Goal: Obtain resource: Download file/media

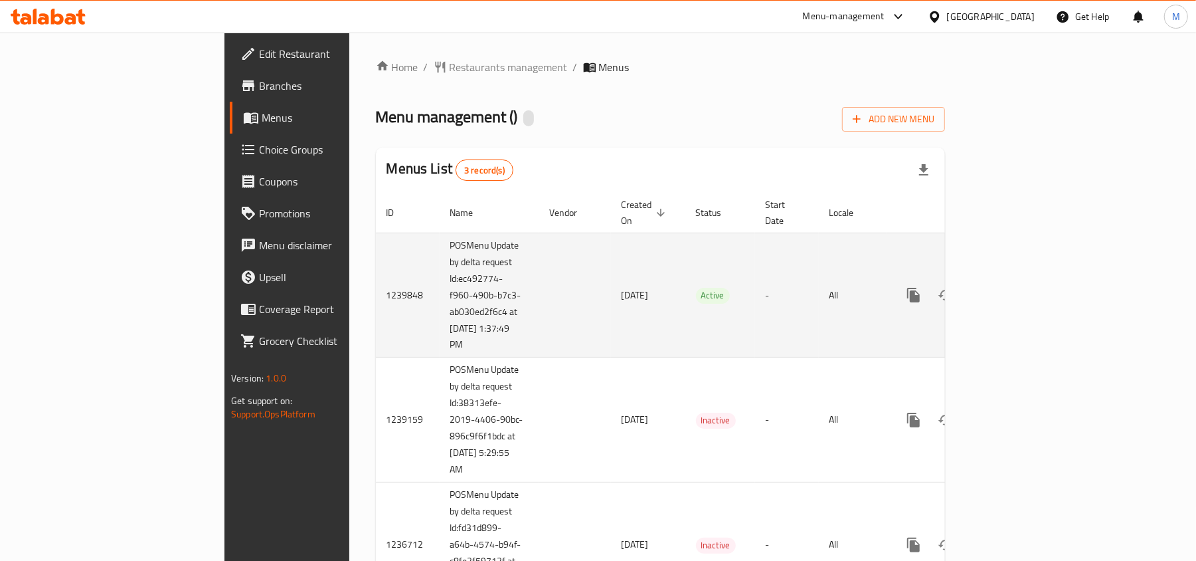
click at [1015, 289] on icon "enhanced table" at bounding box center [1009, 295] width 12 height 12
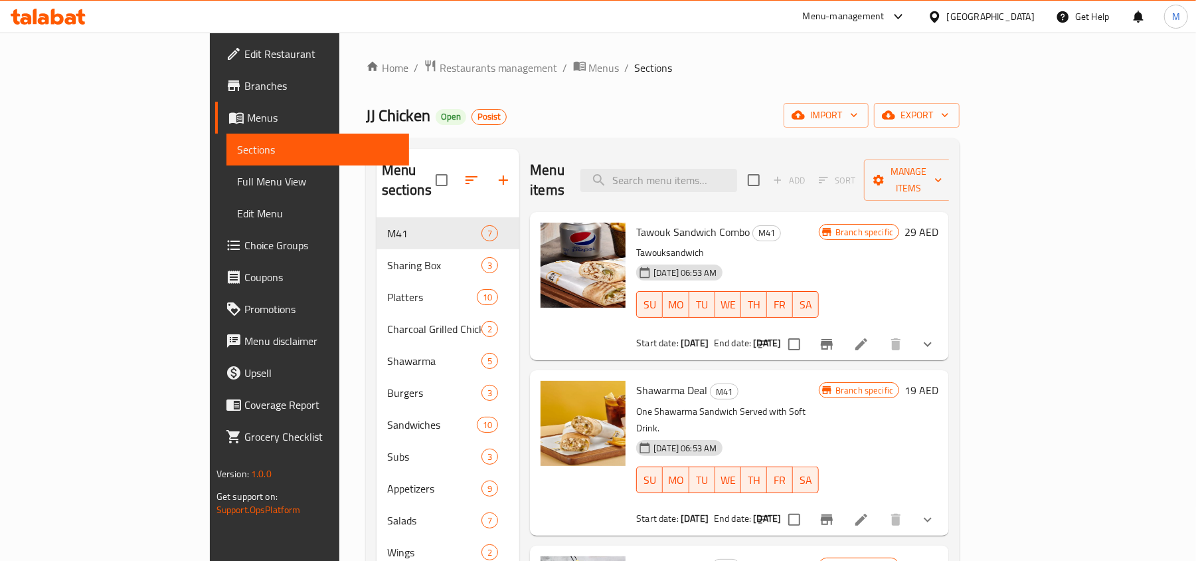
click at [960, 100] on div "Home / Restaurants management / Menus / Sections JJ Chicken Open Posist import …" at bounding box center [663, 449] width 594 height 780
click at [960, 105] on button "export" at bounding box center [917, 115] width 86 height 25
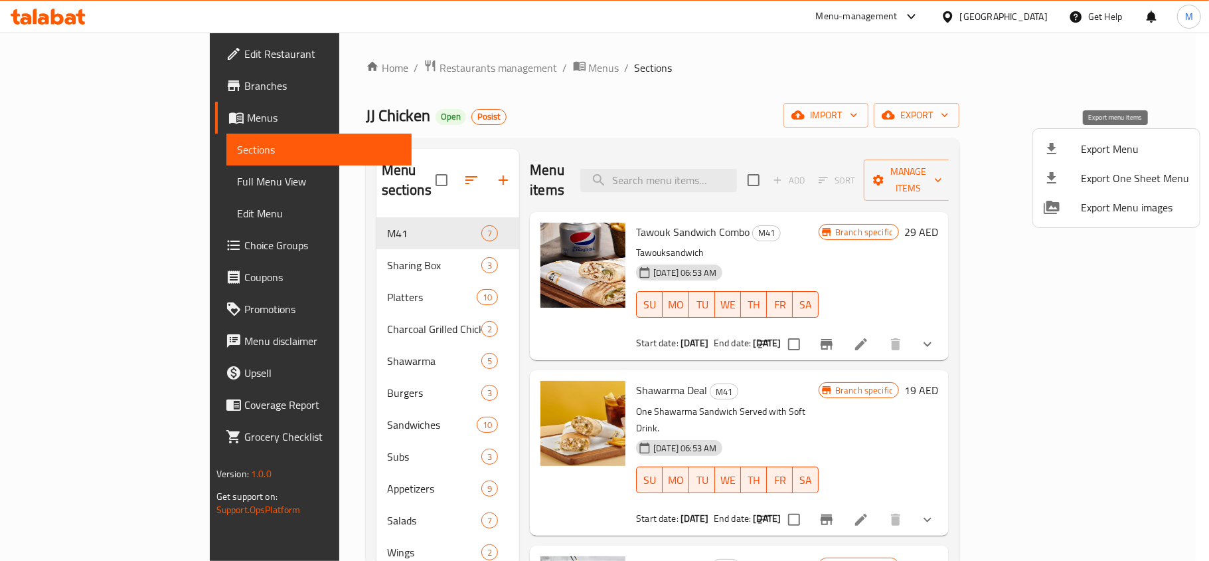
click at [1097, 143] on span "Export Menu" at bounding box center [1135, 149] width 108 height 16
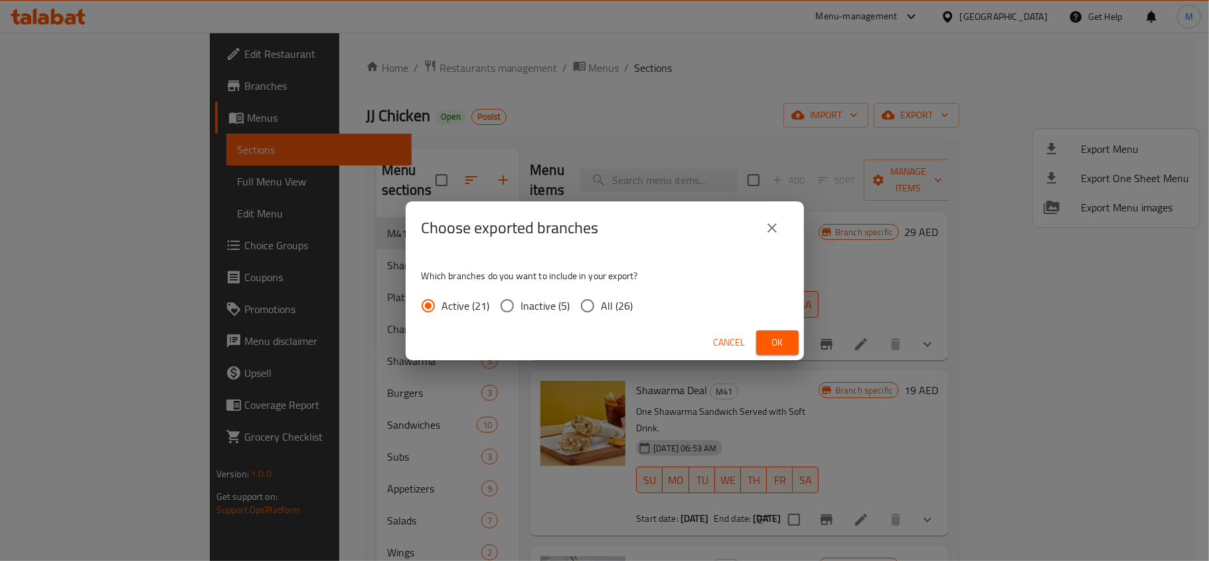
click at [592, 302] on input "All (26)" at bounding box center [588, 306] width 28 height 28
radio input "true"
click at [772, 345] on span "Ok" at bounding box center [777, 342] width 21 height 17
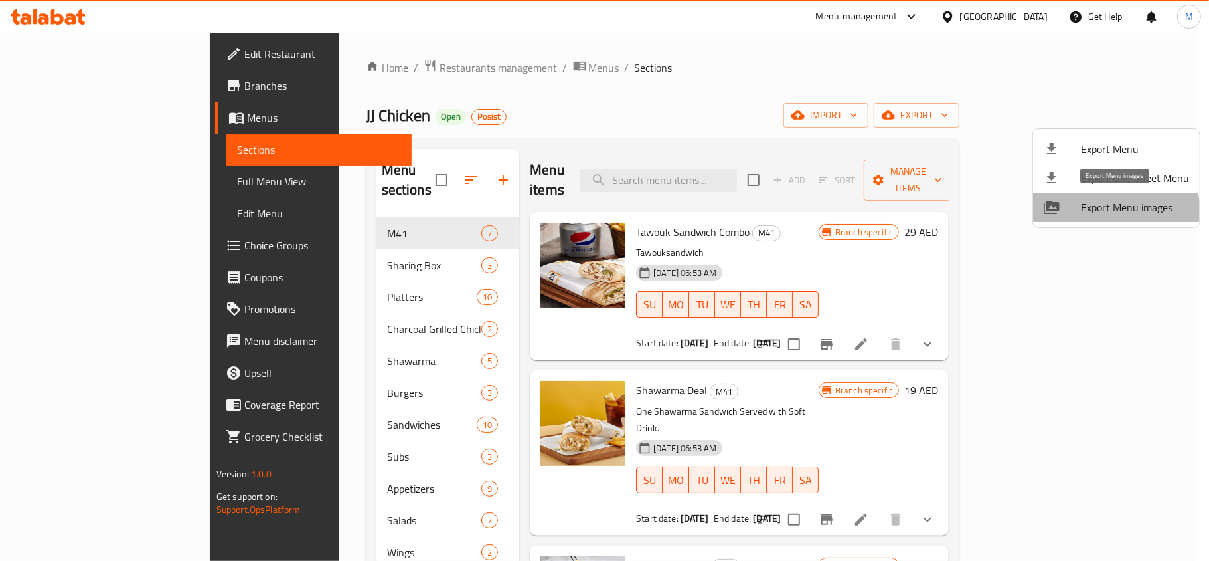
click at [1087, 218] on li "Export Menu images" at bounding box center [1116, 207] width 167 height 29
click at [737, 166] on div at bounding box center [604, 280] width 1209 height 561
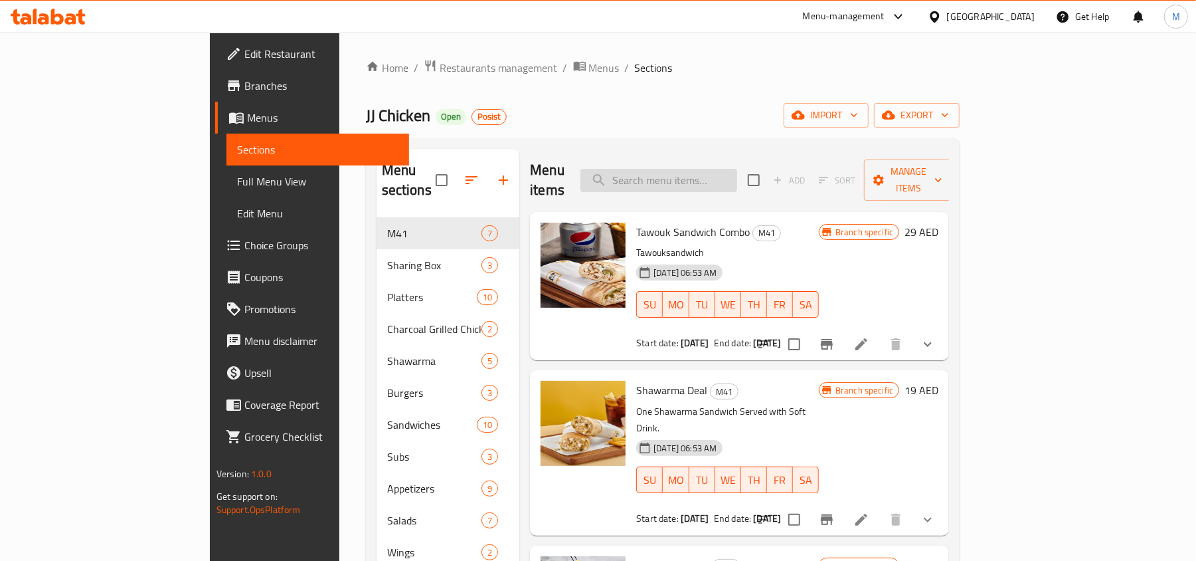
click at [737, 169] on input "search" at bounding box center [658, 180] width 157 height 23
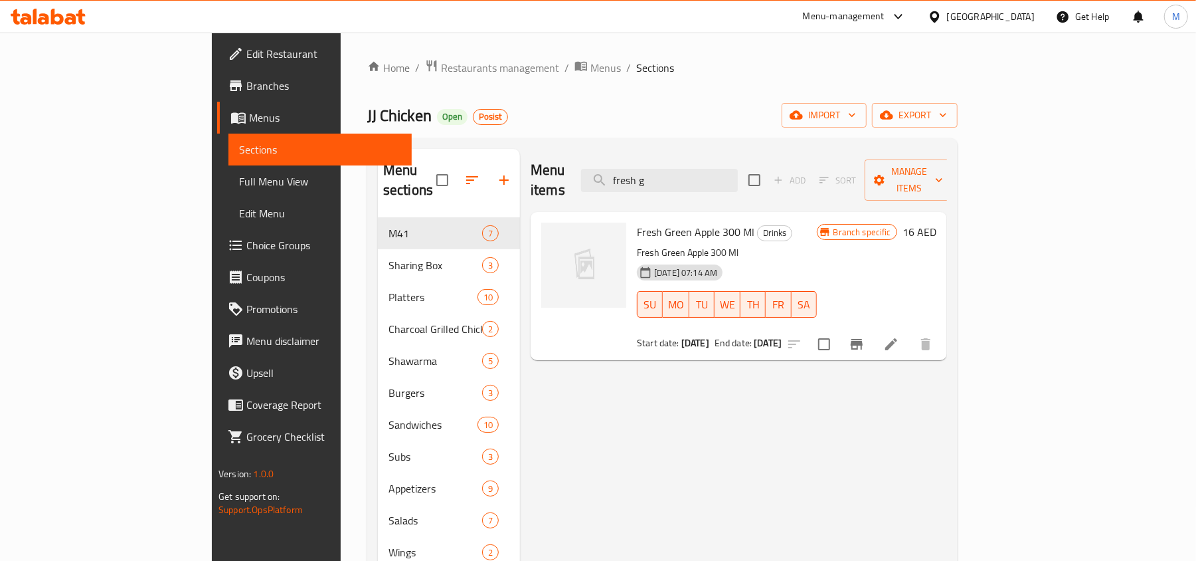
type input "fresh g"
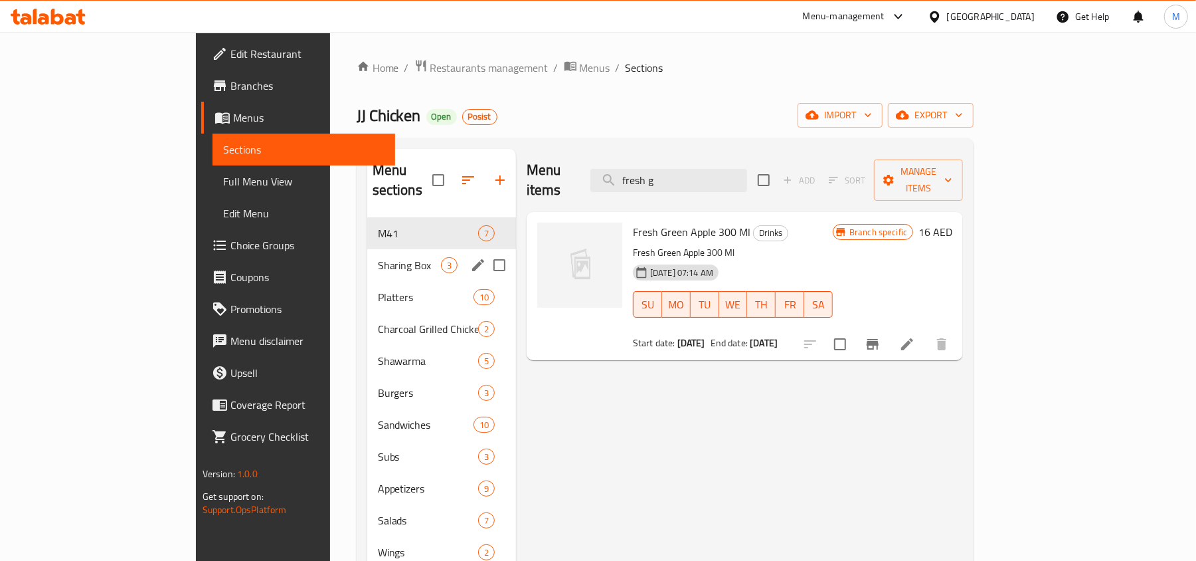
click at [367, 249] on div "Sharing Box 3" at bounding box center [441, 265] width 149 height 32
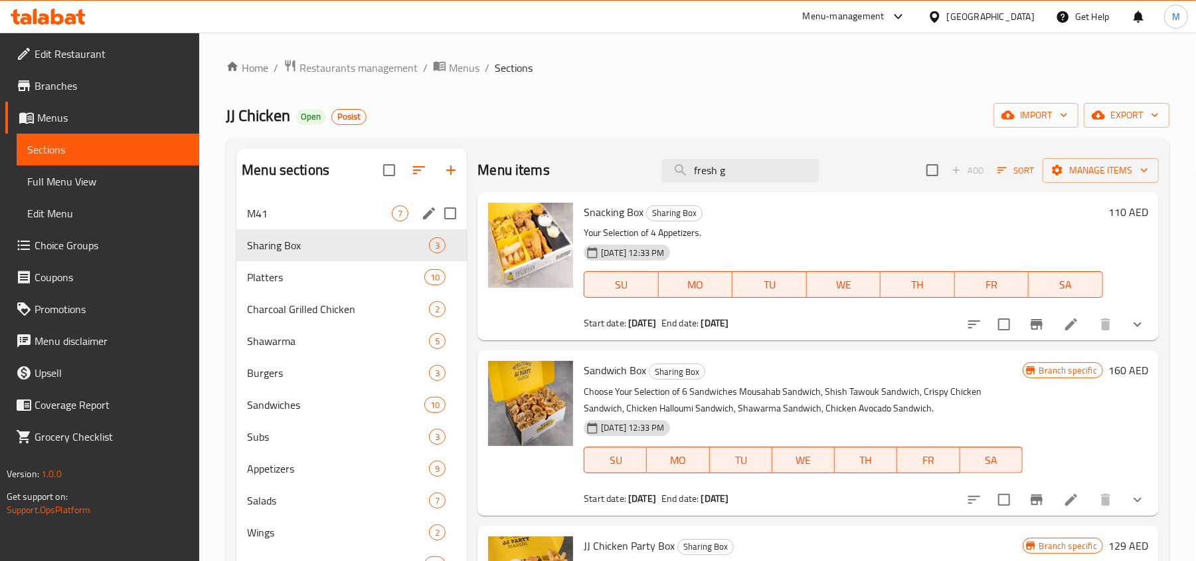
click at [316, 214] on span "M41" at bounding box center [319, 213] width 145 height 16
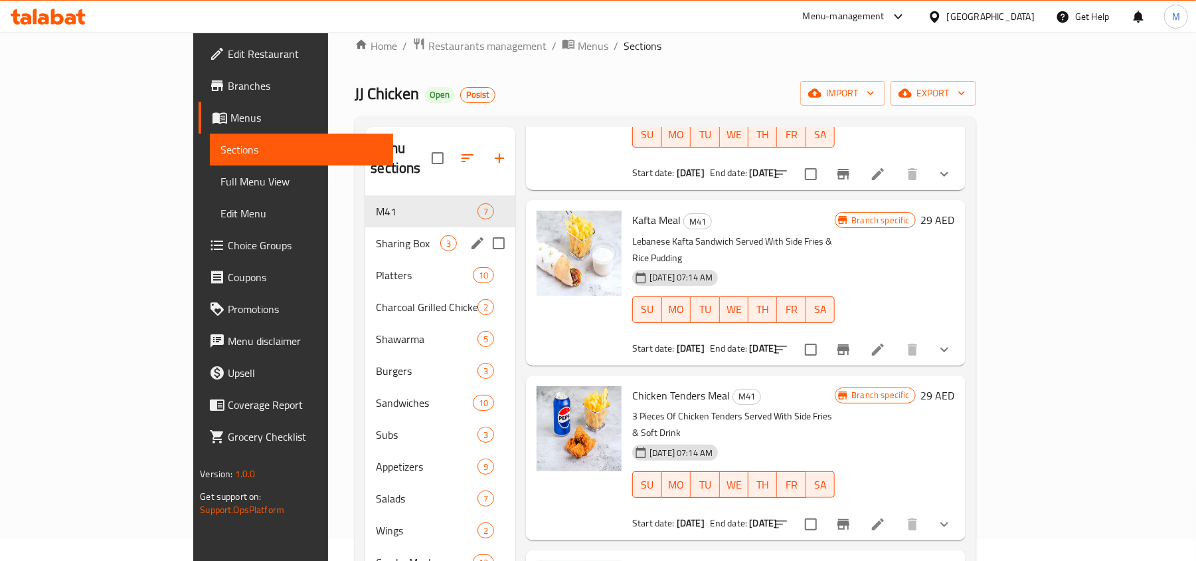
scroll to position [20, 0]
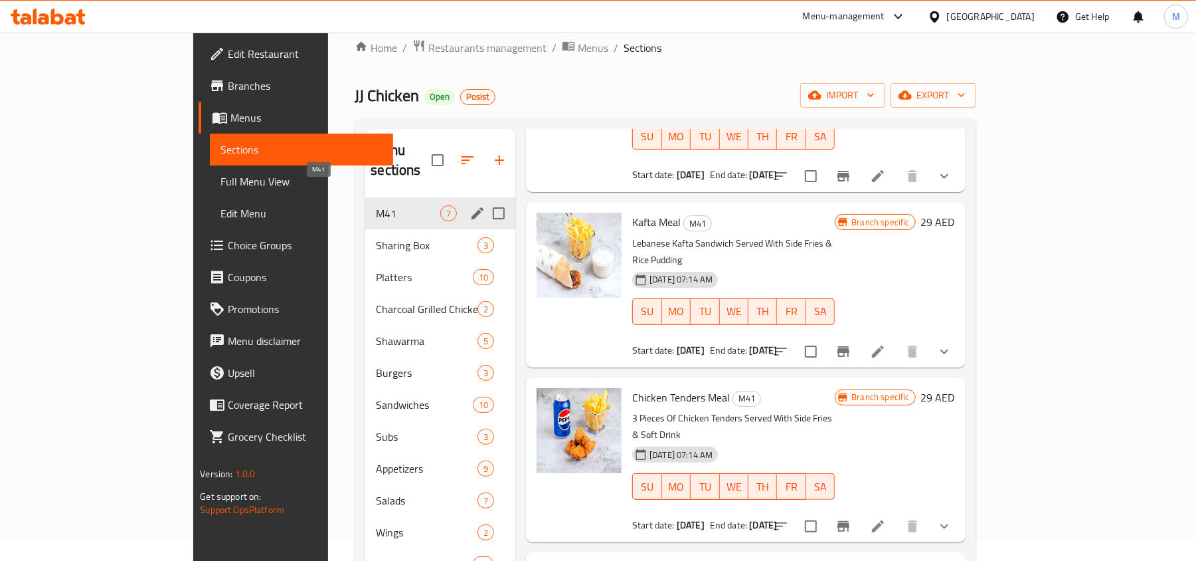
click at [376, 237] on span "Sharing Box" at bounding box center [427, 245] width 102 height 16
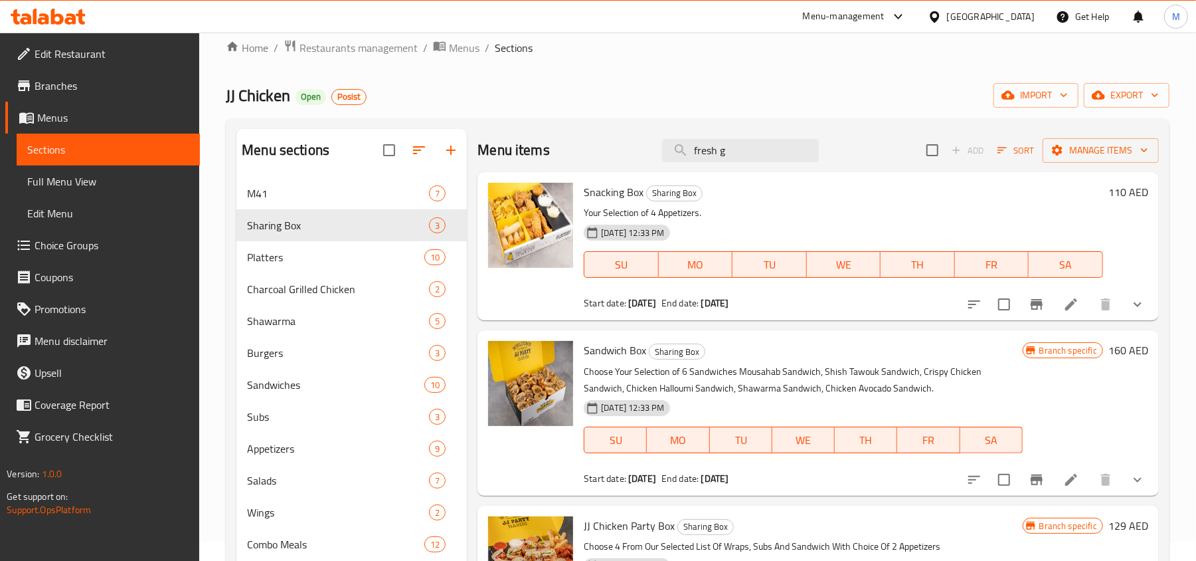
scroll to position [286, 0]
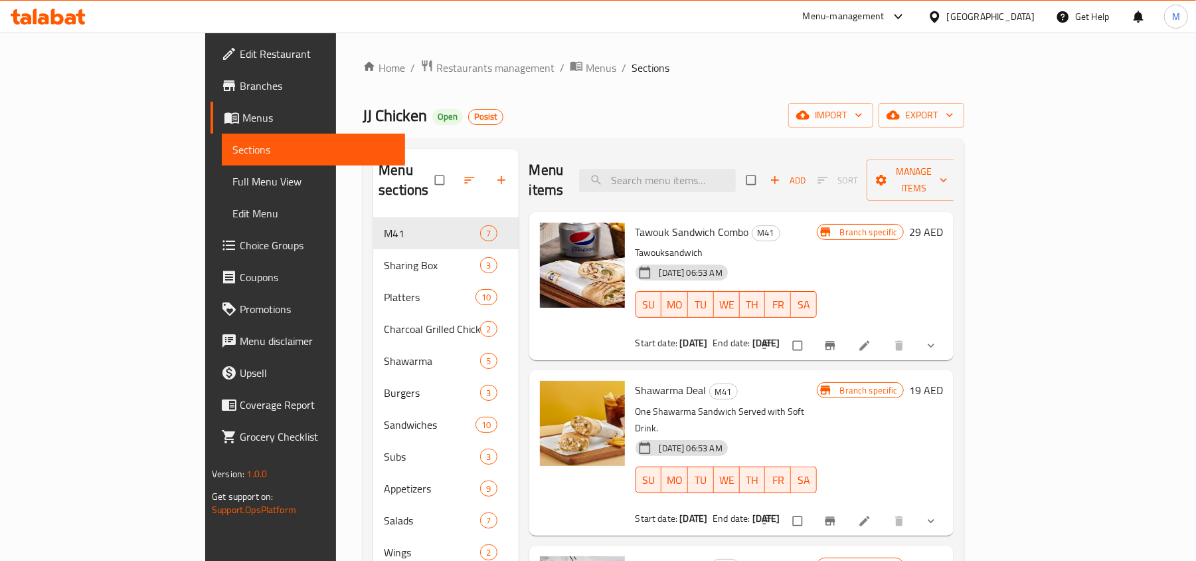
drag, startPoint x: 133, startPoint y: 173, endPoint x: 35, endPoint y: 0, distance: 198.7
click at [232, 173] on span "Full Menu View" at bounding box center [313, 181] width 162 height 16
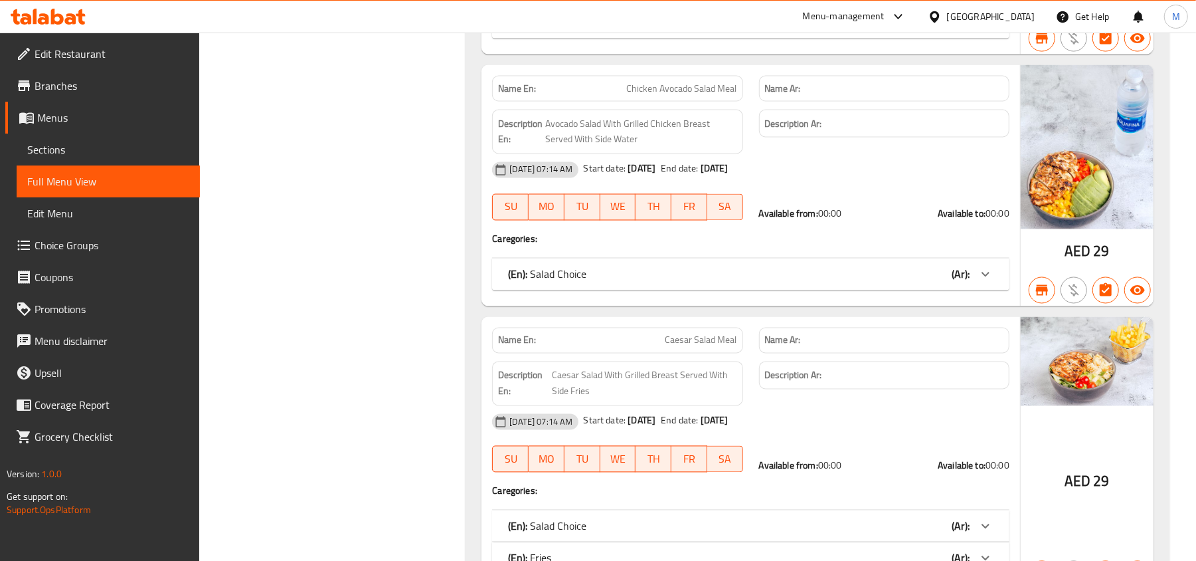
scroll to position [1682, 0]
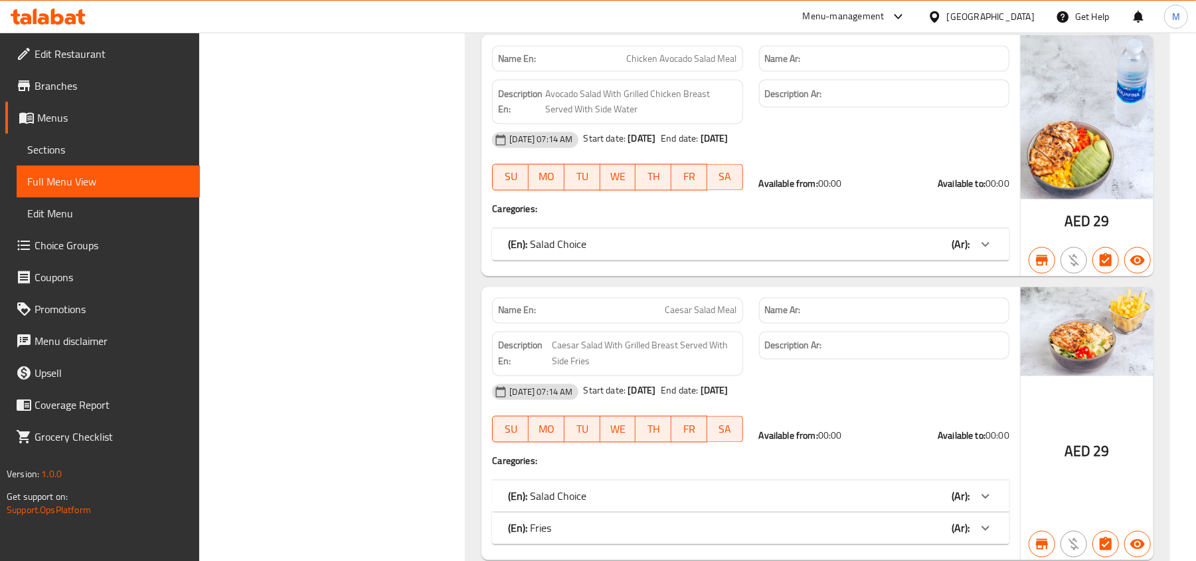
drag, startPoint x: 1092, startPoint y: 337, endPoint x: 1052, endPoint y: 346, distance: 40.8
click at [1052, 346] on img at bounding box center [1087, 331] width 133 height 89
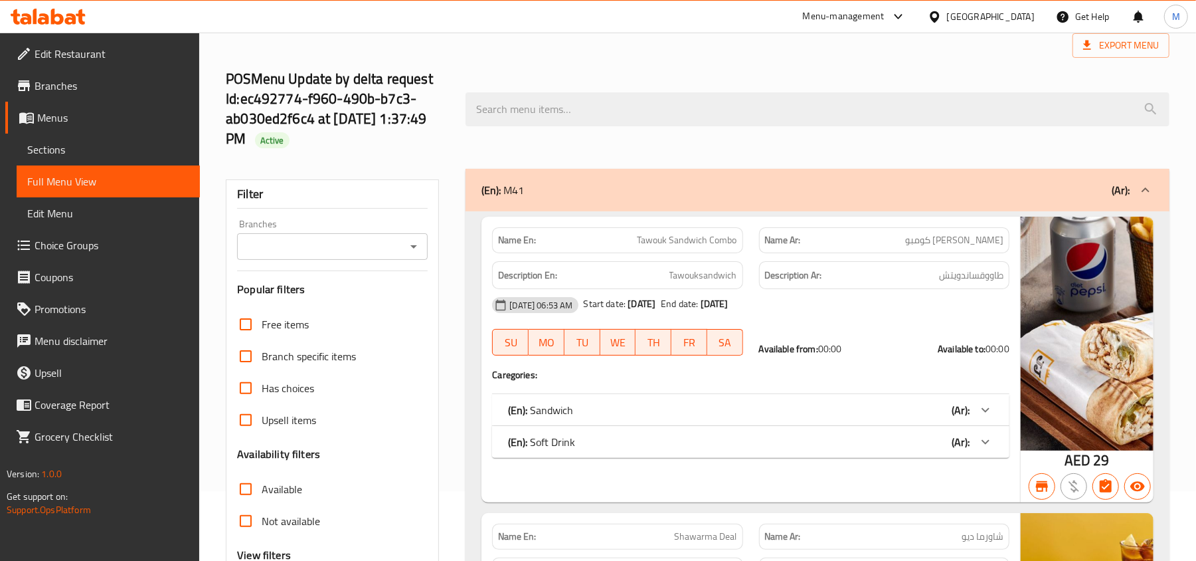
scroll to position [0, 0]
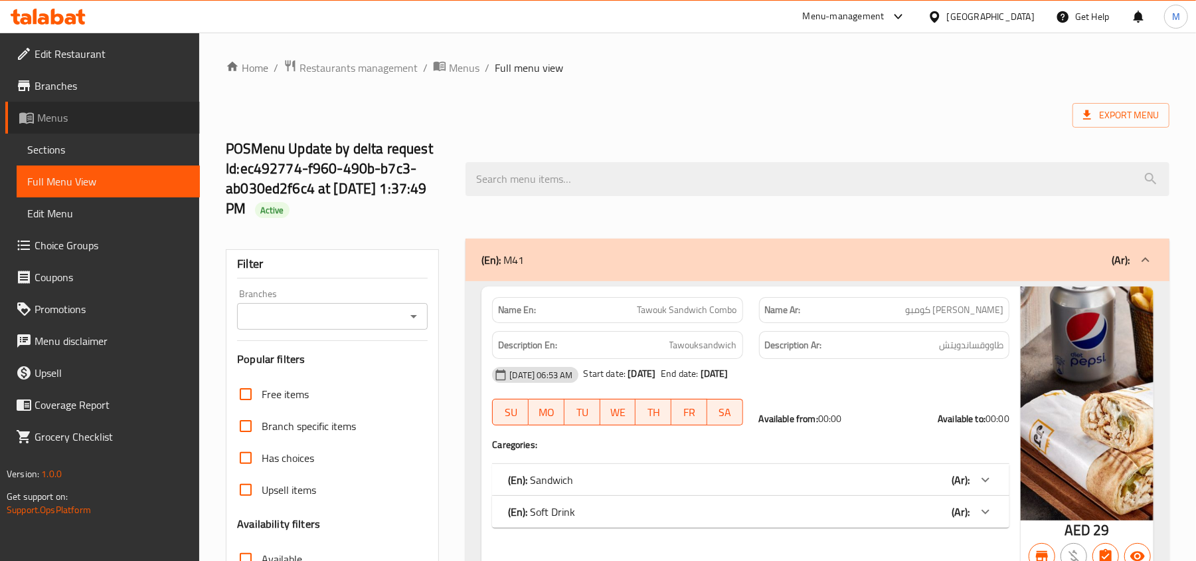
click at [73, 120] on span "Menus" at bounding box center [113, 118] width 152 height 16
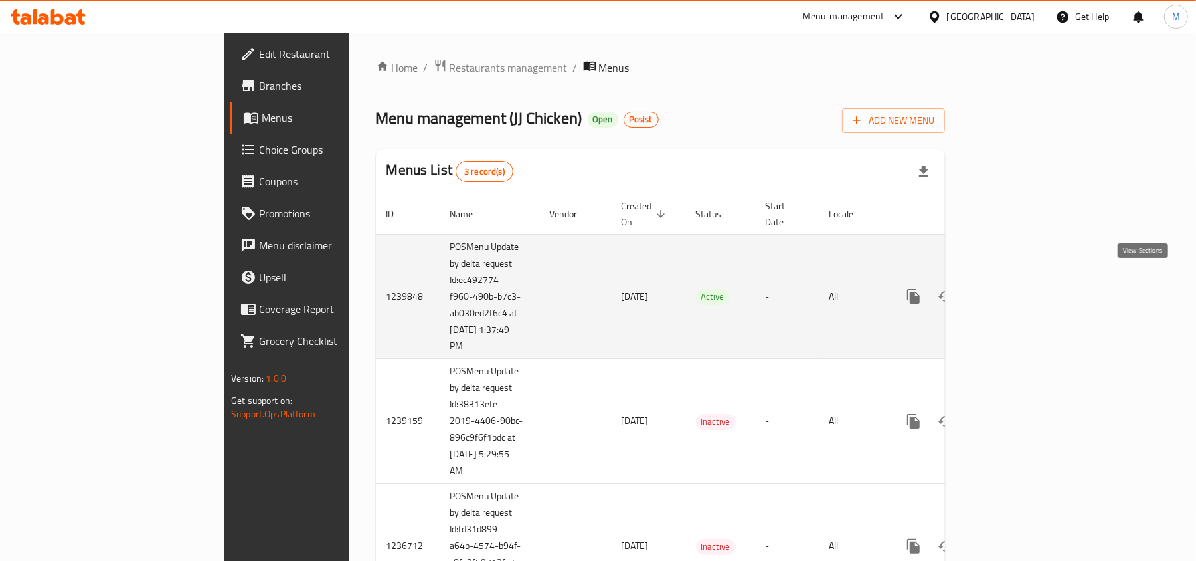
click at [1025, 290] on link "enhanced table" at bounding box center [1010, 296] width 32 height 32
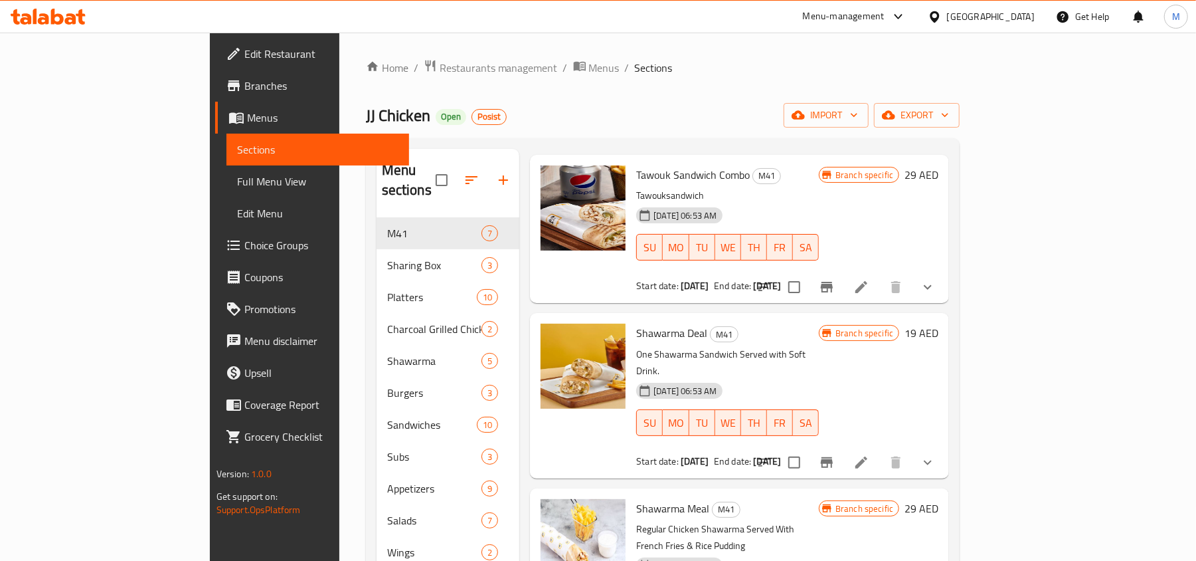
scroll to position [88, 0]
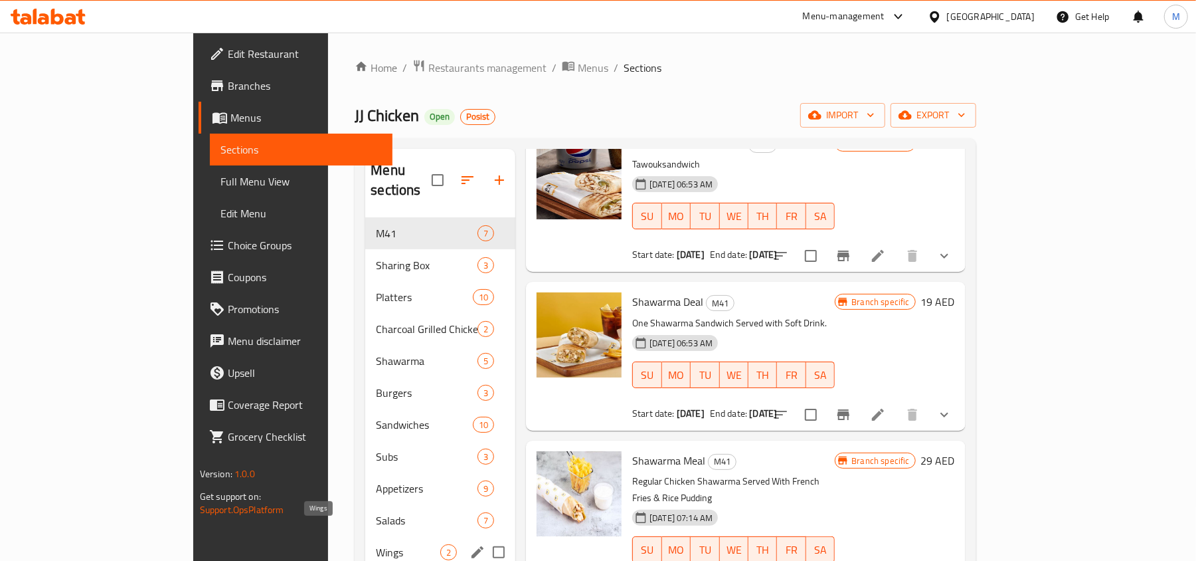
click at [381, 544] on span "Wings" at bounding box center [408, 552] width 64 height 16
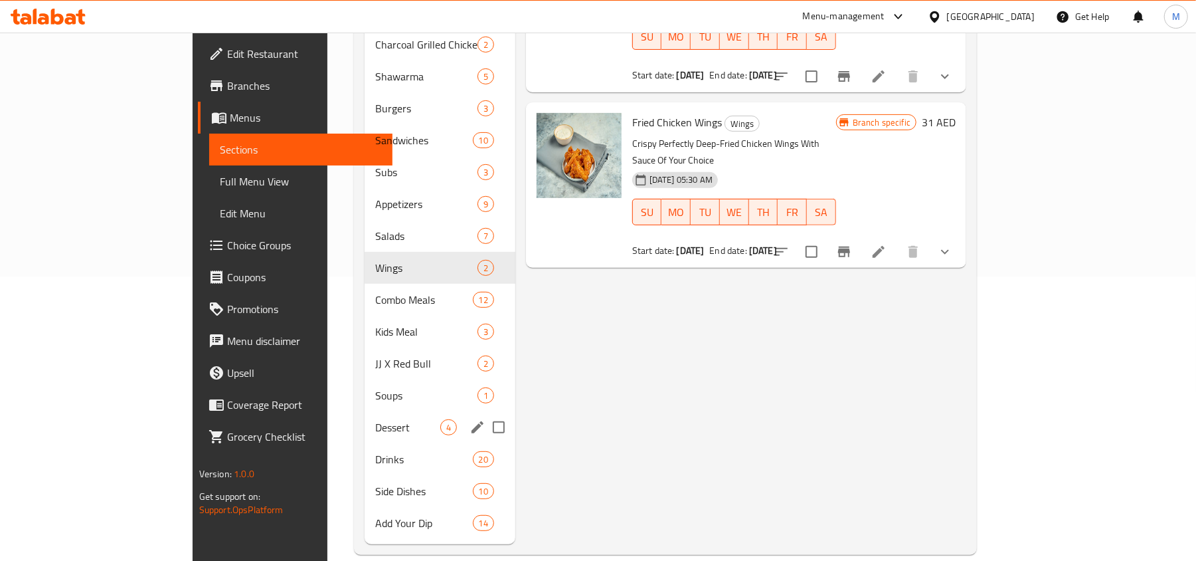
scroll to position [286, 0]
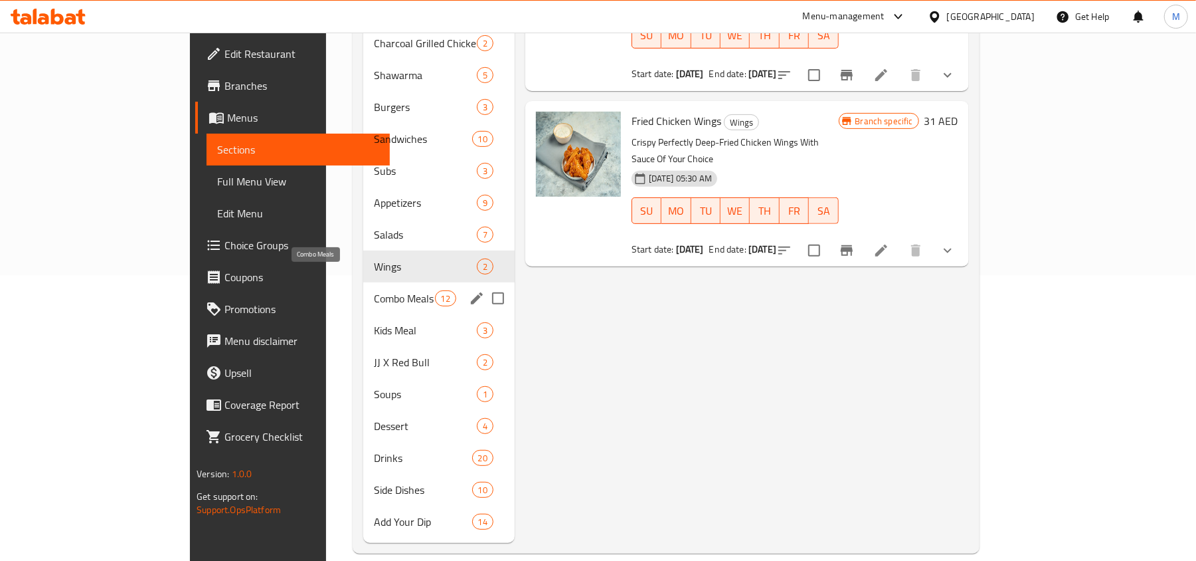
click at [374, 290] on span "Combo Meals" at bounding box center [404, 298] width 61 height 16
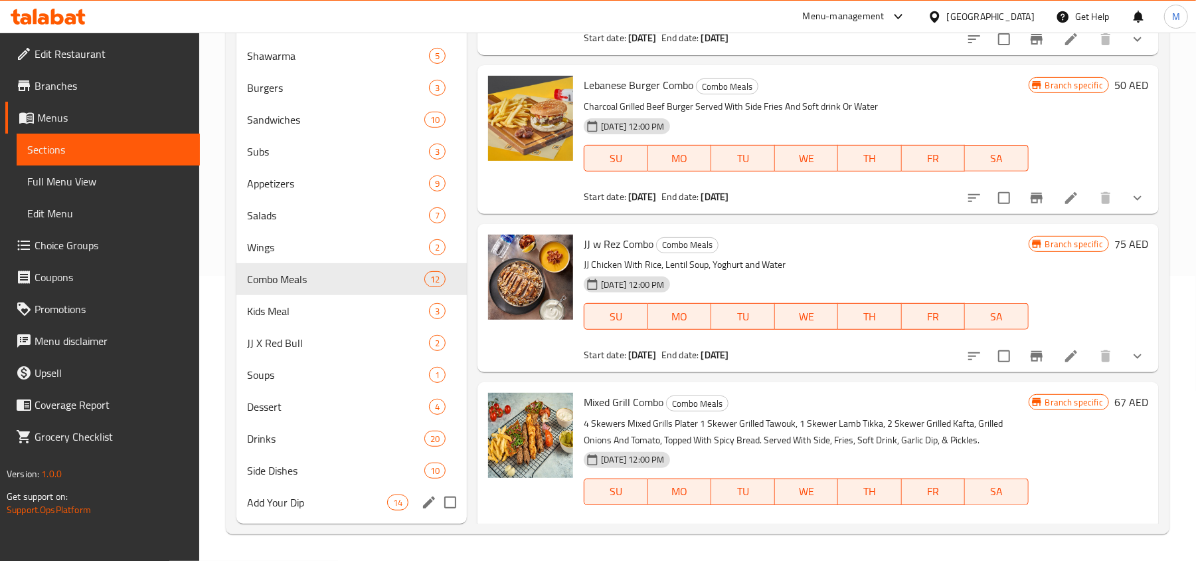
click at [317, 486] on div "Add Your Dip 14" at bounding box center [351, 502] width 230 height 32
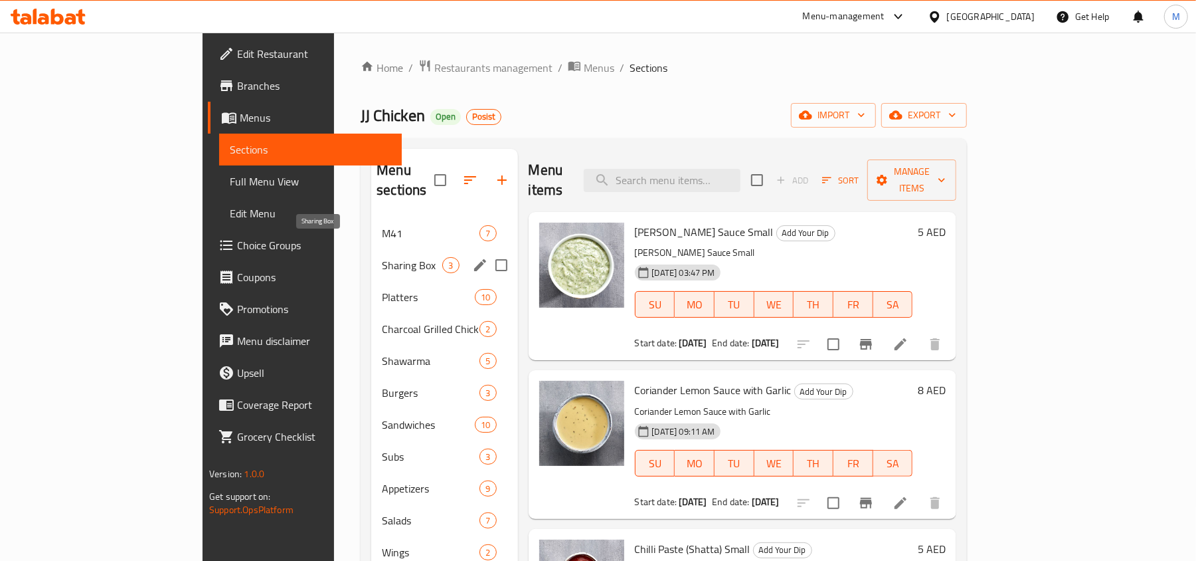
click at [382, 225] on span "M41" at bounding box center [431, 233] width 98 height 16
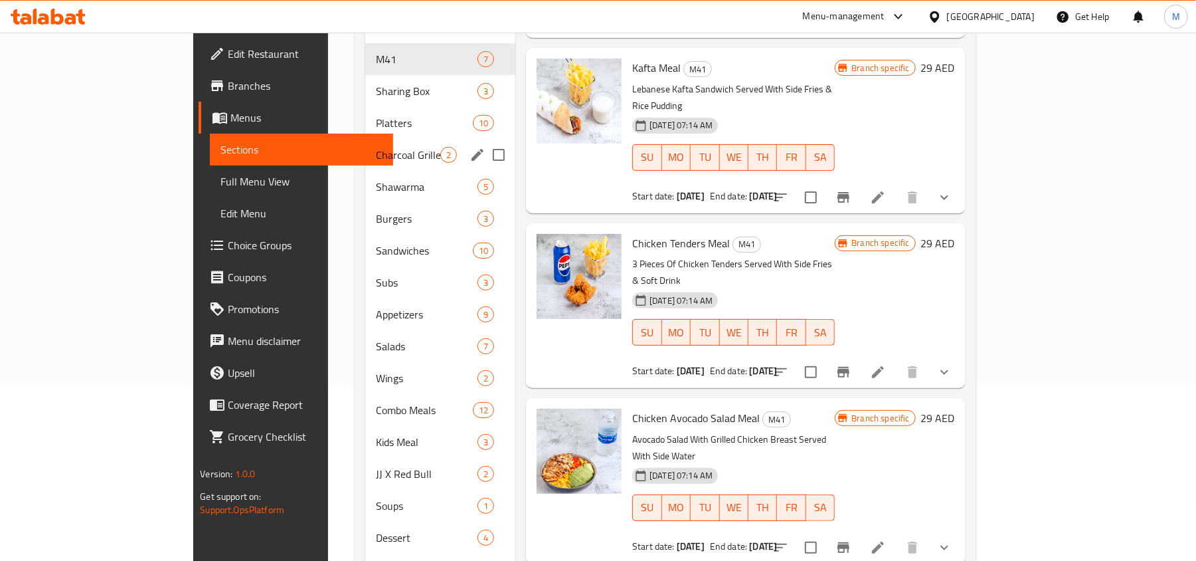
scroll to position [20, 0]
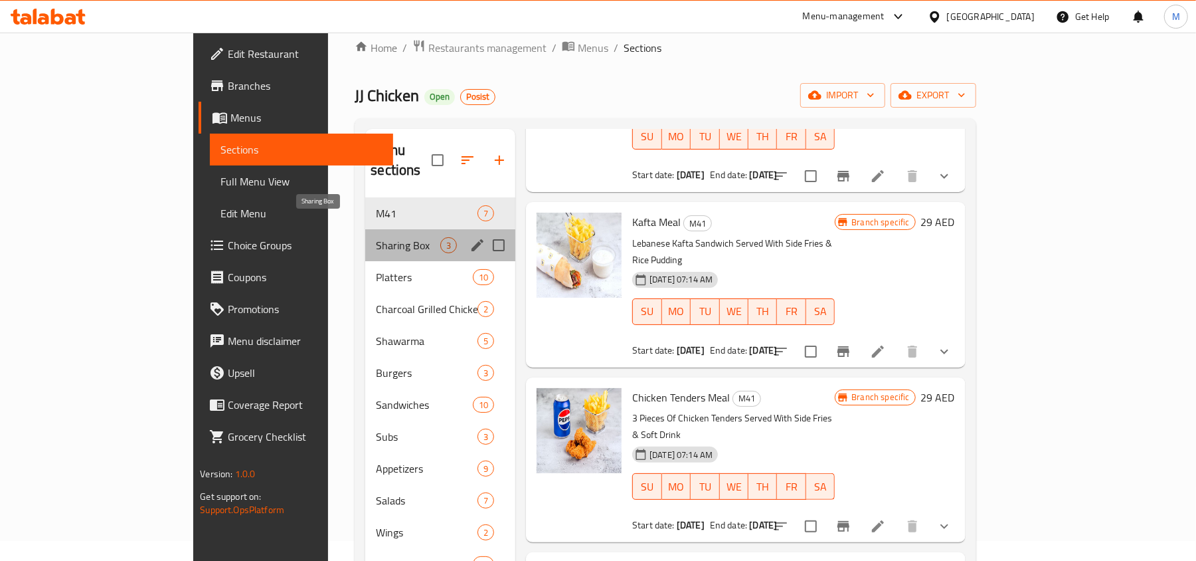
click at [376, 237] on span "Sharing Box" at bounding box center [408, 245] width 64 height 16
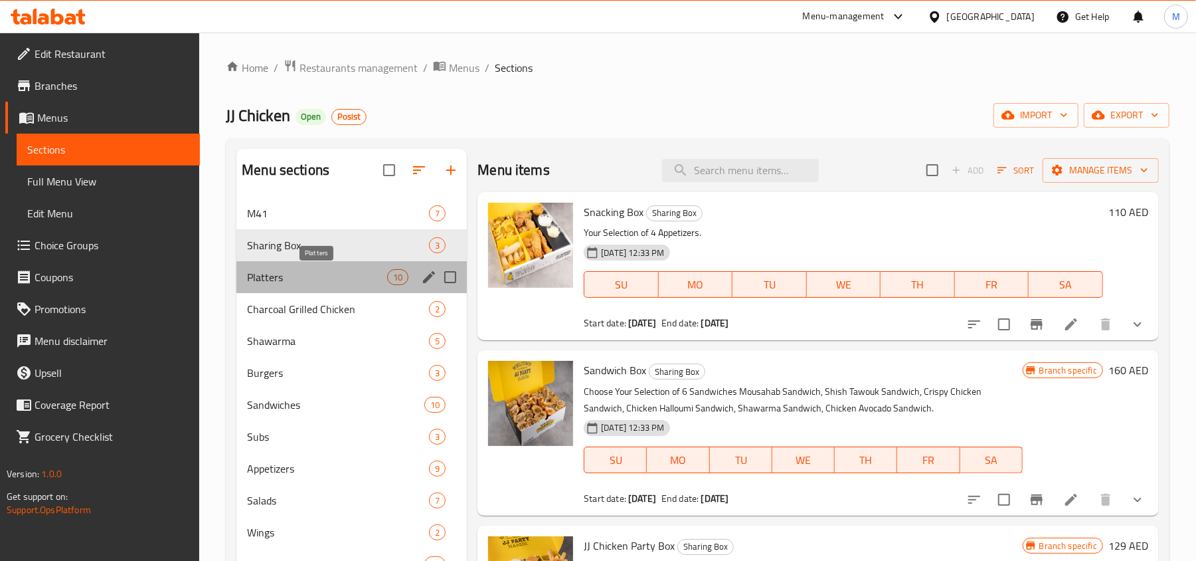
click at [317, 274] on span "Platters" at bounding box center [317, 277] width 140 height 16
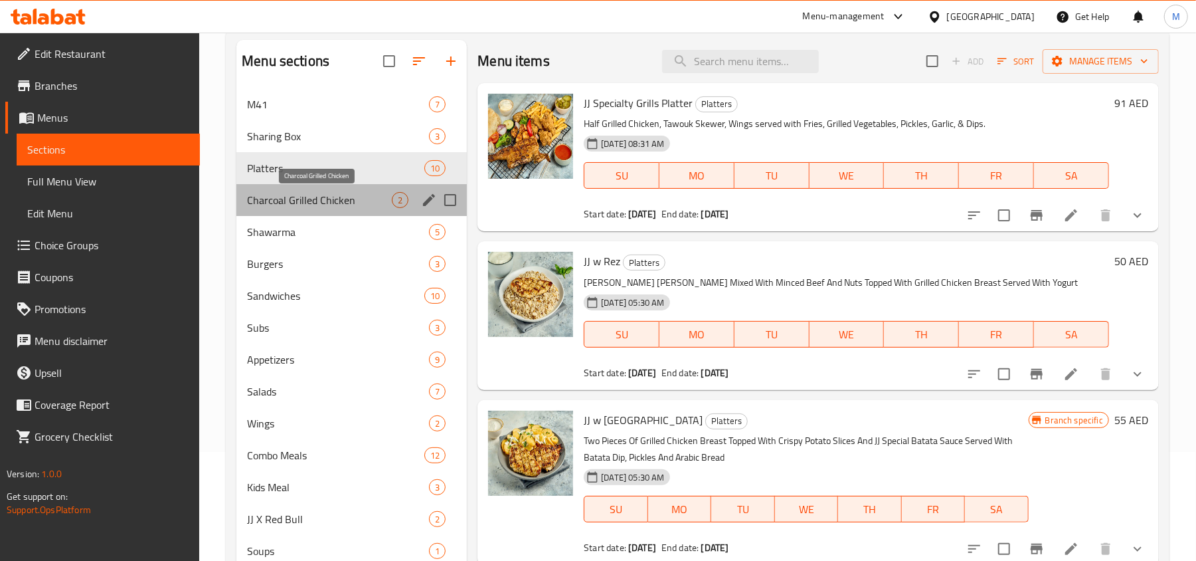
click at [292, 205] on span "Charcoal Grilled Chicken" at bounding box center [319, 200] width 145 height 16
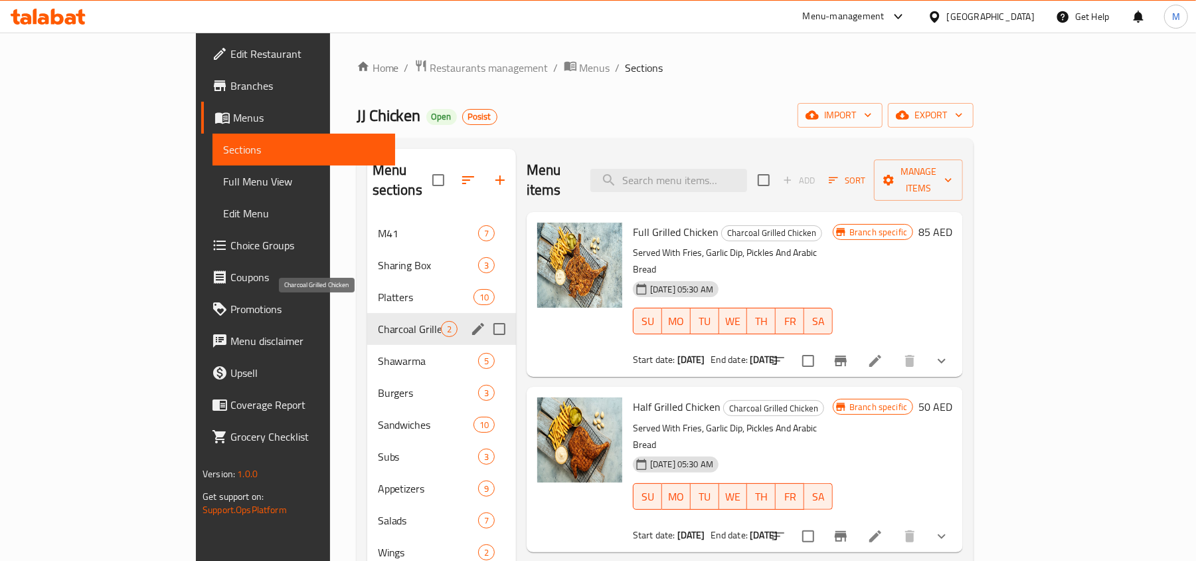
click at [378, 353] on span "Shawarma" at bounding box center [428, 361] width 100 height 16
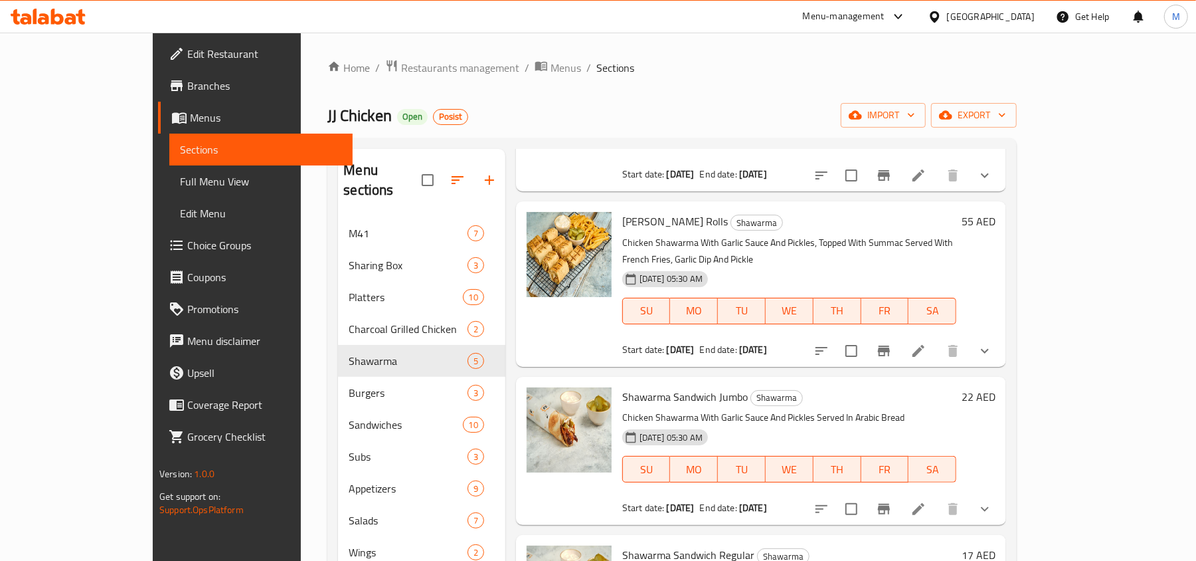
scroll to position [286, 0]
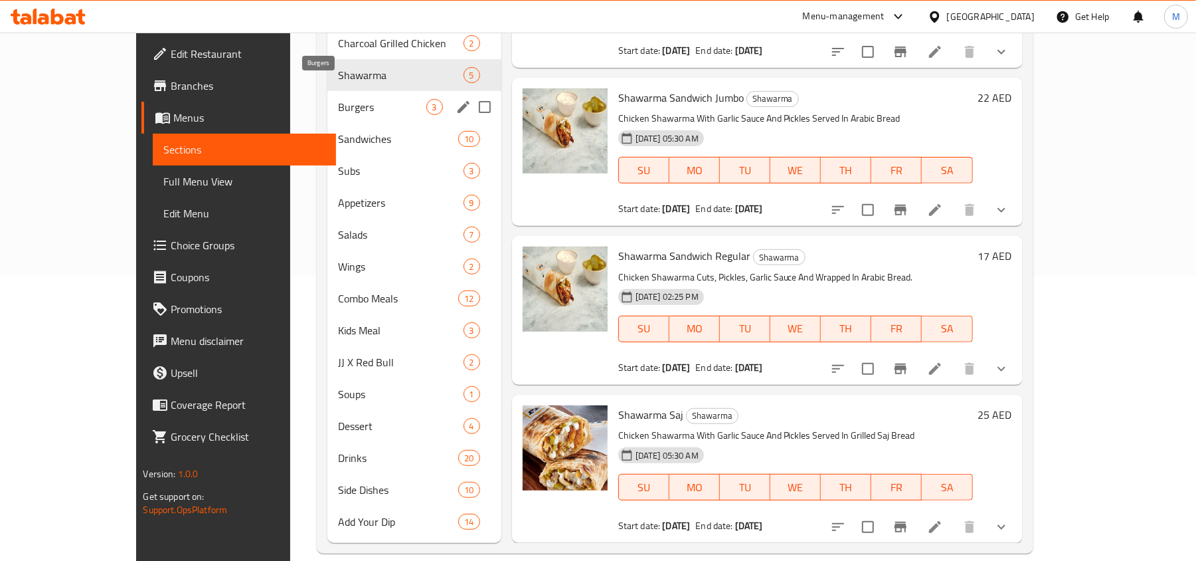
click at [338, 99] on span "Burgers" at bounding box center [382, 107] width 88 height 16
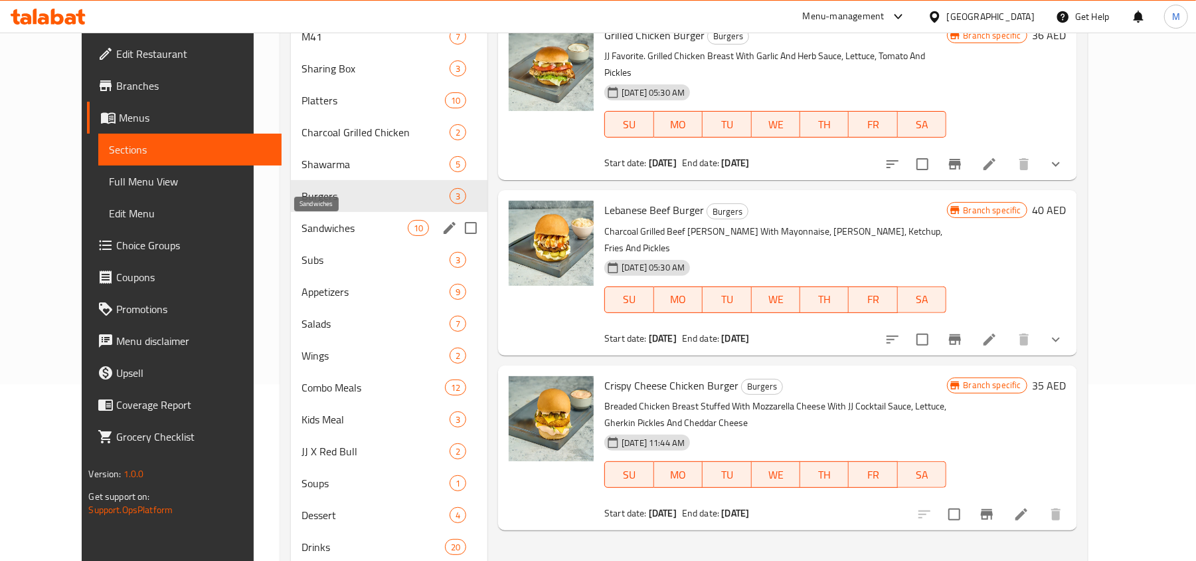
click at [302, 232] on span "Sandwiches" at bounding box center [355, 228] width 106 height 16
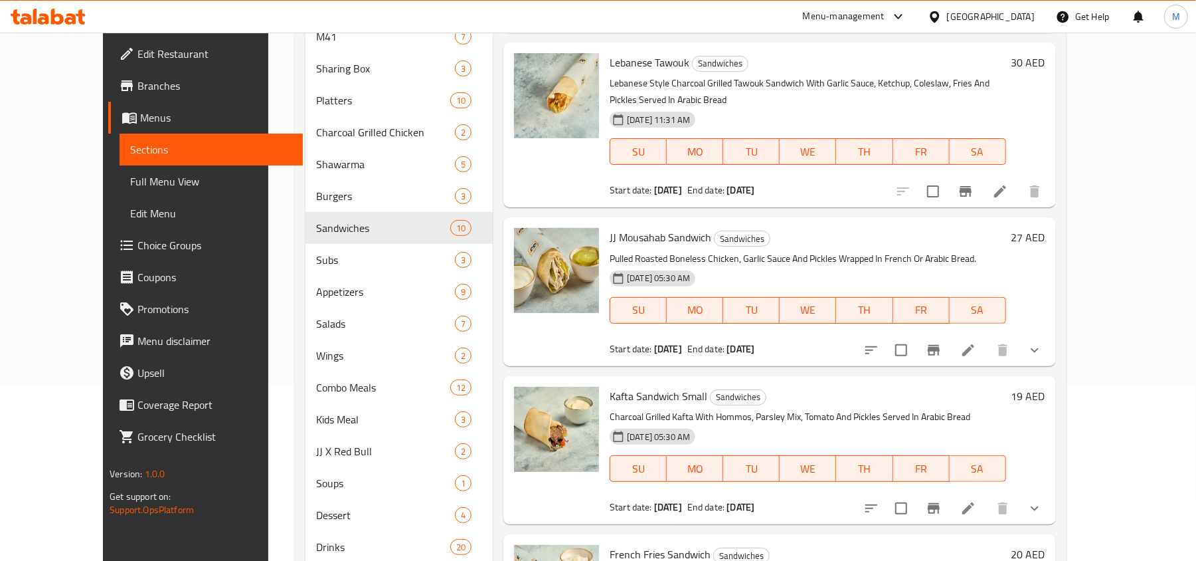
scroll to position [286, 0]
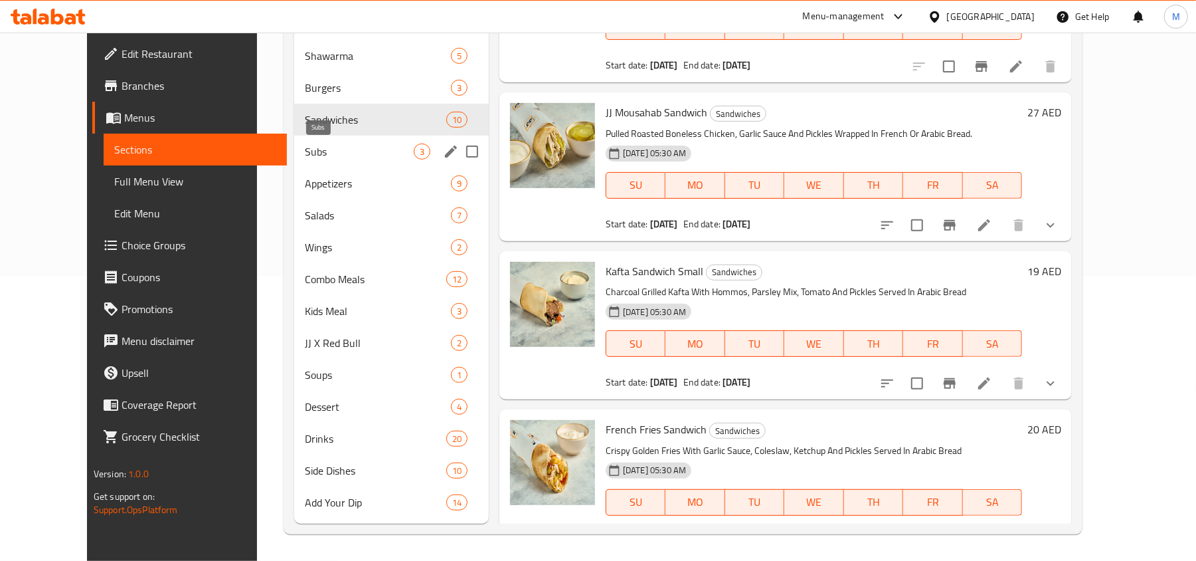
click at [311, 151] on span "Subs" at bounding box center [359, 151] width 109 height 16
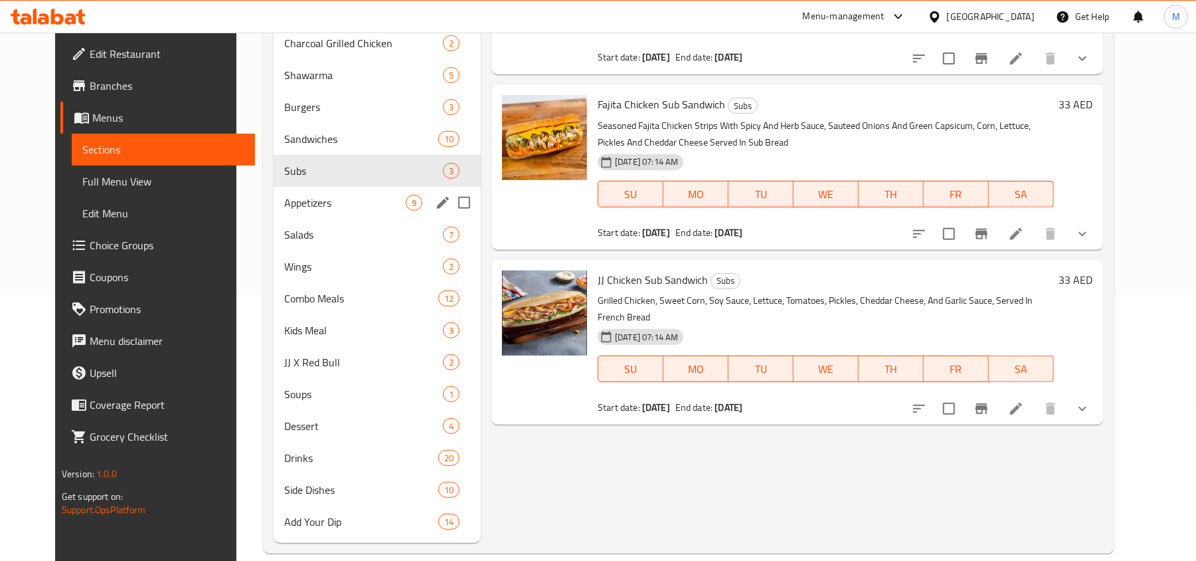
click at [302, 197] on span "Appetizers" at bounding box center [345, 203] width 122 height 16
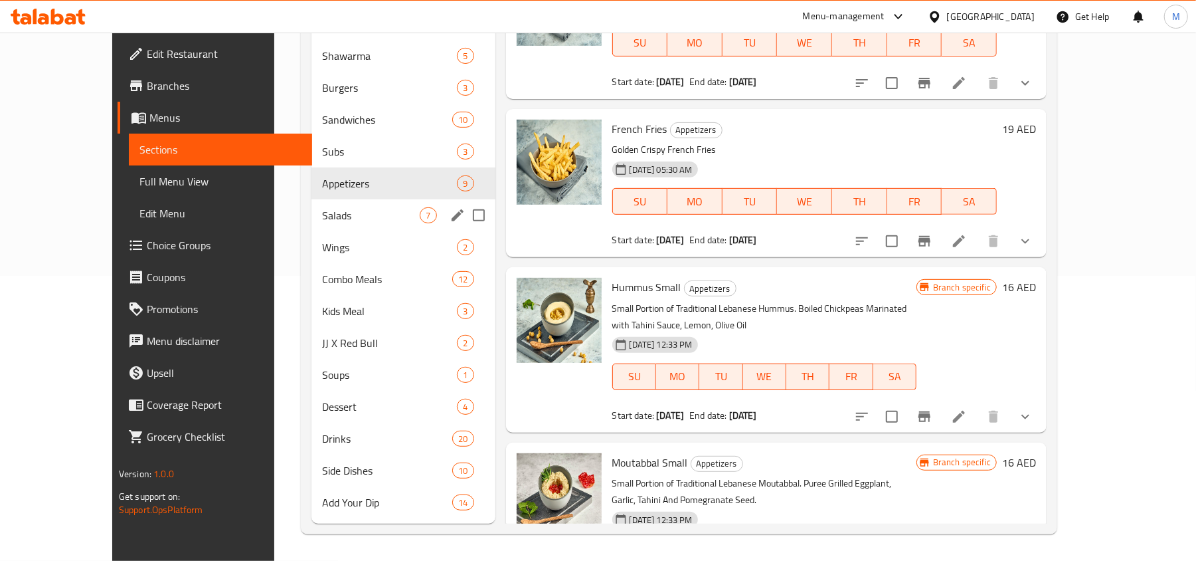
click at [322, 211] on span "Salads" at bounding box center [371, 215] width 98 height 16
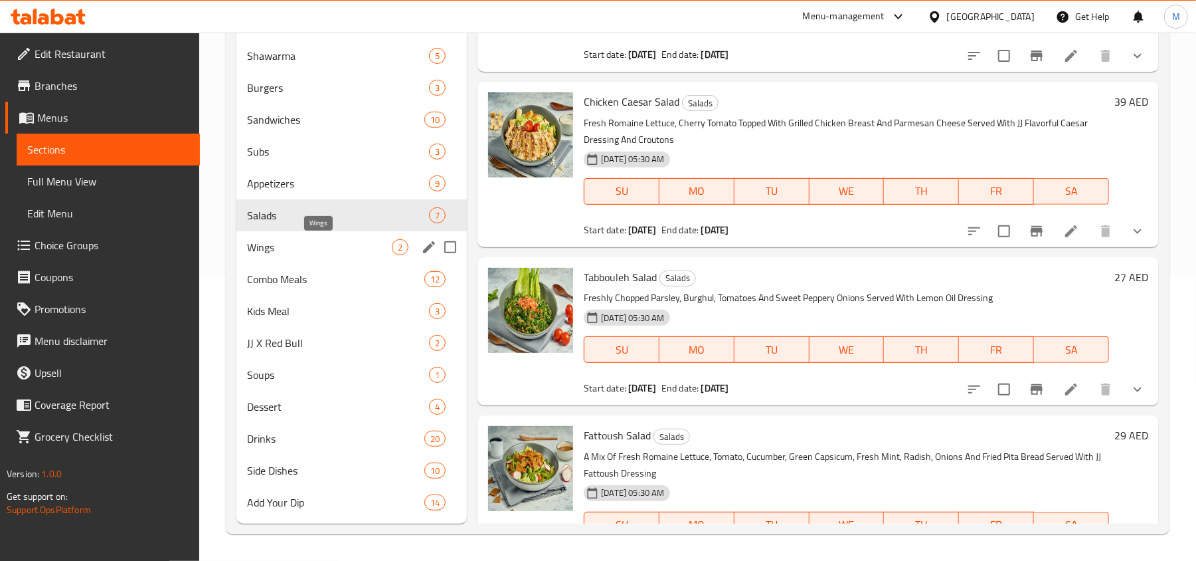
click at [311, 250] on span "Wings" at bounding box center [319, 247] width 145 height 16
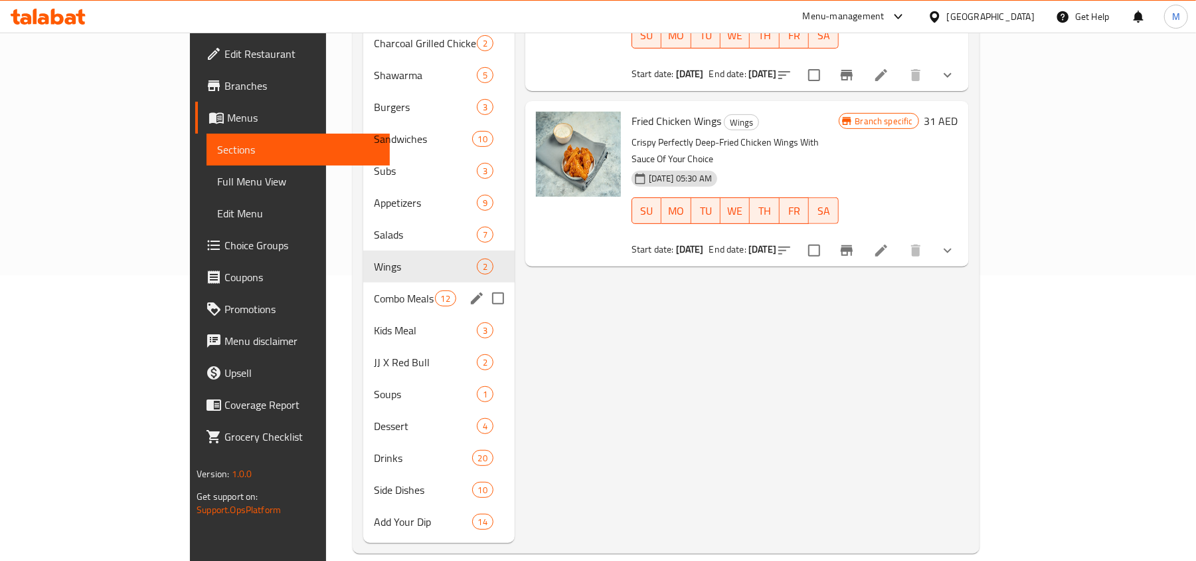
click at [363, 287] on div "Combo Meals 12" at bounding box center [438, 298] width 151 height 32
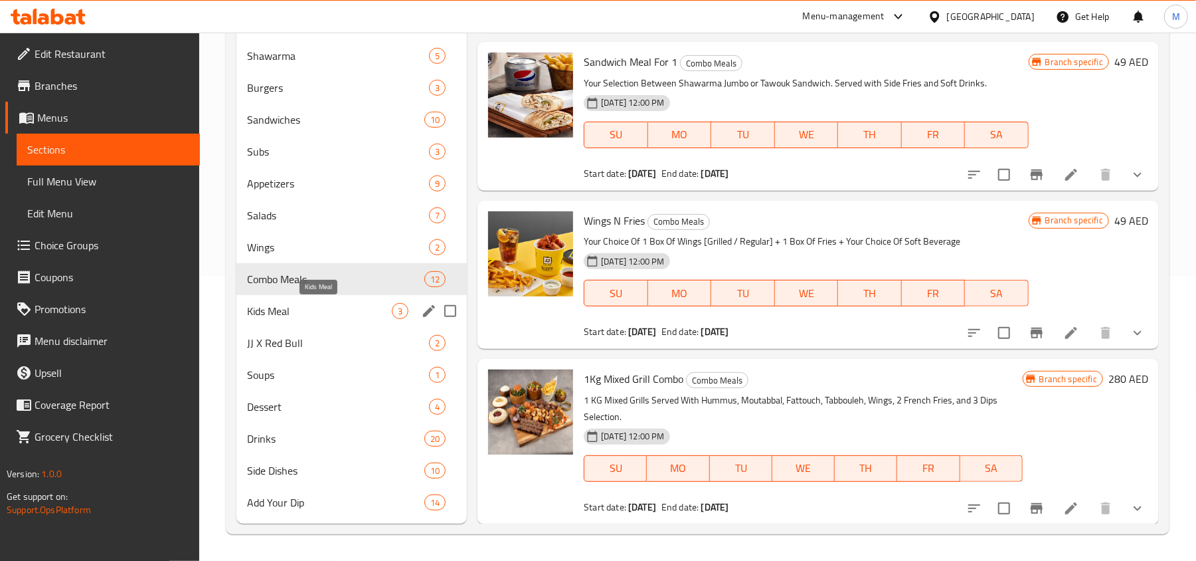
drag, startPoint x: 294, startPoint y: 314, endPoint x: 333, endPoint y: 315, distance: 39.9
click at [294, 313] on span "Kids Meal" at bounding box center [319, 311] width 145 height 16
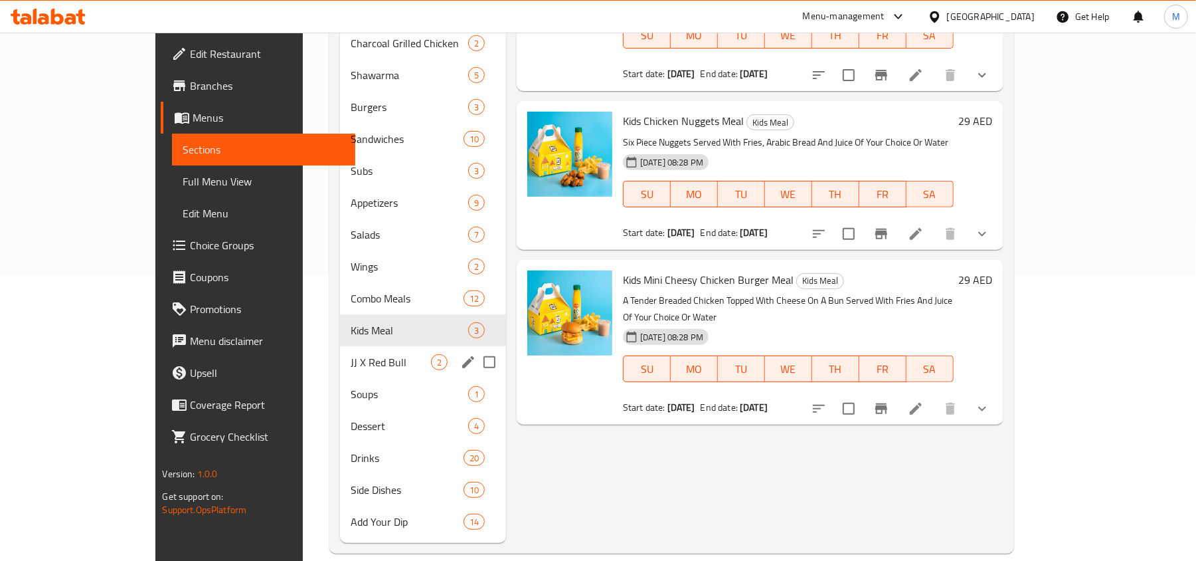
click at [340, 353] on div "JJ X Red Bull 2" at bounding box center [423, 362] width 166 height 32
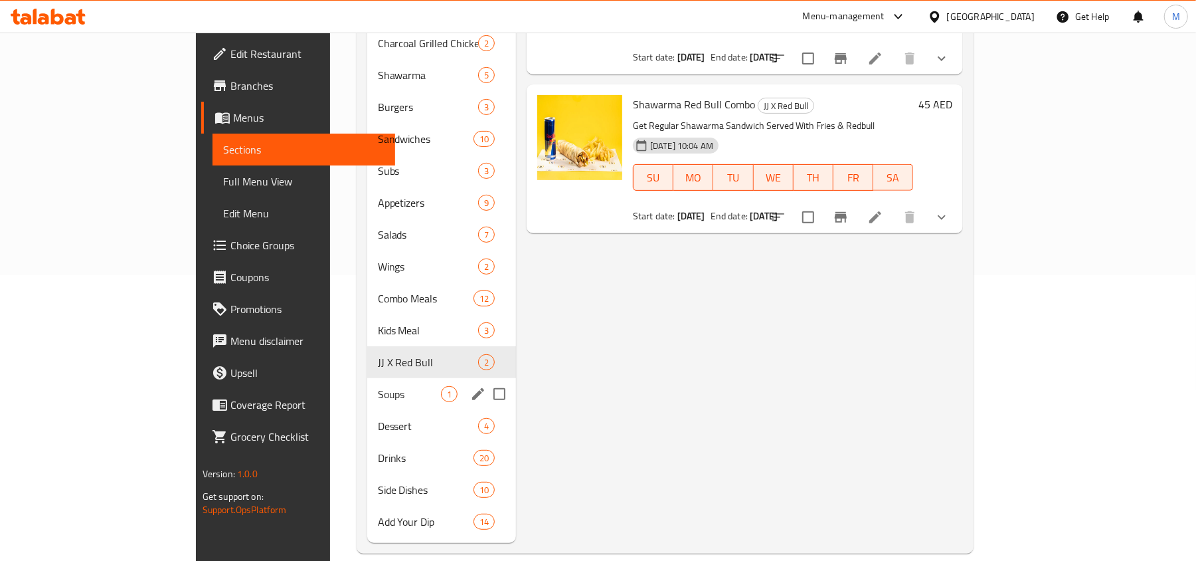
click at [378, 386] on span "Soups" at bounding box center [409, 394] width 63 height 16
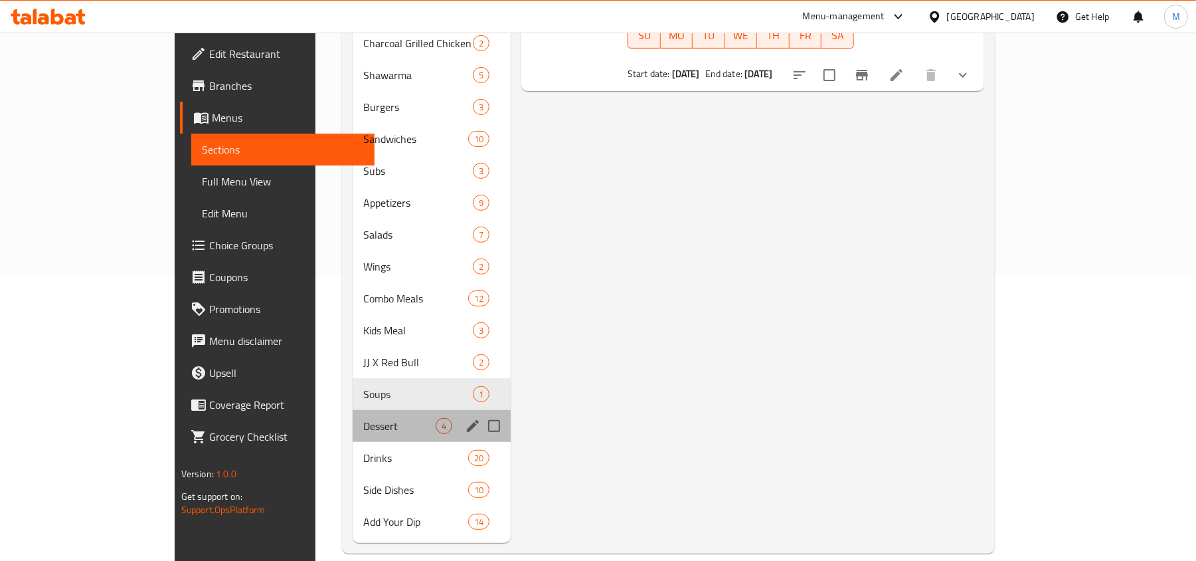
click at [353, 410] on div "Dessert 4" at bounding box center [432, 426] width 158 height 32
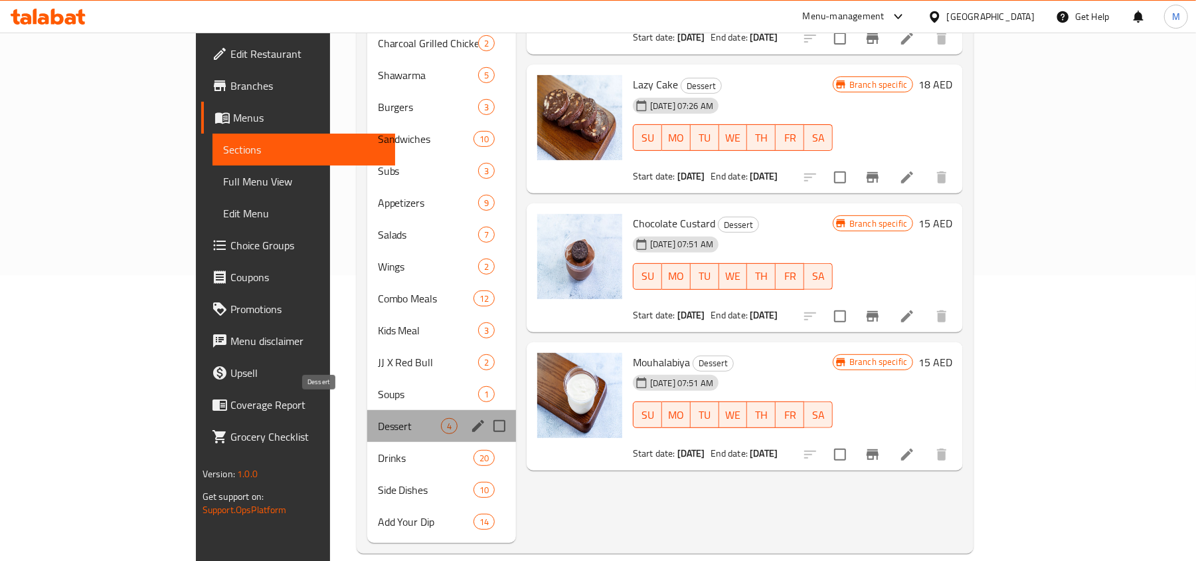
click at [378, 418] on span "Dessert" at bounding box center [409, 426] width 63 height 16
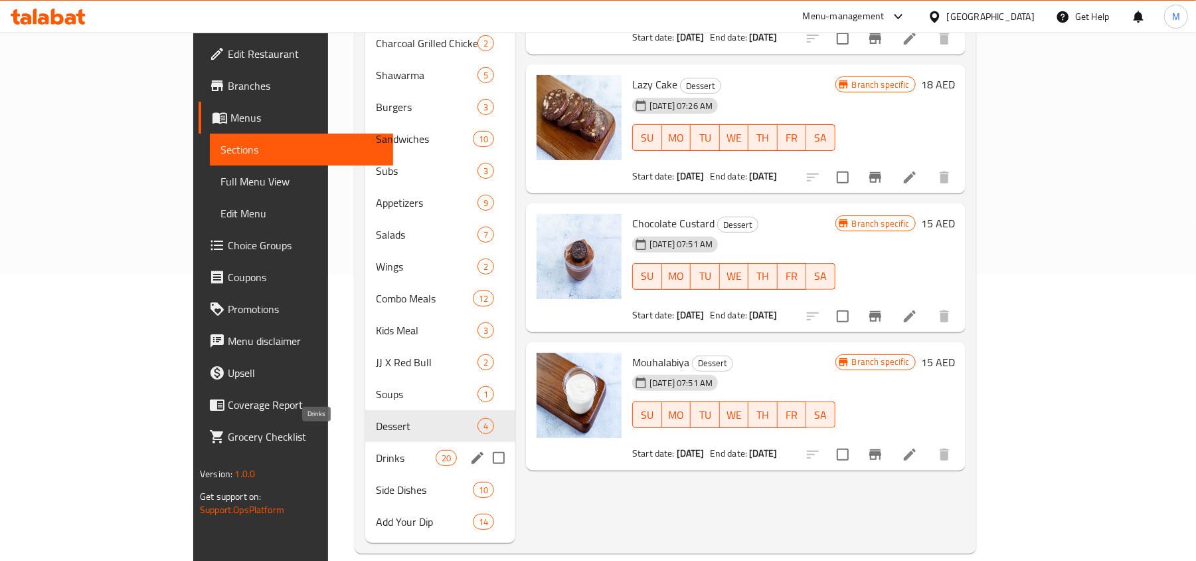
drag, startPoint x: 285, startPoint y: 439, endPoint x: 304, endPoint y: 431, distance: 20.2
click at [376, 450] on span "Drinks" at bounding box center [406, 458] width 60 height 16
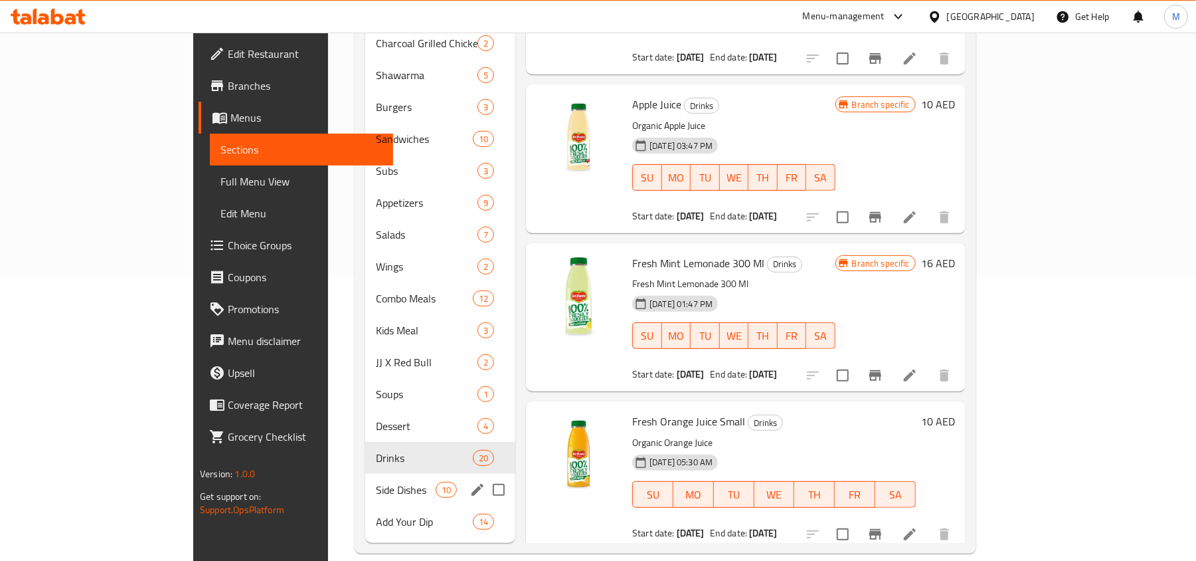
click at [365, 478] on div "Side Dishes 10" at bounding box center [440, 490] width 150 height 32
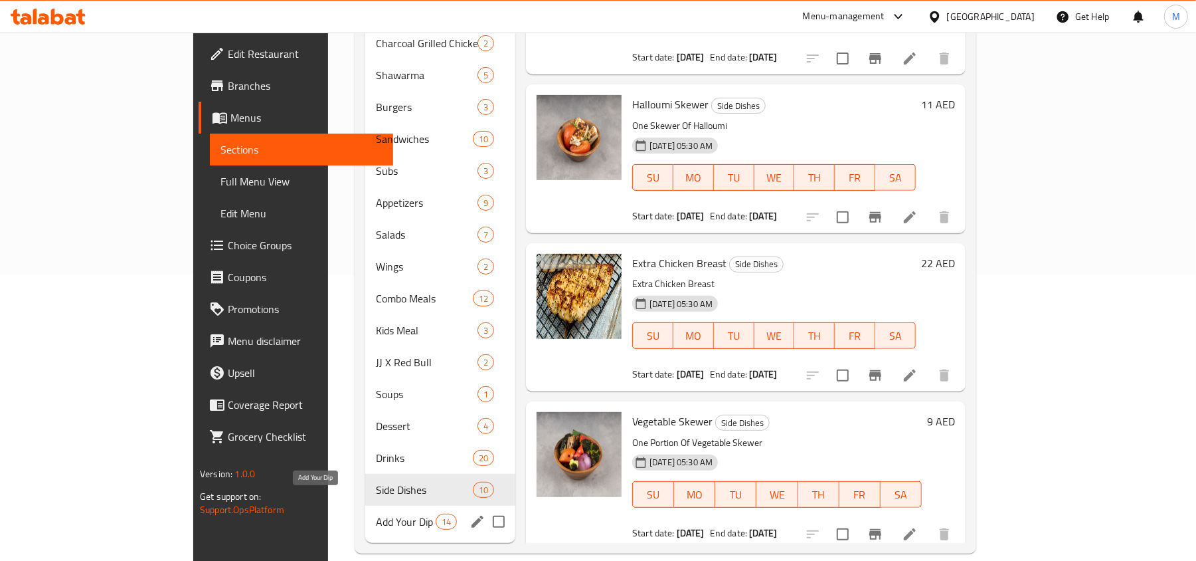
click at [376, 513] on span "Add Your Dip" at bounding box center [406, 521] width 60 height 16
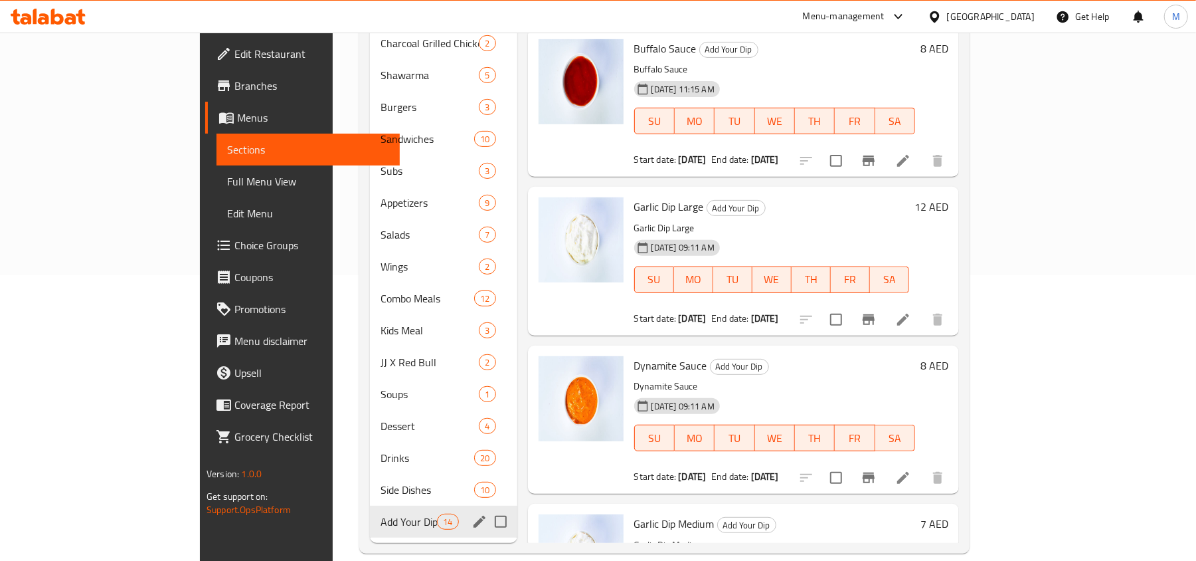
drag, startPoint x: 298, startPoint y: 491, endPoint x: 296, endPoint y: 469, distance: 22.7
click at [370, 505] on div "Add Your Dip 14" at bounding box center [443, 521] width 147 height 32
click at [381, 481] on span "Side Dishes" at bounding box center [409, 489] width 56 height 16
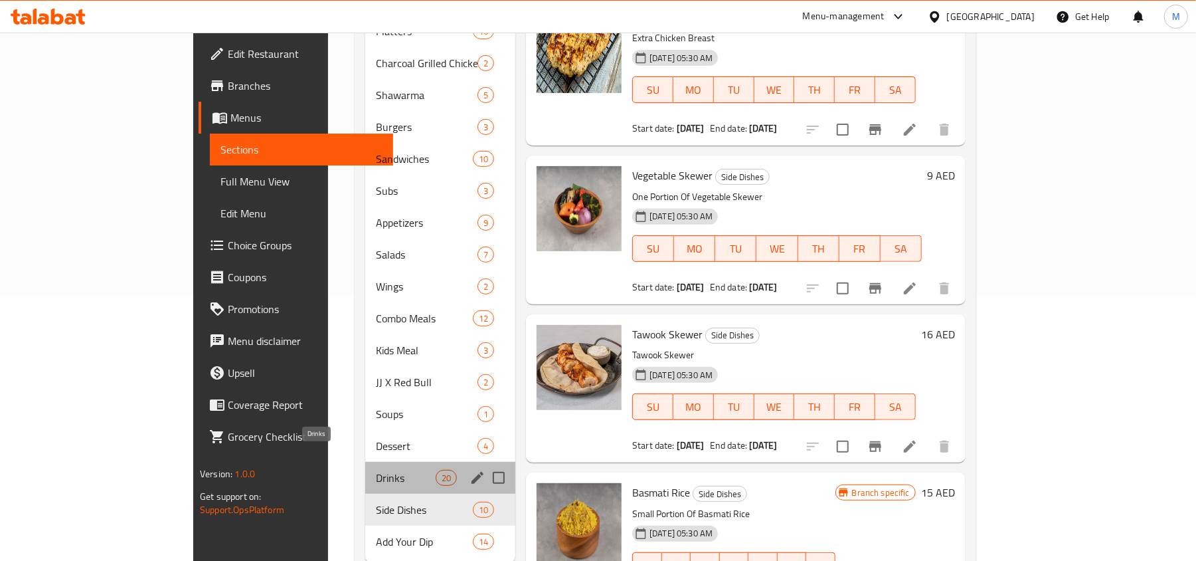
click at [376, 470] on span "Drinks" at bounding box center [406, 478] width 60 height 16
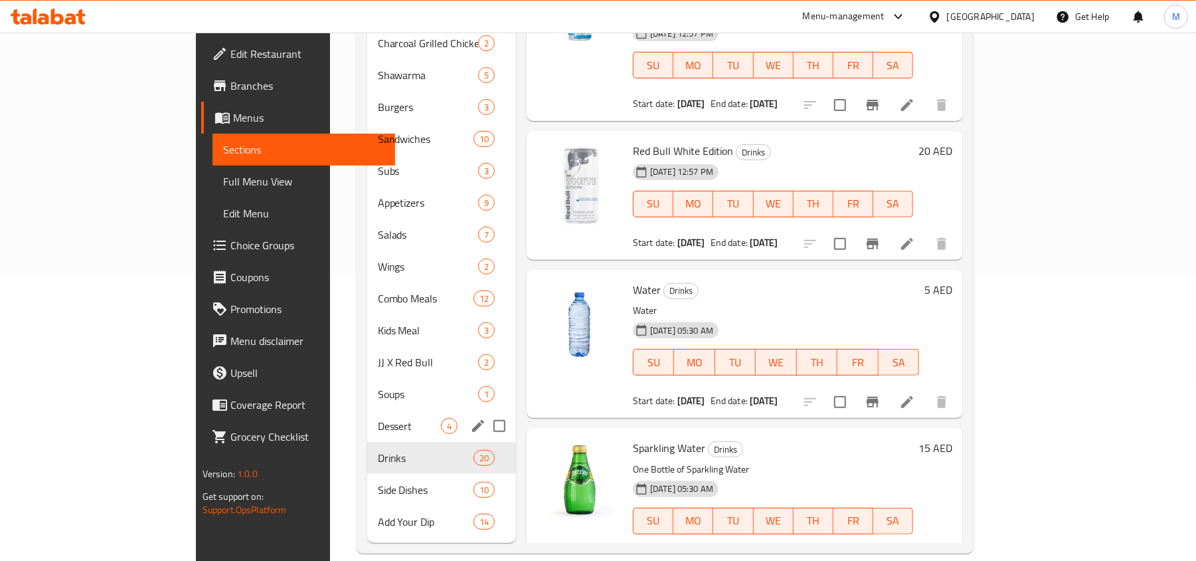
click at [378, 418] on span "Dessert" at bounding box center [409, 426] width 63 height 16
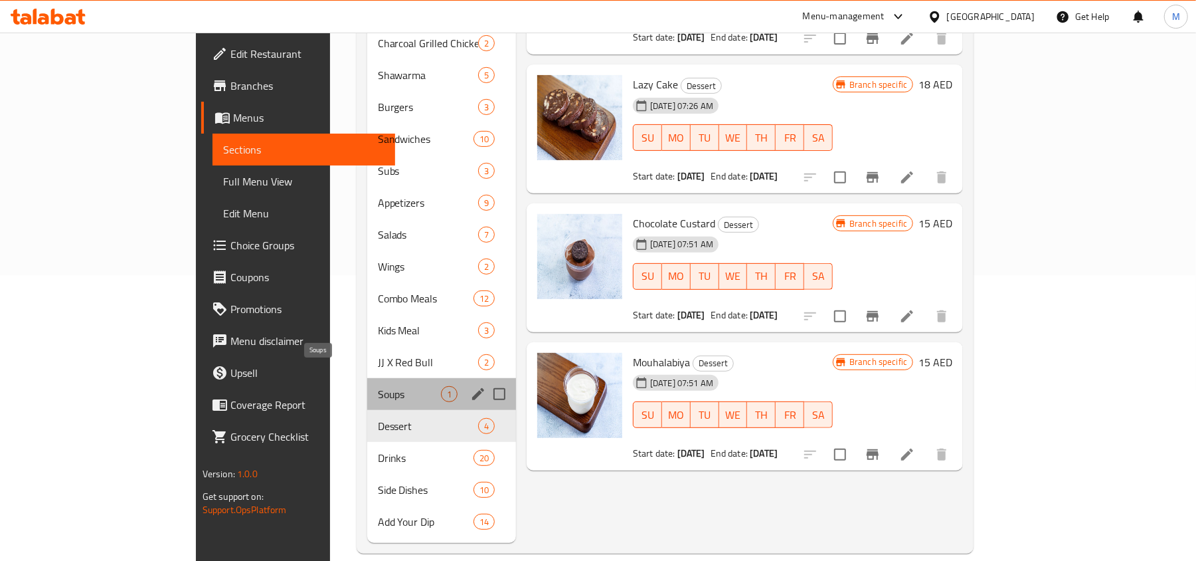
click at [378, 386] on span "Soups" at bounding box center [409, 394] width 63 height 16
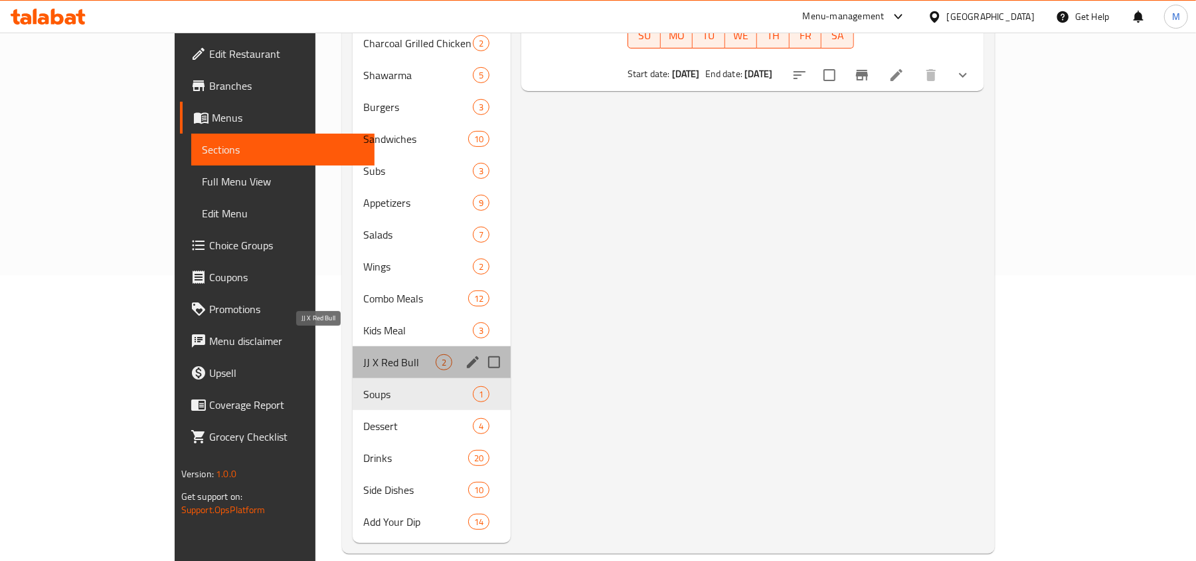
click at [363, 354] on span "JJ X Red Bull" at bounding box center [399, 362] width 72 height 16
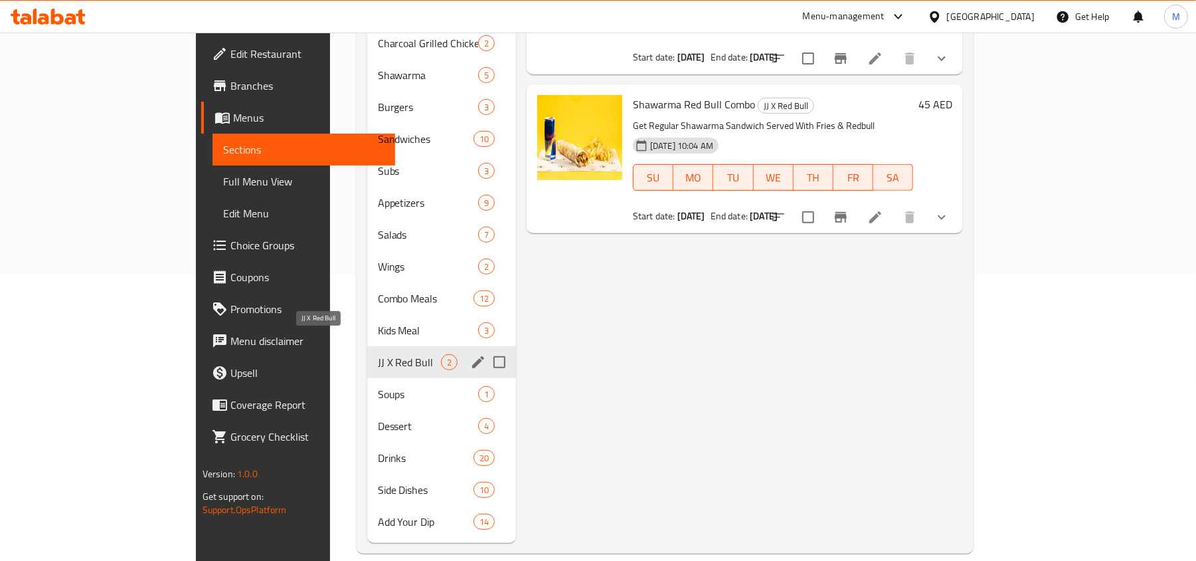
click at [367, 322] on div "Kids Meal 3" at bounding box center [441, 330] width 149 height 32
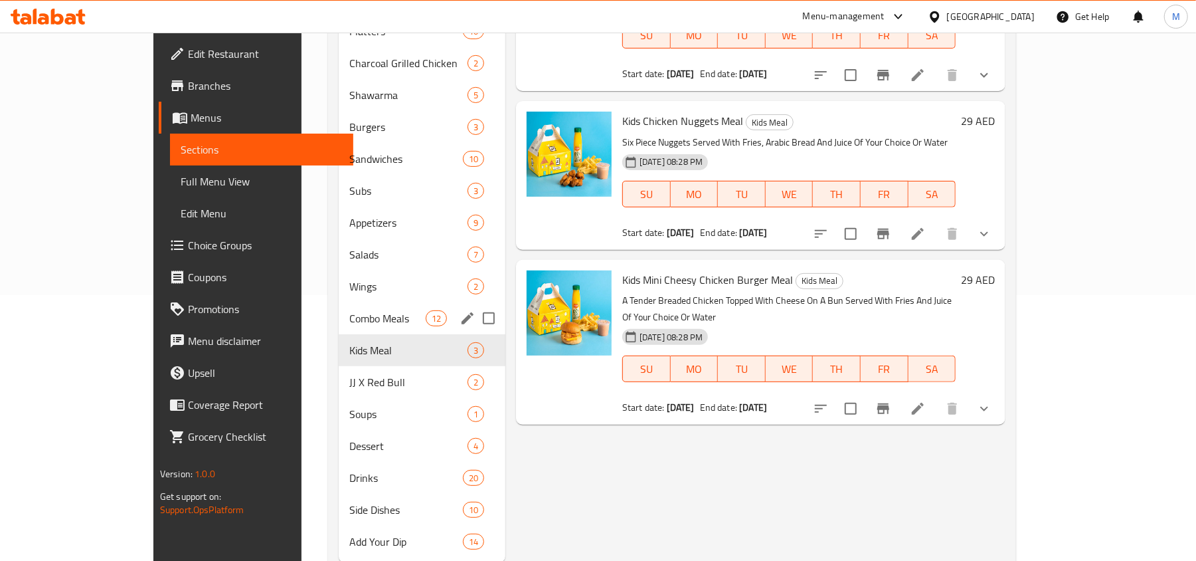
click at [339, 302] on div "Combo Meals 12" at bounding box center [422, 318] width 167 height 32
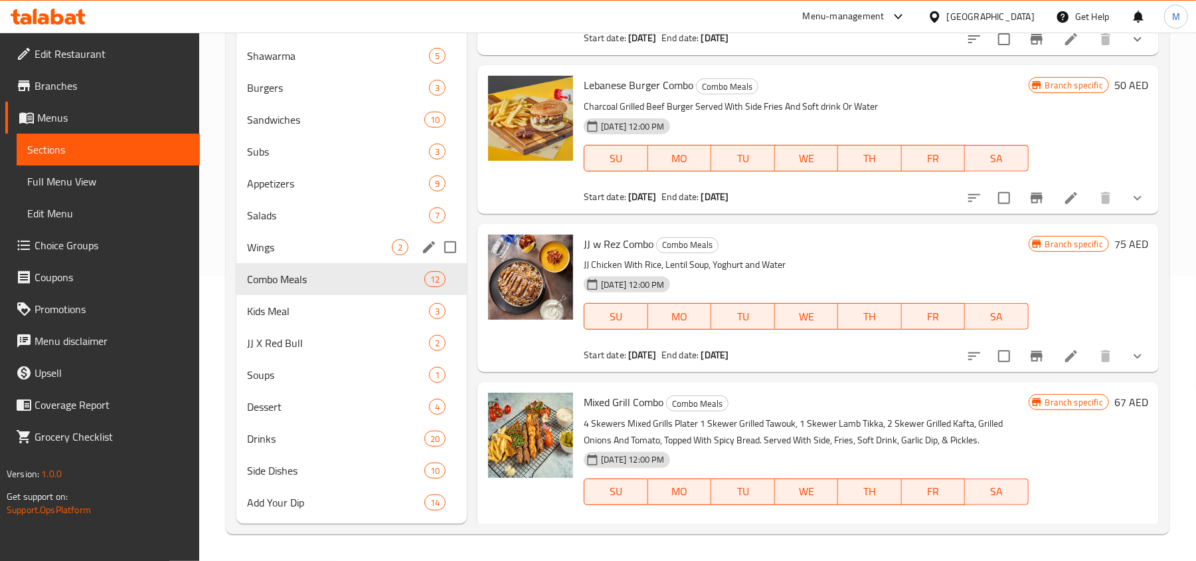
click at [333, 258] on div "Wings 2" at bounding box center [351, 247] width 230 height 32
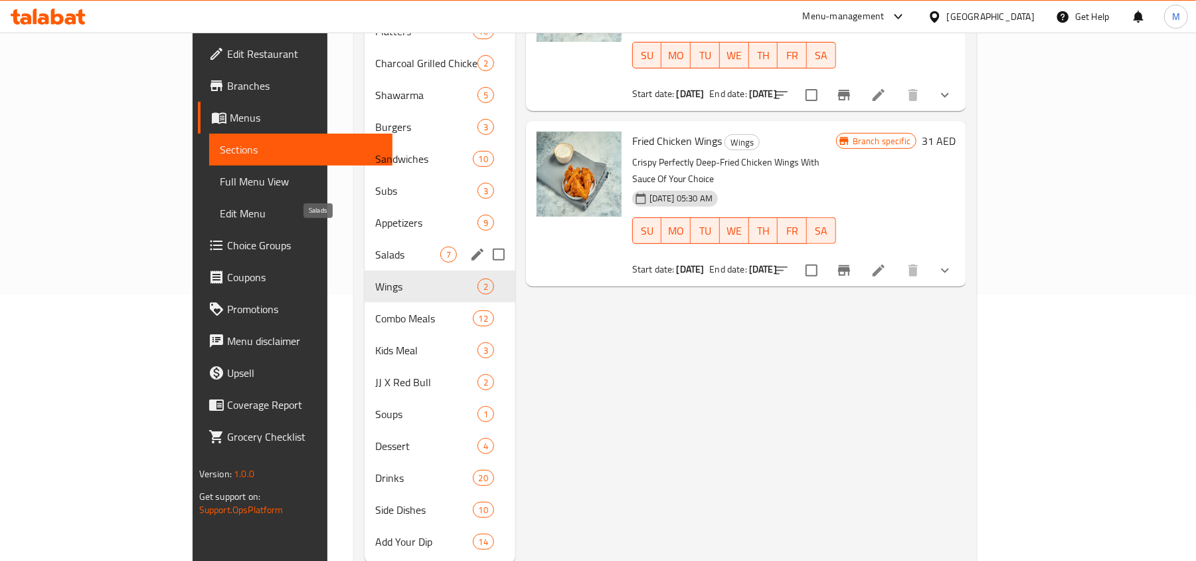
click at [375, 246] on span "Salads" at bounding box center [407, 254] width 64 height 16
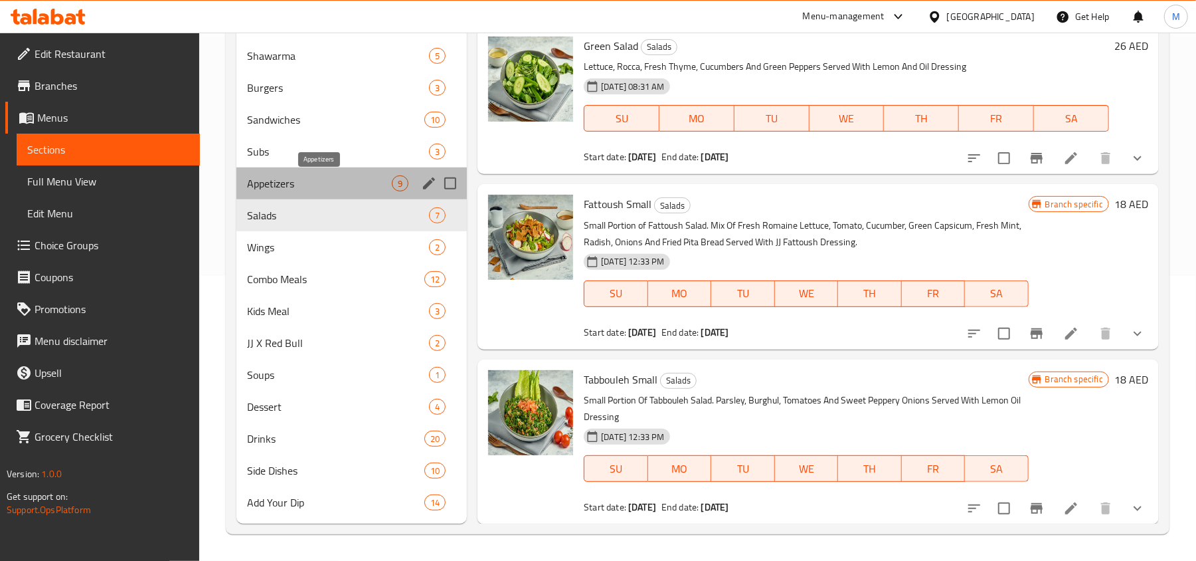
click at [296, 185] on span "Appetizers" at bounding box center [319, 183] width 145 height 16
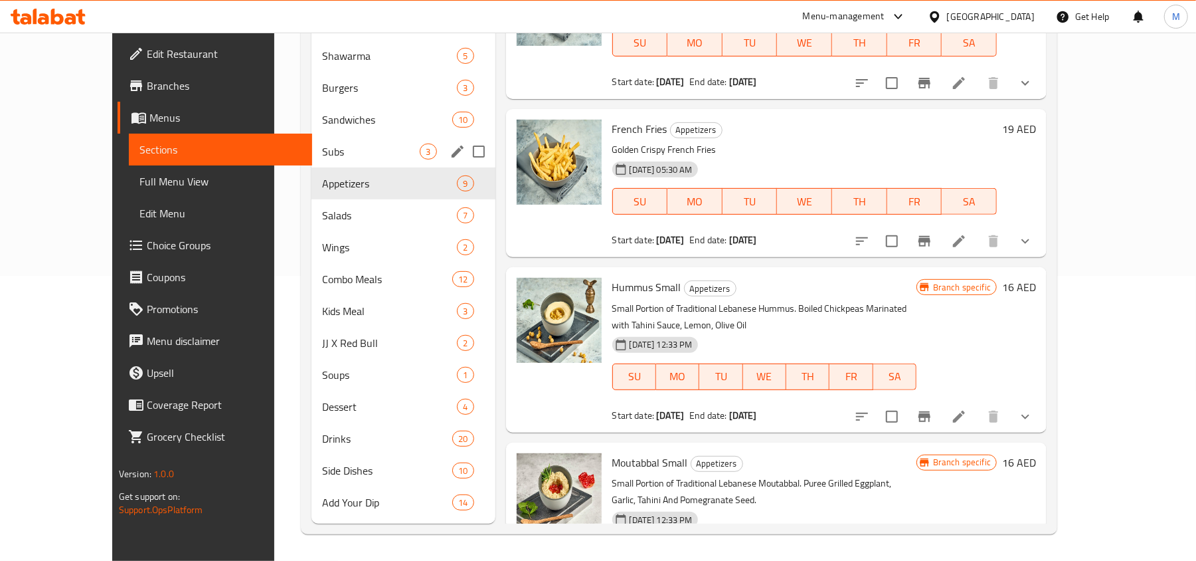
click at [322, 150] on span "Subs" at bounding box center [371, 151] width 98 height 16
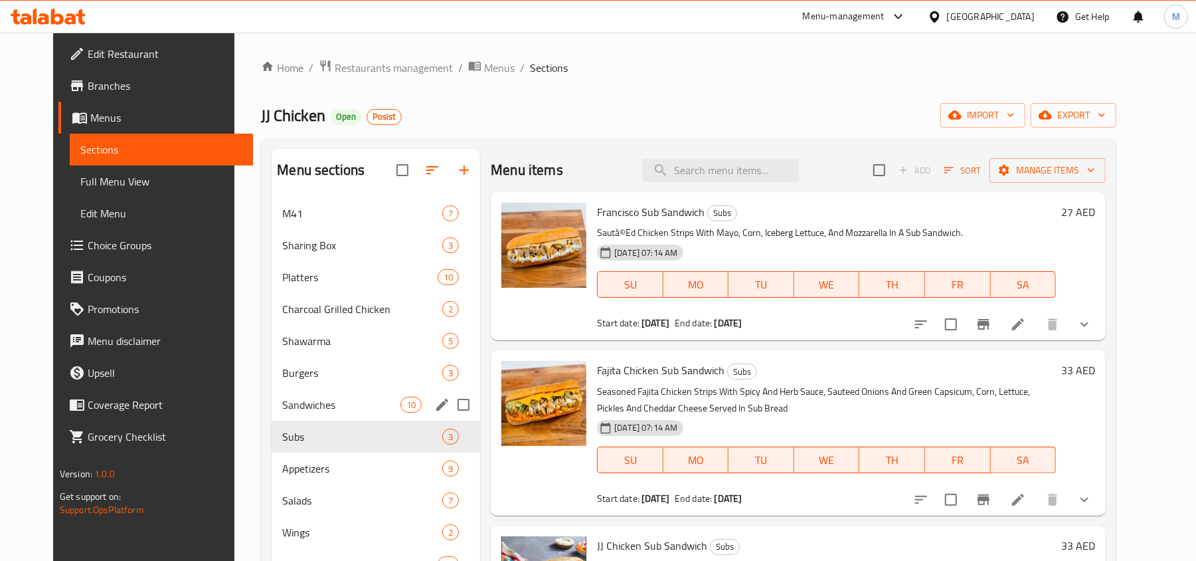
click at [301, 402] on span "Sandwiches" at bounding box center [341, 404] width 118 height 16
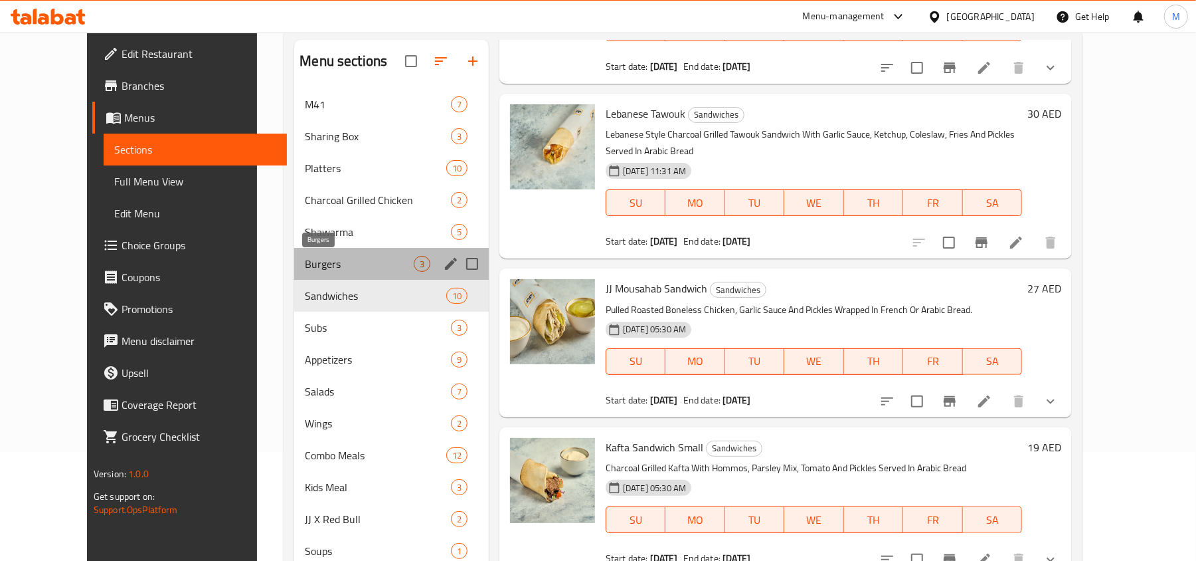
click at [305, 259] on span "Burgers" at bounding box center [359, 264] width 109 height 16
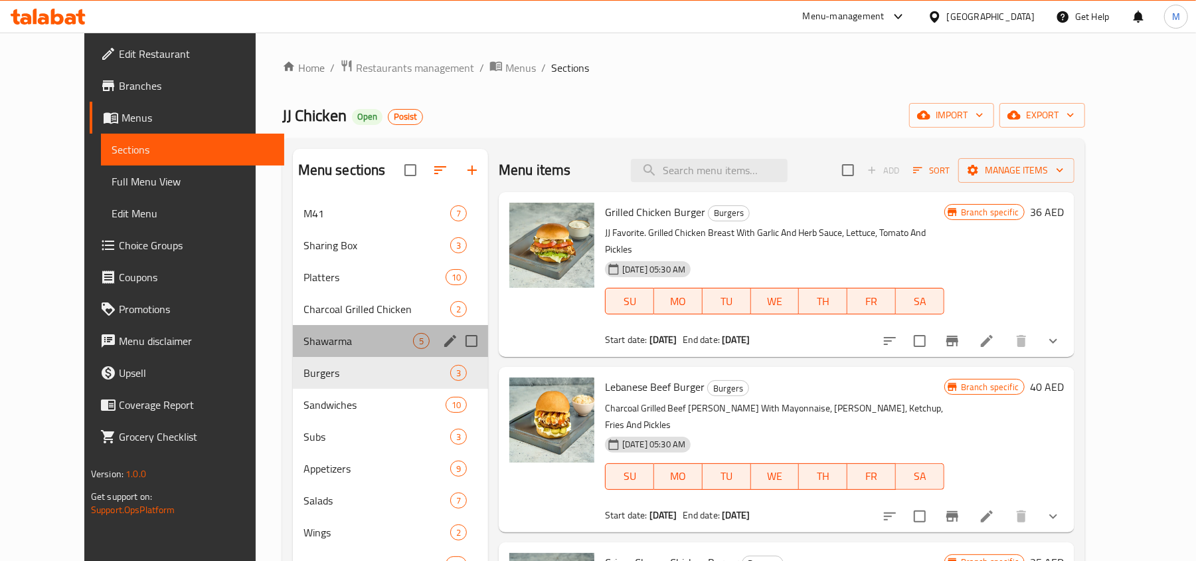
click at [311, 332] on div "Shawarma 5" at bounding box center [390, 341] width 195 height 32
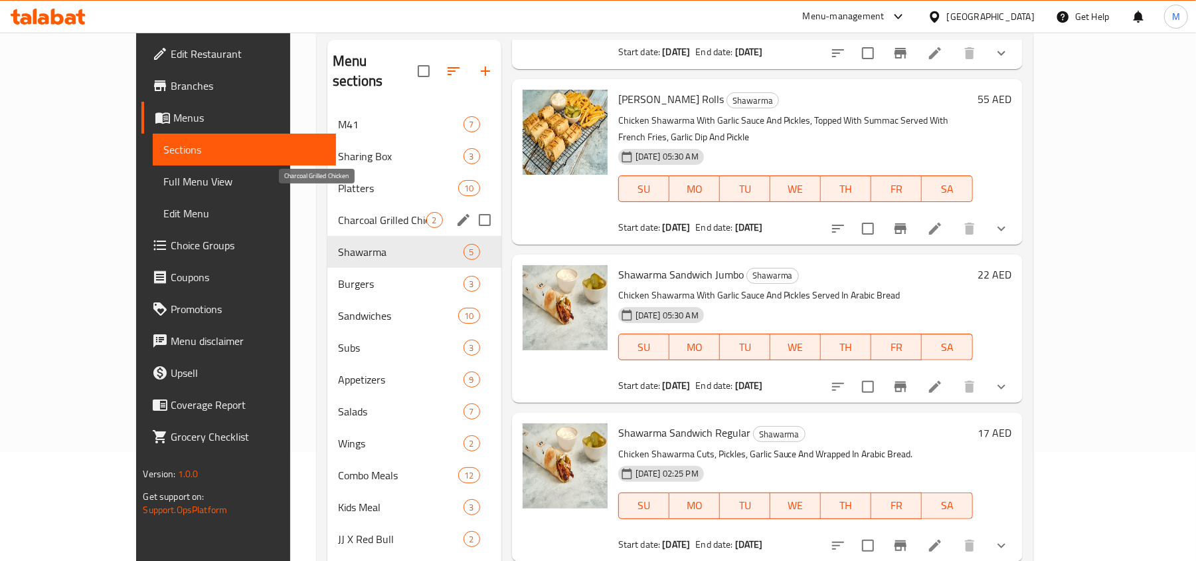
click at [338, 212] on span "Charcoal Grilled Chicken" at bounding box center [382, 220] width 88 height 16
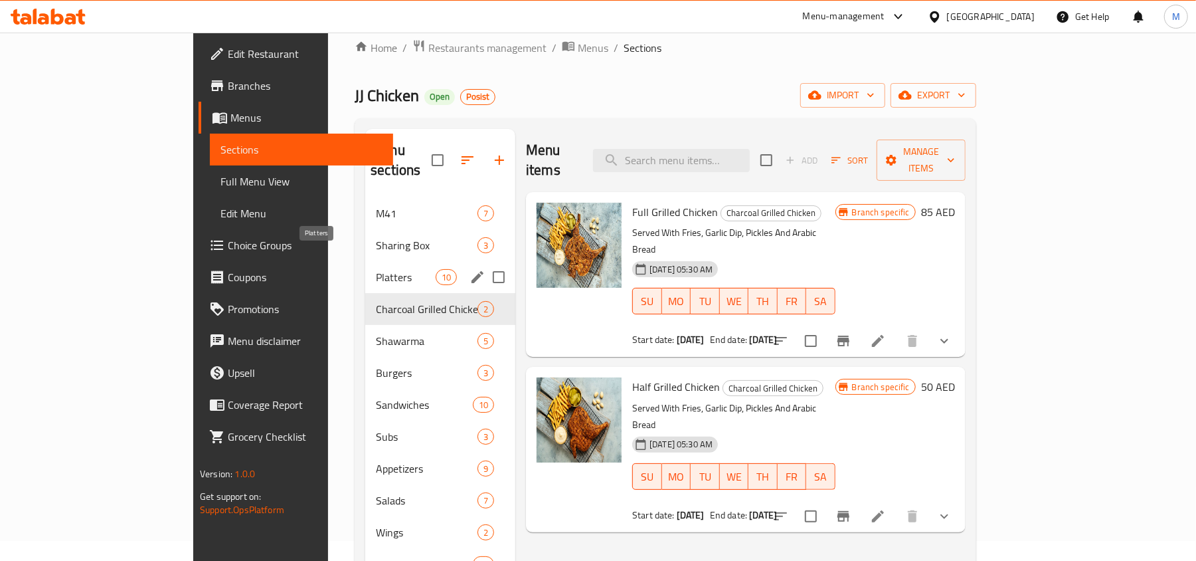
click at [365, 261] on div "Platters 10" at bounding box center [440, 277] width 150 height 32
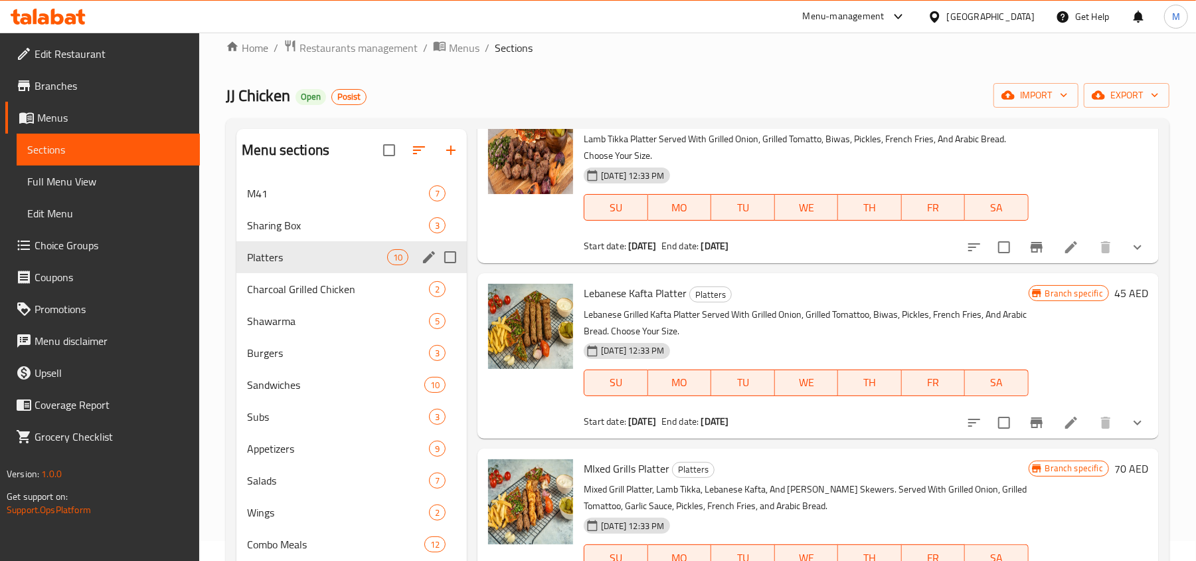
click at [284, 239] on div "Sharing Box 3" at bounding box center [351, 225] width 230 height 32
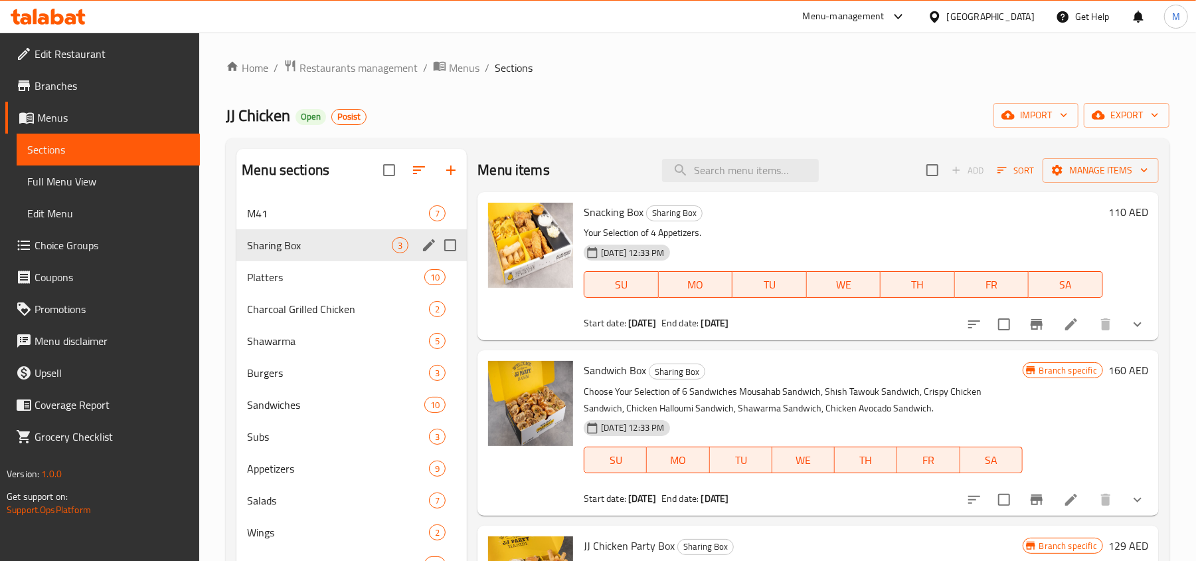
click at [280, 231] on div "Sharing Box 3" at bounding box center [351, 245] width 230 height 32
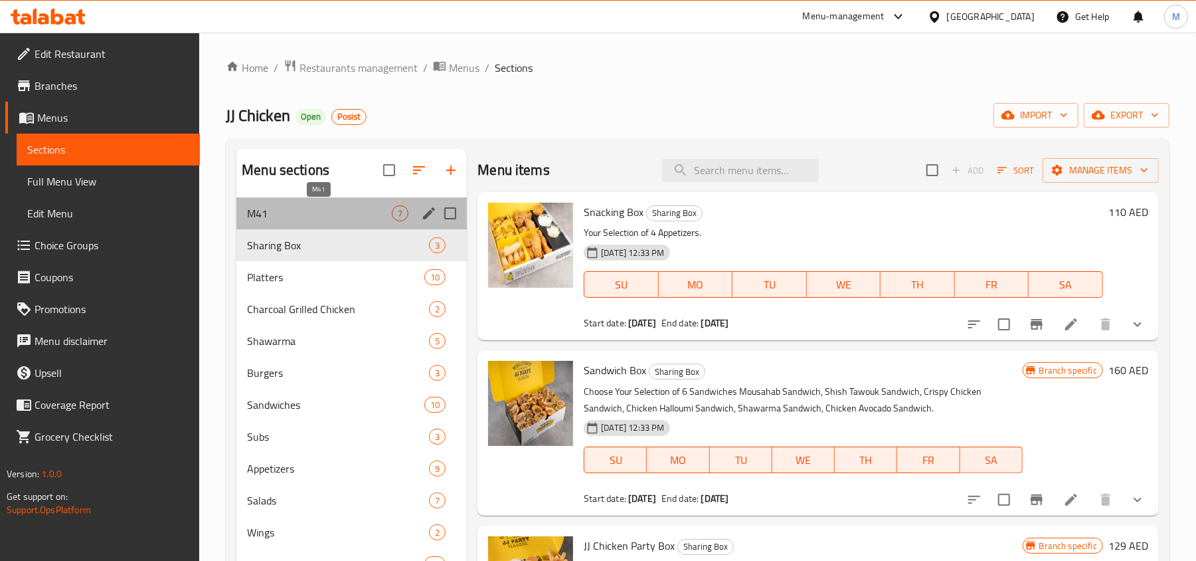
click at [290, 221] on span "M41" at bounding box center [319, 213] width 145 height 16
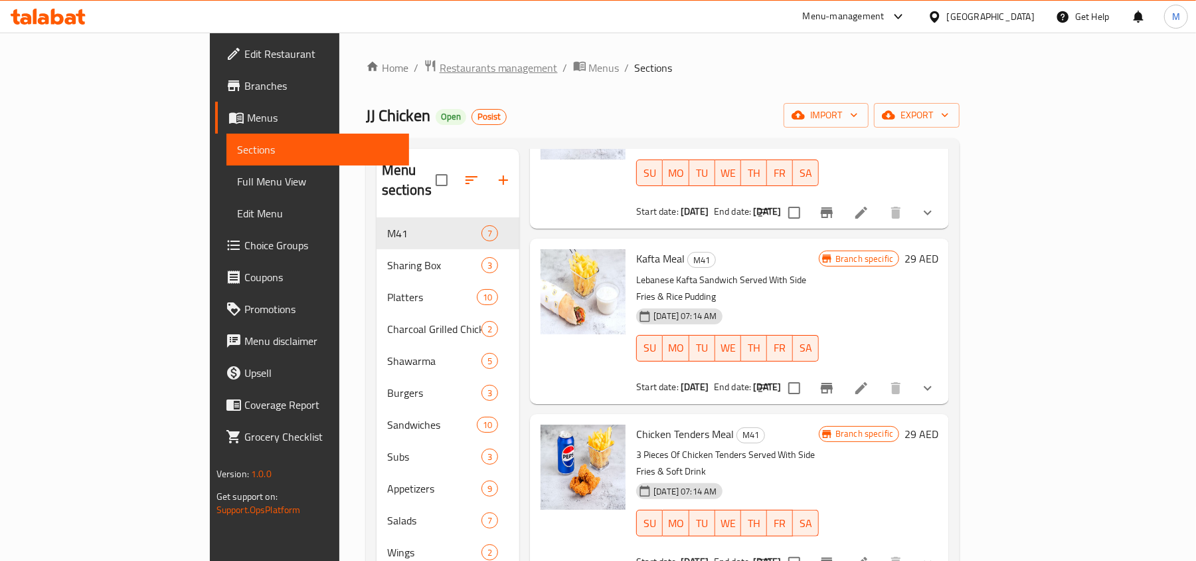
click at [440, 60] on span "Restaurants management" at bounding box center [499, 68] width 118 height 16
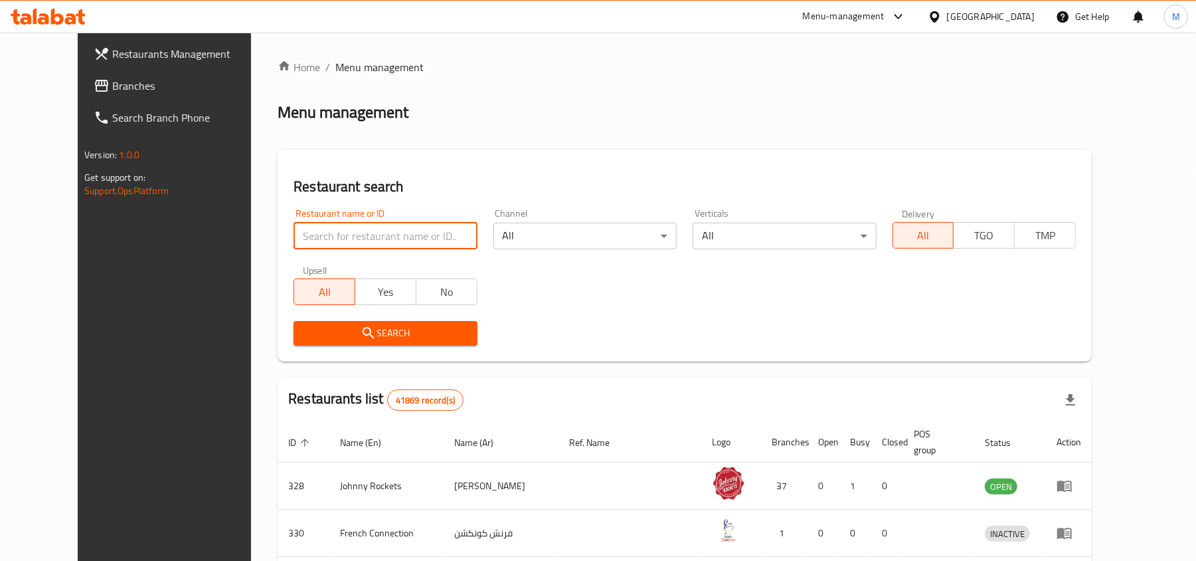
click at [376, 227] on input "search" at bounding box center [385, 235] width 183 height 27
paste input "1863"
type input "1863"
click at [299, 323] on button "Search" at bounding box center [385, 333] width 183 height 25
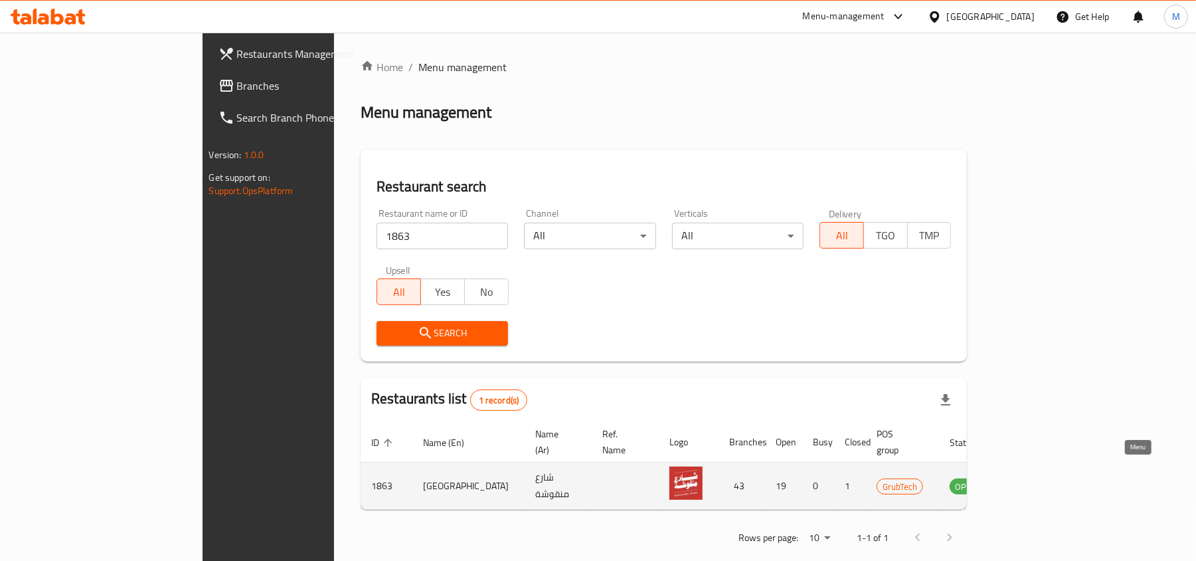
click at [1044, 478] on link "enhanced table" at bounding box center [1031, 486] width 25 height 16
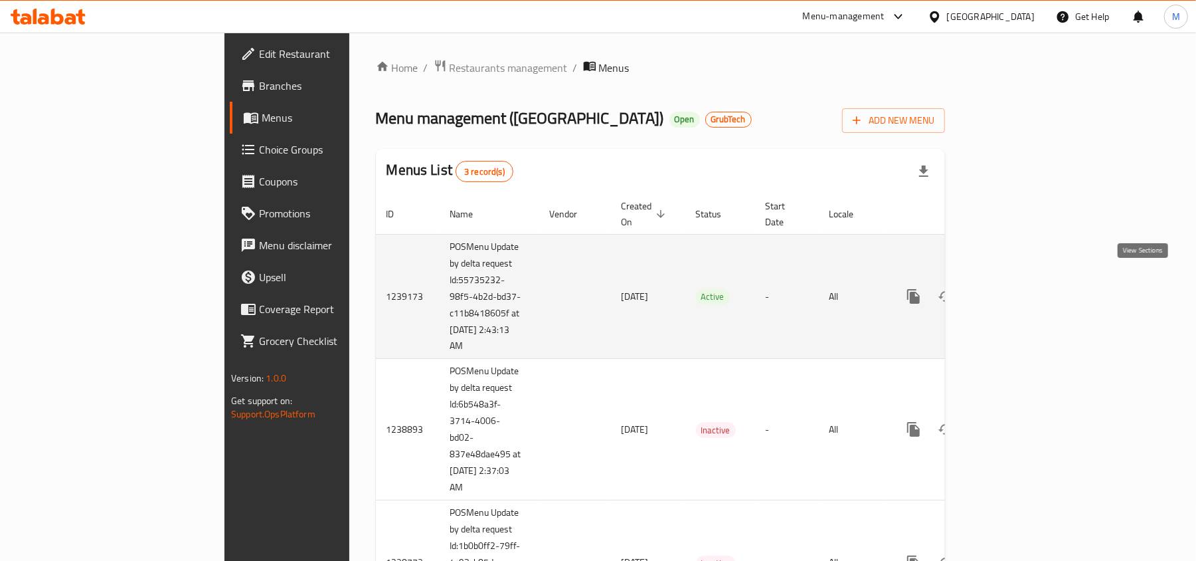
click at [1017, 288] on icon "enhanced table" at bounding box center [1009, 296] width 16 height 16
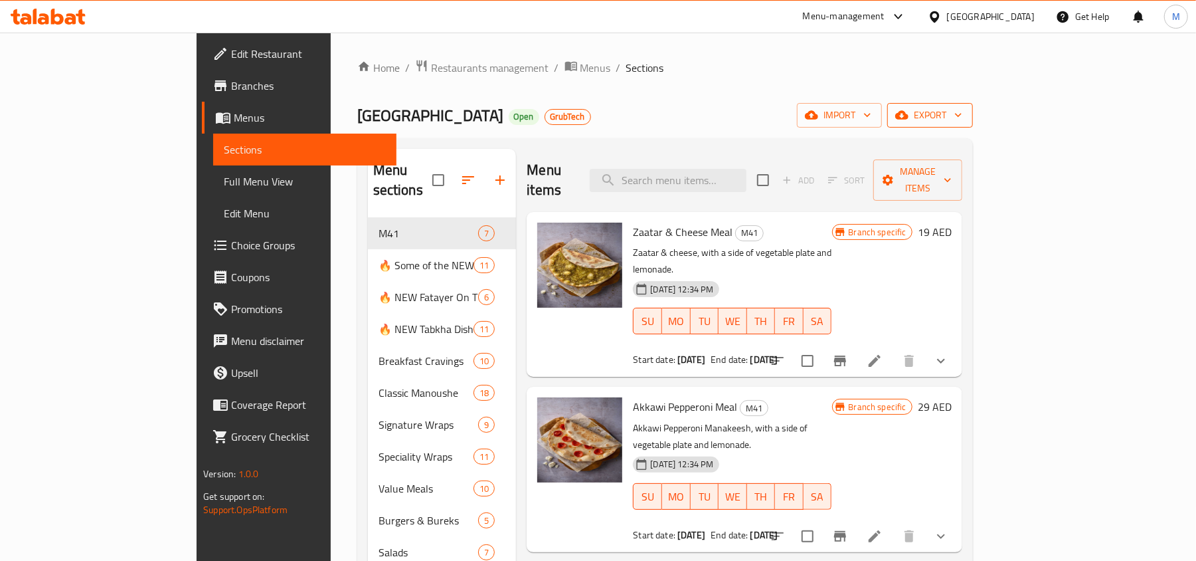
click at [973, 106] on button "export" at bounding box center [930, 115] width 86 height 25
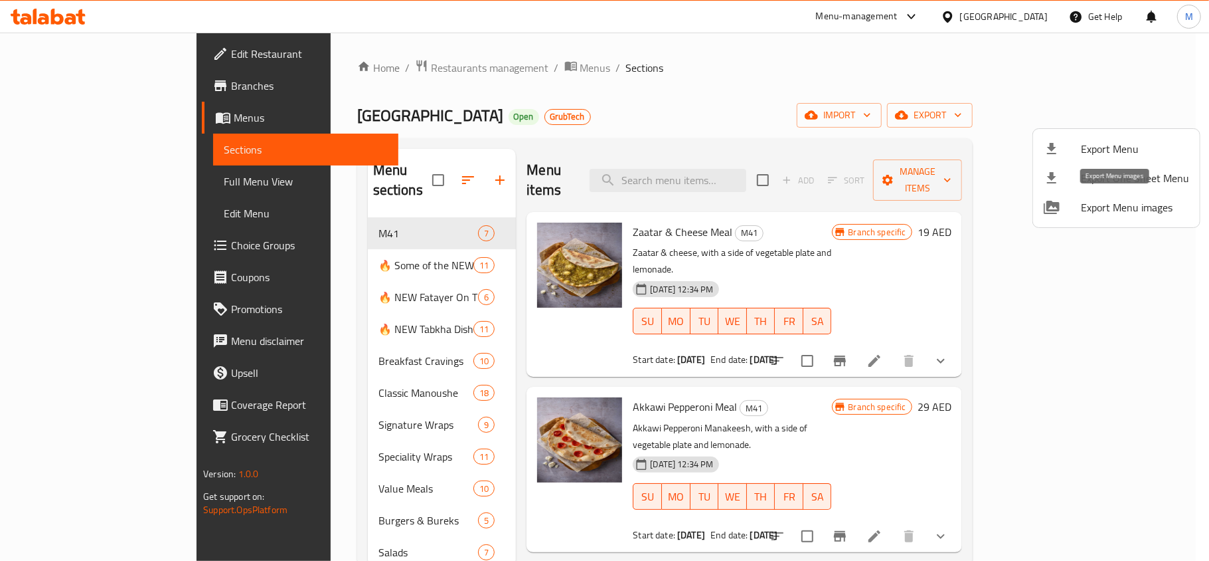
click at [1116, 209] on span "Export Menu images" at bounding box center [1135, 207] width 108 height 16
click at [313, 245] on div at bounding box center [604, 280] width 1209 height 561
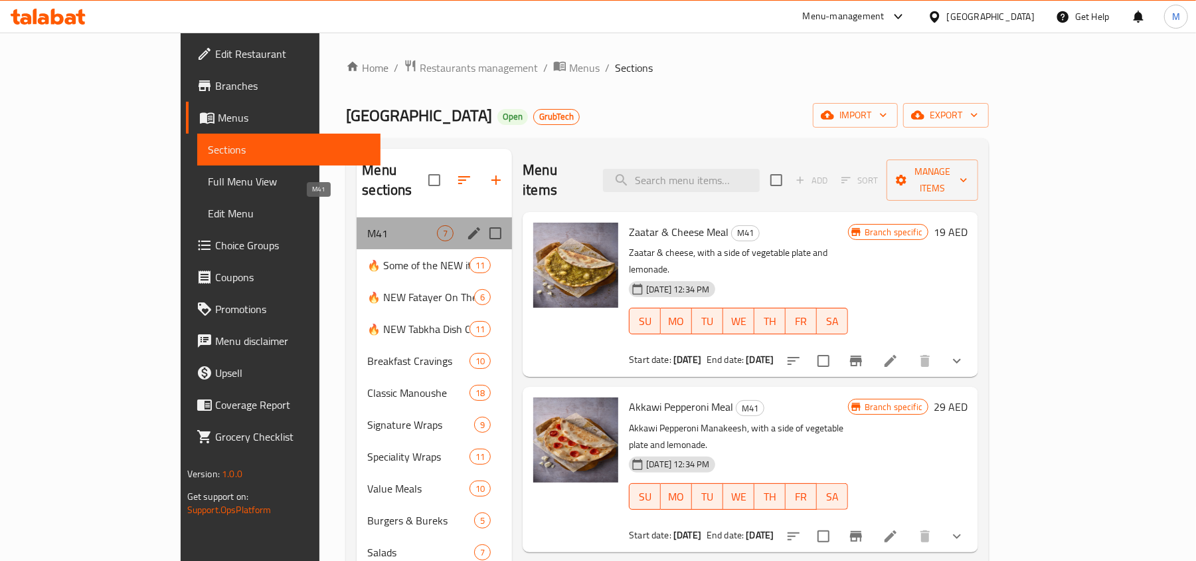
click at [367, 225] on span "M41" at bounding box center [402, 233] width 70 height 16
click at [367, 257] on span "🔥 Some of the NEW items 🔥" at bounding box center [418, 265] width 102 height 16
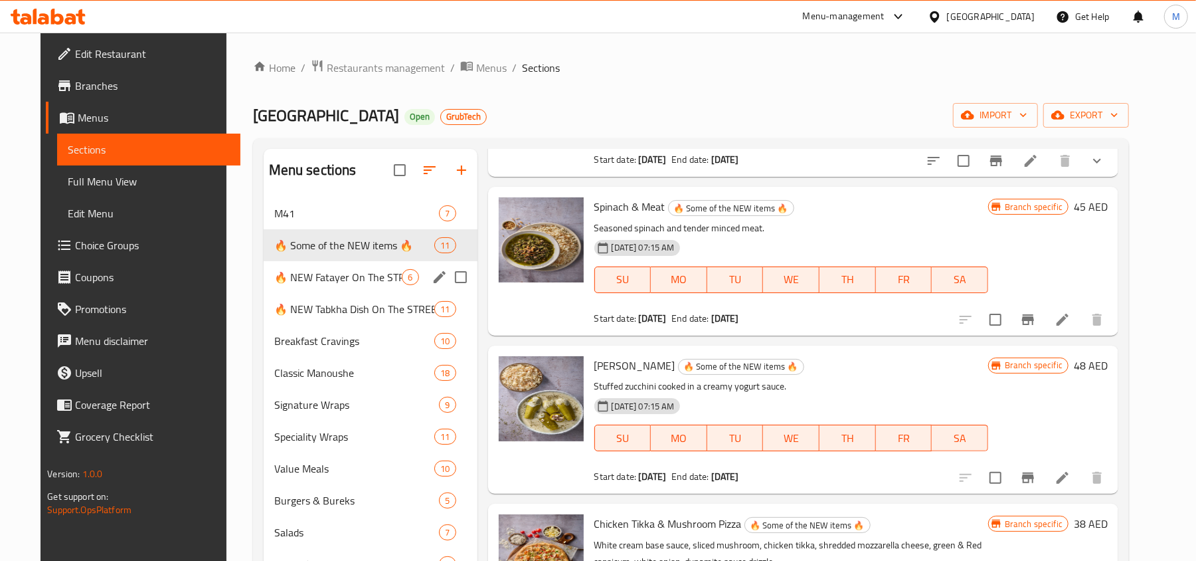
click at [319, 287] on div "🔥 NEW Fatayer On The STREET 🔥 6" at bounding box center [371, 277] width 214 height 32
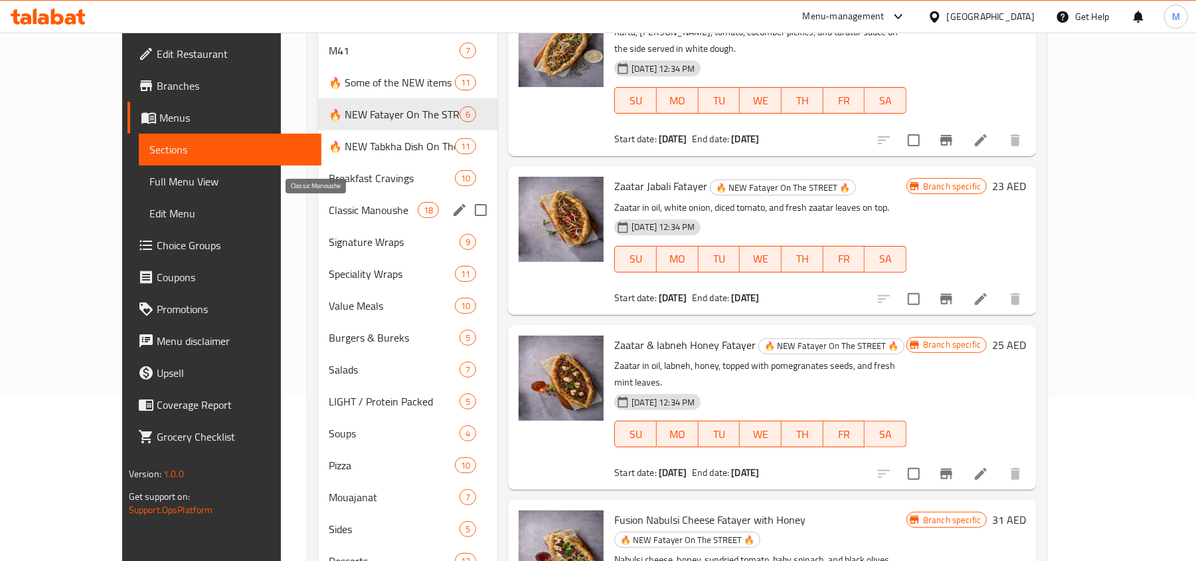
scroll to position [77, 0]
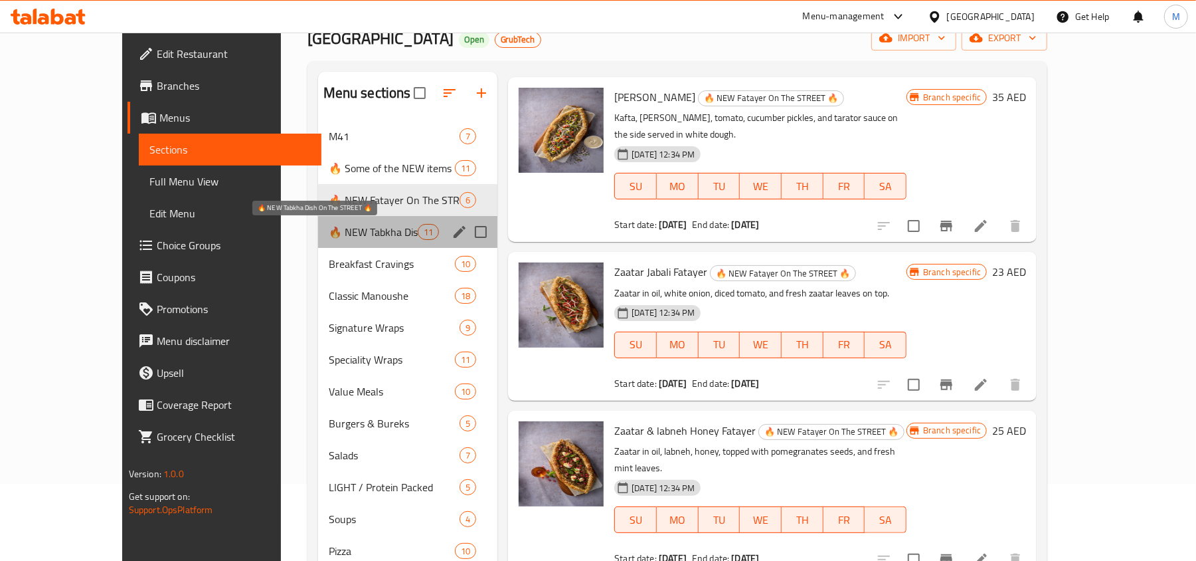
click at [329, 230] on span "🔥 NEW Tabkha Dish On The STREET 🔥" at bounding box center [373, 232] width 89 height 16
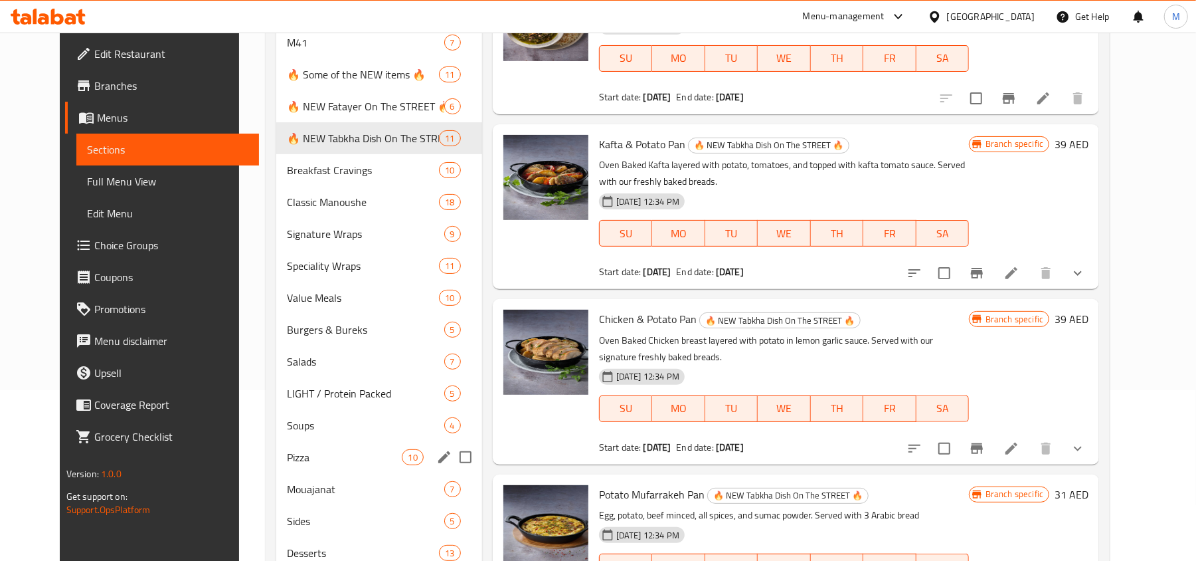
scroll to position [254, 0]
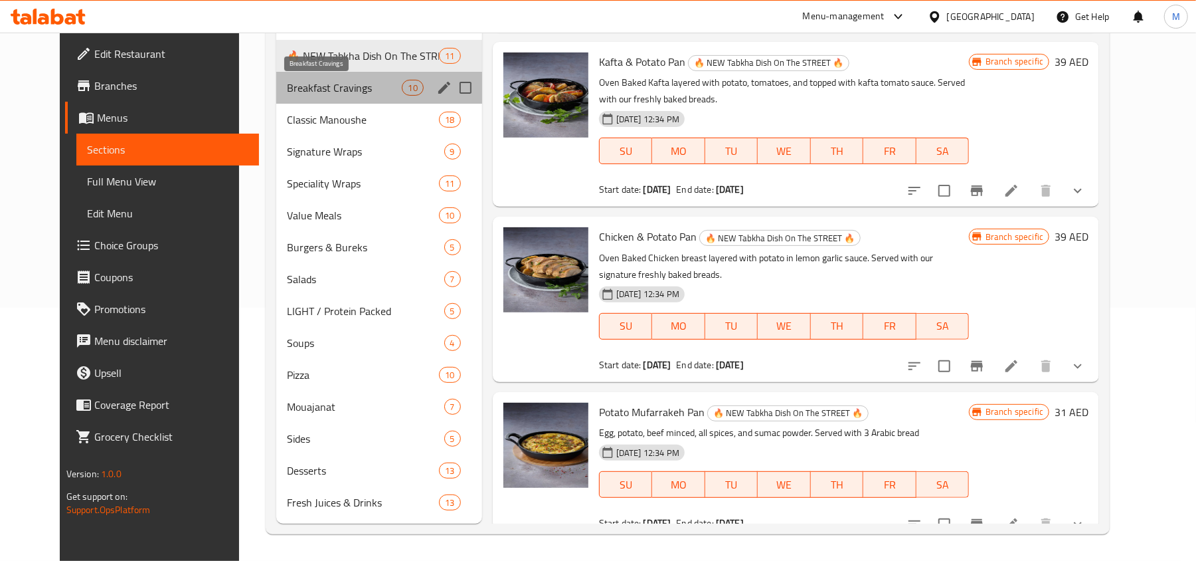
click at [329, 86] on span "Breakfast Cravings" at bounding box center [345, 88] width 116 height 16
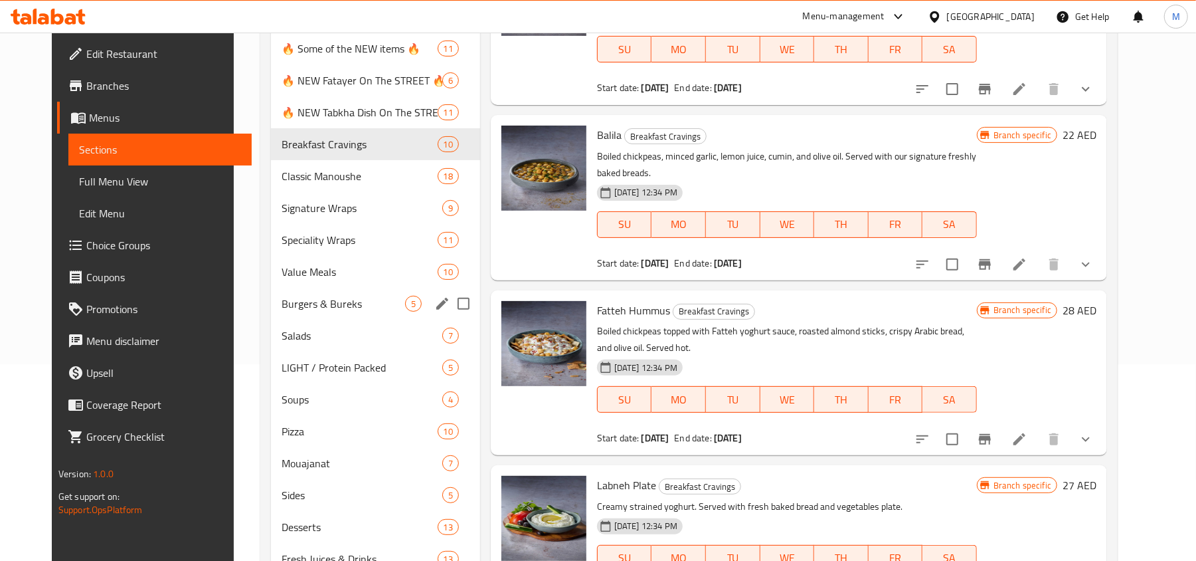
scroll to position [165, 0]
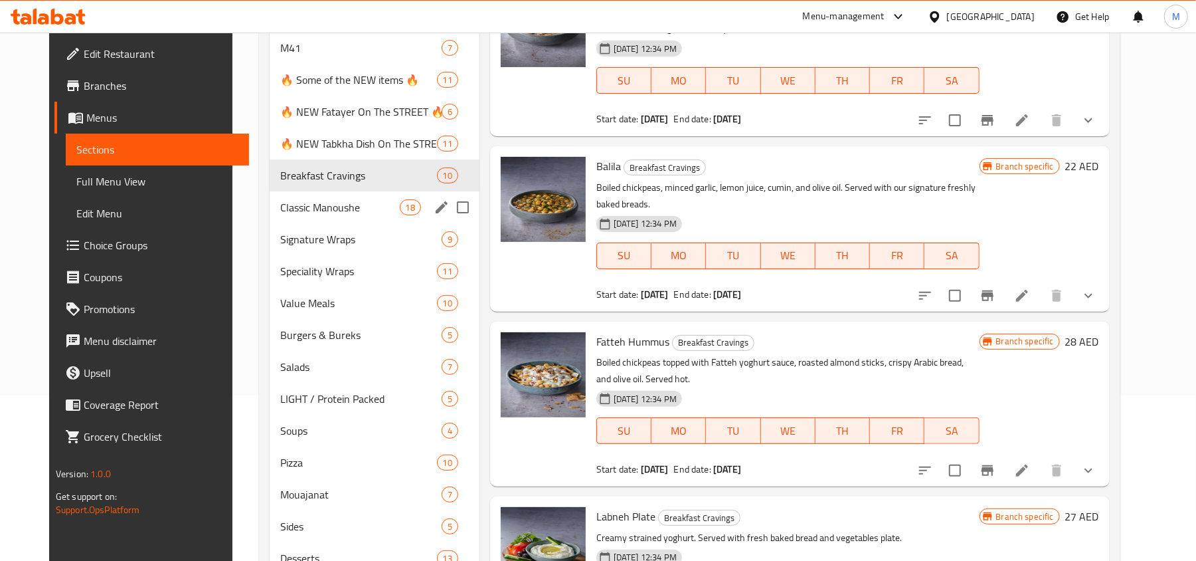
click at [330, 199] on span "Classic Manoushe" at bounding box center [340, 207] width 120 height 16
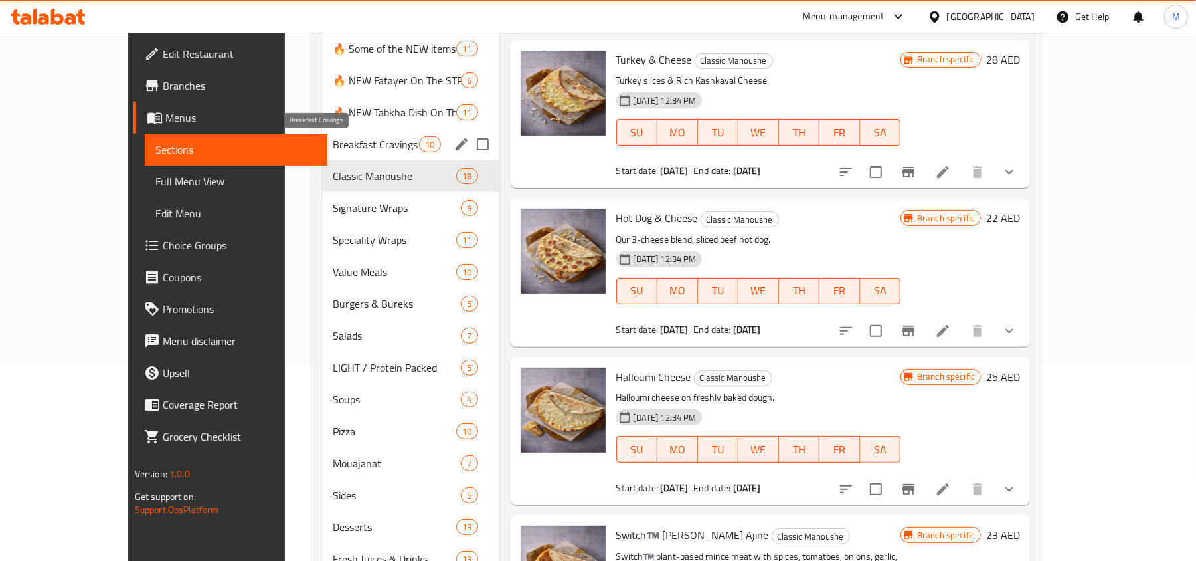
scroll to position [165, 0]
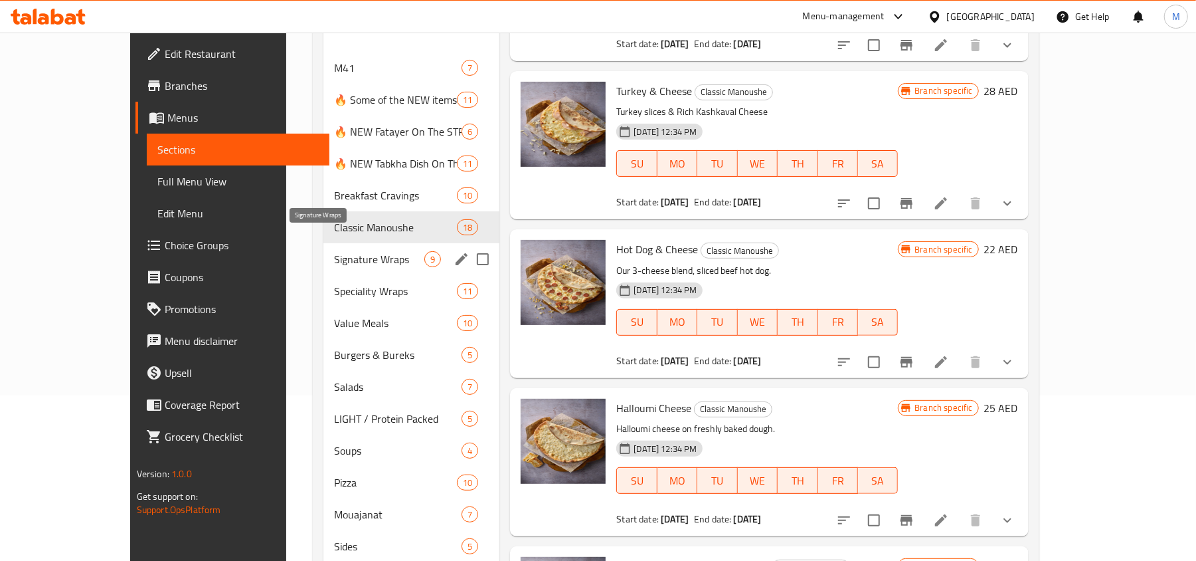
click at [334, 251] on span "Signature Wraps" at bounding box center [379, 259] width 90 height 16
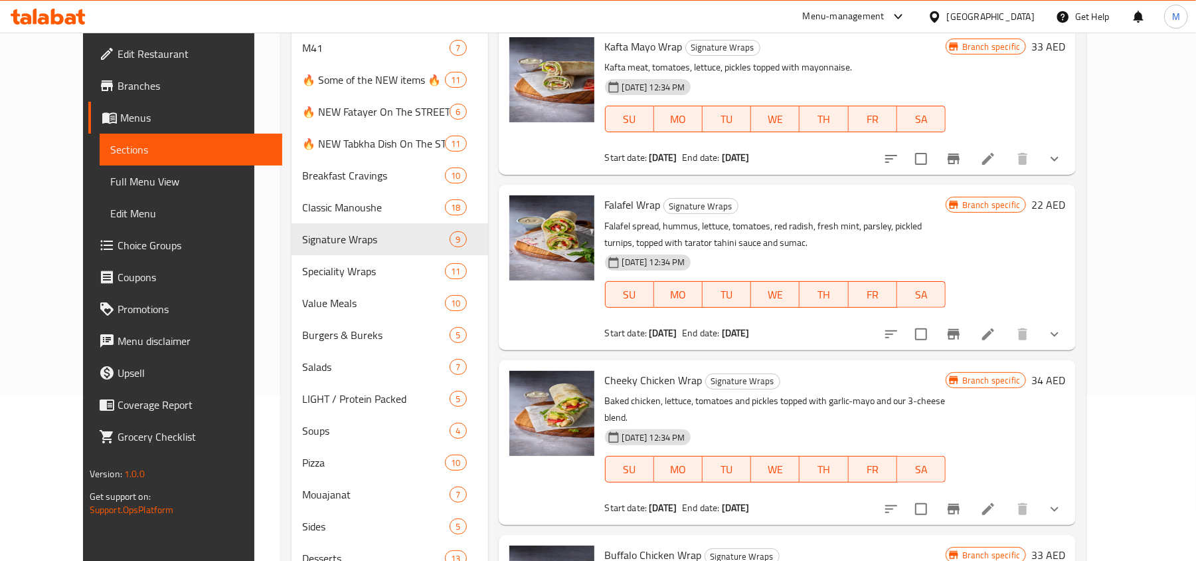
scroll to position [153, 0]
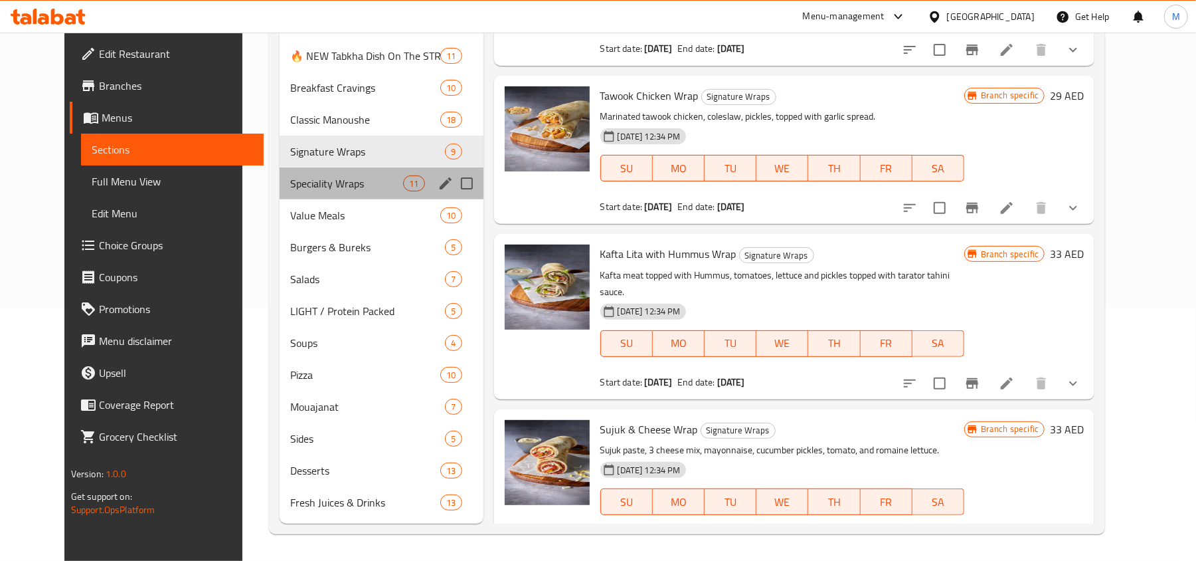
click at [291, 192] on div "Speciality Wraps 11" at bounding box center [382, 183] width 204 height 32
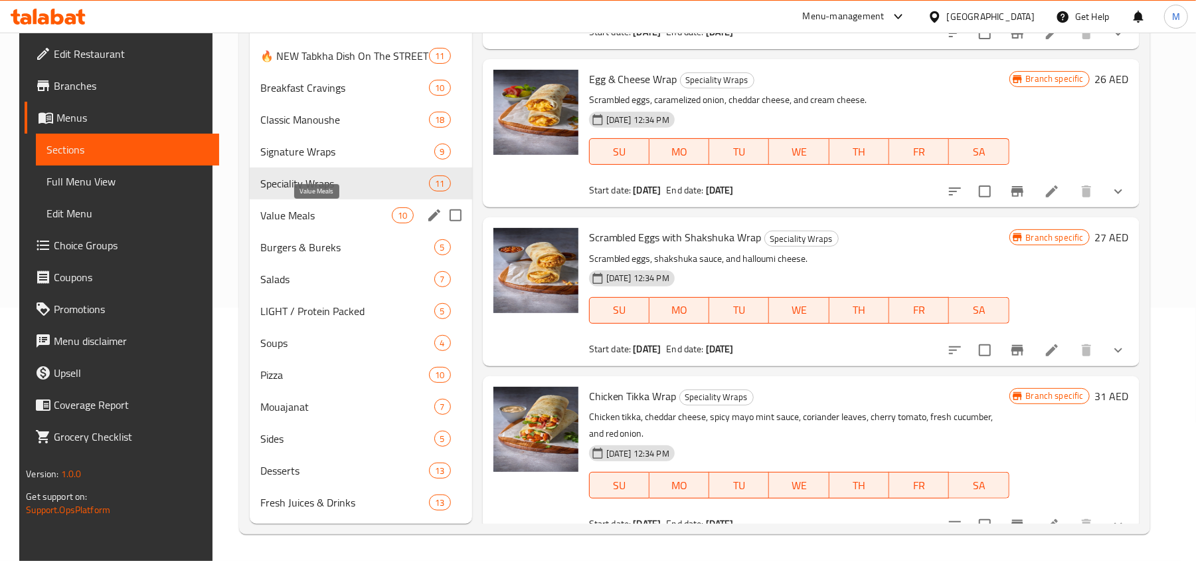
click at [304, 217] on span "Value Meals" at bounding box center [326, 215] width 132 height 16
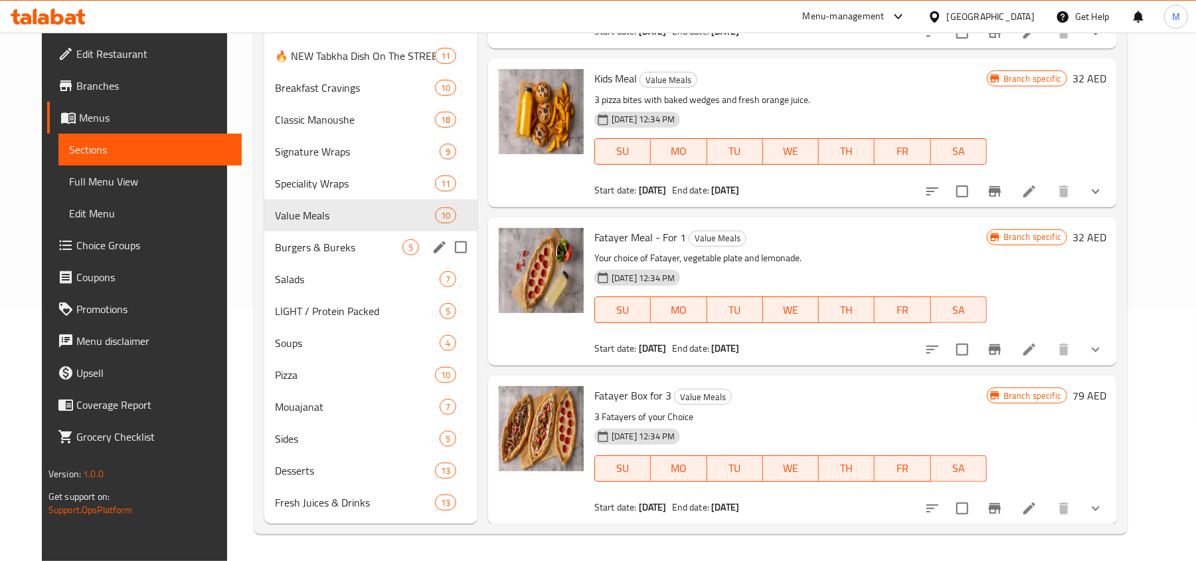
click at [309, 245] on span "Burgers & Bureks" at bounding box center [339, 247] width 128 height 16
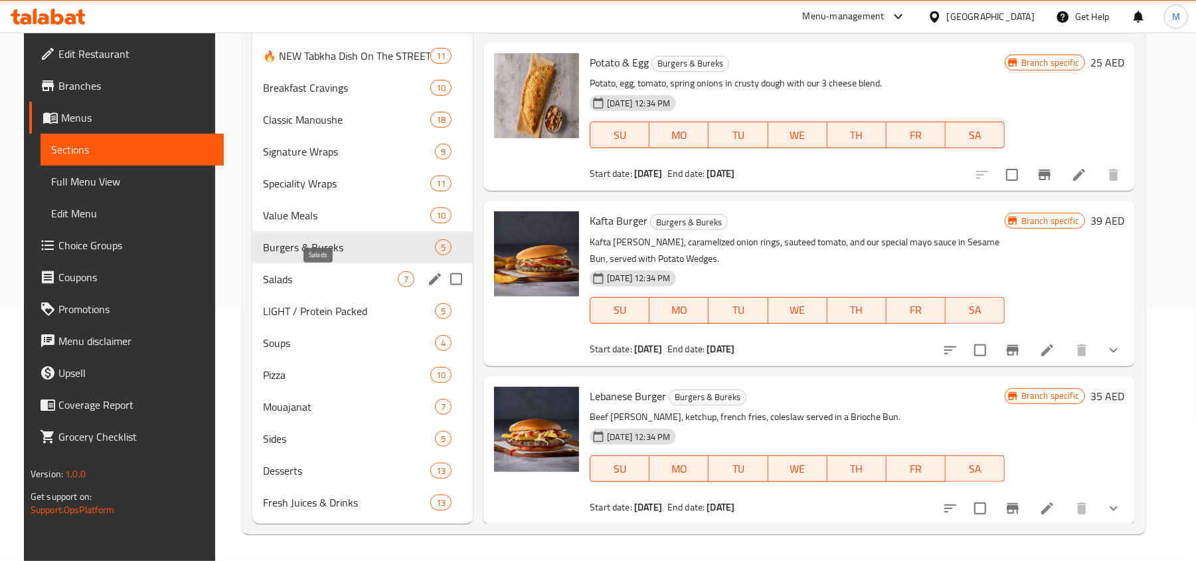
click at [288, 274] on span "Salads" at bounding box center [330, 279] width 135 height 16
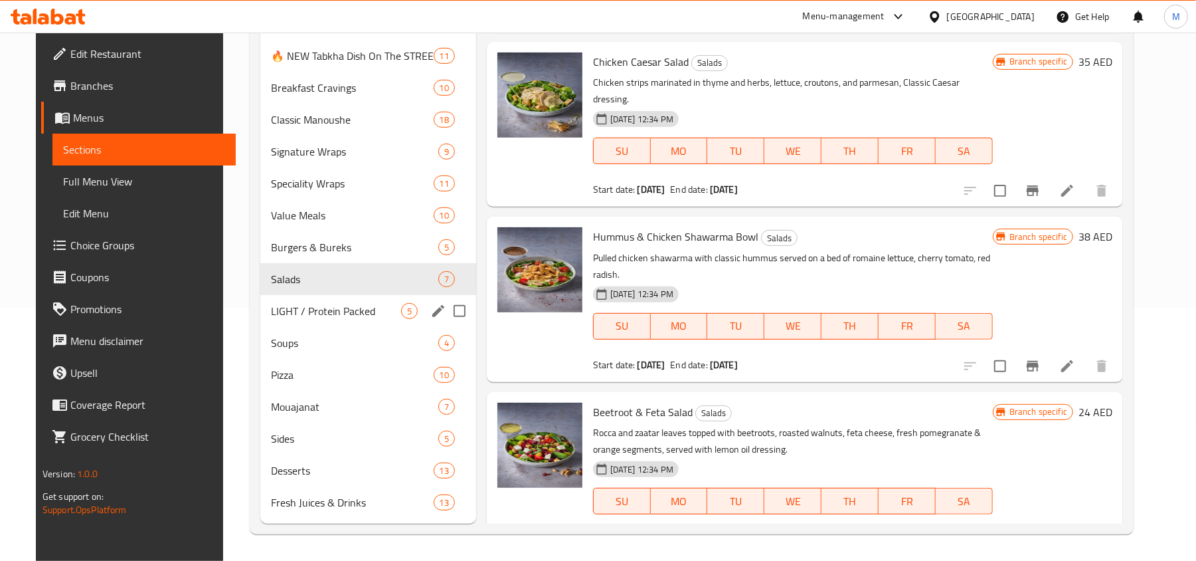
click at [335, 311] on span "LIGHT / Protein Packed" at bounding box center [336, 311] width 130 height 16
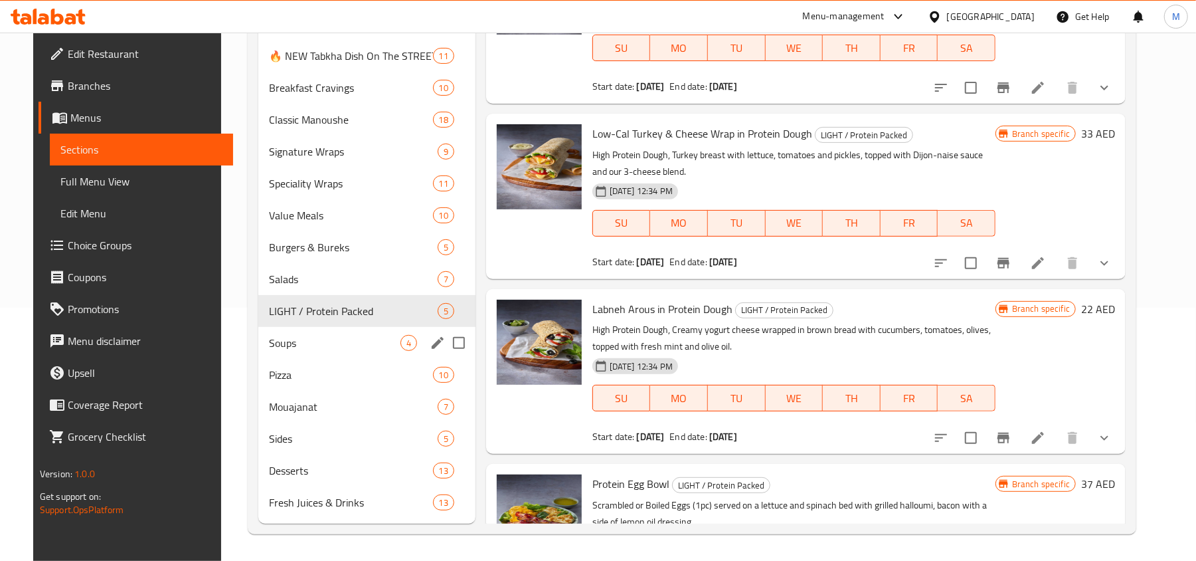
click at [280, 346] on span "Soups" at bounding box center [334, 343] width 131 height 16
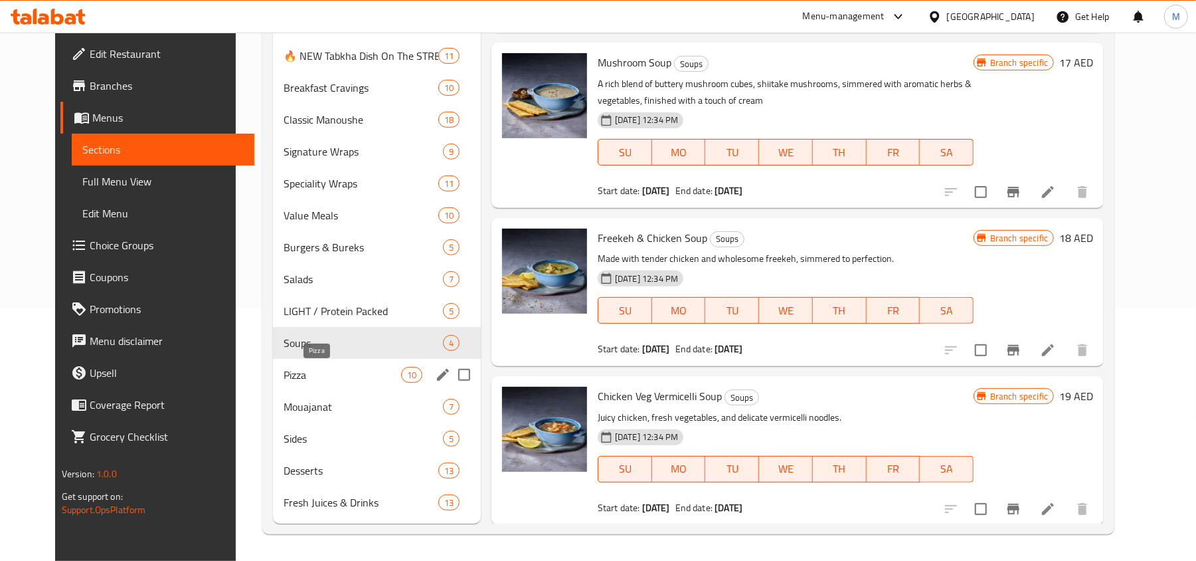
click at [284, 372] on span "Pizza" at bounding box center [342, 375] width 117 height 16
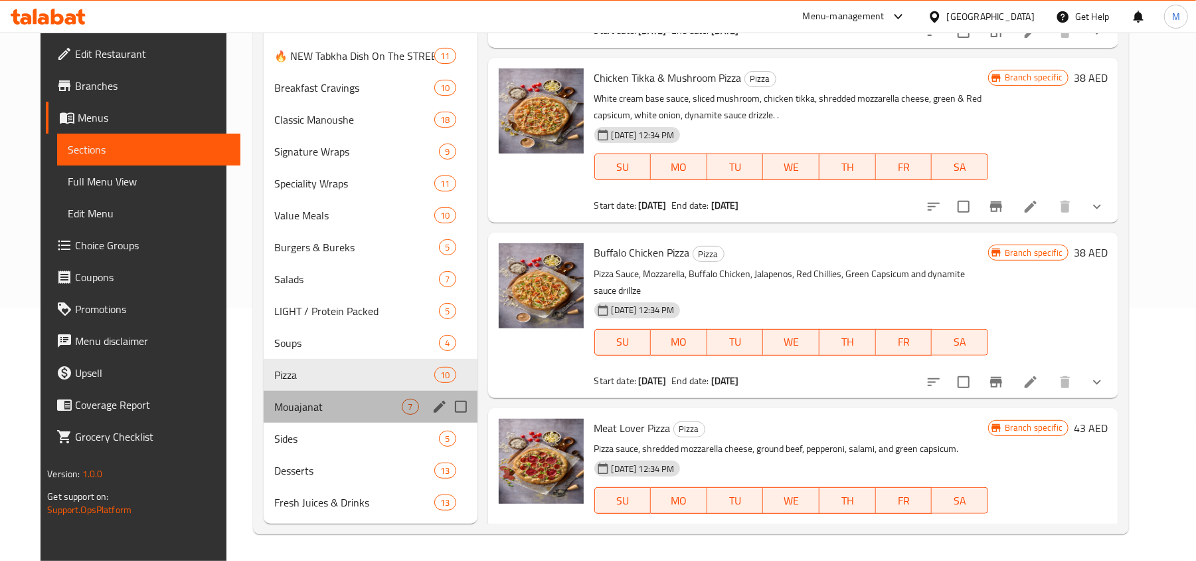
click at [303, 418] on div "Mouajanat 7" at bounding box center [371, 407] width 214 height 32
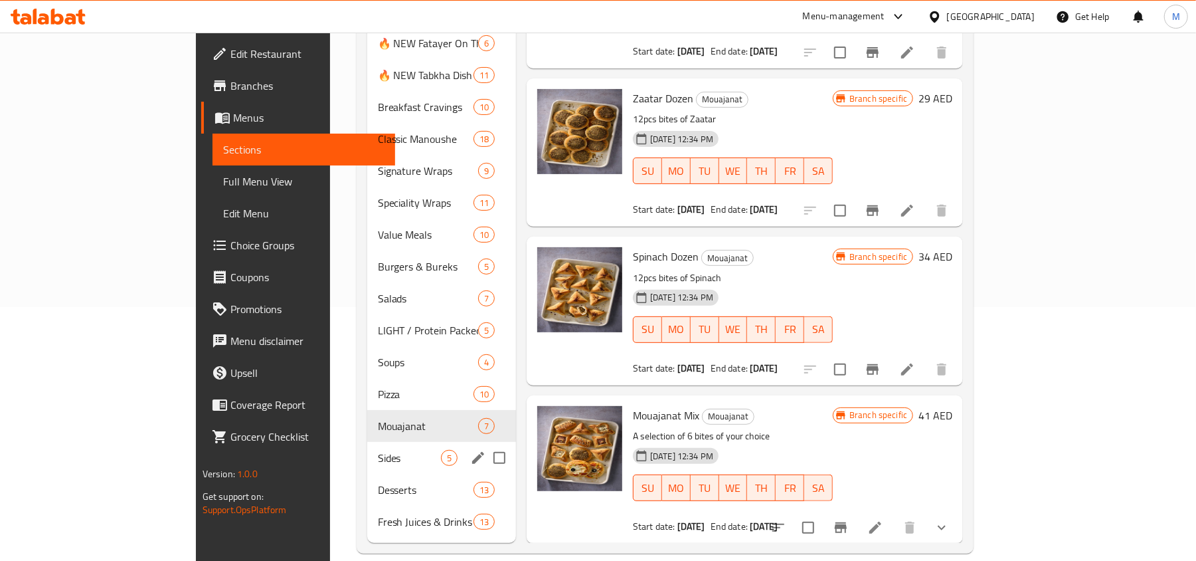
click at [367, 446] on div "Sides 5" at bounding box center [441, 458] width 149 height 32
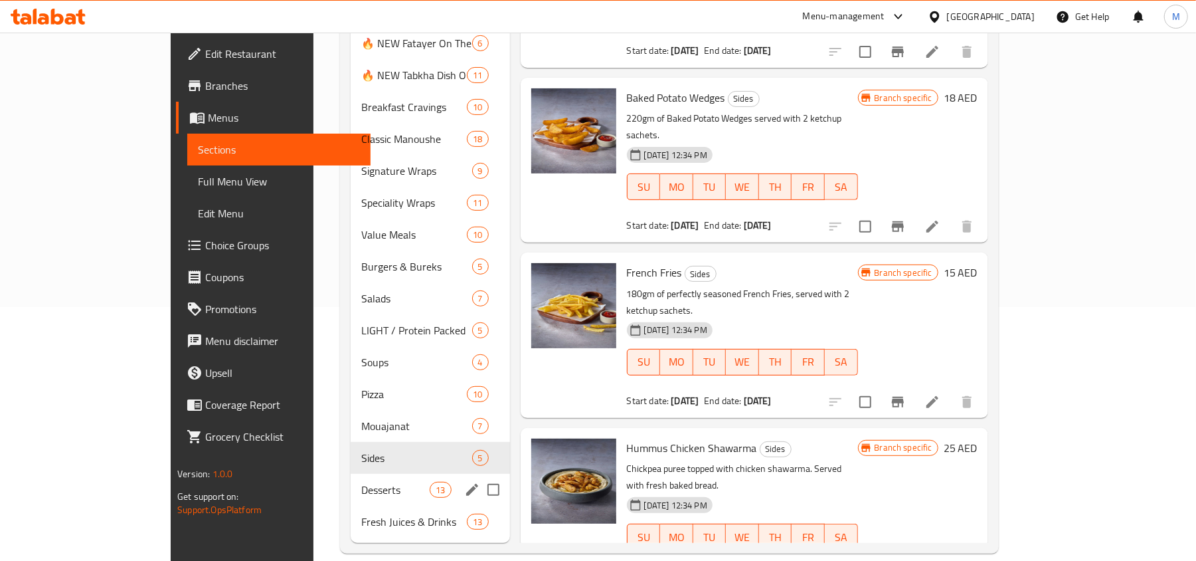
click at [361, 481] on span "Desserts" at bounding box center [395, 489] width 69 height 16
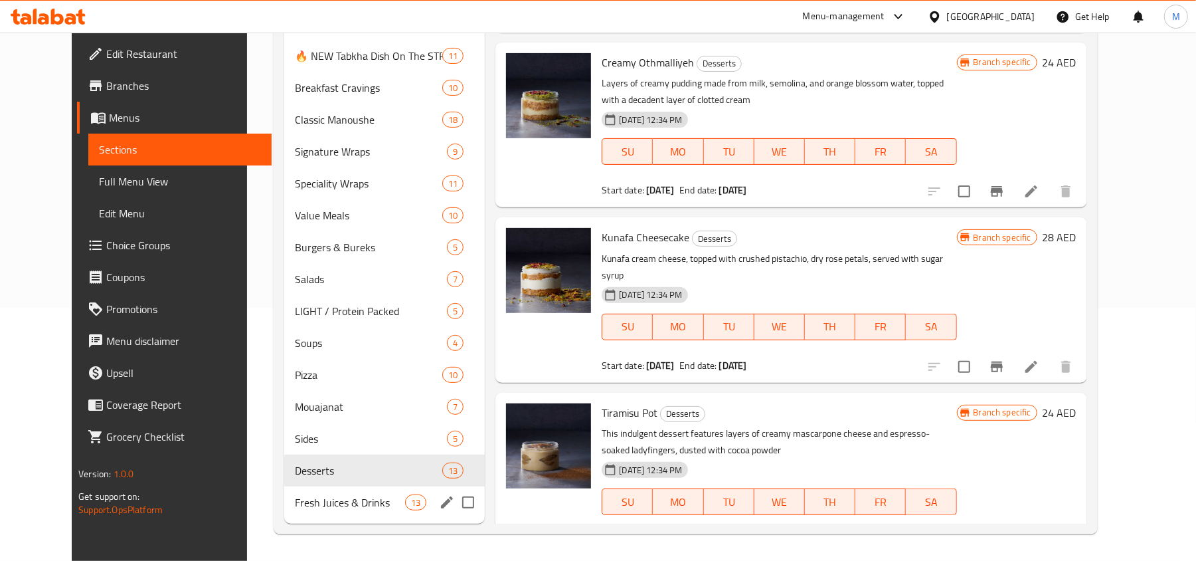
click at [317, 505] on span "Fresh Juices & Drinks" at bounding box center [350, 502] width 110 height 16
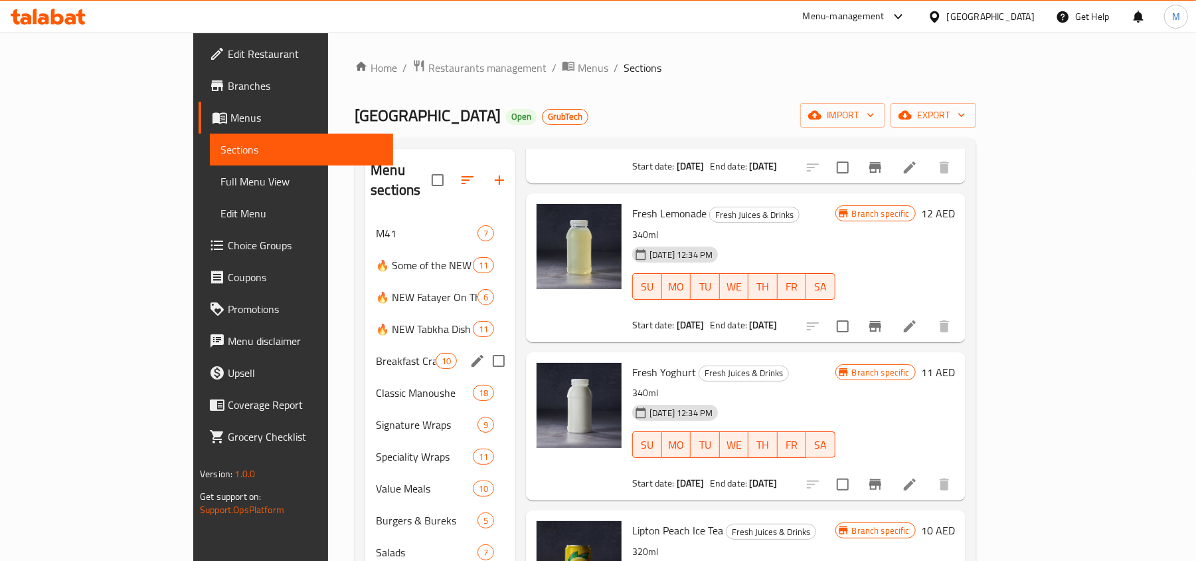
click at [376, 321] on span "🔥 NEW Tabkha Dish On The STREET 🔥" at bounding box center [424, 329] width 97 height 16
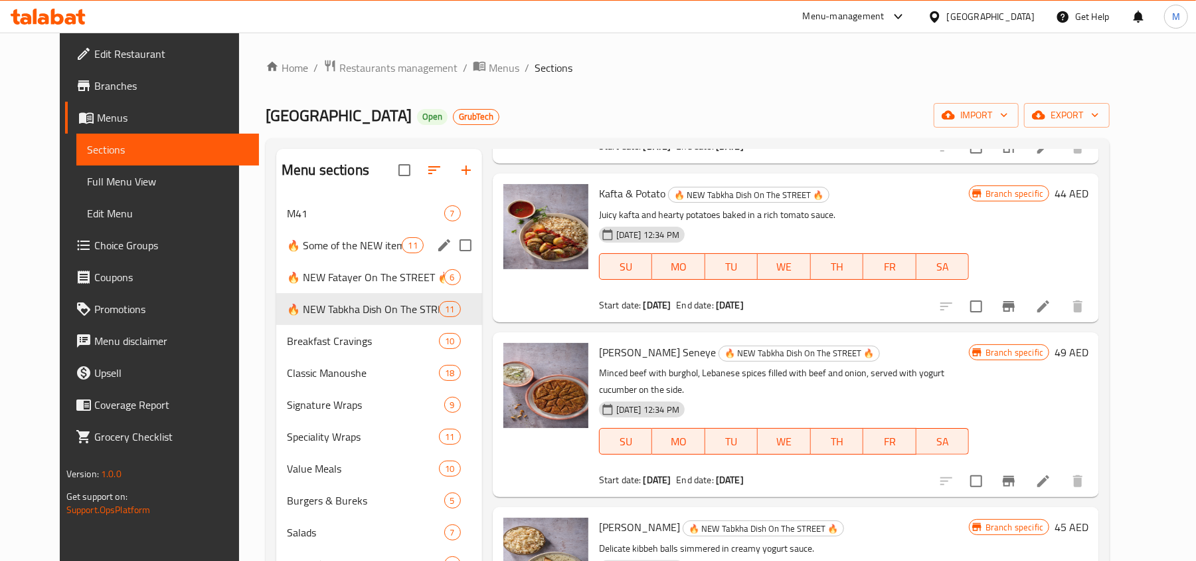
click at [287, 242] on span "🔥 Some of the NEW items 🔥" at bounding box center [345, 245] width 116 height 16
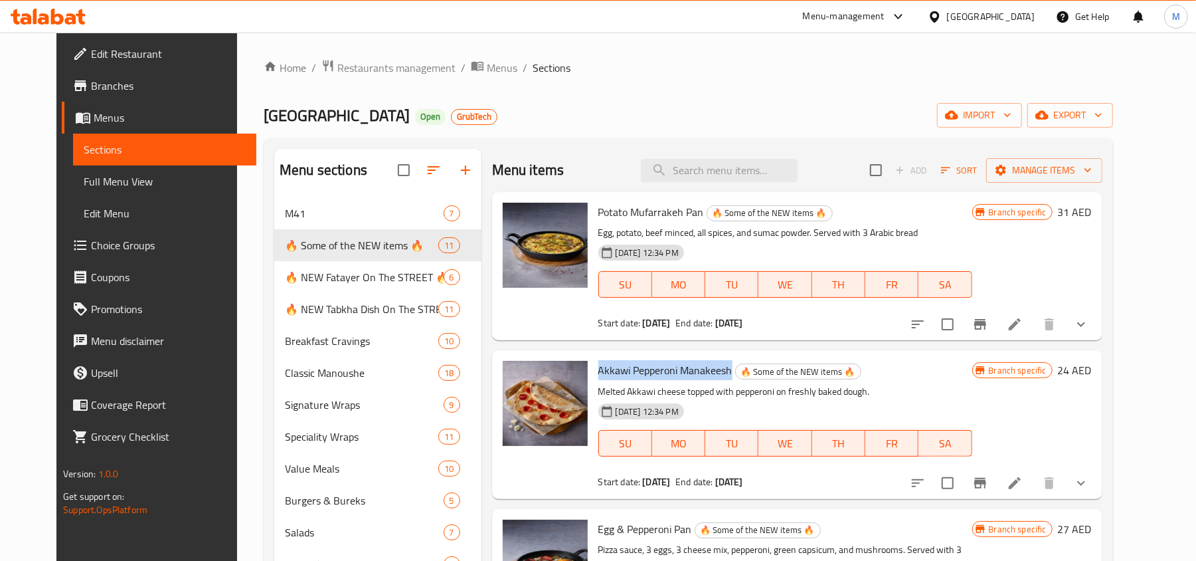
drag, startPoint x: 718, startPoint y: 375, endPoint x: 585, endPoint y: 368, distance: 133.0
click at [598, 368] on h6 "Akkawi Pepperoni Manakeesh 🔥 Some of the NEW items 🔥" at bounding box center [785, 370] width 374 height 19
copy span "Akkawi Pepperoni Manakeesh"
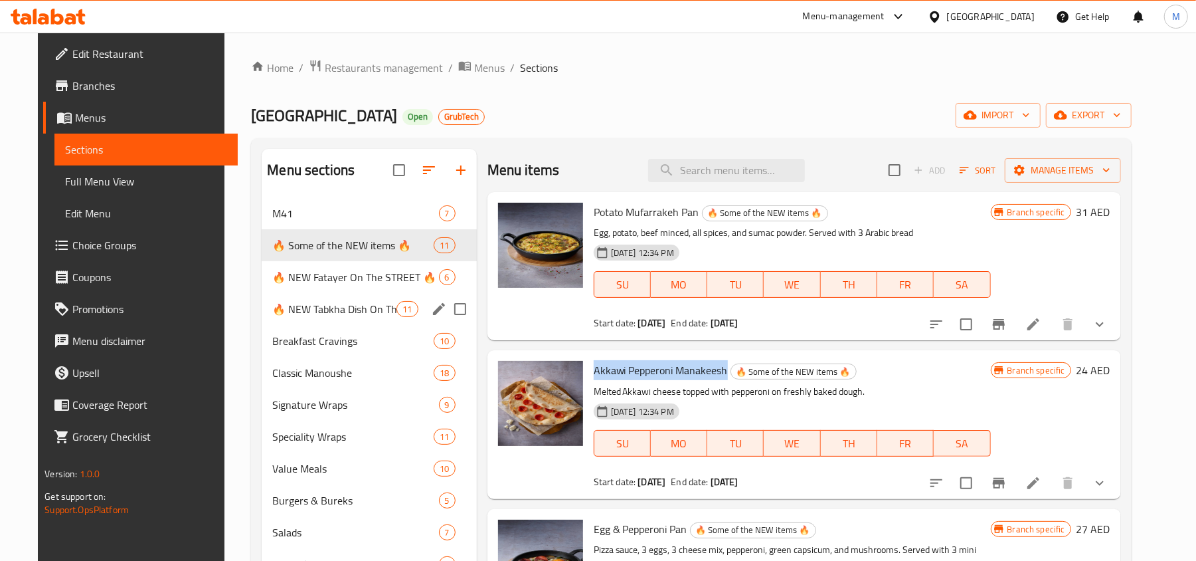
click at [322, 302] on span "🔥 NEW Tabkha Dish On The STREET 🔥" at bounding box center [334, 309] width 124 height 16
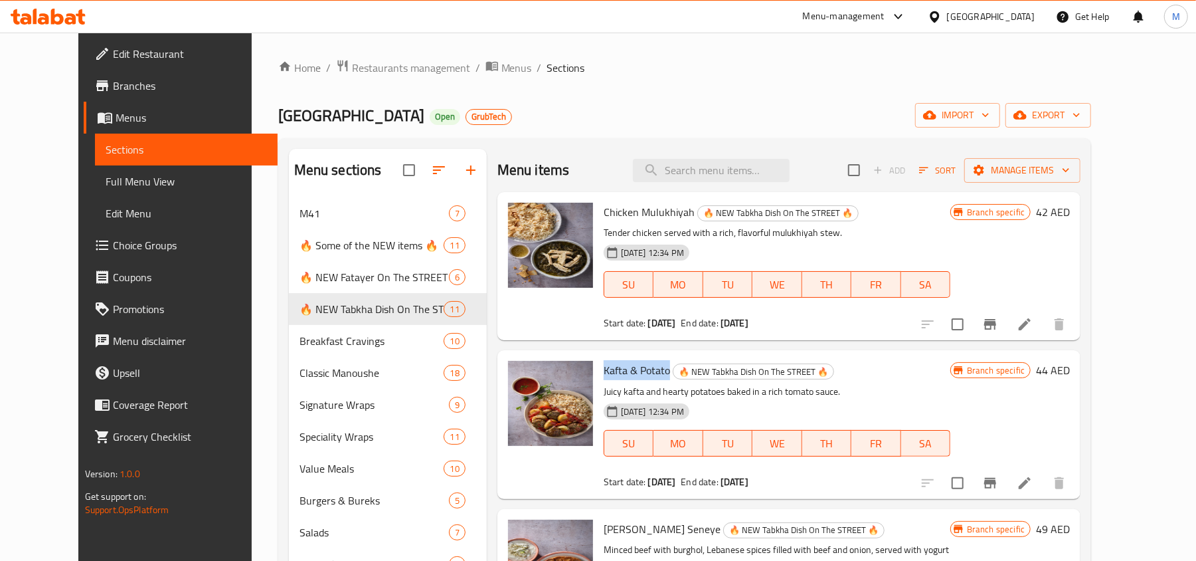
drag, startPoint x: 649, startPoint y: 367, endPoint x: 580, endPoint y: 363, distance: 69.2
click at [598, 363] on div "Kafta & Potato 🔥 NEW Tabkha Dish On The STREET 🔥 Juicy kafta and hearty potatoe…" at bounding box center [776, 423] width 357 height 137
copy span "Kafta & Potato"
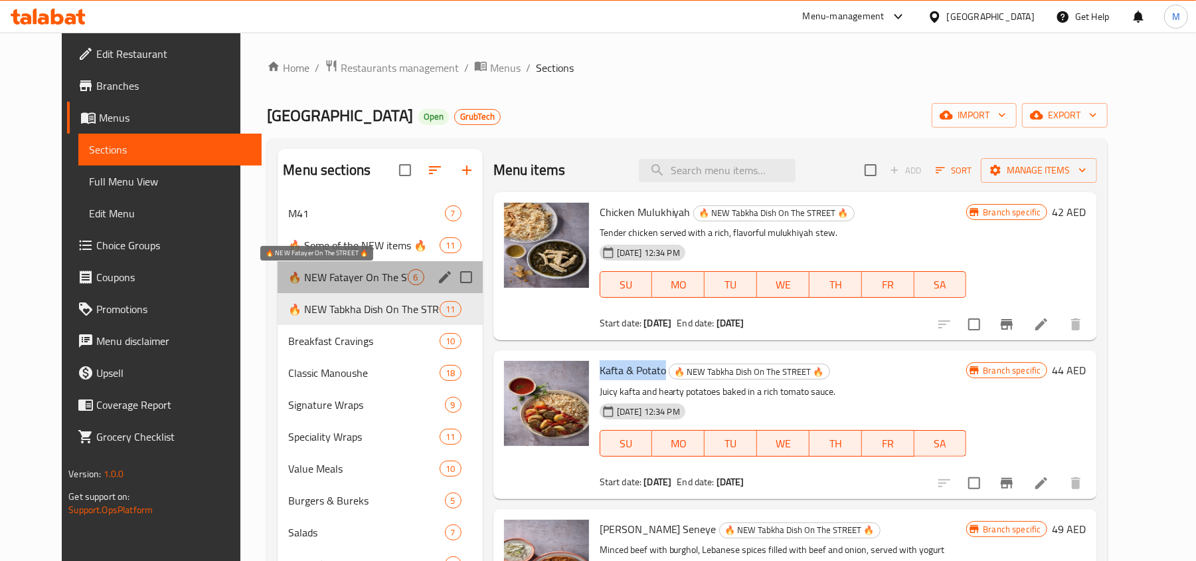
click at [364, 280] on span "🔥 NEW Fatayer On The STREET 🔥" at bounding box center [347, 277] width 119 height 16
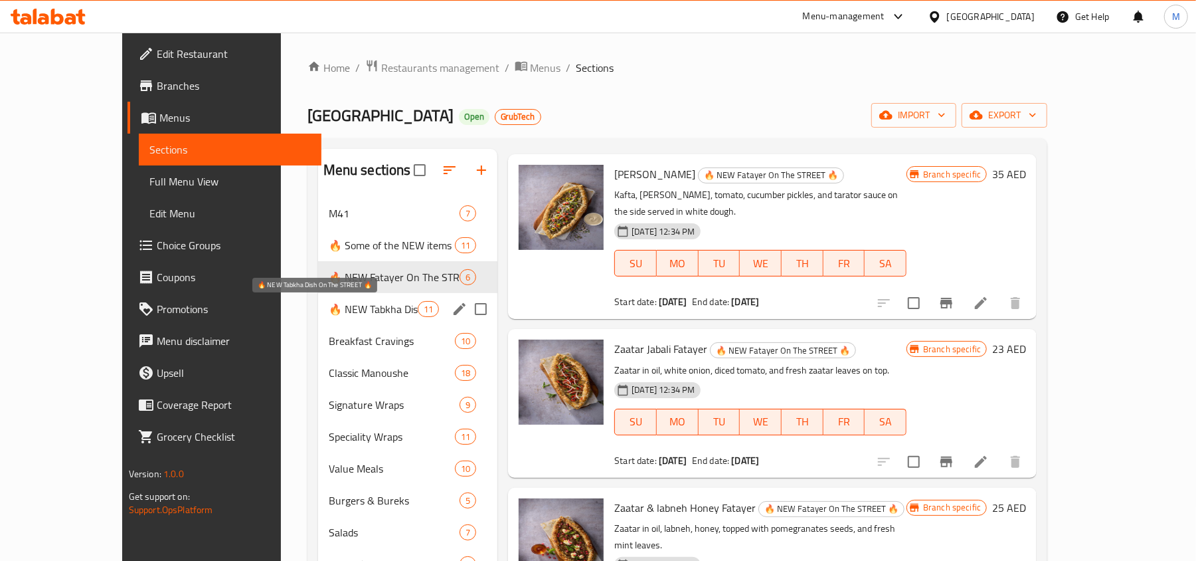
click at [345, 308] on span "🔥 NEW Tabkha Dish On The STREET 🔥" at bounding box center [373, 309] width 89 height 16
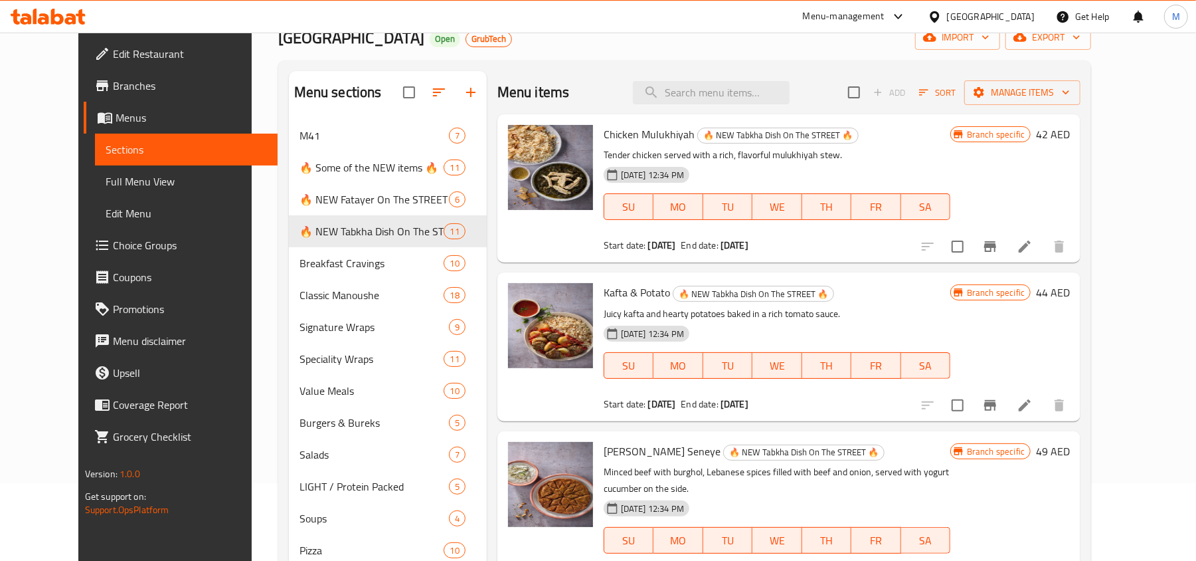
scroll to position [77, 0]
drag, startPoint x: 651, startPoint y: 288, endPoint x: 584, endPoint y: 293, distance: 66.6
click at [604, 293] on h6 "Kafta & Potato 🔥 NEW Tabkha Dish On The STREET 🔥" at bounding box center [777, 293] width 347 height 19
copy span "Kafta & Potato"
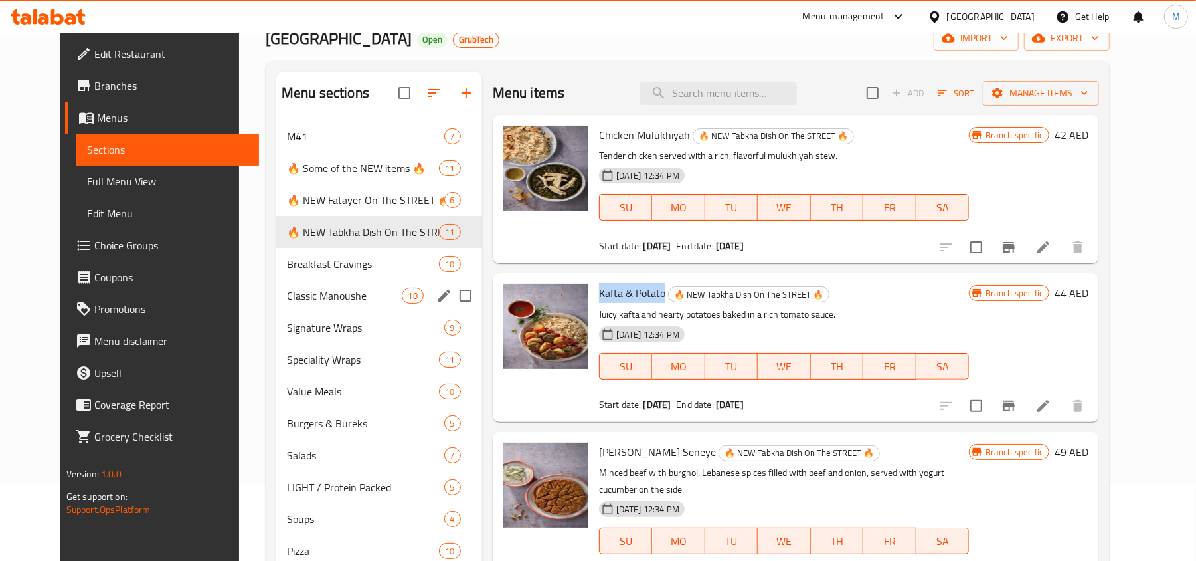
click at [319, 279] on div "Breakfast Cravings 10" at bounding box center [379, 264] width 206 height 32
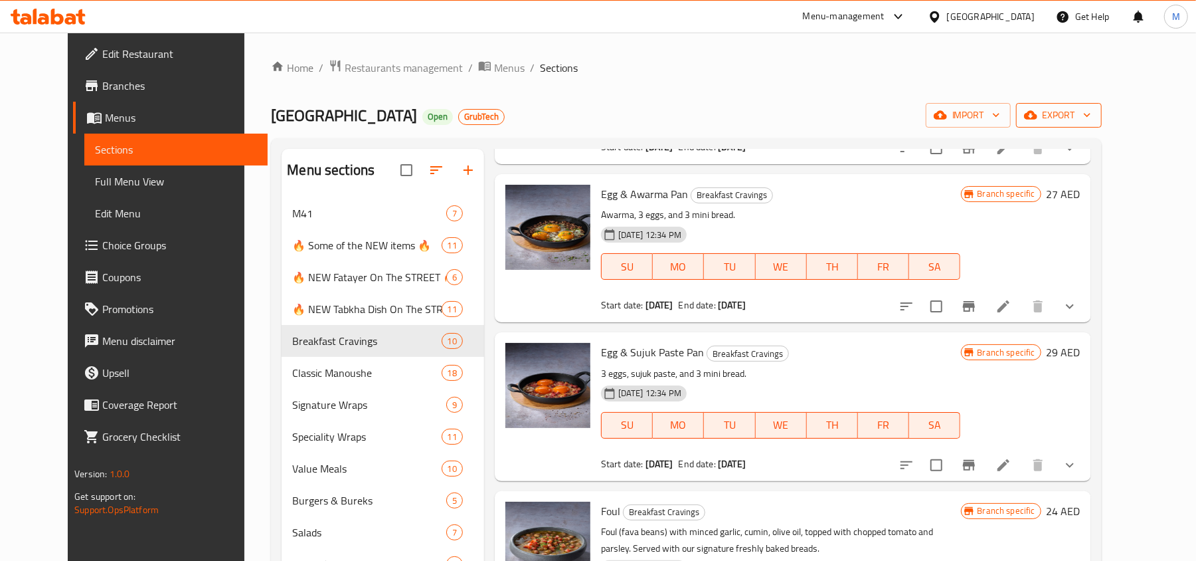
click at [1091, 118] on span "export" at bounding box center [1059, 115] width 64 height 17
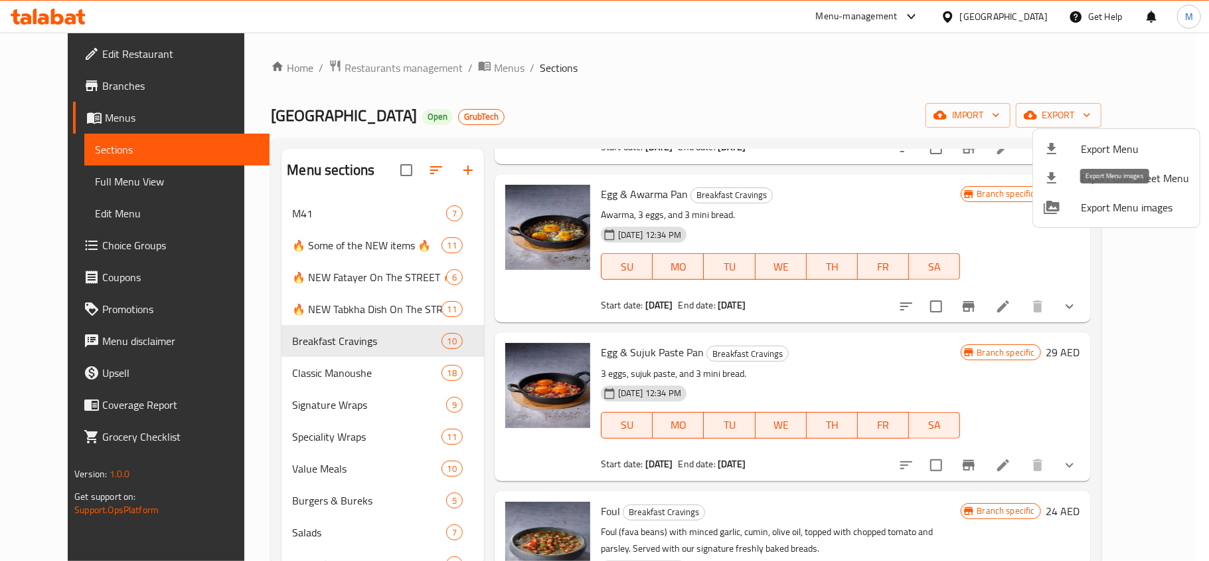
click at [1137, 207] on span "Export Menu images" at bounding box center [1135, 207] width 108 height 16
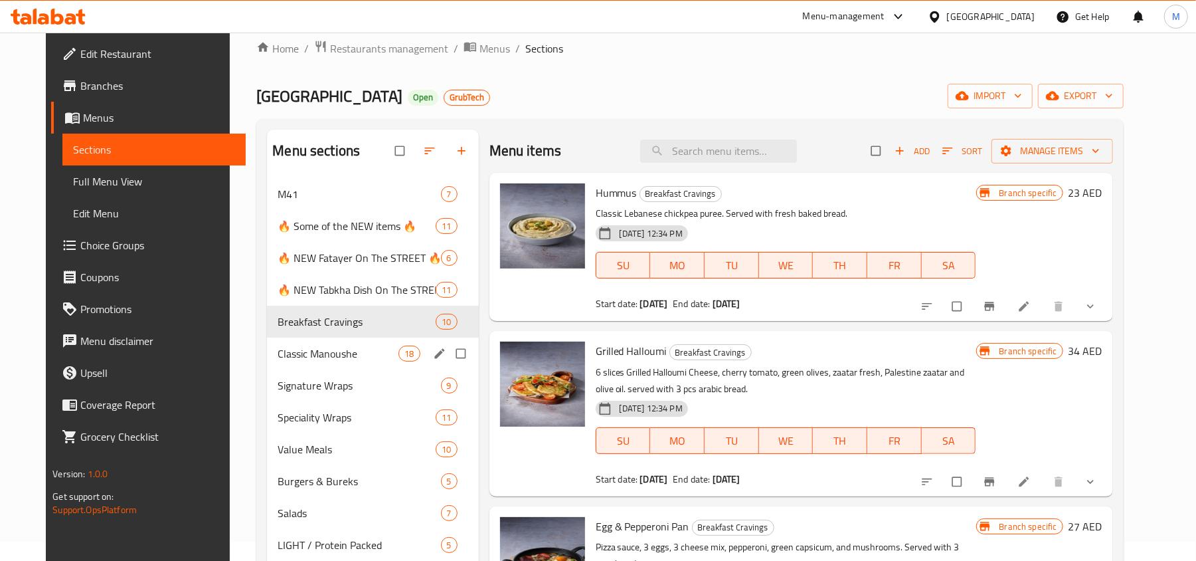
scroll to position [254, 0]
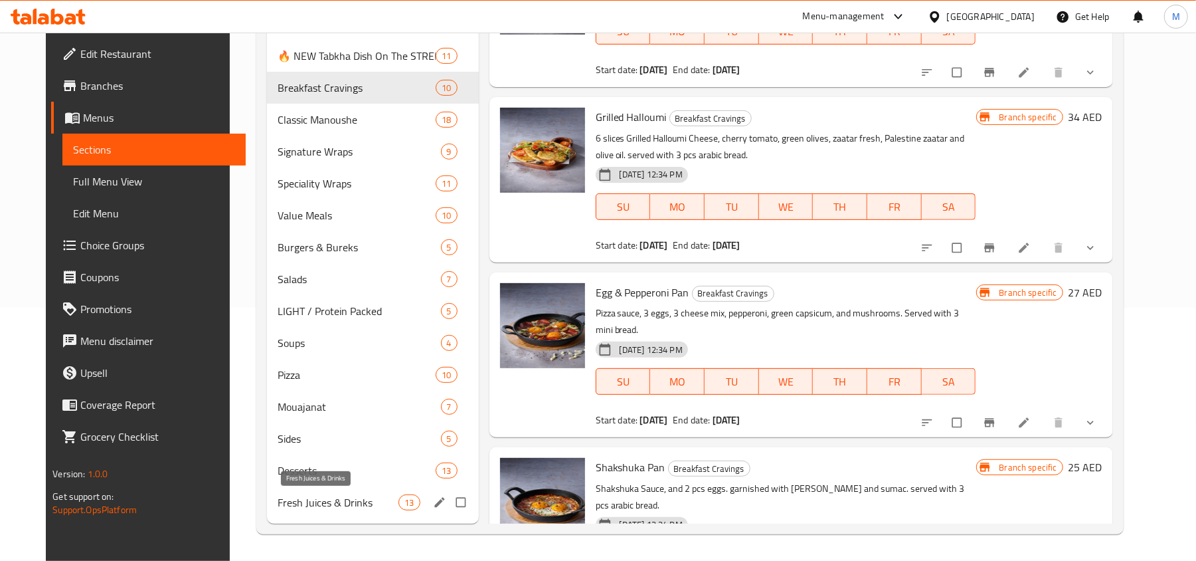
click at [344, 498] on span "Fresh Juices & Drinks" at bounding box center [338, 502] width 121 height 16
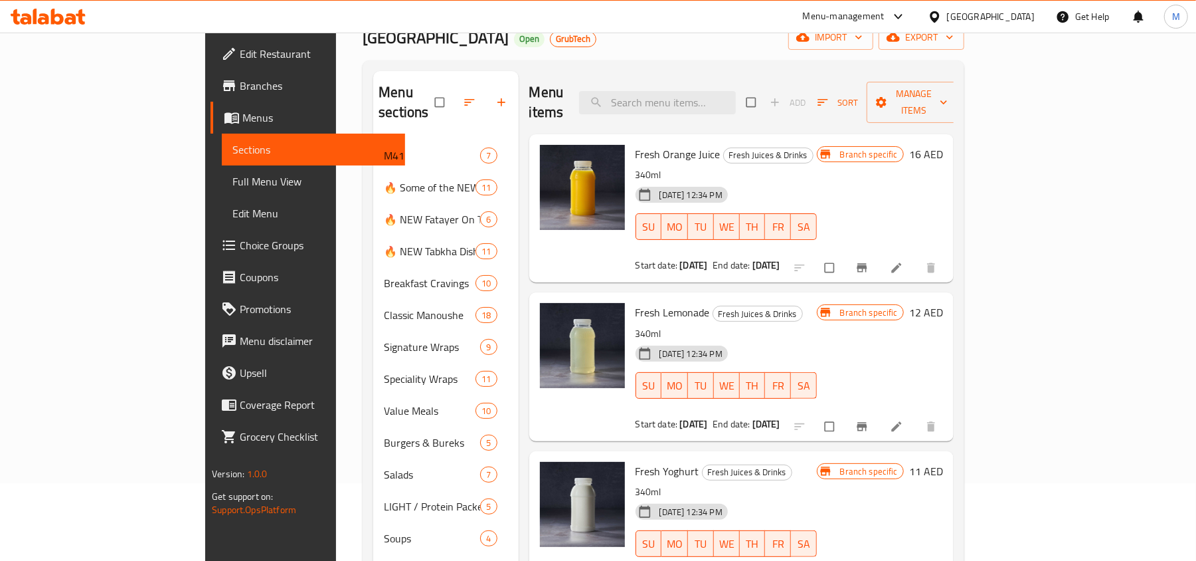
scroll to position [77, 0]
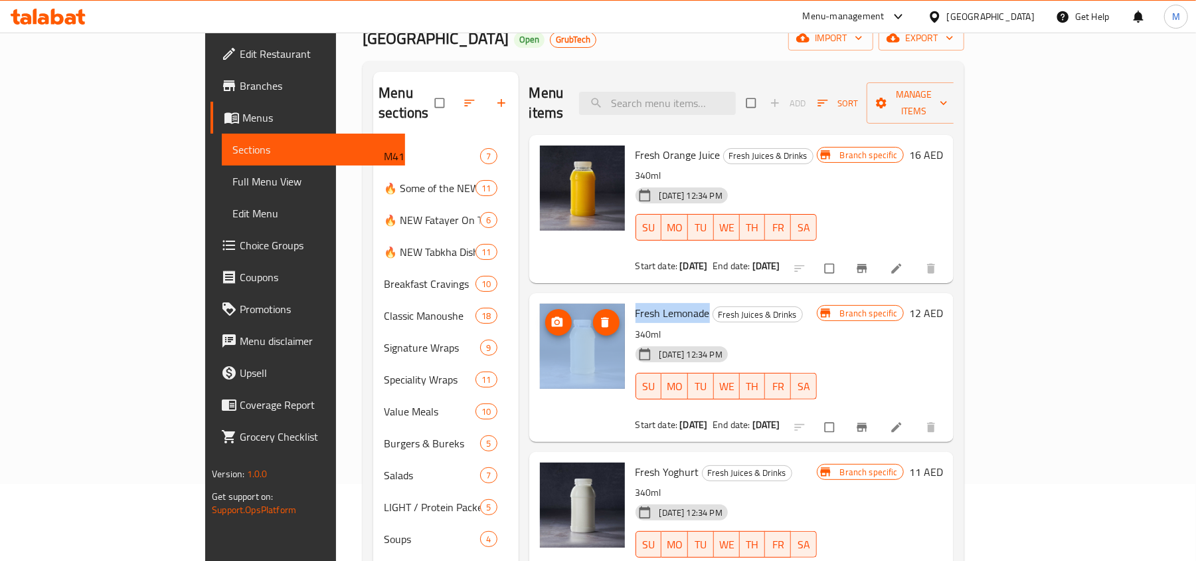
drag, startPoint x: 656, startPoint y: 296, endPoint x: 572, endPoint y: 300, distance: 83.8
click at [572, 300] on div "Fresh Lemonade Fresh Juices & Drinks 340ml 02-10-2025 12:34 PM SU MO TU WE TH F…" at bounding box center [742, 366] width 414 height 137
copy div "Fresh Lemonade"
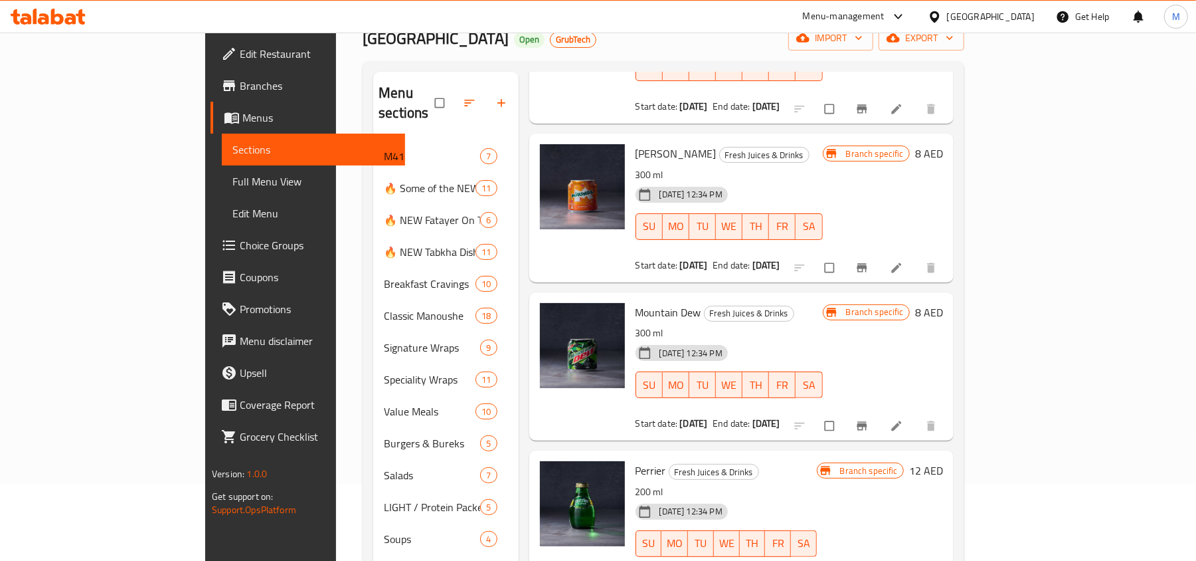
scroll to position [254, 0]
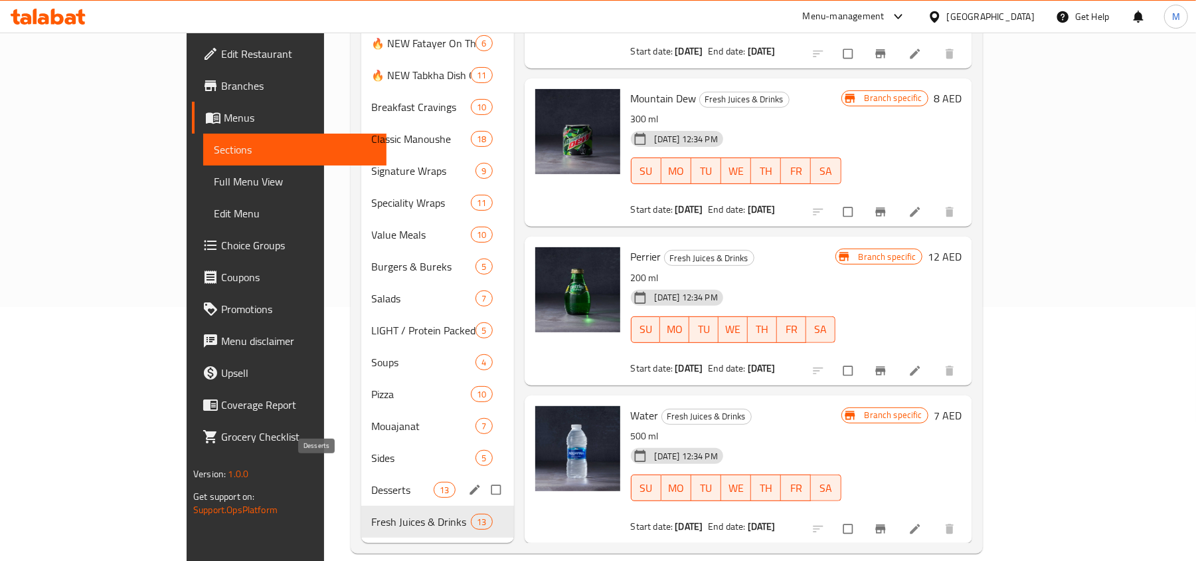
click at [372, 481] on span "Desserts" at bounding box center [403, 489] width 62 height 16
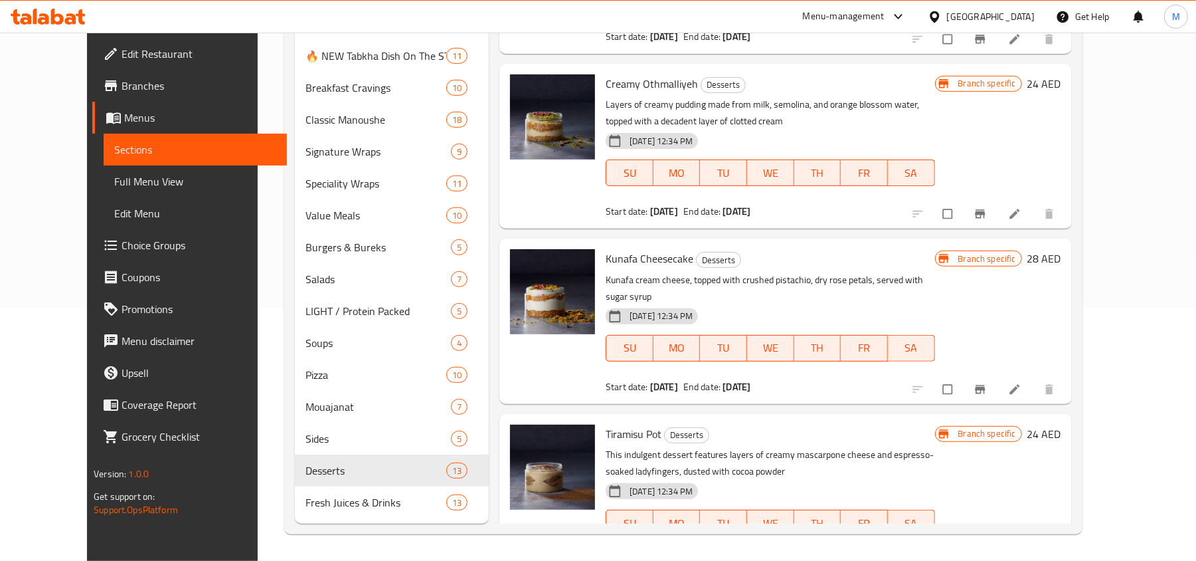
scroll to position [1530, 0]
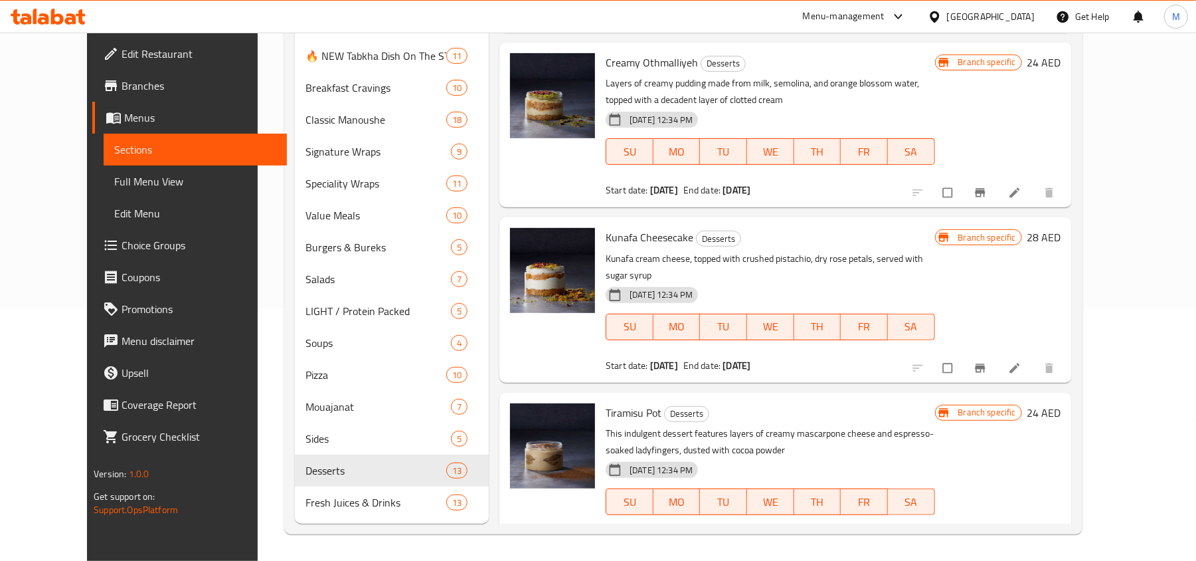
click at [644, 227] on span "Kunafa Cheesecake" at bounding box center [650, 237] width 88 height 20
copy h6 "Kunafa Cheesecake"
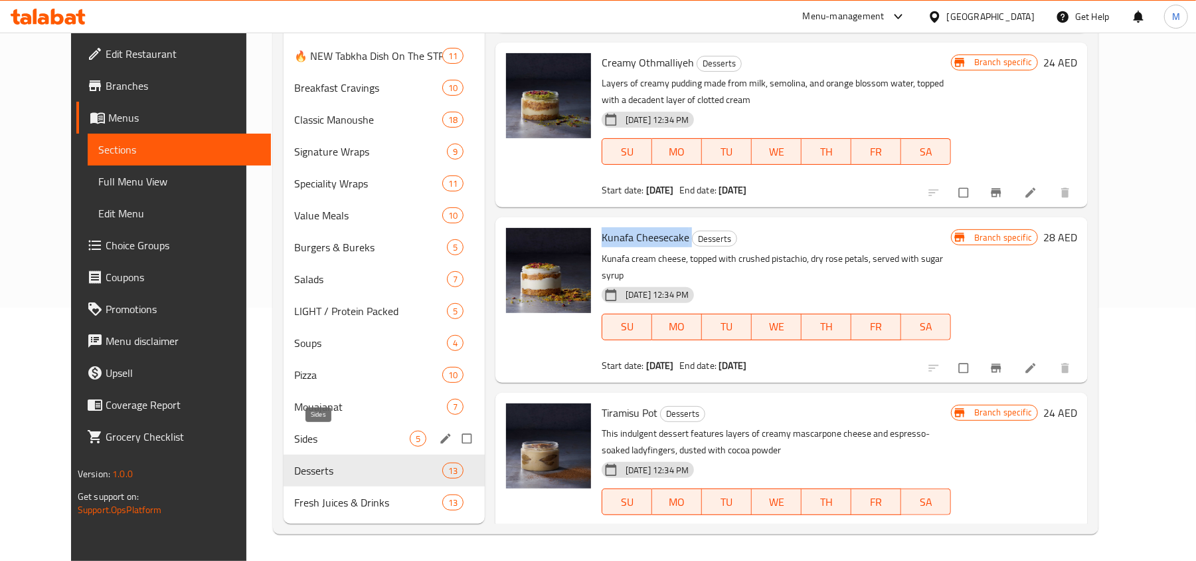
click at [294, 436] on span "Sides" at bounding box center [352, 438] width 116 height 16
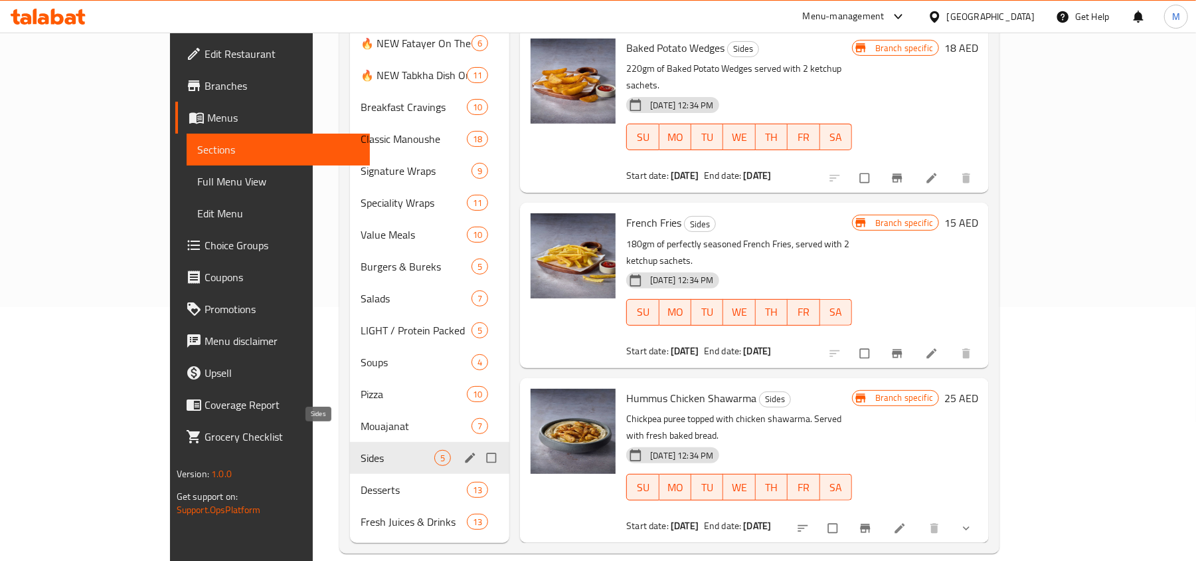
scroll to position [197, 0]
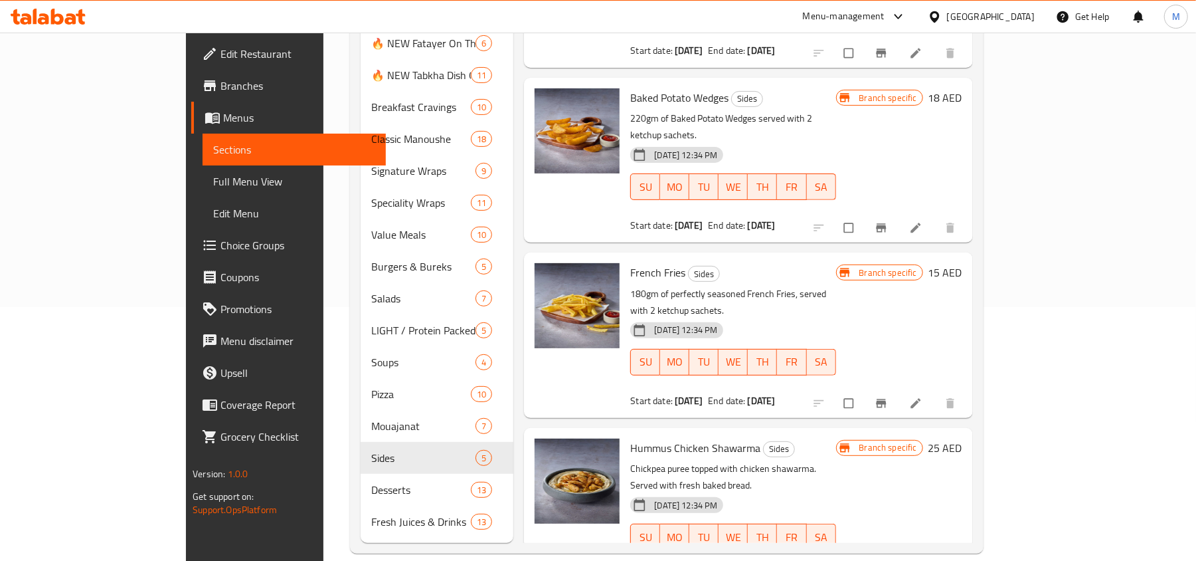
click at [630, 262] on span "French Fries" at bounding box center [657, 272] width 55 height 20
copy h6 "French Fries"
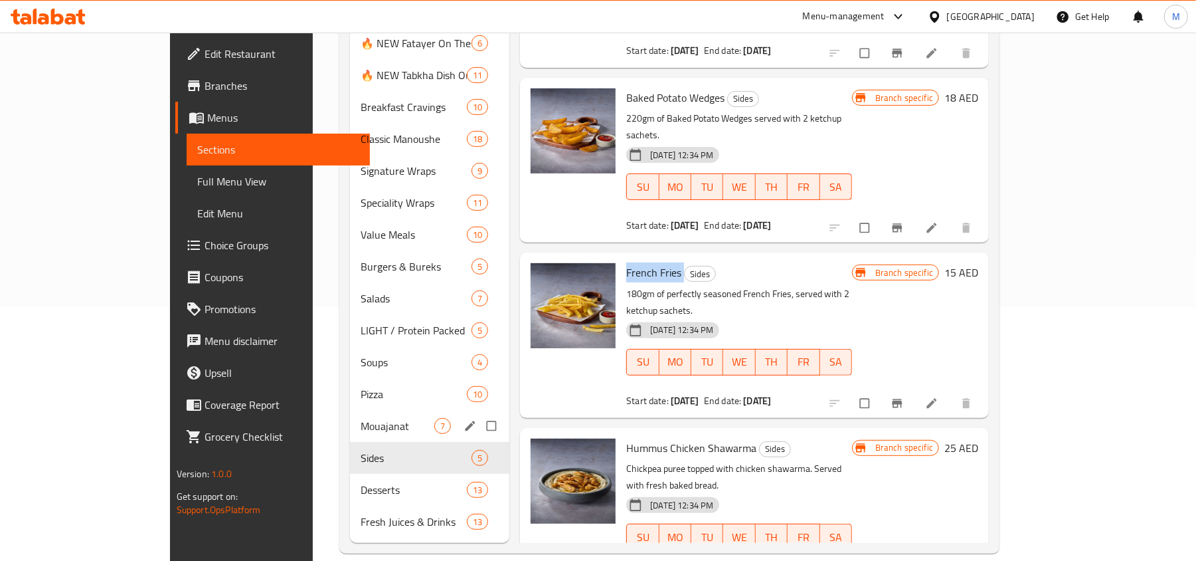
click at [361, 418] on span "Mouajanat" at bounding box center [398, 426] width 74 height 16
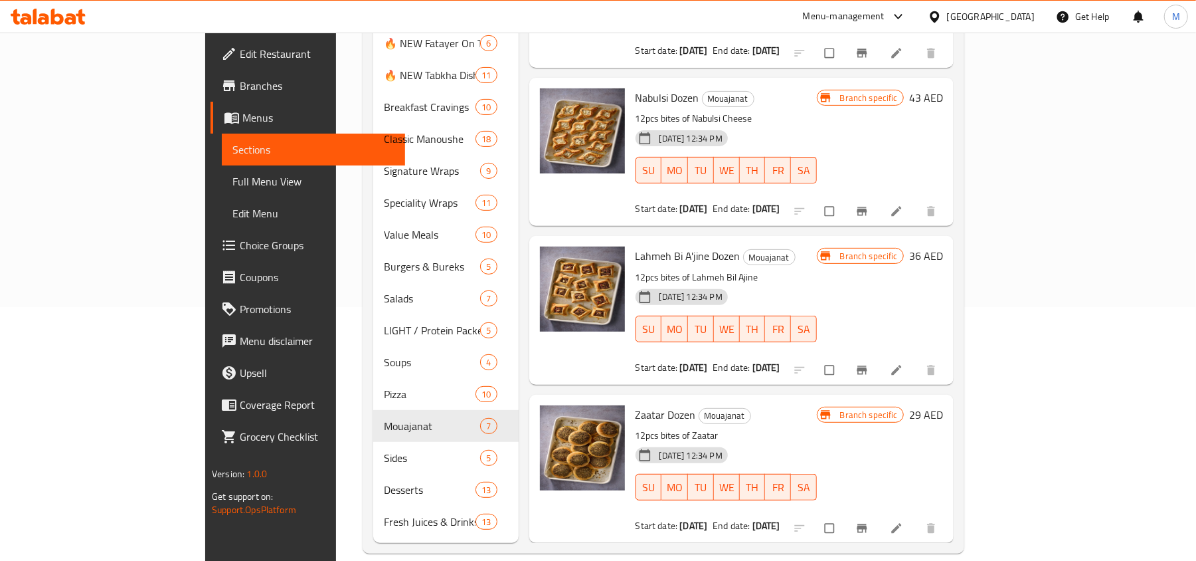
click at [665, 246] on span "Lahmeh Bi A'jine Dozen" at bounding box center [688, 256] width 105 height 20
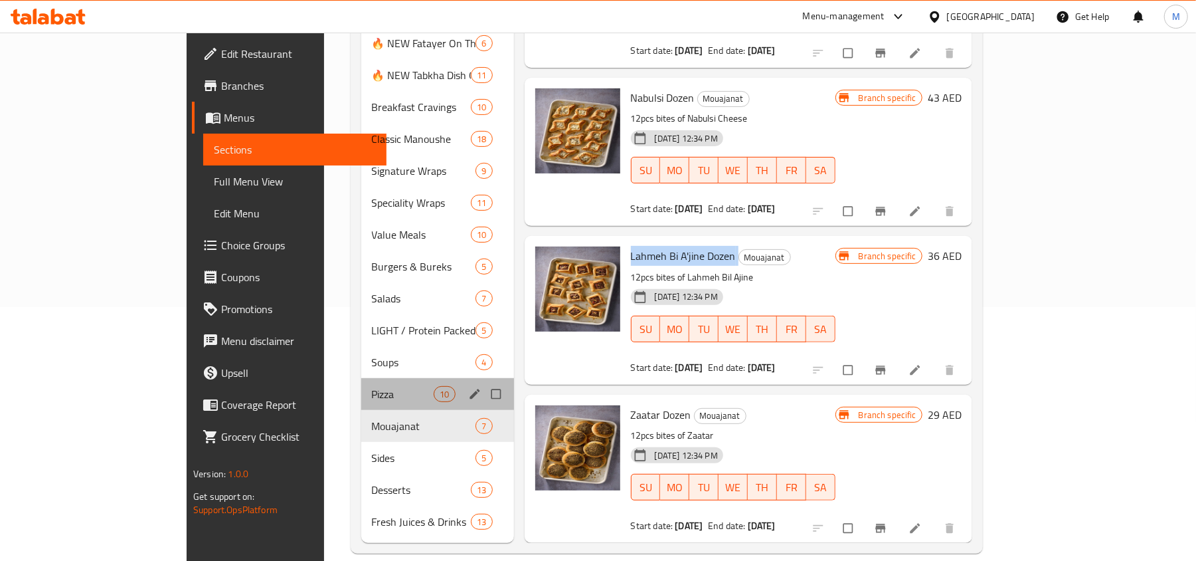
click at [361, 378] on div "Pizza 10" at bounding box center [437, 394] width 153 height 32
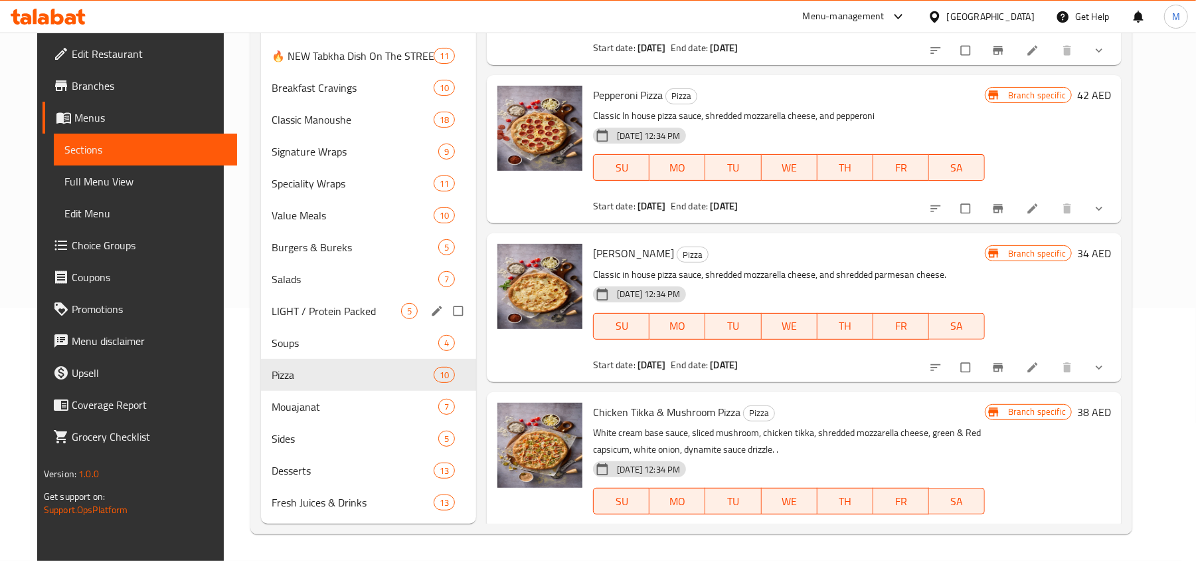
click at [274, 315] on span "LIGHT / Protein Packed" at bounding box center [337, 311] width 130 height 16
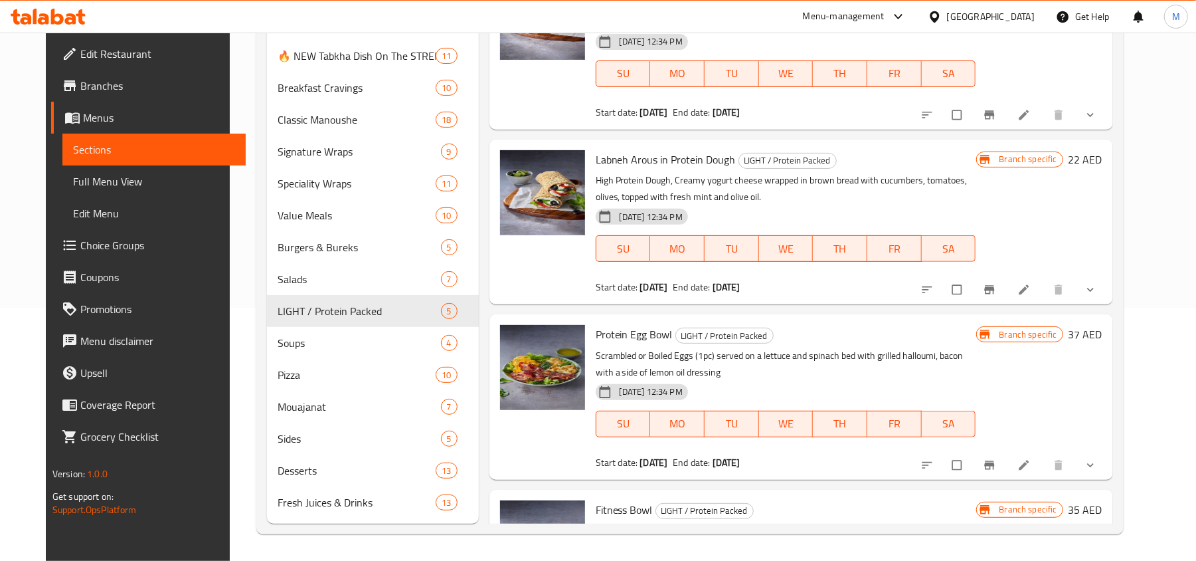
scroll to position [109, 0]
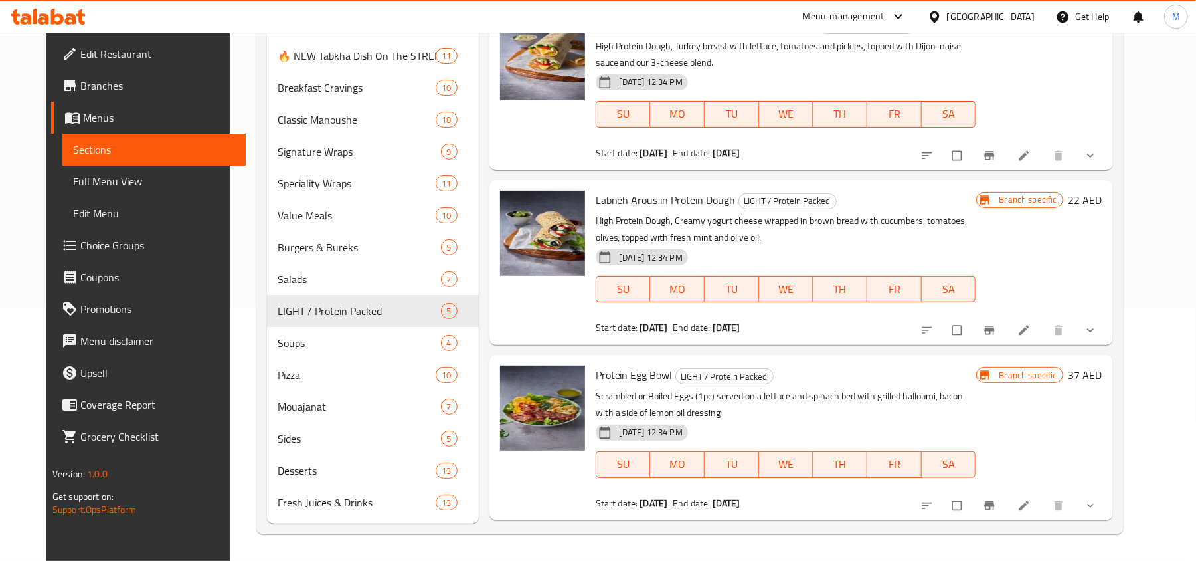
click at [639, 194] on span "Labneh Arous in Protein Dough" at bounding box center [666, 200] width 140 height 20
copy h6 "Labneh Arous in Protein Dough"
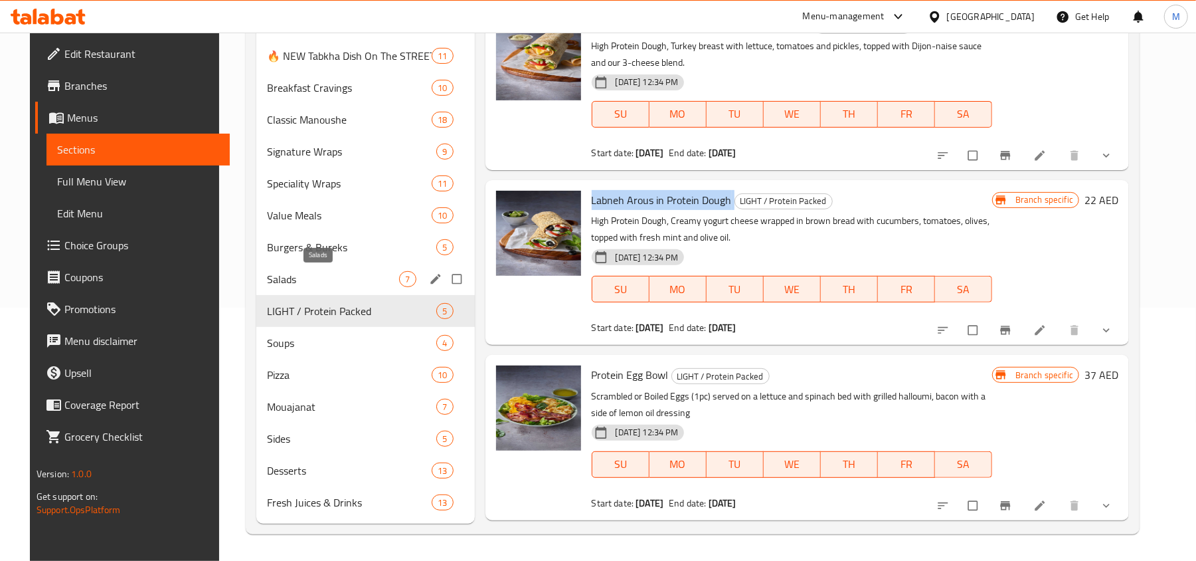
click at [280, 272] on span "Salads" at bounding box center [333, 279] width 132 height 16
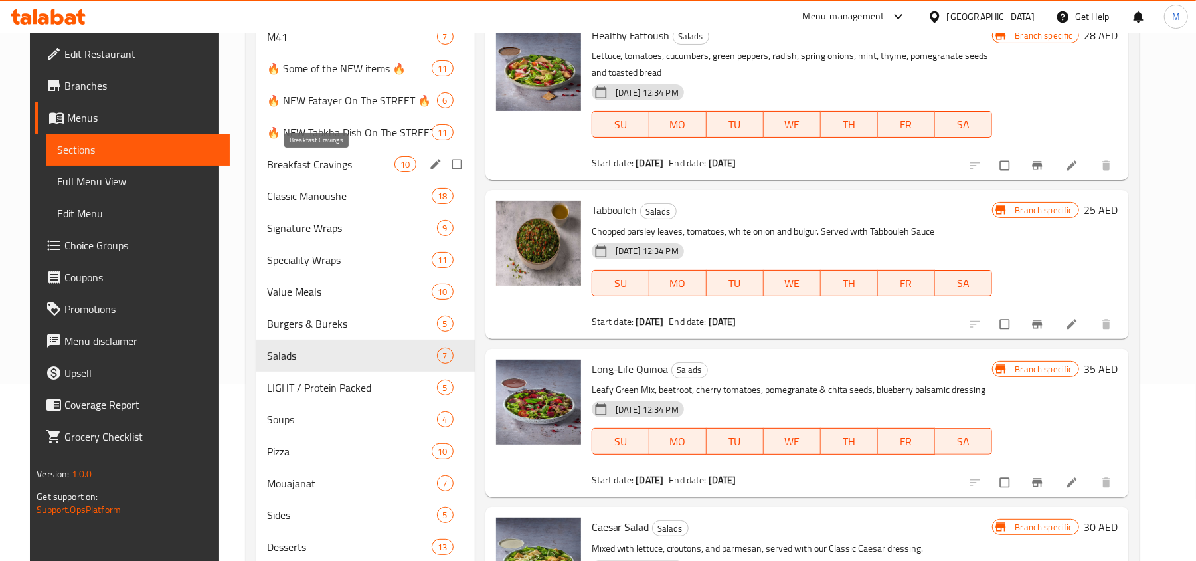
scroll to position [88, 0]
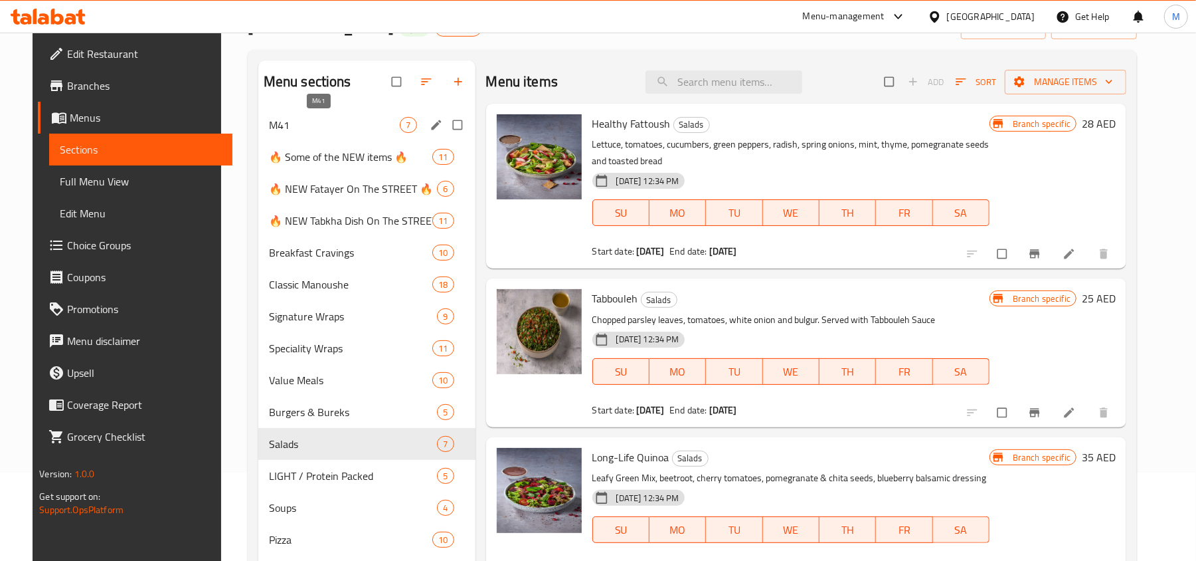
click at [303, 122] on span "M41" at bounding box center [334, 125] width 131 height 16
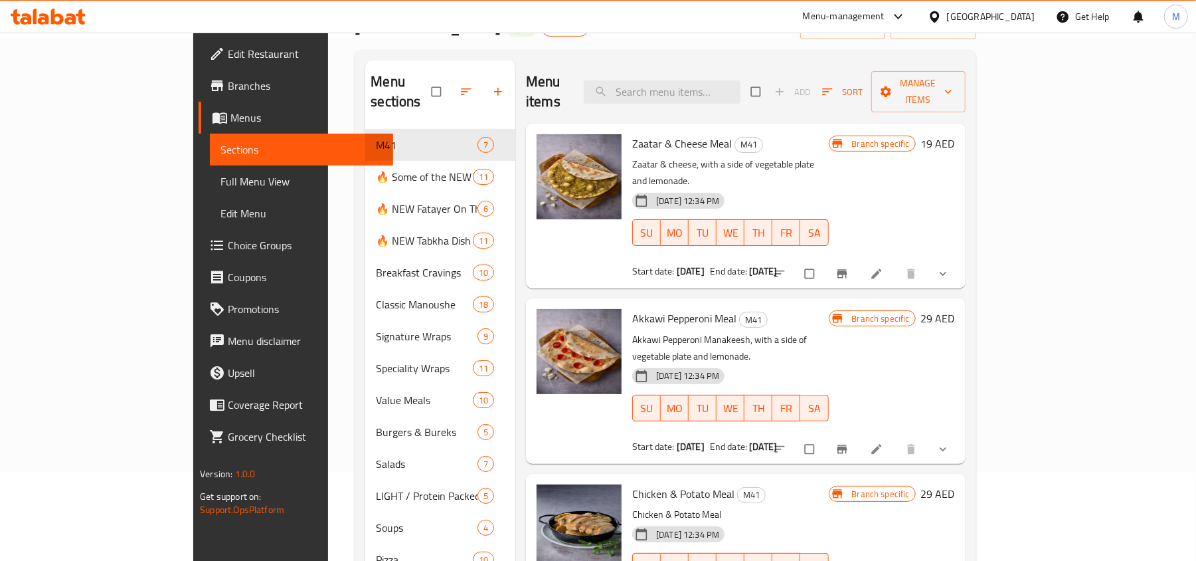
click at [639, 133] on span "Zaatar & Cheese Meal" at bounding box center [682, 143] width 100 height 20
copy h6 "Zaatar & Cheese Meal"
click at [643, 308] on span "Akkawi Pepperoni Meal" at bounding box center [684, 318] width 104 height 20
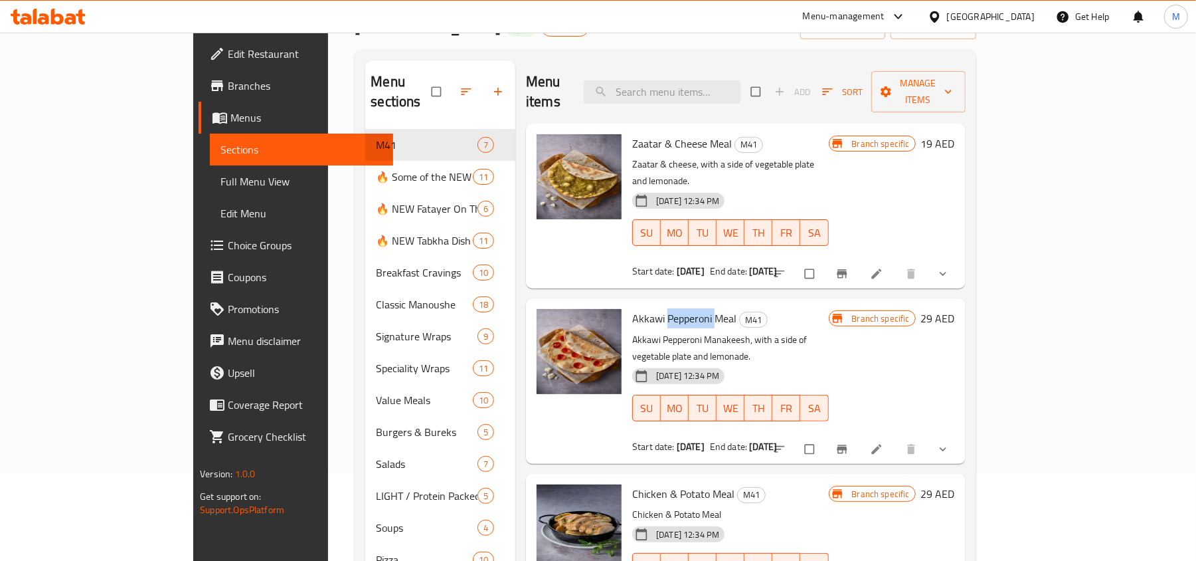
click at [643, 308] on span "Akkawi Pepperoni Meal" at bounding box center [684, 318] width 104 height 20
copy h6 "Akkawi Pepperoni Meal"
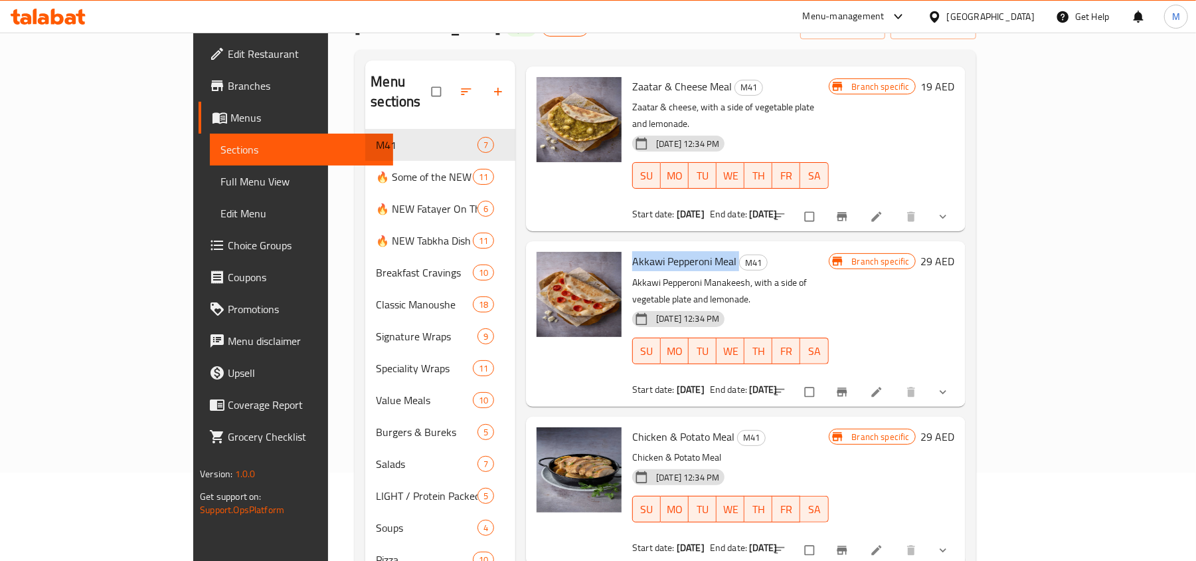
scroll to position [88, 0]
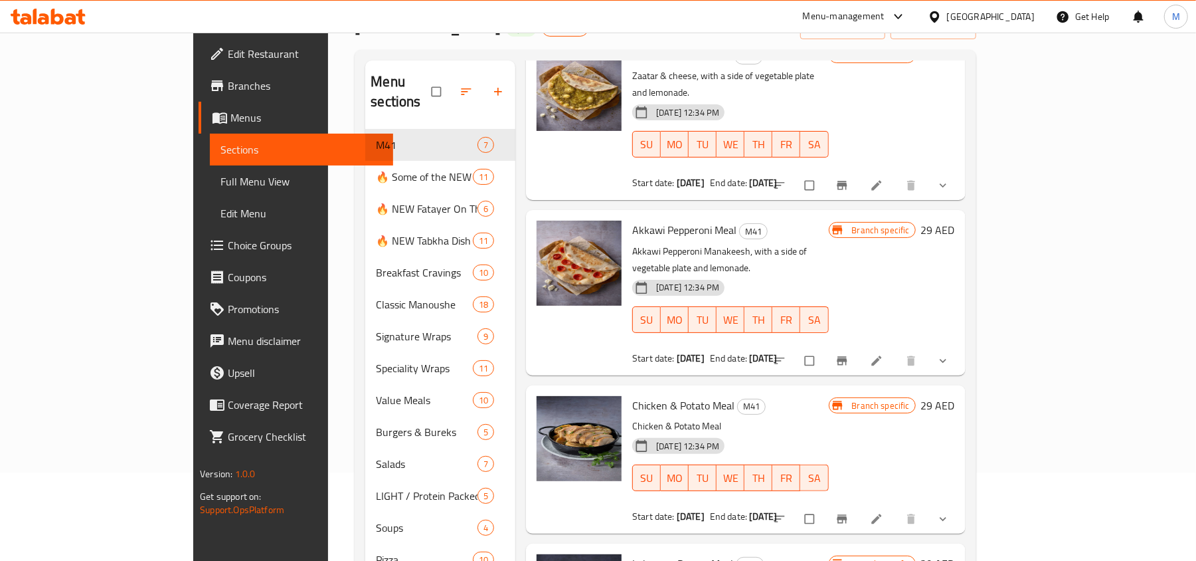
click at [638, 395] on span "Chicken & Potato Meal" at bounding box center [683, 405] width 102 height 20
copy h6 "Chicken & Potato Meal"
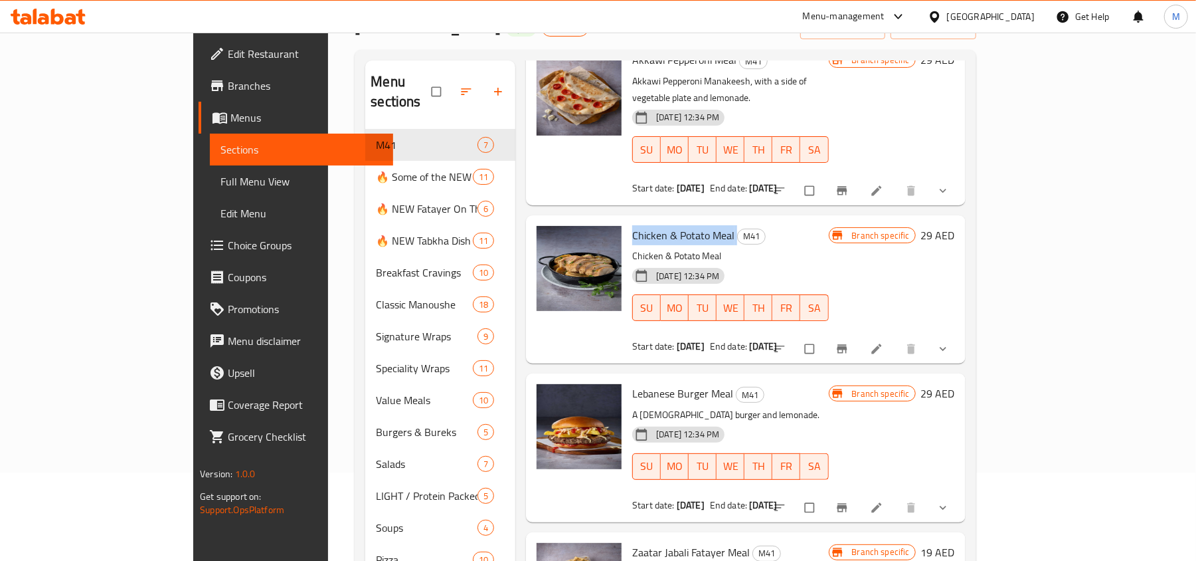
scroll to position [266, 0]
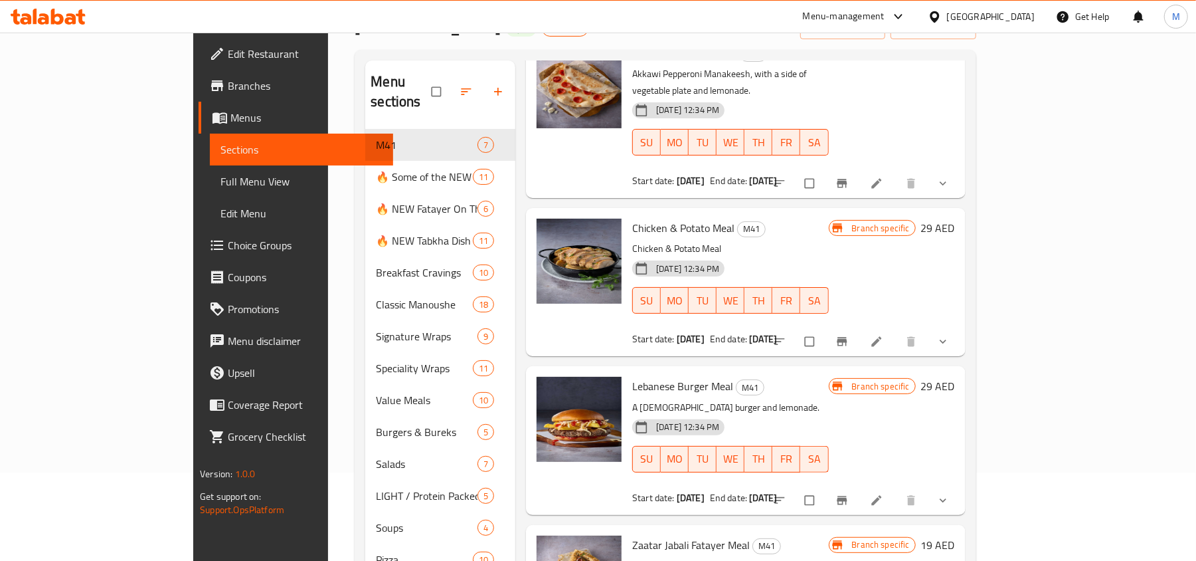
click at [636, 376] on span "Lebanese Burger Meal" at bounding box center [682, 386] width 101 height 20
copy h6 "Lebanese Burger Meal"
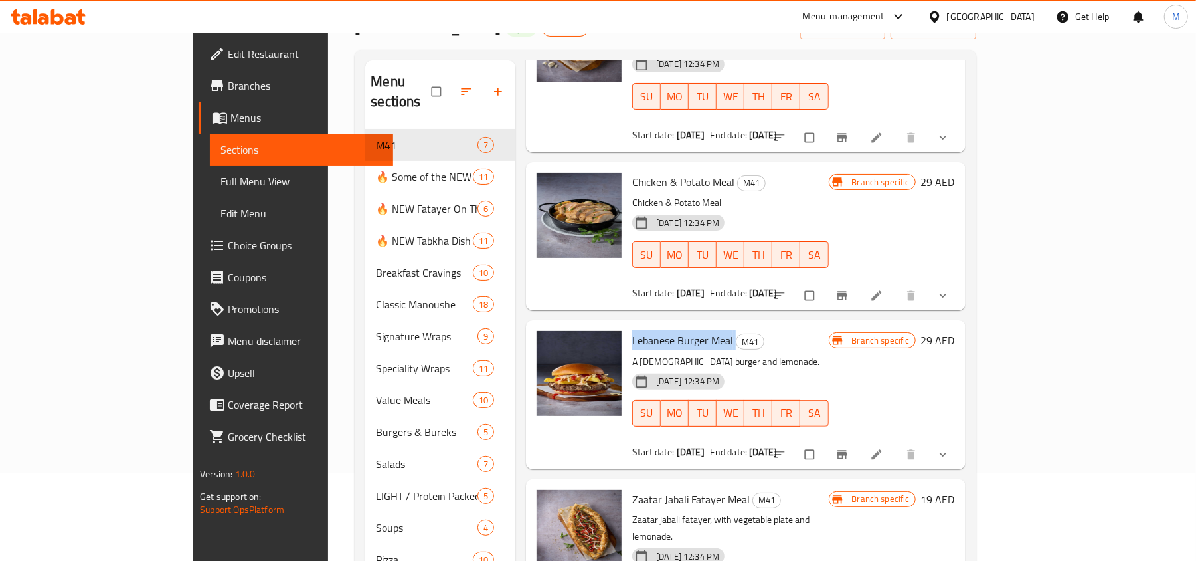
scroll to position [354, 0]
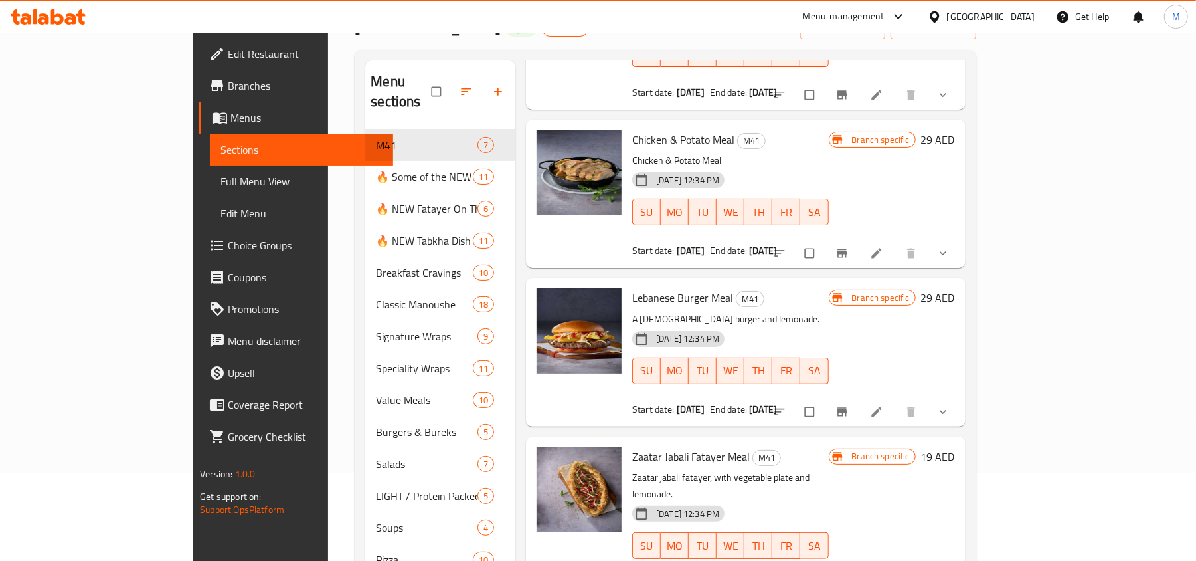
click at [632, 446] on span "Zaatar Jabali Fatayer Meal" at bounding box center [691, 456] width 118 height 20
copy h6 "Zaatar Jabali Fatayer Meal"
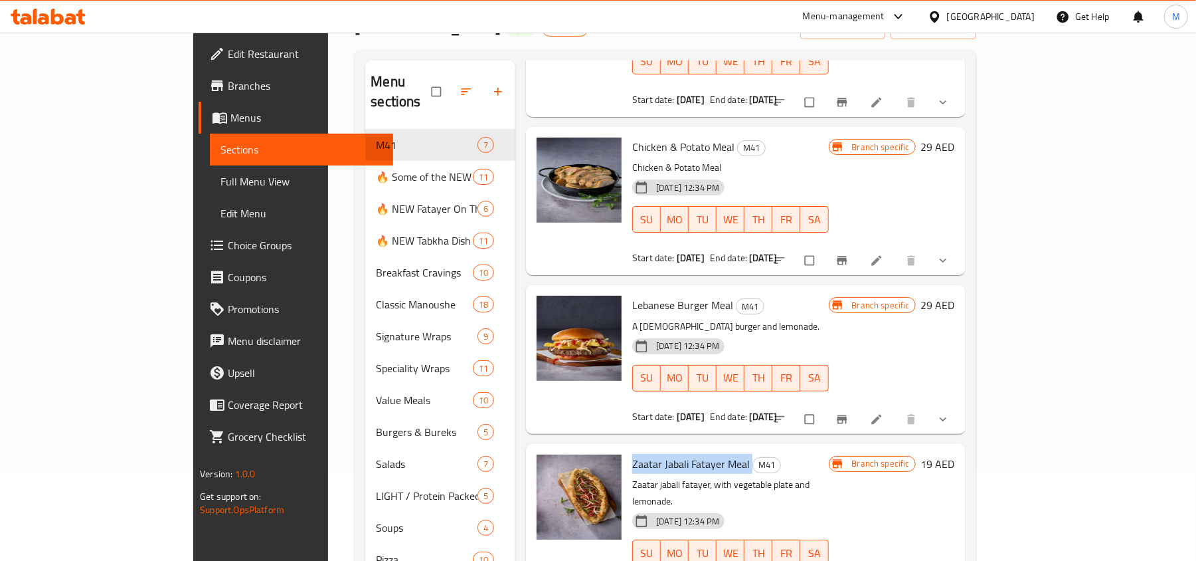
scroll to position [442, 0]
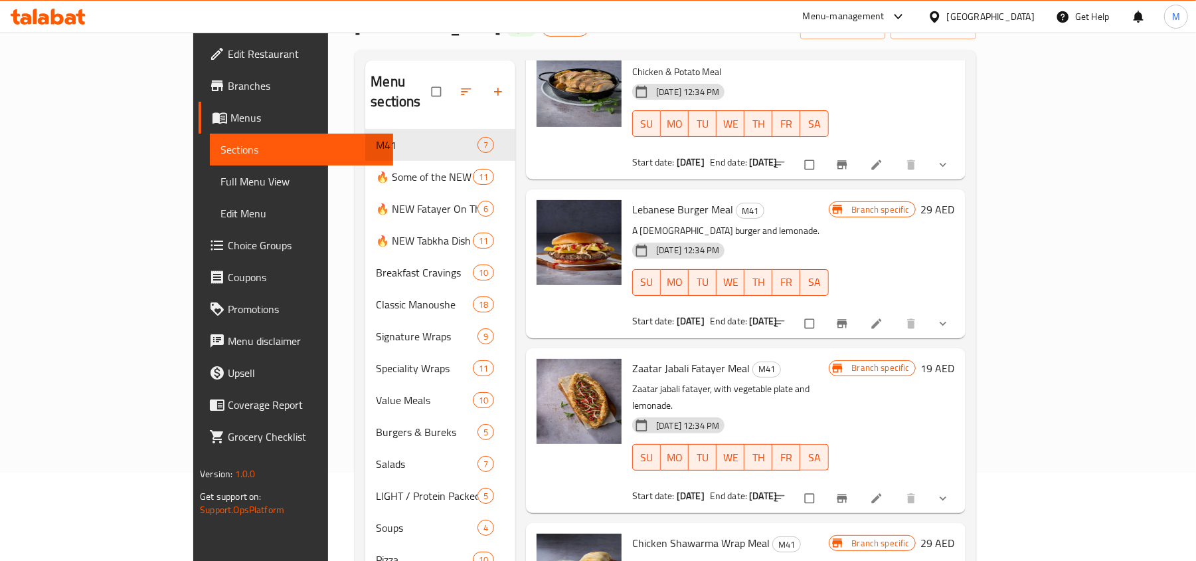
click at [651, 533] on span "Chicken Shawarma Wrap Meal" at bounding box center [700, 543] width 137 height 20
copy h6 "Chicken Shawarma Wrap Meal"
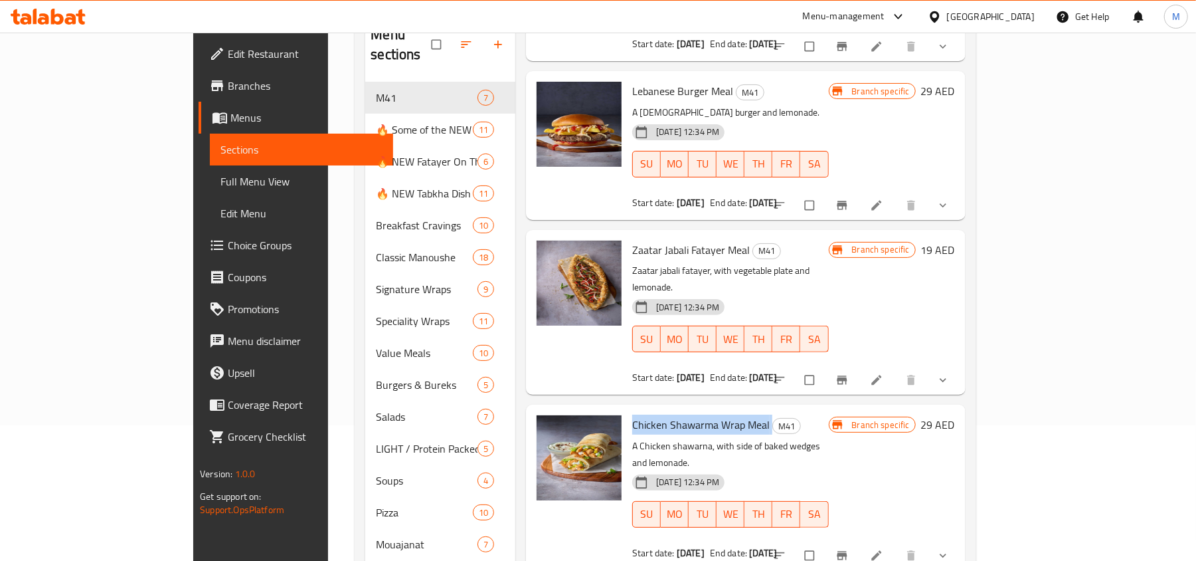
scroll to position [177, 0]
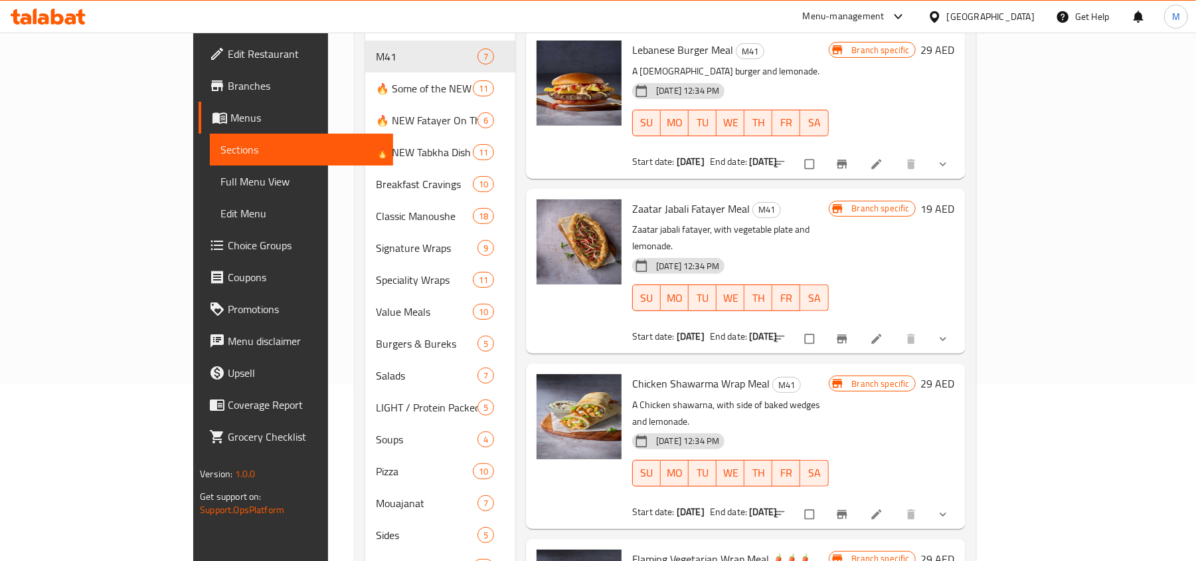
click at [687, 549] on span "Flaming Vegetarian Wrap Meal🌶️🌶️🌶️" at bounding box center [720, 559] width 177 height 20
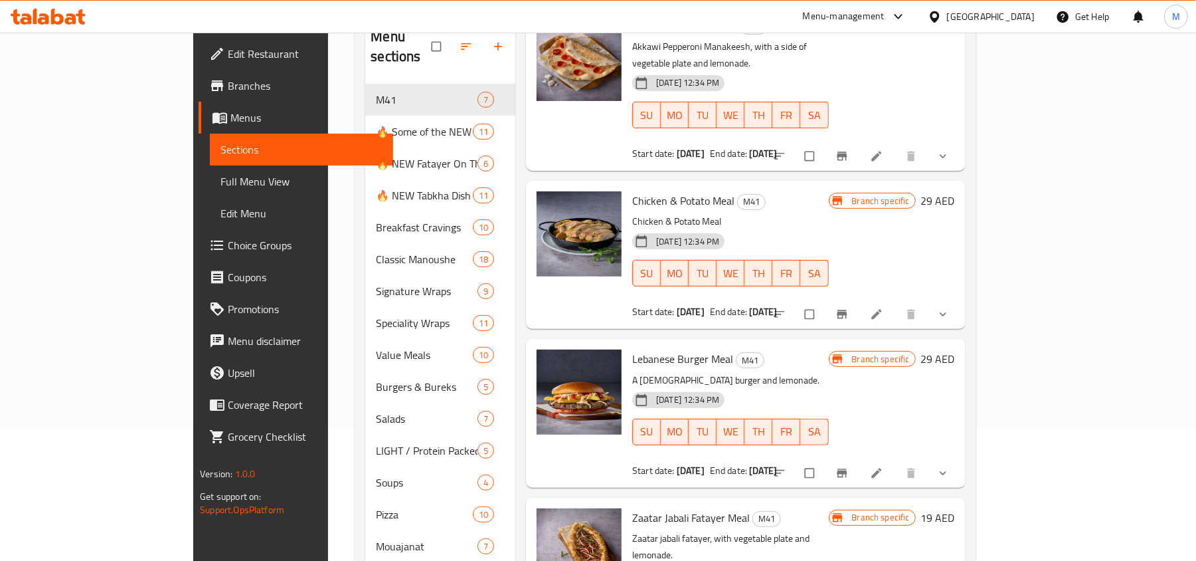
scroll to position [0, 0]
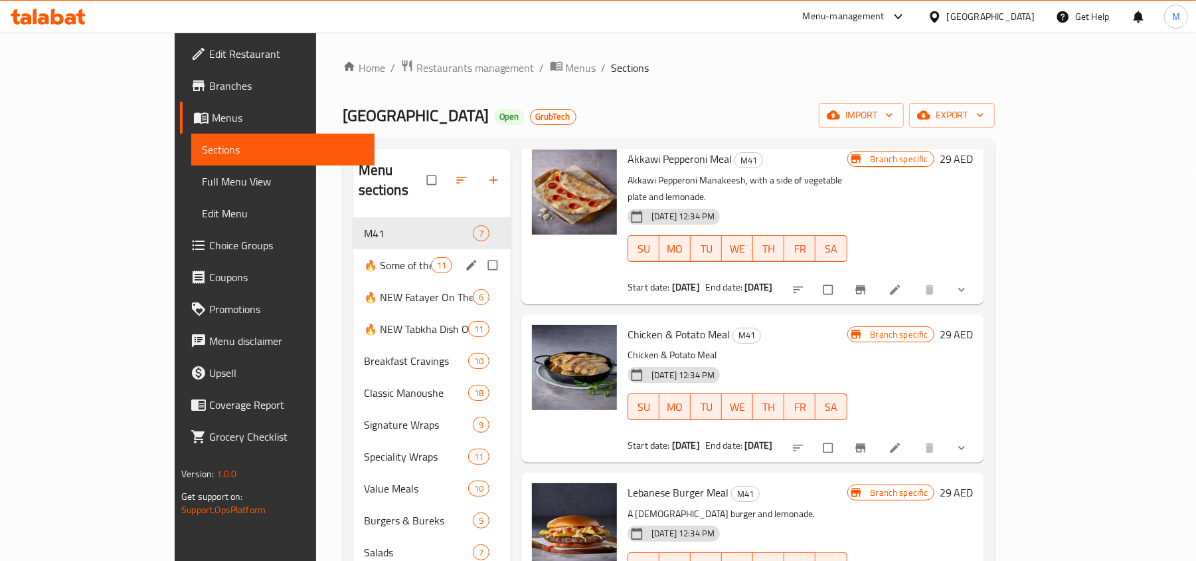
click at [364, 257] on span "🔥 Some of the NEW items 🔥" at bounding box center [397, 265] width 67 height 16
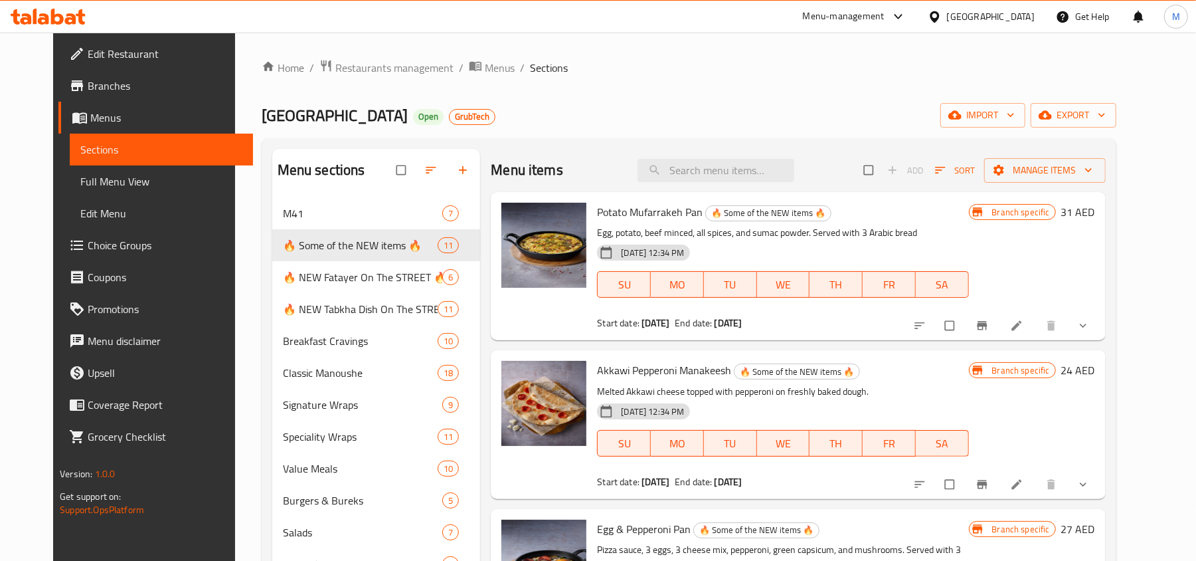
click at [640, 208] on span "Potato Mufarrakeh Pan" at bounding box center [650, 212] width 106 height 20
click at [660, 368] on span "Akkawi Pepperoni Manakeesh" at bounding box center [664, 370] width 134 height 20
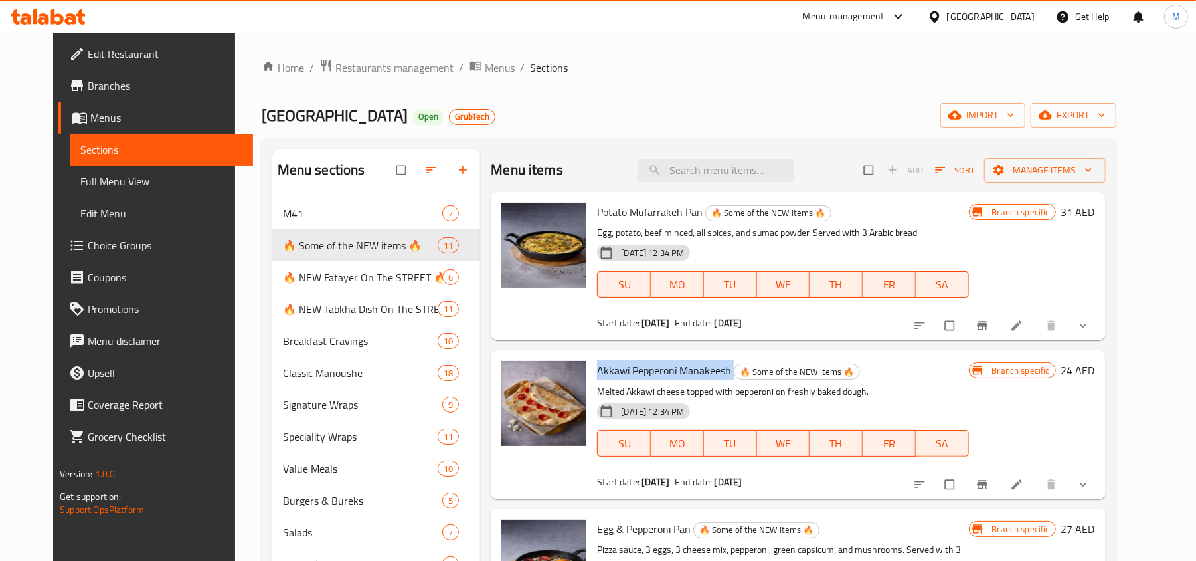
click at [660, 368] on span "Akkawi Pepperoni Manakeesh" at bounding box center [664, 370] width 134 height 20
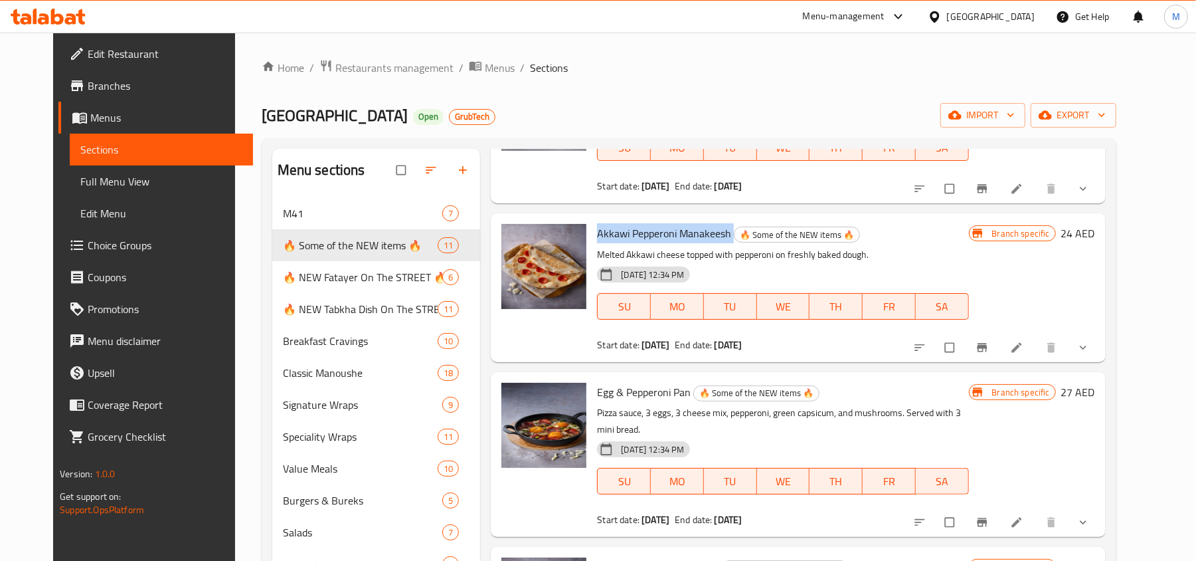
scroll to position [177, 0]
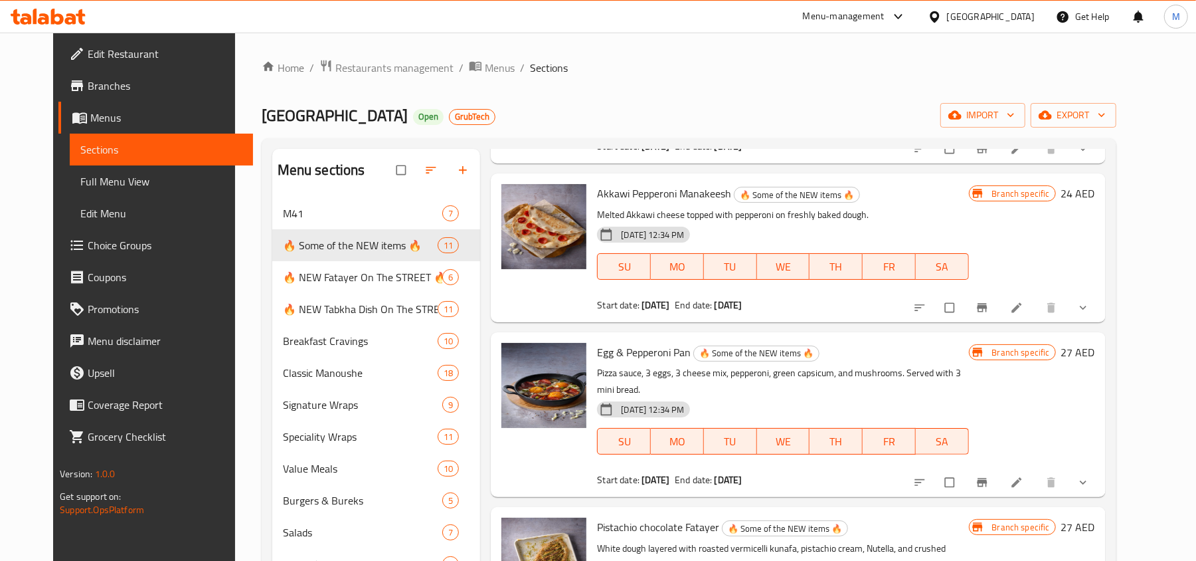
click at [625, 369] on p "Pizza sauce, 3 eggs, 3 cheese mix, pepperoni, green capsicum, and mushrooms. Se…" at bounding box center [782, 381] width 371 height 33
click at [638, 351] on span "Egg & Pepperoni Pan" at bounding box center [644, 352] width 94 height 20
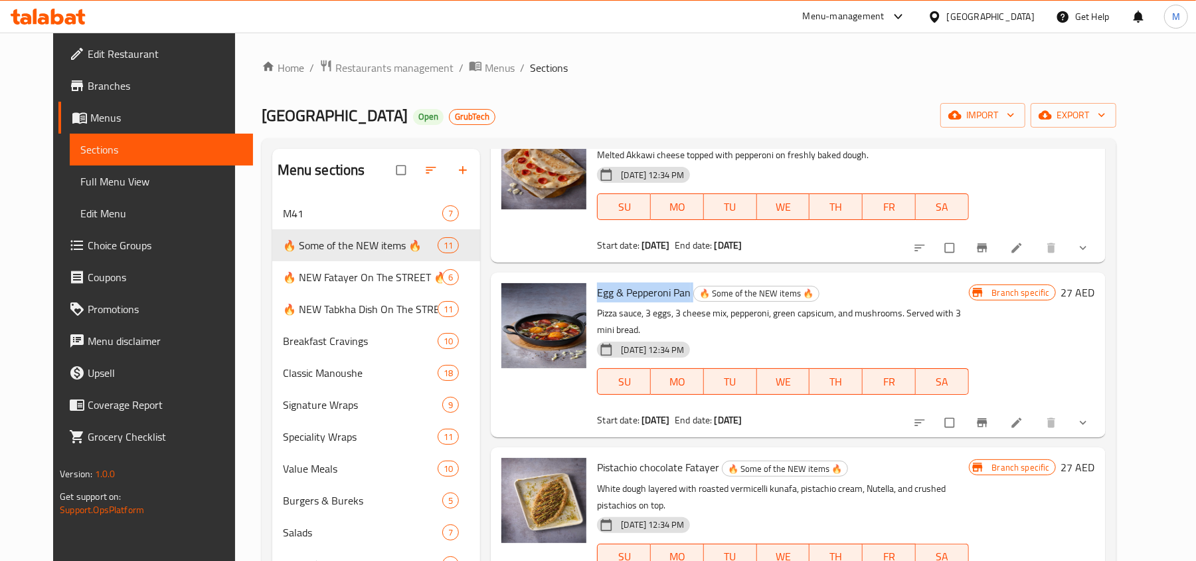
scroll to position [266, 0]
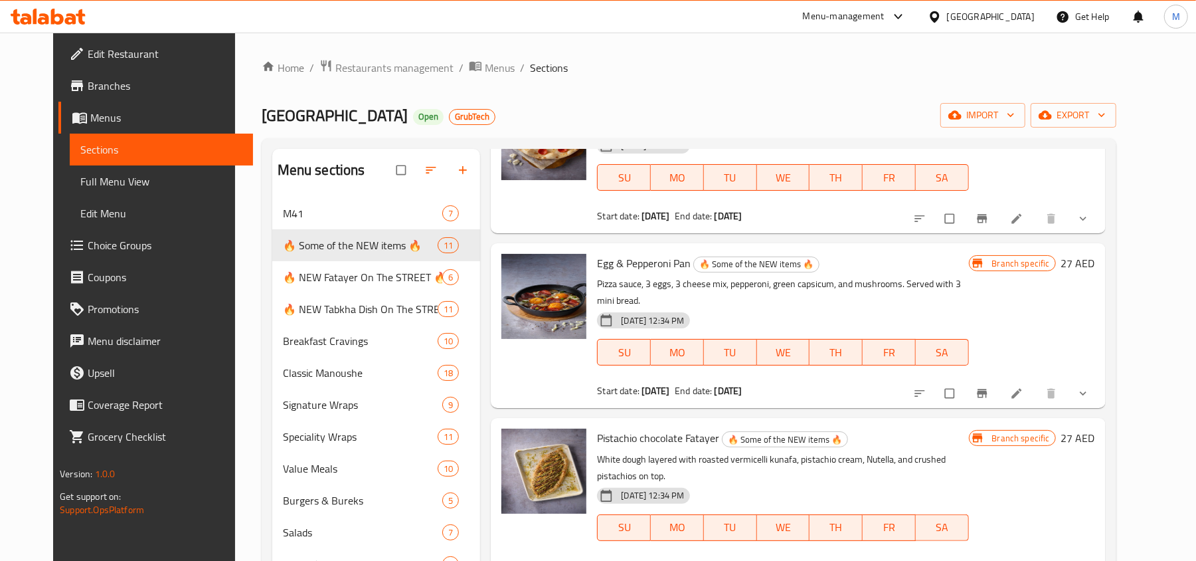
click at [661, 428] on span "Pistachio chocolate Fatayer" at bounding box center [658, 438] width 122 height 20
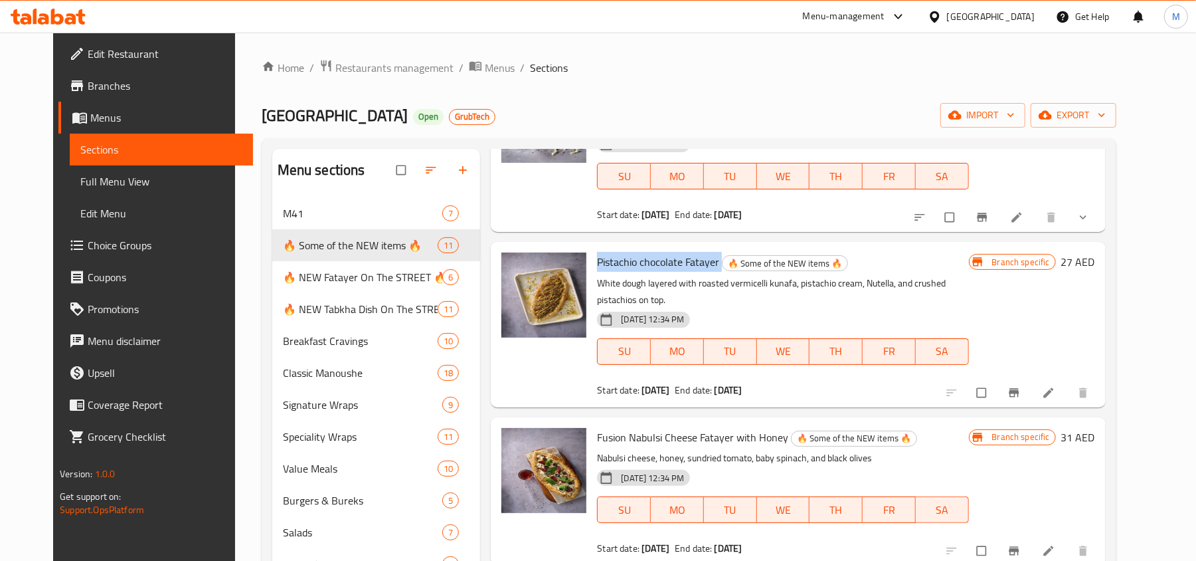
scroll to position [442, 0]
click at [670, 426] on span "Fusion Nabulsi Cheese Fatayer with Honey" at bounding box center [692, 436] width 191 height 20
drag, startPoint x: 670, startPoint y: 406, endPoint x: 620, endPoint y: 404, distance: 49.8
click at [620, 426] on span "Fusion Nabulsi Cheese Fatayer with Honey" at bounding box center [692, 436] width 191 height 20
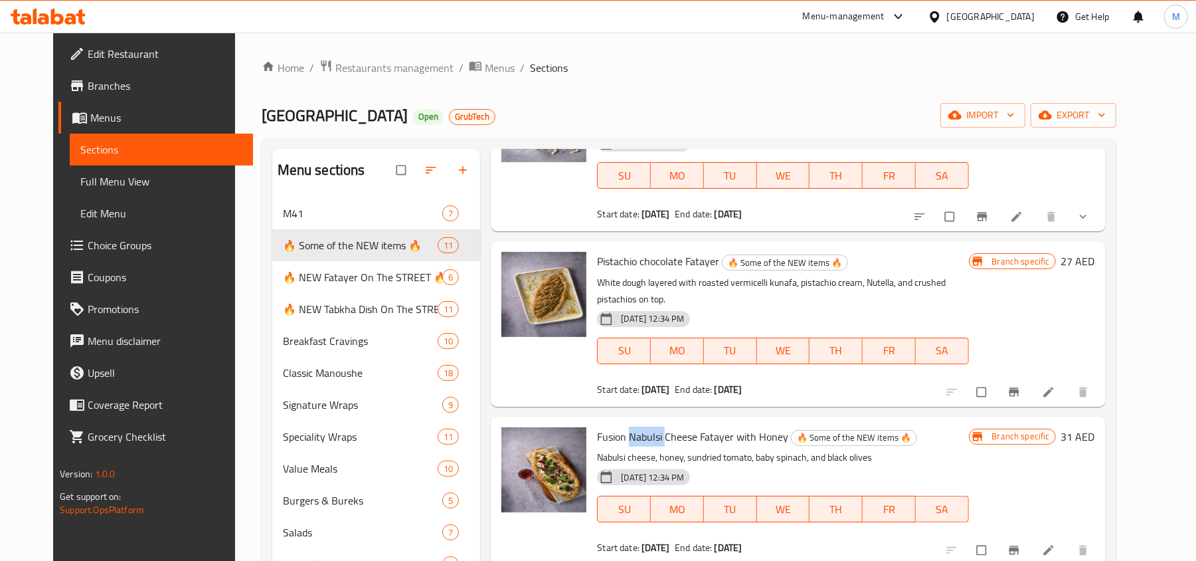
click at [620, 426] on span "Fusion Nabulsi Cheese Fatayer with Honey" at bounding box center [692, 436] width 191 height 20
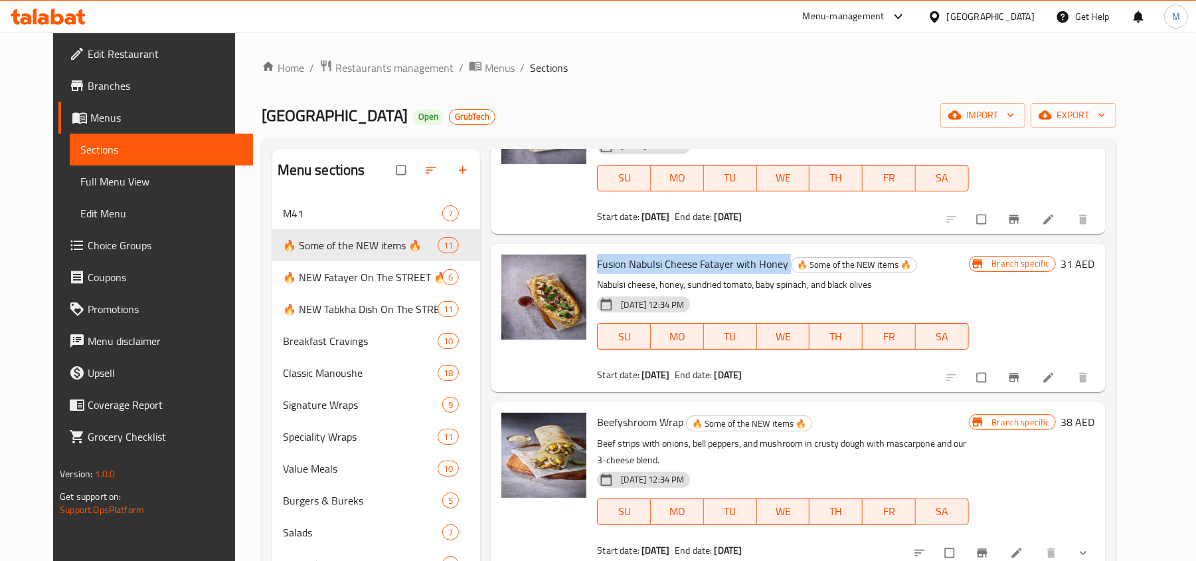
scroll to position [620, 0]
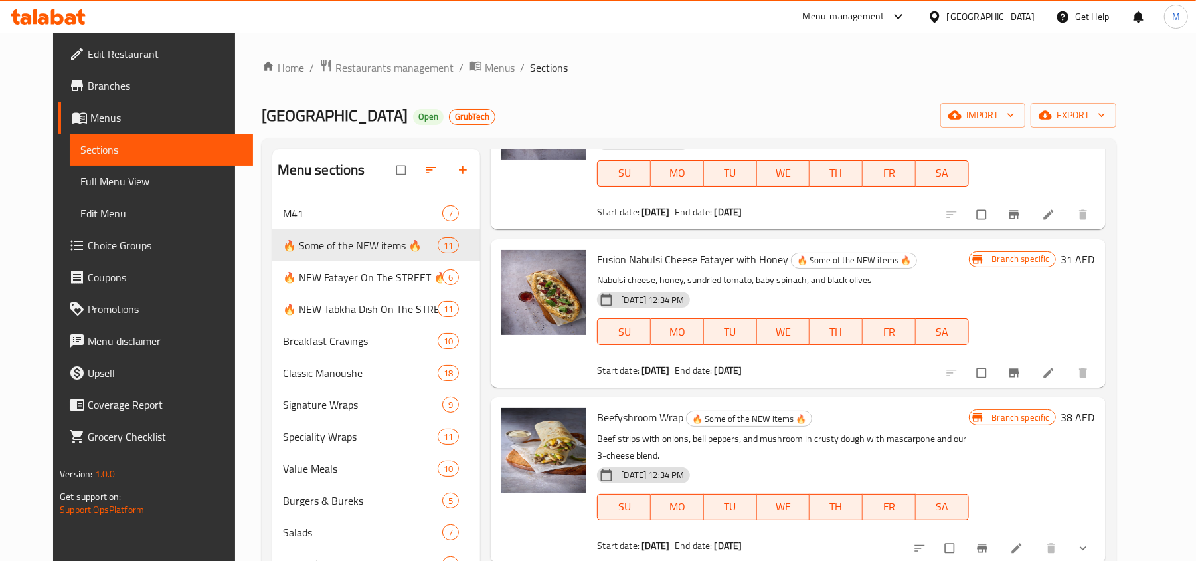
click at [644, 407] on span "Beefyshroom Wrap" at bounding box center [640, 417] width 86 height 20
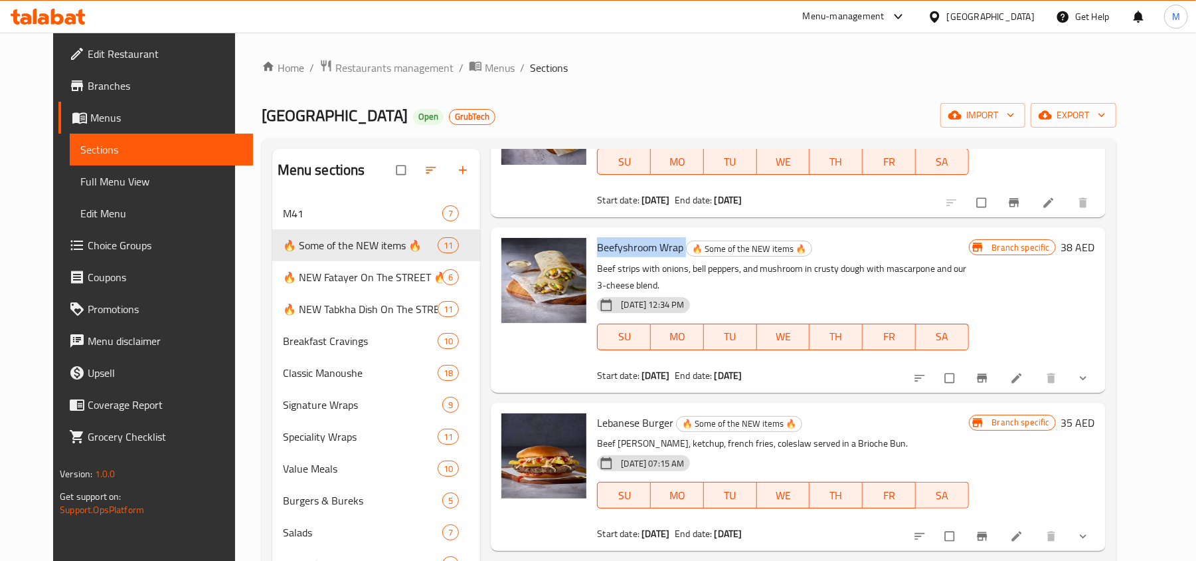
scroll to position [797, 0]
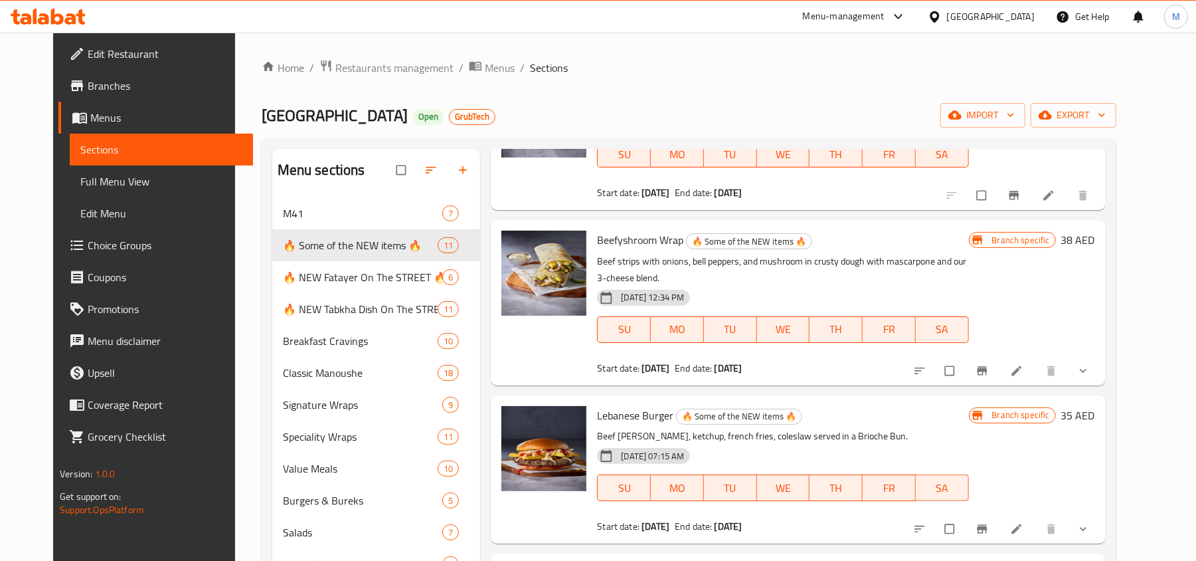
click at [644, 405] on span "Lebanese Burger" at bounding box center [635, 415] width 76 height 20
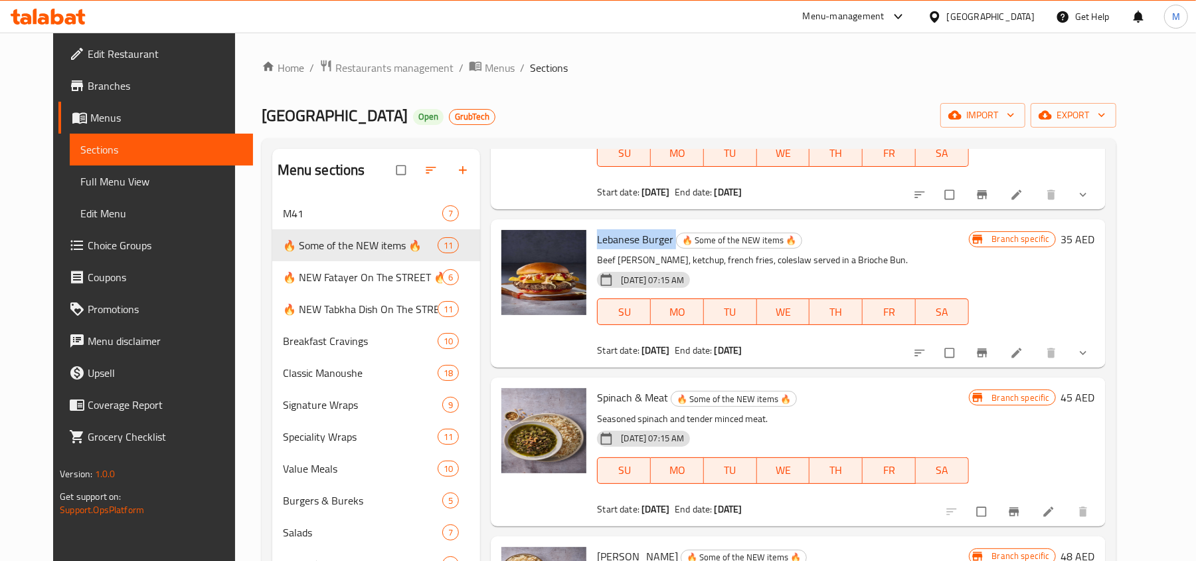
scroll to position [974, 0]
click at [631, 387] on span "Spinach & Meat" at bounding box center [632, 397] width 71 height 20
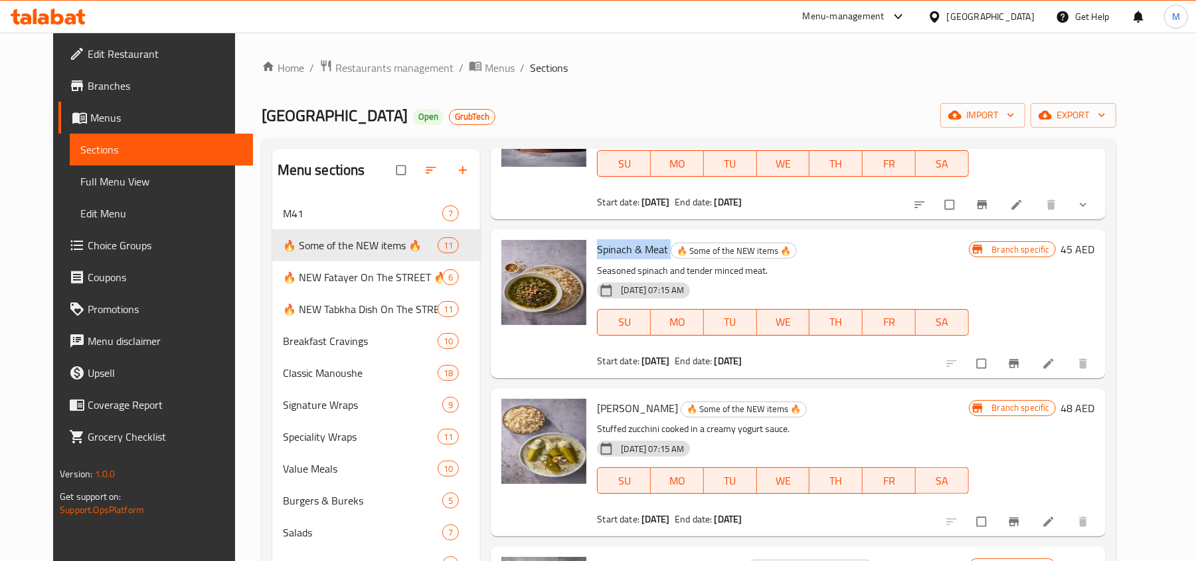
scroll to position [1151, 0]
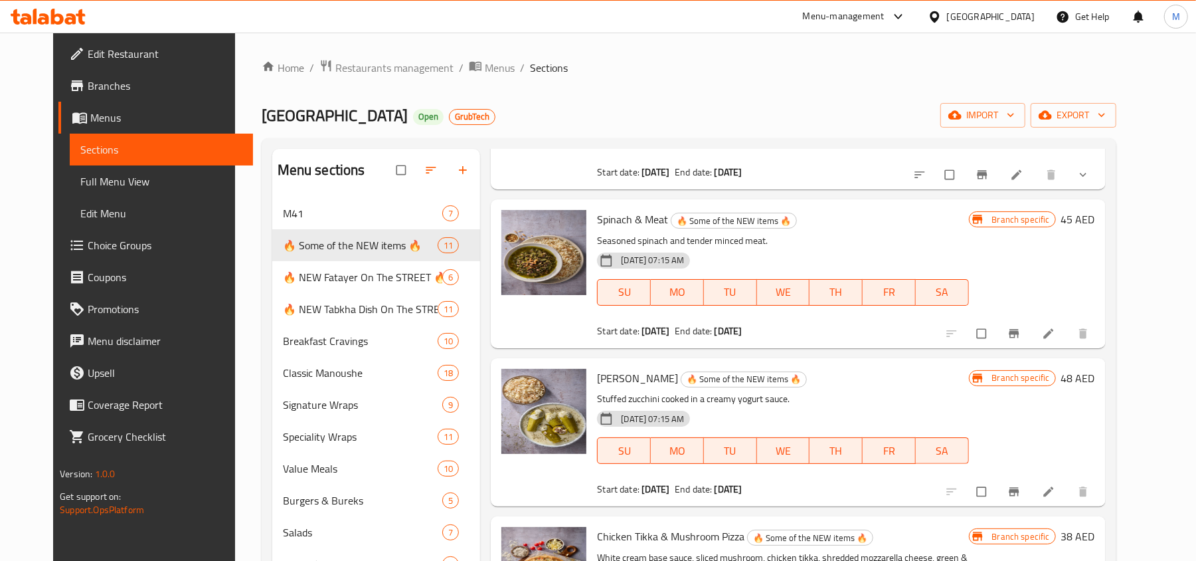
click at [635, 368] on span "[PERSON_NAME]" at bounding box center [637, 378] width 81 height 20
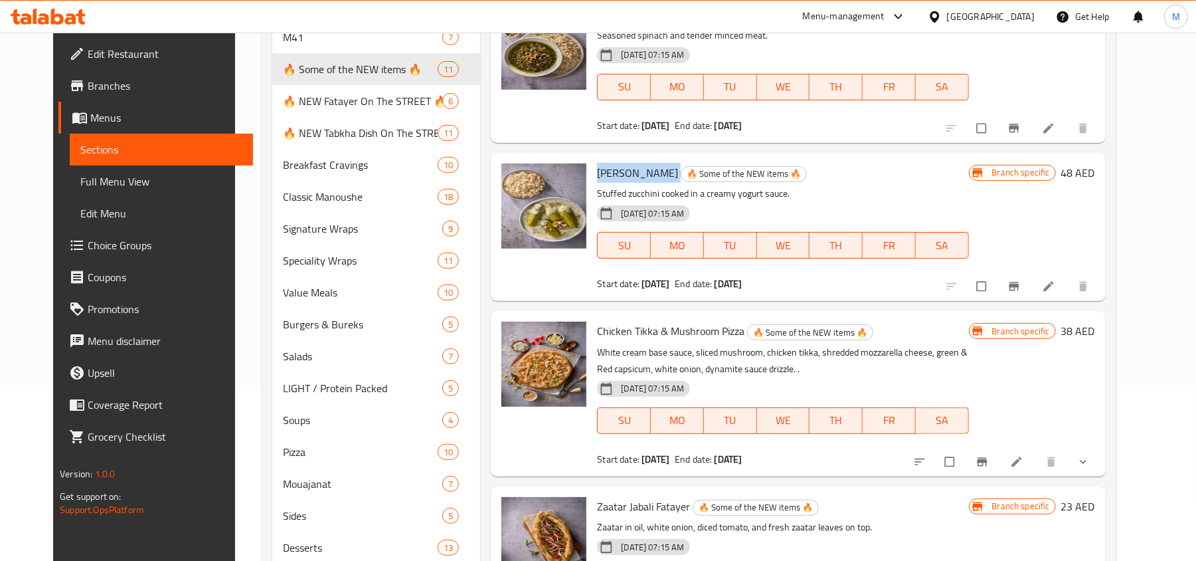
scroll to position [177, 0]
click at [668, 320] on span "Chicken Tikka & Mushroom Pizza" at bounding box center [670, 330] width 147 height 20
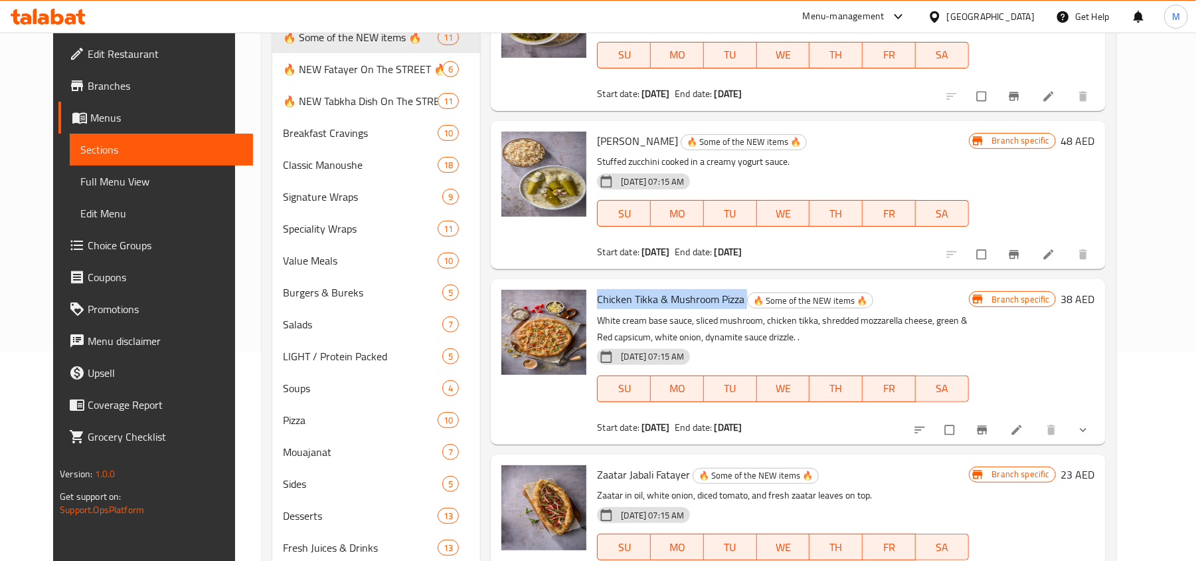
scroll to position [254, 0]
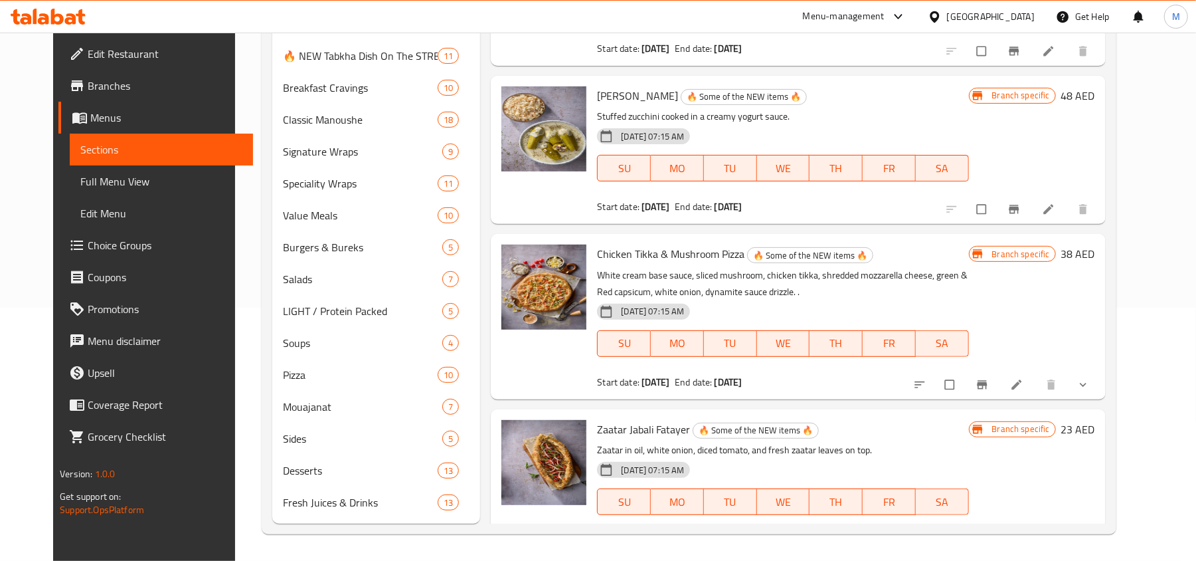
click at [644, 419] on span "Zaatar Jabali Fatayer" at bounding box center [643, 429] width 93 height 20
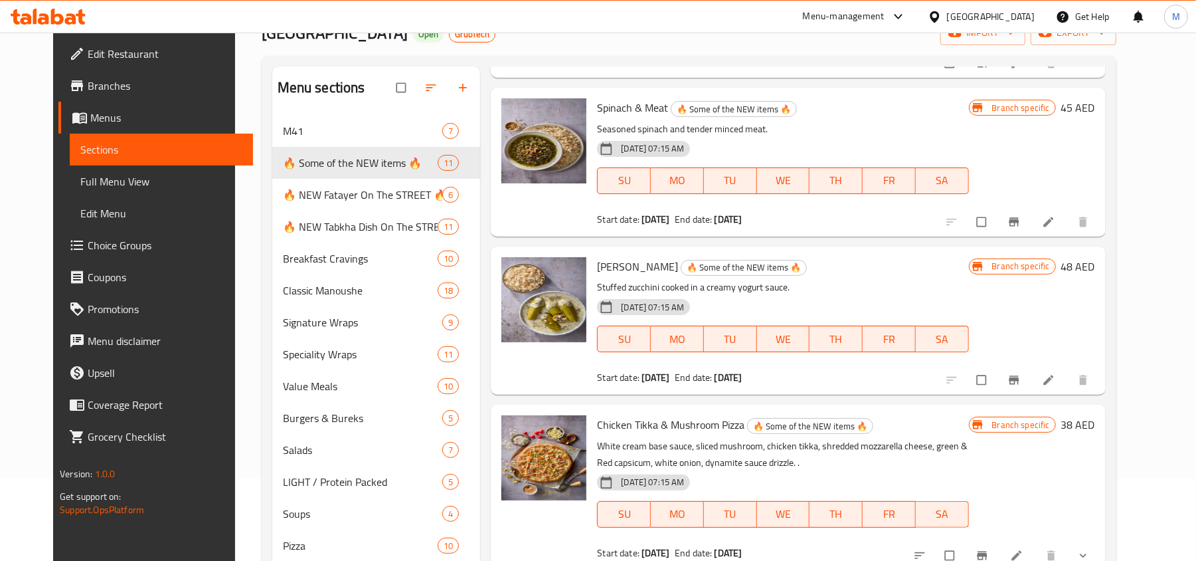
scroll to position [0, 0]
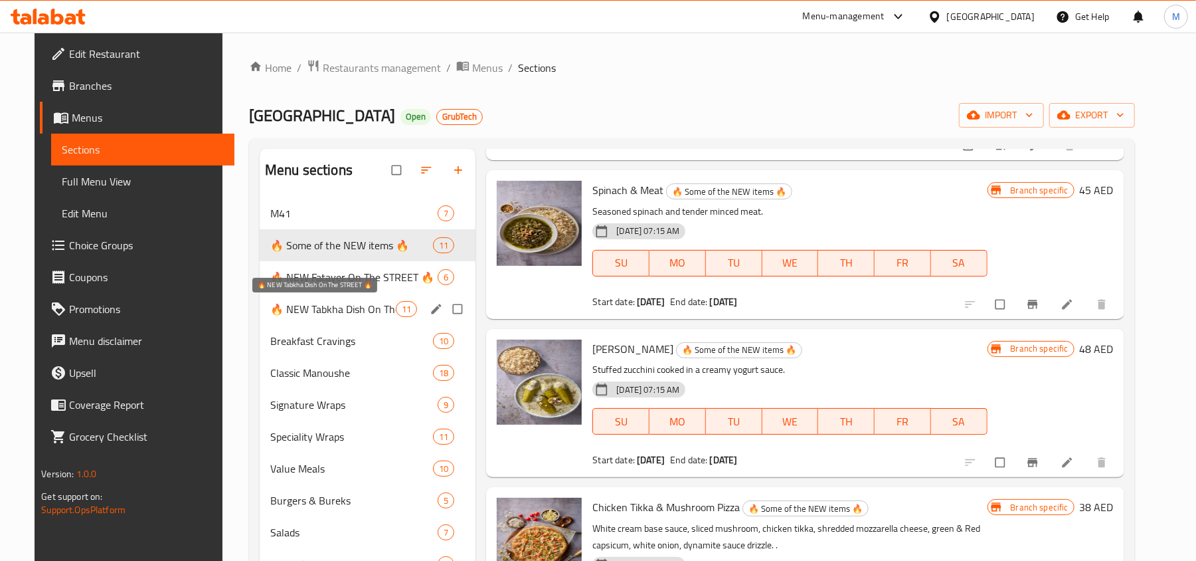
click at [319, 304] on span "🔥 NEW Tabkha Dish On The STREET 🔥" at bounding box center [333, 309] width 126 height 16
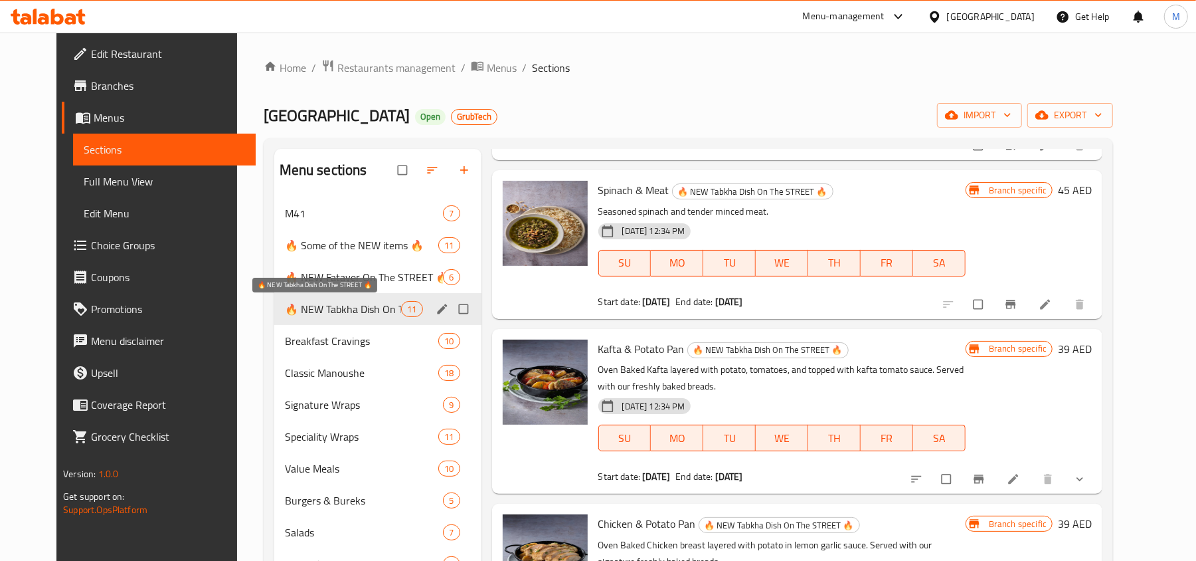
click at [325, 274] on span "🔥 NEW Fatayer On The STREET 🔥" at bounding box center [364, 277] width 159 height 16
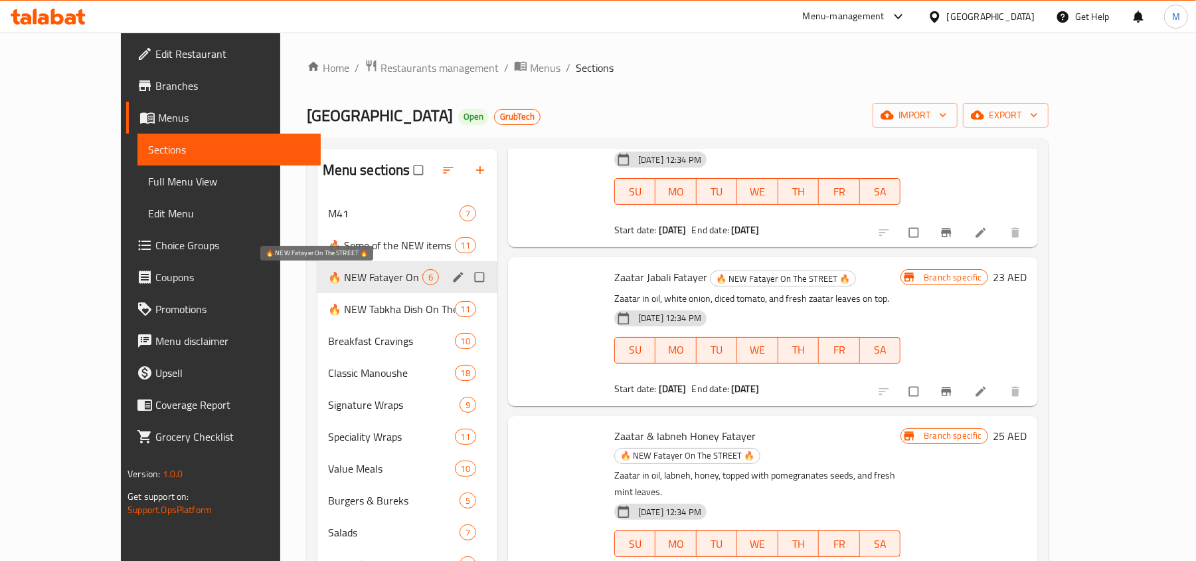
scroll to position [355, 0]
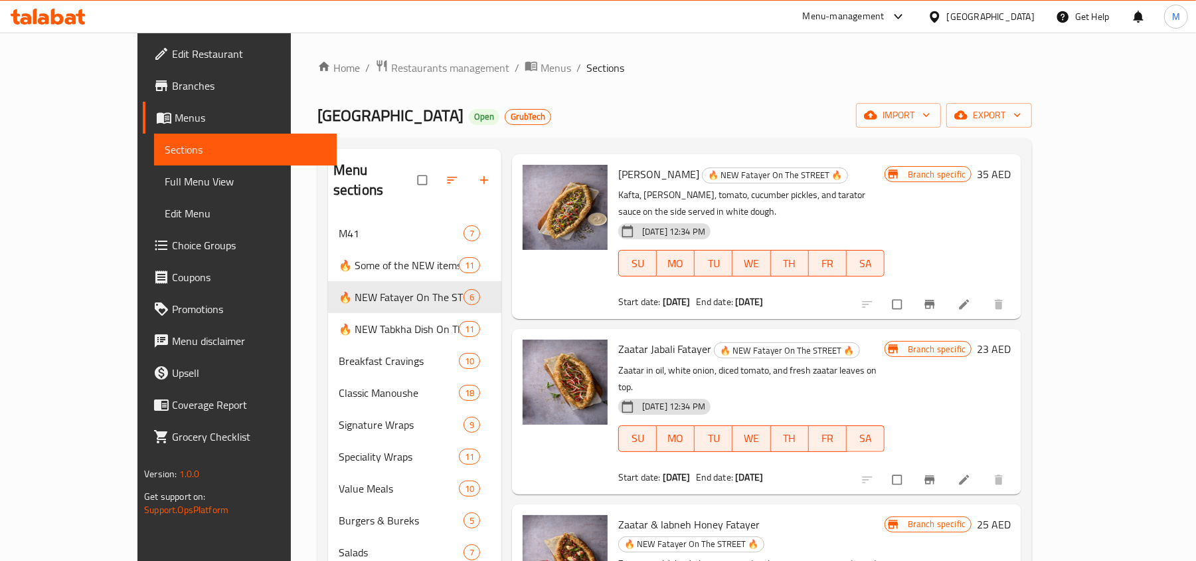
click at [618, 176] on span "[PERSON_NAME]" at bounding box center [658, 174] width 81 height 20
click at [620, 339] on span "Zaatar Jabali Fatayer" at bounding box center [664, 349] width 93 height 20
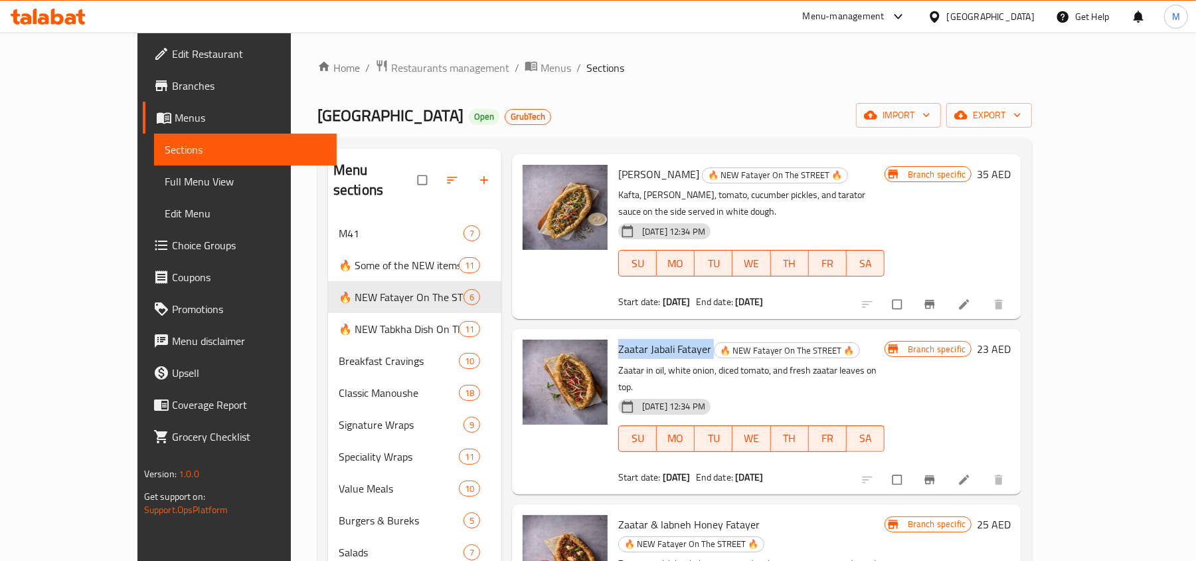
click at [620, 339] on span "Zaatar Jabali Fatayer" at bounding box center [664, 349] width 93 height 20
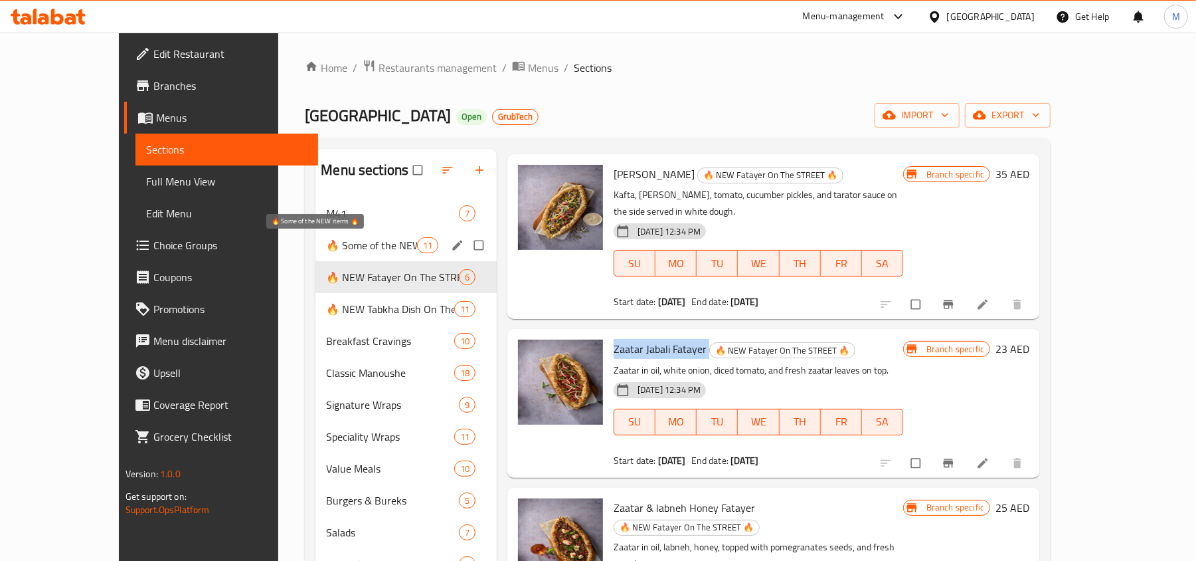
click at [326, 248] on span "🔥 Some of the NEW items 🔥" at bounding box center [371, 245] width 90 height 16
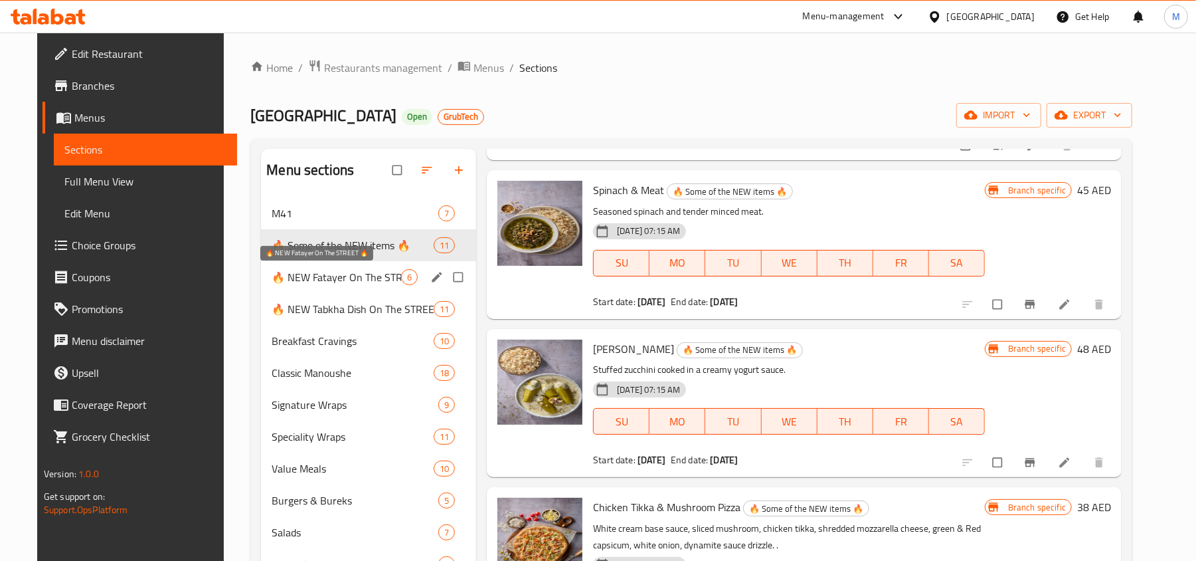
click at [313, 282] on span "🔥 NEW Fatayer On The STREET 🔥" at bounding box center [337, 277] width 130 height 16
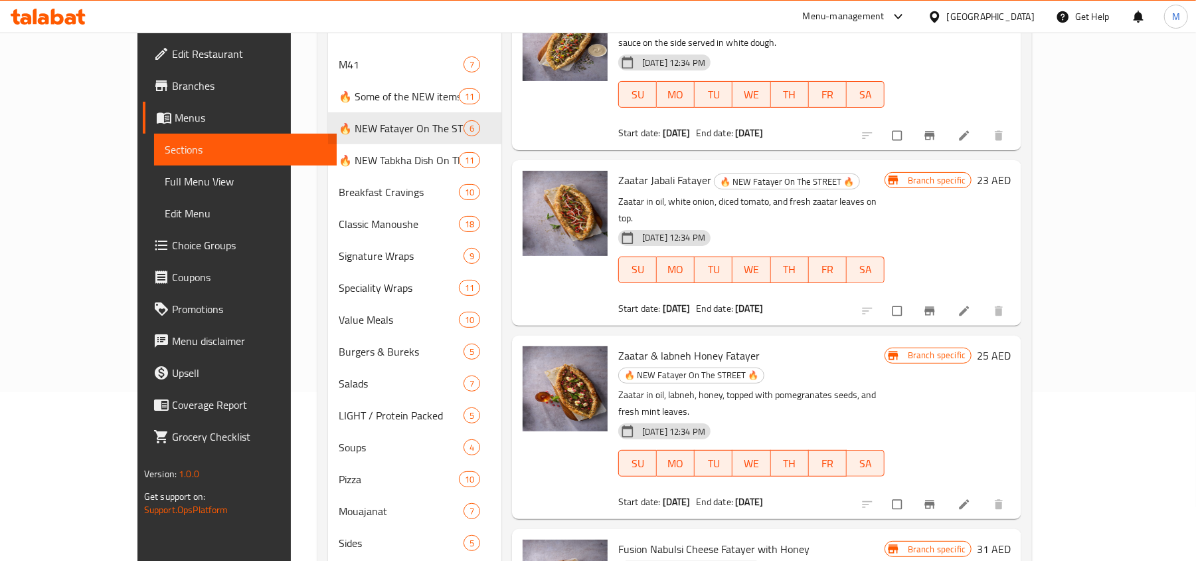
scroll to position [254, 0]
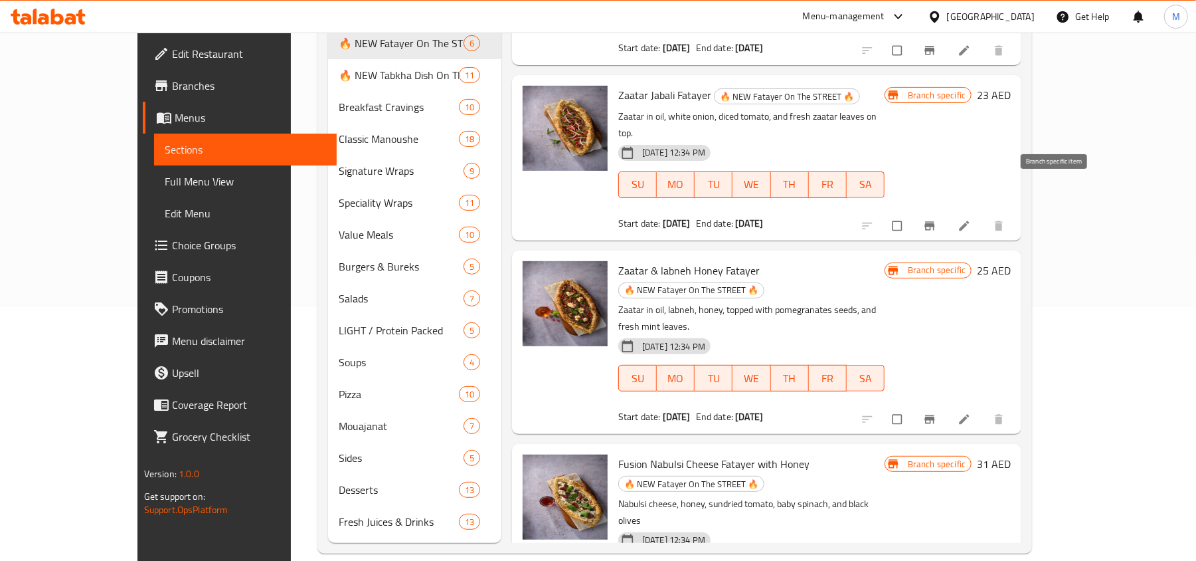
click at [947, 211] on button "Branch-specific-item" at bounding box center [931, 225] width 32 height 29
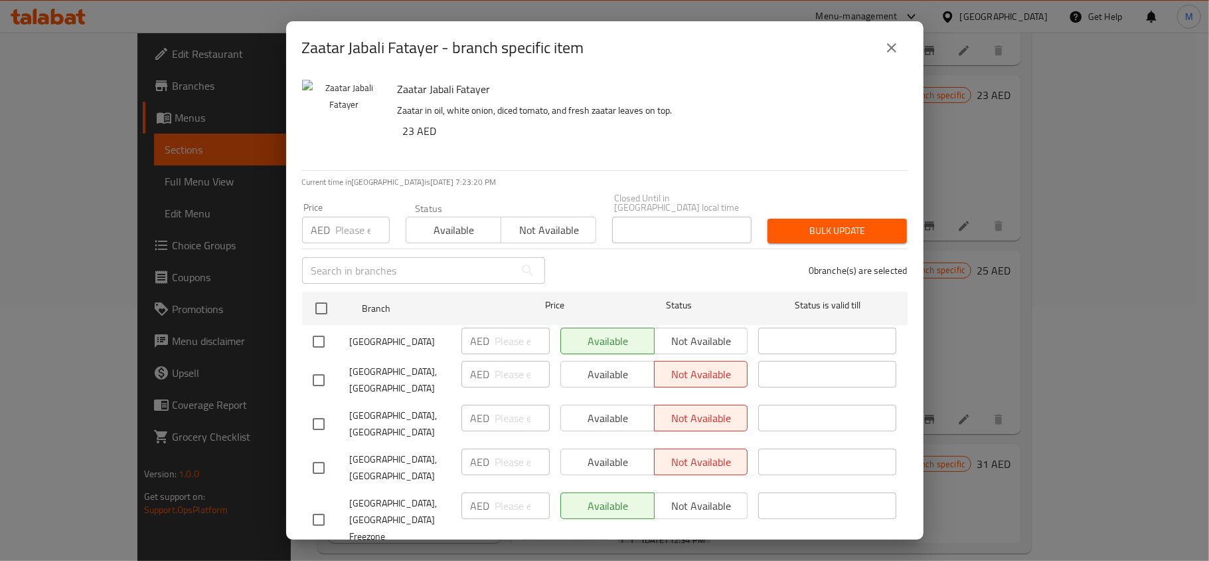
click at [890, 46] on icon "close" at bounding box center [892, 48] width 16 height 16
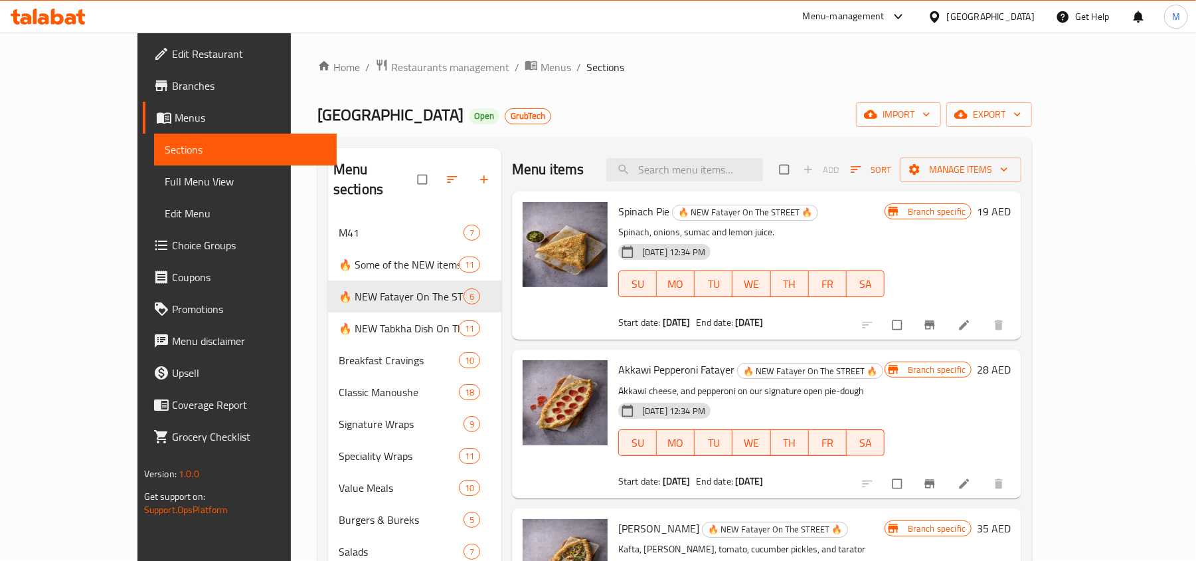
scroll to position [0, 0]
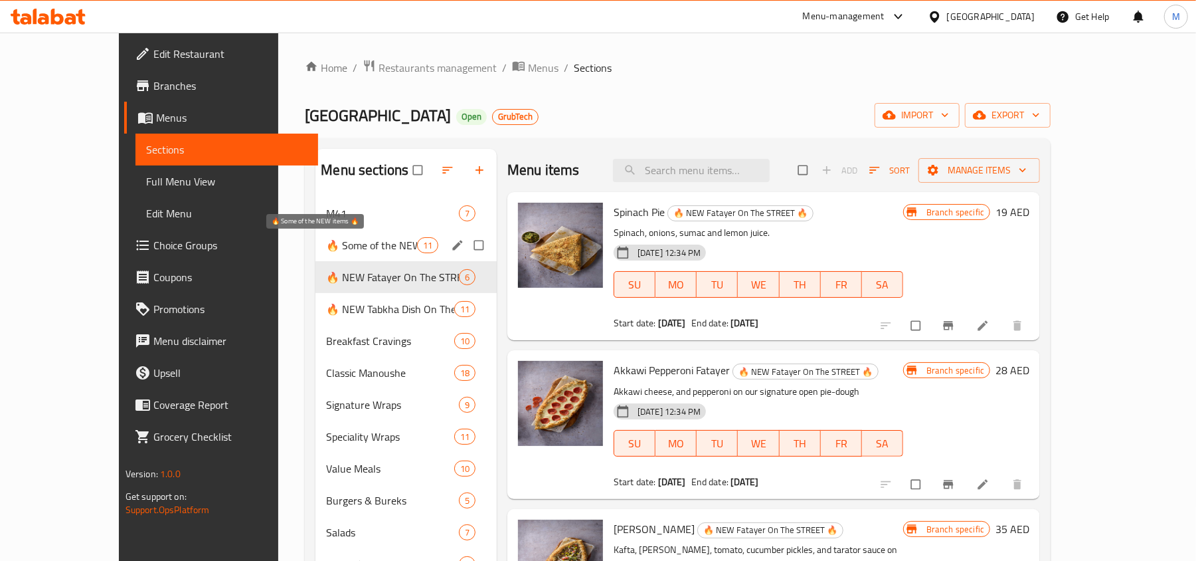
click at [326, 242] on span "🔥 Some of the NEW items 🔥" at bounding box center [371, 245] width 90 height 16
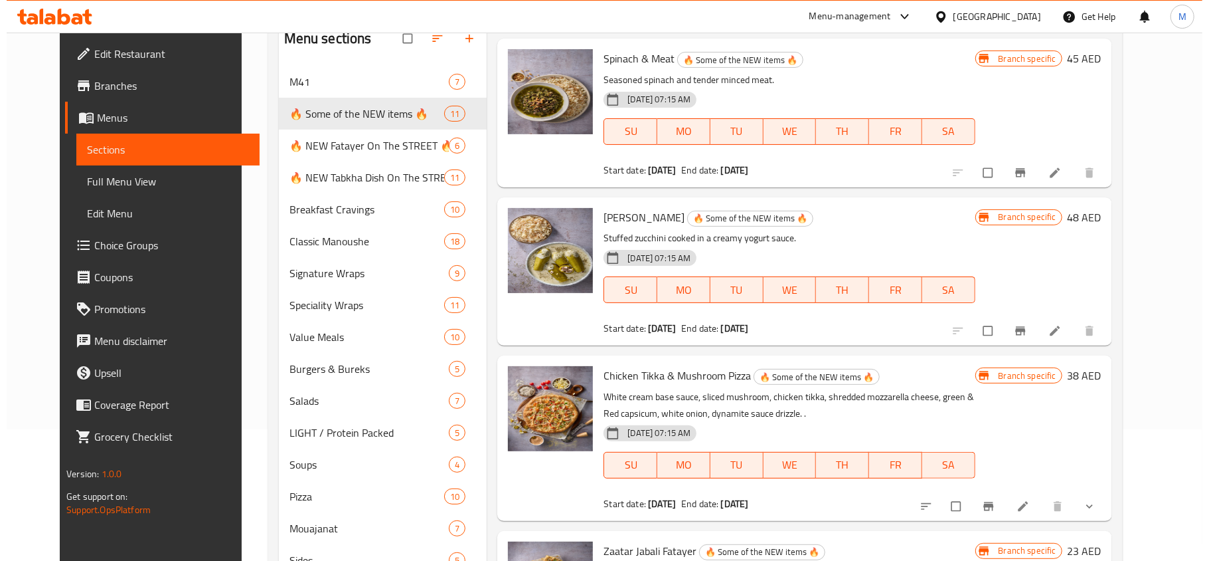
scroll to position [254, 0]
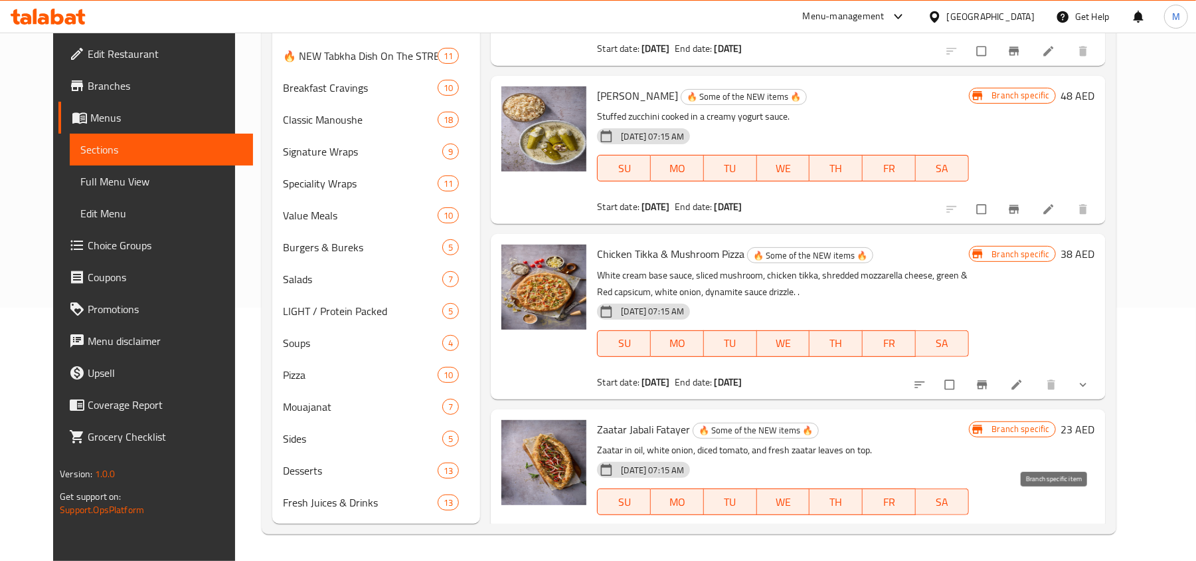
click at [1031, 528] on button "Branch-specific-item" at bounding box center [1016, 542] width 32 height 29
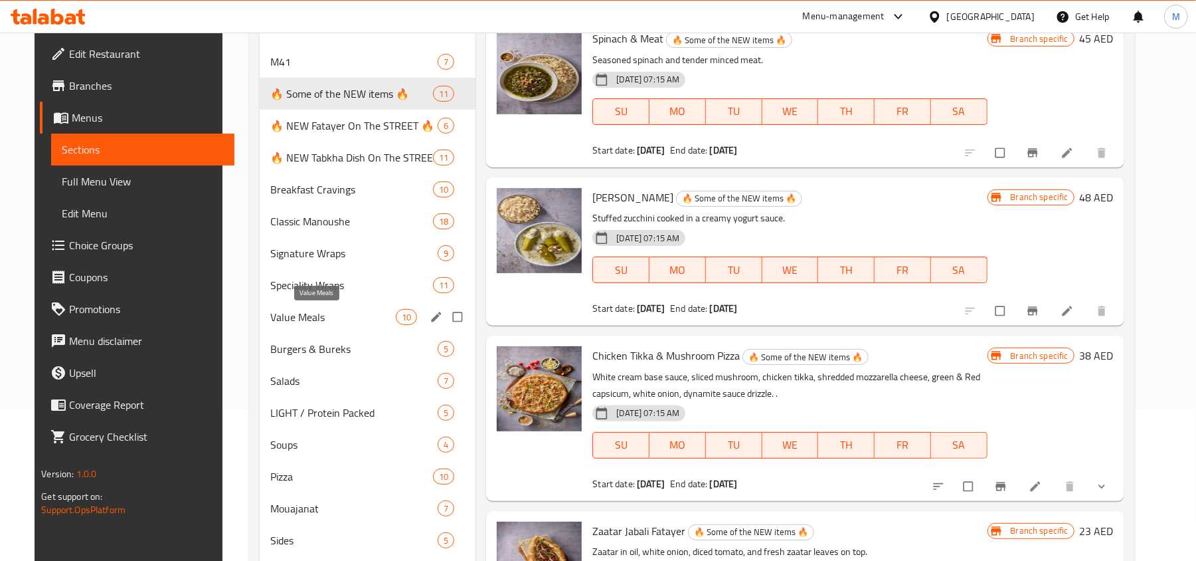
scroll to position [0, 0]
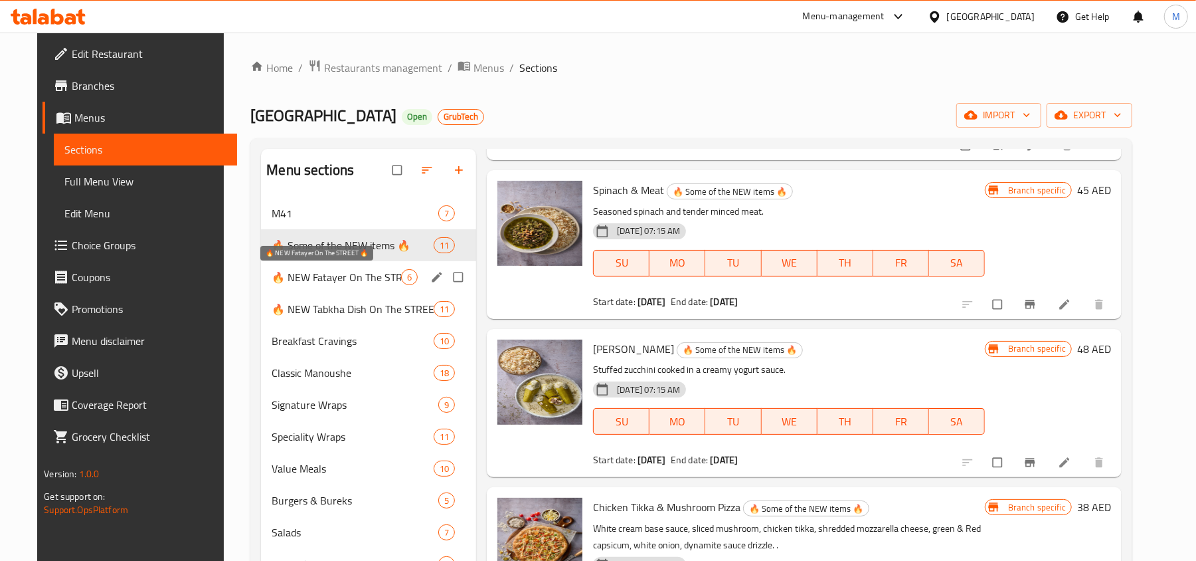
click at [313, 283] on span "🔥 NEW Fatayer On The STREET 🔥" at bounding box center [337, 277] width 130 height 16
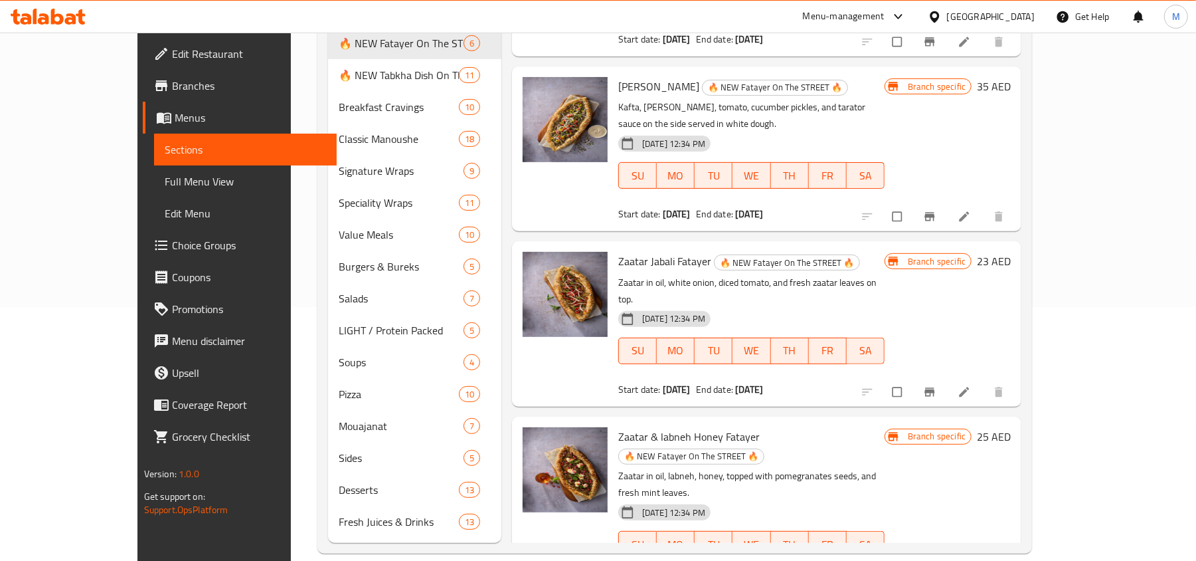
scroll to position [266, 0]
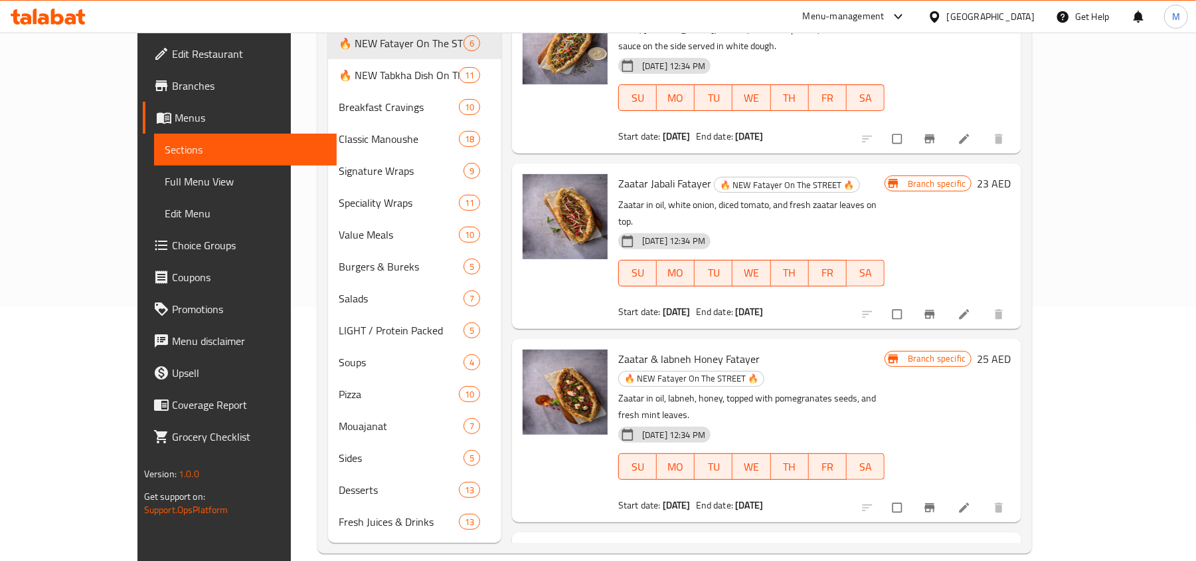
click at [668, 349] on span "Zaatar & labneh Honey Fatayer" at bounding box center [688, 359] width 141 height 20
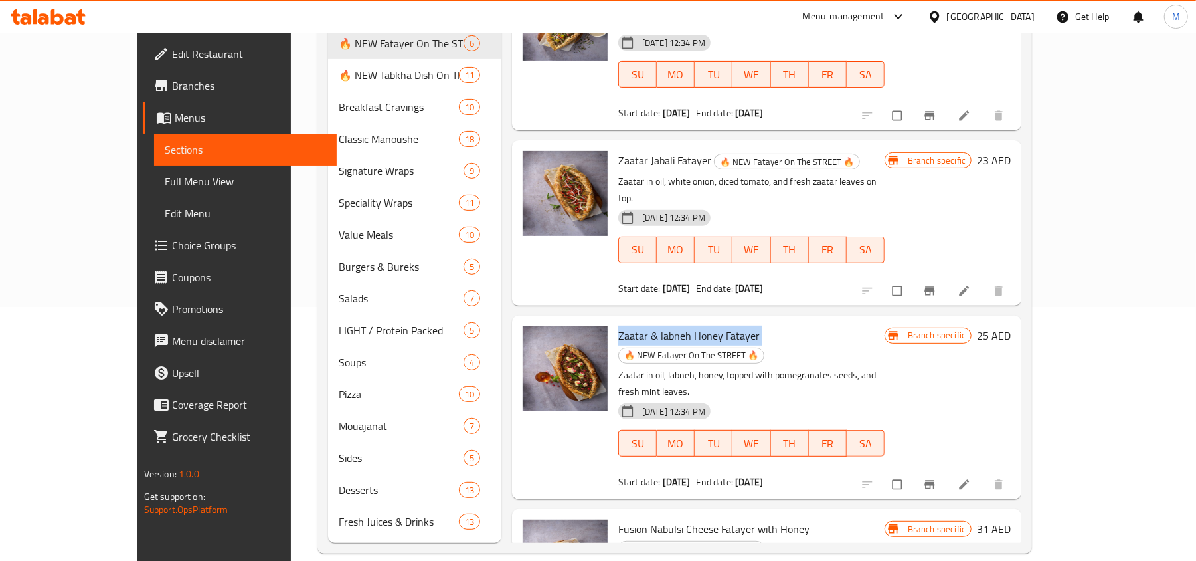
scroll to position [355, 0]
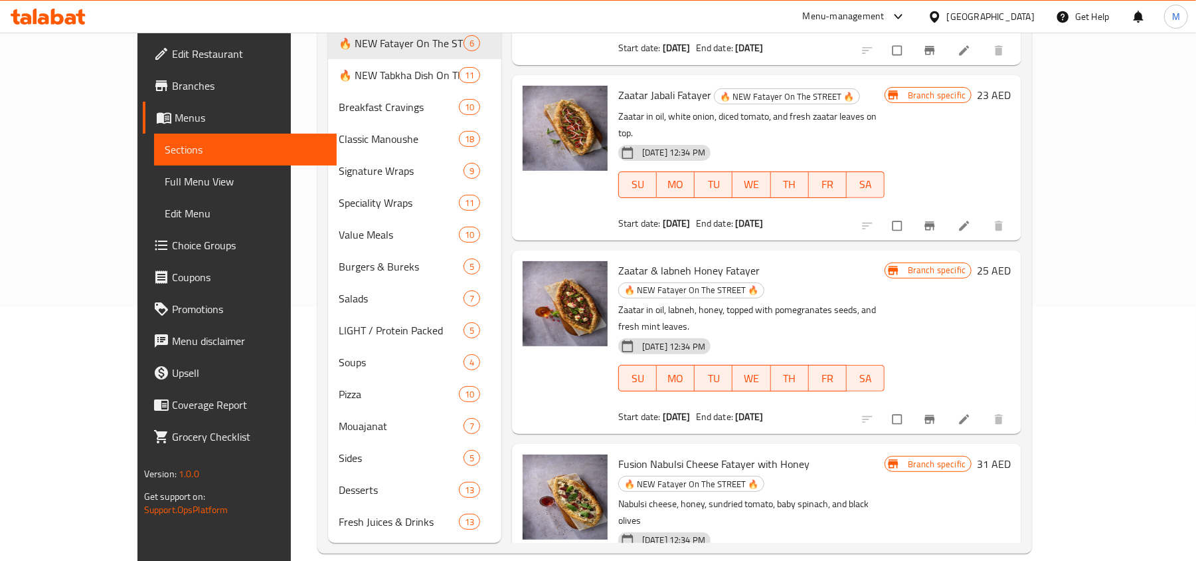
click at [713, 454] on span "Fusion Nabulsi Cheese Fatayer with Honey" at bounding box center [713, 464] width 191 height 20
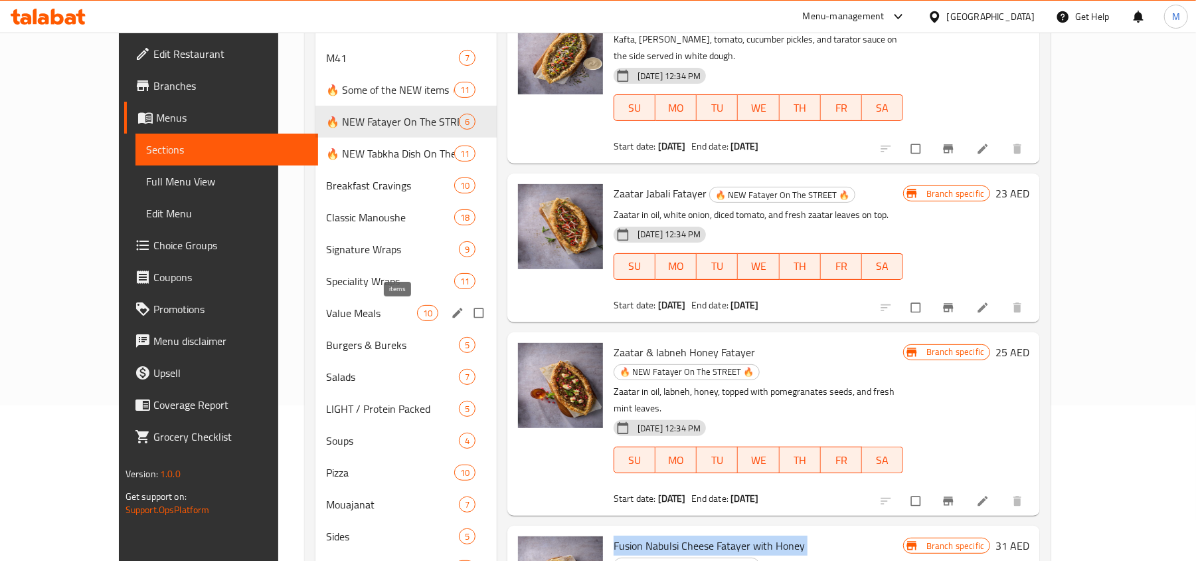
scroll to position [0, 0]
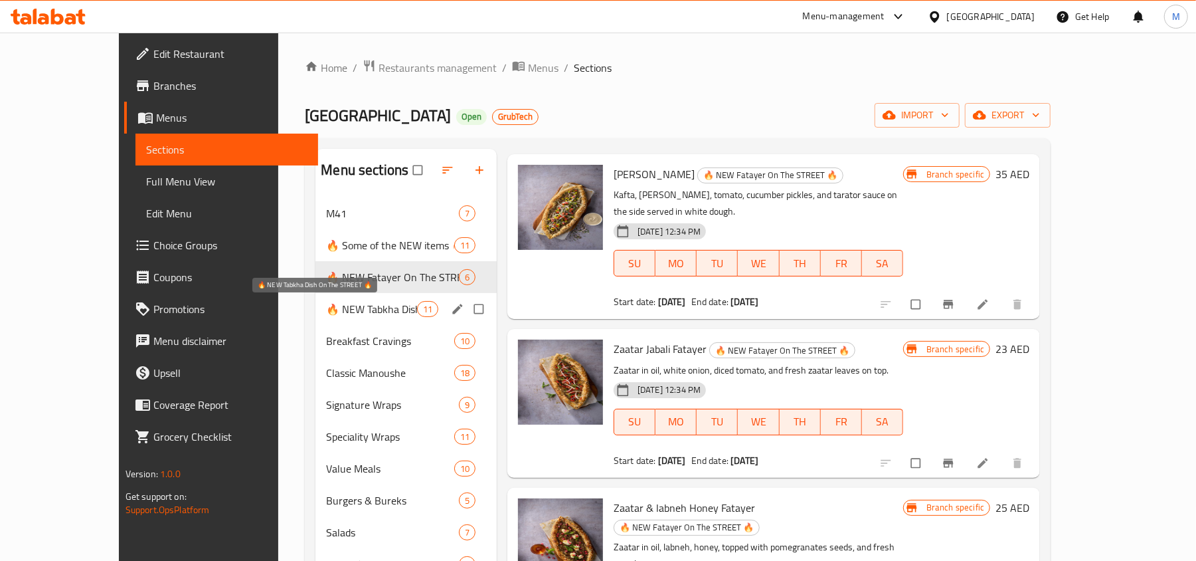
click at [328, 313] on span "🔥 NEW Tabkha Dish On The STREET 🔥" at bounding box center [371, 309] width 90 height 16
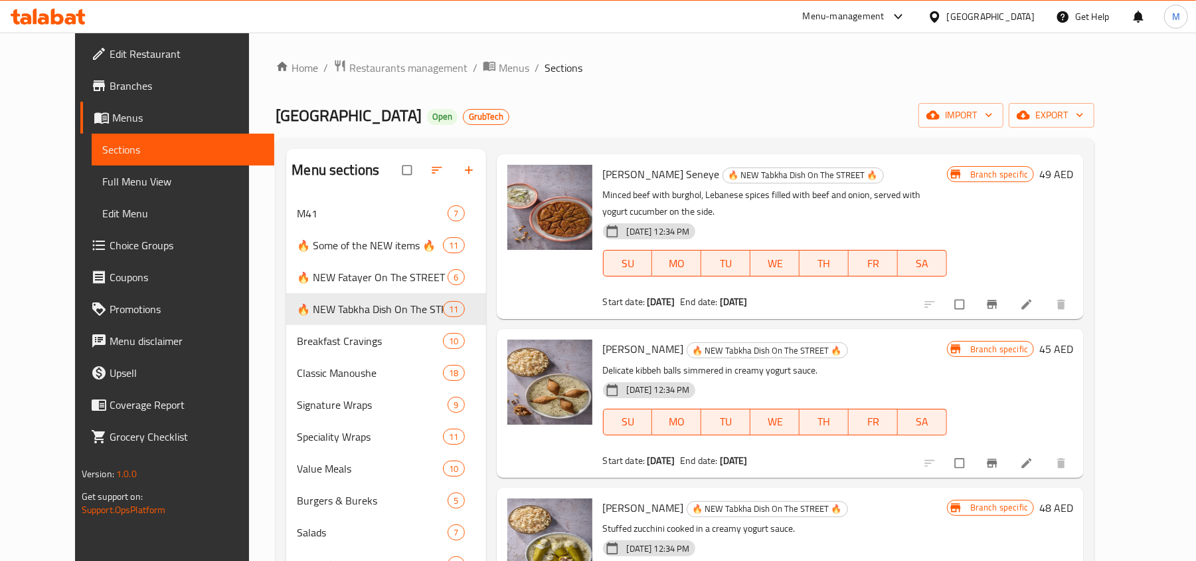
click at [628, 170] on span "[PERSON_NAME] Seneye" at bounding box center [661, 174] width 117 height 20
click at [636, 341] on span "[PERSON_NAME]" at bounding box center [643, 349] width 81 height 20
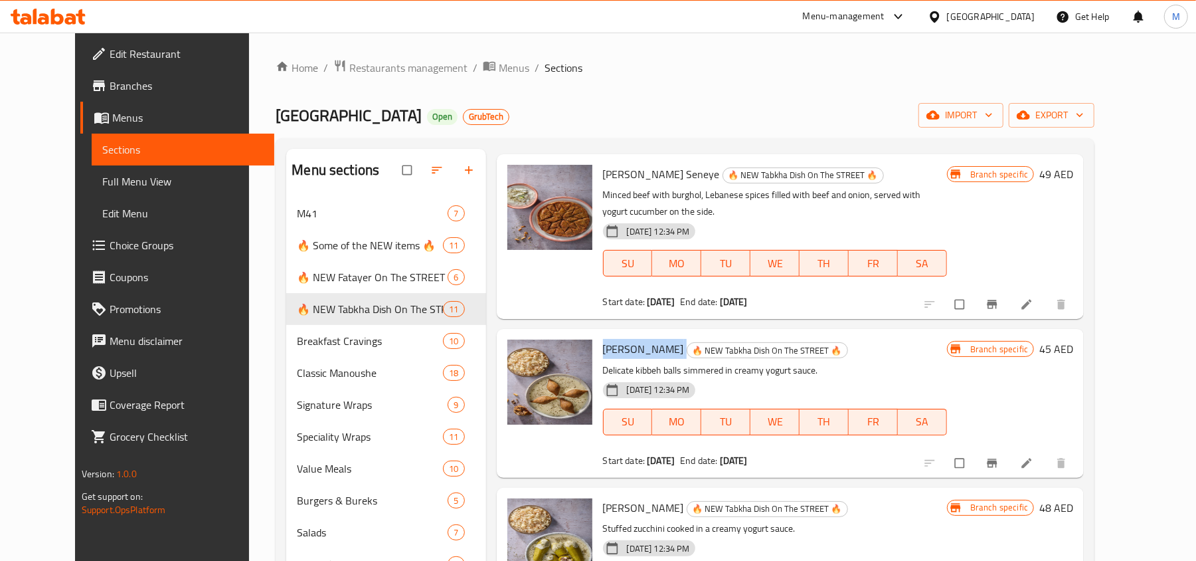
click at [636, 341] on span "[PERSON_NAME]" at bounding box center [643, 349] width 81 height 20
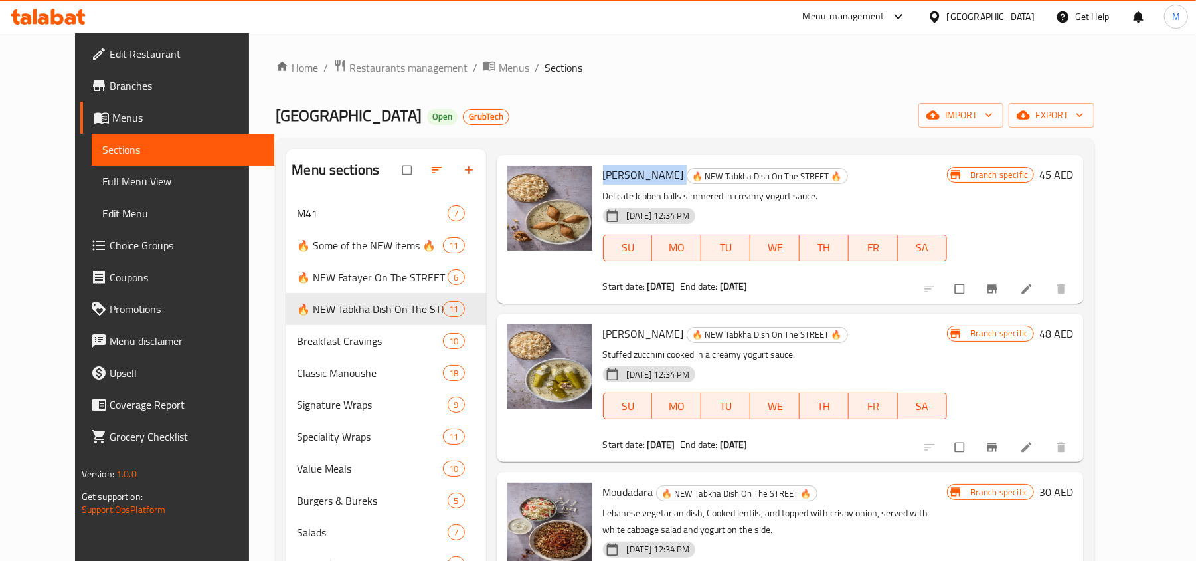
scroll to position [532, 0]
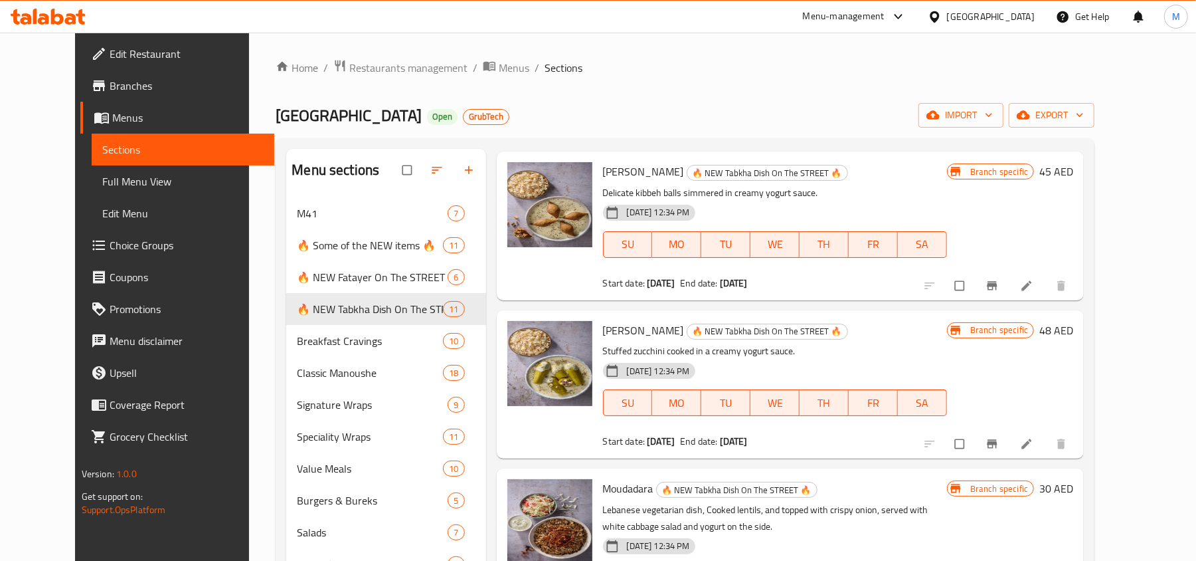
click at [630, 325] on span "[PERSON_NAME]" at bounding box center [643, 330] width 81 height 20
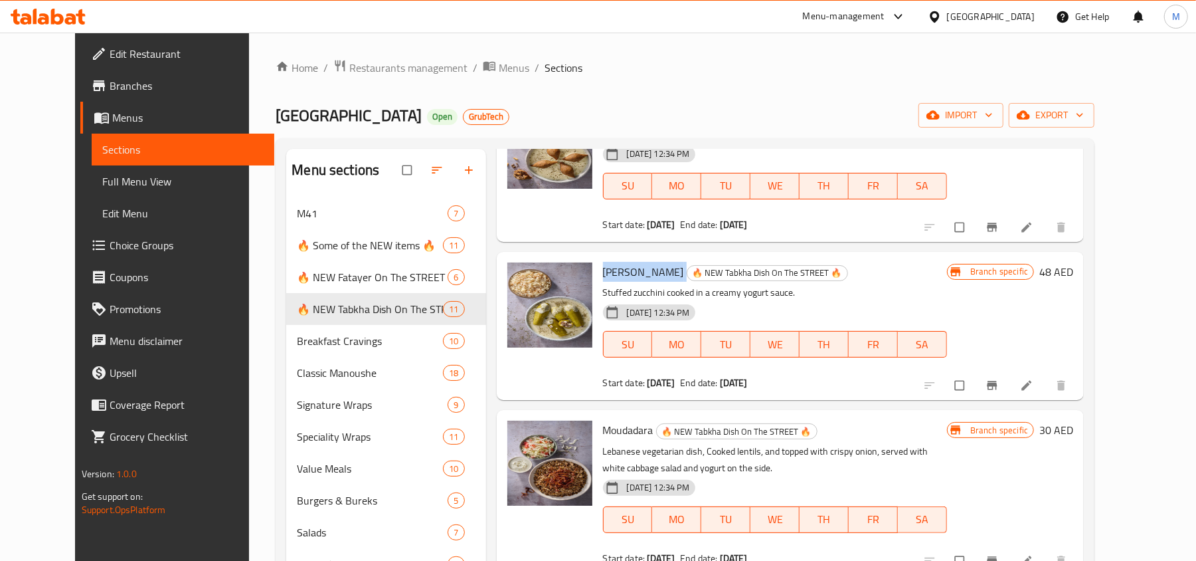
scroll to position [620, 0]
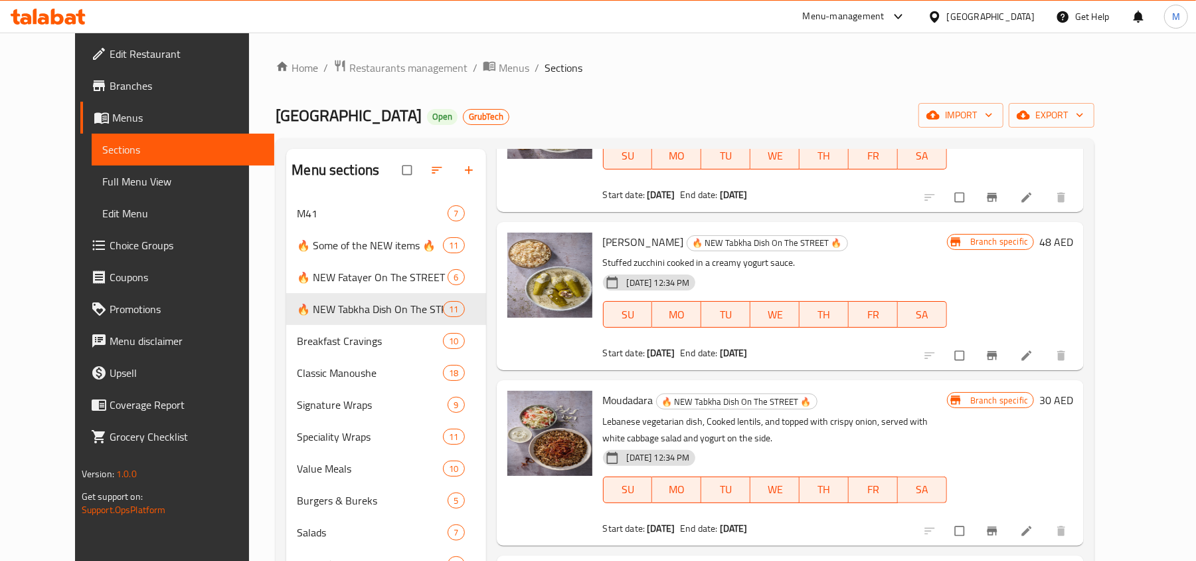
click at [631, 394] on span "Moudadara" at bounding box center [628, 400] width 50 height 20
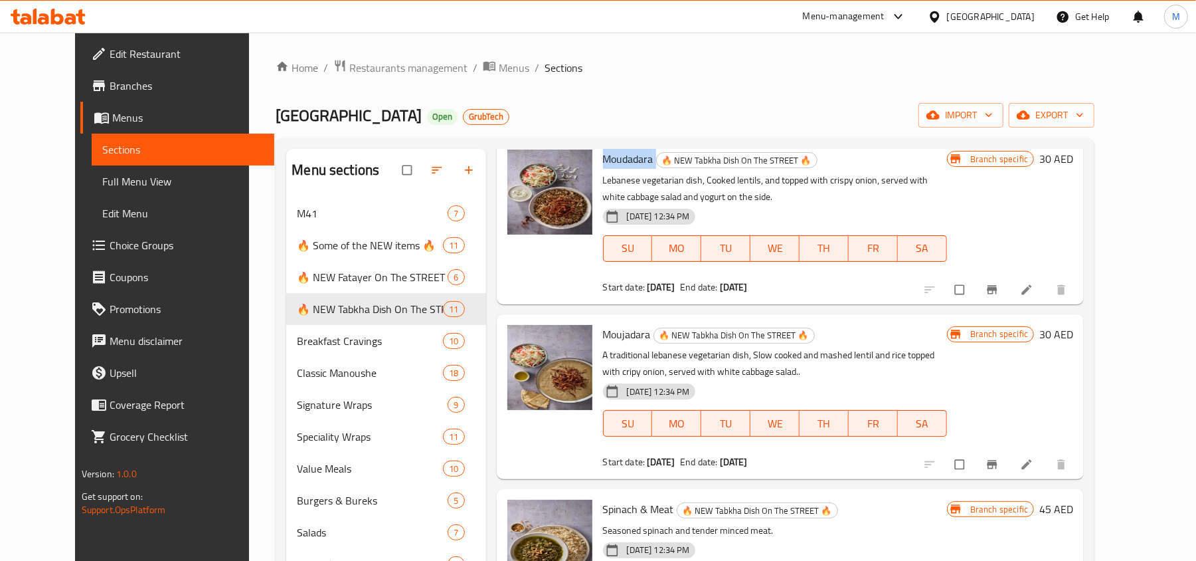
scroll to position [886, 0]
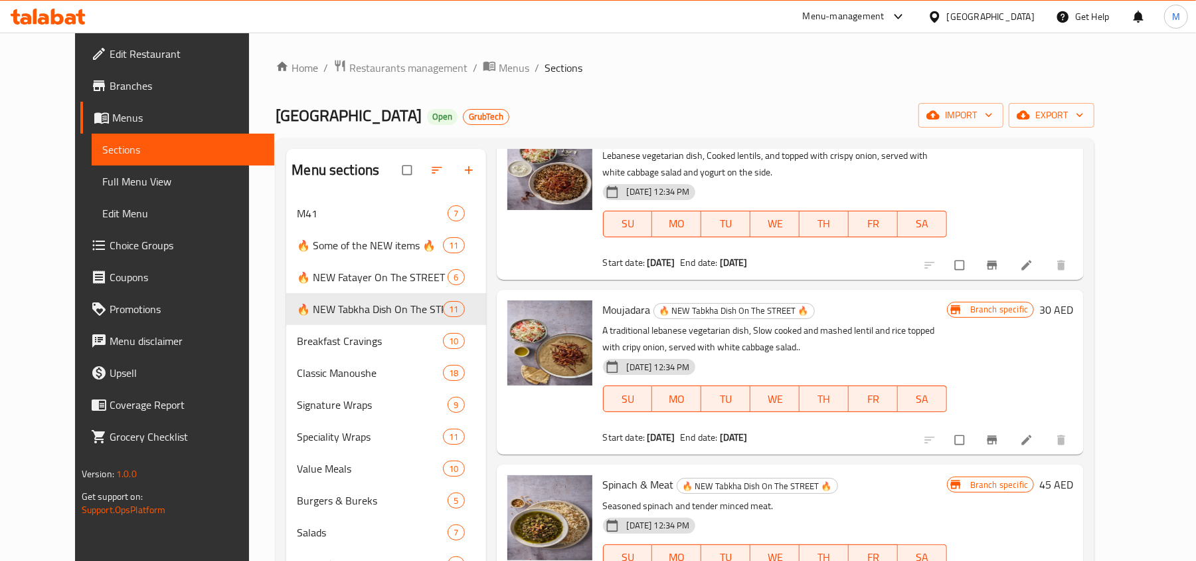
click at [604, 305] on span "Moujadara" at bounding box center [627, 310] width 48 height 20
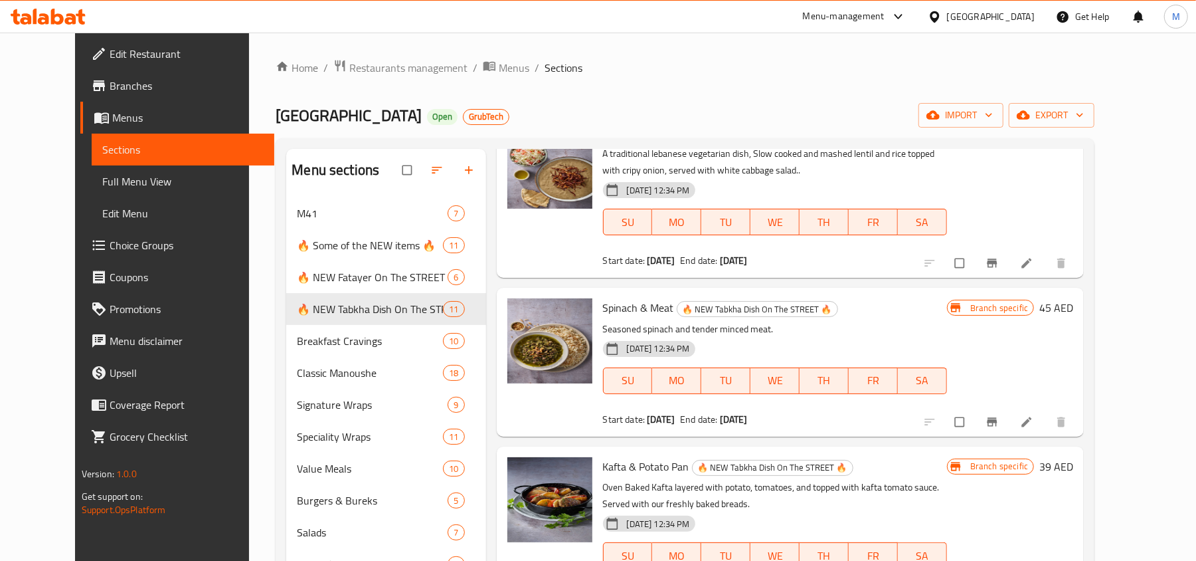
scroll to position [1063, 0]
click at [603, 309] on span "Spinach & Meat" at bounding box center [638, 307] width 71 height 20
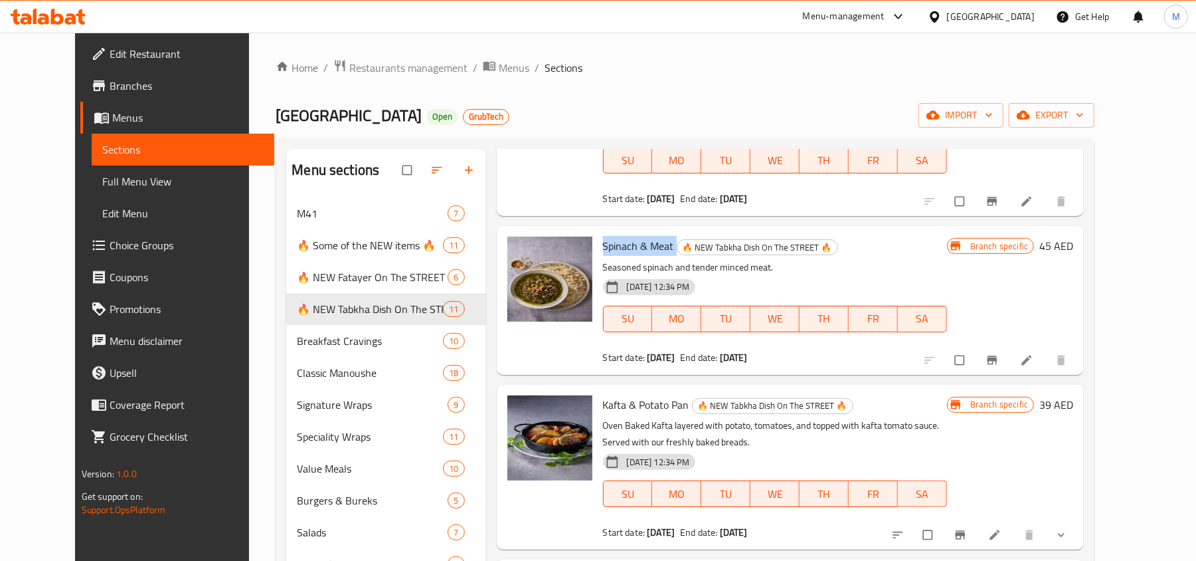
scroll to position [1152, 0]
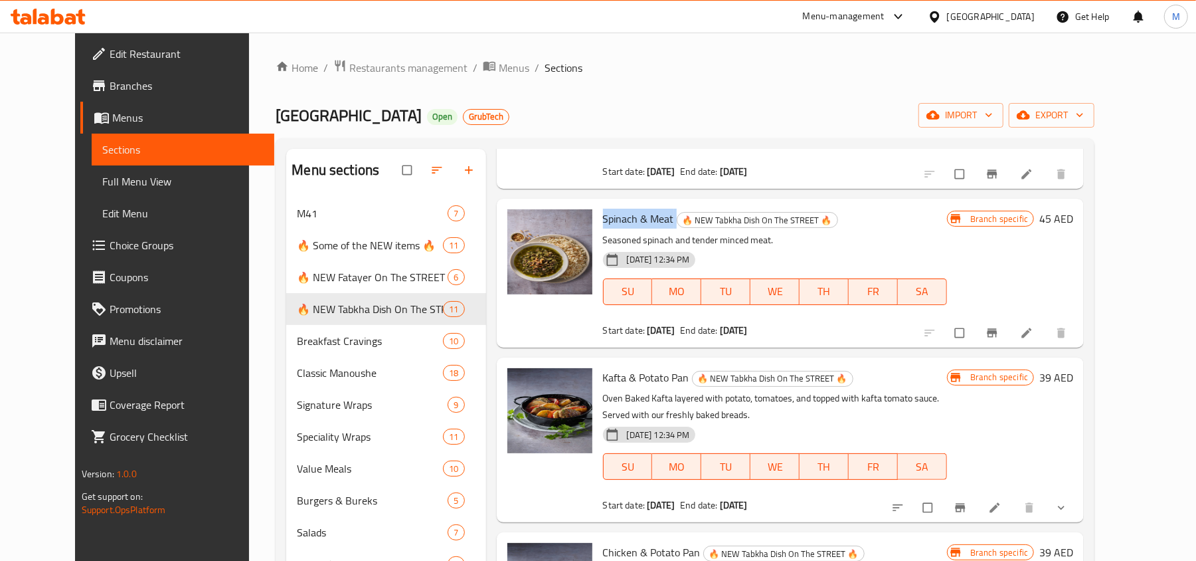
click at [615, 375] on span "Kafta & Potato Pan" at bounding box center [646, 377] width 86 height 20
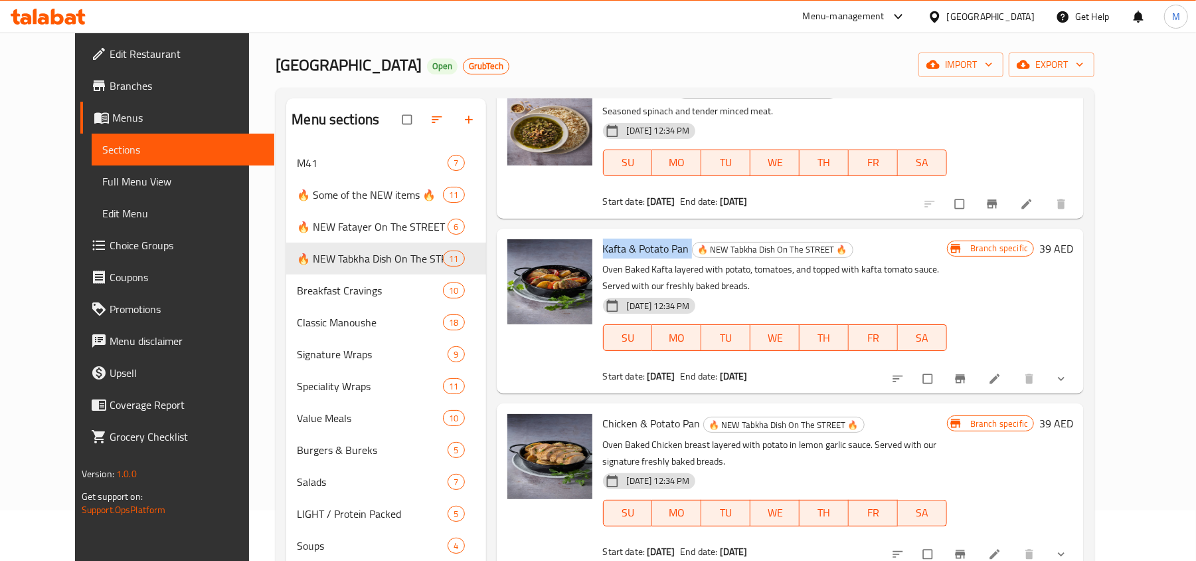
scroll to position [88, 0]
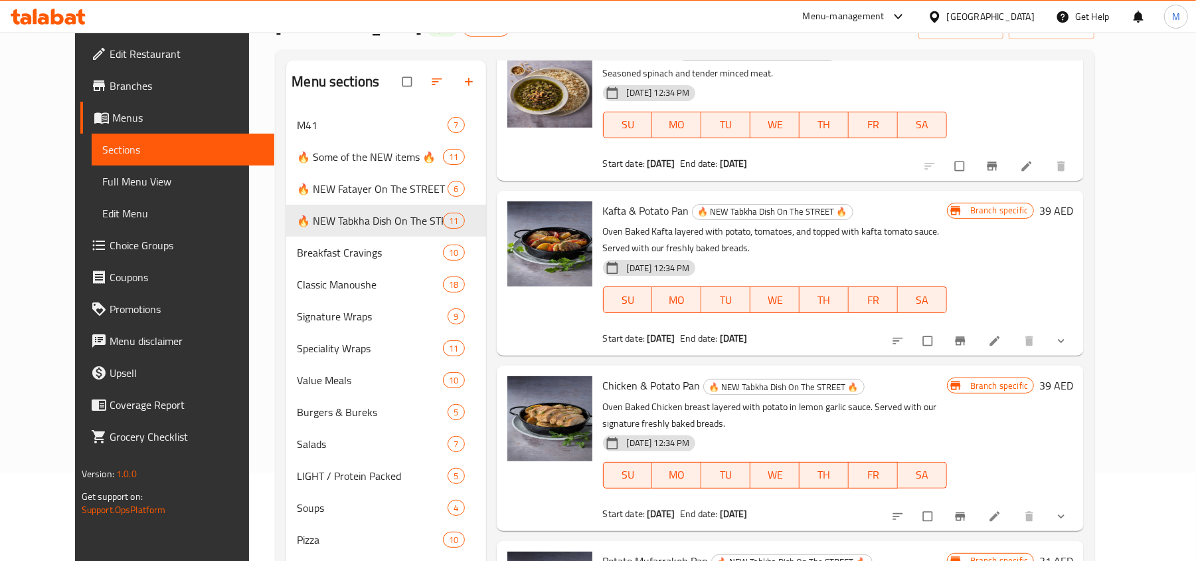
click at [638, 381] on span "Chicken & Potato Pan" at bounding box center [652, 385] width 98 height 20
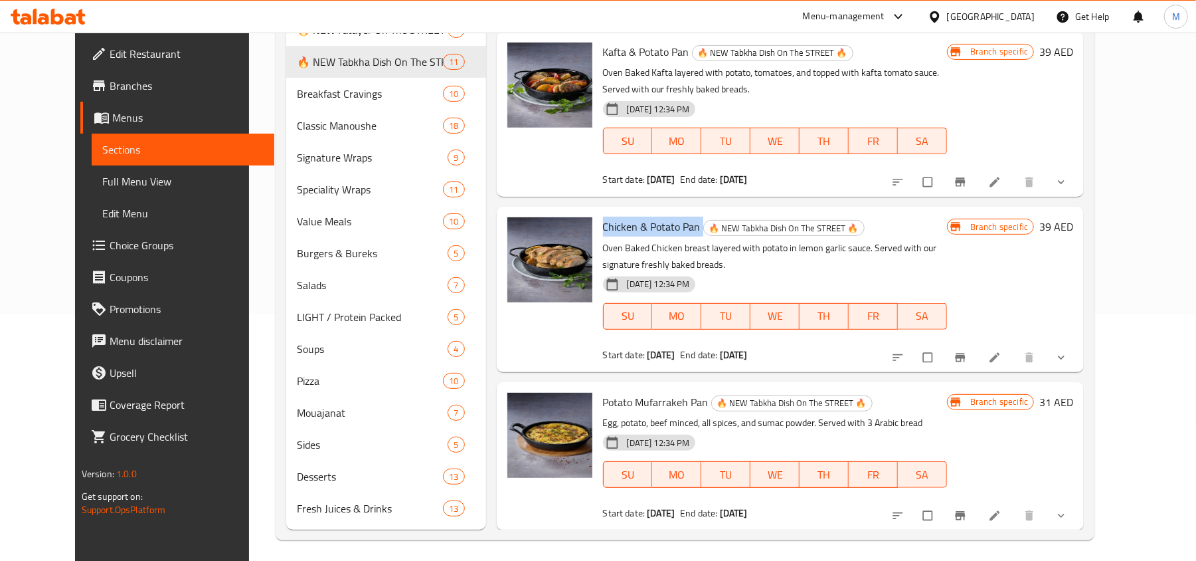
scroll to position [254, 0]
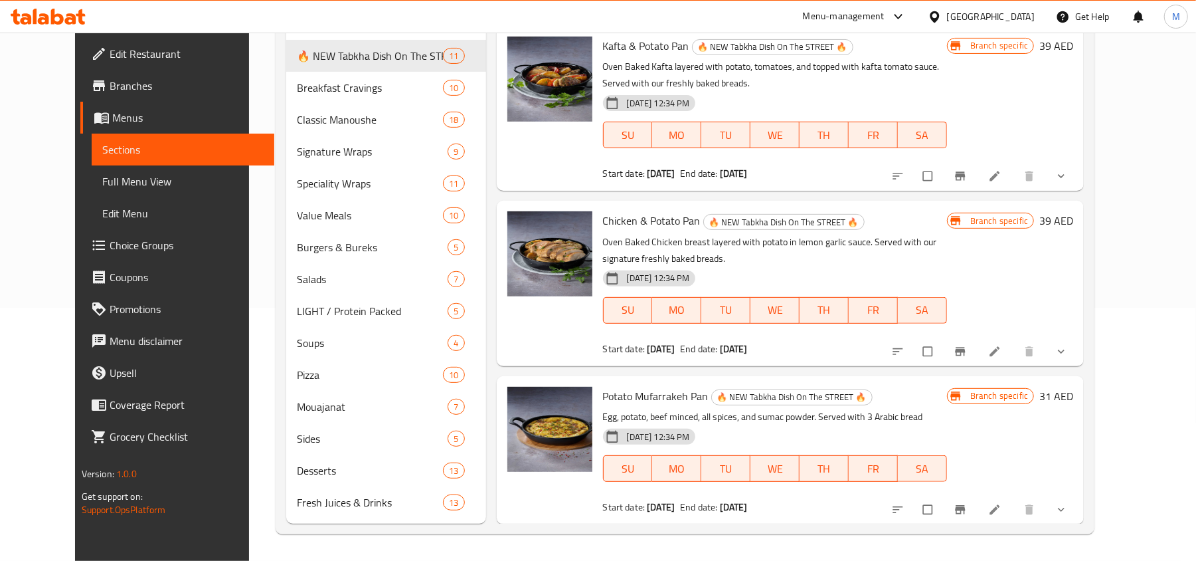
click at [634, 397] on span "Potato Mufarrakeh Pan" at bounding box center [656, 396] width 106 height 20
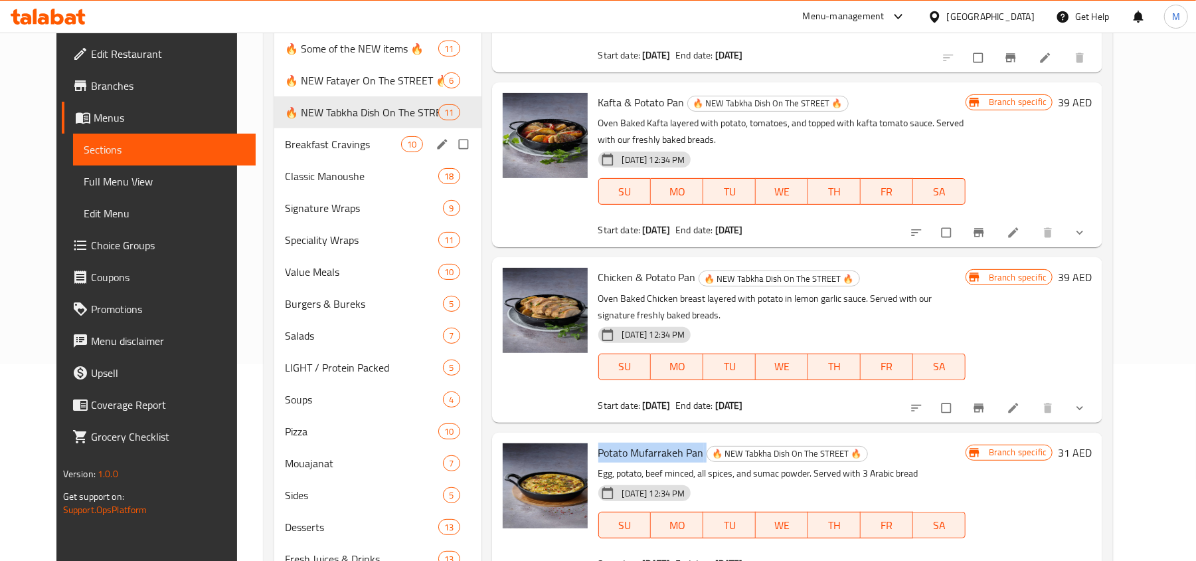
scroll to position [165, 0]
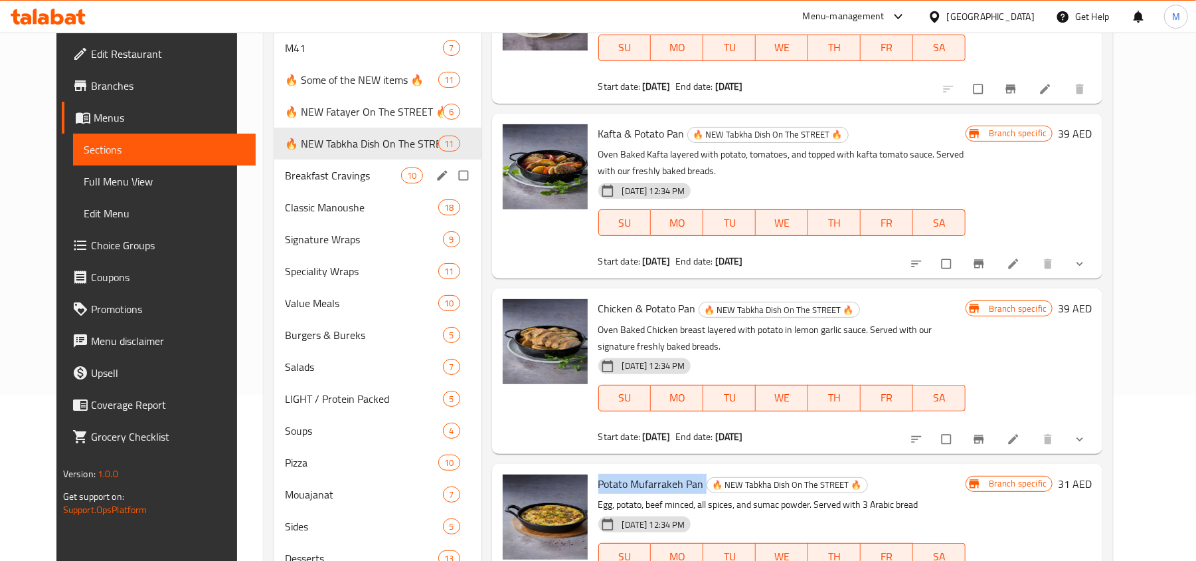
click at [302, 175] on span "Breakfast Cravings" at bounding box center [343, 175] width 117 height 16
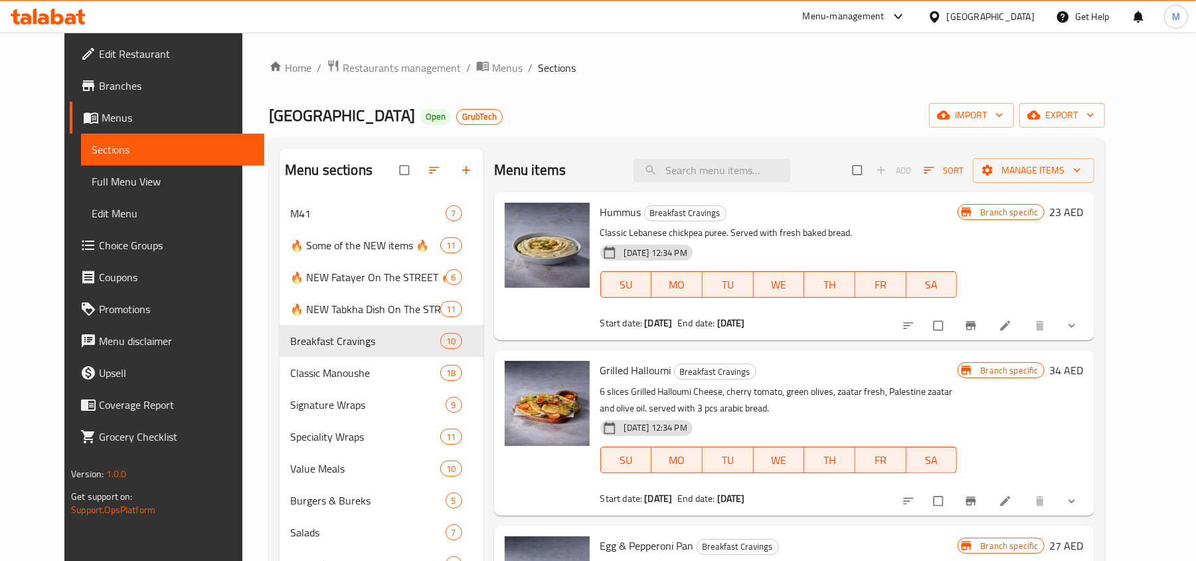
click at [614, 214] on span "Hummus" at bounding box center [620, 212] width 41 height 20
click at [622, 370] on span "Grilled Halloumi" at bounding box center [635, 370] width 71 height 20
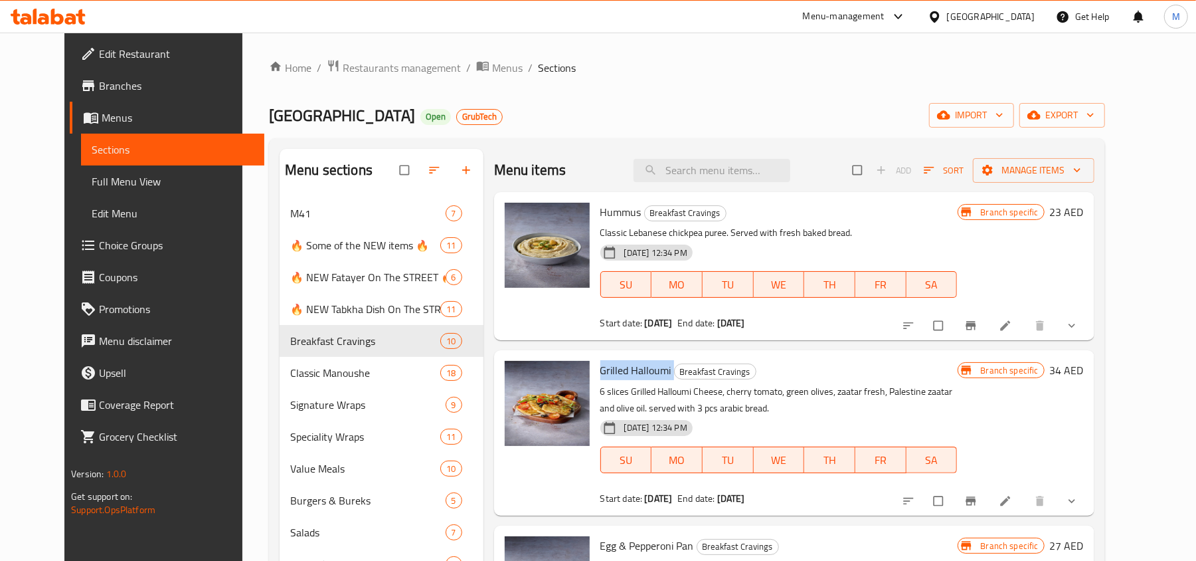
click at [622, 370] on span "Grilled Halloumi" at bounding box center [635, 370] width 71 height 20
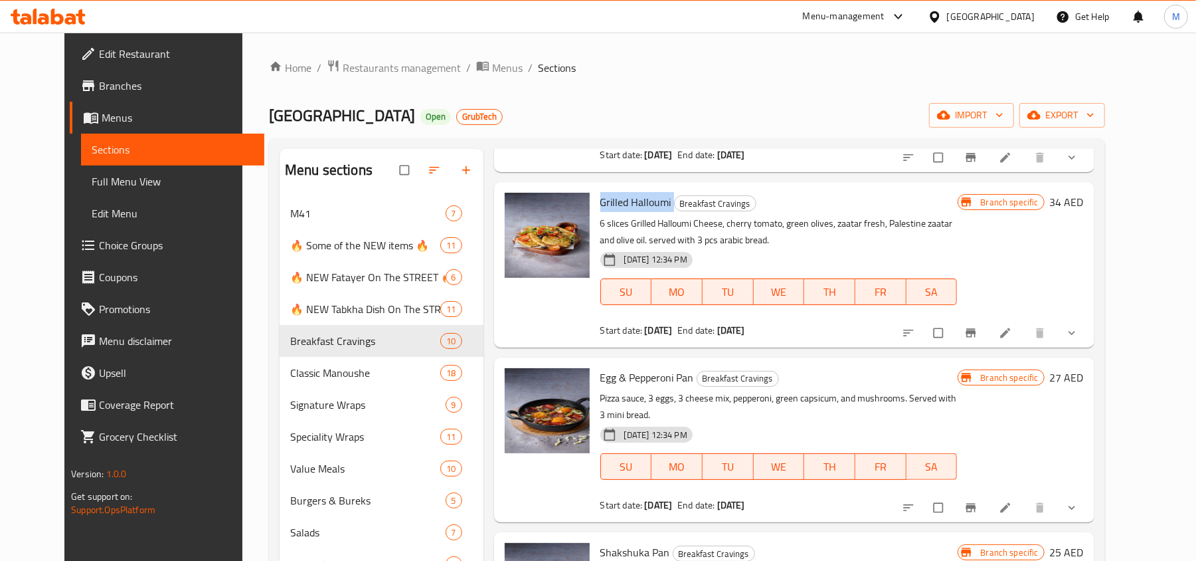
scroll to position [177, 0]
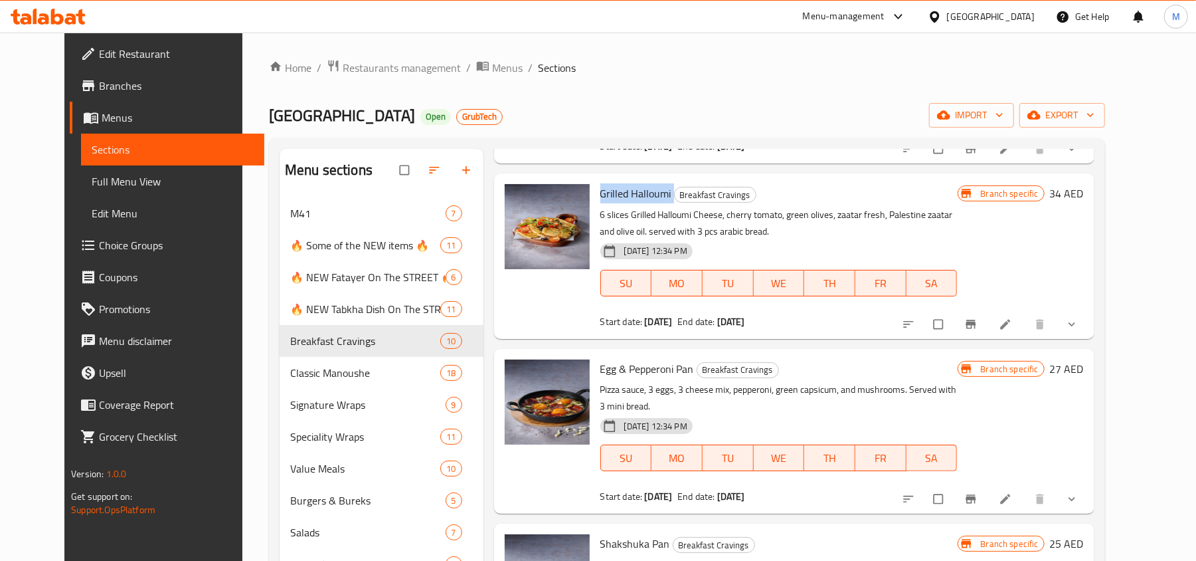
click at [638, 373] on span "Egg & Pepperoni Pan" at bounding box center [647, 369] width 94 height 20
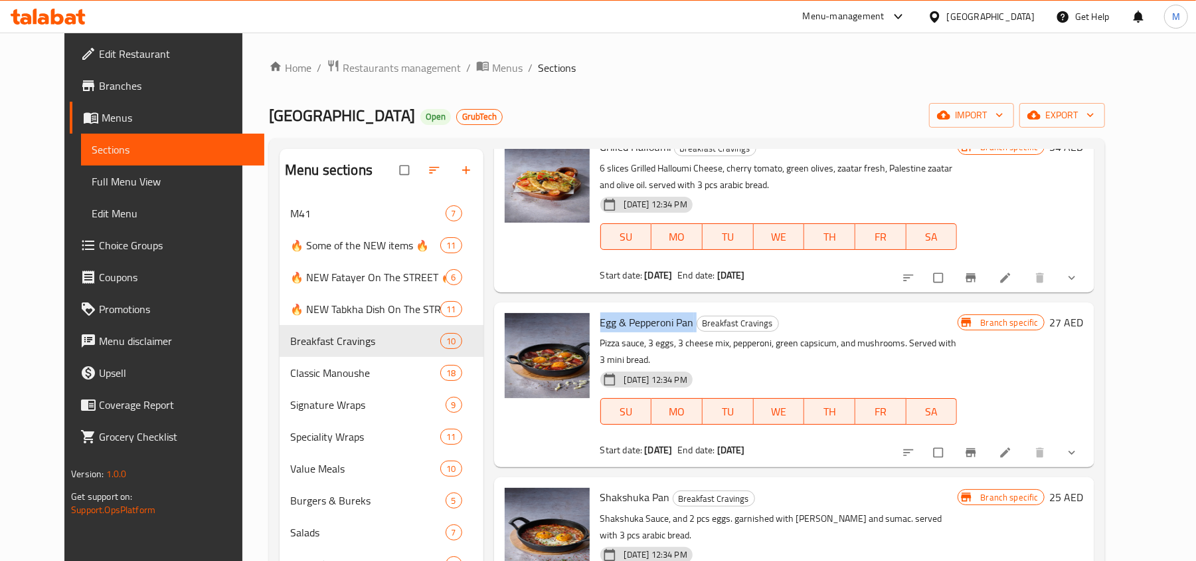
scroll to position [266, 0]
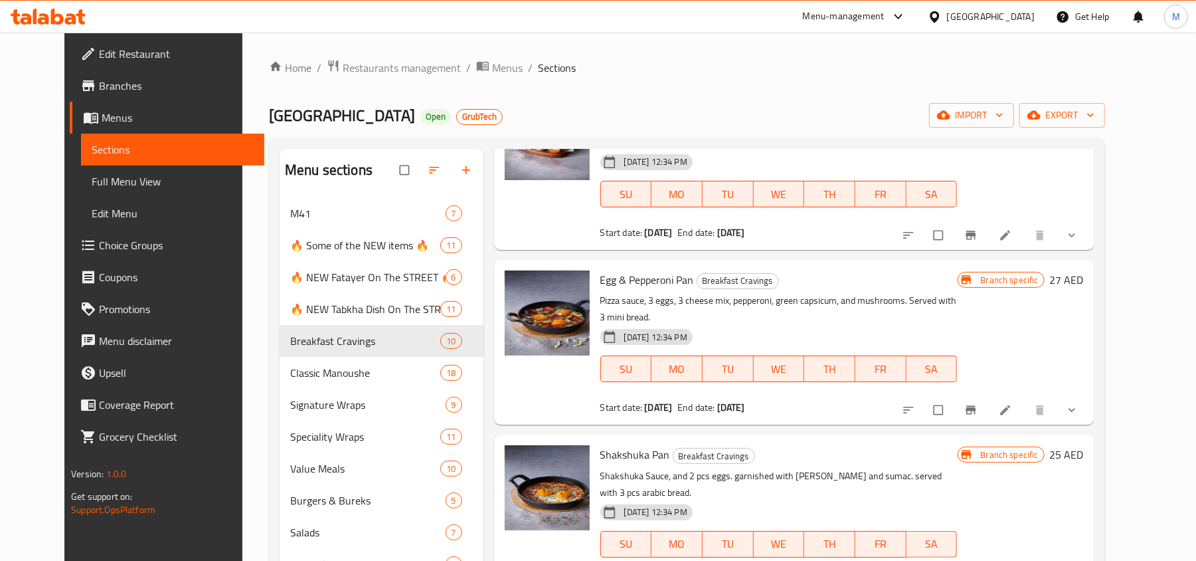
click at [634, 444] on span "Shakshuka Pan" at bounding box center [635, 454] width 70 height 20
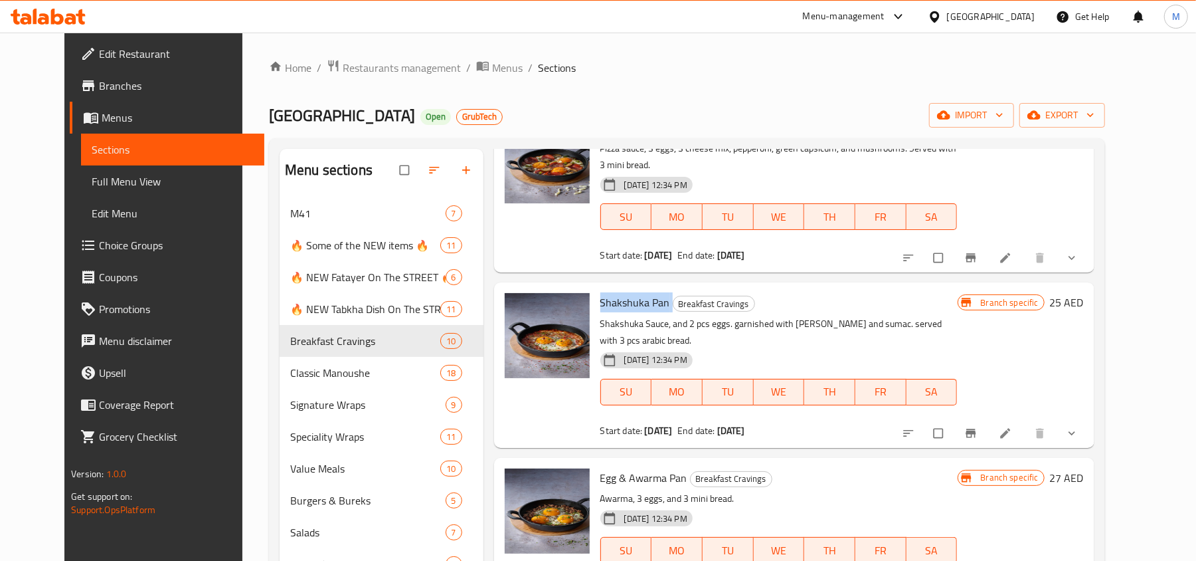
scroll to position [442, 0]
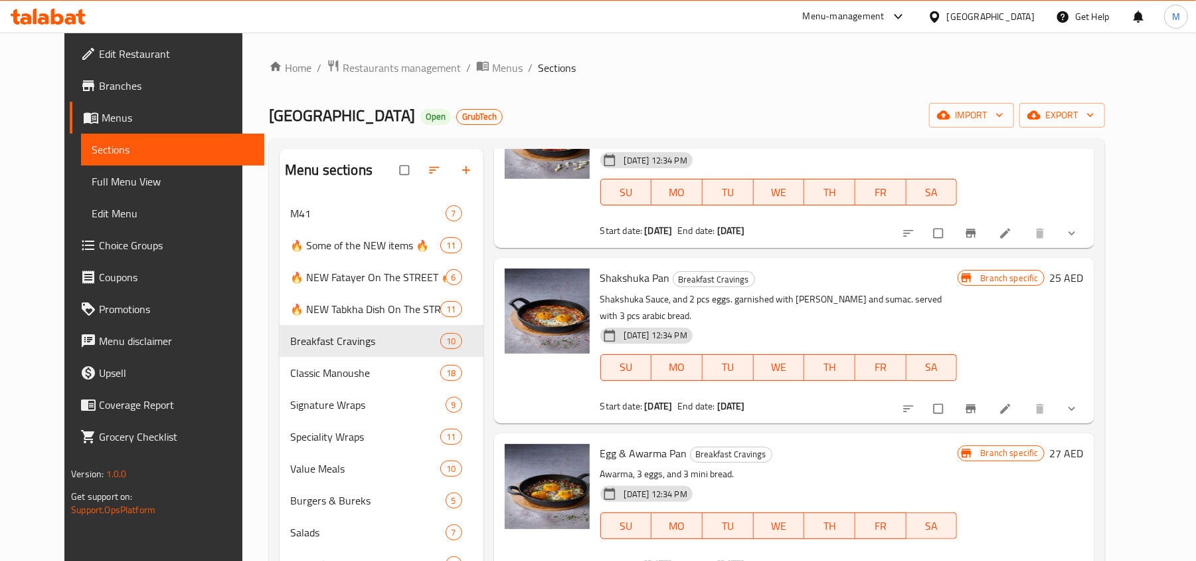
click at [604, 443] on span "Egg & Awarma Pan" at bounding box center [643, 453] width 87 height 20
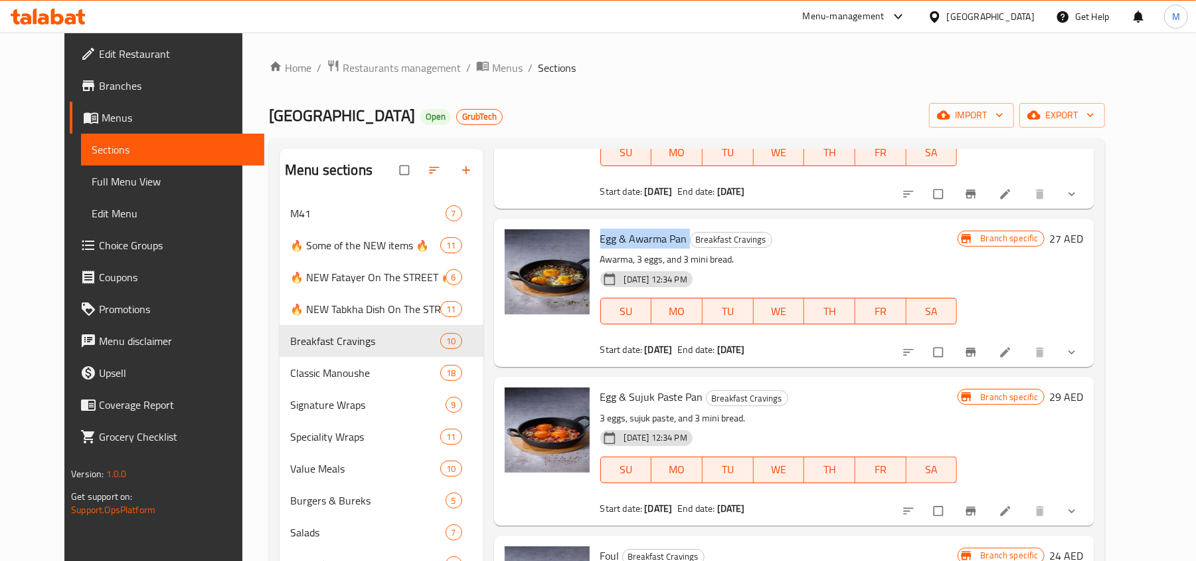
scroll to position [708, 0]
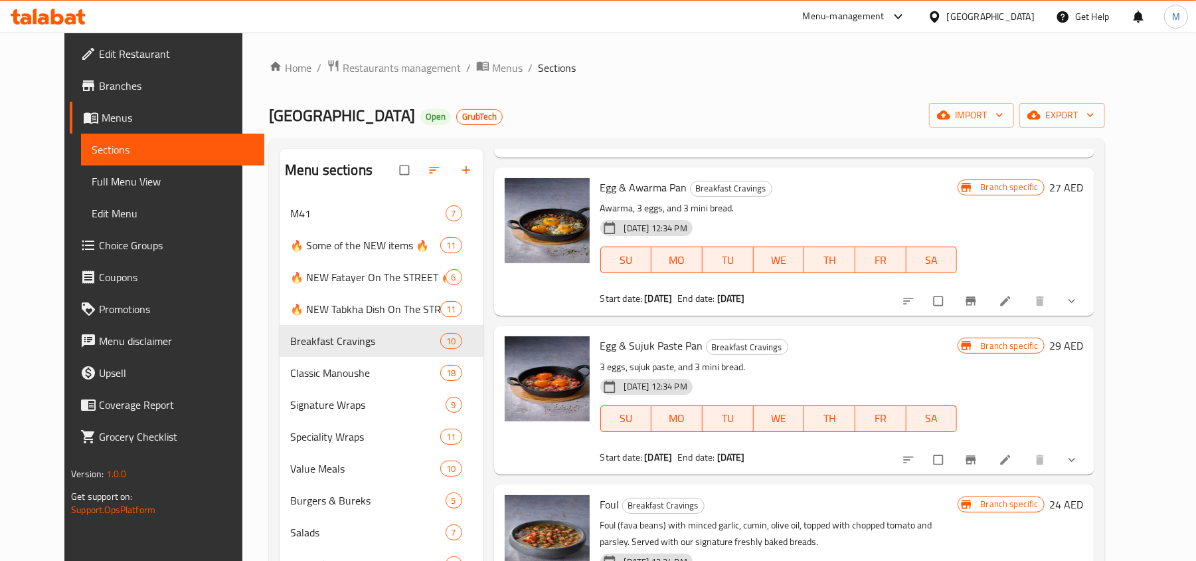
click at [639, 325] on div "Egg & Sujuk Paste Pan Breakfast Cravings 3 eggs, sujuk paste, and 3 mini bread.…" at bounding box center [794, 399] width 600 height 148
click at [644, 335] on span "Egg & Sujuk Paste Pan" at bounding box center [651, 345] width 103 height 20
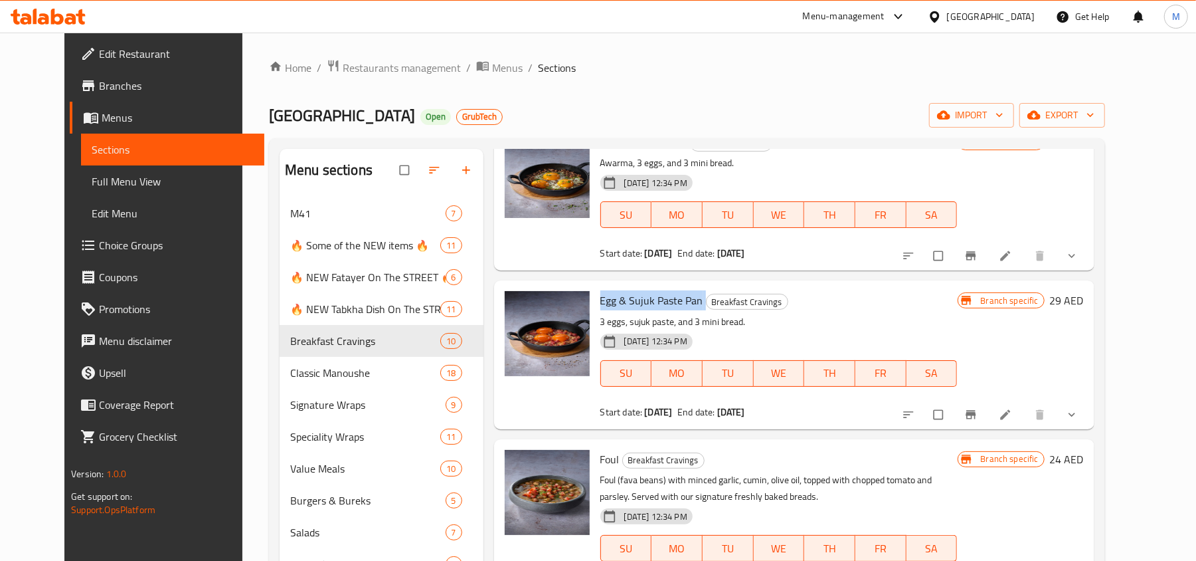
scroll to position [797, 0]
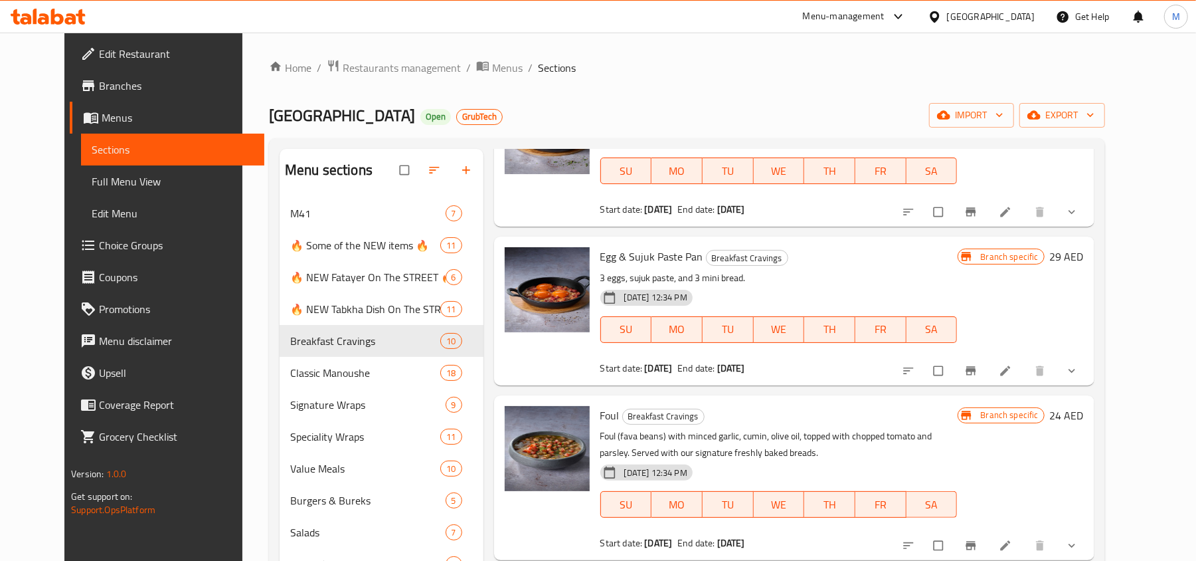
click at [600, 405] on span "Foul" at bounding box center [609, 415] width 19 height 20
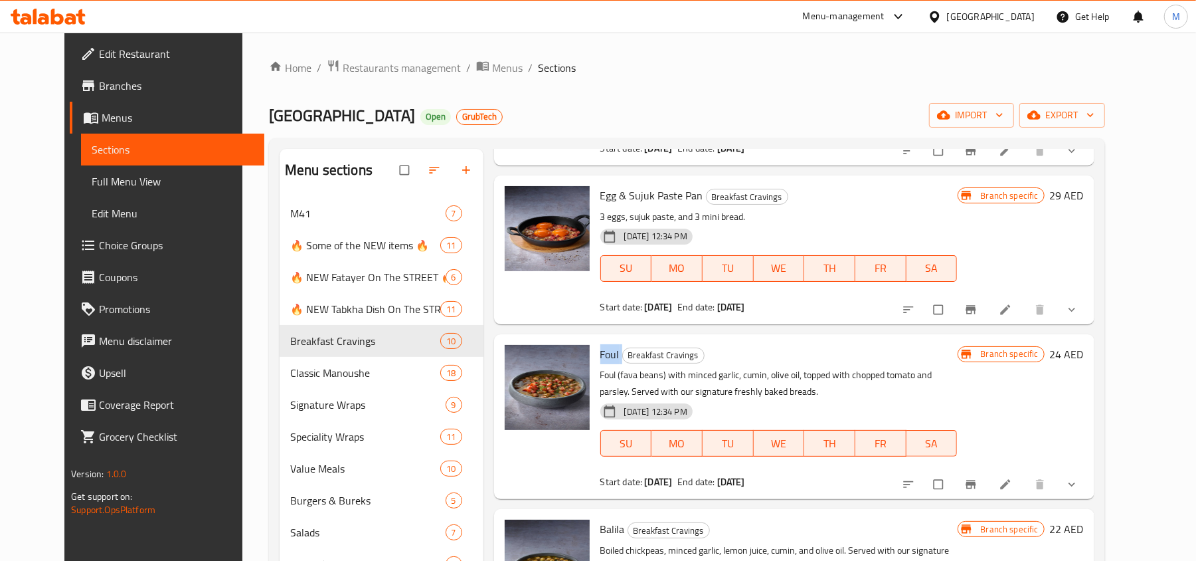
scroll to position [974, 0]
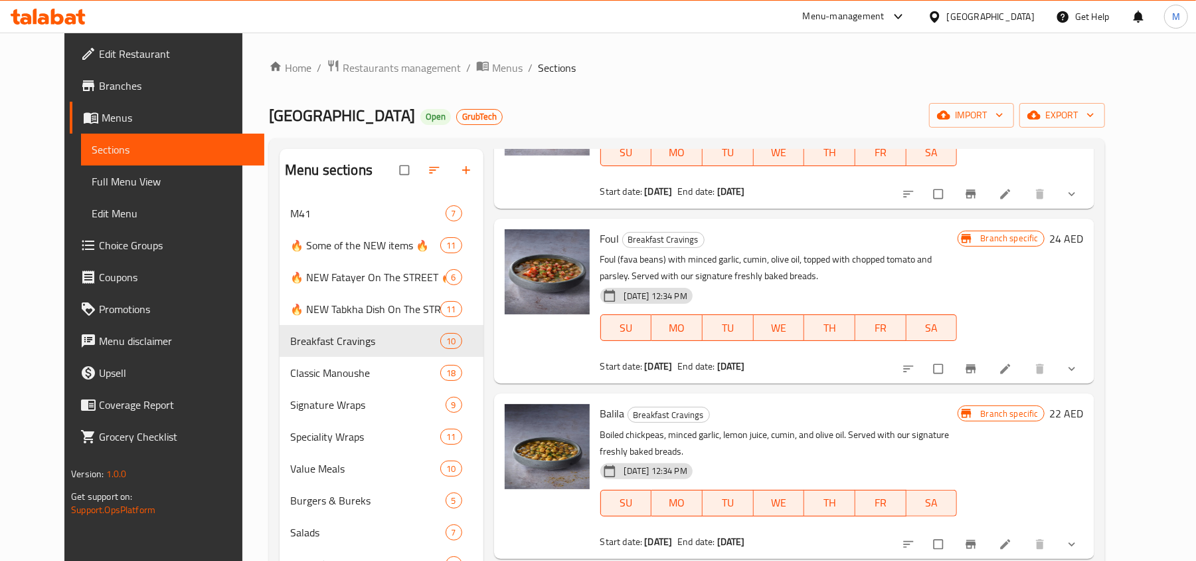
click at [602, 403] on span "Balila" at bounding box center [612, 413] width 25 height 20
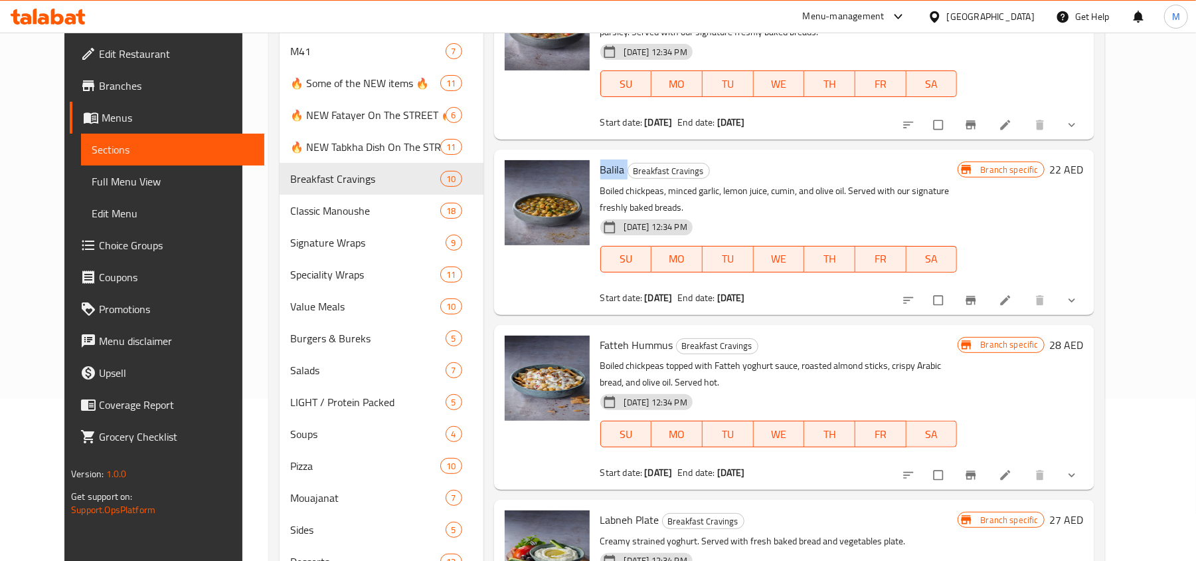
scroll to position [177, 0]
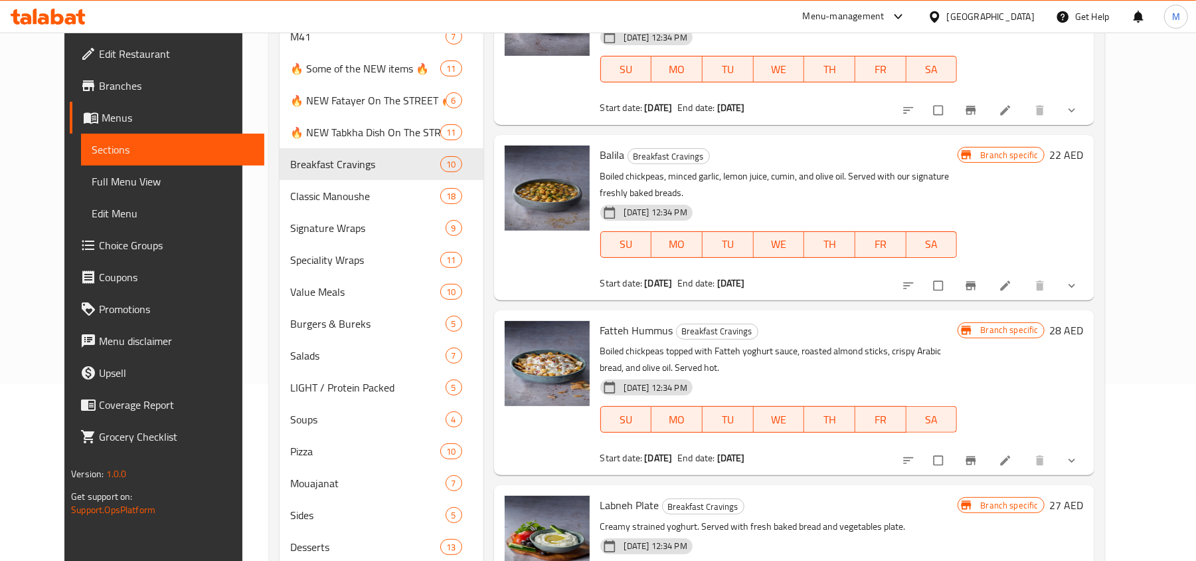
click at [636, 320] on span "Fatteh Hummus" at bounding box center [636, 330] width 73 height 20
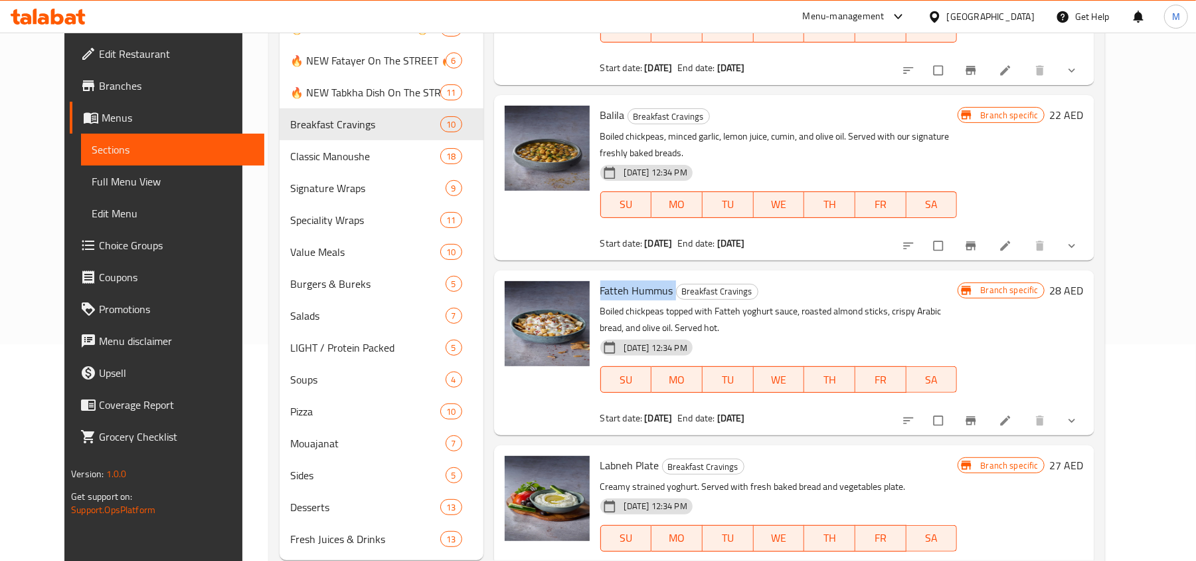
scroll to position [254, 0]
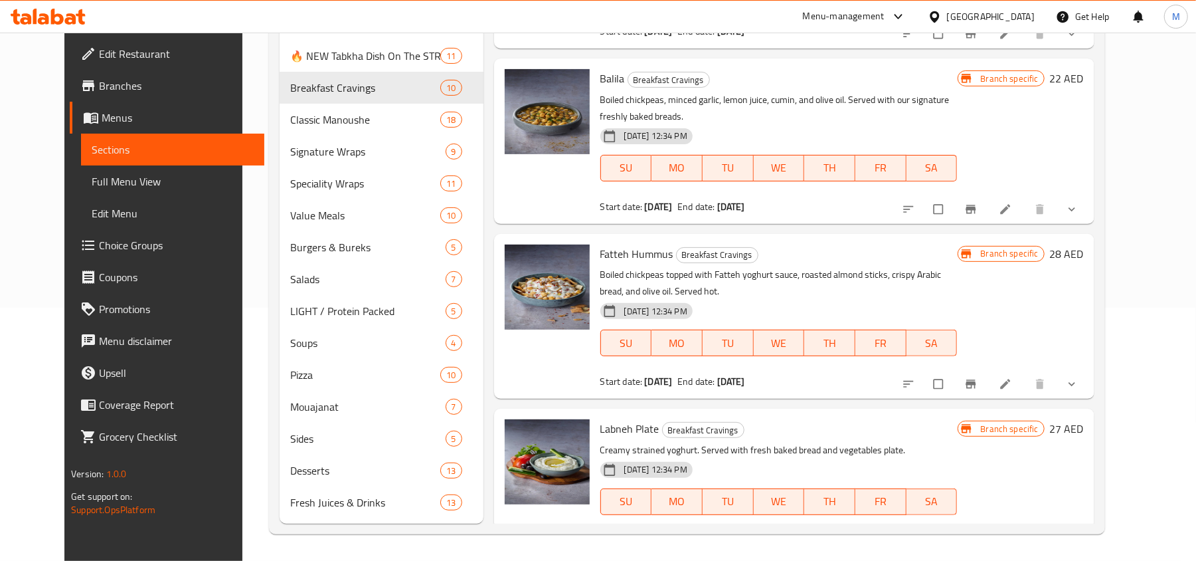
click at [620, 418] on span "Labneh Plate" at bounding box center [629, 428] width 59 height 20
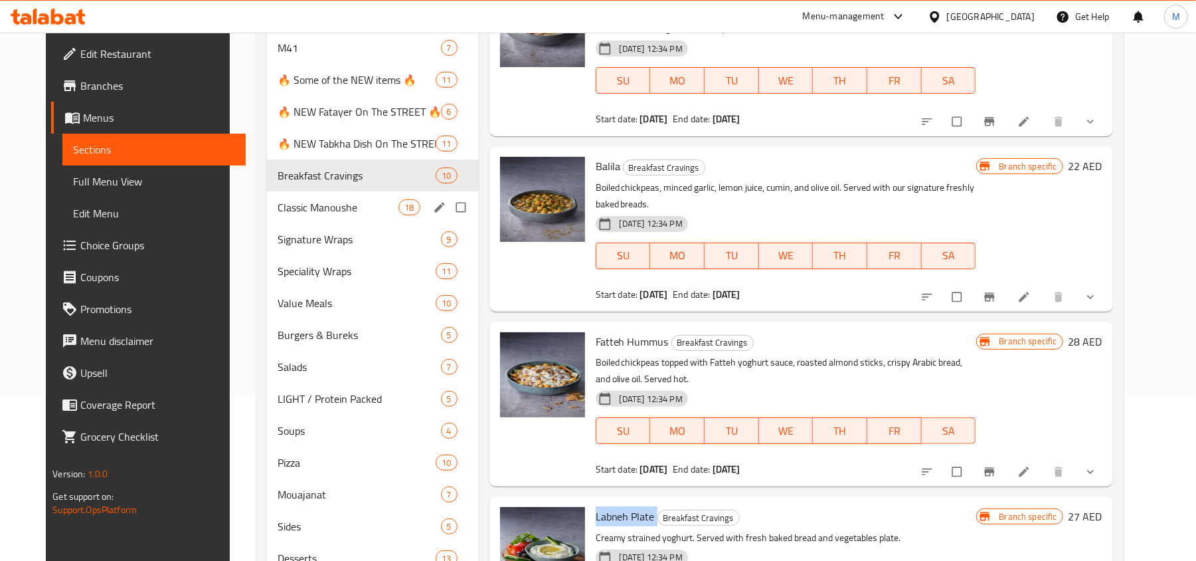
click at [307, 209] on span "Classic Manoushe" at bounding box center [338, 207] width 121 height 16
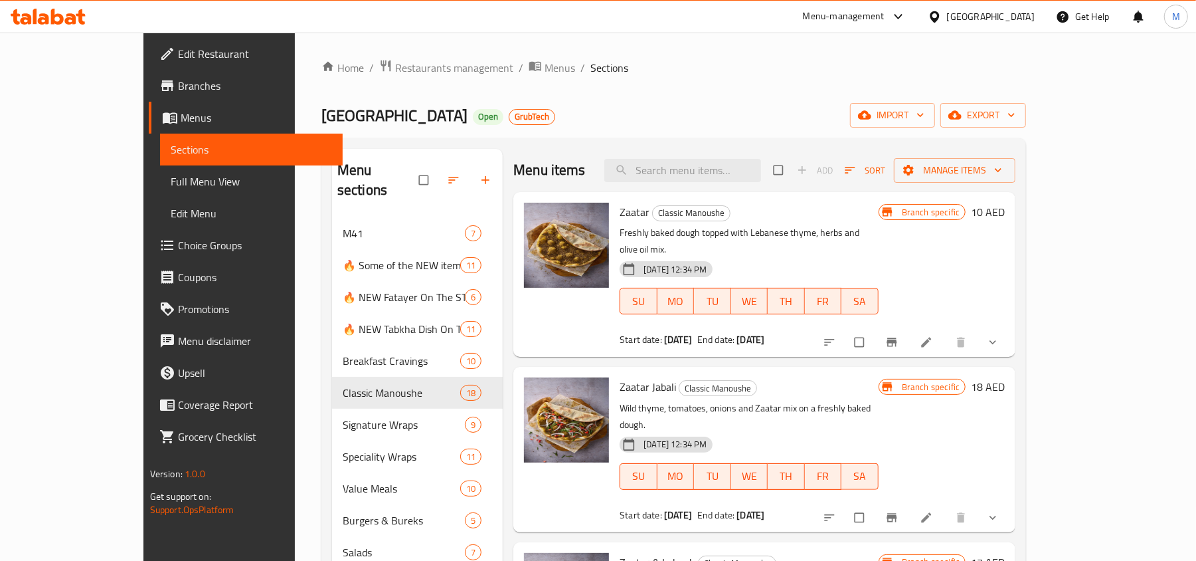
click at [620, 214] on span "Zaatar" at bounding box center [635, 212] width 30 height 20
click at [620, 377] on span "Zaatar Jabali" at bounding box center [648, 387] width 56 height 20
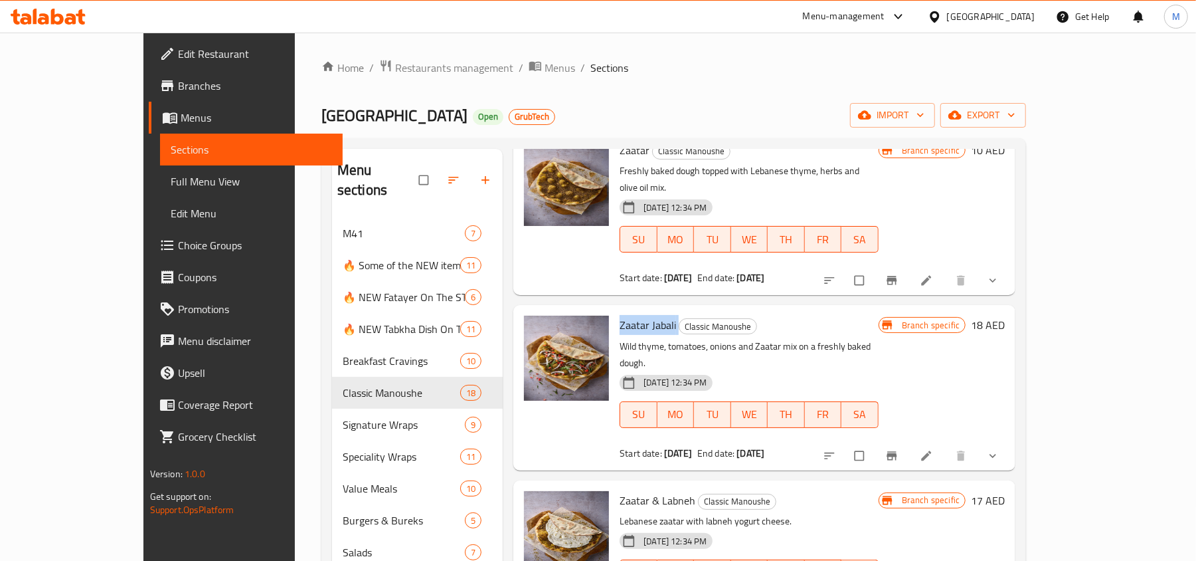
scroll to position [88, 0]
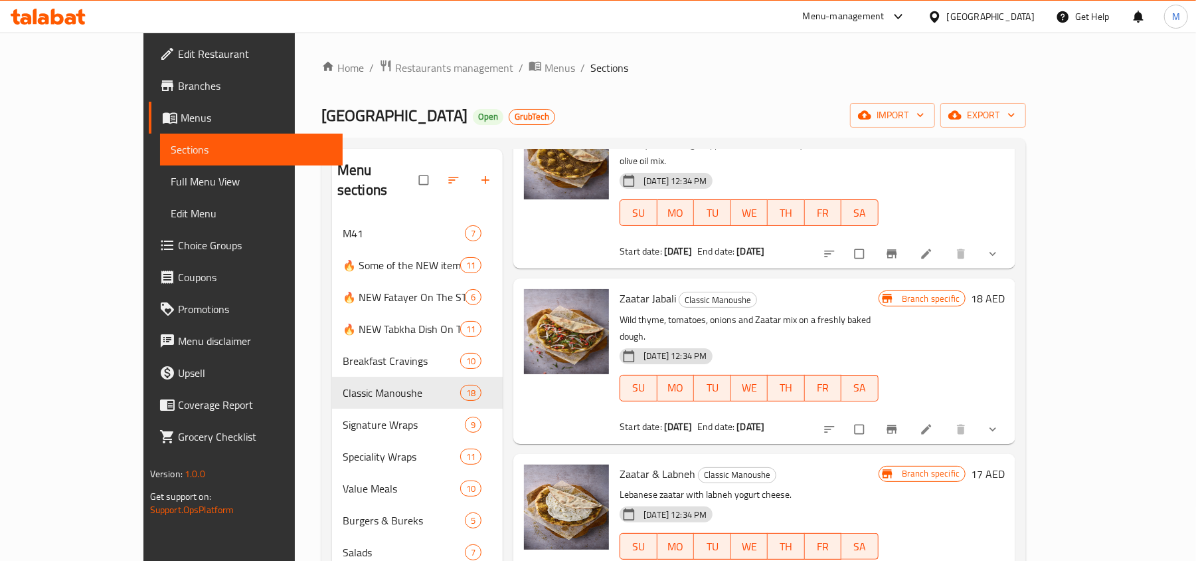
click at [620, 464] on span "Zaatar & Labneh" at bounding box center [658, 474] width 76 height 20
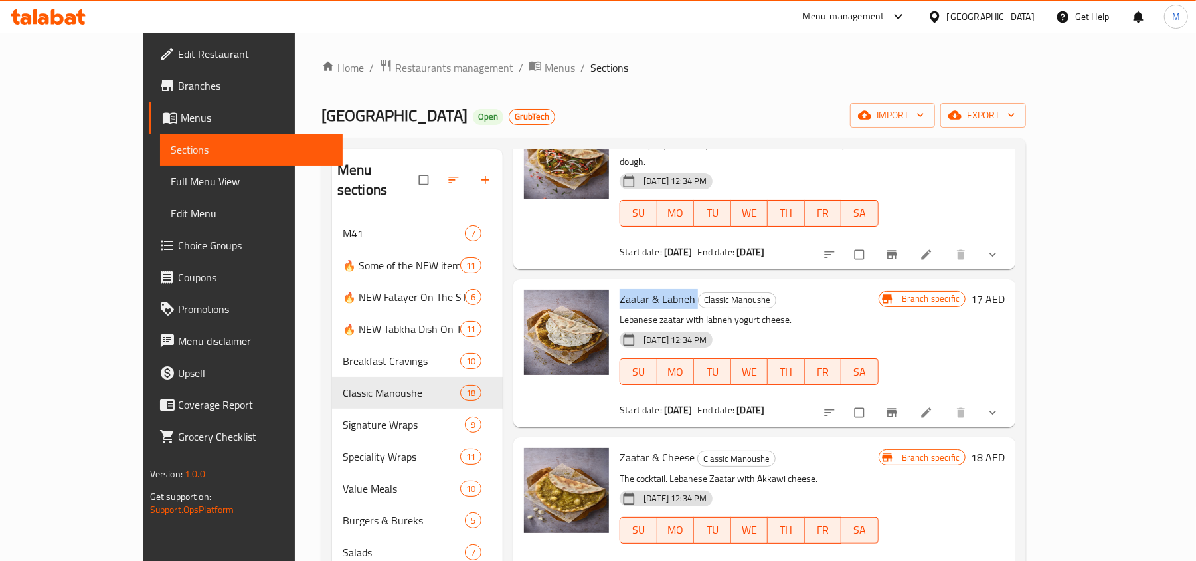
scroll to position [266, 0]
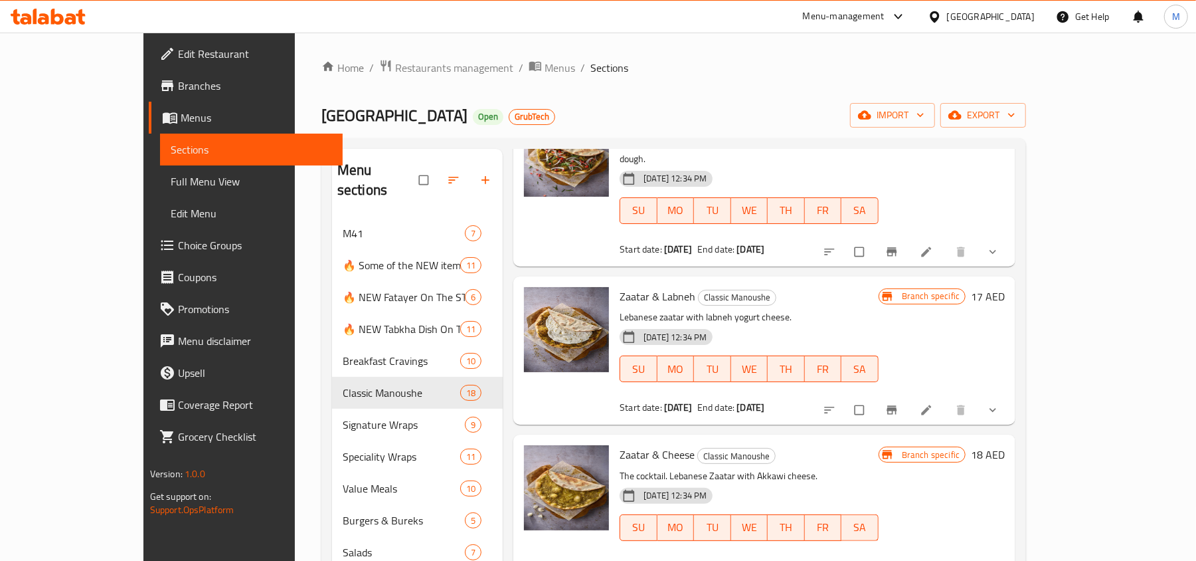
click at [631, 444] on span "Zaatar & Cheese" at bounding box center [657, 454] width 75 height 20
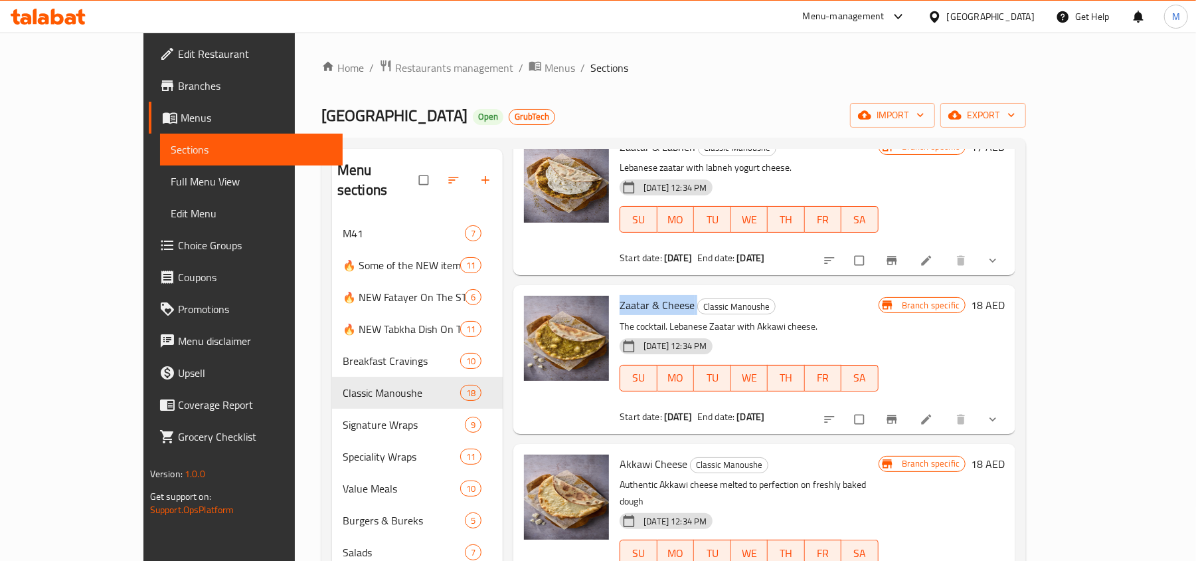
scroll to position [442, 0]
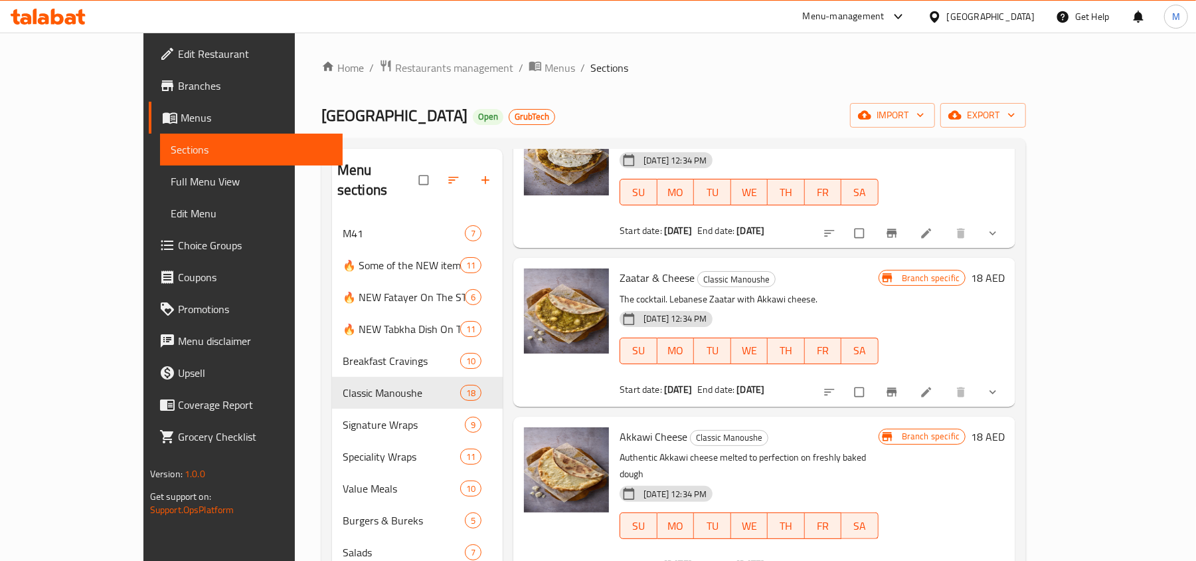
click at [631, 426] on span "Akkawi Cheese" at bounding box center [654, 436] width 68 height 20
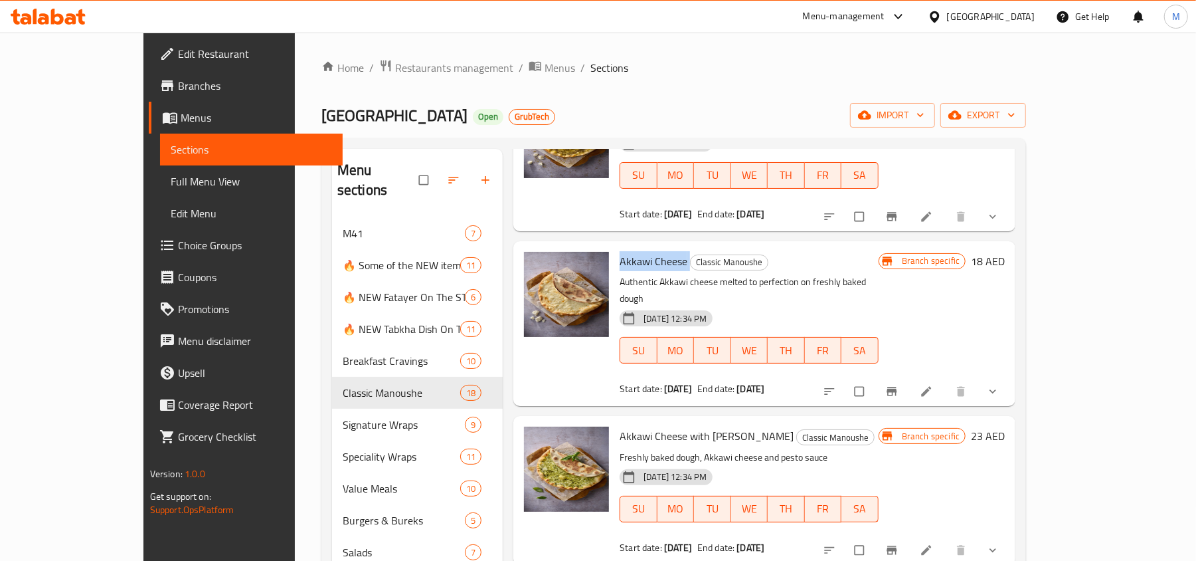
scroll to position [620, 0]
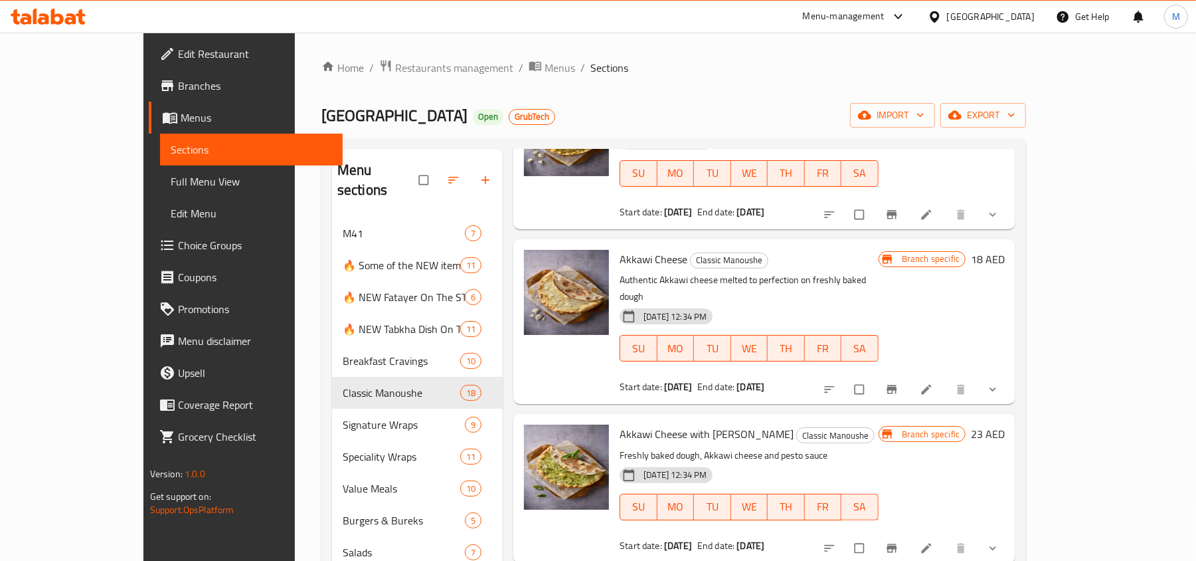
click at [634, 424] on span "Akkawi Cheese with [PERSON_NAME]" at bounding box center [707, 434] width 174 height 20
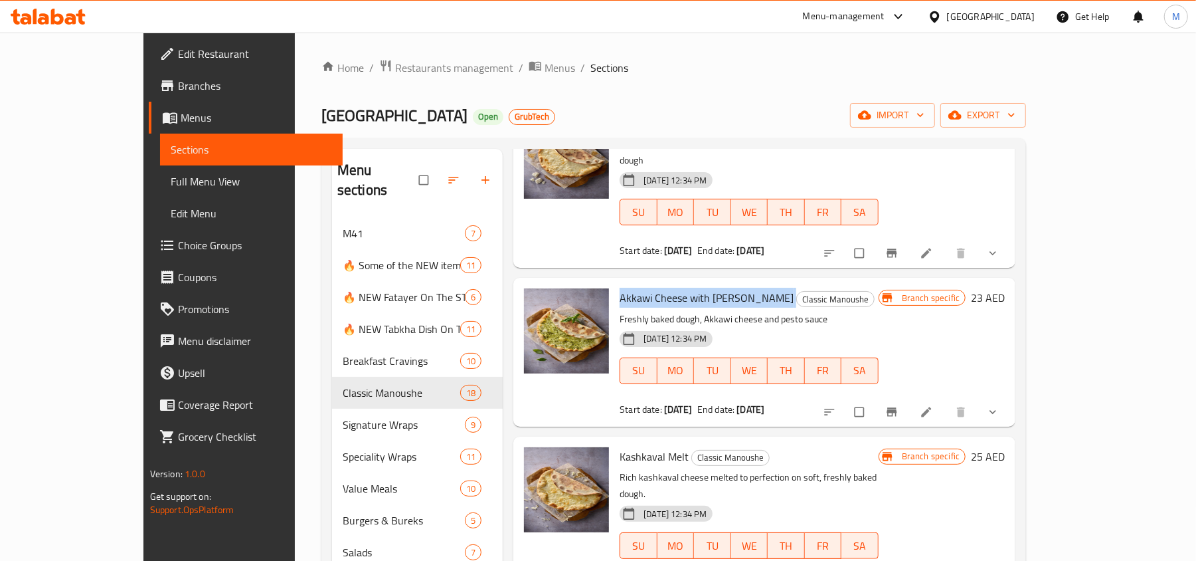
scroll to position [797, 0]
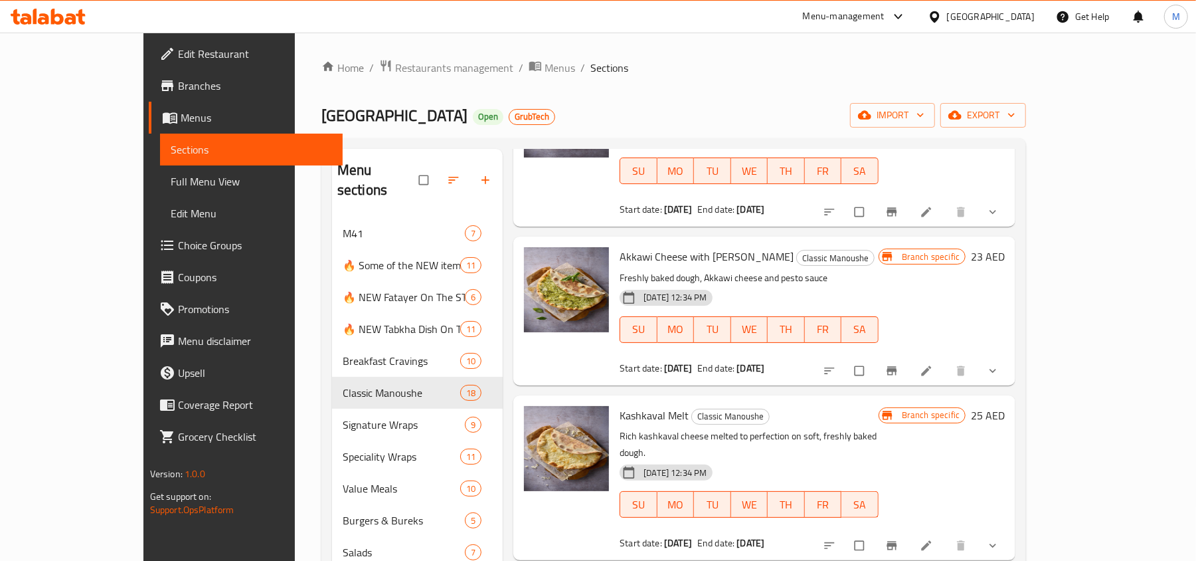
click at [633, 405] on span "Kashkaval Melt" at bounding box center [654, 415] width 69 height 20
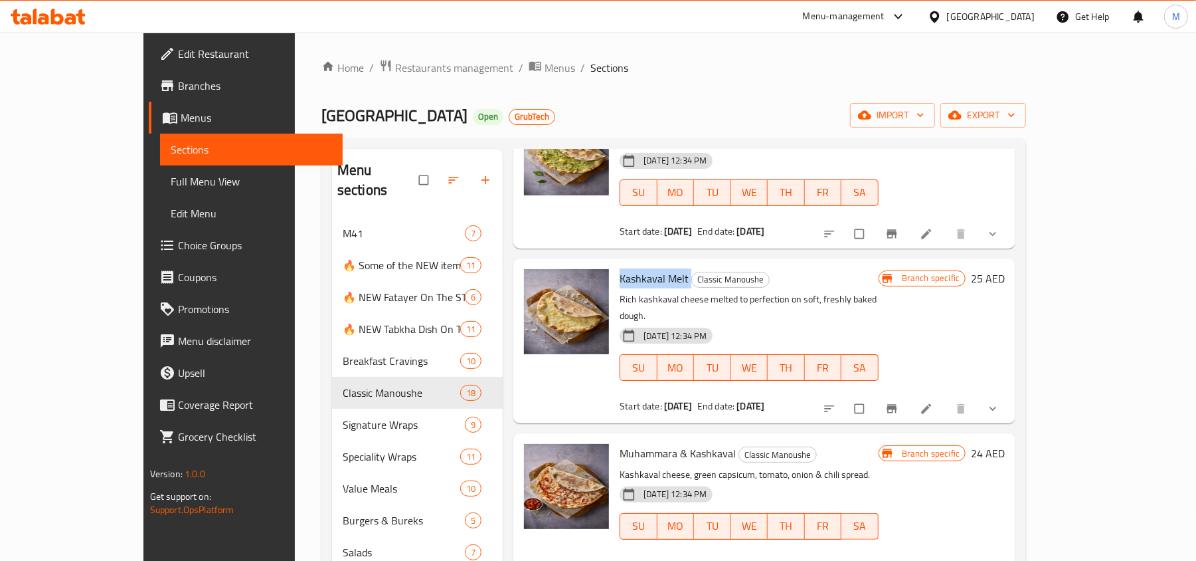
scroll to position [974, 0]
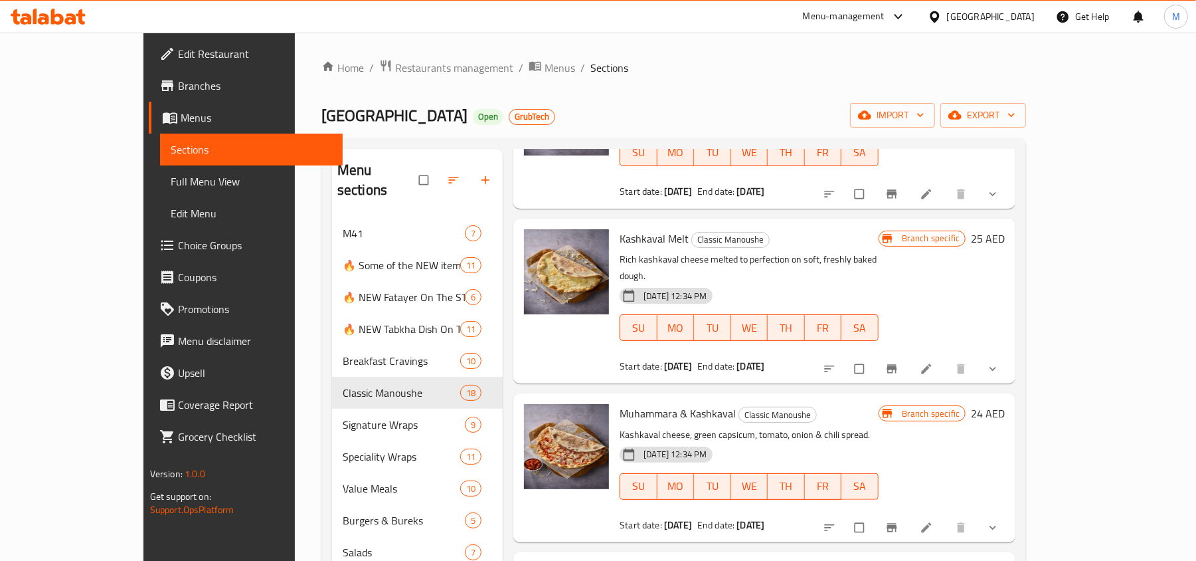
click at [636, 403] on span "Muhammara & Kashkaval" at bounding box center [678, 413] width 116 height 20
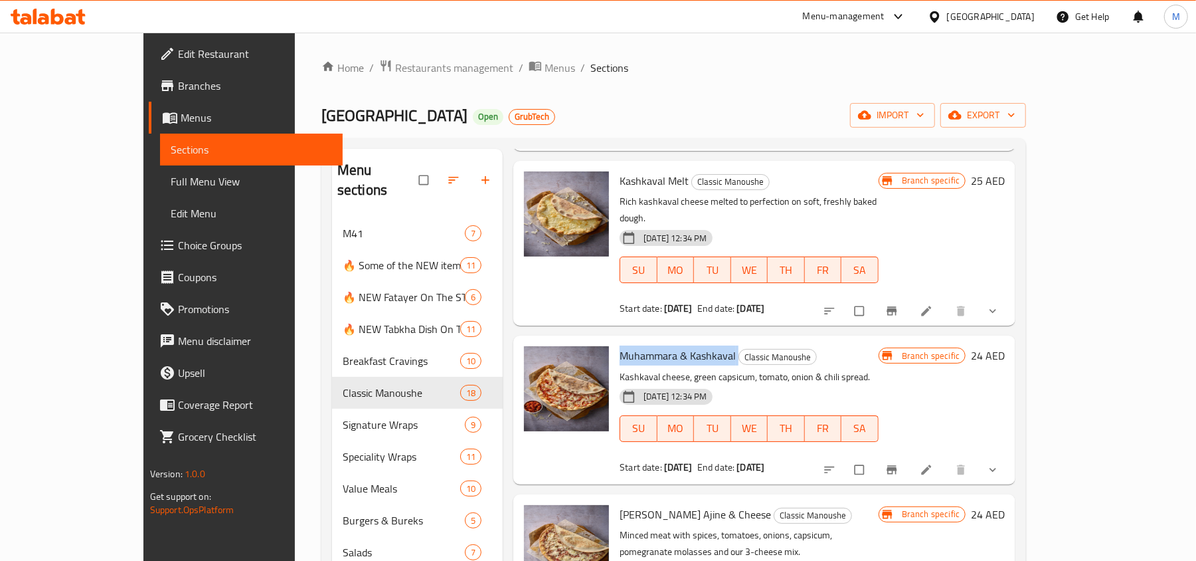
scroll to position [1063, 0]
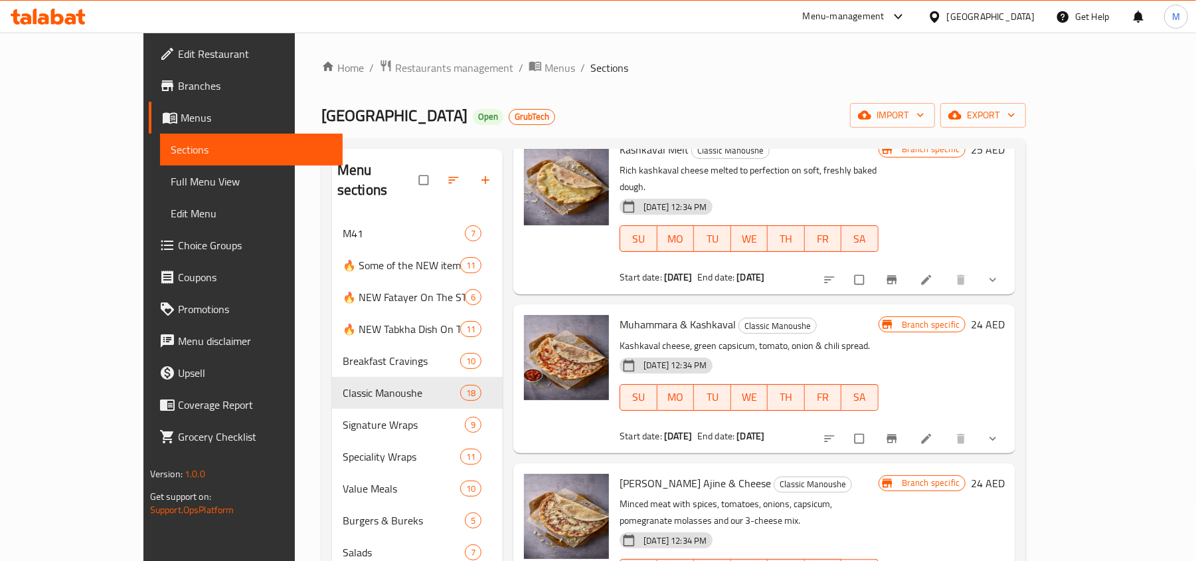
click at [643, 473] on span "[PERSON_NAME] Ajine & Cheese" at bounding box center [695, 483] width 151 height 20
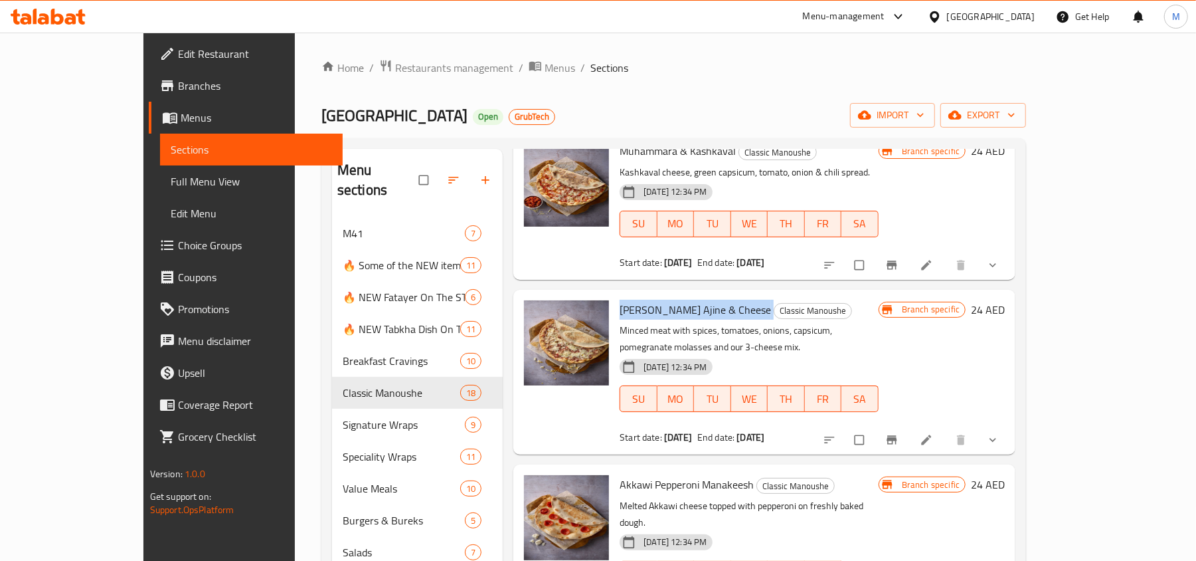
scroll to position [1239, 0]
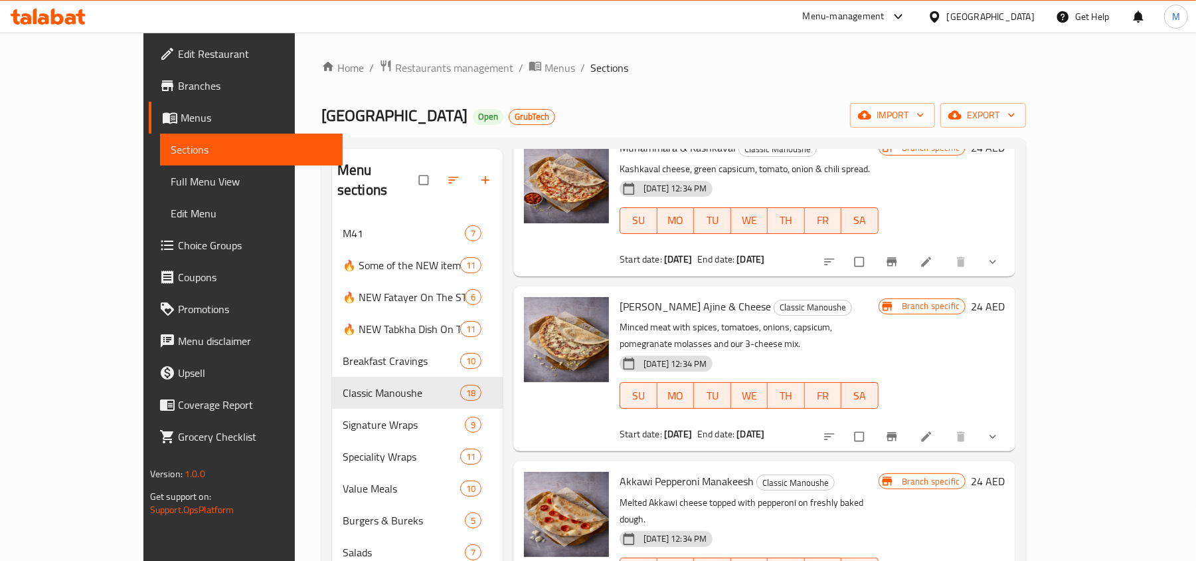
click at [642, 471] on span "Akkawi Pepperoni Manakeesh" at bounding box center [687, 481] width 134 height 20
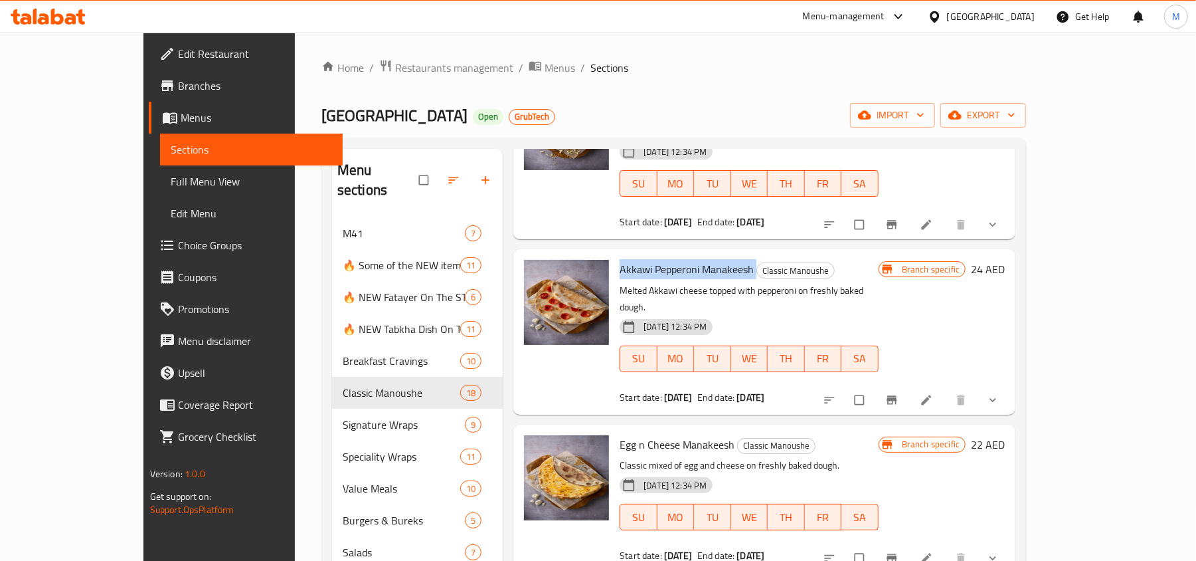
scroll to position [1505, 0]
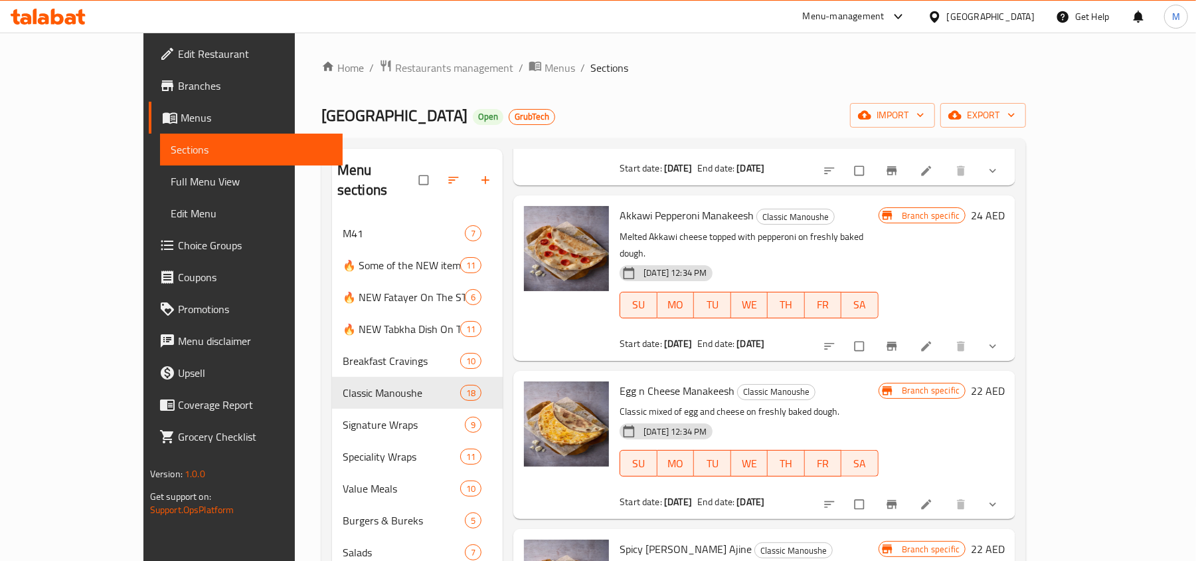
click at [655, 376] on div "Egg n Cheese Manakeesh Classic Manoushe Classic mixed of egg and cheese on fres…" at bounding box center [749, 444] width 270 height 137
click at [655, 381] on span "Egg n Cheese Manakeesh" at bounding box center [677, 391] width 115 height 20
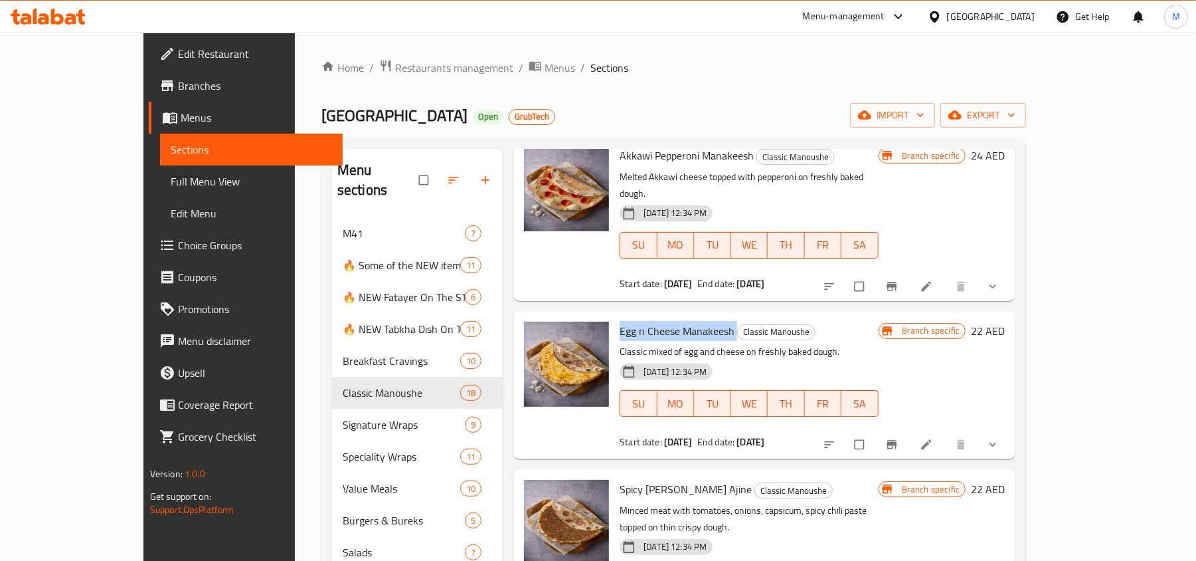
scroll to position [1594, 0]
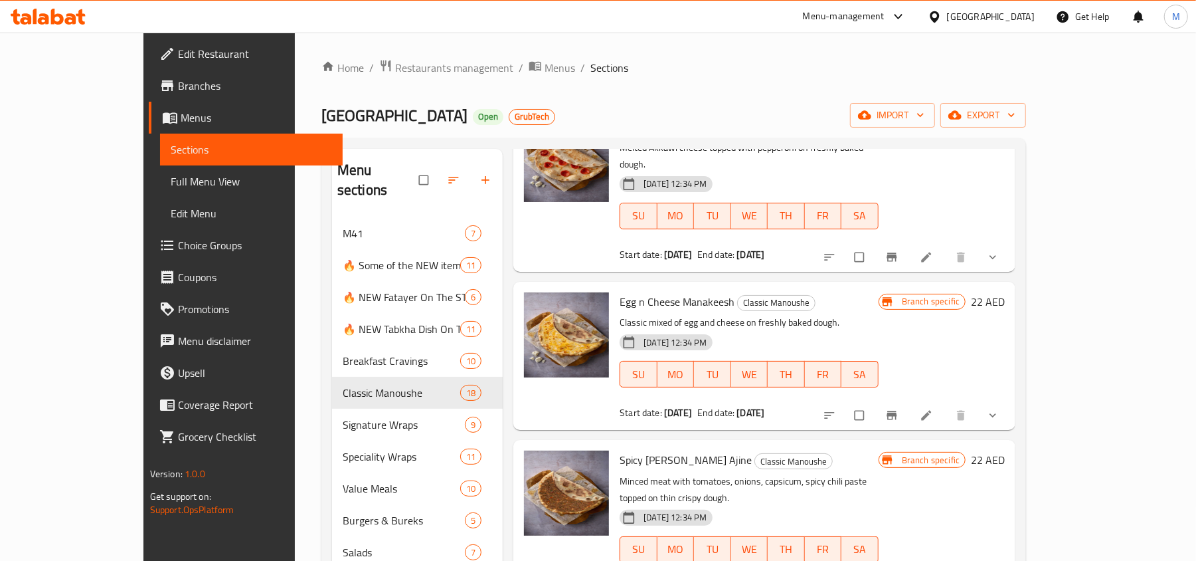
click at [622, 450] on span "Spicy [PERSON_NAME] Ajine" at bounding box center [686, 460] width 132 height 20
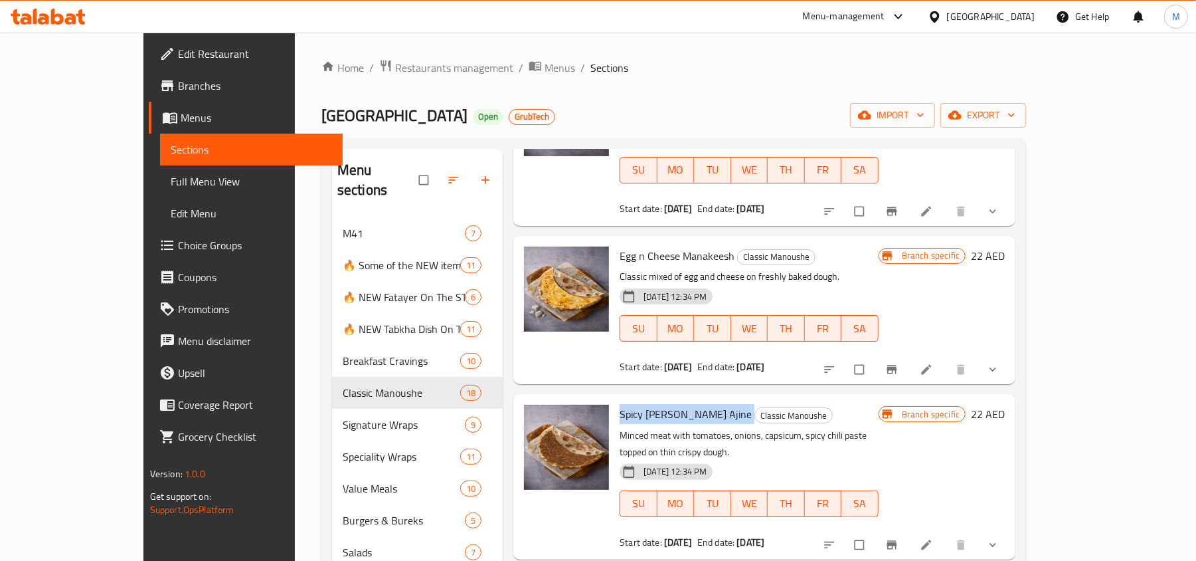
scroll to position [1771, 0]
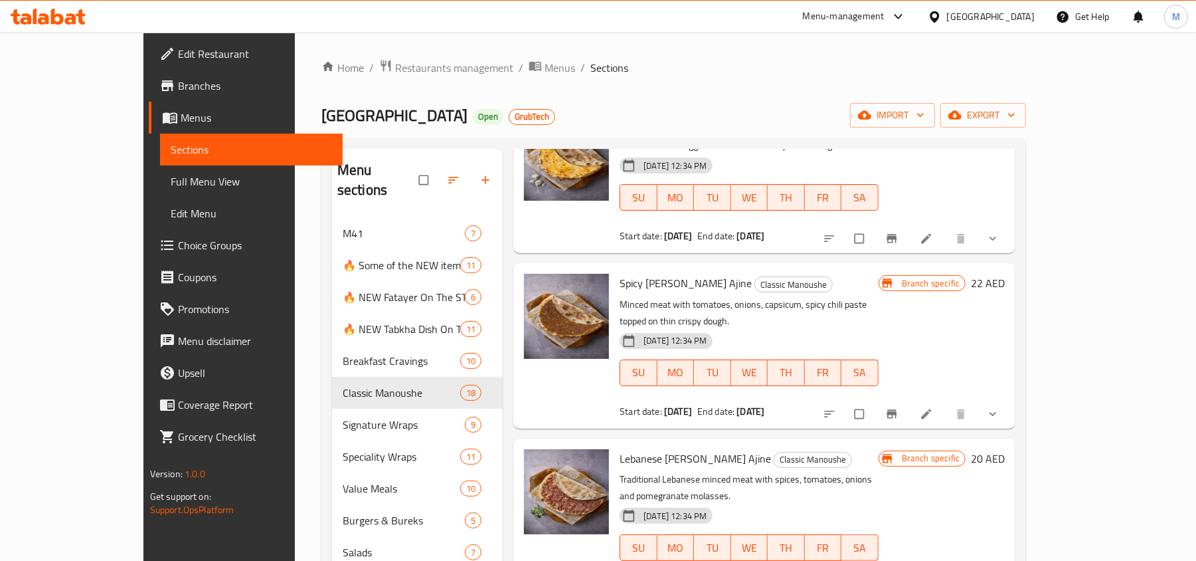
click at [654, 448] on span "Lebanese [PERSON_NAME] Ajine" at bounding box center [695, 458] width 151 height 20
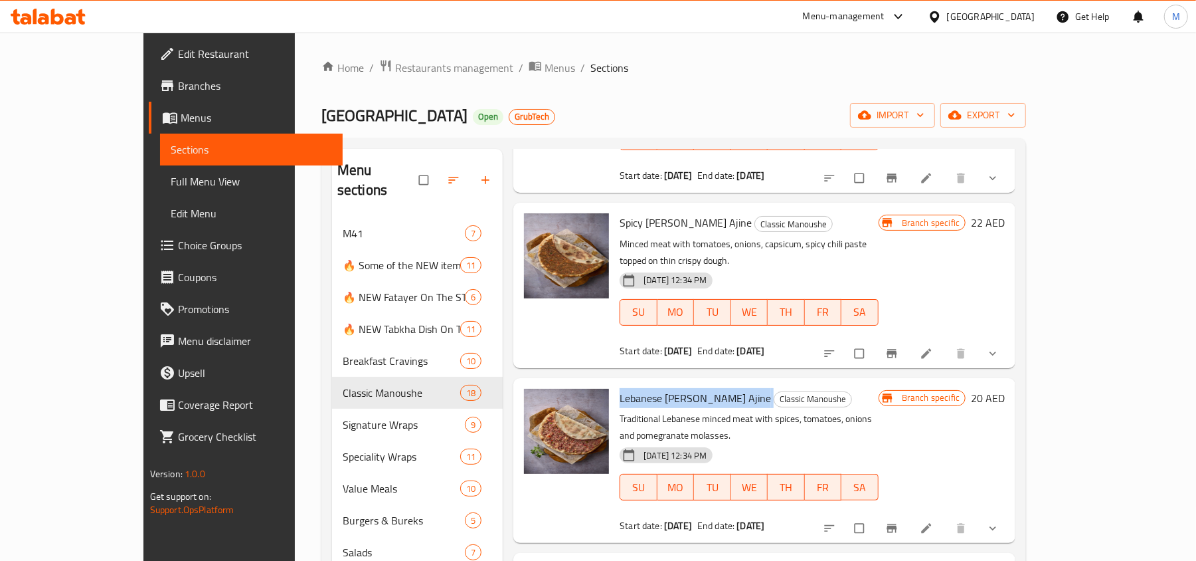
scroll to position [1860, 0]
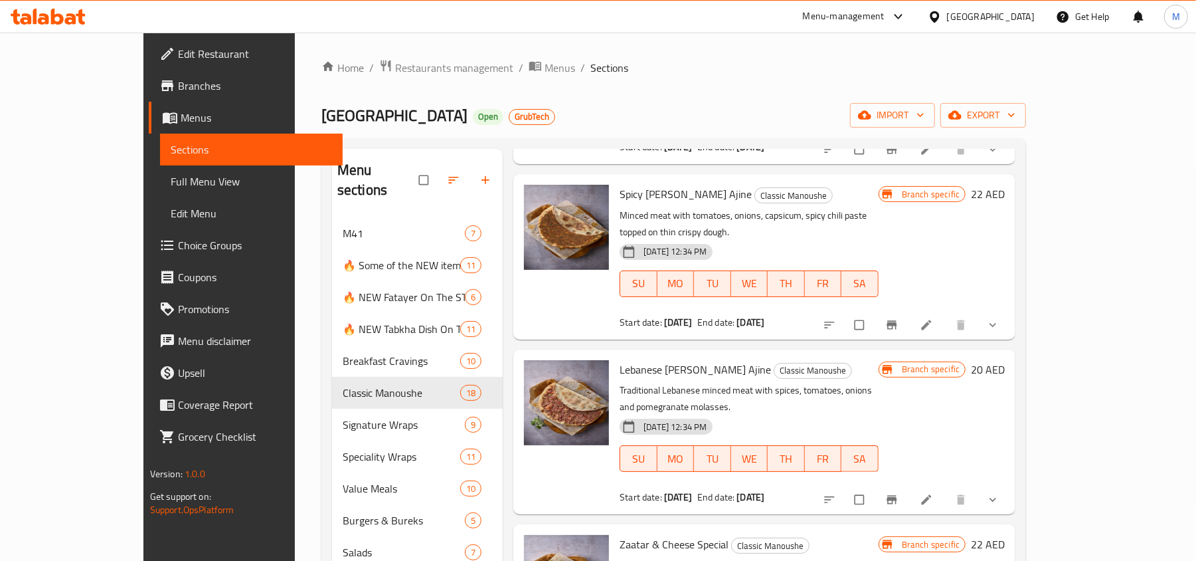
click at [620, 534] on span "Zaatar & Cheese Special" at bounding box center [674, 544] width 109 height 20
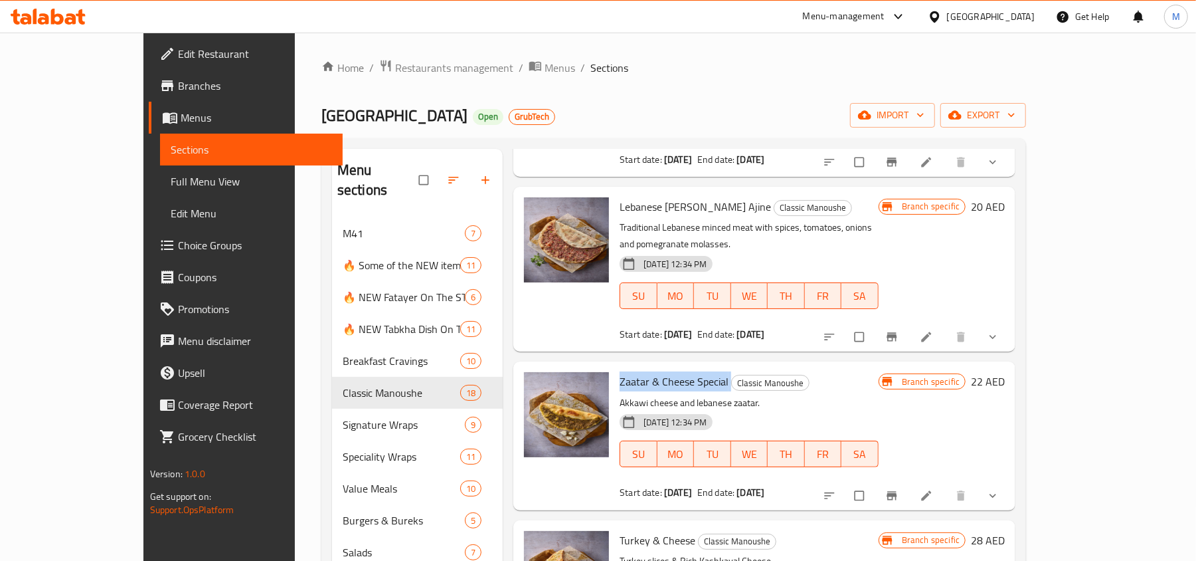
scroll to position [2036, 0]
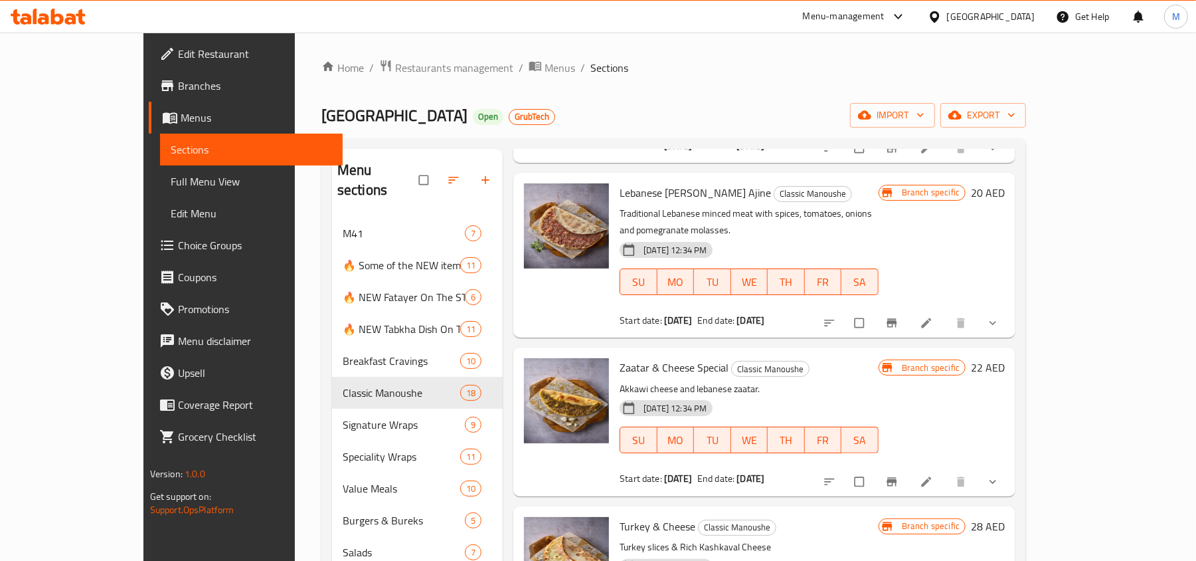
click at [647, 516] on span "Turkey & Cheese" at bounding box center [658, 526] width 76 height 20
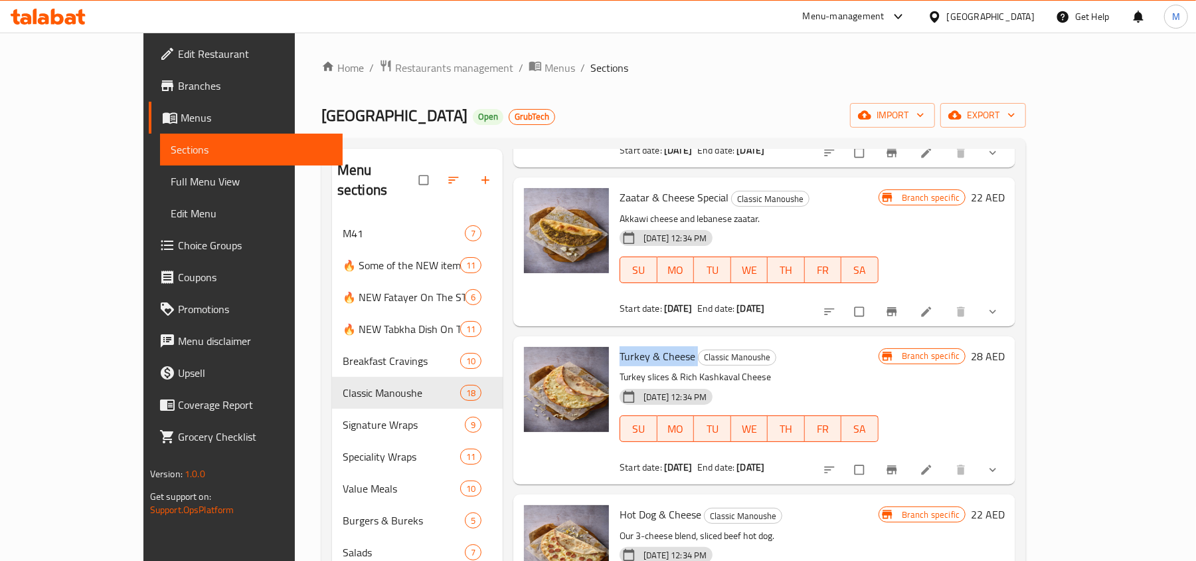
scroll to position [2214, 0]
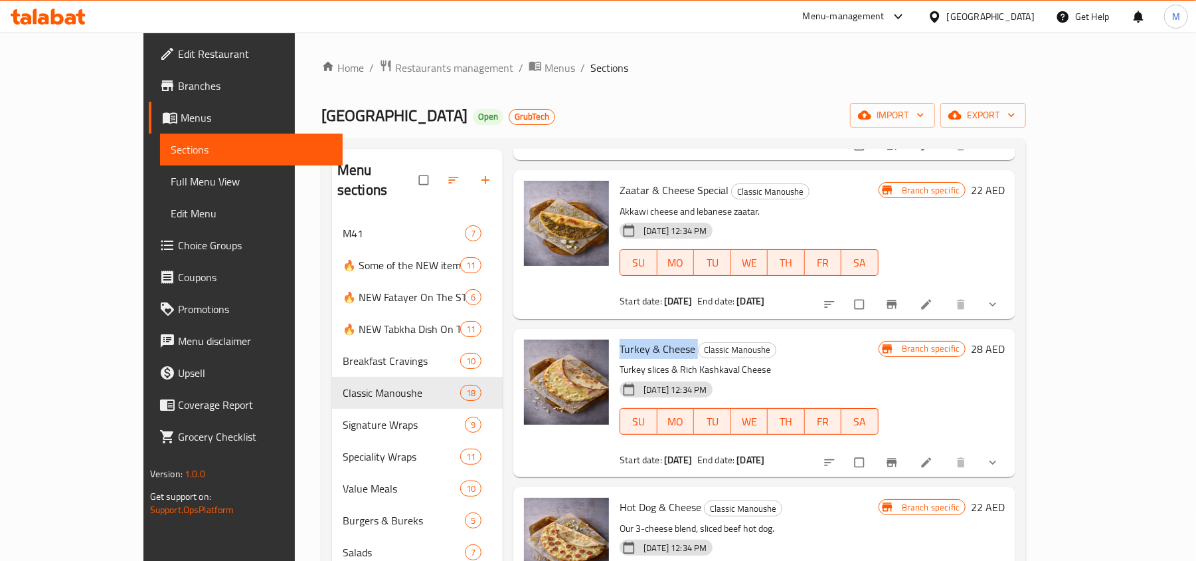
click at [630, 497] on span "Hot Dog & Cheese" at bounding box center [661, 507] width 82 height 20
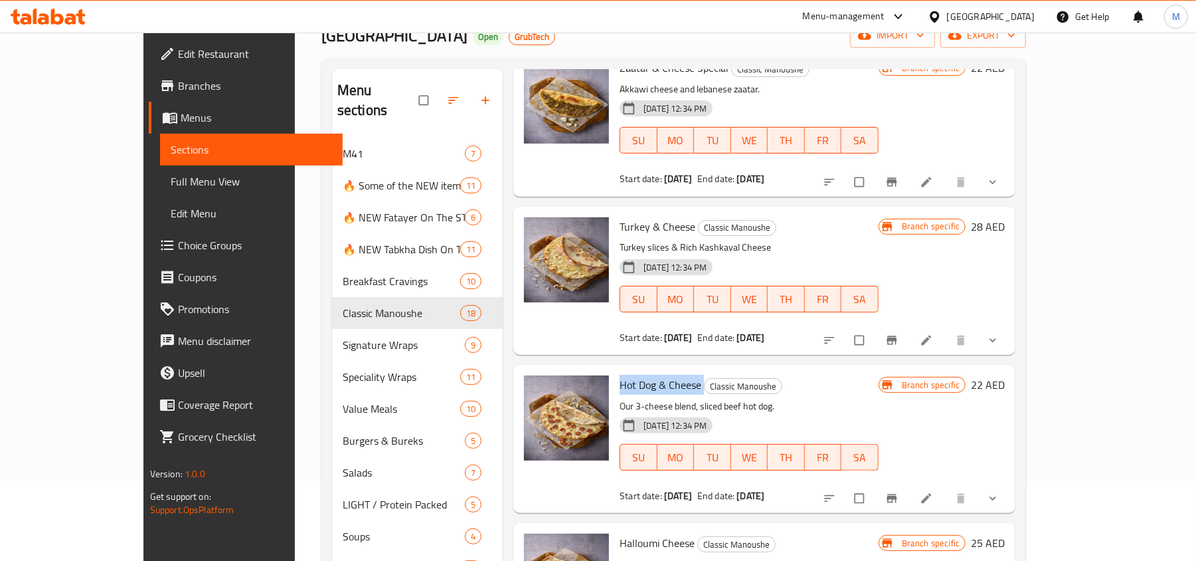
scroll to position [88, 0]
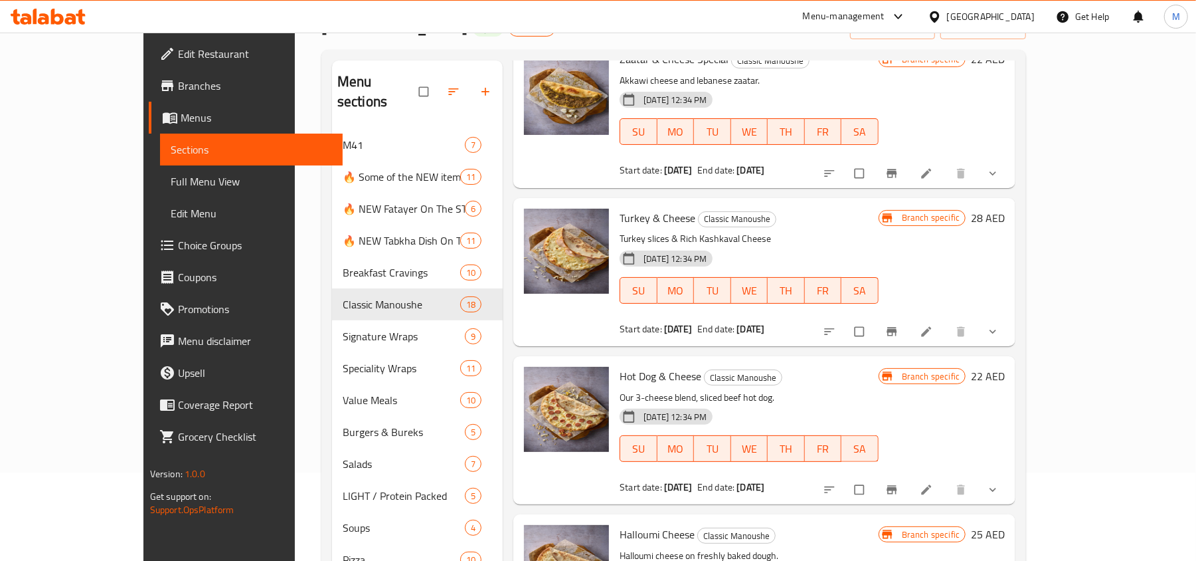
click at [638, 524] on span "Halloumi Cheese" at bounding box center [657, 534] width 75 height 20
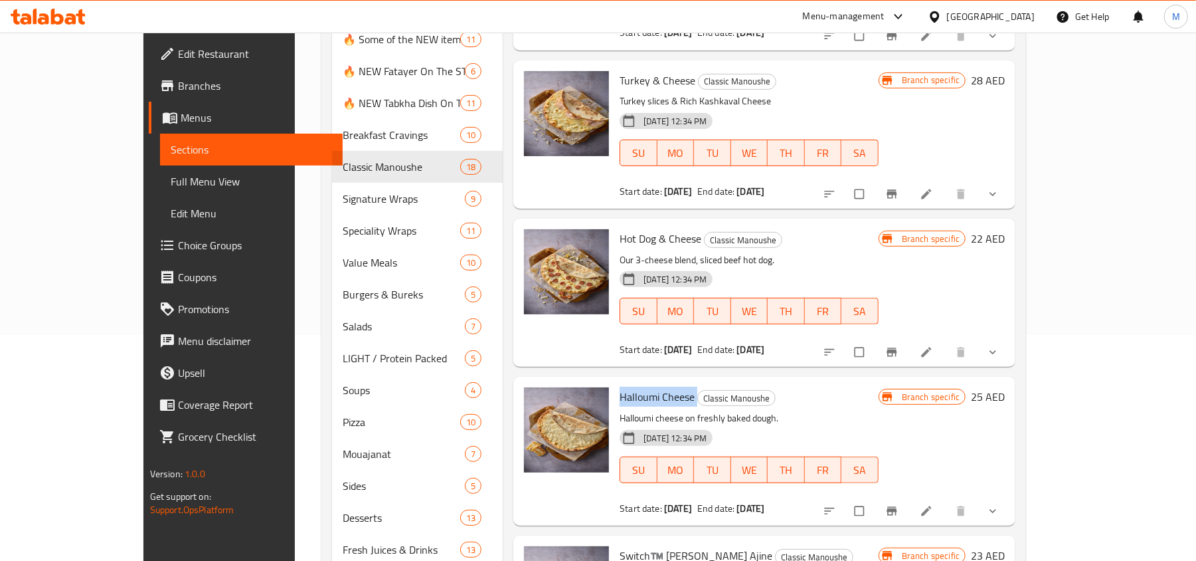
scroll to position [254, 0]
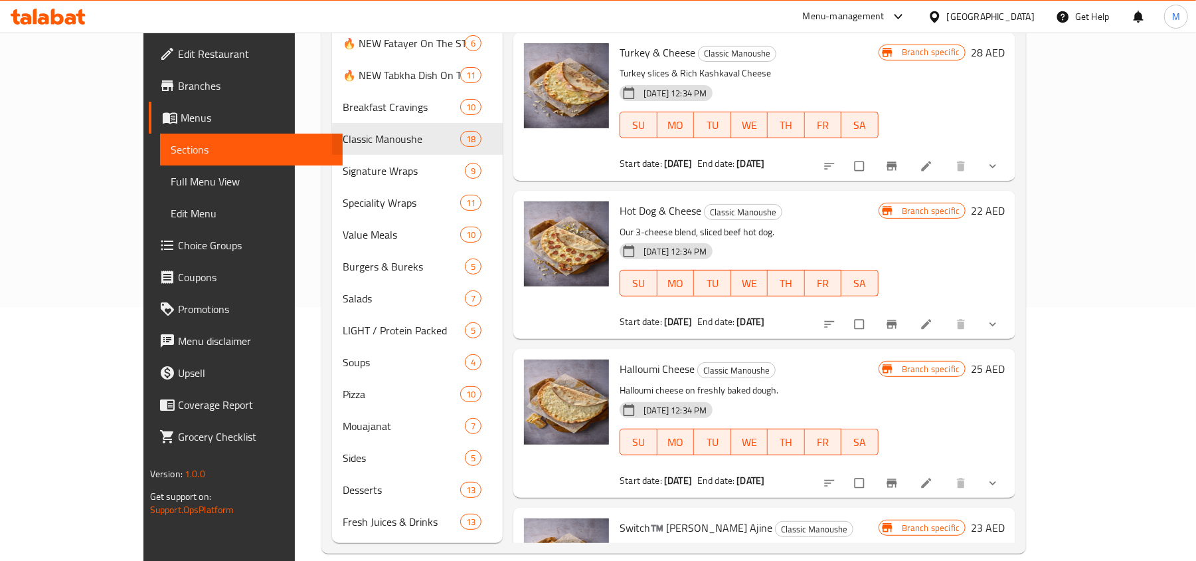
click at [628, 517] on span "Switch™️ [PERSON_NAME] Ajine" at bounding box center [696, 527] width 153 height 20
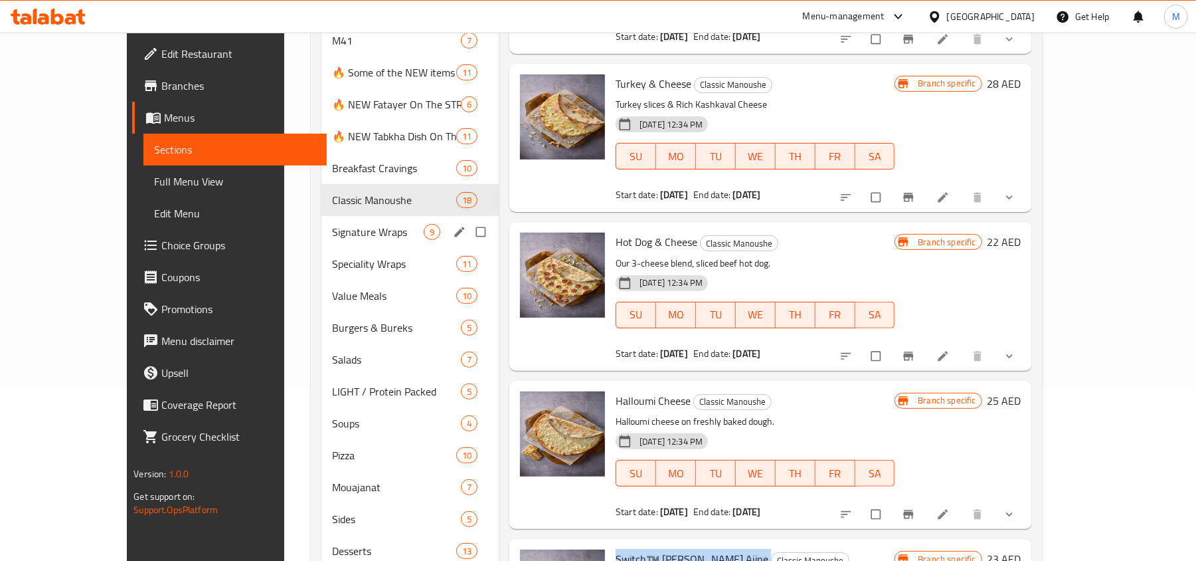
scroll to position [77, 0]
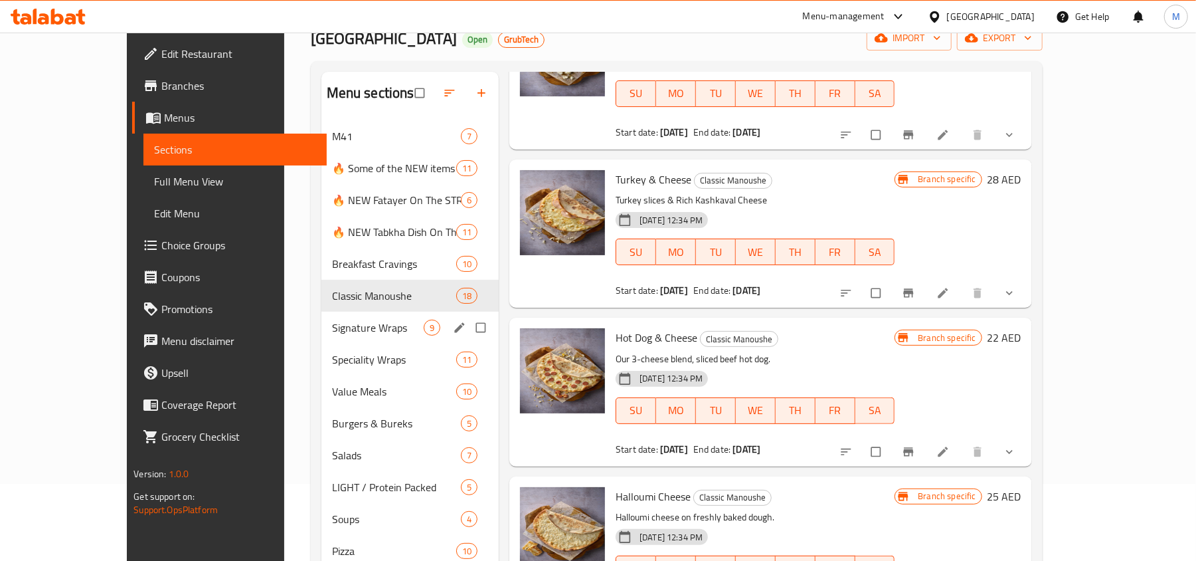
click at [332, 328] on span "Signature Wraps" at bounding box center [378, 327] width 92 height 16
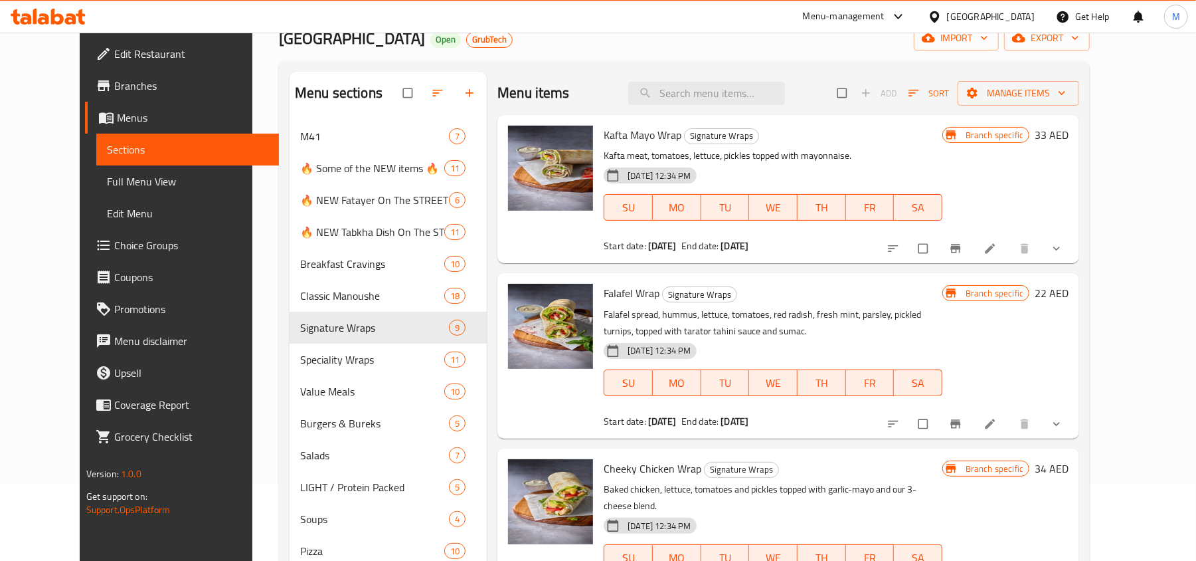
click at [622, 139] on span "Kafta Mayo Wrap" at bounding box center [643, 135] width 78 height 20
click at [616, 287] on span "Falafel Wrap" at bounding box center [632, 293] width 56 height 20
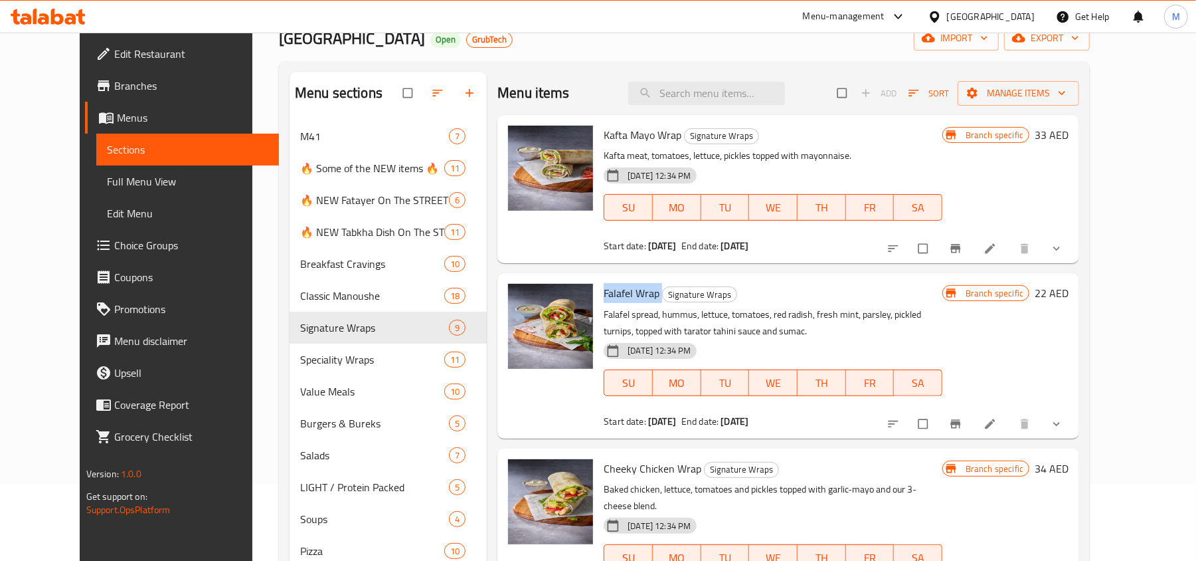
click at [616, 287] on span "Falafel Wrap" at bounding box center [632, 293] width 56 height 20
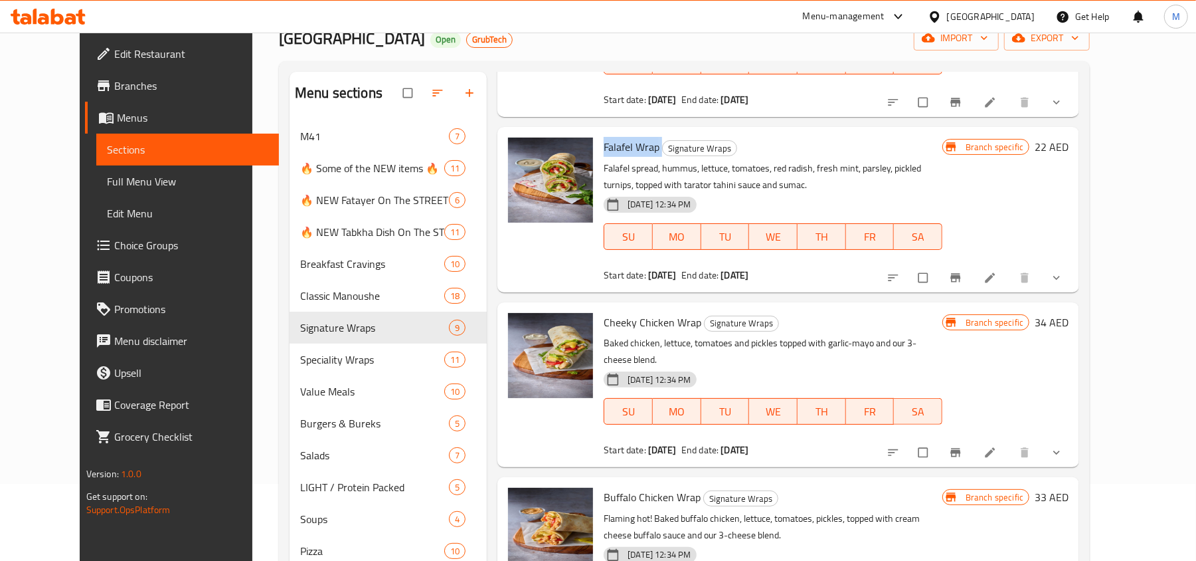
scroll to position [177, 0]
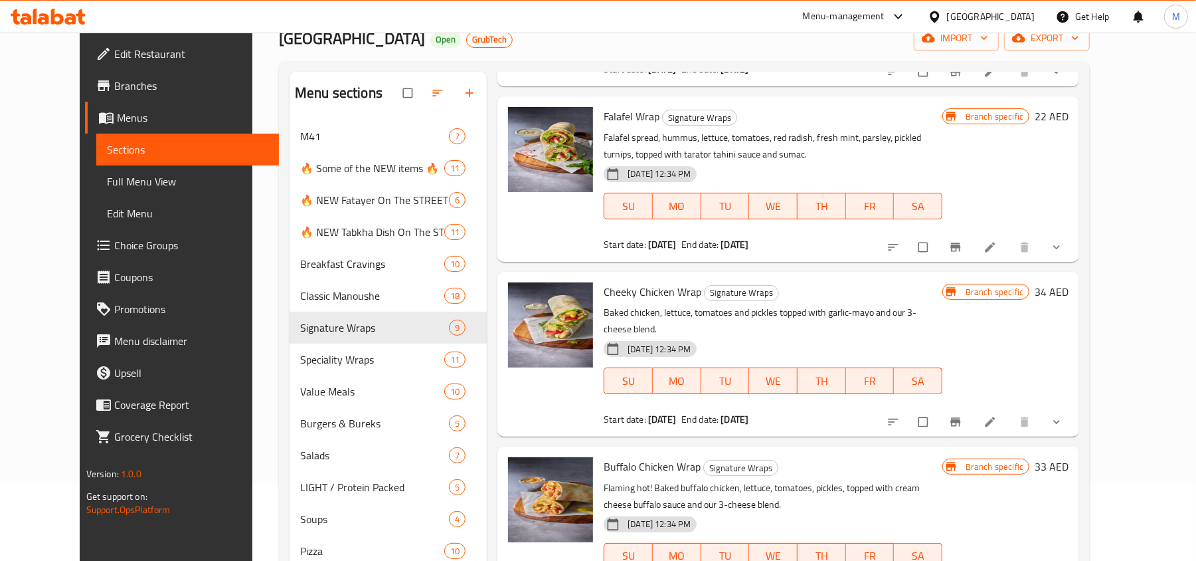
click at [633, 299] on span "Cheeky Chicken Wrap" at bounding box center [653, 292] width 98 height 20
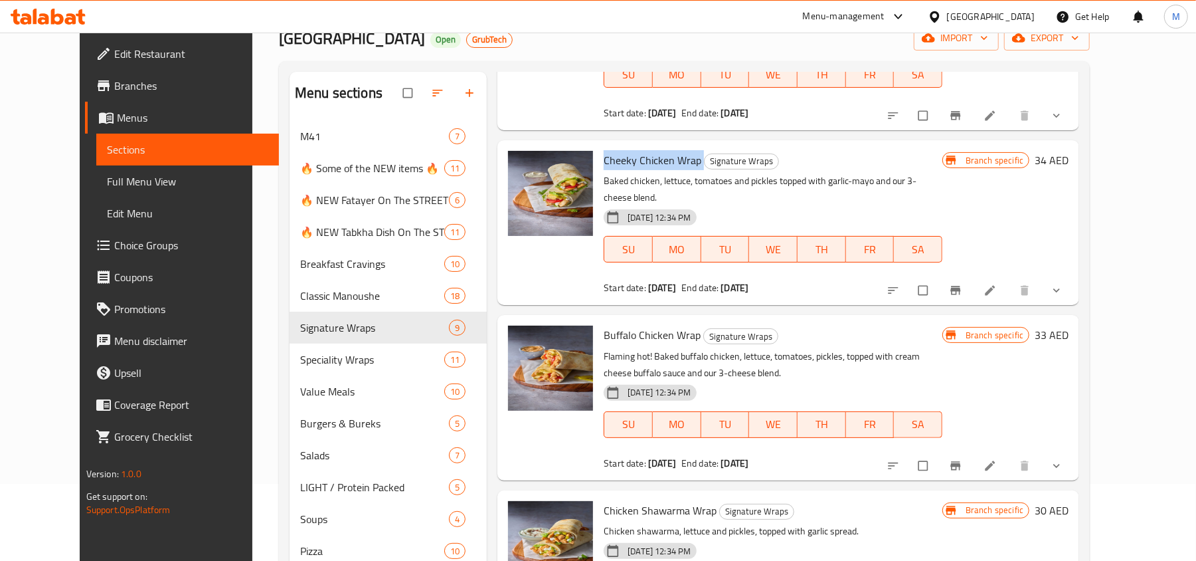
scroll to position [354, 0]
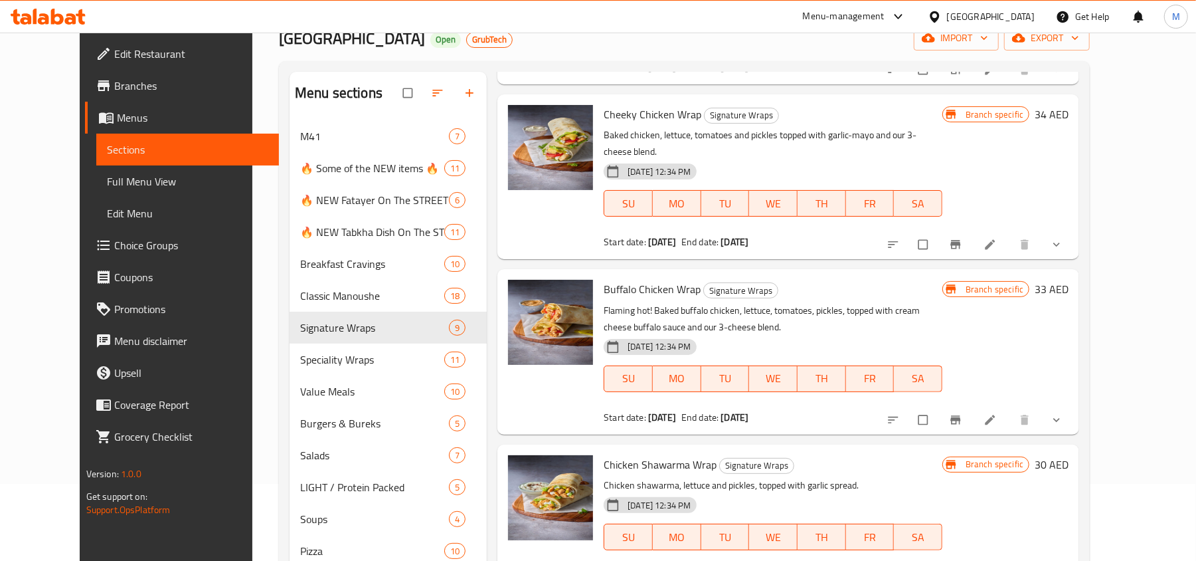
click at [644, 279] on span "Buffalo Chicken Wrap" at bounding box center [652, 289] width 97 height 20
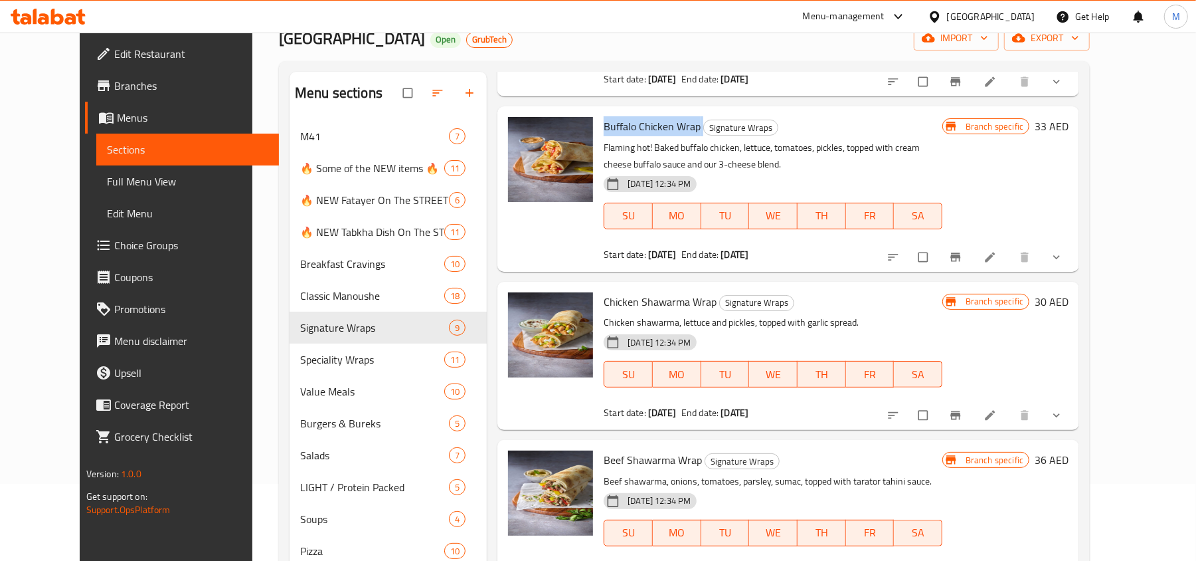
scroll to position [531, 0]
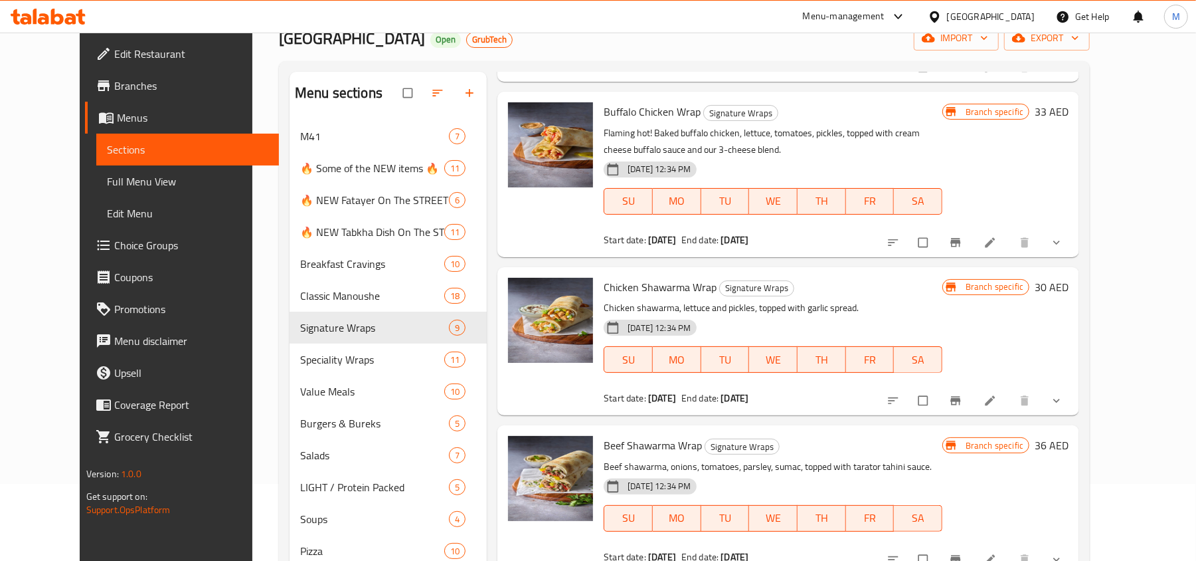
click at [655, 277] on span "Chicken Shawarma Wrap" at bounding box center [660, 287] width 113 height 20
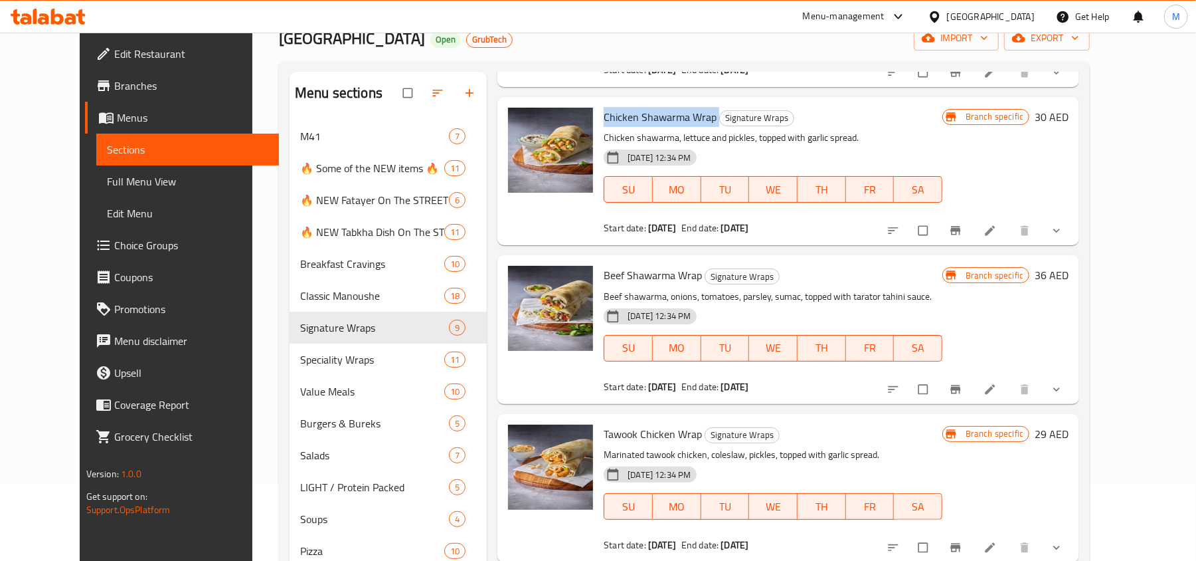
scroll to position [708, 0]
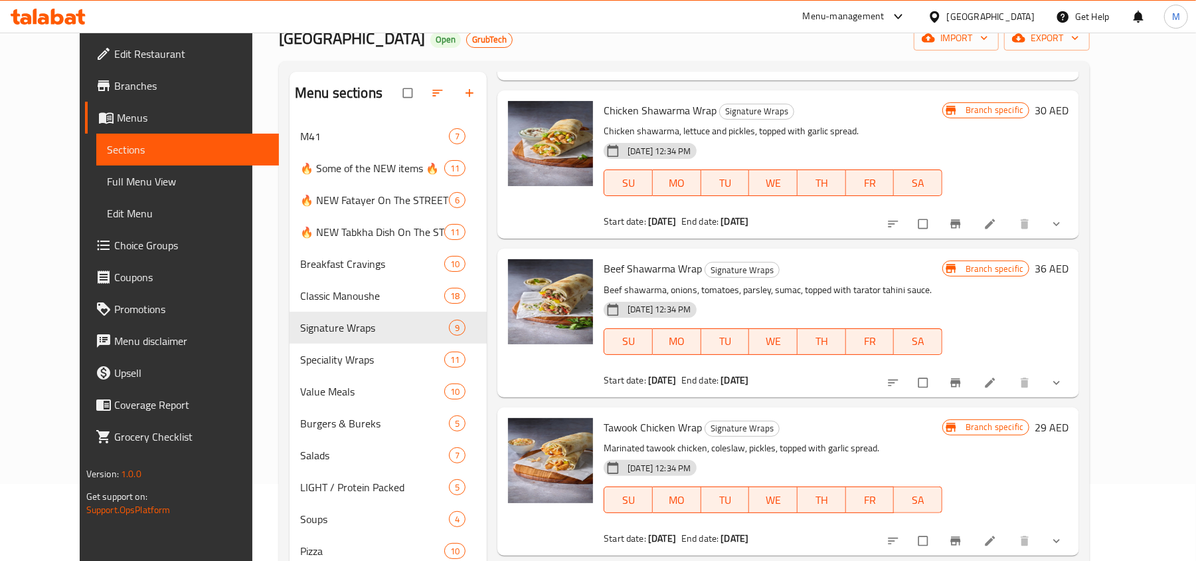
click at [659, 258] on span "Beef Shawarma Wrap" at bounding box center [653, 268] width 98 height 20
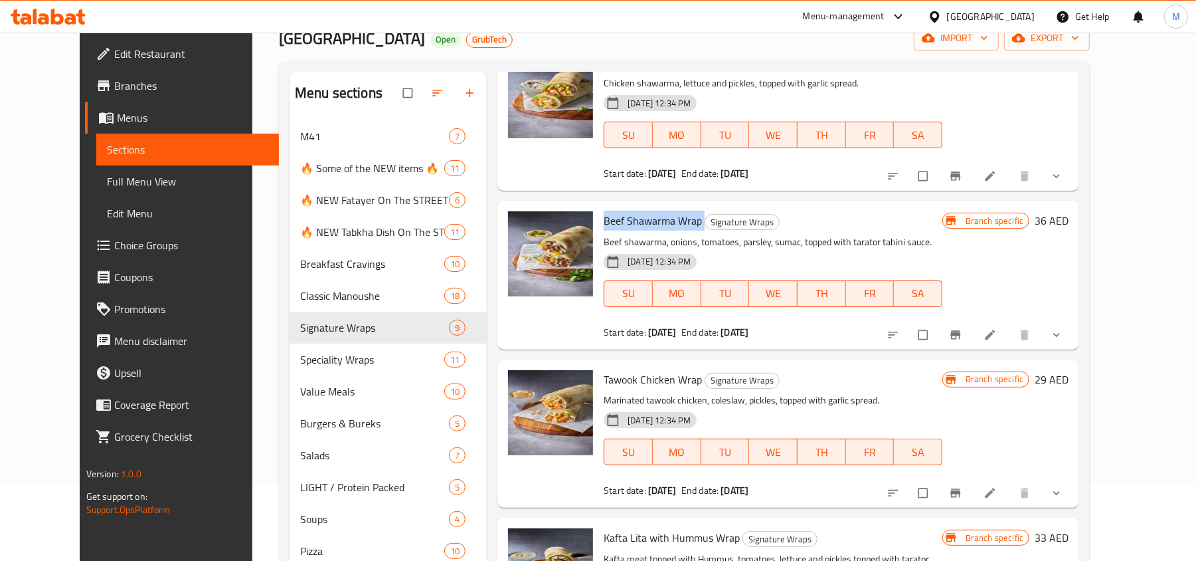
scroll to position [797, 0]
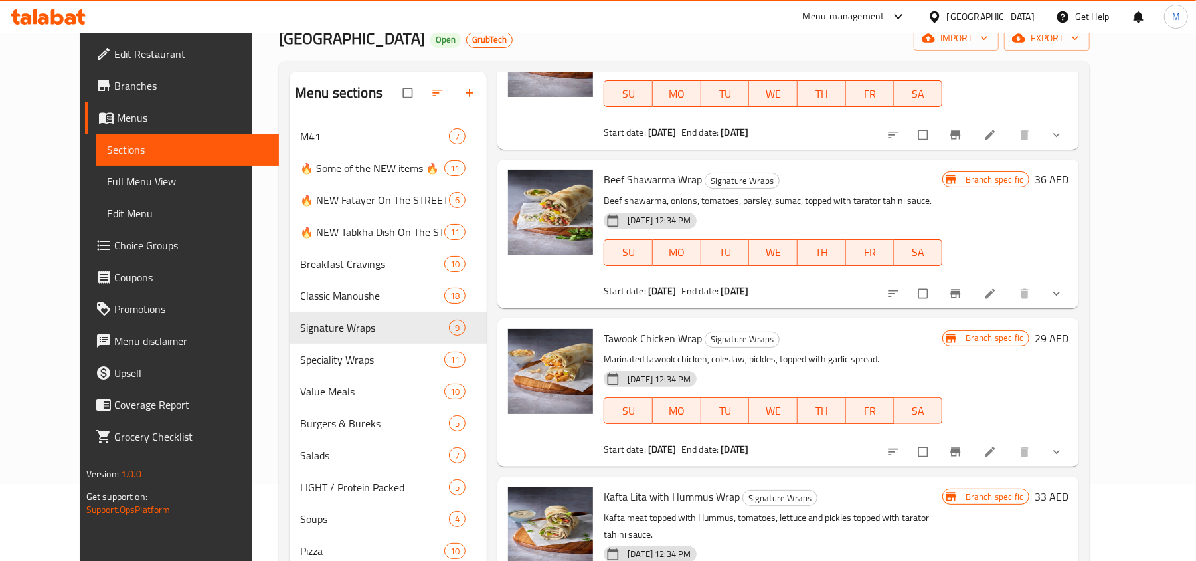
click at [656, 328] on span "Tawook Chicken Wrap" at bounding box center [653, 338] width 98 height 20
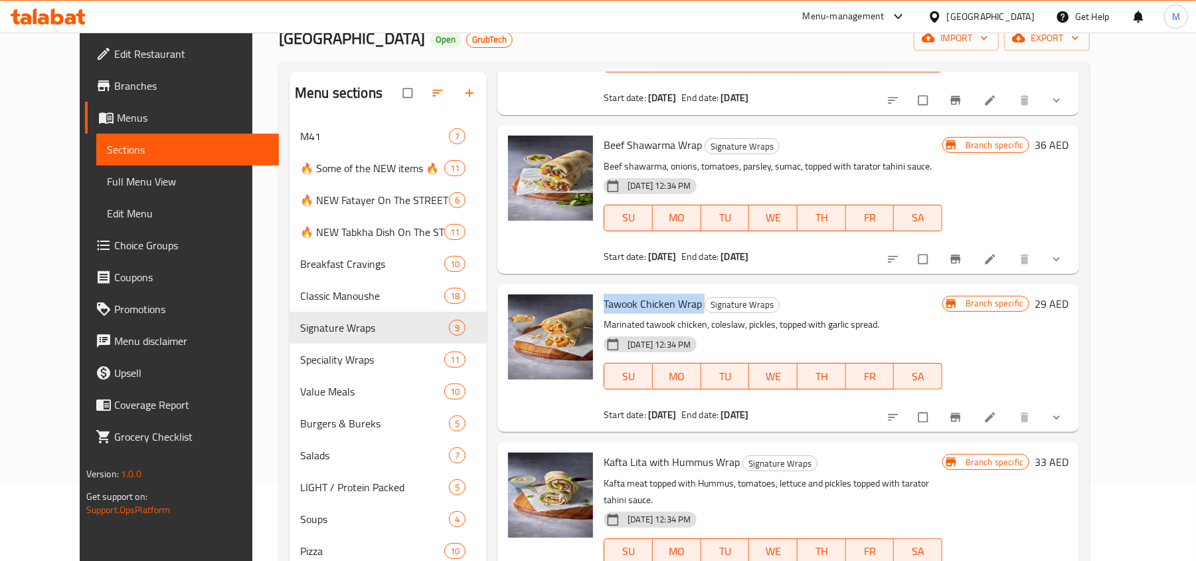
scroll to position [863, 0]
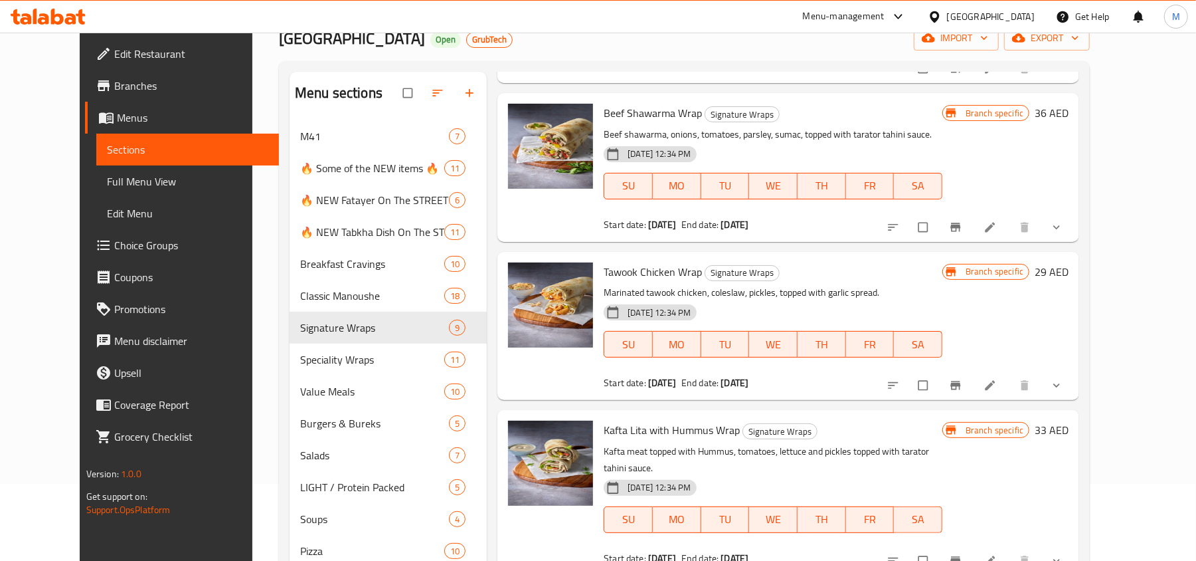
click at [661, 420] on span "Kafta Lita with Hummus Wrap" at bounding box center [672, 430] width 136 height 20
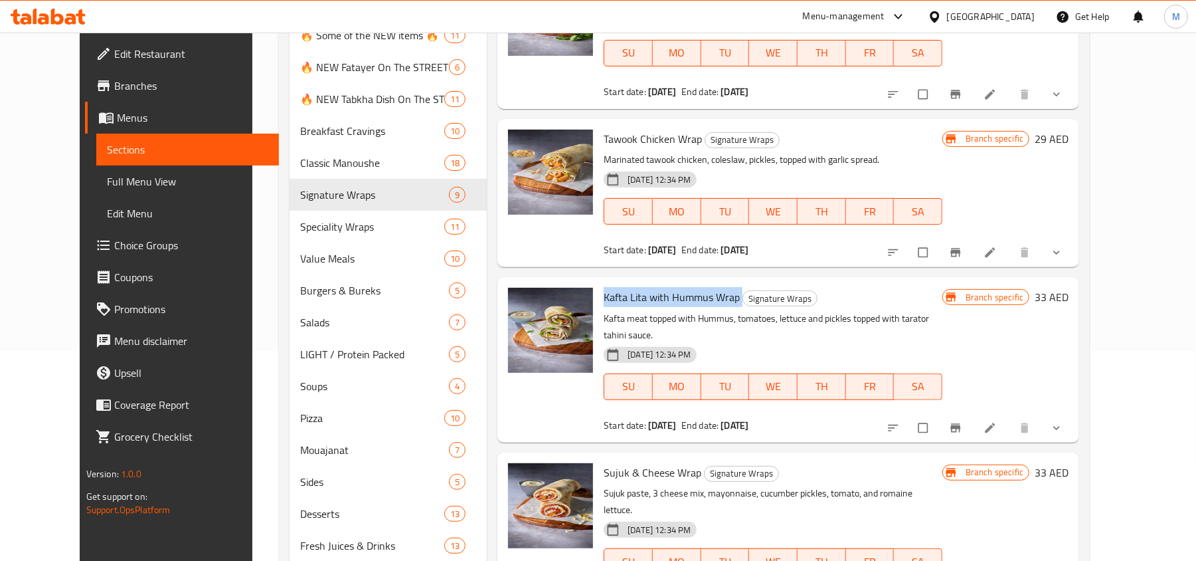
scroll to position [254, 0]
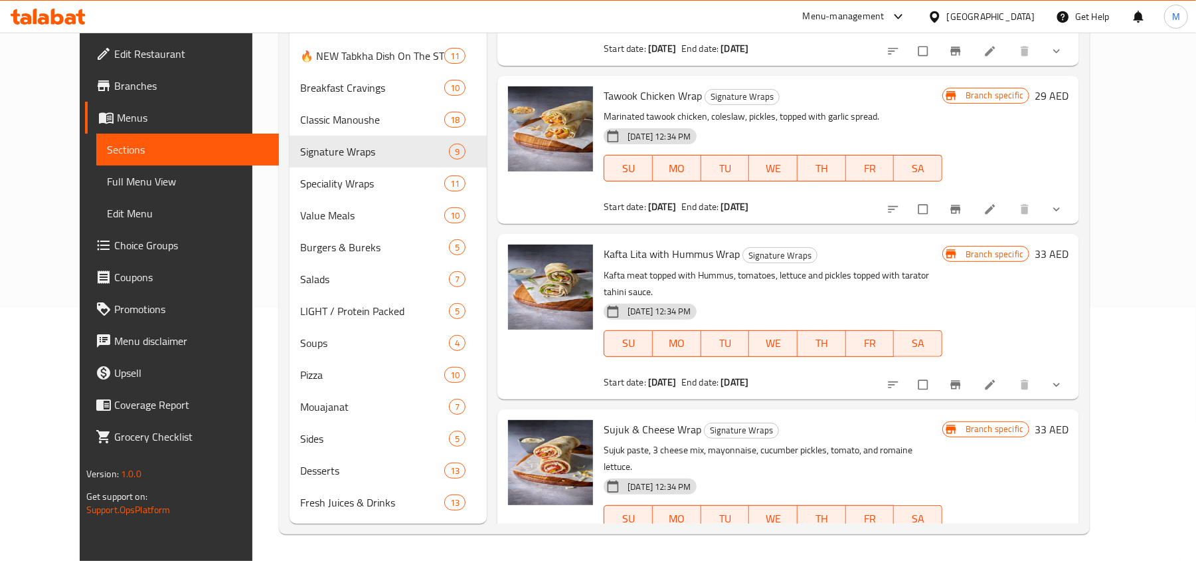
click at [659, 419] on span "Sujuk & Cheese Wrap" at bounding box center [653, 429] width 98 height 20
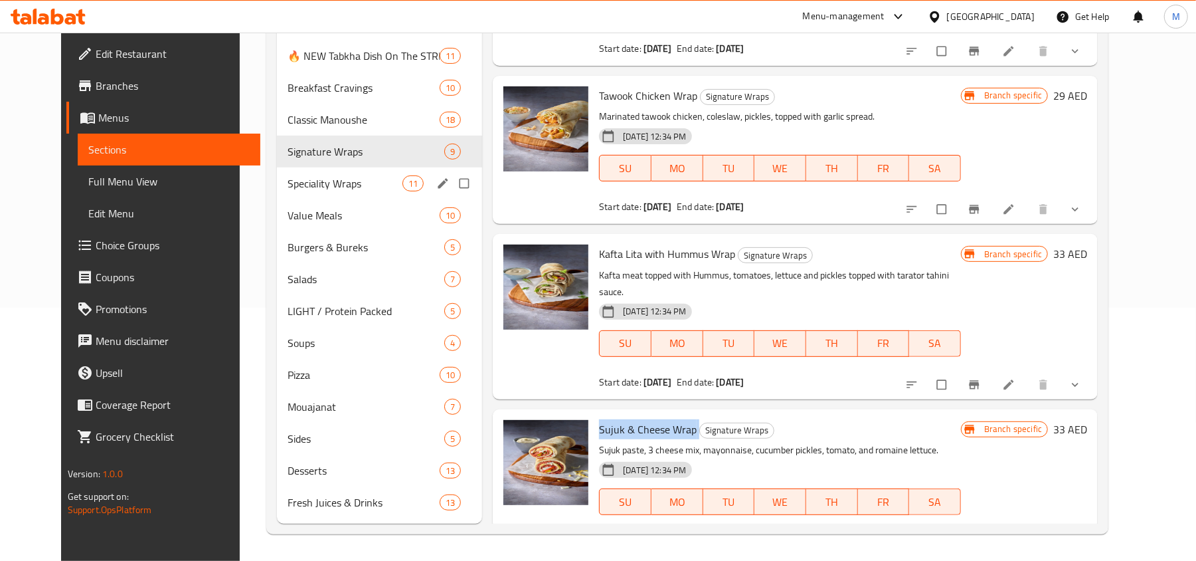
click at [313, 171] on div "Speciality Wraps 11" at bounding box center [379, 183] width 205 height 32
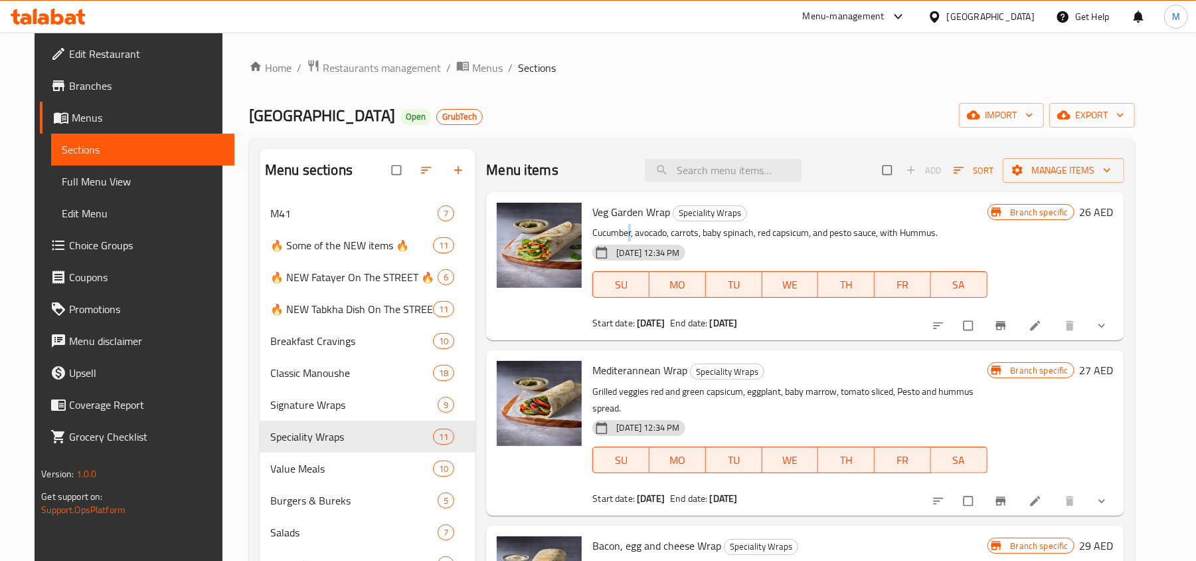
click at [622, 224] on div "Veg Garden Wrap Speciality Wraps Cucumber, avocado, carrots, baby spinach, red …" at bounding box center [789, 265] width 405 height 137
click at [625, 218] on span "Veg Garden Wrap" at bounding box center [631, 212] width 78 height 20
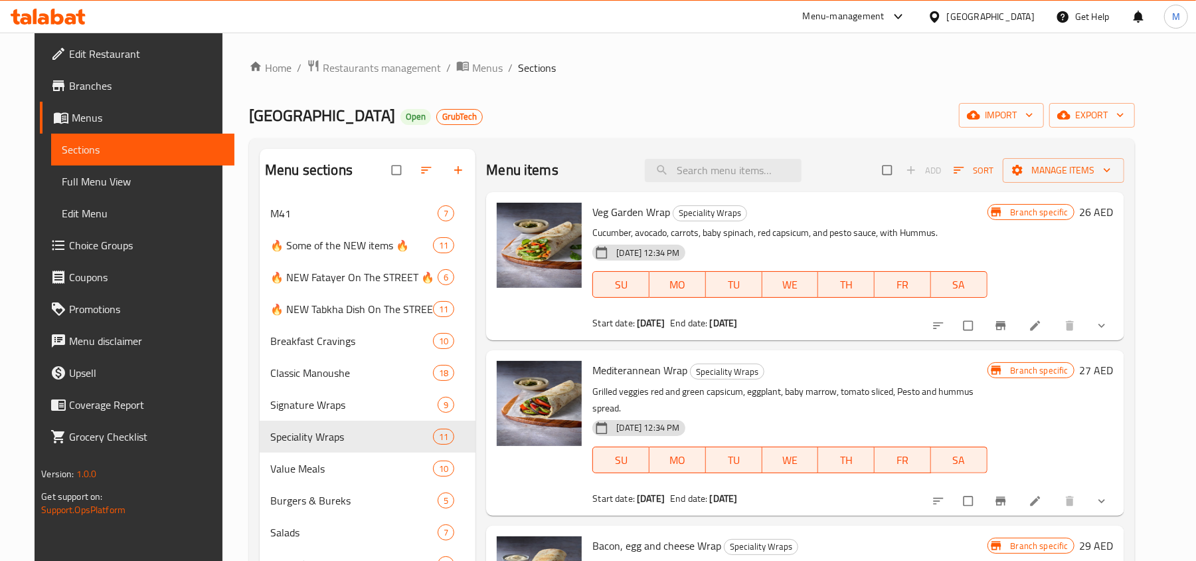
click at [631, 370] on span "Mediterannean Wrap" at bounding box center [639, 370] width 95 height 20
click at [632, 370] on span "Mediterannean Wrap" at bounding box center [639, 370] width 95 height 20
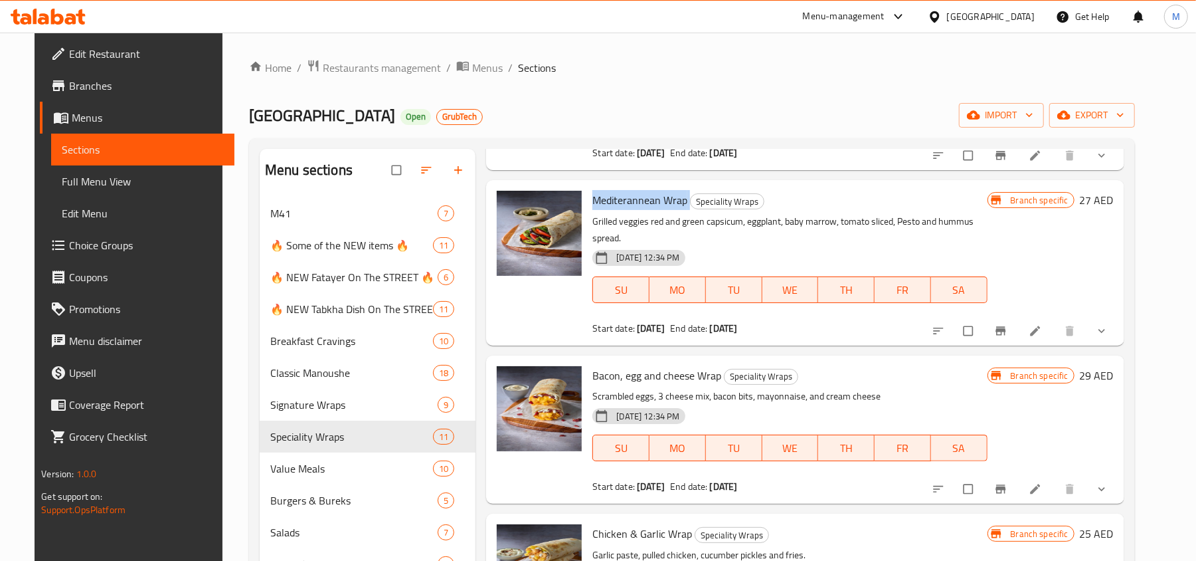
scroll to position [177, 0]
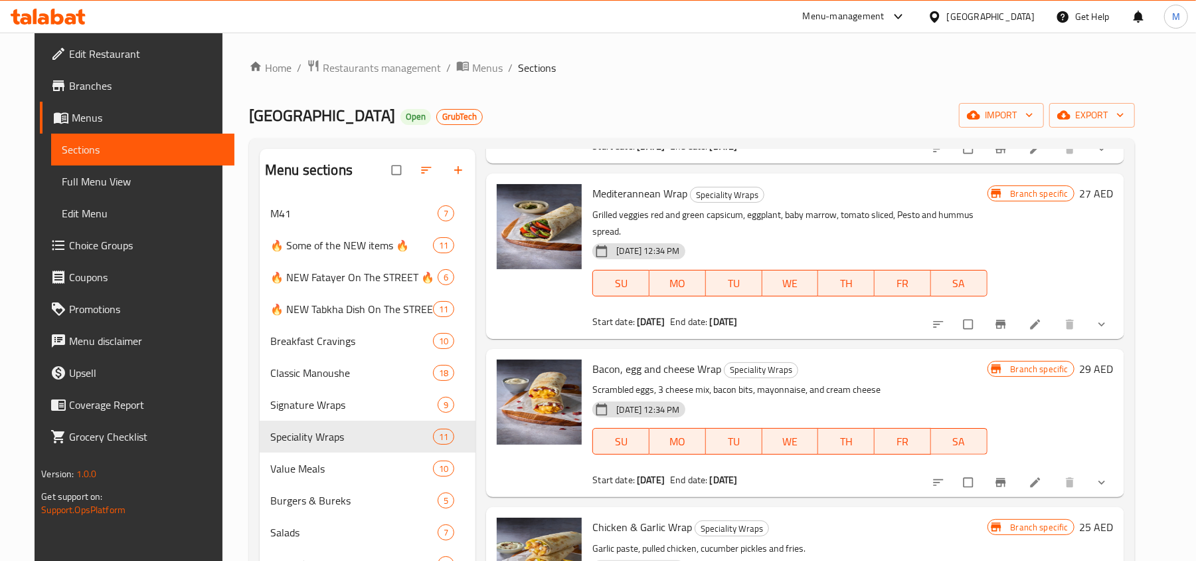
click at [644, 359] on span "Bacon, egg and cheese Wrap" at bounding box center [656, 369] width 129 height 20
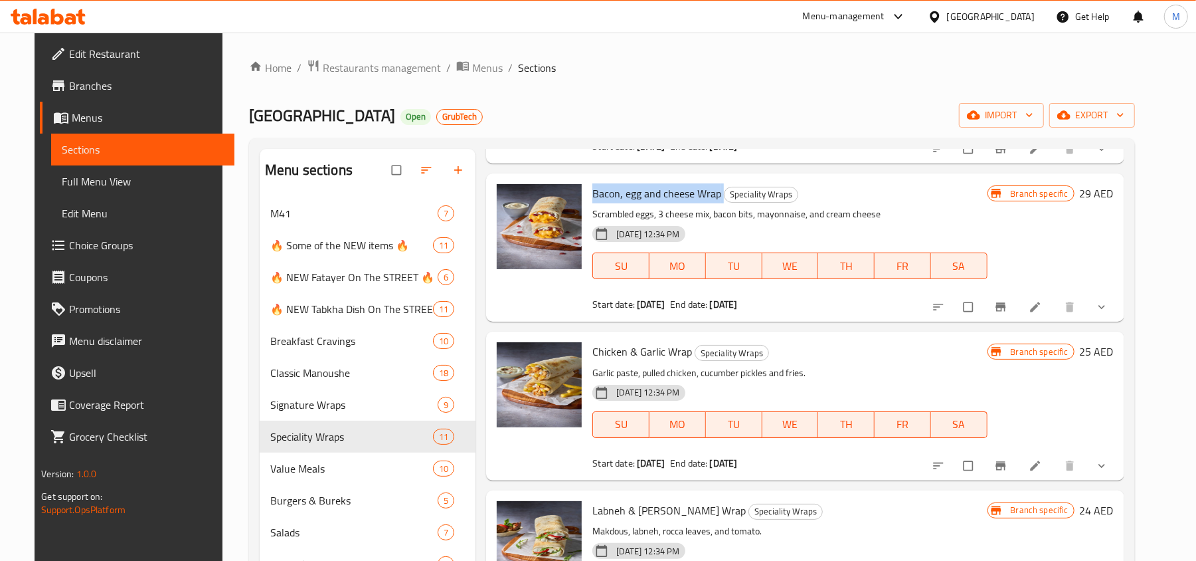
scroll to position [354, 0]
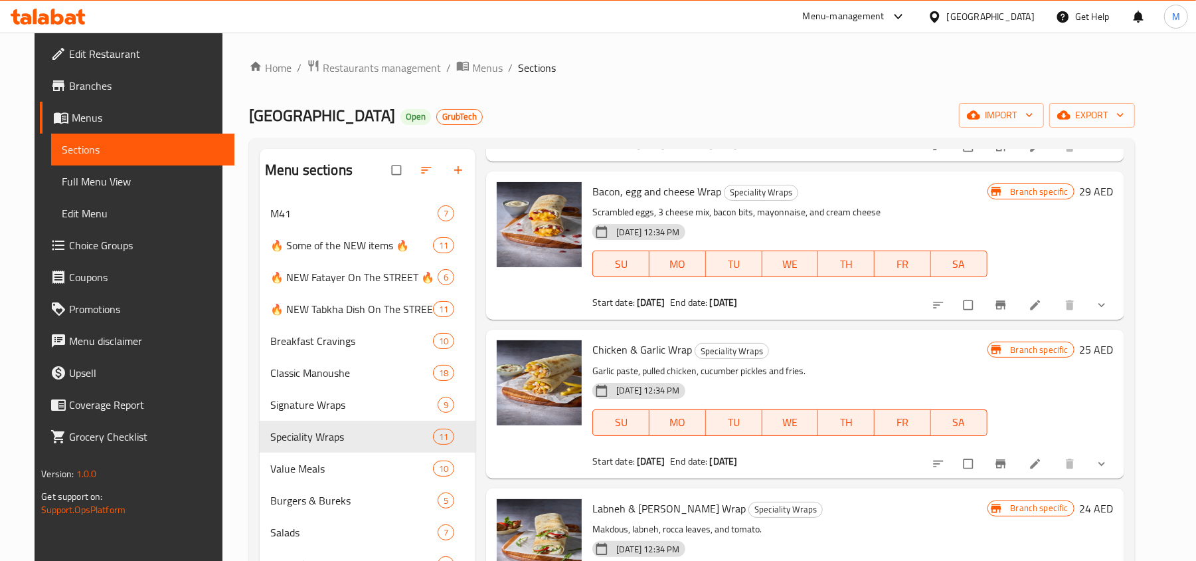
click at [663, 339] on span "Chicken & Garlic Wrap" at bounding box center [642, 349] width 100 height 20
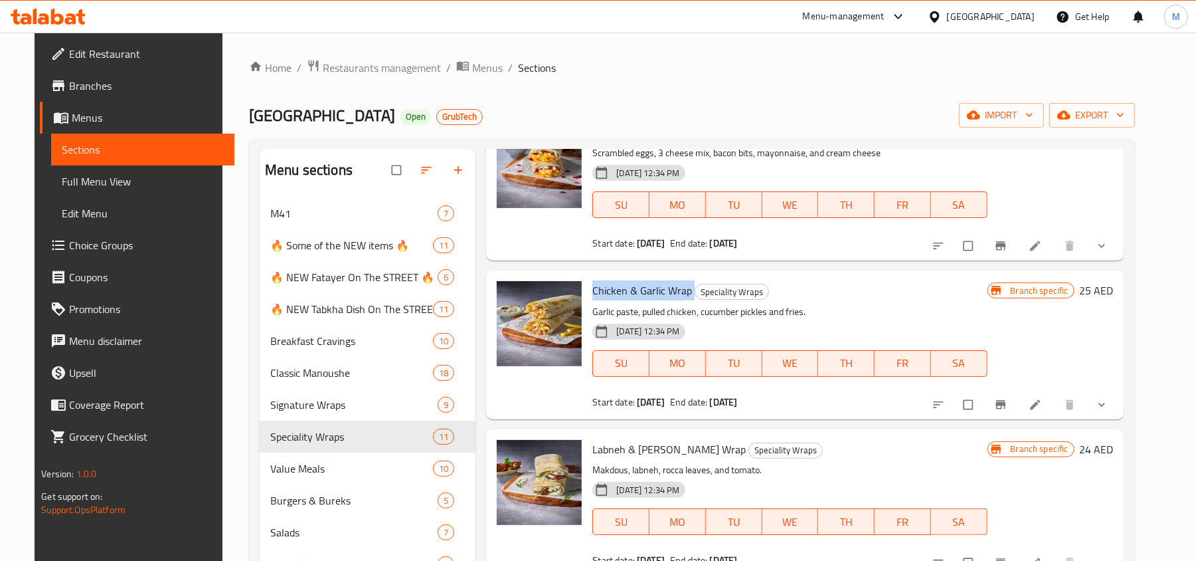
scroll to position [442, 0]
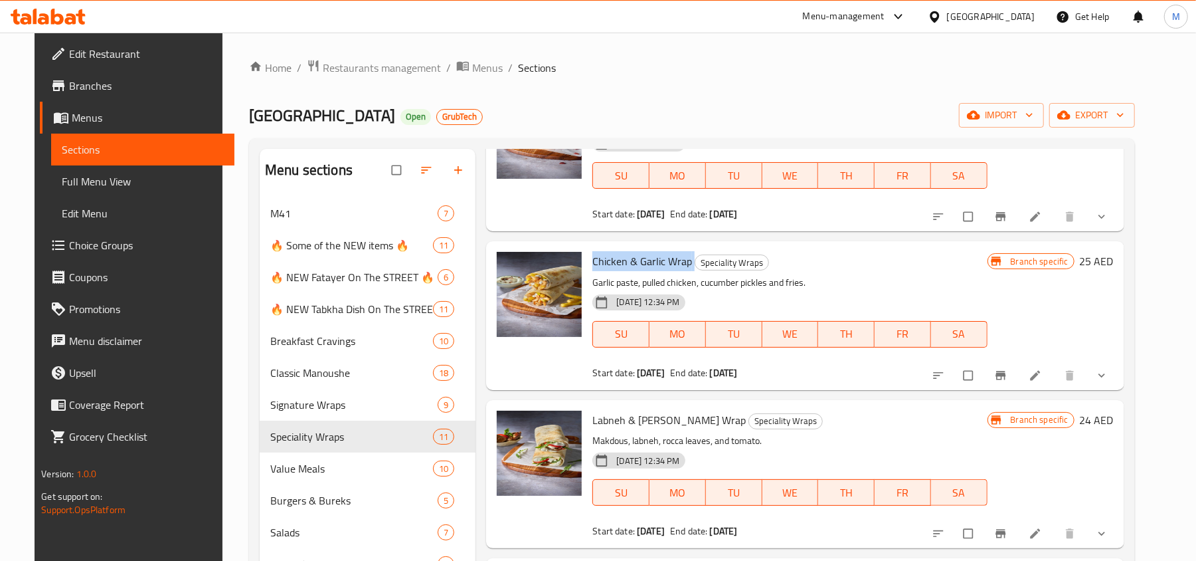
click at [653, 410] on span "Labneh & [PERSON_NAME] Wrap" at bounding box center [668, 420] width 153 height 20
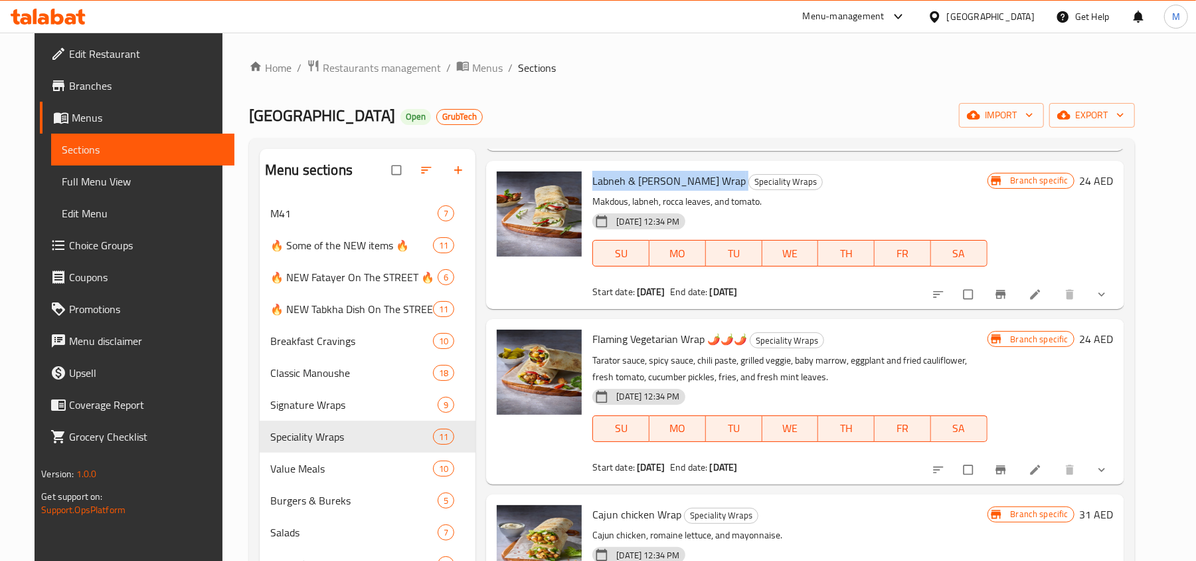
scroll to position [708, 0]
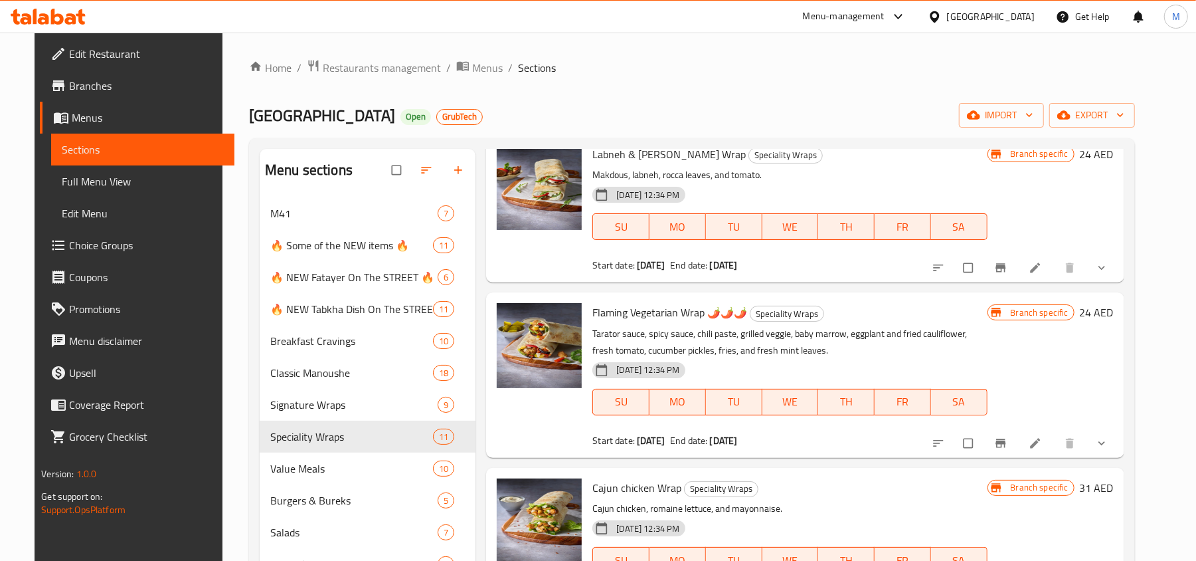
click at [667, 302] on span "Flaming Vegetarian Wrap 🌶️🌶️🌶️" at bounding box center [669, 312] width 155 height 20
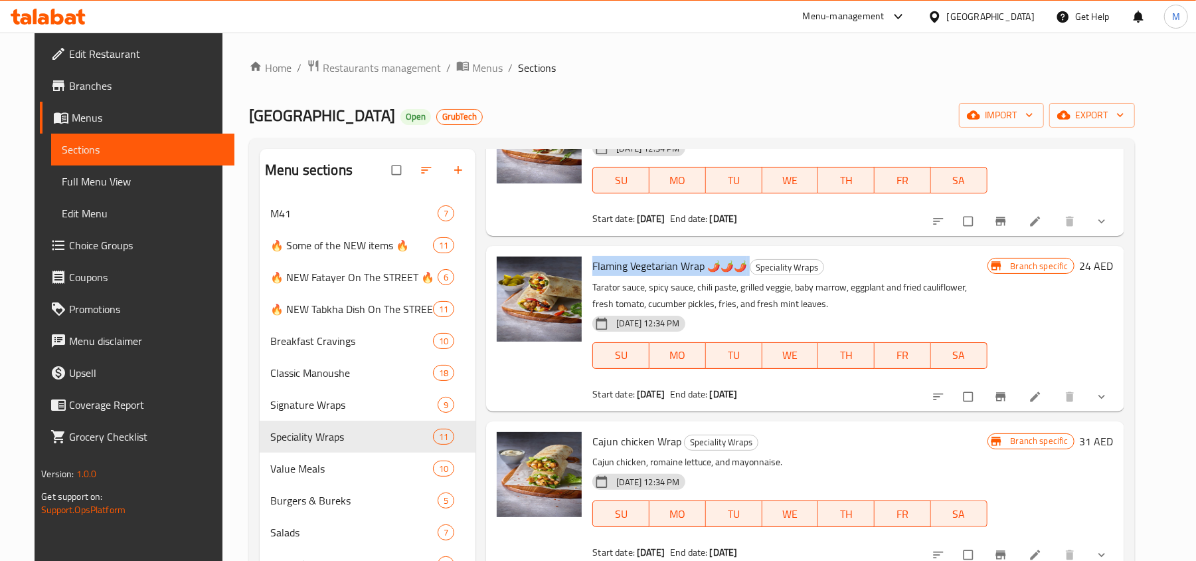
scroll to position [797, 0]
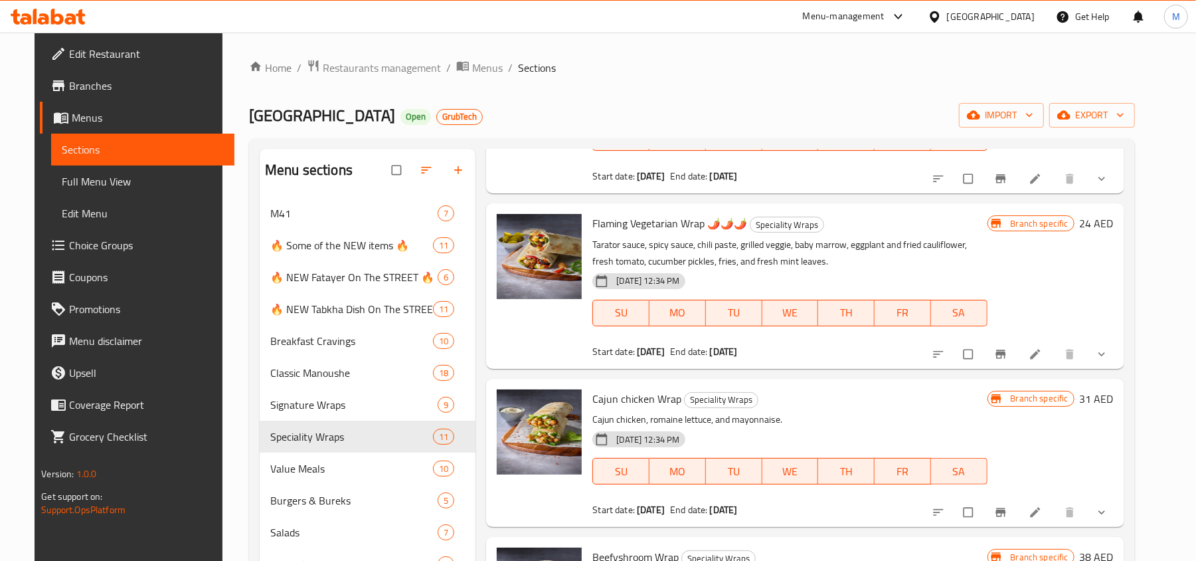
click at [647, 389] on span "Cajun chicken Wrap" at bounding box center [636, 399] width 89 height 20
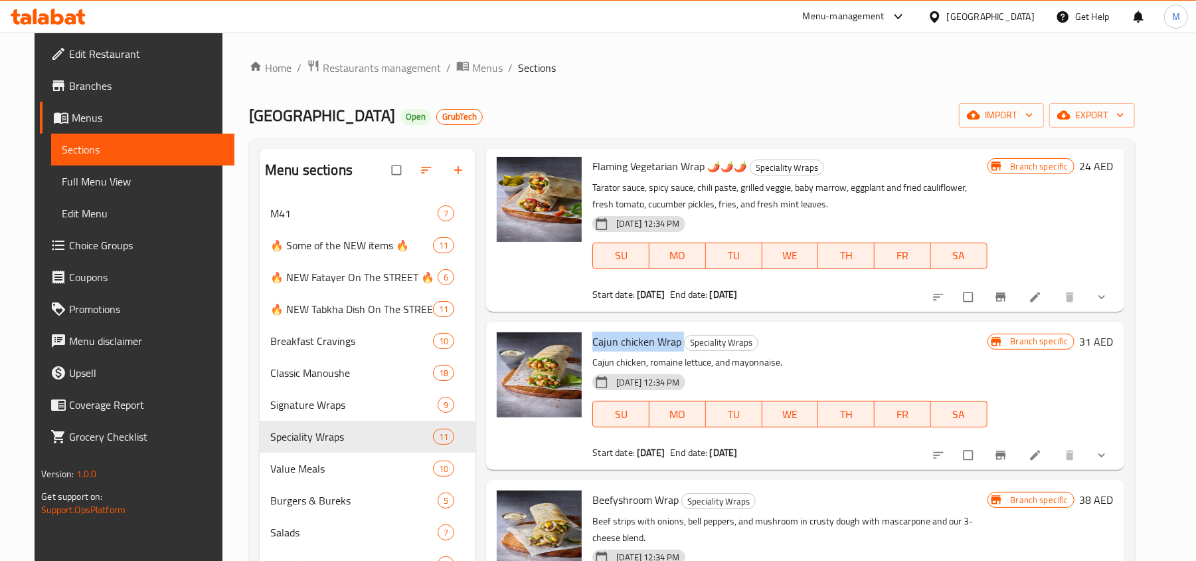
scroll to position [885, 0]
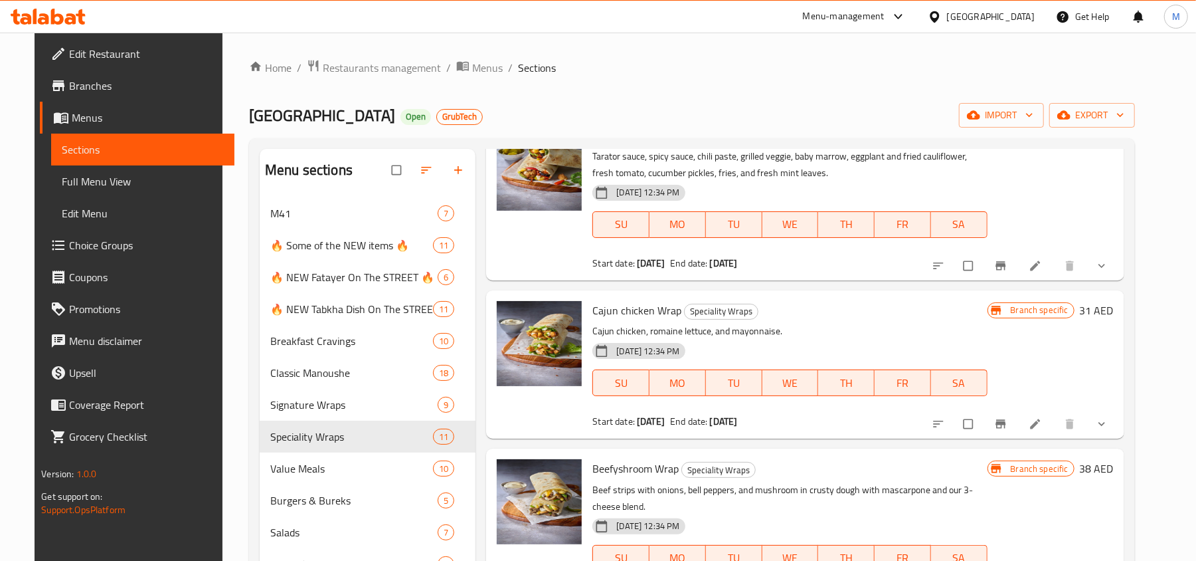
click at [628, 458] on span "Beefyshroom Wrap" at bounding box center [635, 468] width 86 height 20
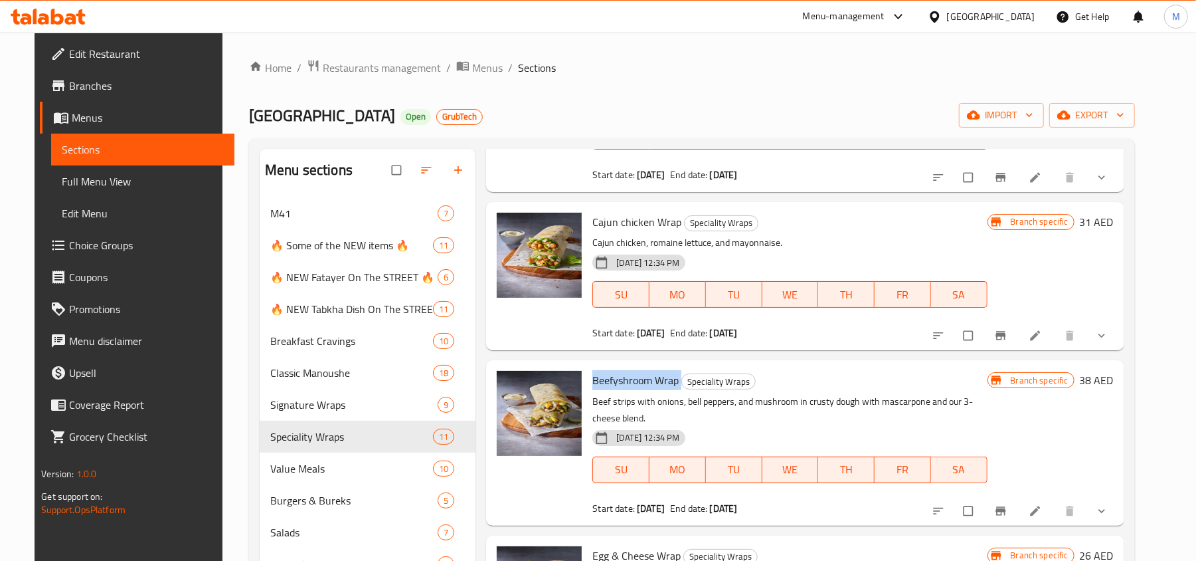
scroll to position [1063, 0]
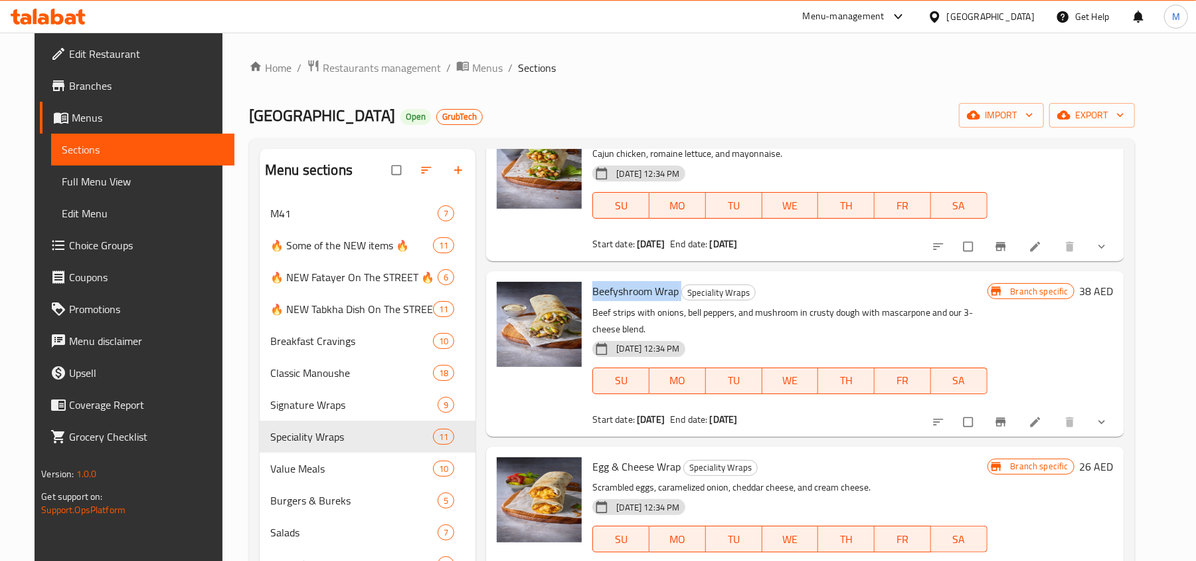
click at [612, 458] on span "Egg & Cheese Wrap" at bounding box center [636, 466] width 88 height 20
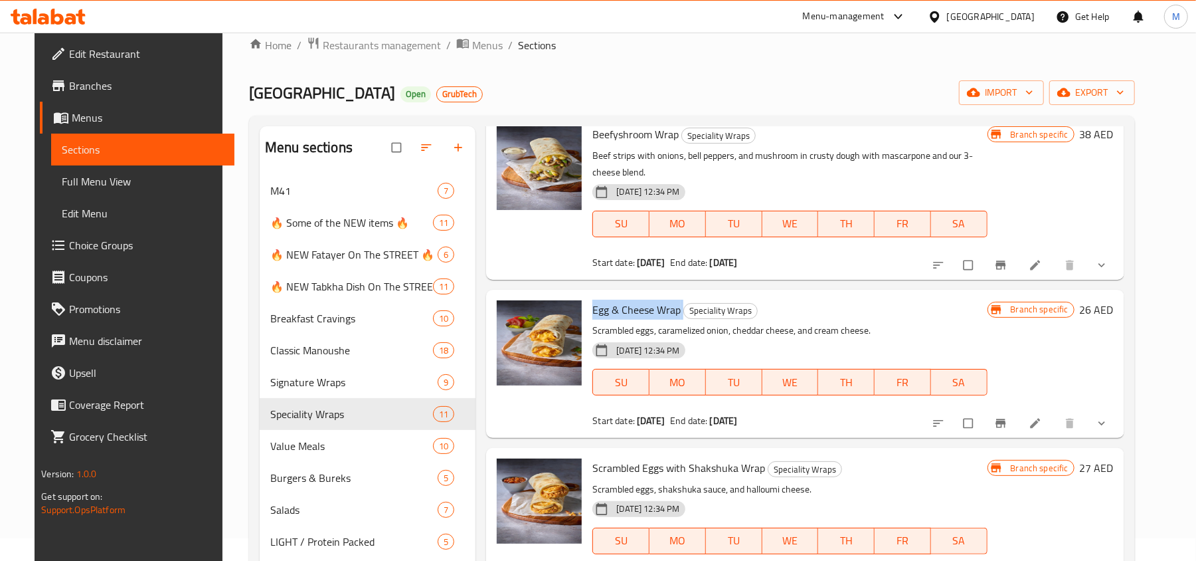
scroll to position [88, 0]
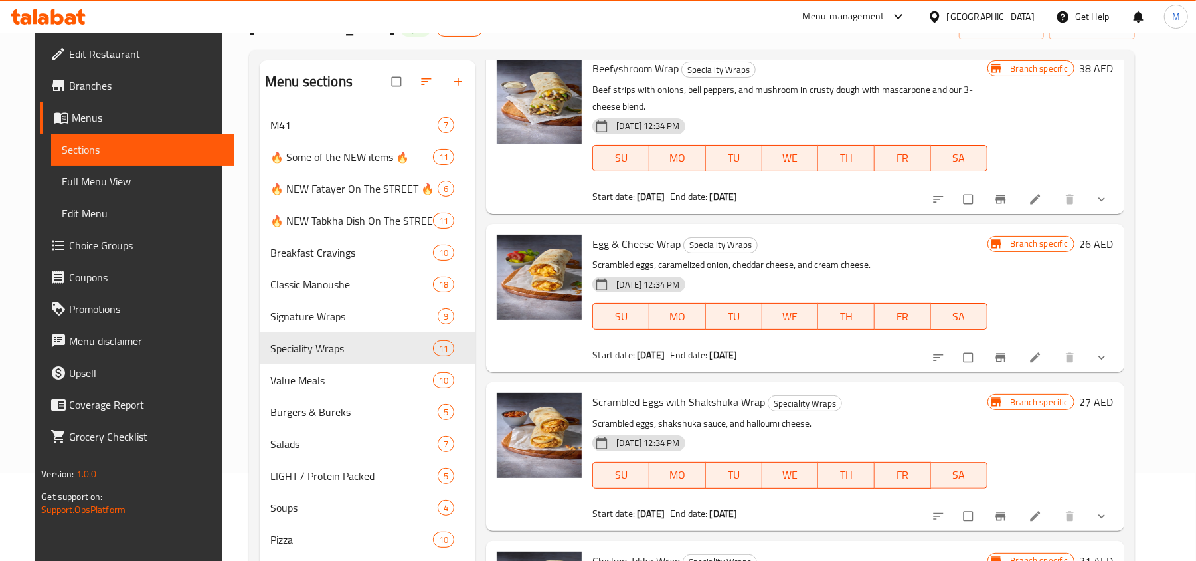
click at [683, 392] on span "Scrambled Eggs with Shakshuka Wrap" at bounding box center [678, 402] width 173 height 20
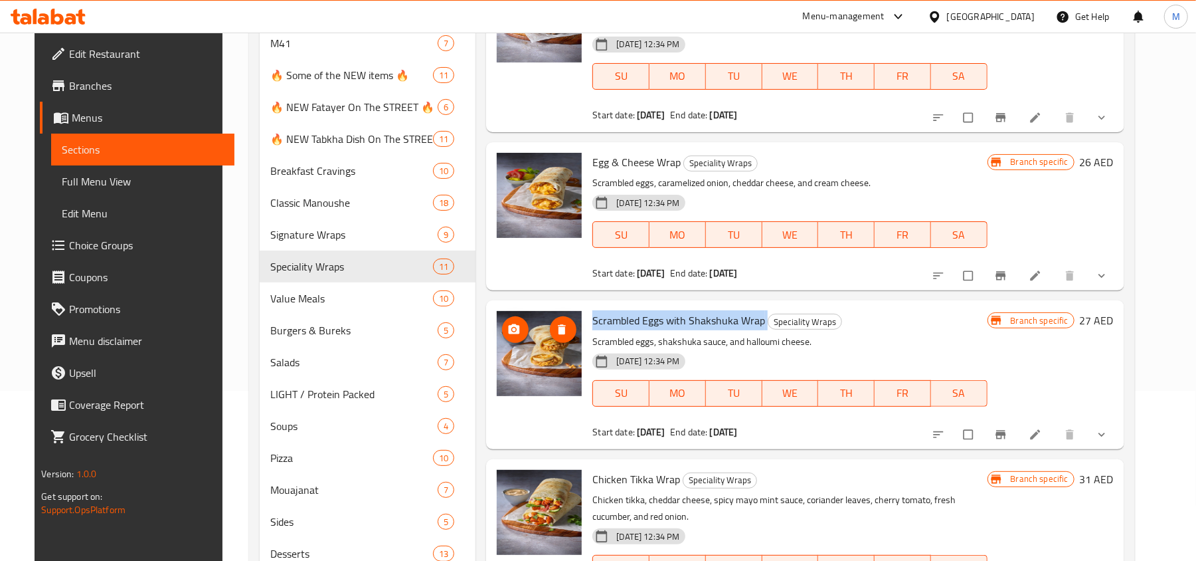
scroll to position [254, 0]
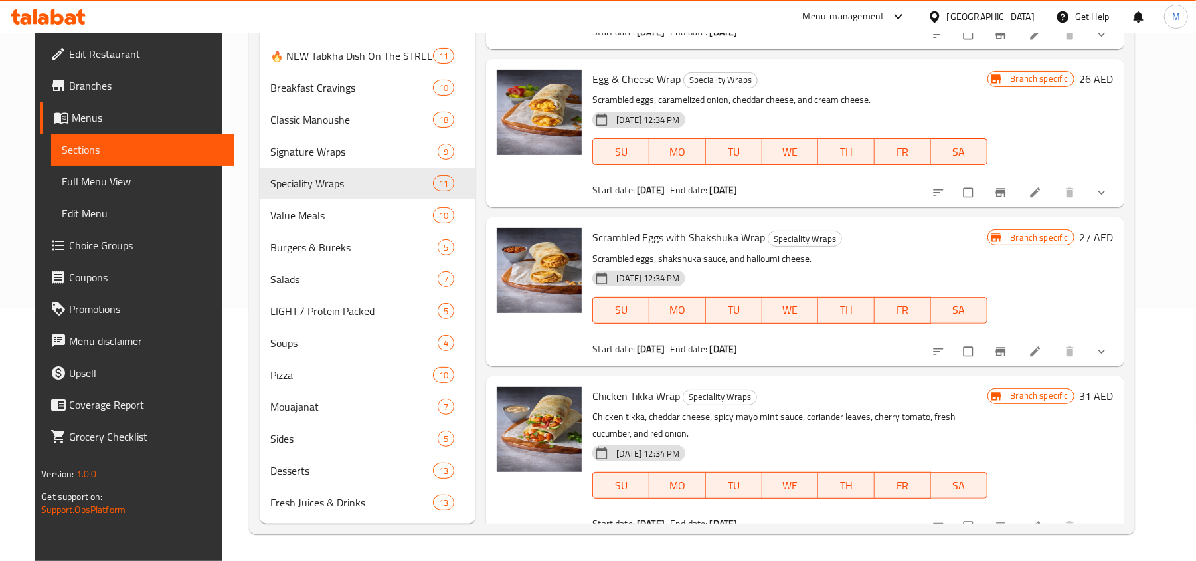
click at [649, 386] on span "Chicken Tikka Wrap" at bounding box center [636, 396] width 88 height 20
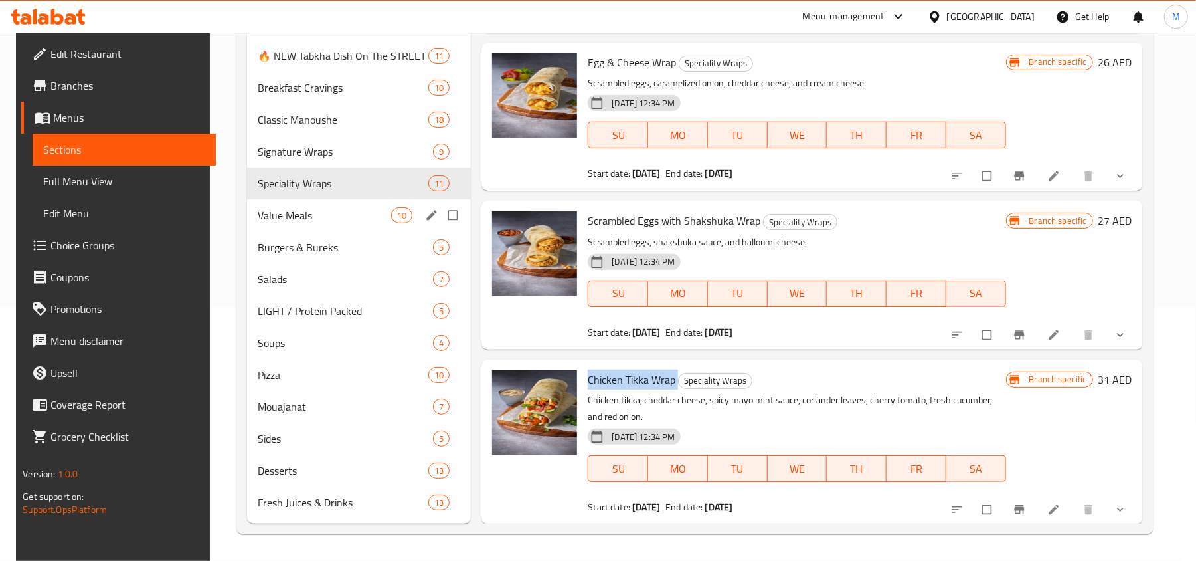
click at [333, 224] on div "Value Meals 10" at bounding box center [359, 215] width 224 height 32
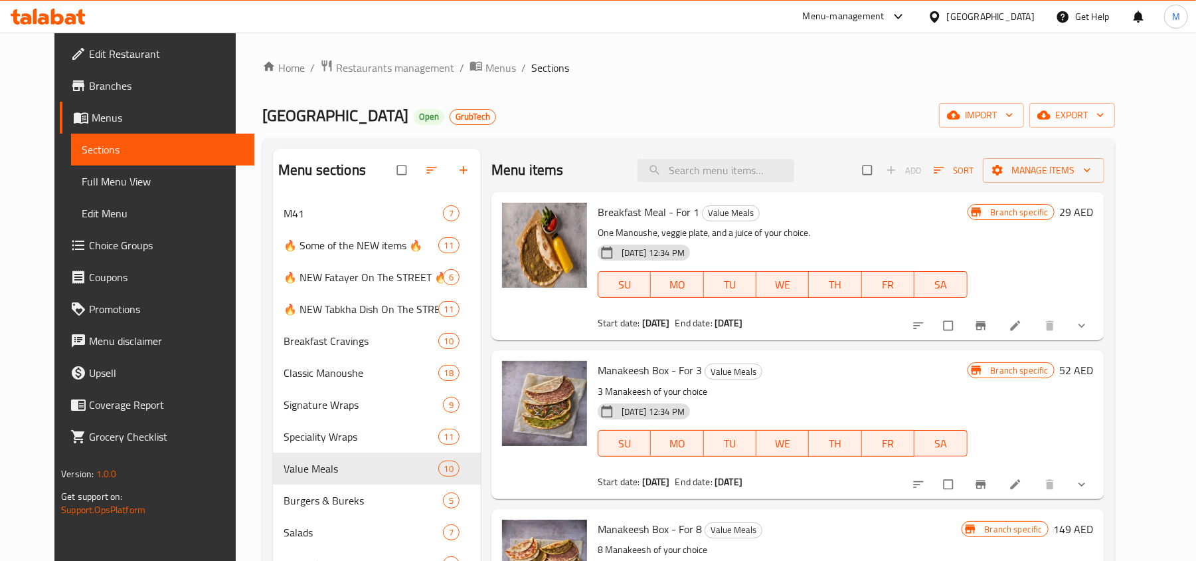
click at [600, 213] on span "Breakfast Meal - For 1" at bounding box center [649, 212] width 102 height 20
click at [652, 375] on span "Manakeesh Box - For 3" at bounding box center [650, 370] width 104 height 20
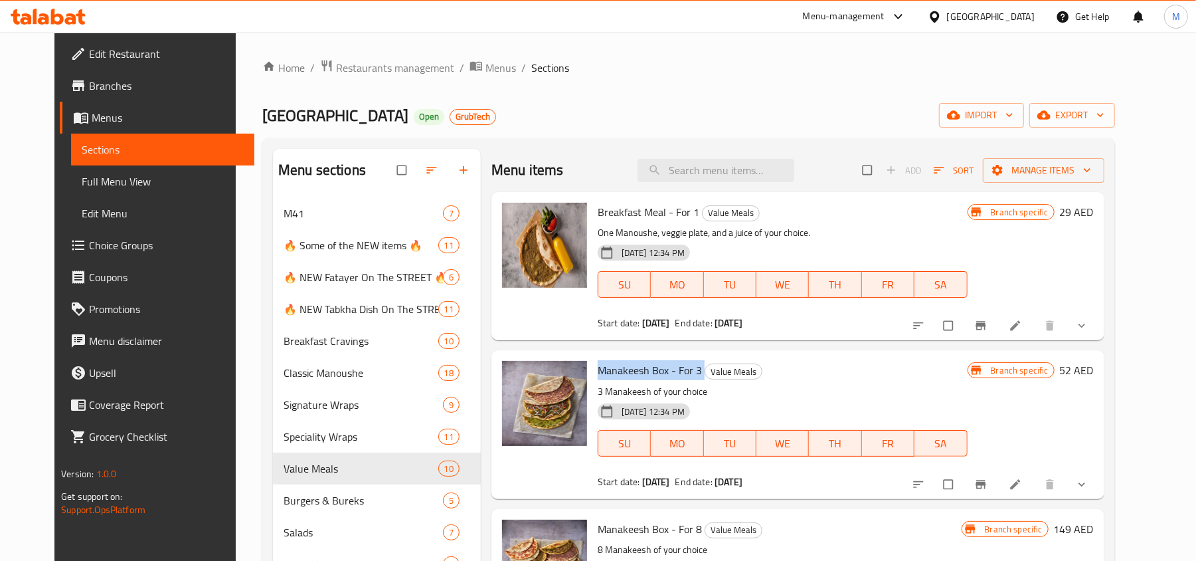
click at [652, 375] on span "Manakeesh Box - For 3" at bounding box center [650, 370] width 104 height 20
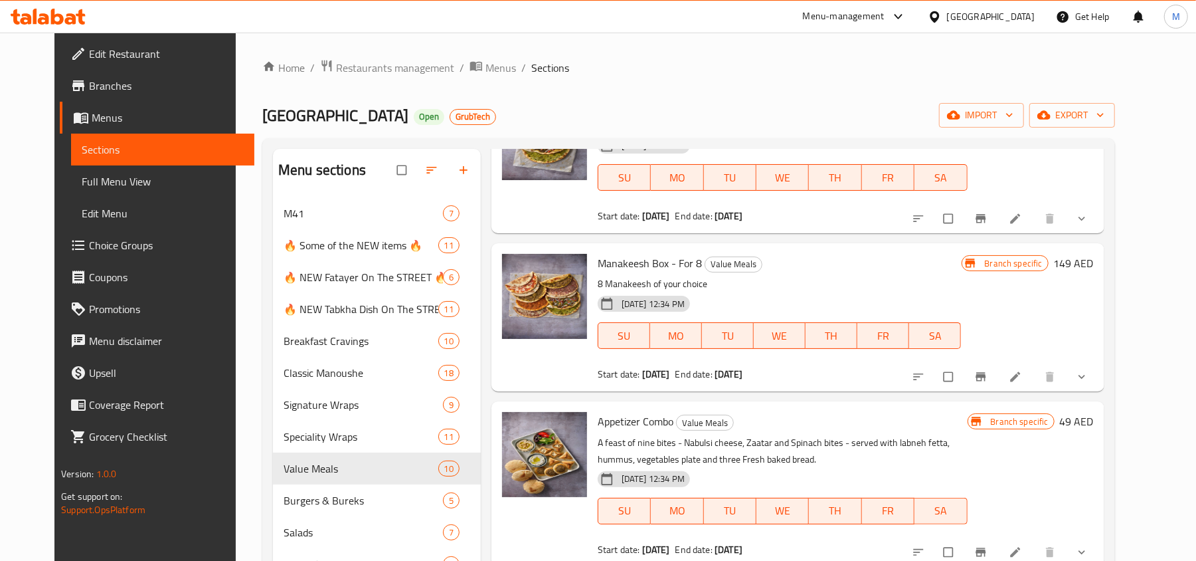
scroll to position [354, 0]
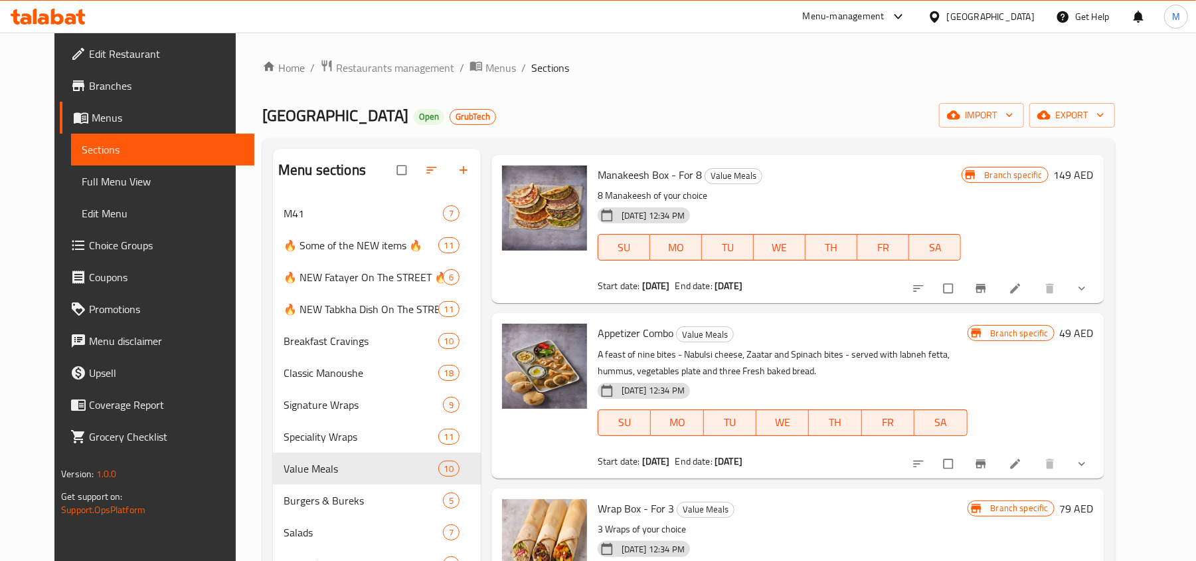
click at [650, 340] on span "Appetizer Combo" at bounding box center [636, 333] width 76 height 20
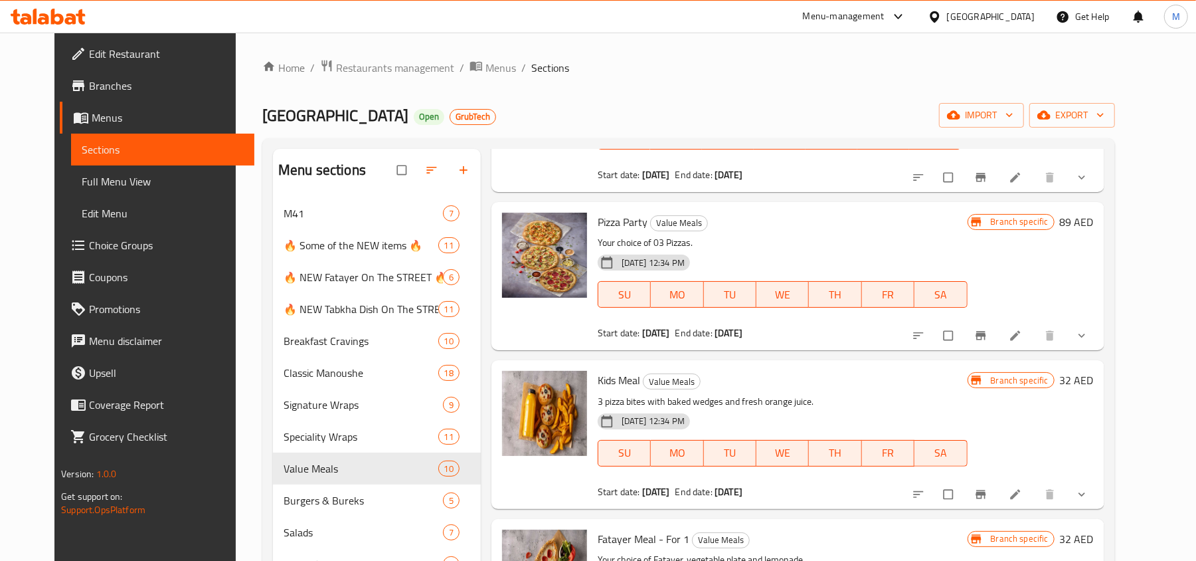
scroll to position [974, 0]
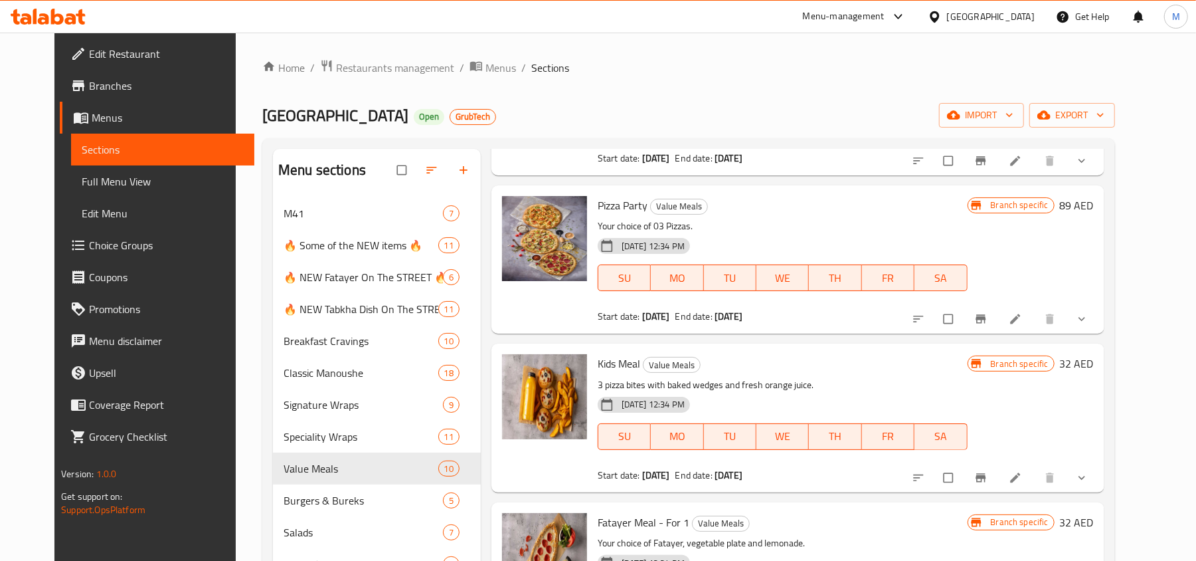
click at [628, 208] on span "Pizza Party" at bounding box center [623, 205] width 50 height 20
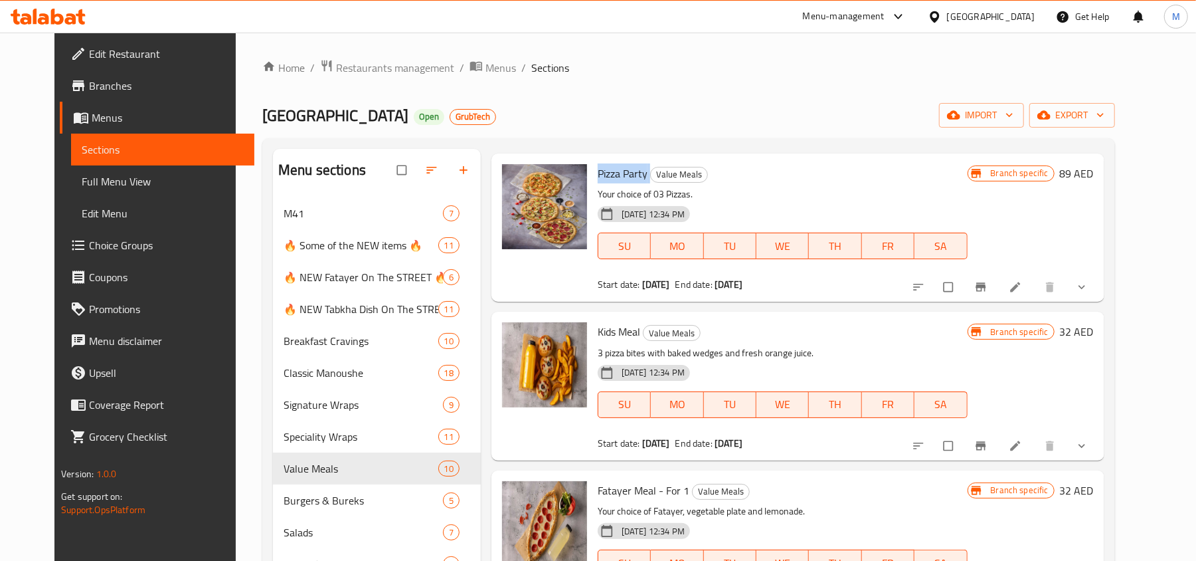
click at [614, 333] on span "Kids Meal" at bounding box center [619, 331] width 43 height 20
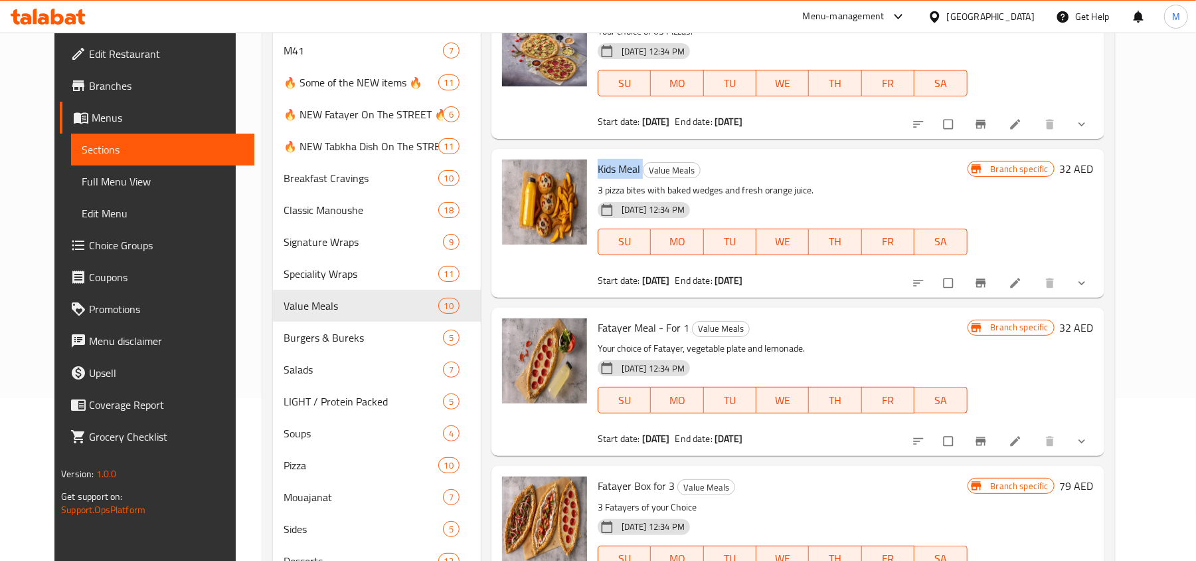
scroll to position [177, 0]
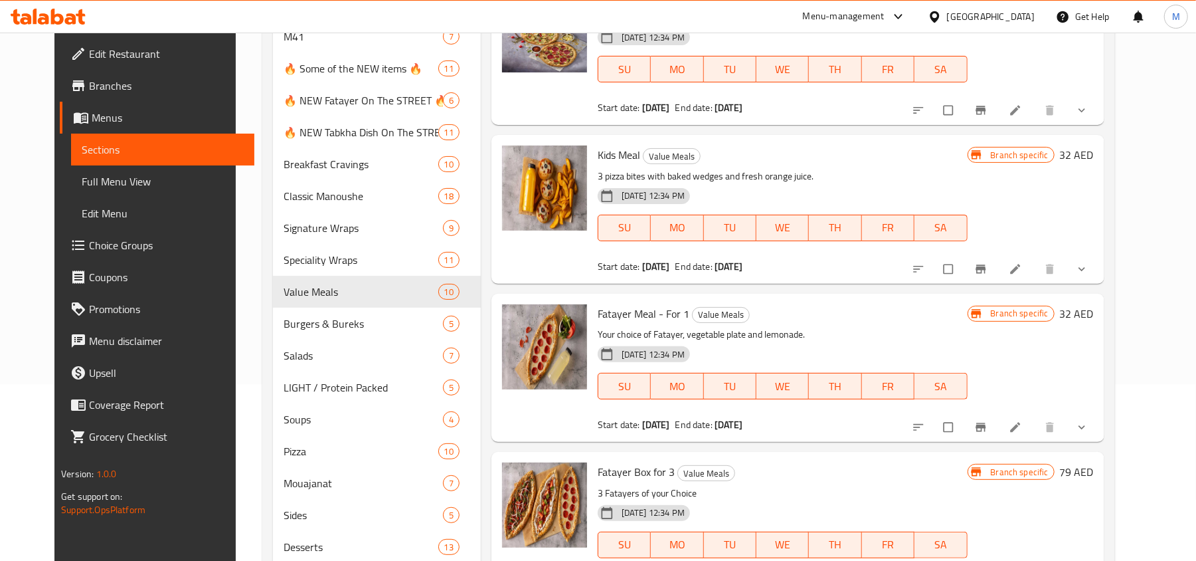
click at [631, 313] on span "Fatayer Meal - For 1" at bounding box center [644, 314] width 92 height 20
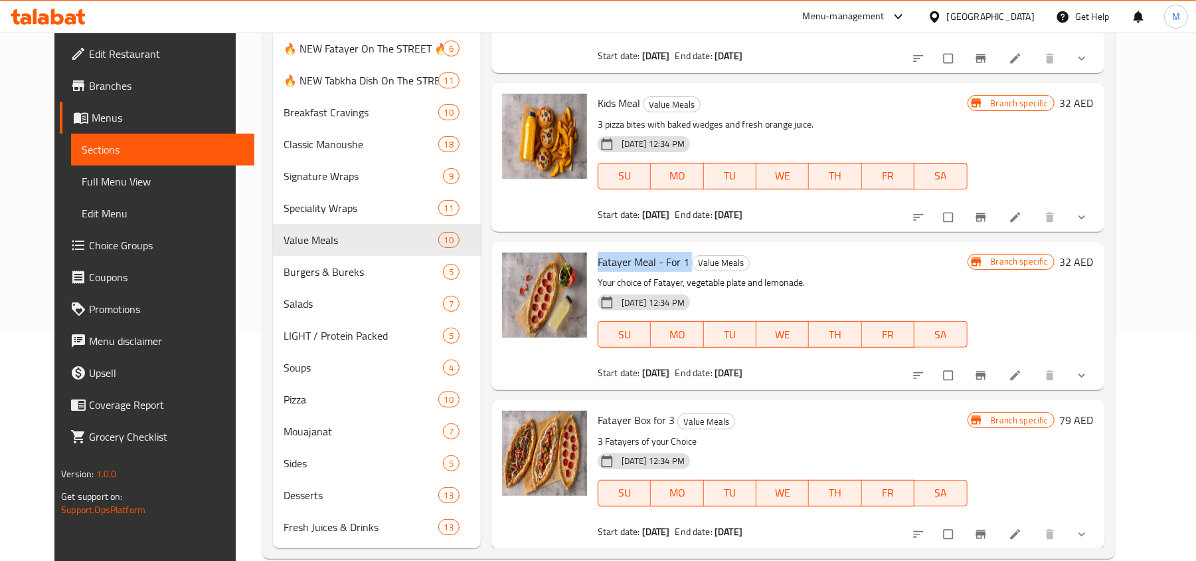
scroll to position [254, 0]
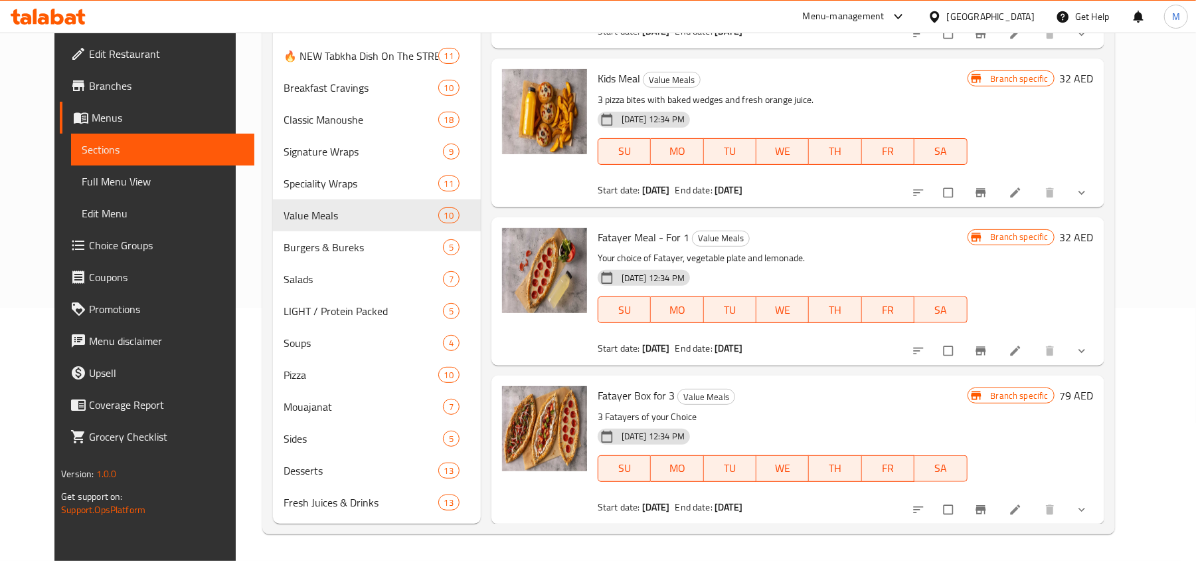
click at [651, 400] on span "Fatayer Box for 3" at bounding box center [636, 395] width 77 height 20
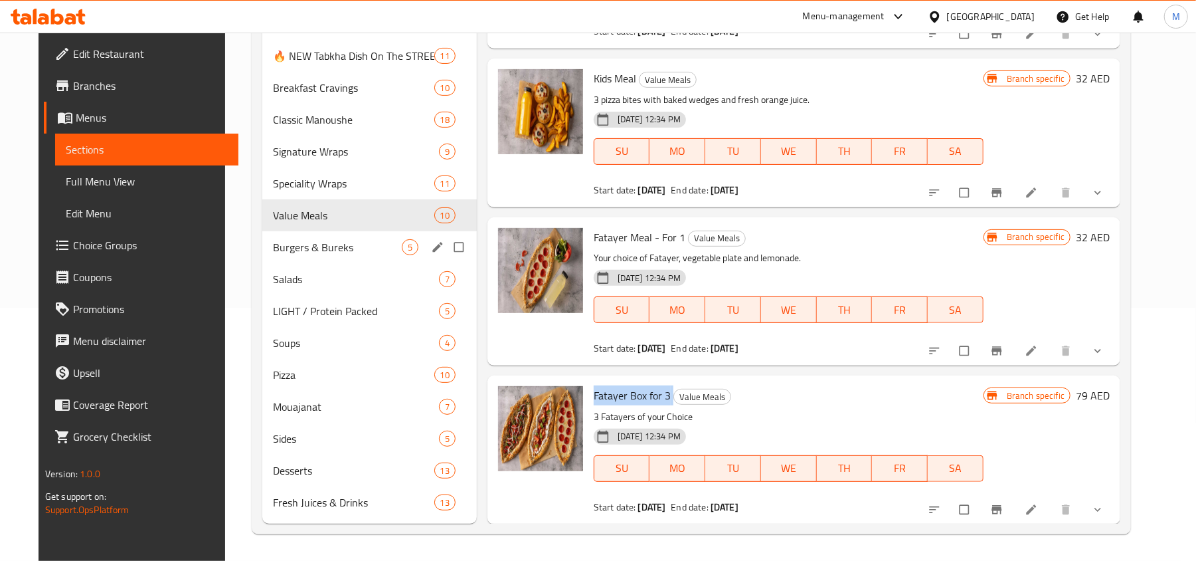
click at [311, 242] on span "Burgers & Bureks" at bounding box center [337, 247] width 129 height 16
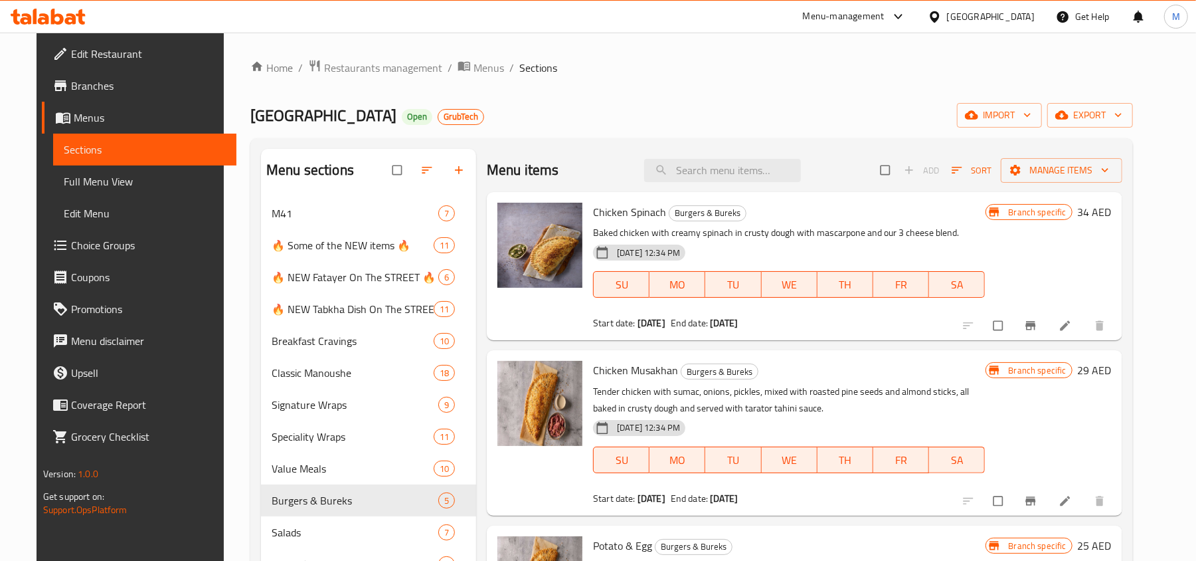
click at [614, 218] on span "Chicken Spinach" at bounding box center [629, 212] width 73 height 20
click at [643, 379] on span "Chicken Musakhan" at bounding box center [635, 370] width 85 height 20
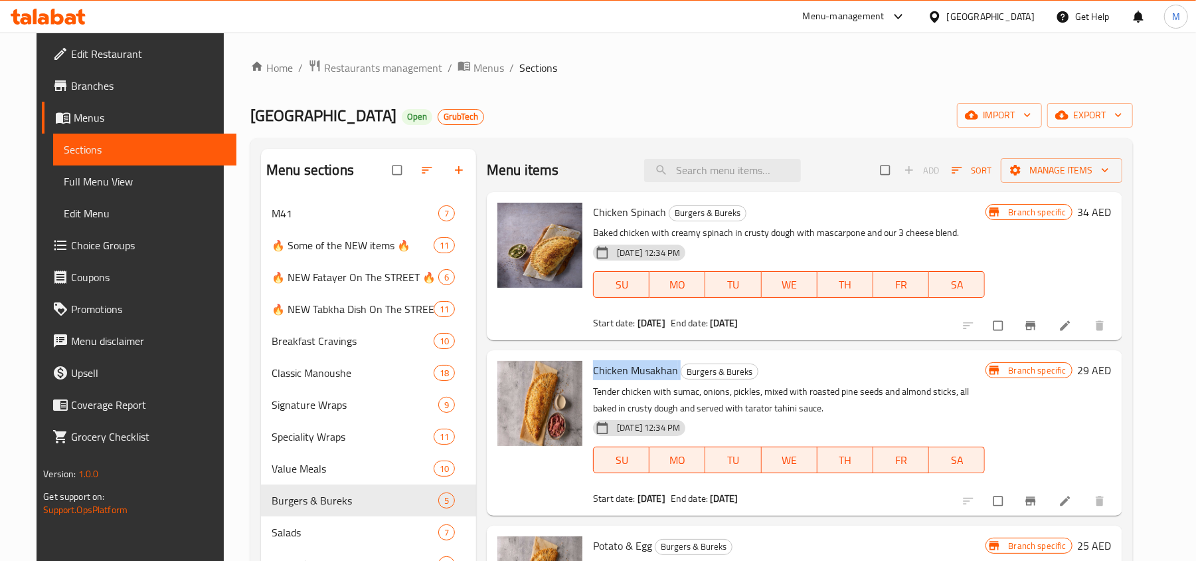
click at [643, 379] on span "Chicken Musakhan" at bounding box center [635, 370] width 85 height 20
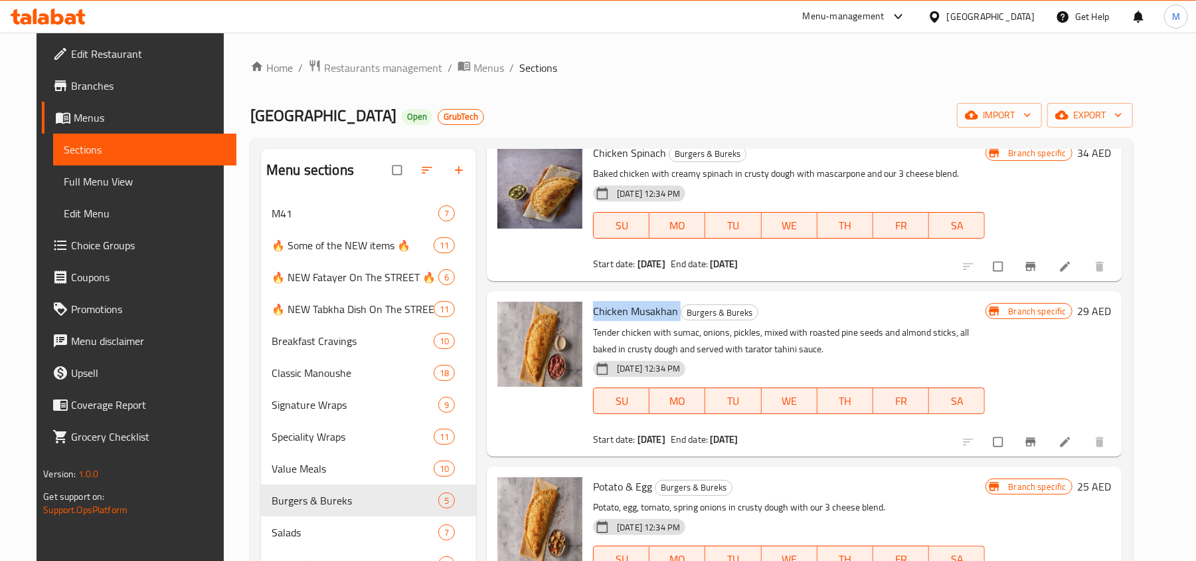
scroll to position [88, 0]
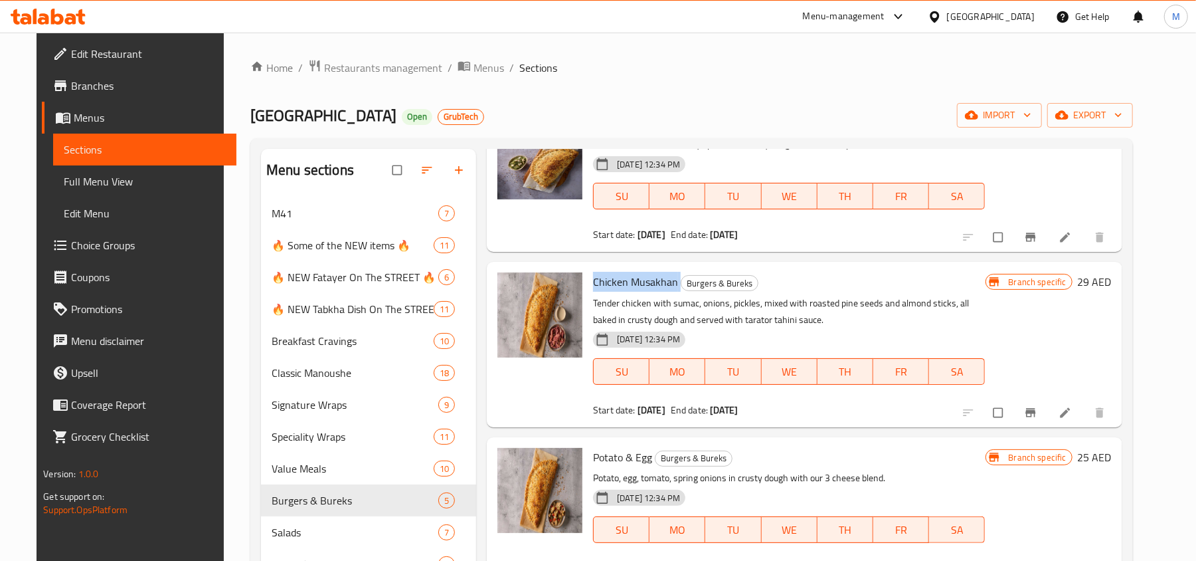
click at [628, 455] on span "Potato & Egg" at bounding box center [622, 457] width 59 height 20
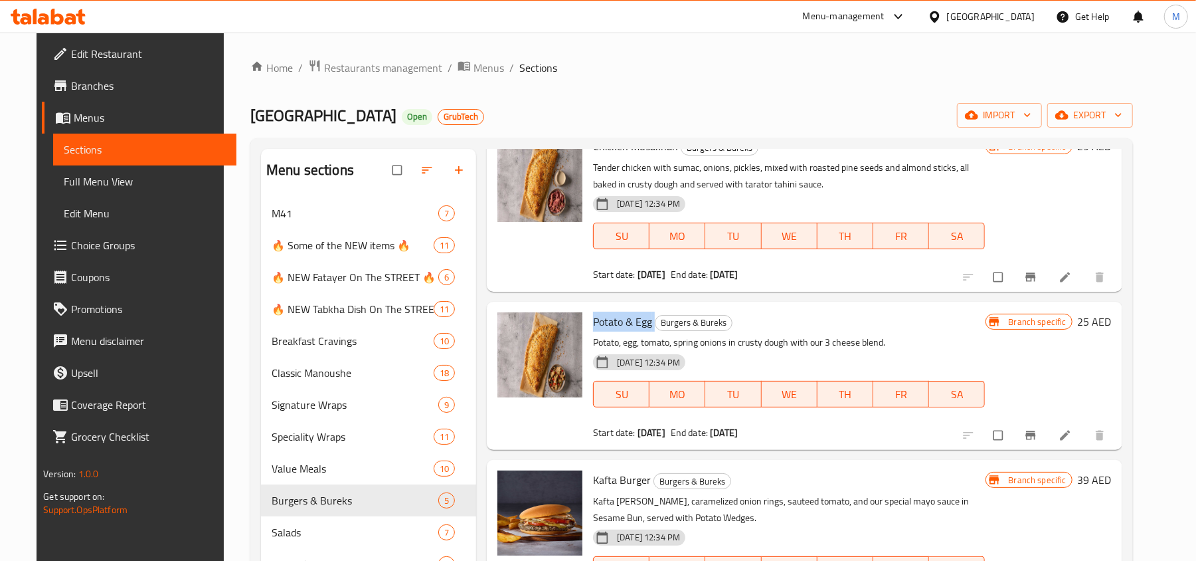
scroll to position [230, 0]
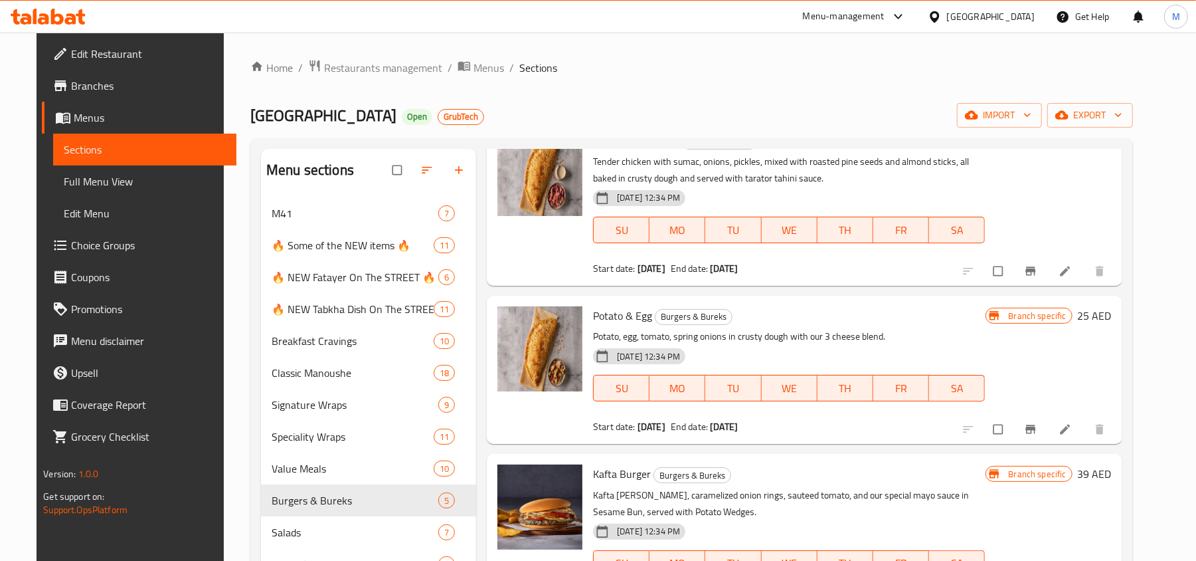
click at [623, 476] on span "Kafta Burger" at bounding box center [622, 474] width 58 height 20
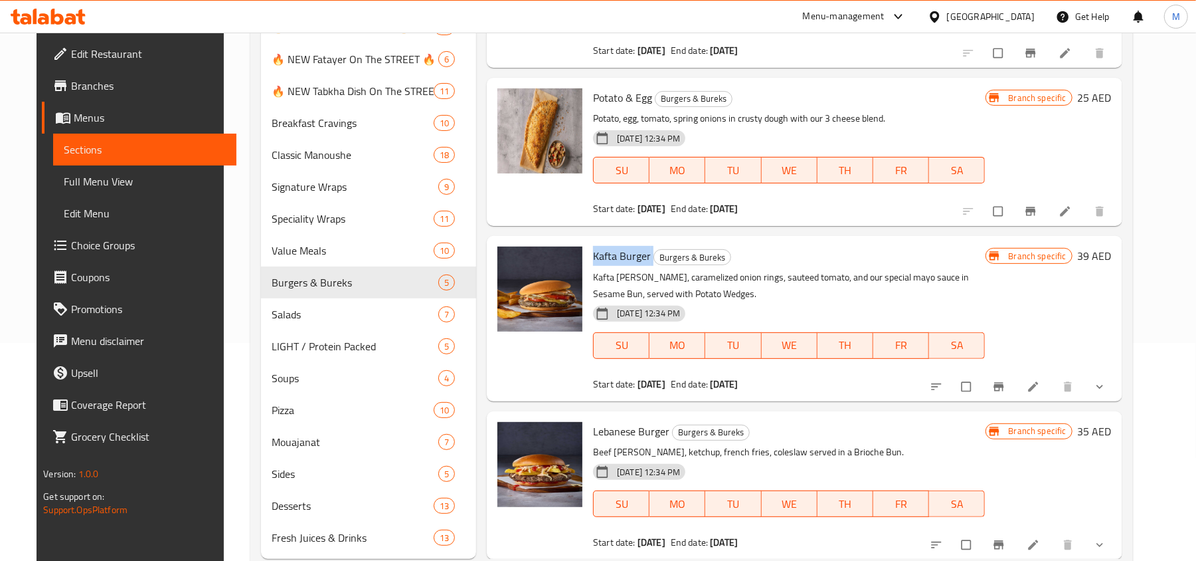
scroll to position [254, 0]
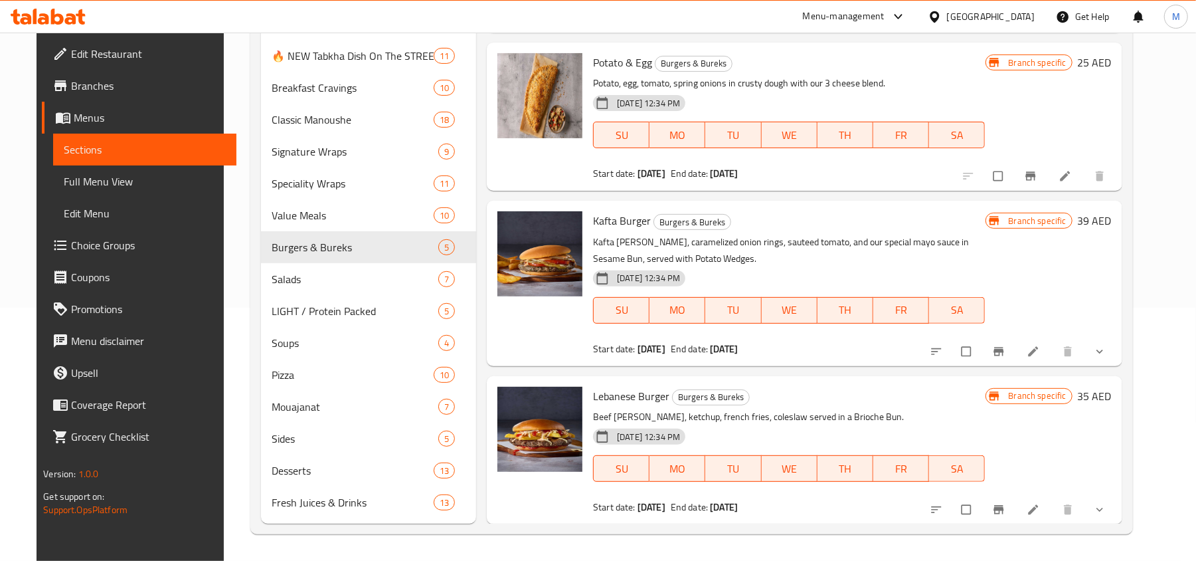
click at [630, 383] on div "Lebanese Burger Burgers & Bureks Beef burger patty, ketchup, french fries, cole…" at bounding box center [789, 449] width 402 height 137
click at [631, 389] on span "Lebanese Burger" at bounding box center [631, 396] width 76 height 20
click at [631, 391] on span "Lebanese Burger" at bounding box center [631, 396] width 76 height 20
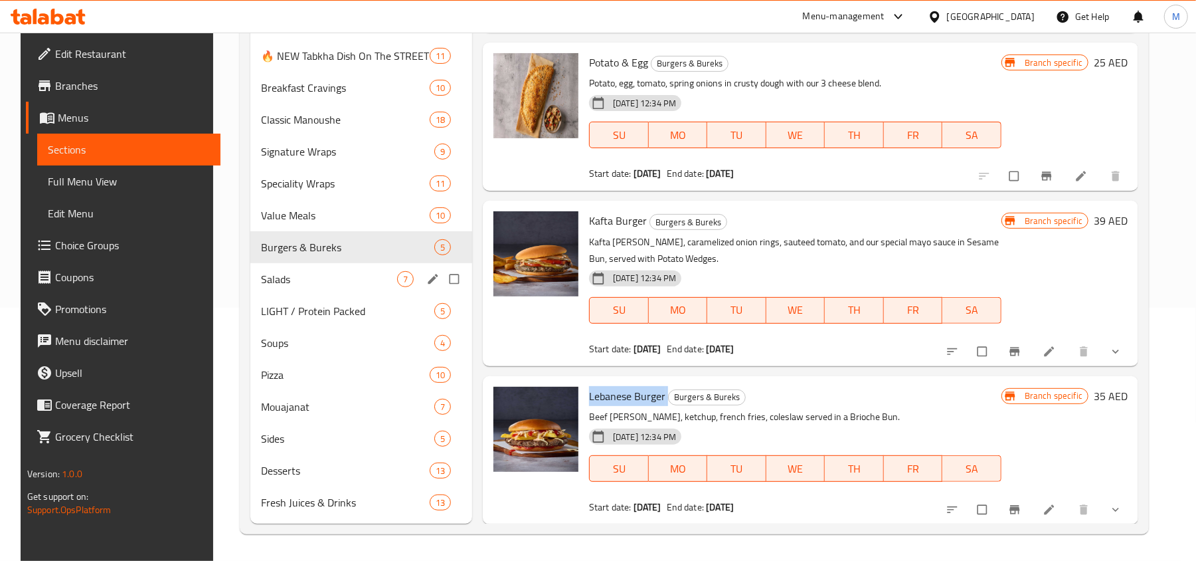
click at [308, 275] on span "Salads" at bounding box center [329, 279] width 136 height 16
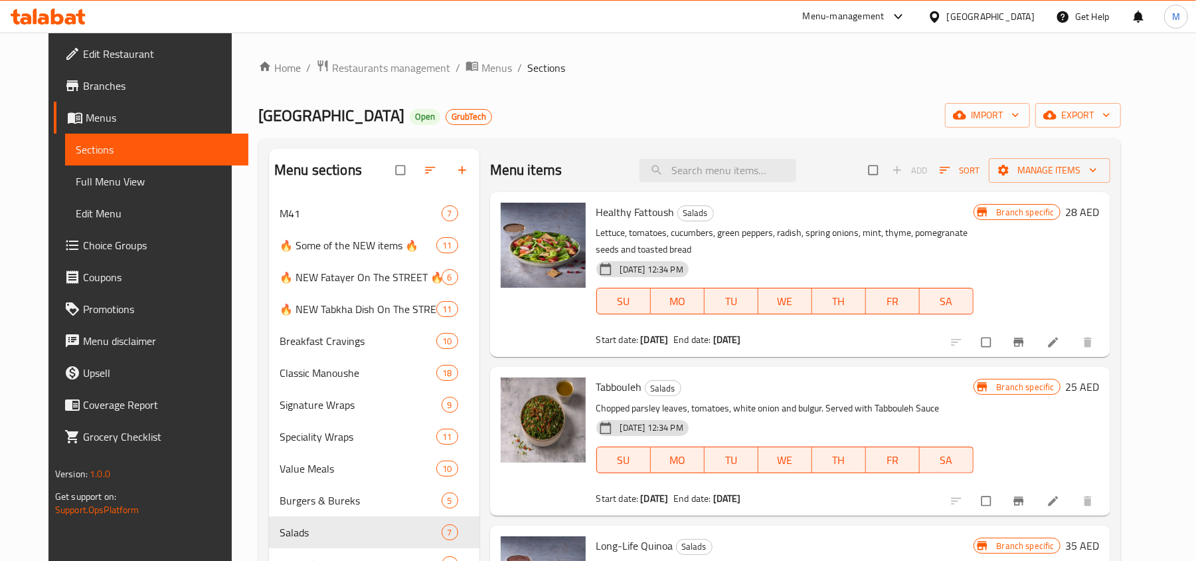
click at [603, 205] on span "Healthy Fattoush" at bounding box center [635, 212] width 78 height 20
click at [614, 394] on span "Tabbouleh" at bounding box center [619, 387] width 46 height 20
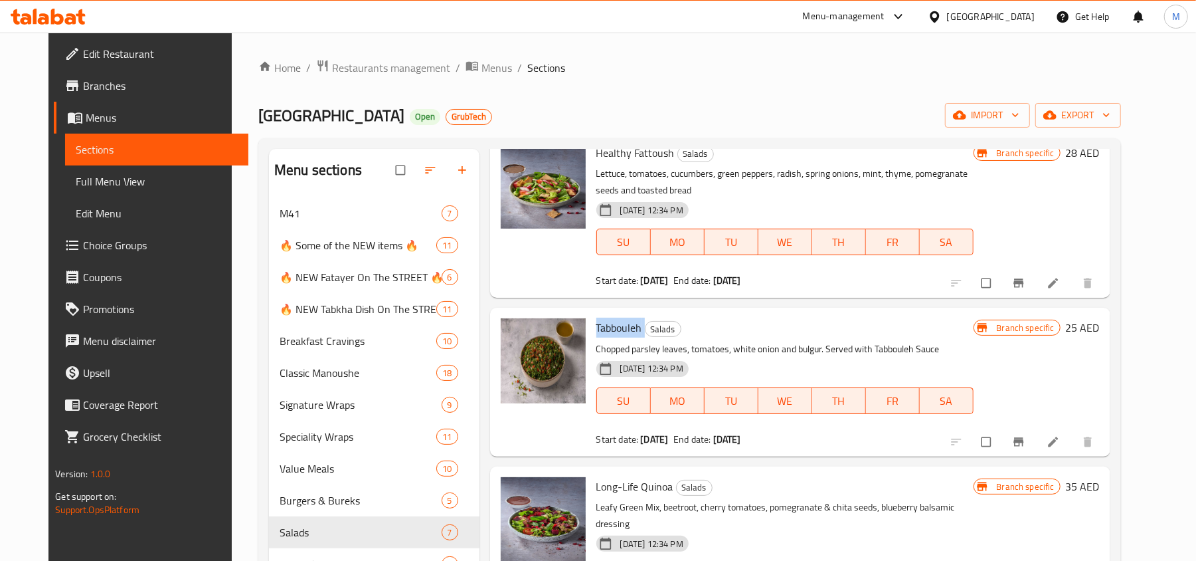
scroll to position [88, 0]
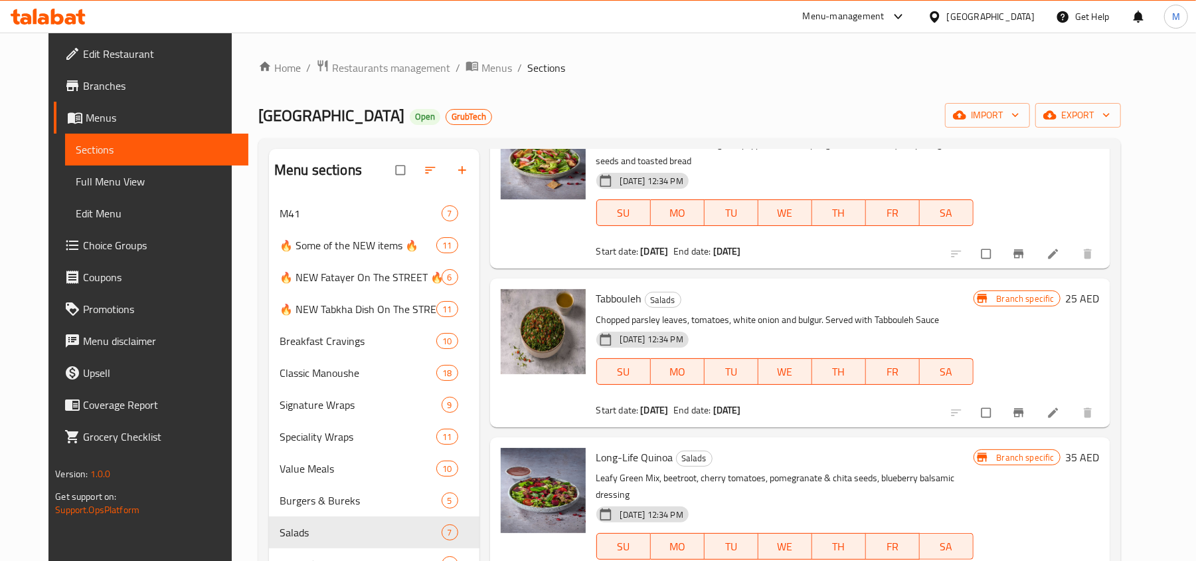
click at [620, 452] on span "Long-Life Quinoa" at bounding box center [634, 457] width 77 height 20
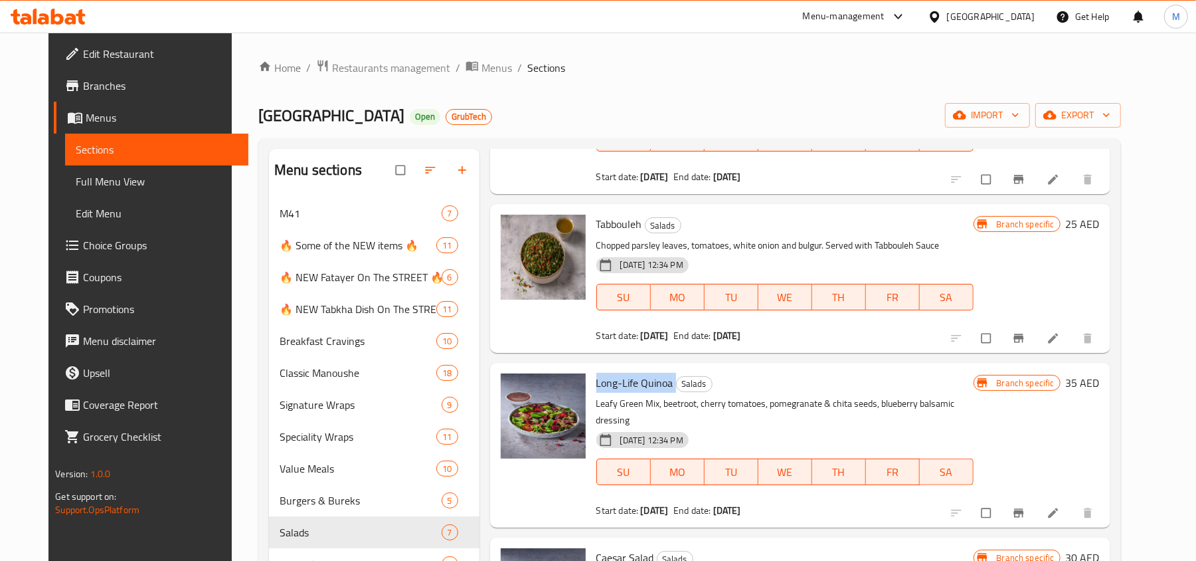
scroll to position [266, 0]
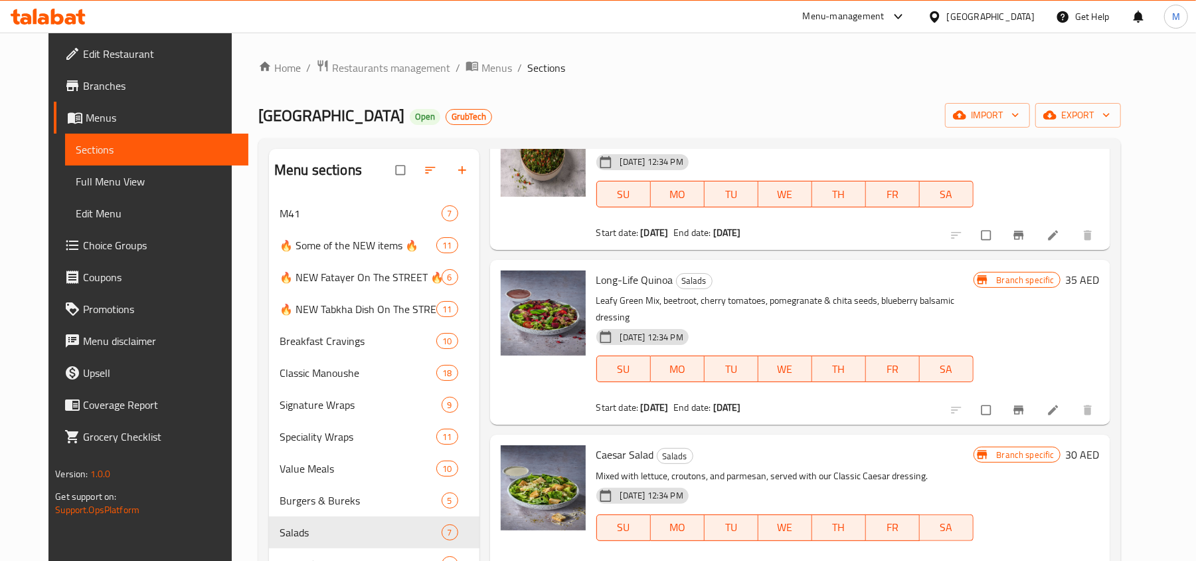
click at [627, 444] on span "Caesar Salad" at bounding box center [625, 454] width 58 height 20
click at [626, 444] on span "Caesar Salad" at bounding box center [625, 454] width 58 height 20
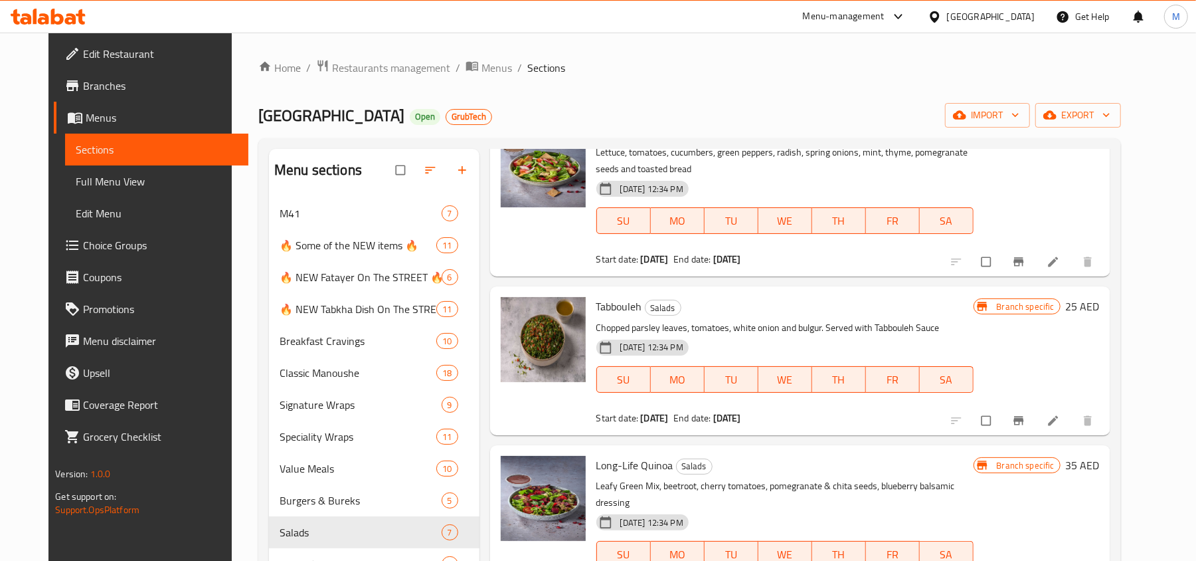
scroll to position [0, 0]
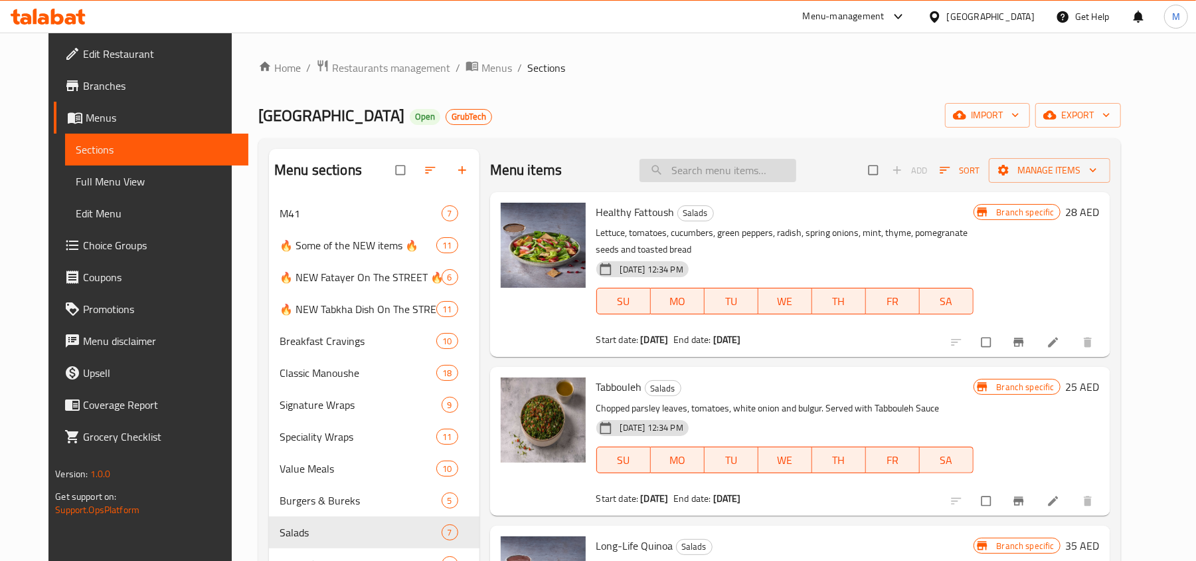
click at [758, 170] on input "search" at bounding box center [718, 170] width 157 height 23
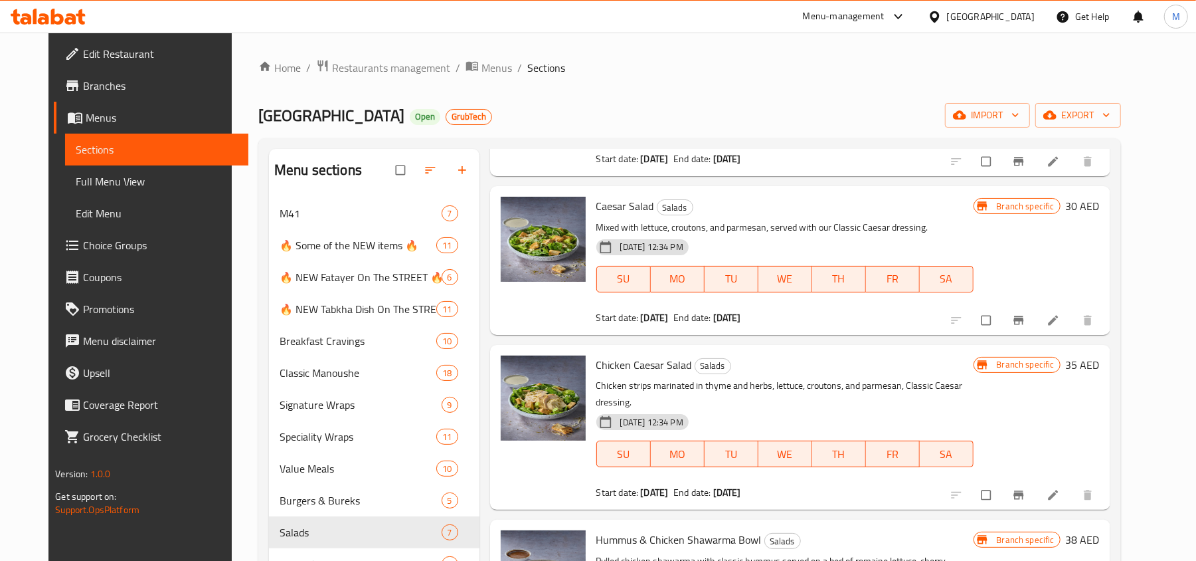
scroll to position [531, 0]
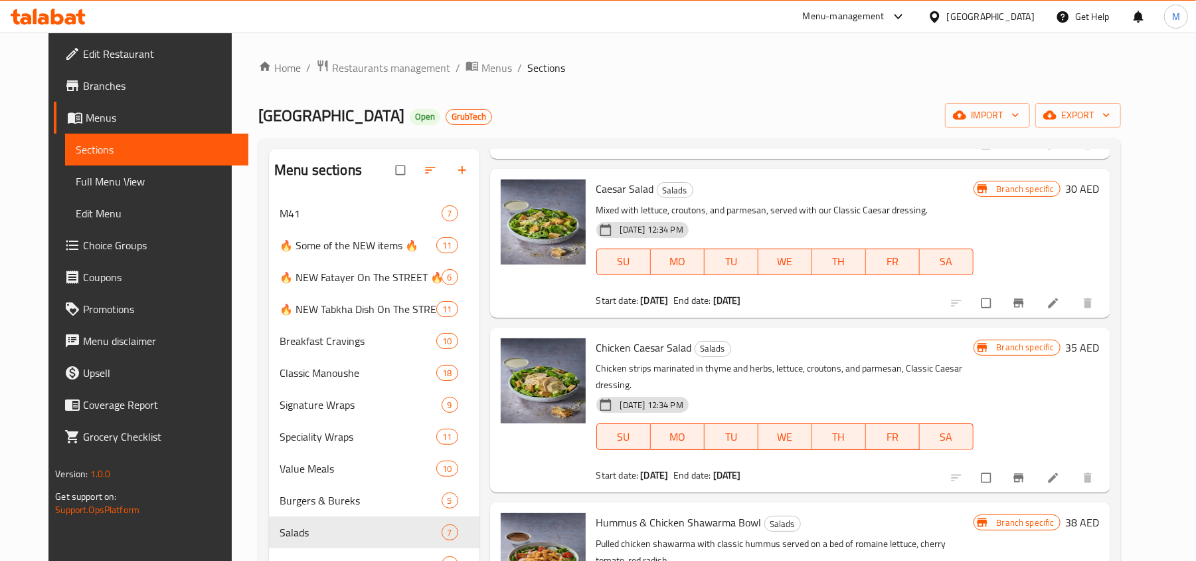
click at [644, 341] on div "Chicken Caesar Salad Salads Chicken strips marinated in thyme and herbs, lettuc…" at bounding box center [785, 410] width 388 height 154
click at [647, 337] on span "Chicken Caesar Salad" at bounding box center [644, 347] width 96 height 20
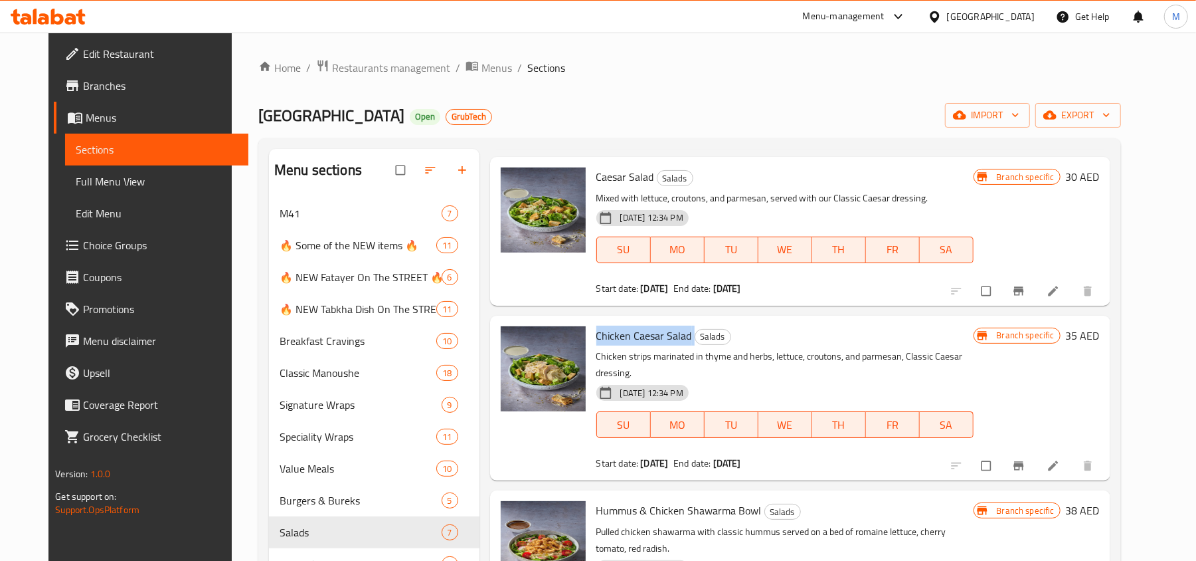
scroll to position [547, 0]
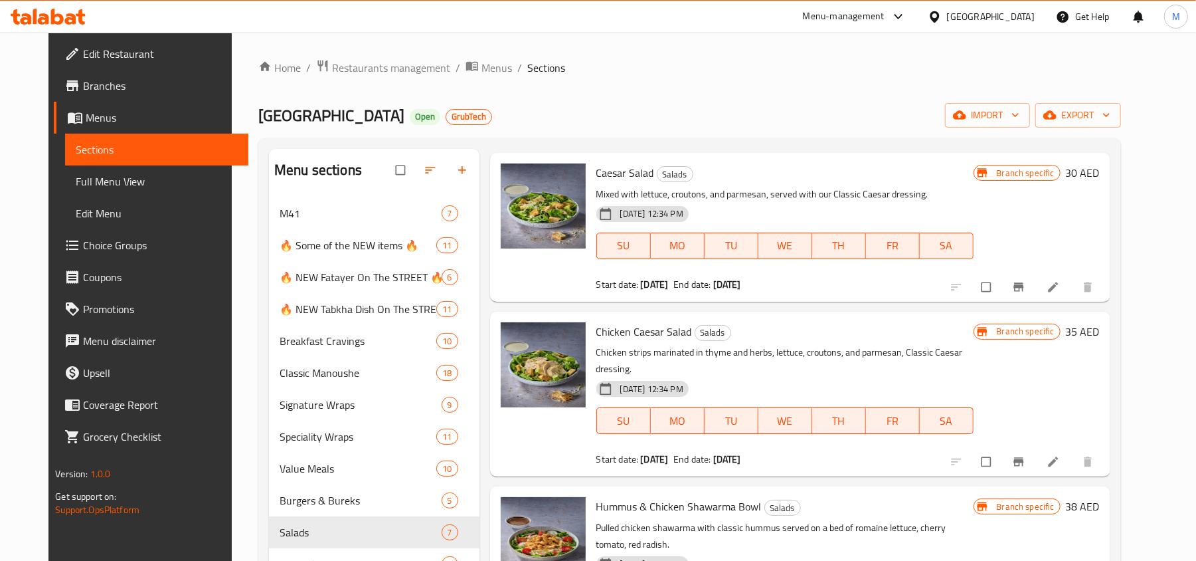
click at [647, 496] on span "Hummus & Chicken Shawarma Bowl" at bounding box center [678, 506] width 165 height 20
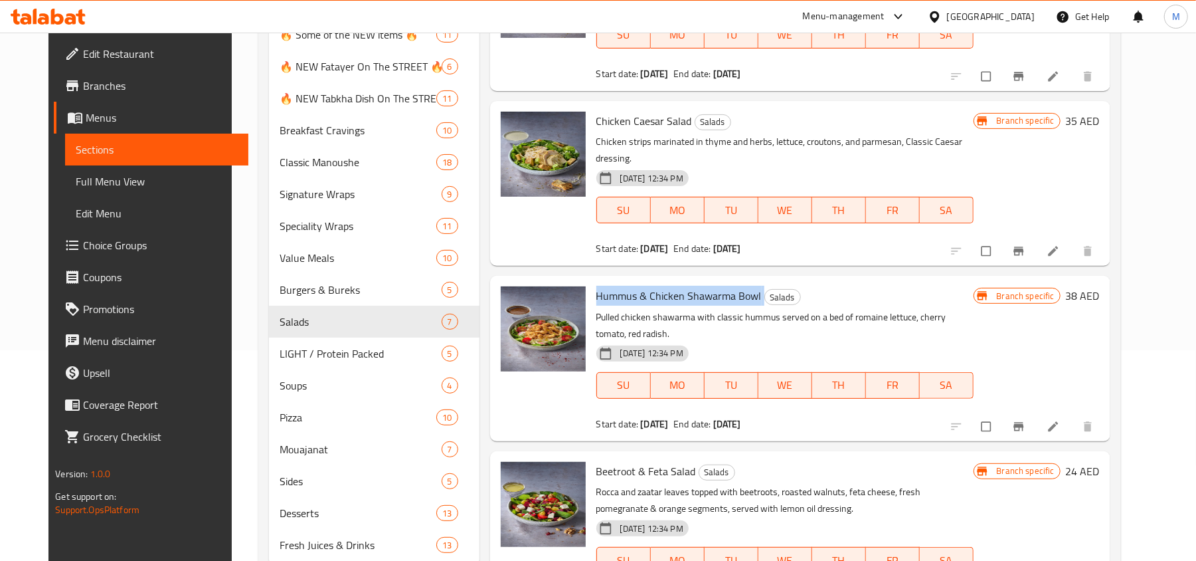
scroll to position [254, 0]
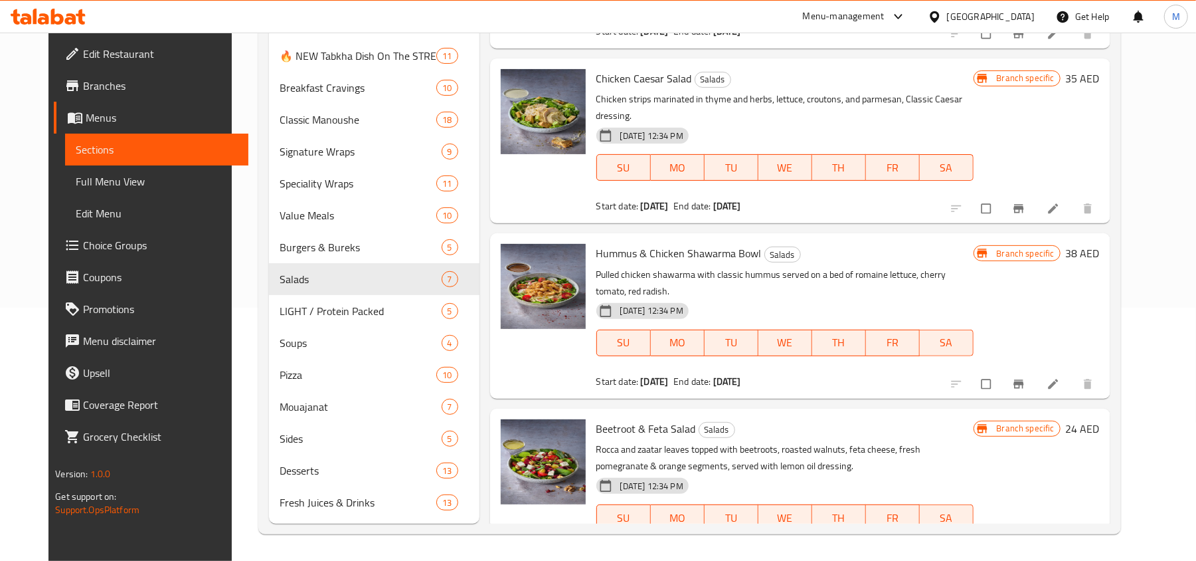
click at [631, 418] on span "Beetroot & Feta Salad" at bounding box center [646, 428] width 100 height 20
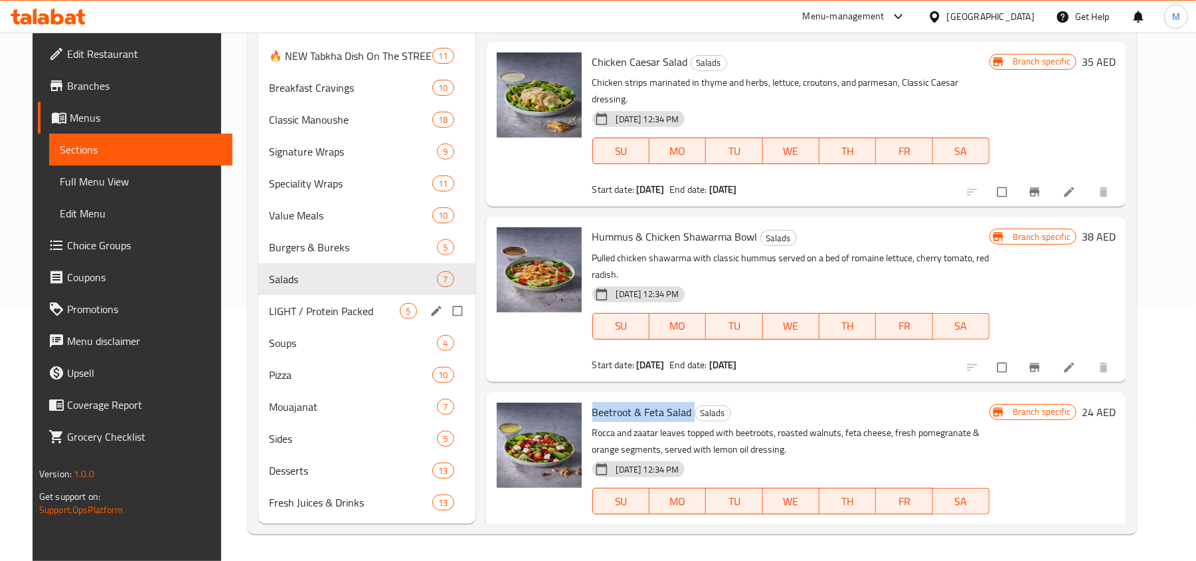
click at [269, 304] on span "LIGHT / Protein Packed" at bounding box center [334, 311] width 131 height 16
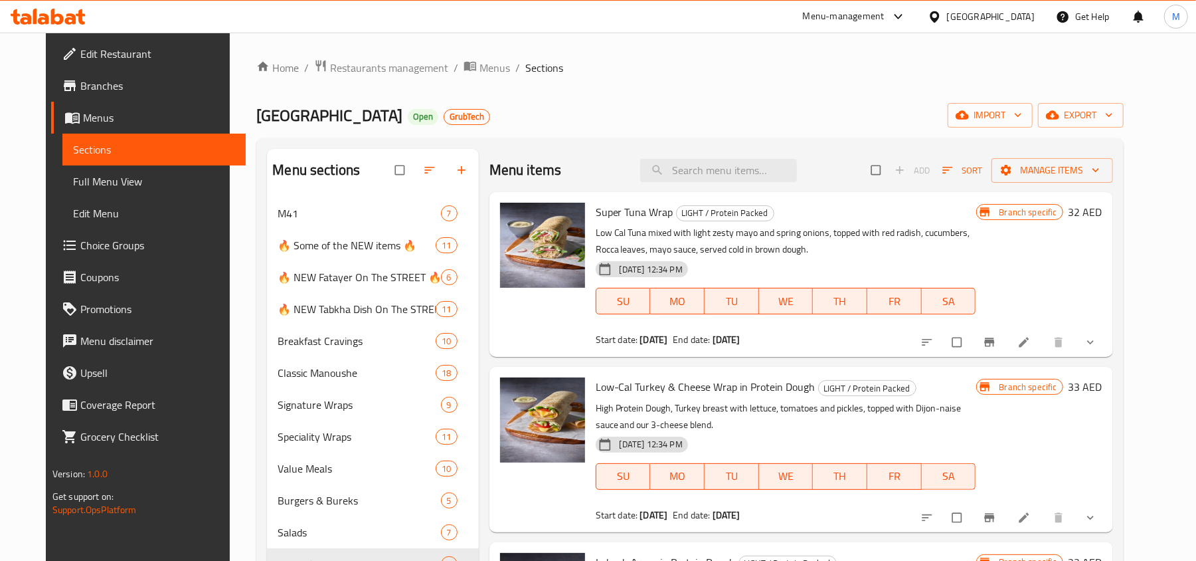
click at [606, 209] on span "Super Tuna Wrap" at bounding box center [635, 212] width 78 height 20
click at [650, 385] on span "Low-Cal Turkey & Cheese Wrap in Protein Dough" at bounding box center [706, 387] width 220 height 20
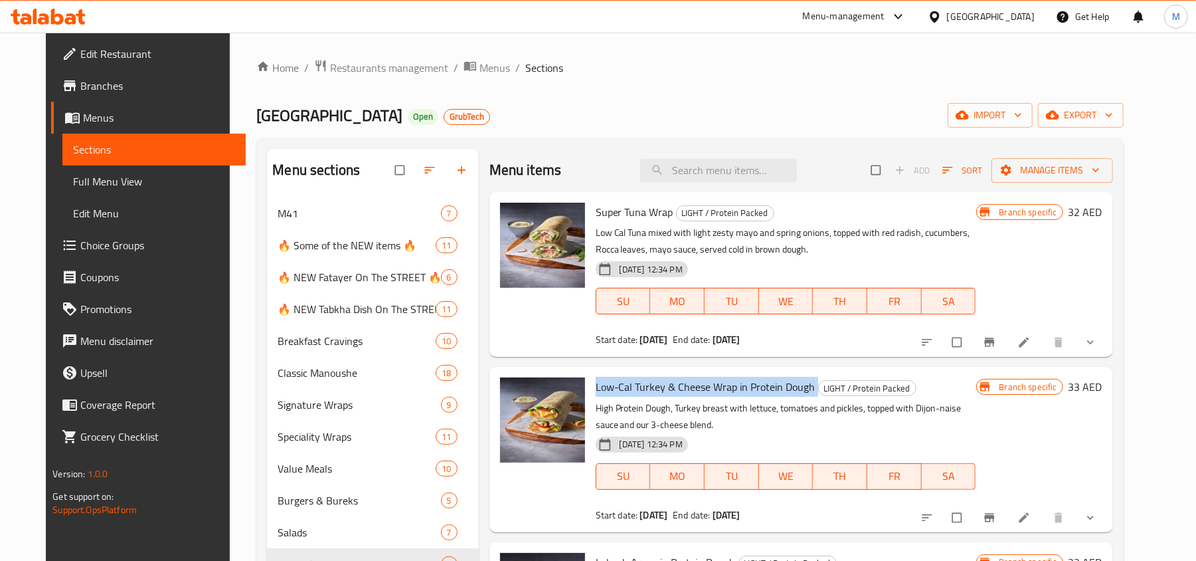
click at [650, 385] on span "Low-Cal Turkey & Cheese Wrap in Protein Dough" at bounding box center [706, 387] width 220 height 20
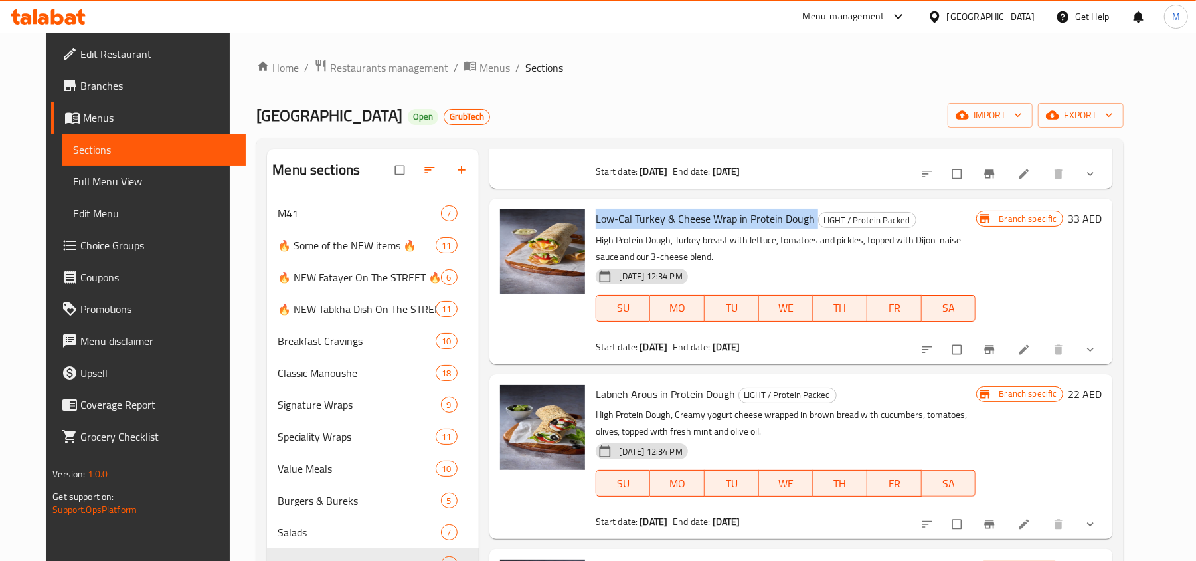
scroll to position [177, 0]
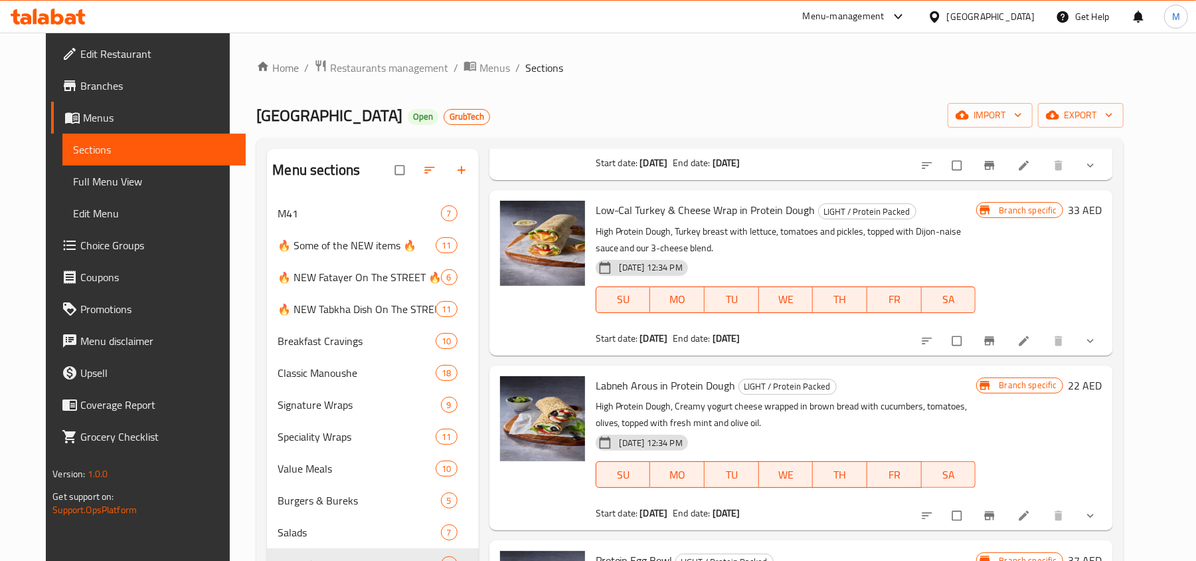
click at [662, 391] on span "Labneh Arous in Protein Dough" at bounding box center [666, 385] width 140 height 20
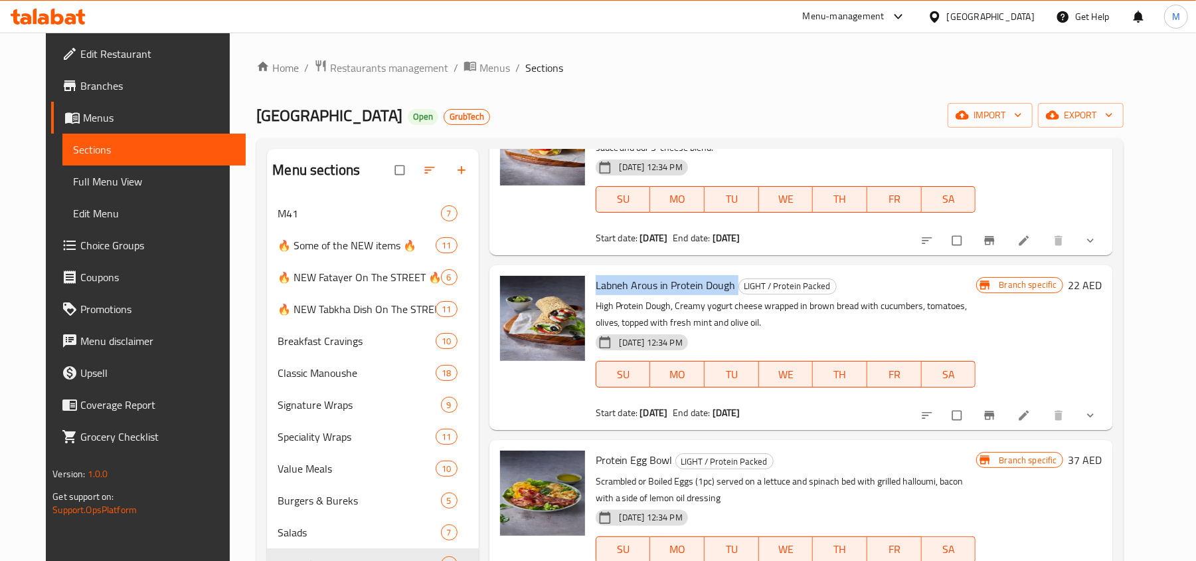
scroll to position [280, 0]
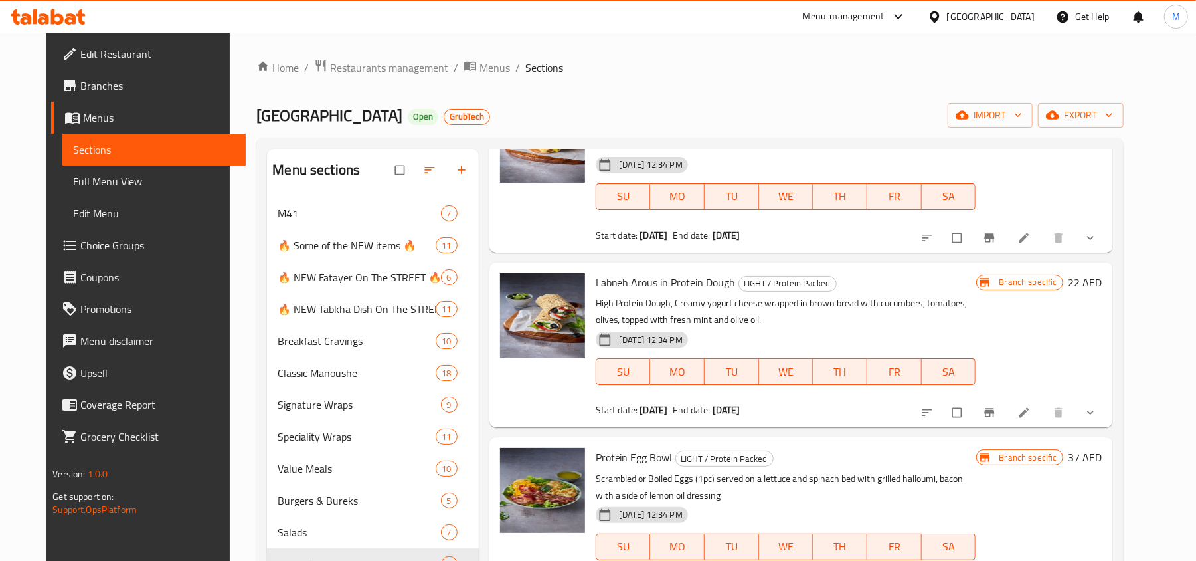
click at [636, 466] on span "Protein Egg Bowl" at bounding box center [634, 457] width 77 height 20
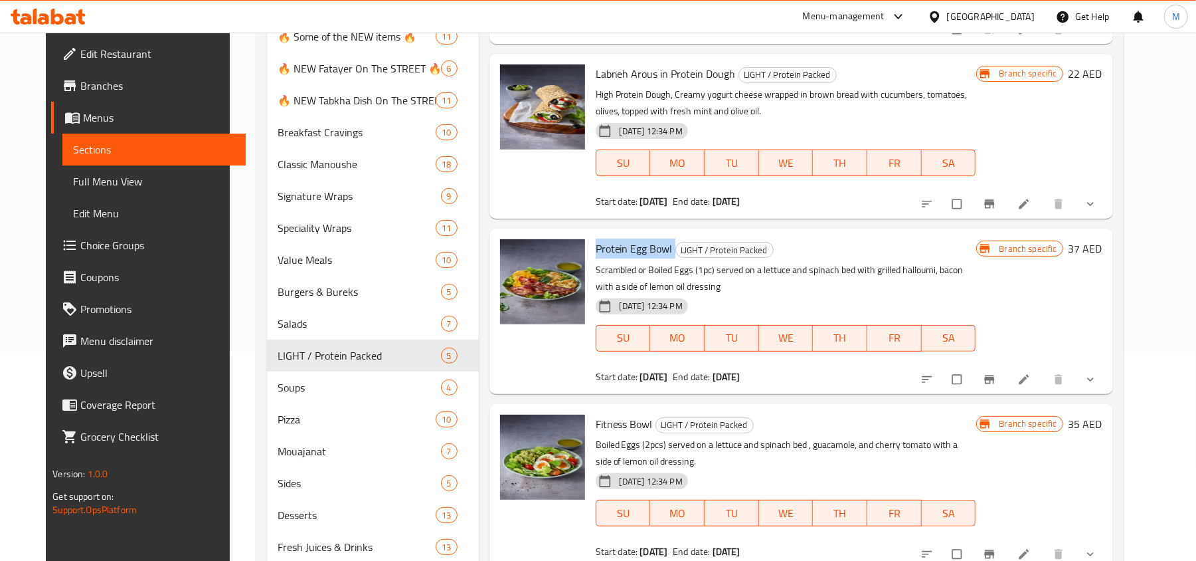
scroll to position [254, 0]
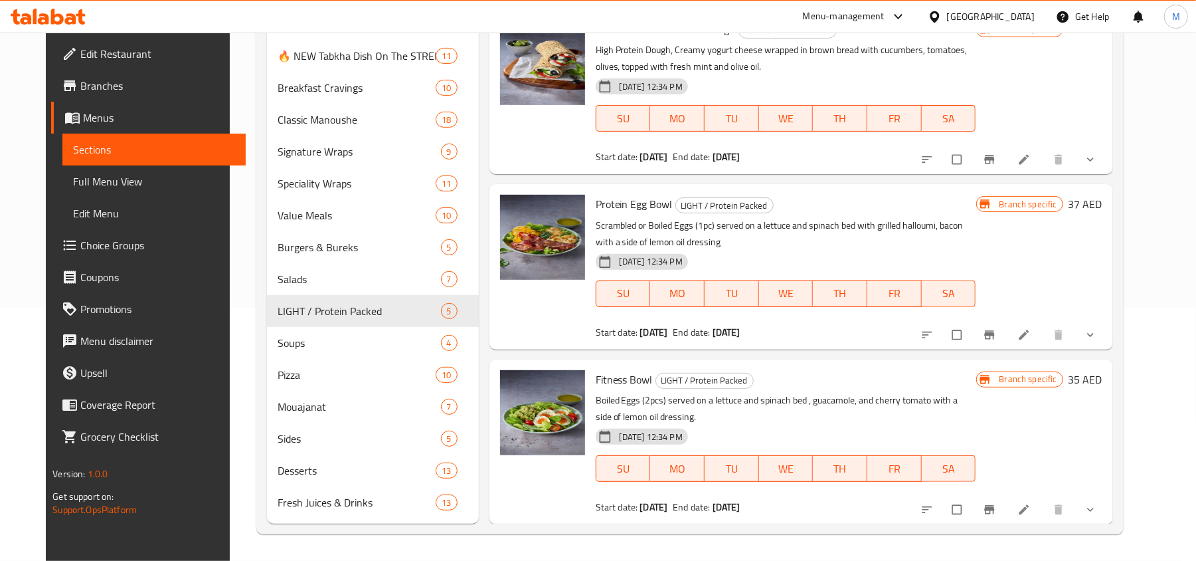
click at [632, 388] on span "Fitness Bowl" at bounding box center [624, 379] width 57 height 20
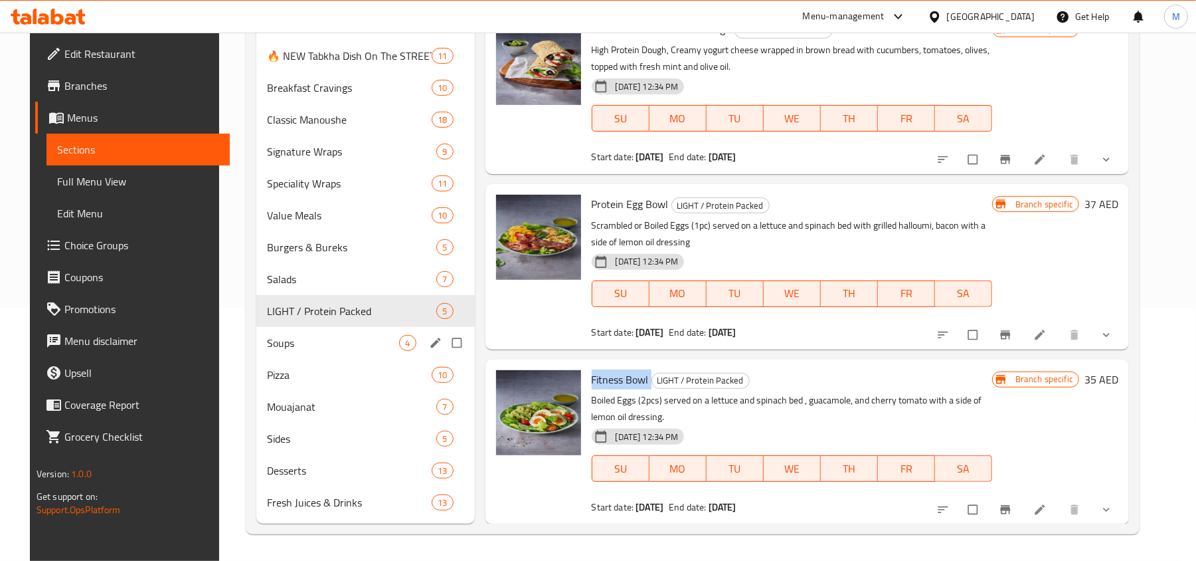
click at [280, 355] on div "Soups 4" at bounding box center [365, 343] width 218 height 32
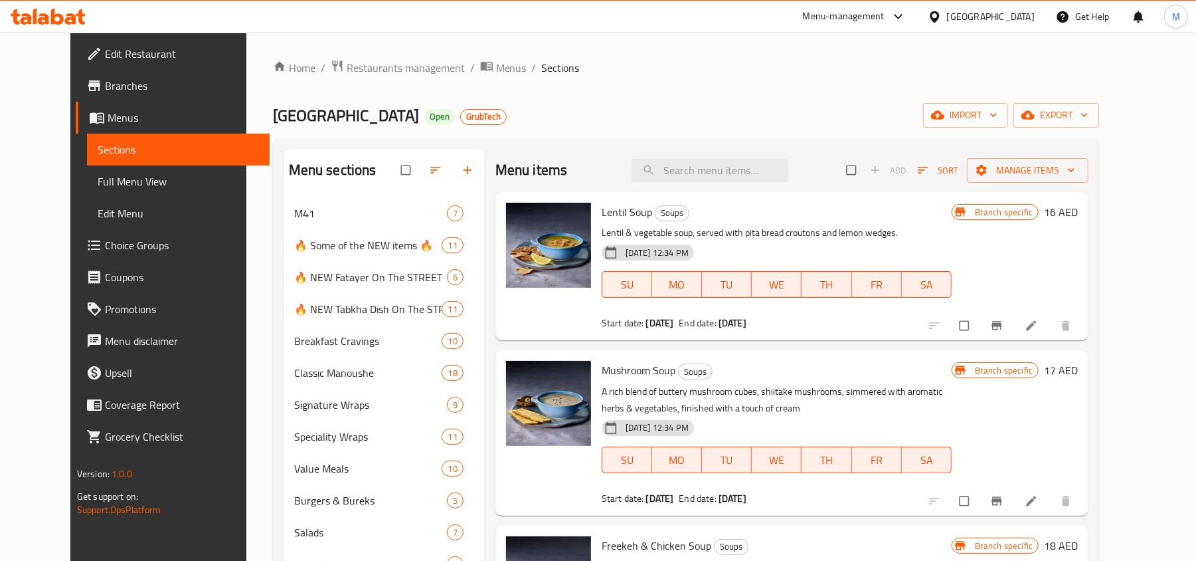
click at [602, 210] on span "Lentil Soup" at bounding box center [627, 212] width 50 height 20
click at [602, 369] on span "Mushroom Soup" at bounding box center [639, 370] width 74 height 20
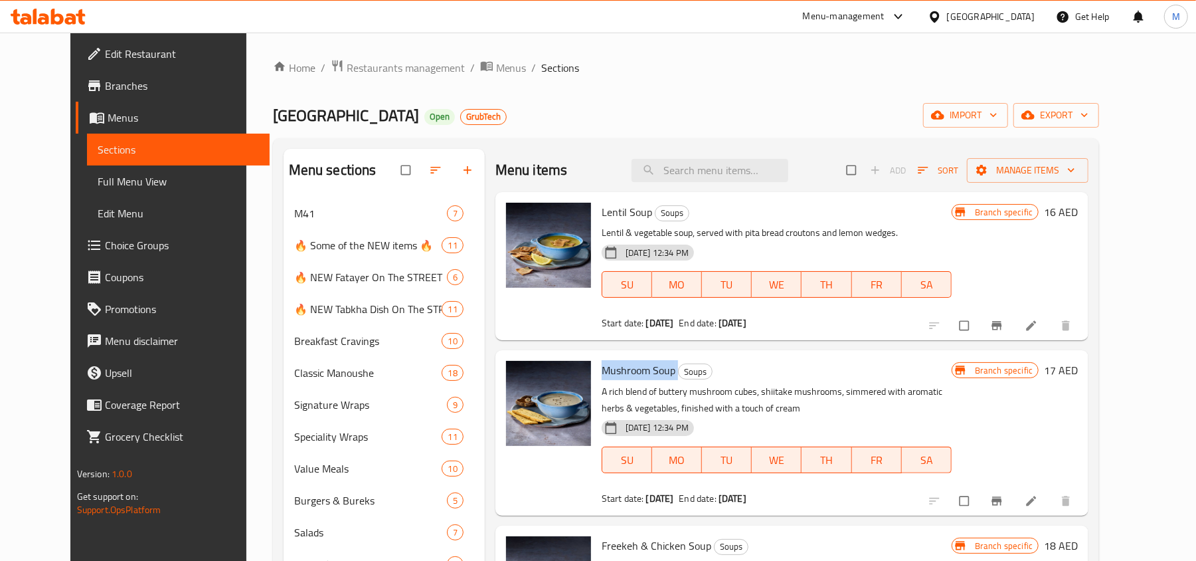
click at [602, 369] on span "Mushroom Soup" at bounding box center [639, 370] width 74 height 20
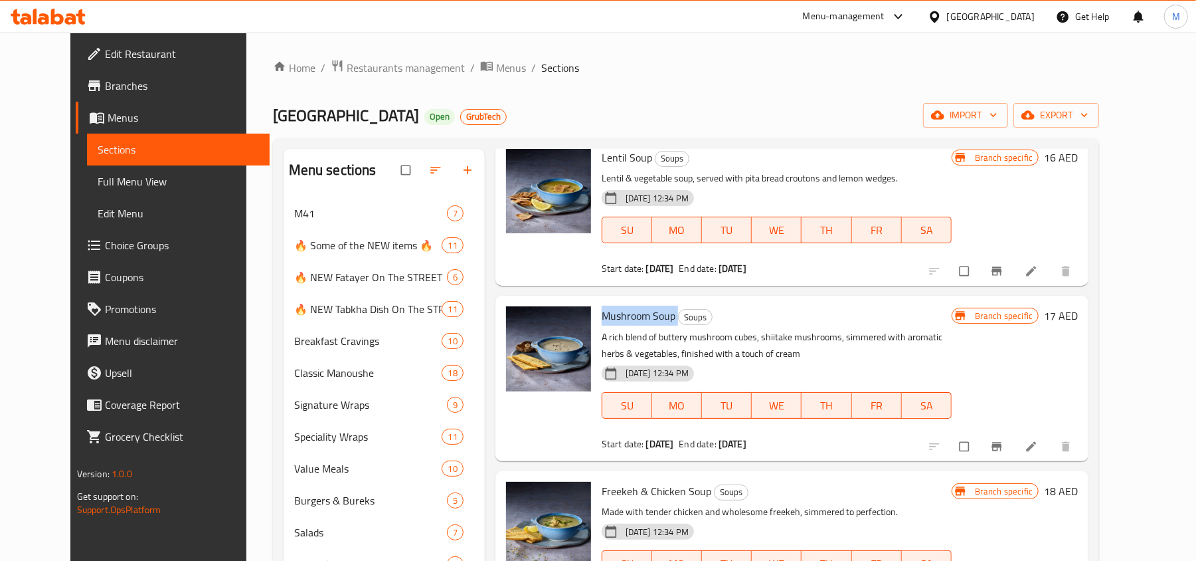
scroll to position [177, 0]
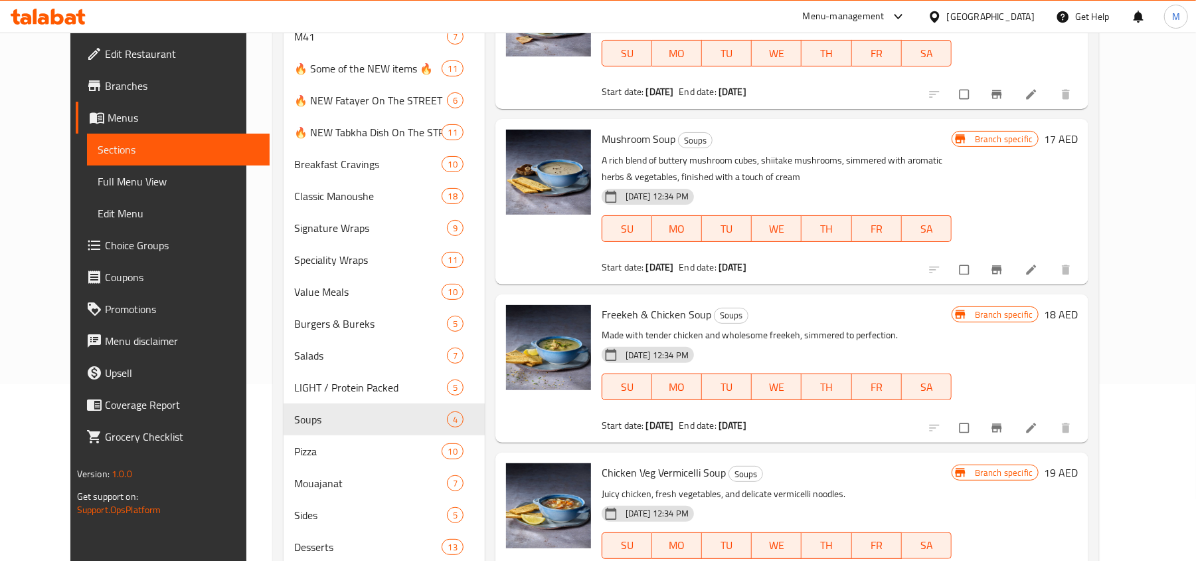
click at [633, 303] on div "Freekeh & Chicken Soup Soups Made with tender chicken and wholesome freekeh, si…" at bounding box center [776, 368] width 361 height 137
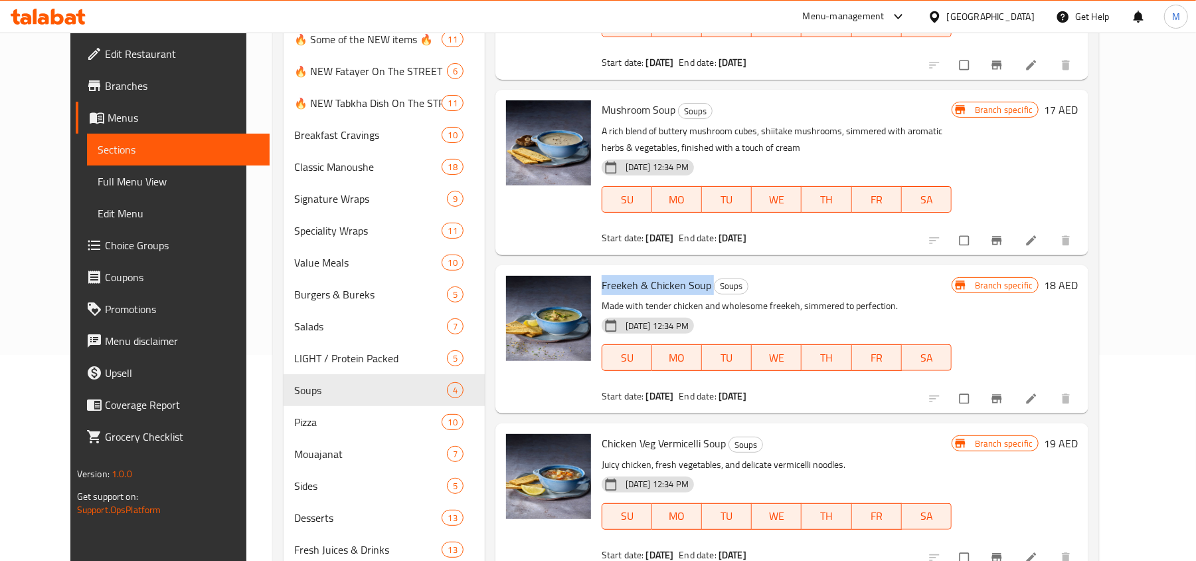
scroll to position [254, 0]
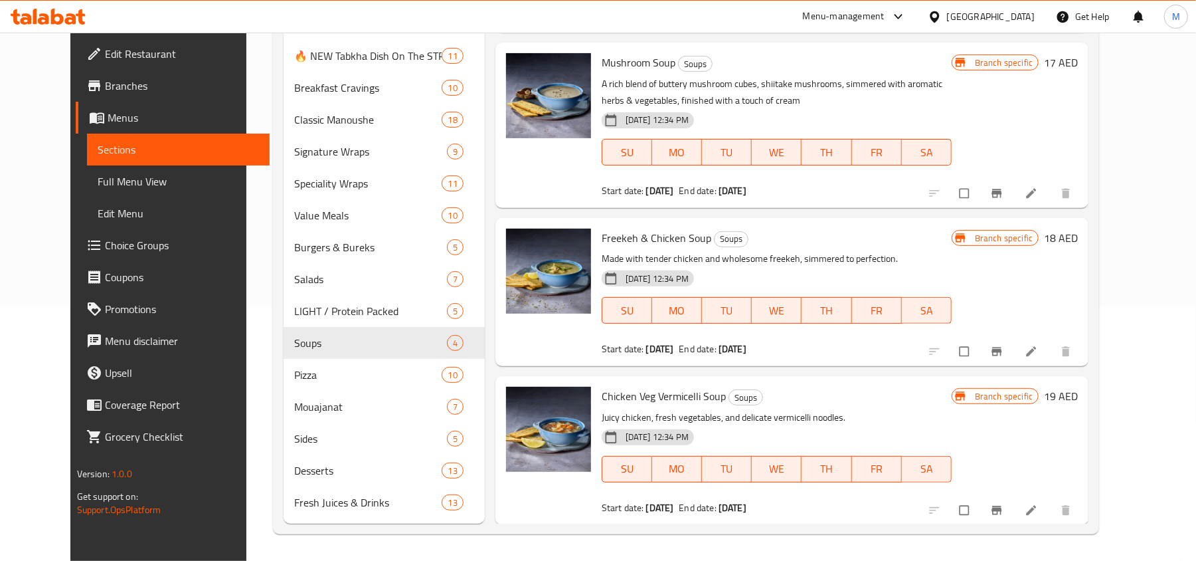
click at [651, 388] on span "Chicken Veg Vermicelli Soup" at bounding box center [664, 396] width 124 height 20
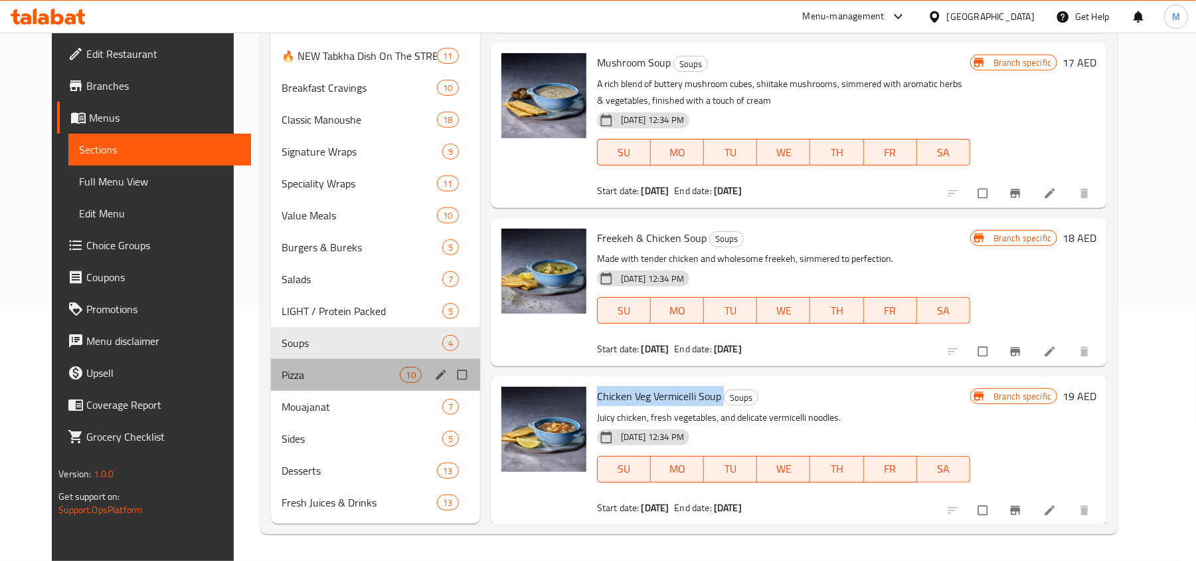
click at [328, 383] on div "Pizza 10" at bounding box center [375, 375] width 209 height 32
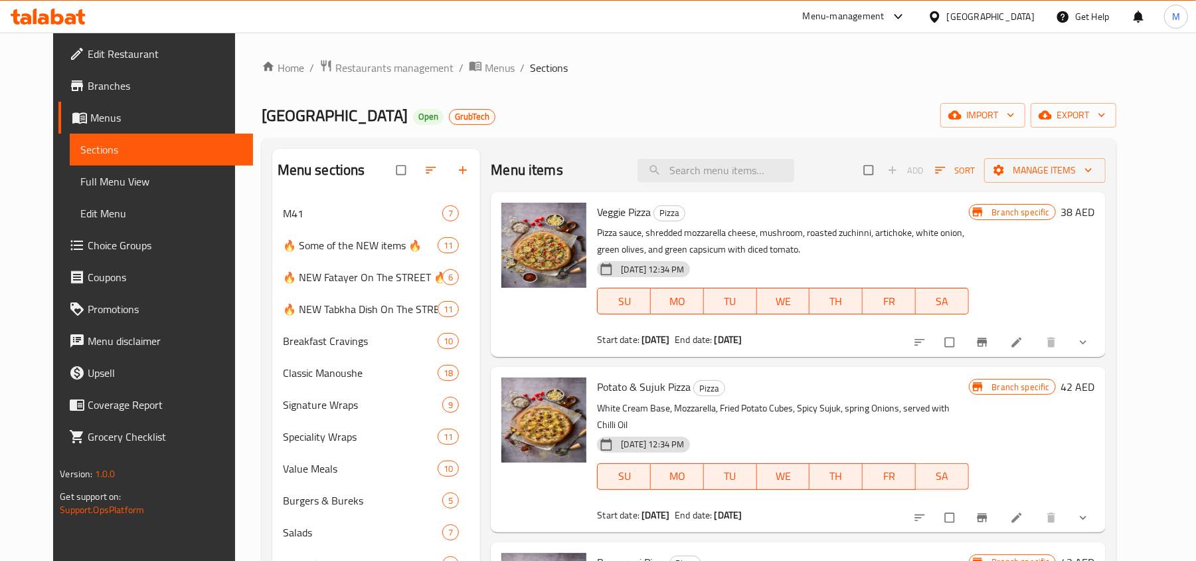
click at [620, 205] on span "Veggie Pizza" at bounding box center [624, 212] width 54 height 20
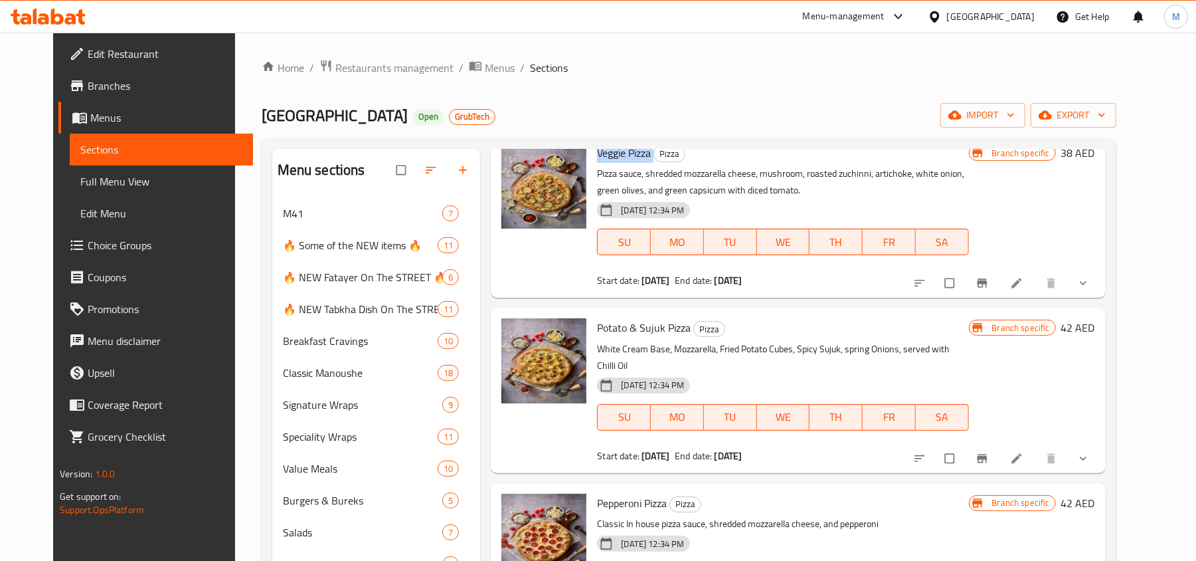
scroll to position [88, 0]
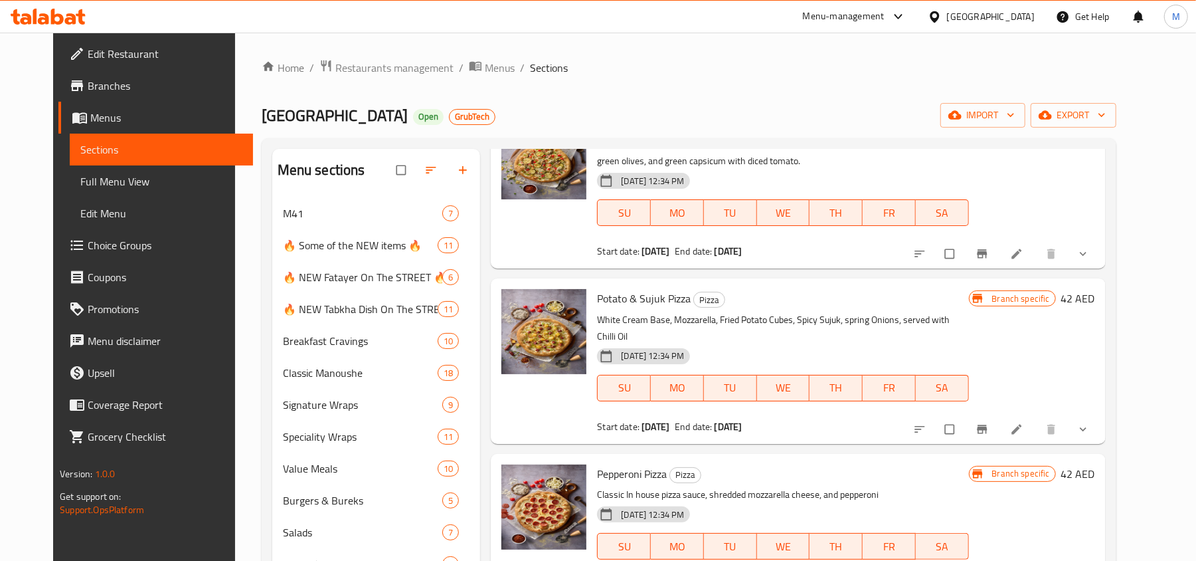
click at [646, 300] on span "Potato & Sujuk Pizza" at bounding box center [644, 298] width 94 height 20
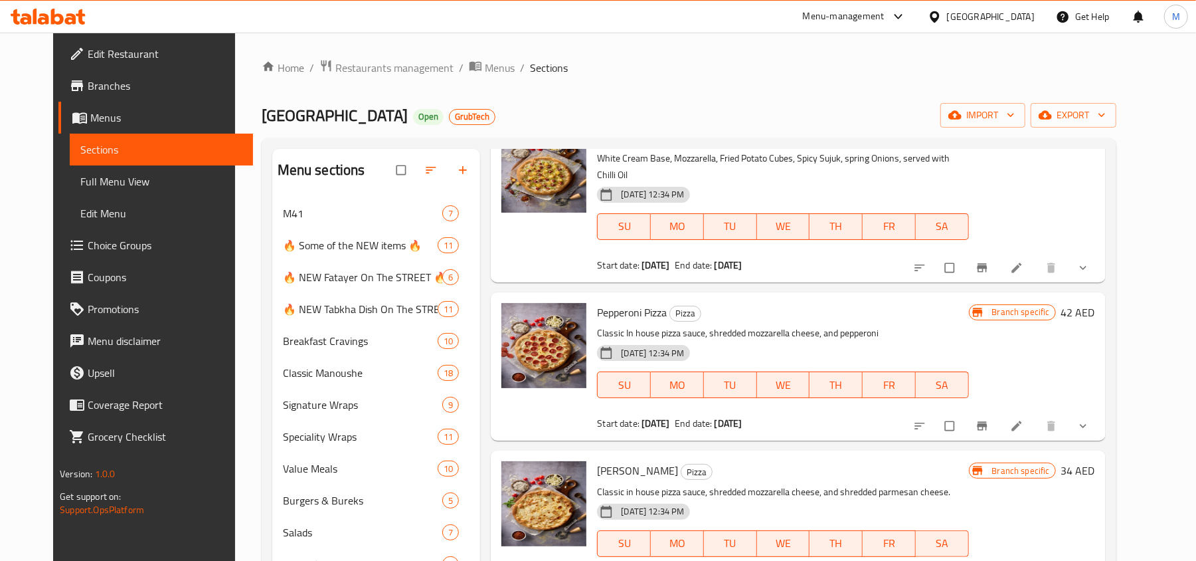
scroll to position [266, 0]
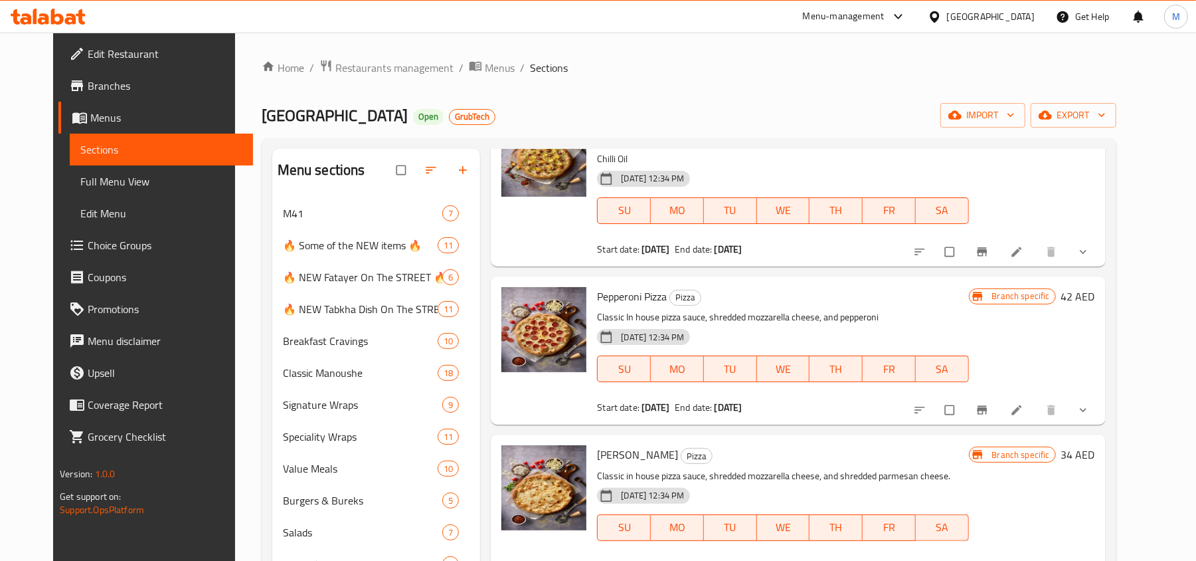
click at [638, 287] on span "Pepperoni Pizza" at bounding box center [632, 296] width 70 height 20
click at [617, 444] on span "[PERSON_NAME]" at bounding box center [637, 454] width 81 height 20
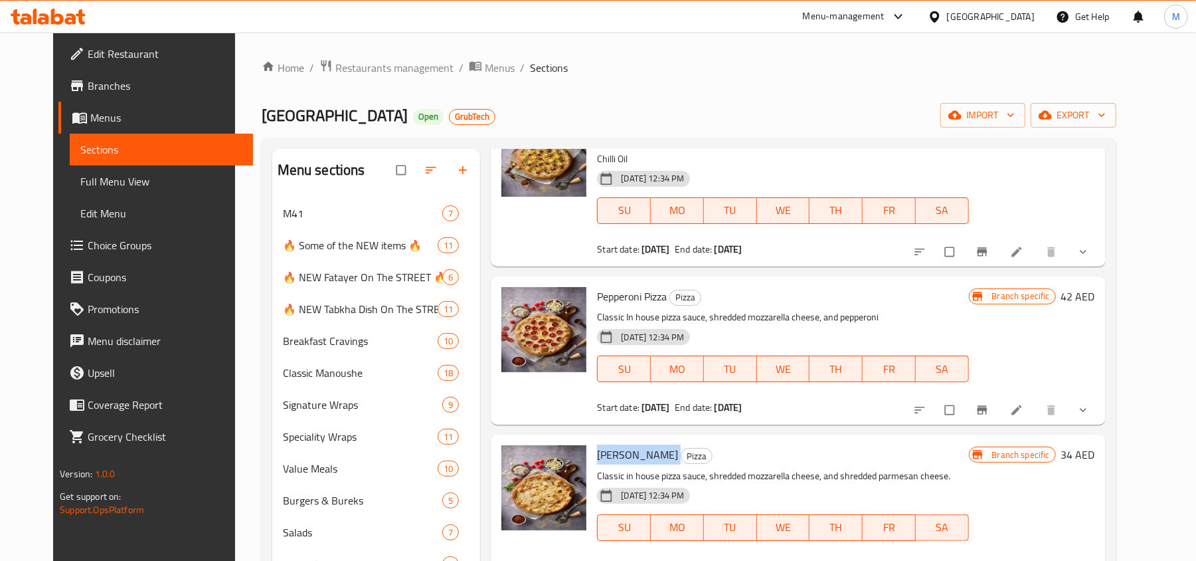
click at [617, 444] on span "[PERSON_NAME]" at bounding box center [637, 454] width 81 height 20
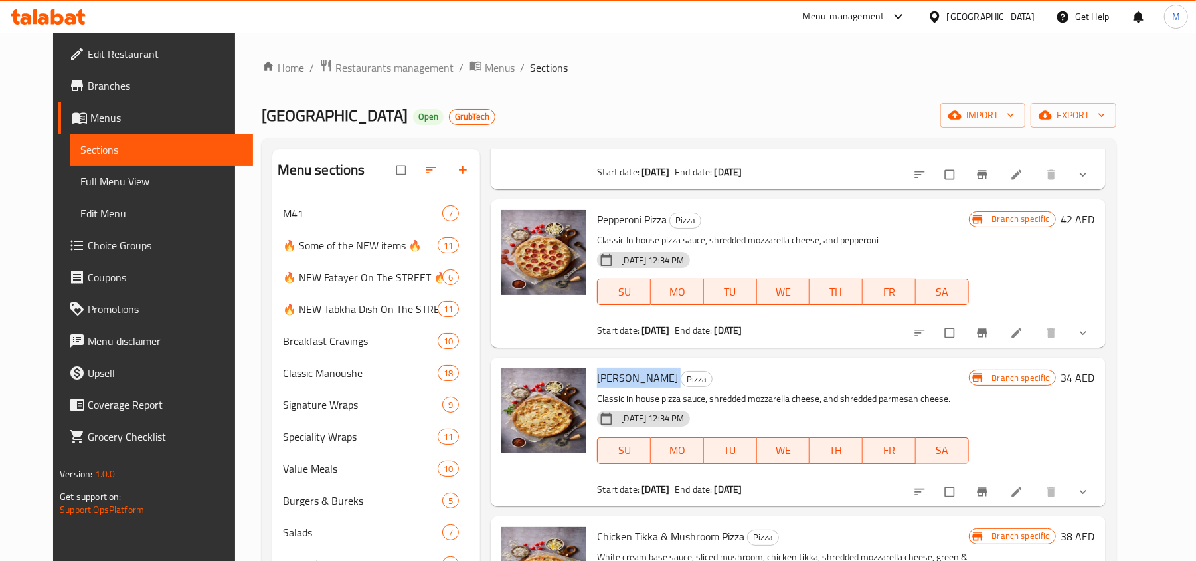
scroll to position [442, 0]
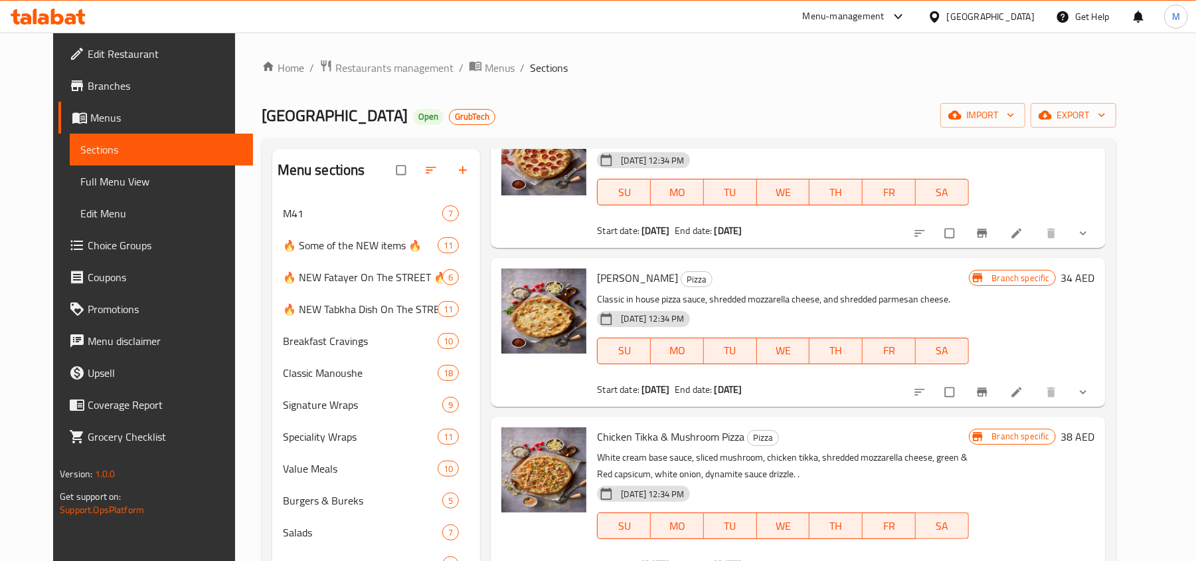
click at [646, 428] on span "Chicken Tikka & Mushroom Pizza" at bounding box center [670, 436] width 147 height 20
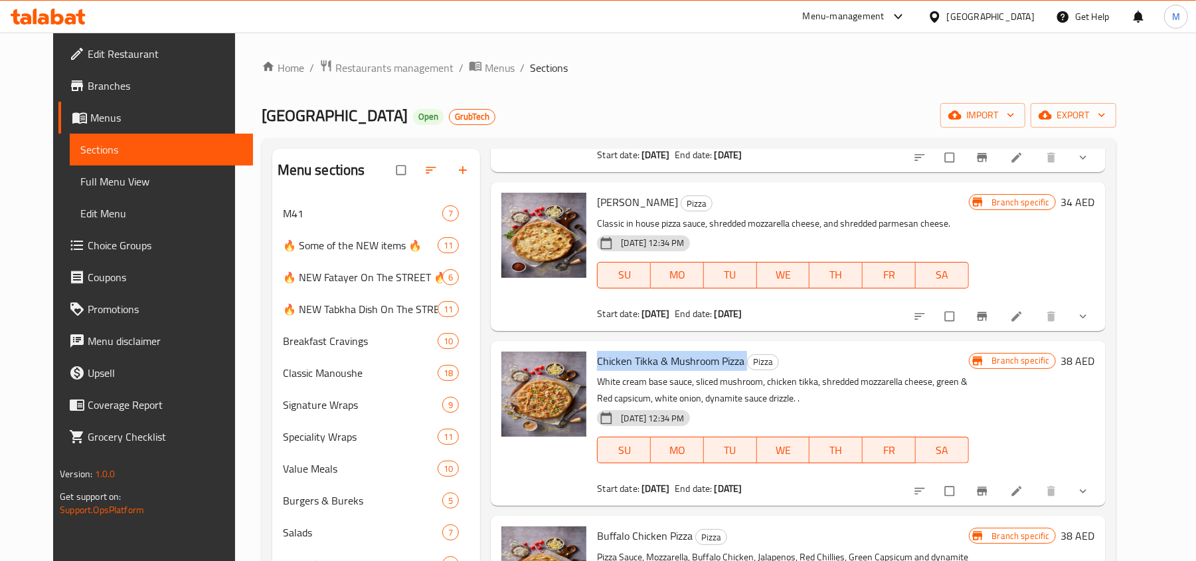
scroll to position [620, 0]
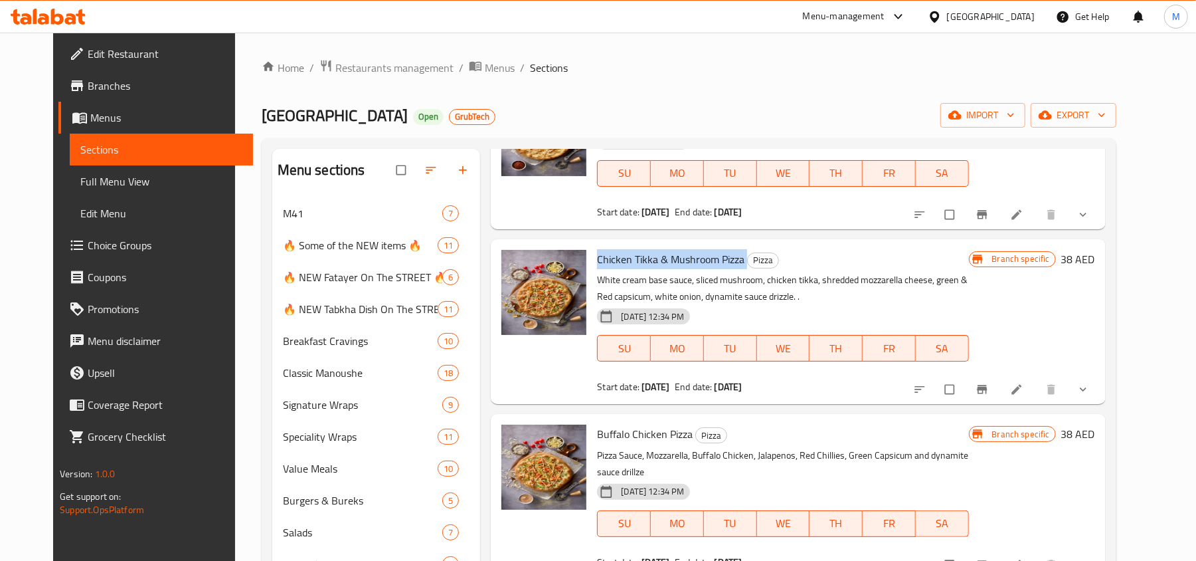
click at [644, 414] on div "Buffalo Chicken Pizza Pizza Pizza Sauce, Mozzarella, Buffalo Chicken, Jalapenos…" at bounding box center [798, 496] width 614 height 165
click at [646, 424] on span "Buffalo Chicken Pizza" at bounding box center [645, 434] width 96 height 20
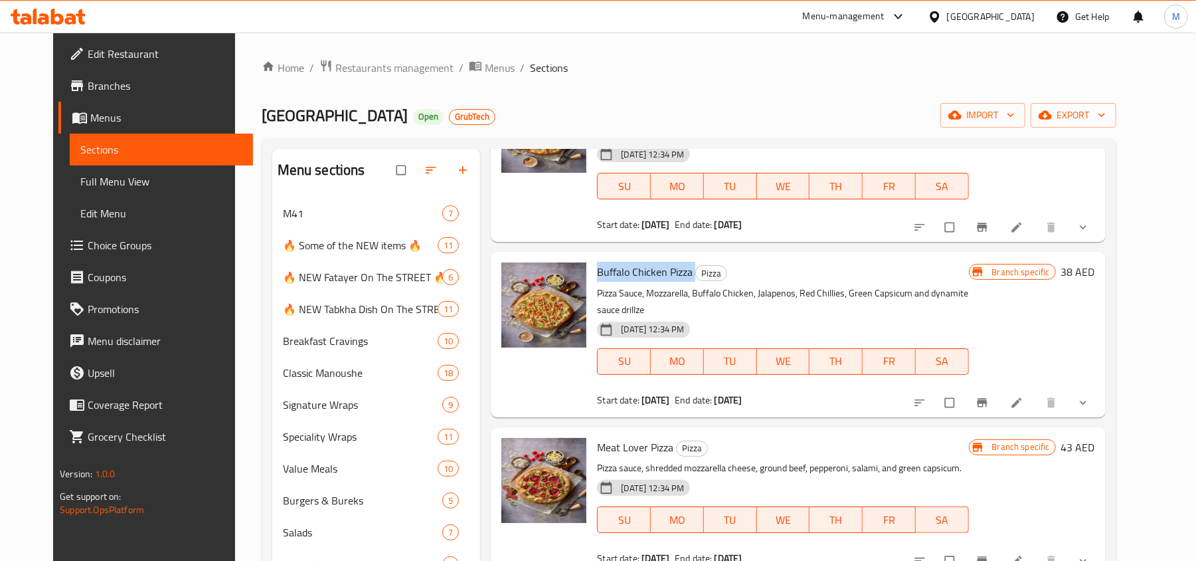
scroll to position [797, 0]
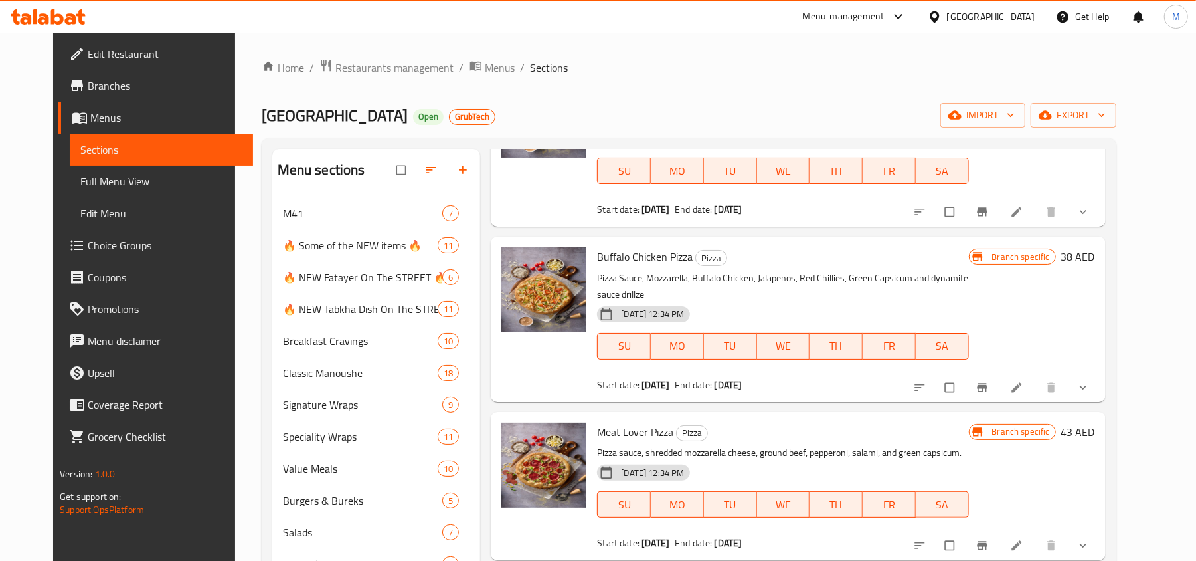
click at [636, 422] on span "Meat Lover Pizza" at bounding box center [635, 432] width 76 height 20
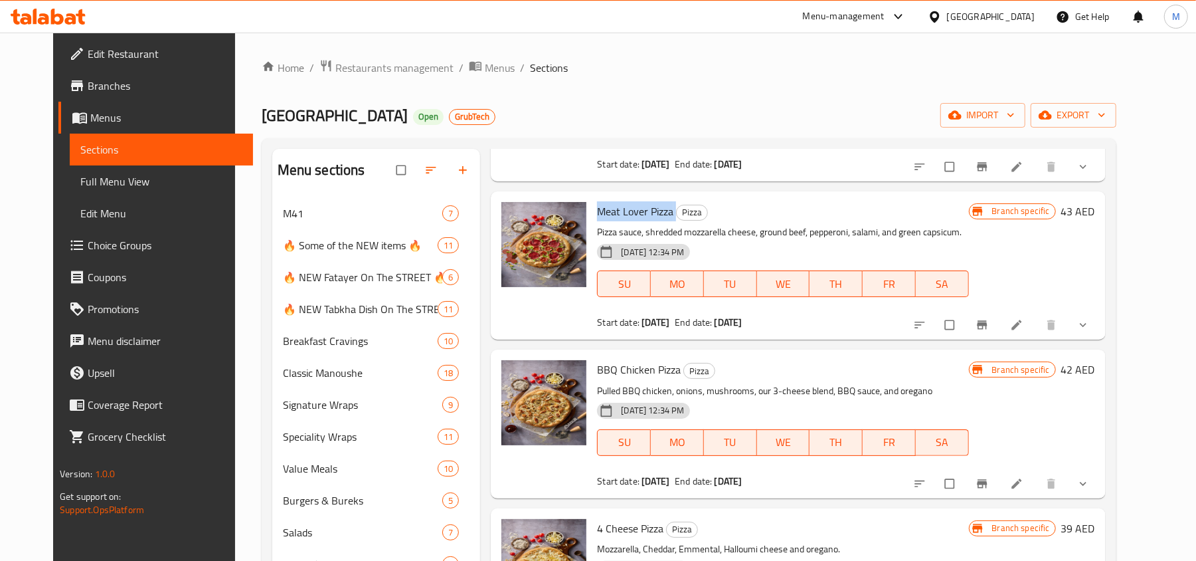
scroll to position [1021, 0]
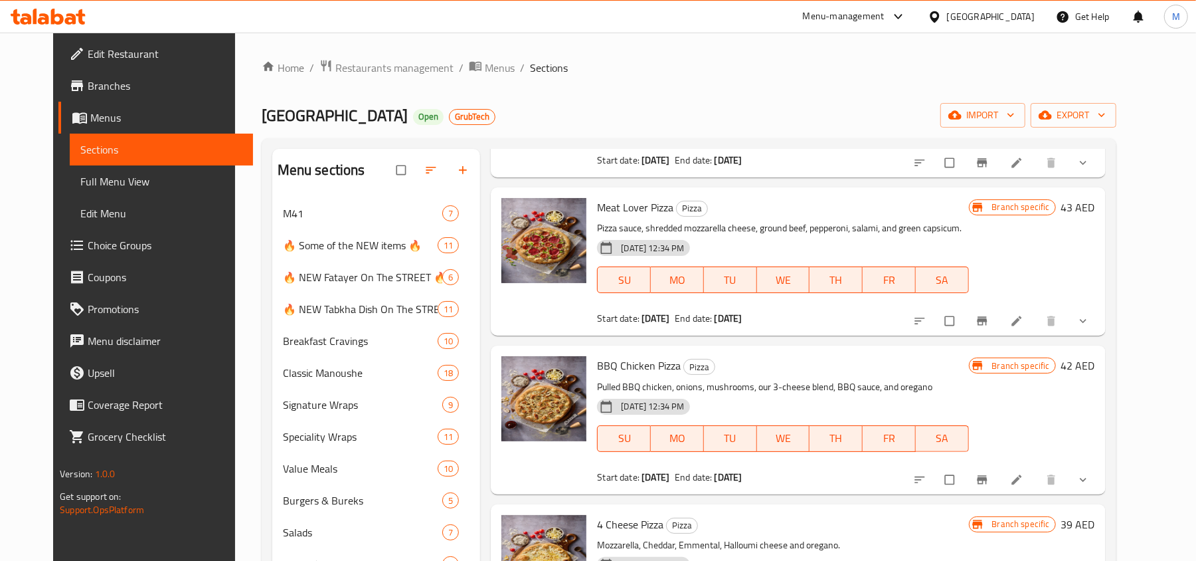
click at [638, 355] on span "BBQ Chicken Pizza" at bounding box center [639, 365] width 84 height 20
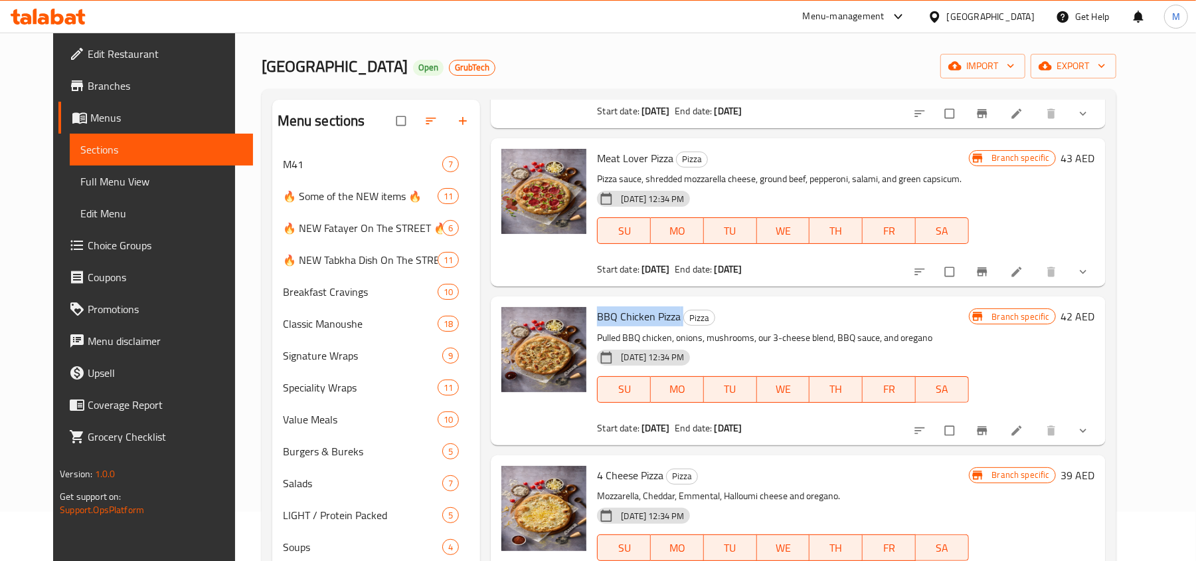
scroll to position [88, 0]
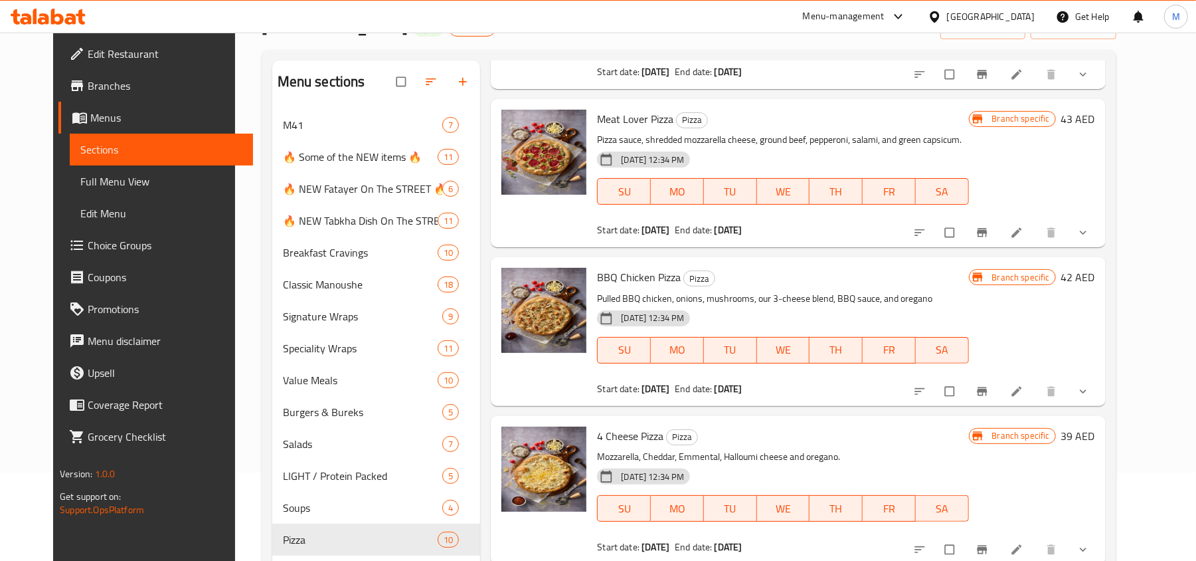
click at [630, 426] on span "4 Cheese Pizza" at bounding box center [630, 436] width 66 height 20
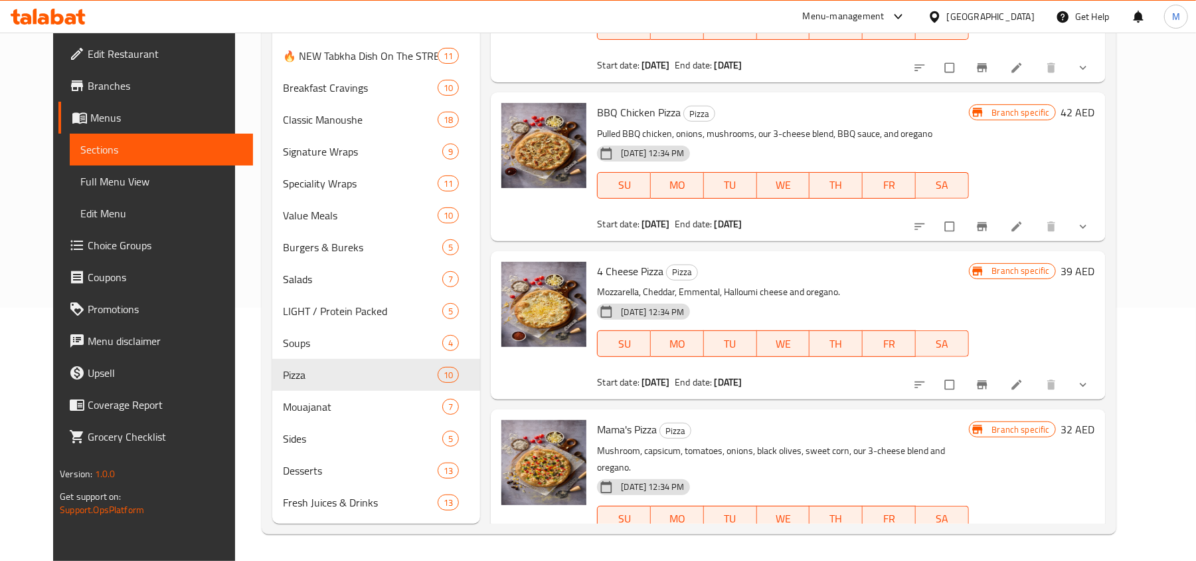
click at [627, 419] on span "Mama's Pizza" at bounding box center [627, 429] width 60 height 20
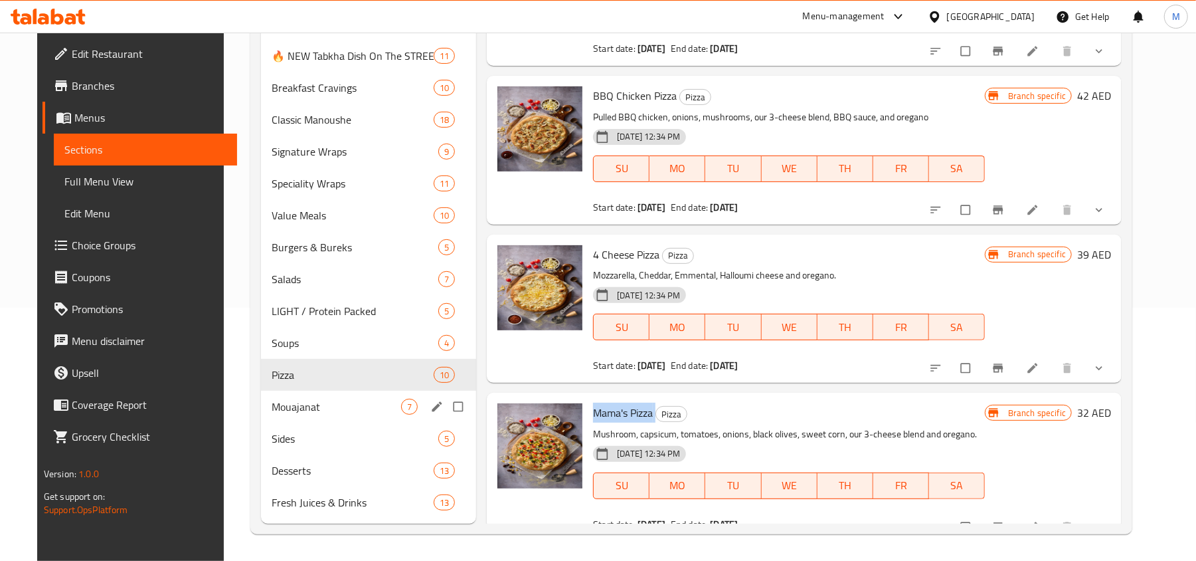
click at [303, 415] on div "Mouajanat 7" at bounding box center [368, 407] width 215 height 32
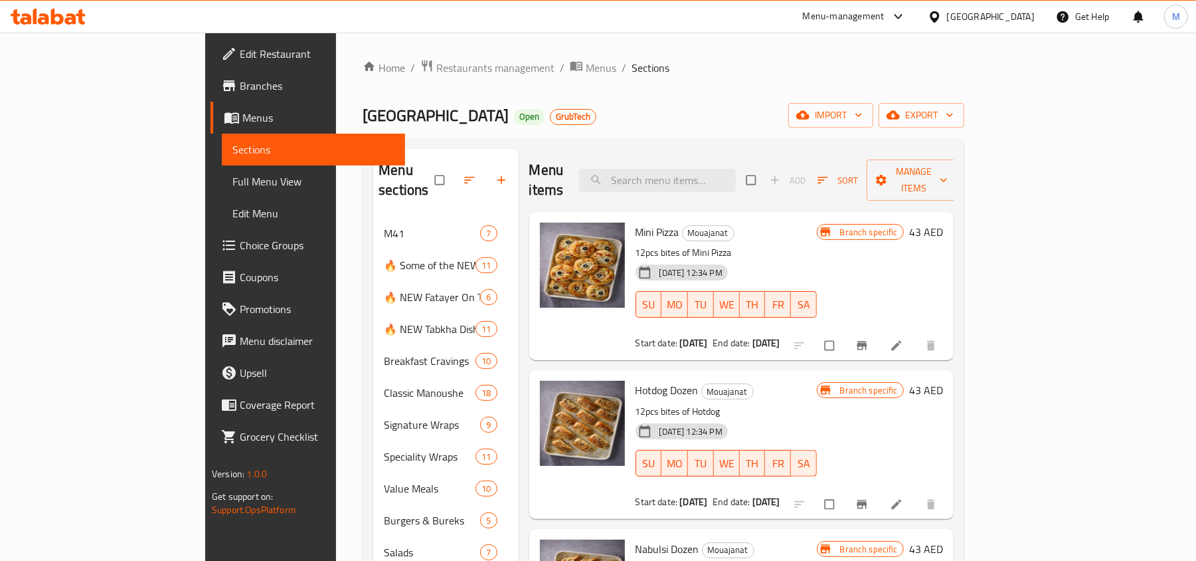
click at [636, 222] on span "Mini Pizza" at bounding box center [658, 232] width 44 height 20
click at [636, 380] on span "Hotdog Dozen" at bounding box center [667, 390] width 63 height 20
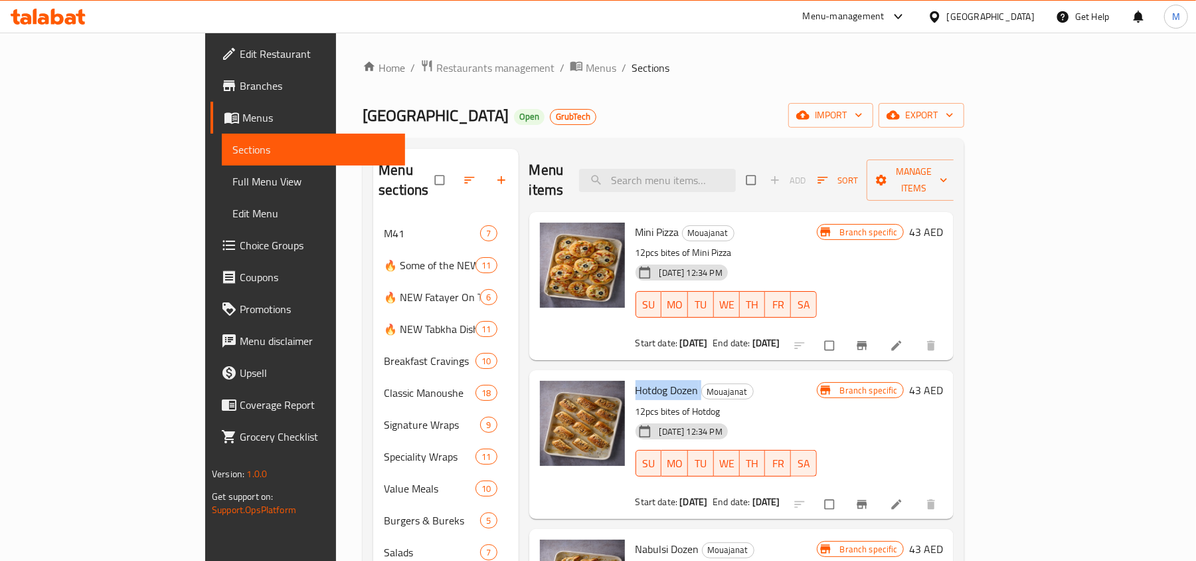
click at [636, 380] on span "Hotdog Dozen" at bounding box center [667, 390] width 63 height 20
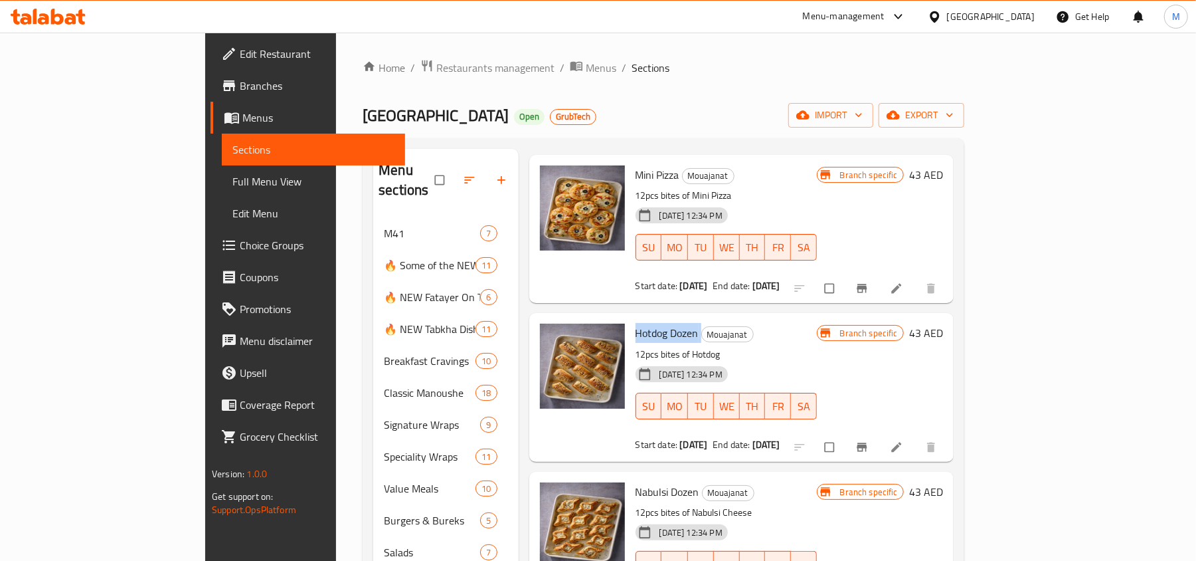
scroll to position [88, 0]
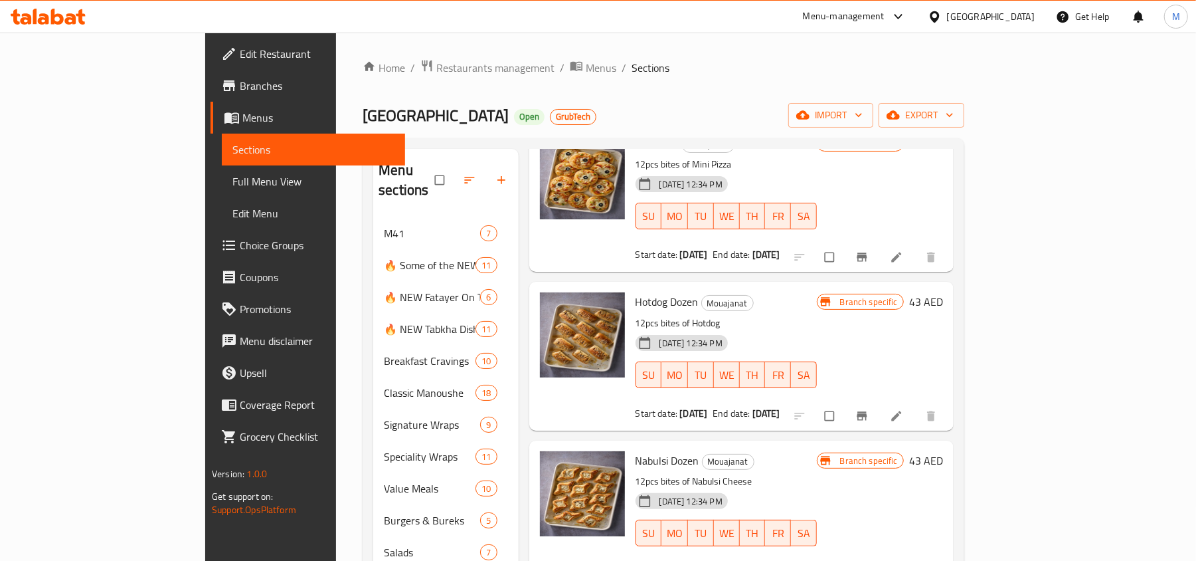
click at [636, 450] on span "Nabulsi Dozen" at bounding box center [668, 460] width 64 height 20
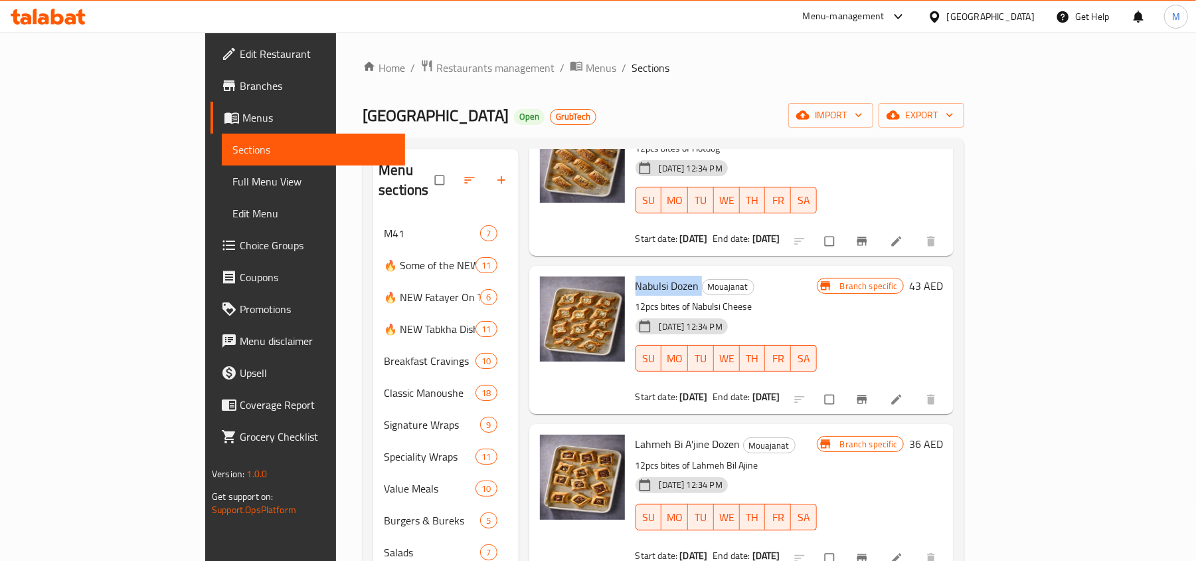
scroll to position [266, 0]
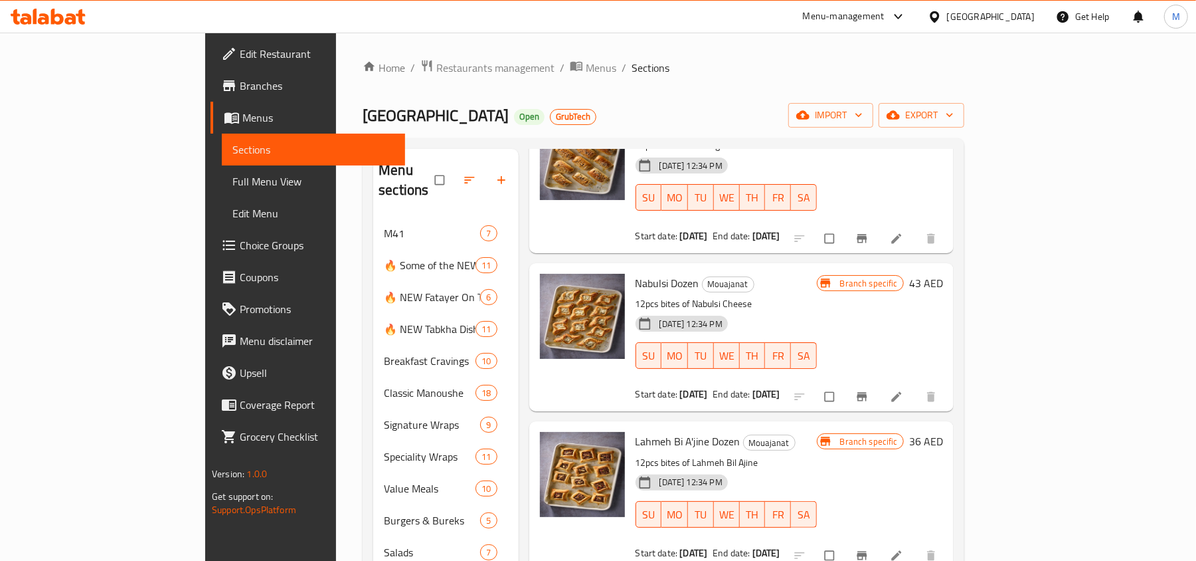
click at [636, 431] on span "Lahmeh Bi A'jine Dozen" at bounding box center [688, 441] width 105 height 20
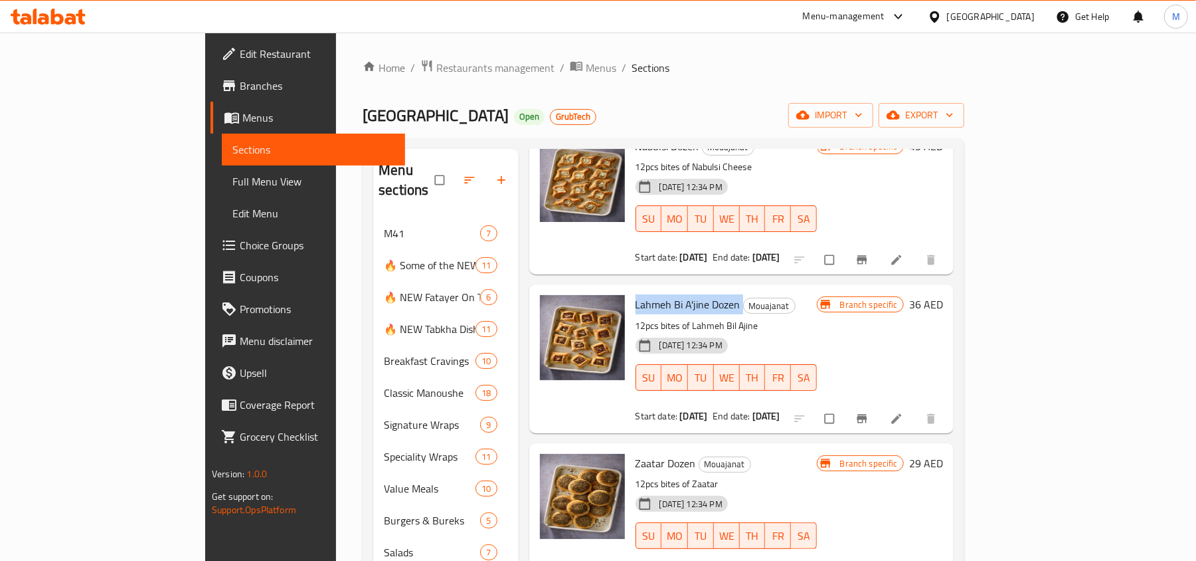
scroll to position [442, 0]
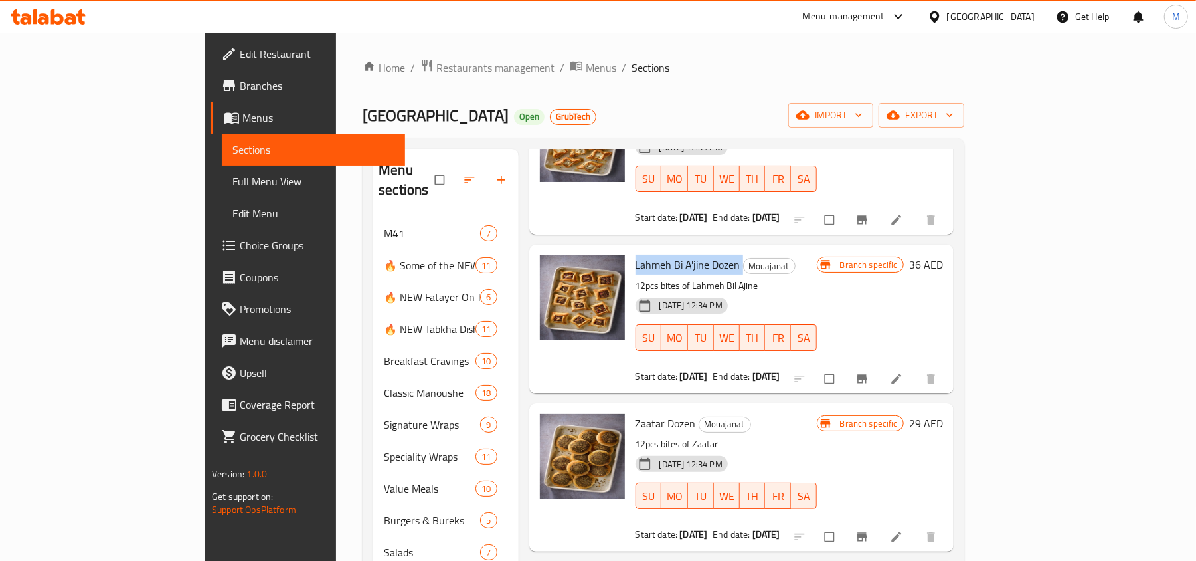
click at [643, 413] on span "Zaatar Dozen" at bounding box center [666, 423] width 60 height 20
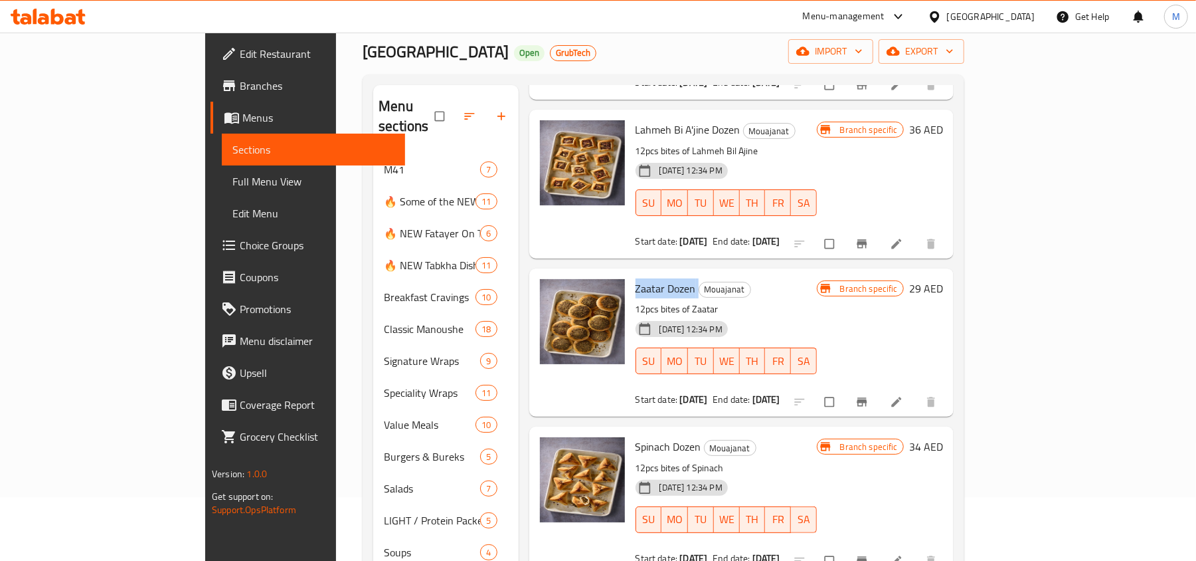
scroll to position [88, 0]
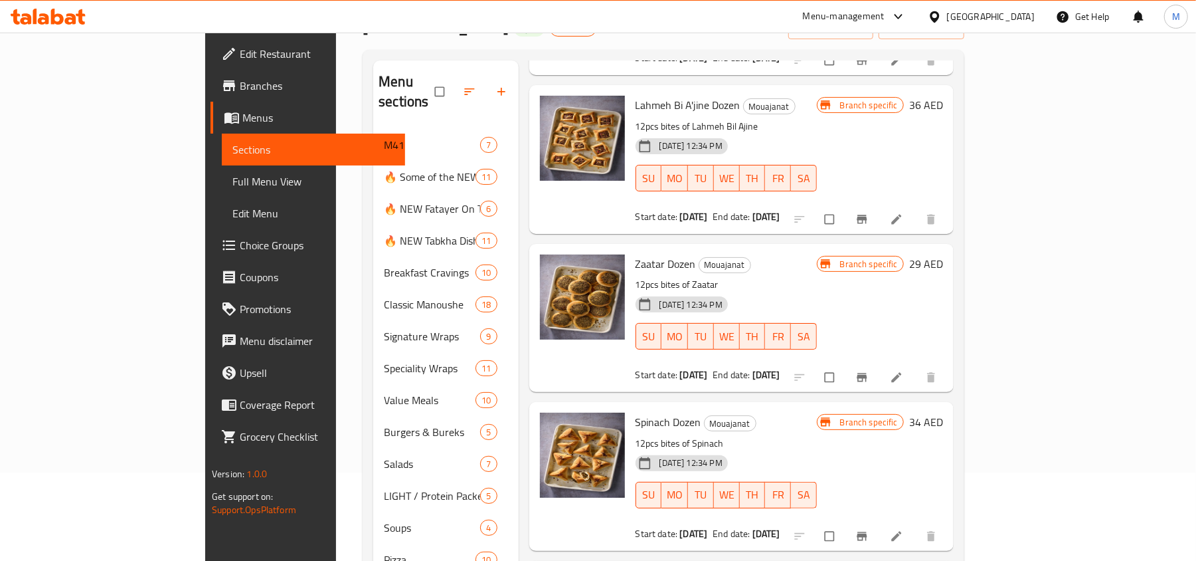
click at [636, 412] on span "Spinach Dozen" at bounding box center [669, 422] width 66 height 20
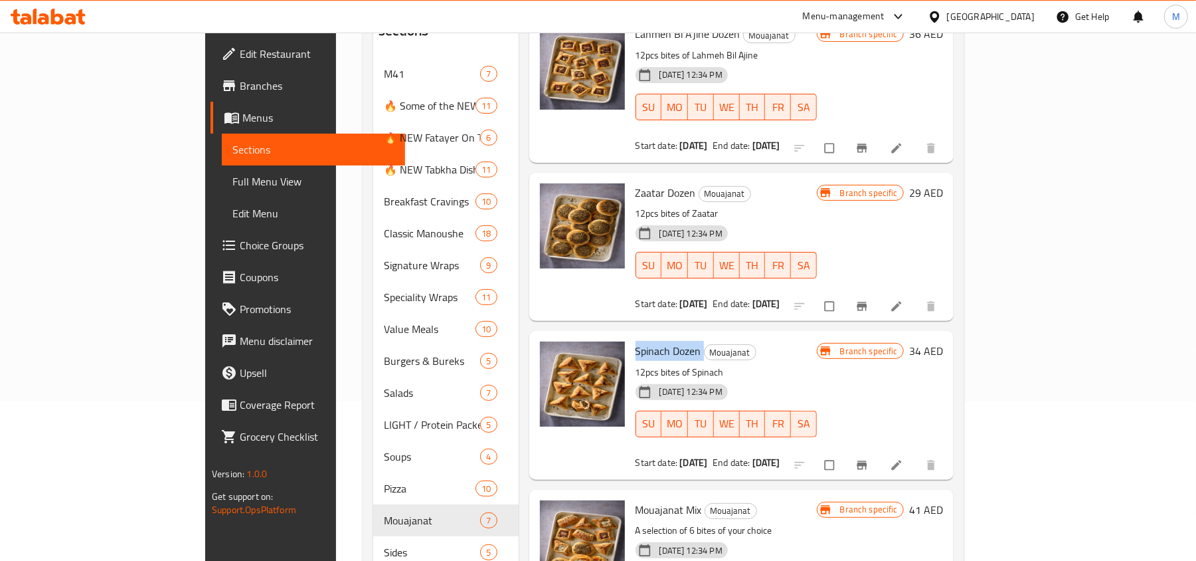
scroll to position [254, 0]
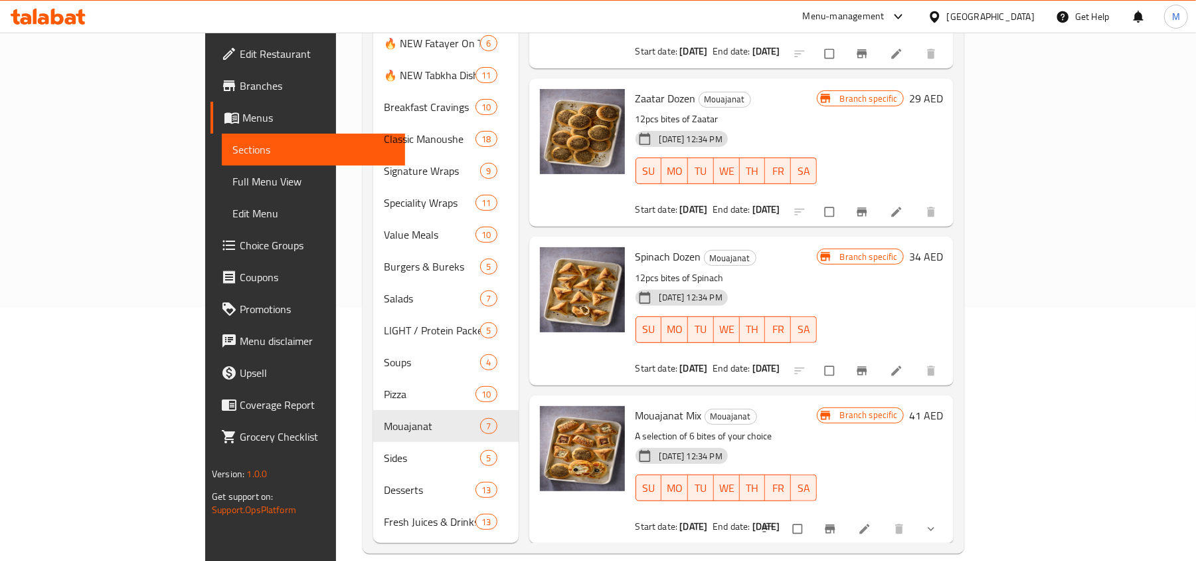
click at [636, 405] on span "Mouajanat Mix" at bounding box center [669, 415] width 66 height 20
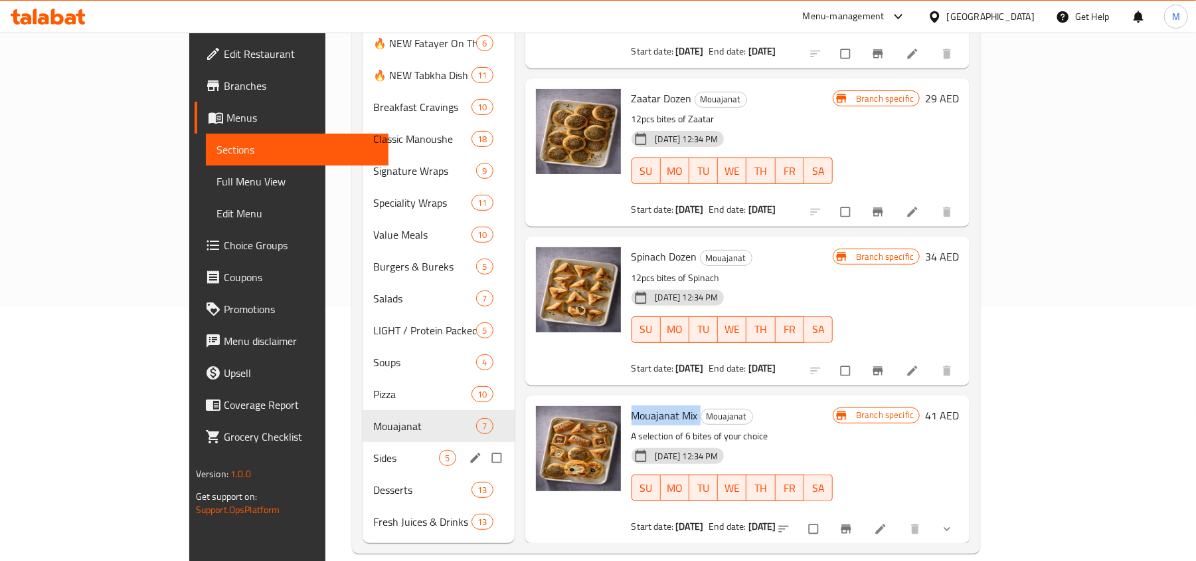
click at [363, 442] on div "Sides 5" at bounding box center [439, 458] width 152 height 32
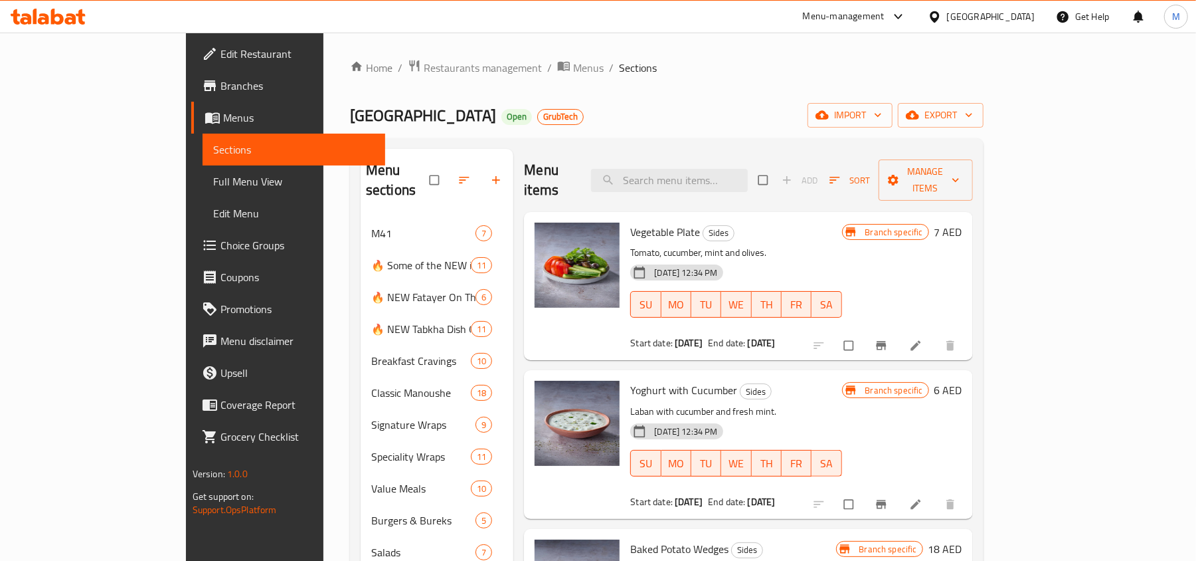
click at [630, 222] on span "Vegetable Plate" at bounding box center [665, 232] width 70 height 20
click at [631, 380] on span "Yoghurt with Cucumber" at bounding box center [683, 390] width 107 height 20
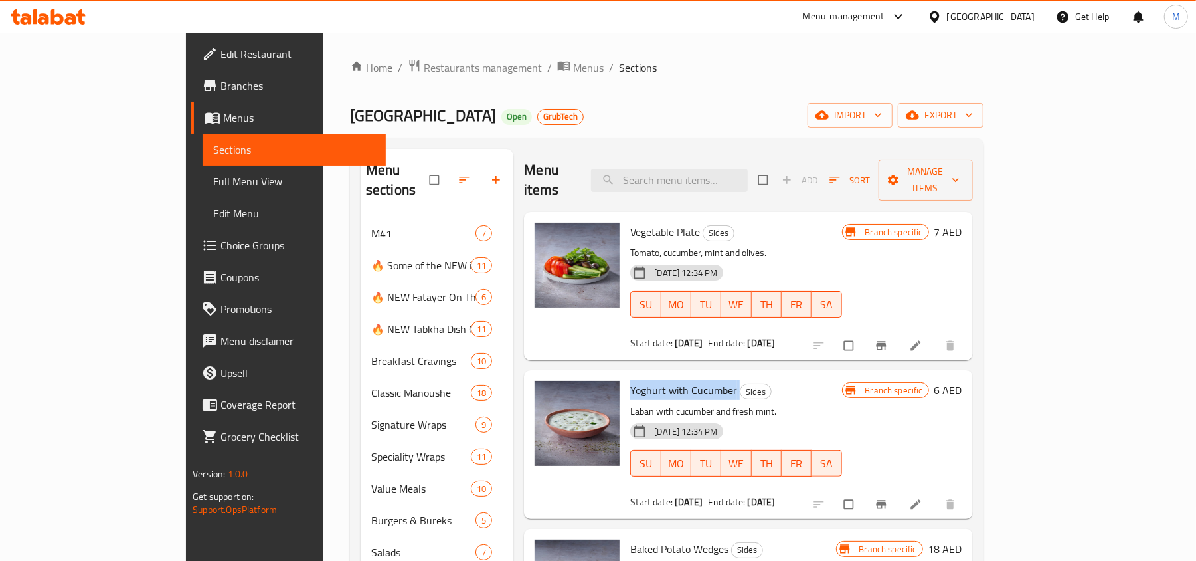
click at [631, 380] on span "Yoghurt with Cucumber" at bounding box center [683, 390] width 107 height 20
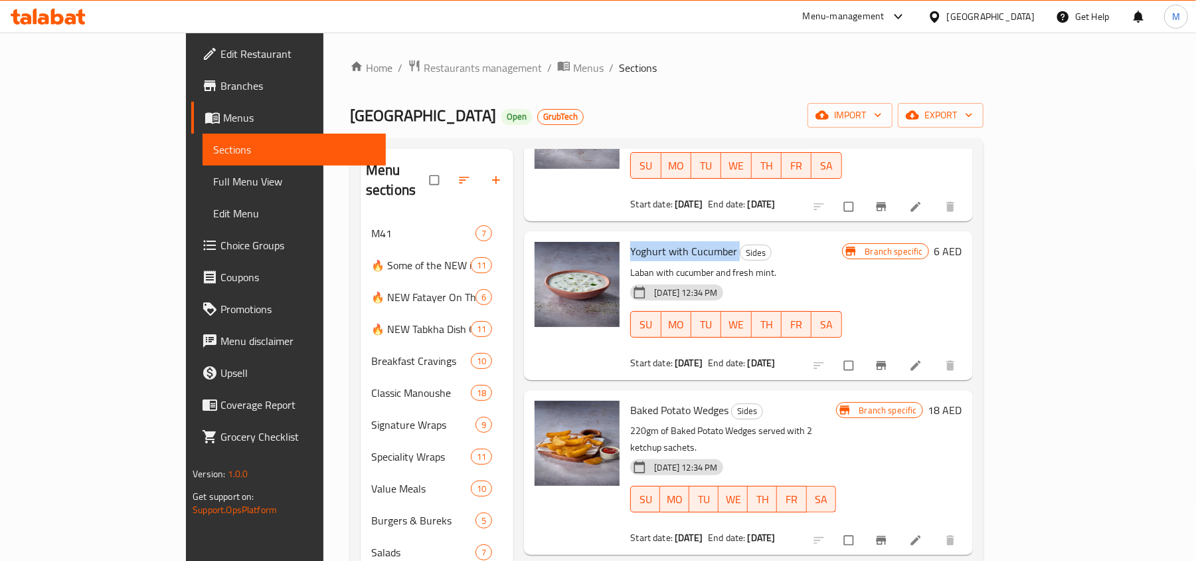
scroll to position [177, 0]
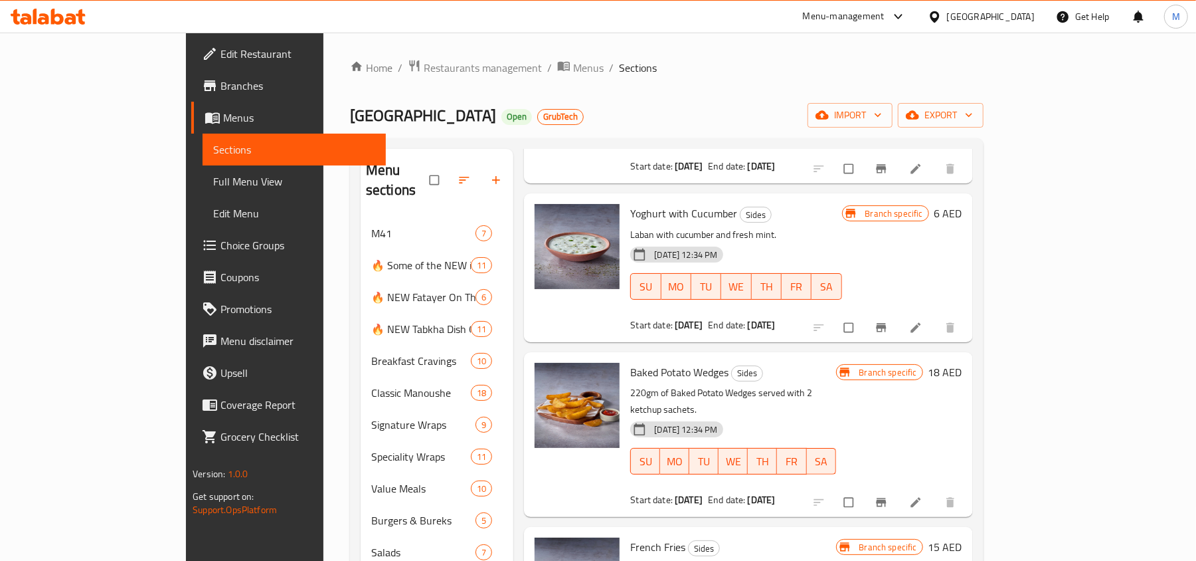
click at [660, 362] on span "Baked Potato Wedges" at bounding box center [679, 372] width 98 height 20
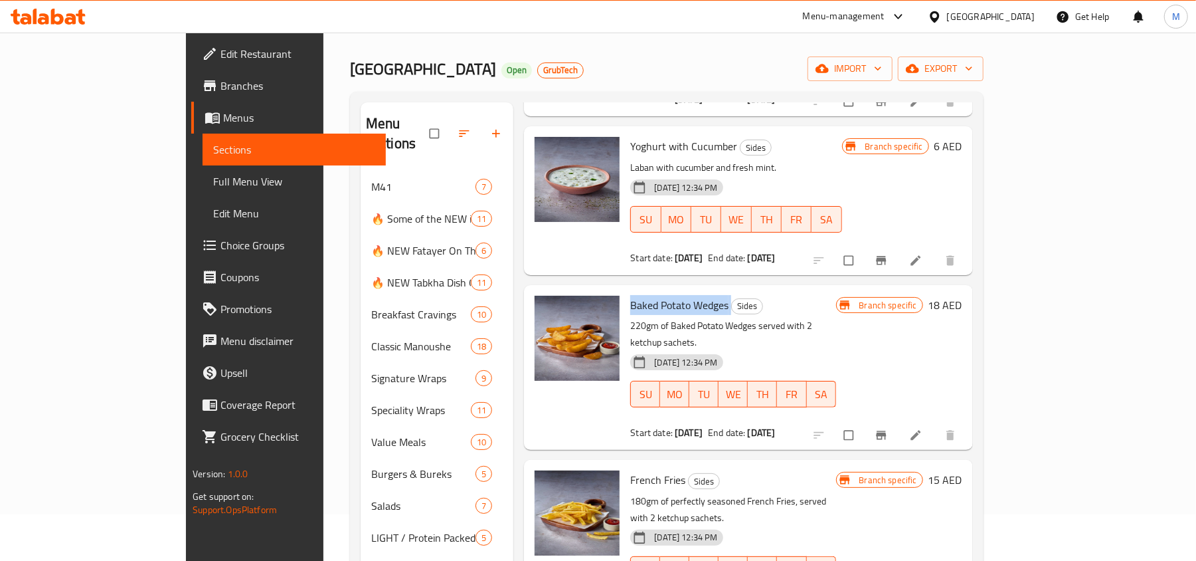
scroll to position [88, 0]
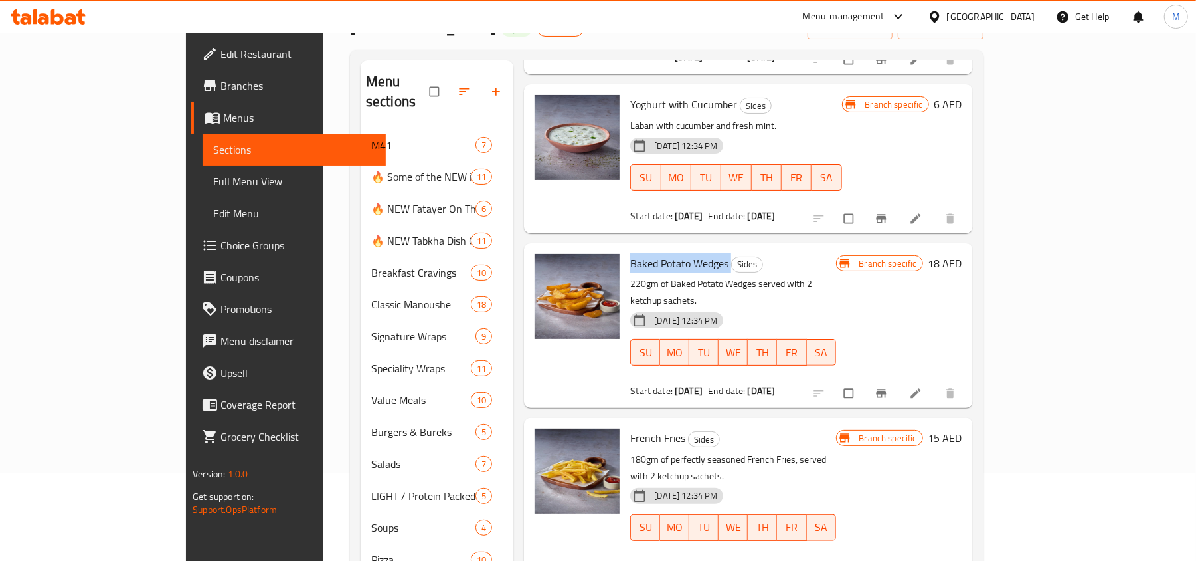
click at [630, 428] on span "French Fries" at bounding box center [657, 438] width 55 height 20
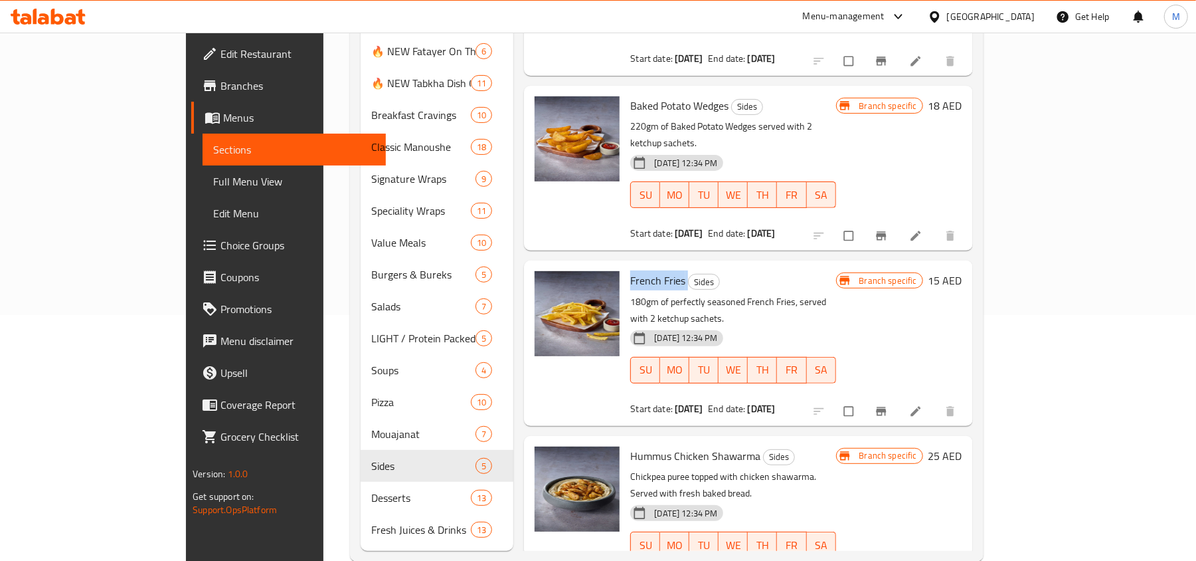
scroll to position [254, 0]
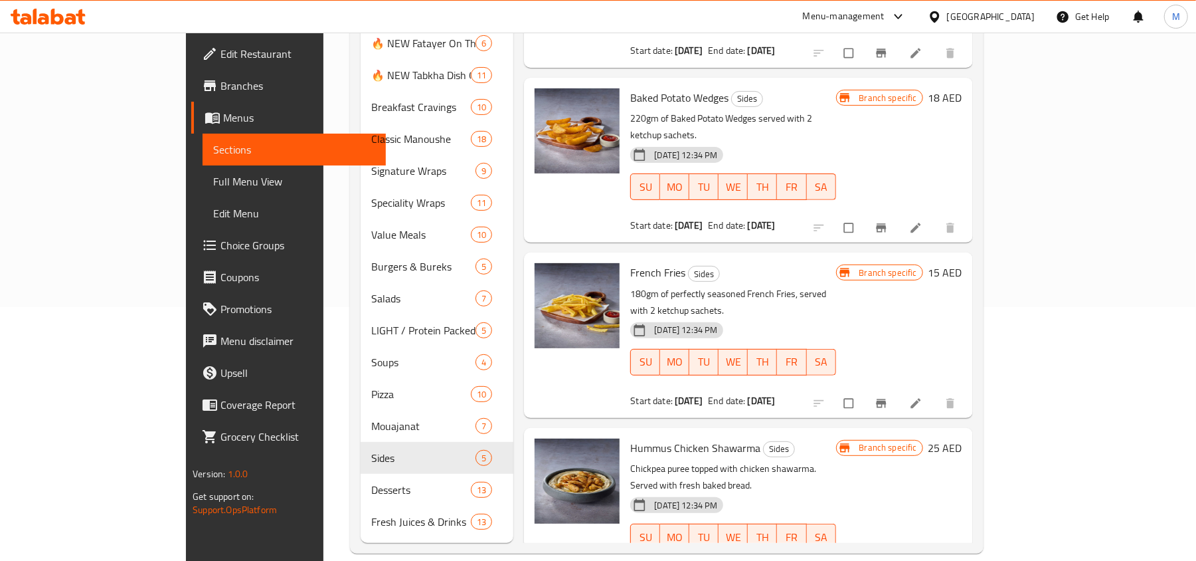
click at [630, 438] on span "Hummus Chicken Shawarma" at bounding box center [695, 448] width 130 height 20
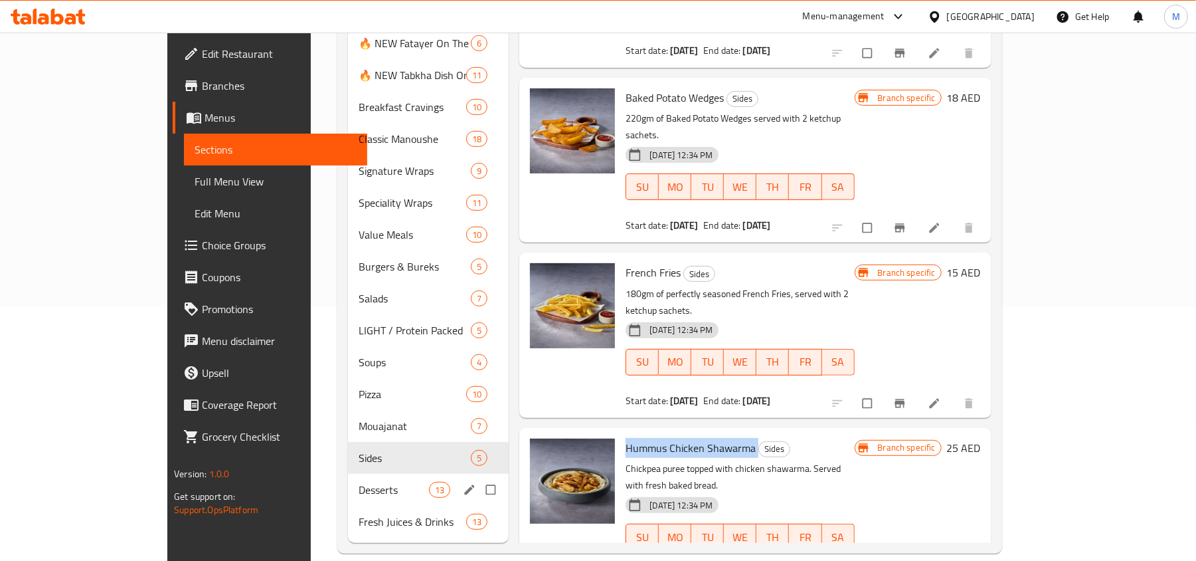
click at [359, 481] on span "Desserts" at bounding box center [394, 489] width 70 height 16
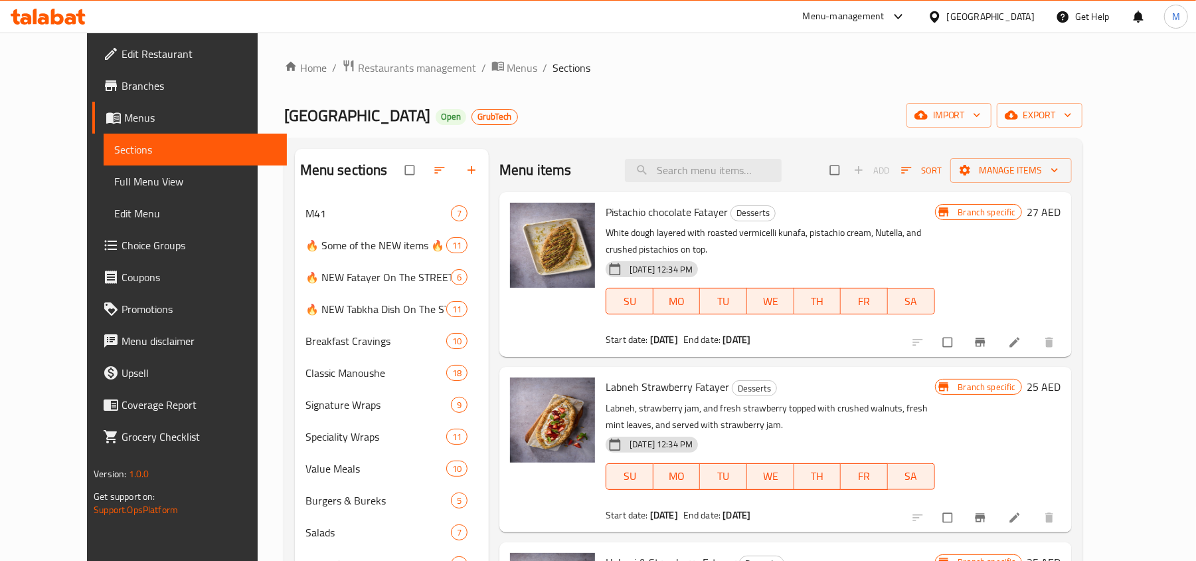
click at [608, 213] on span "Pistachio chocolate Fatayer" at bounding box center [667, 212] width 122 height 20
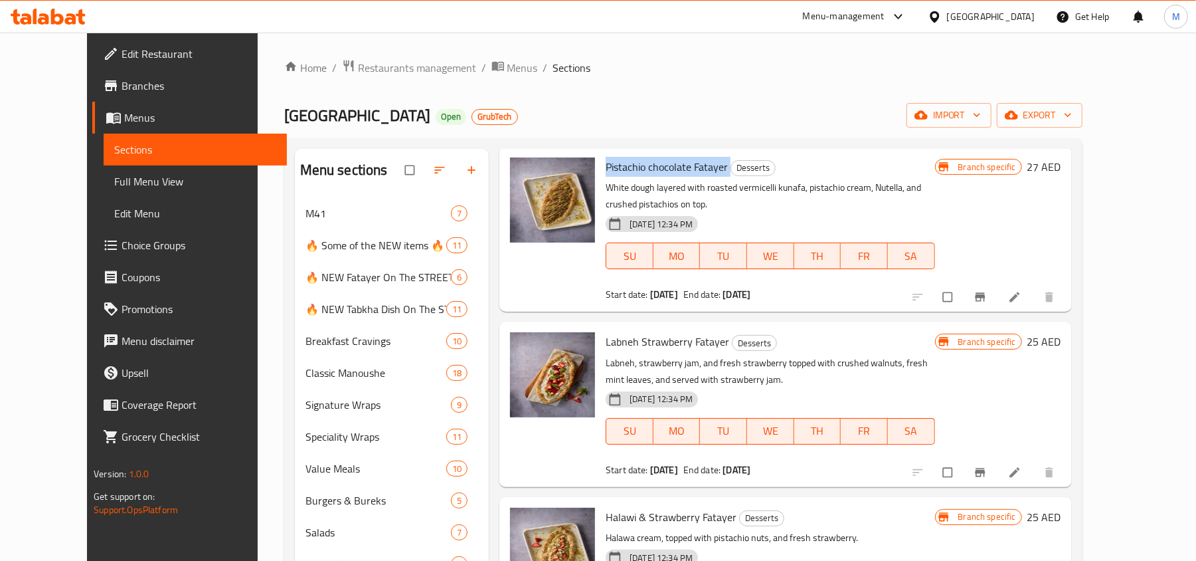
scroll to position [88, 0]
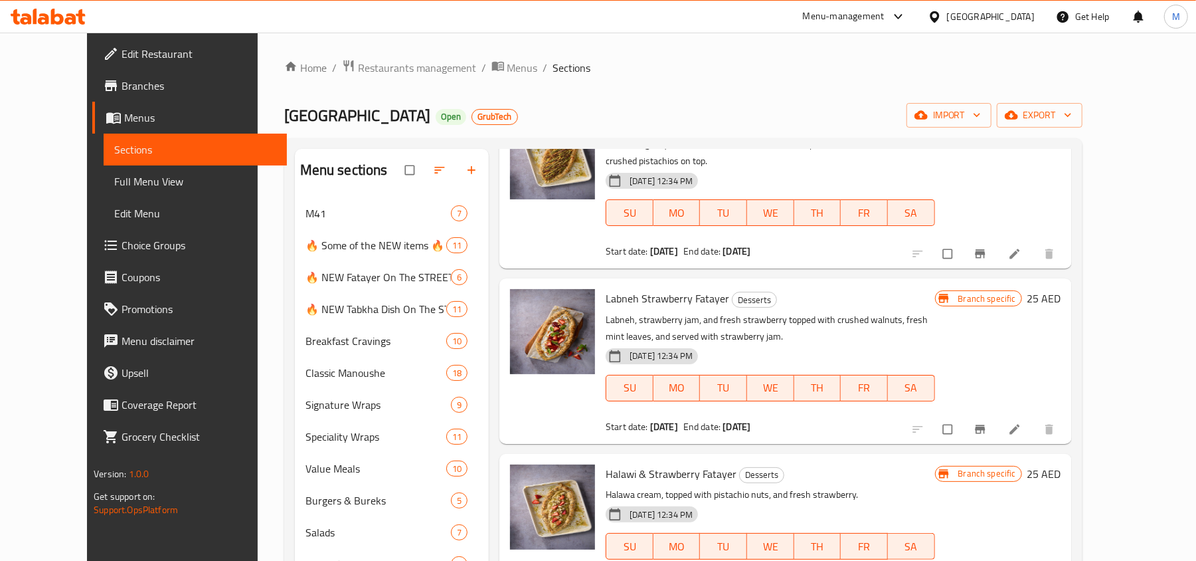
click at [649, 290] on span "Labneh Strawberry Fatayer" at bounding box center [668, 298] width 124 height 20
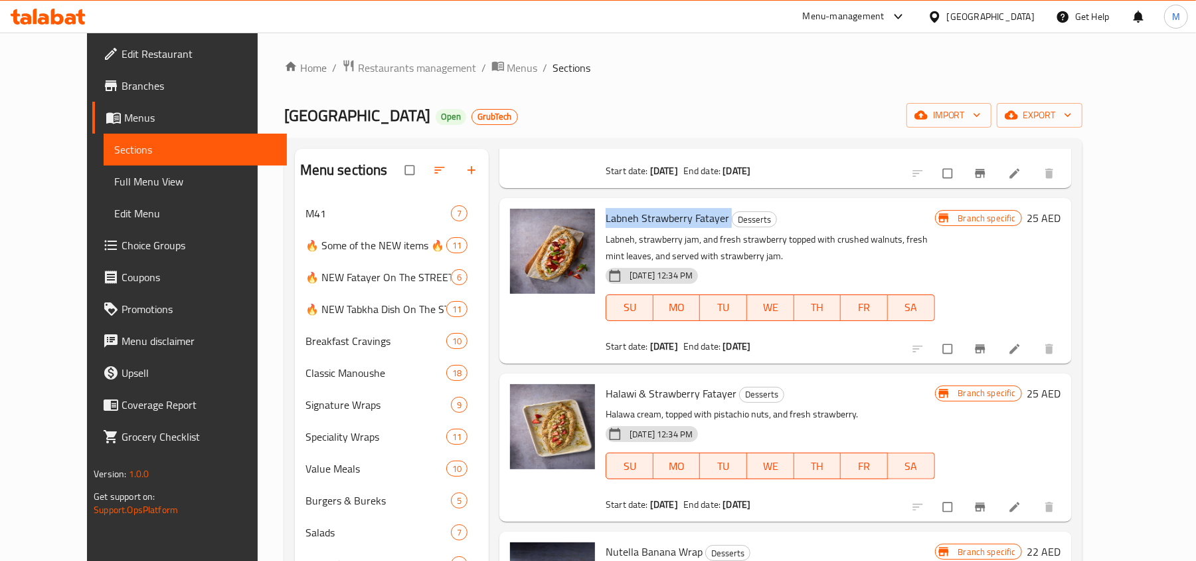
scroll to position [266, 0]
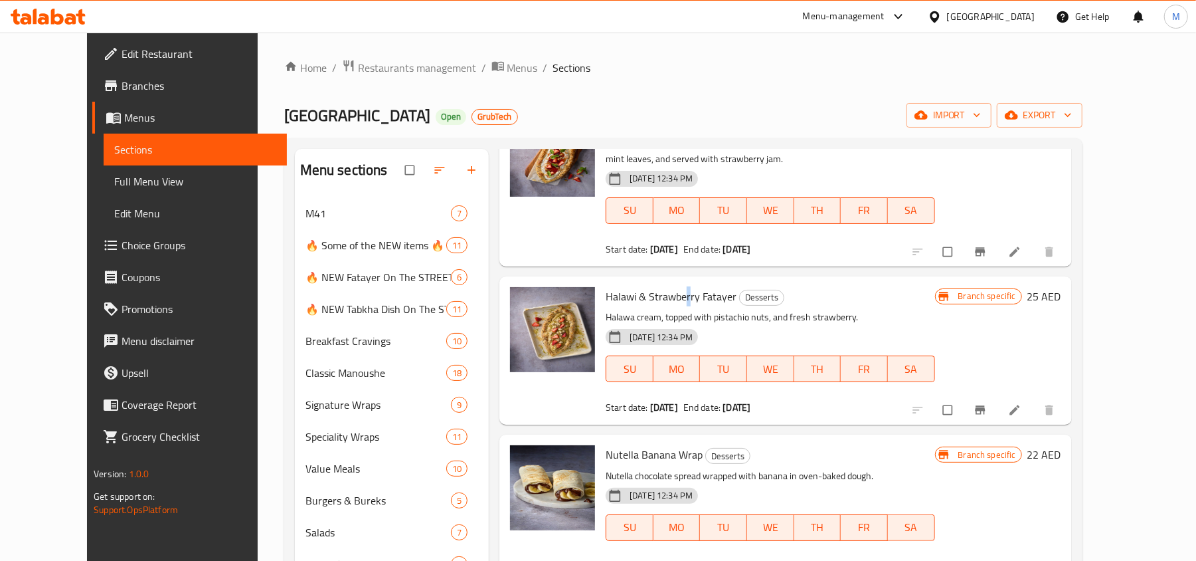
click at [667, 286] on span "Halawi & Strawberry Fatayer" at bounding box center [671, 296] width 131 height 20
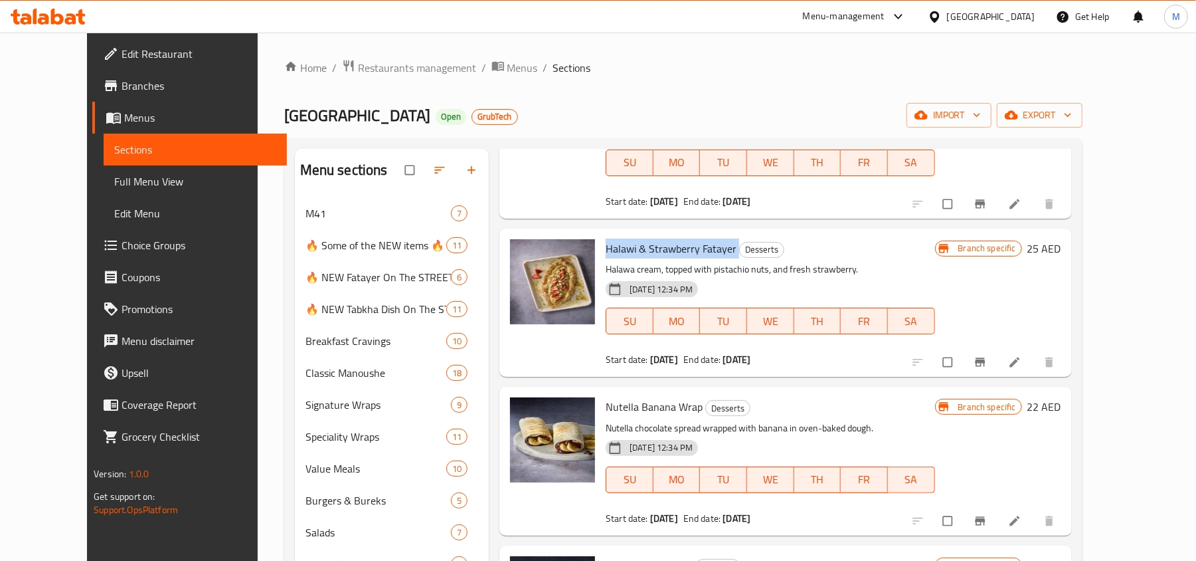
scroll to position [354, 0]
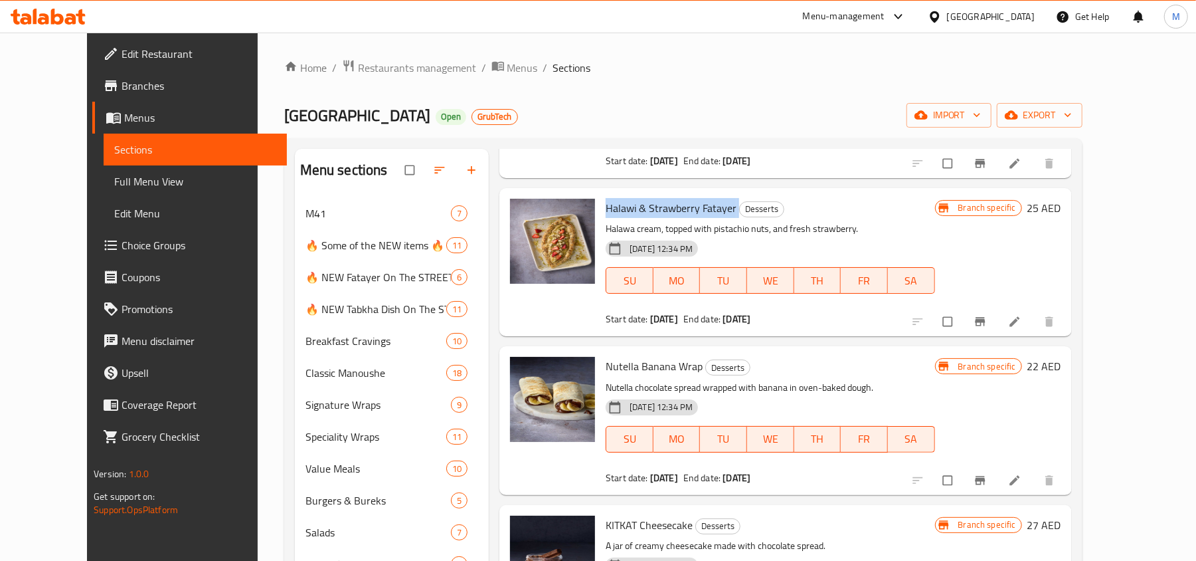
click at [628, 356] on span "Nutella Banana Wrap" at bounding box center [654, 366] width 97 height 20
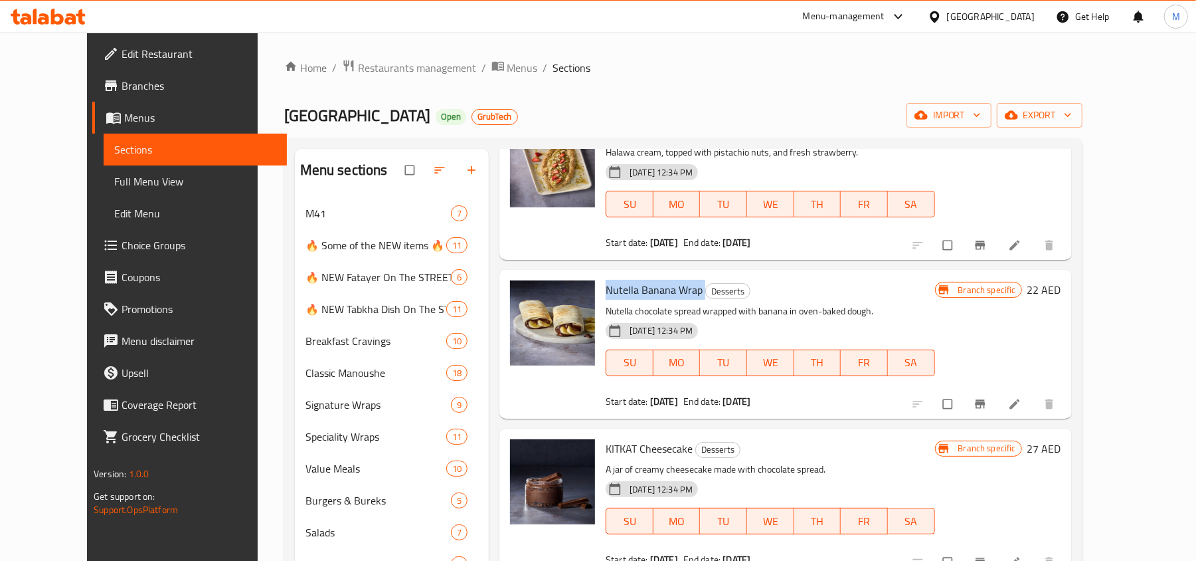
scroll to position [531, 0]
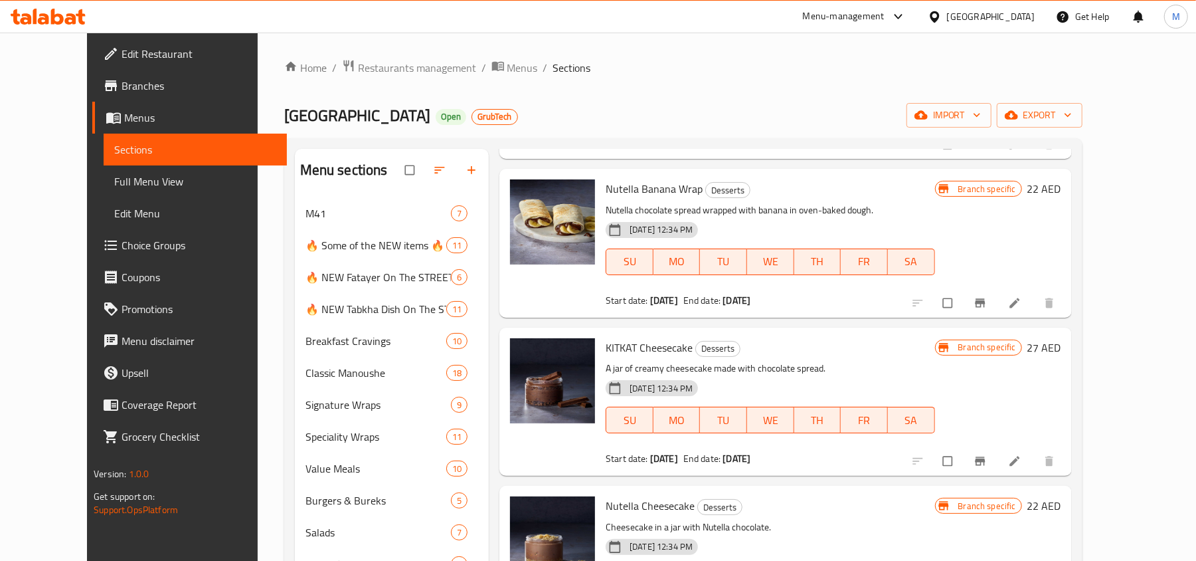
click at [646, 337] on span "KITKAT Cheesecake" at bounding box center [649, 347] width 87 height 20
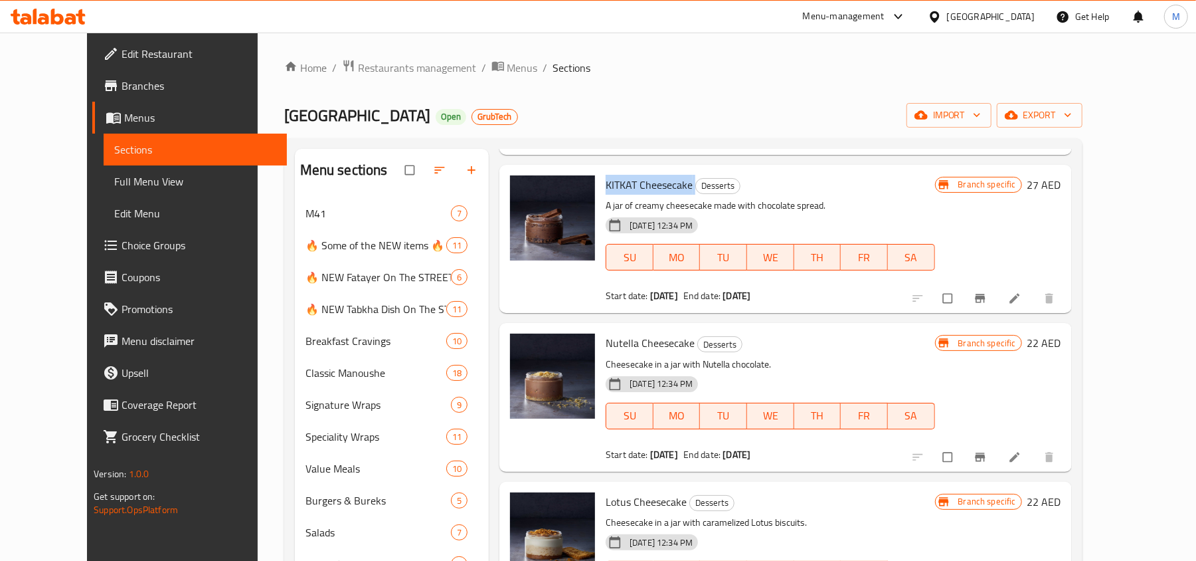
scroll to position [708, 0]
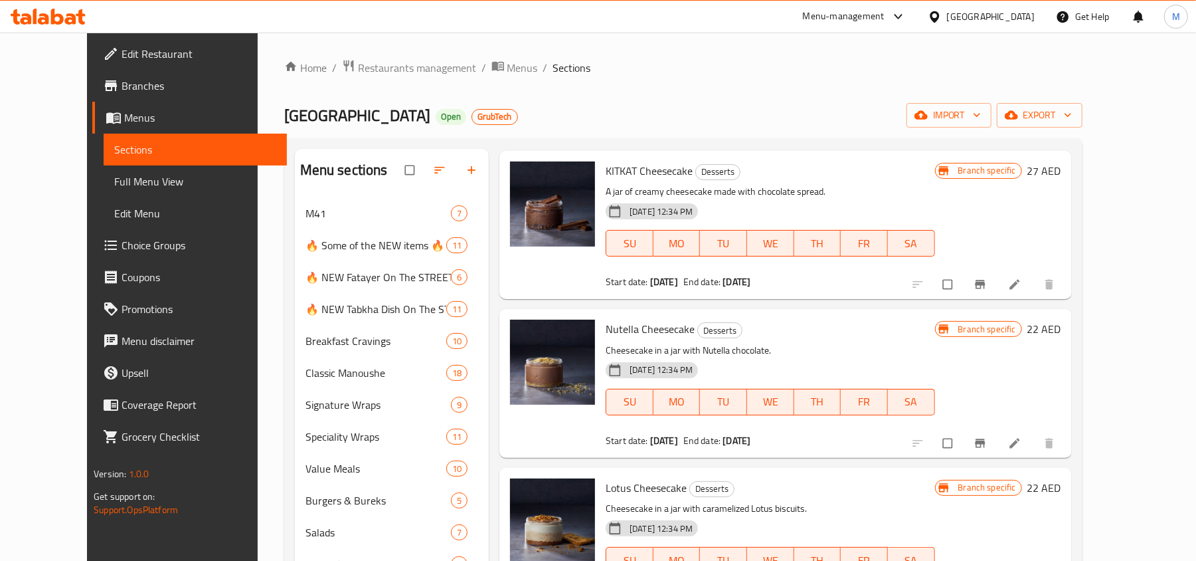
click at [650, 319] on span "Nutella Cheesecake" at bounding box center [650, 329] width 89 height 20
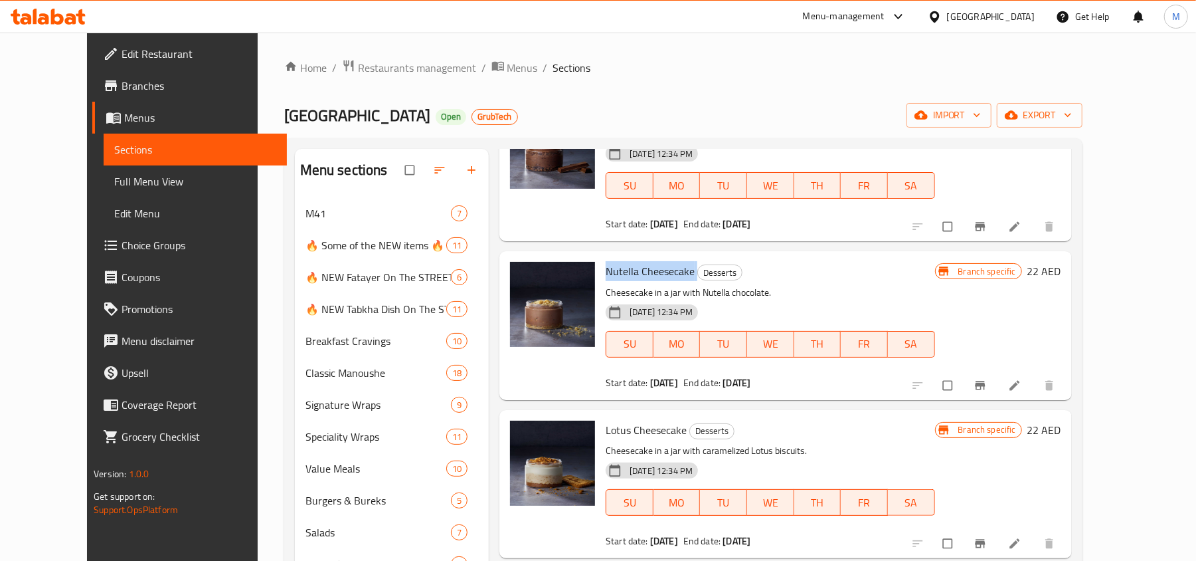
scroll to position [797, 0]
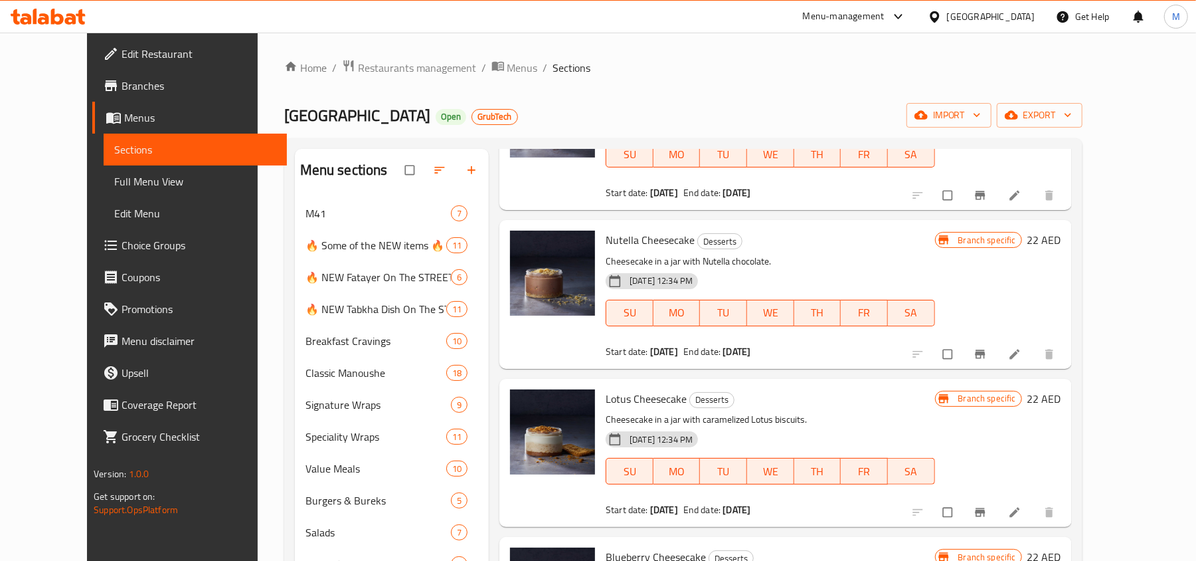
click at [656, 389] on span "Lotus Cheesecake" at bounding box center [646, 399] width 81 height 20
click at [657, 389] on span "Lotus Cheesecake" at bounding box center [646, 399] width 81 height 20
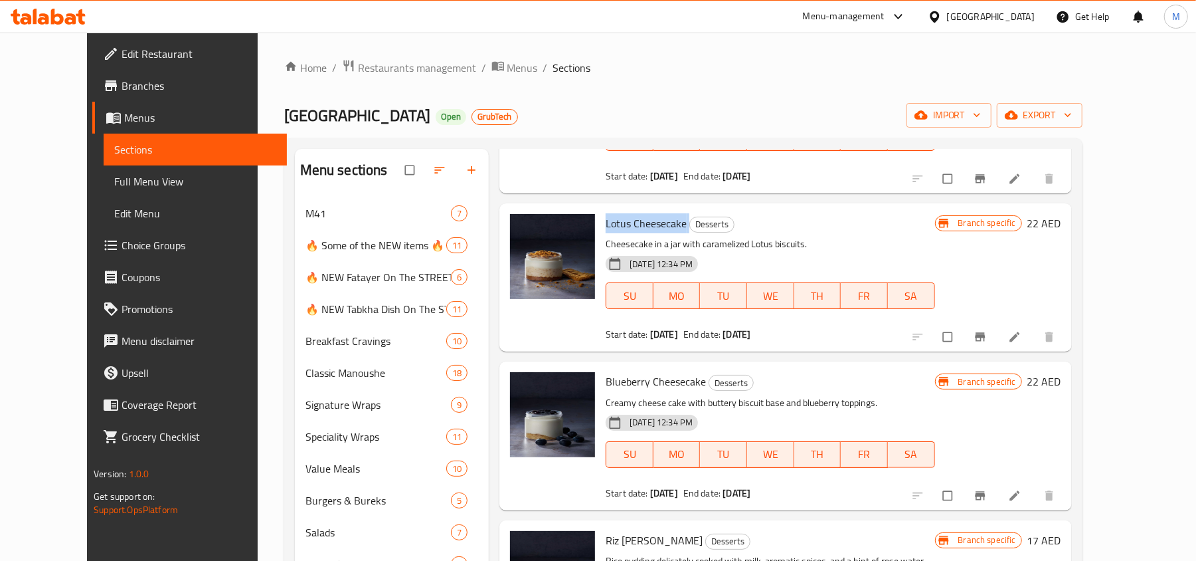
scroll to position [974, 0]
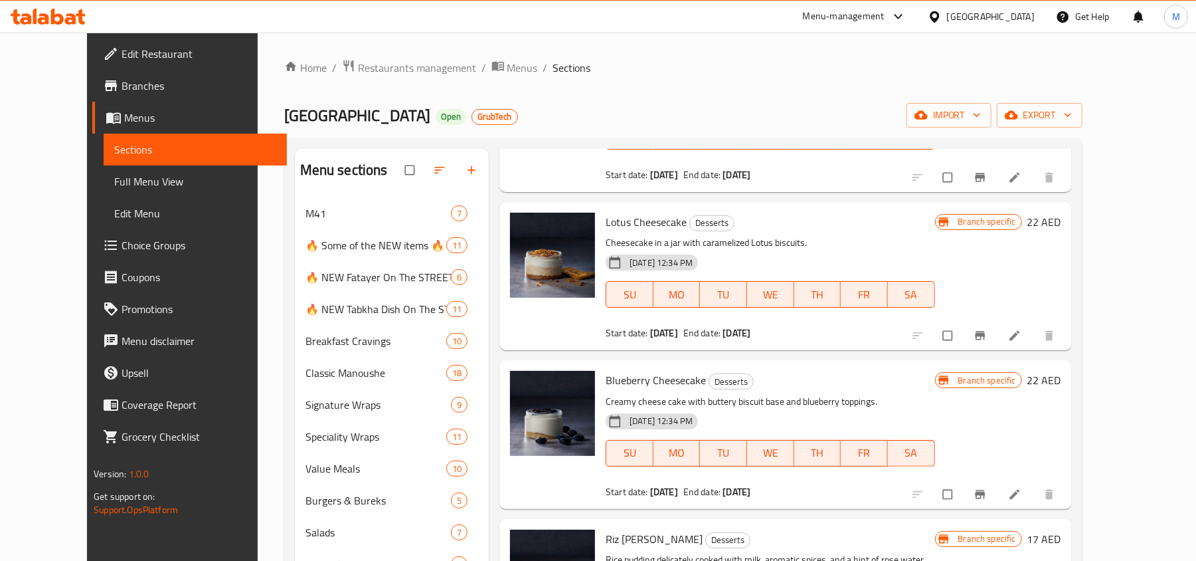
click at [635, 370] on span "Blueberry Cheesecake" at bounding box center [656, 380] width 100 height 20
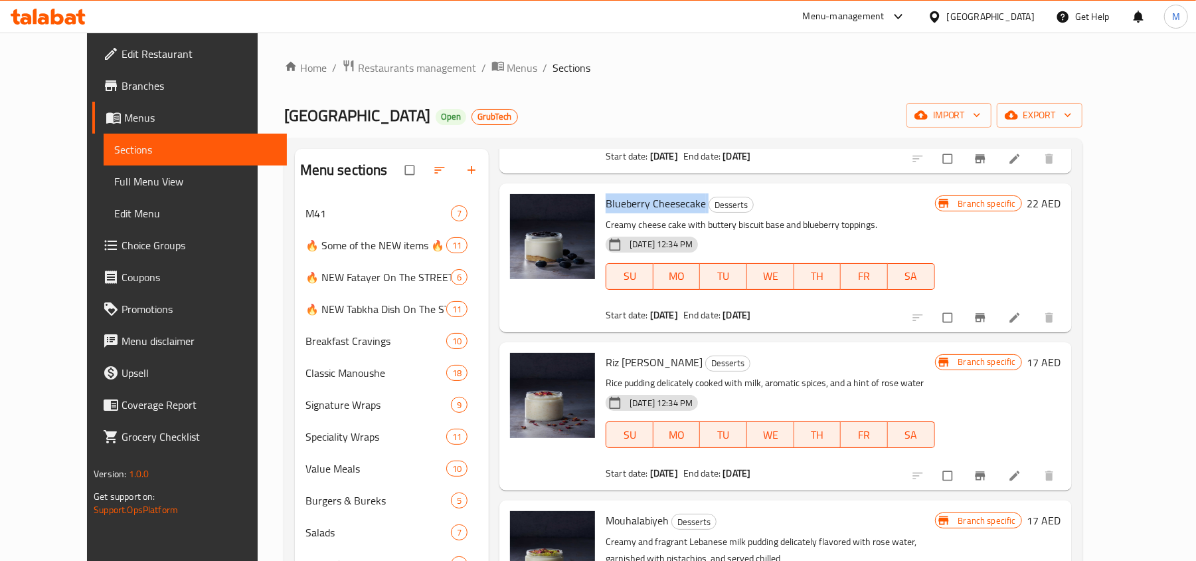
scroll to position [1151, 0]
click at [632, 351] on span "Riz [PERSON_NAME]" at bounding box center [654, 361] width 97 height 20
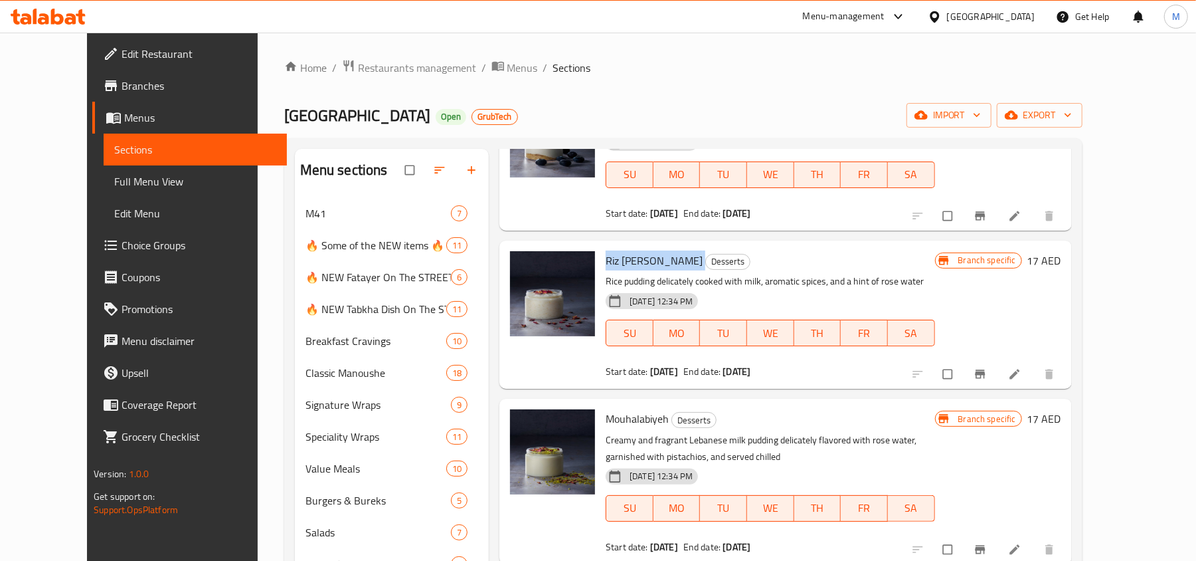
scroll to position [1328, 0]
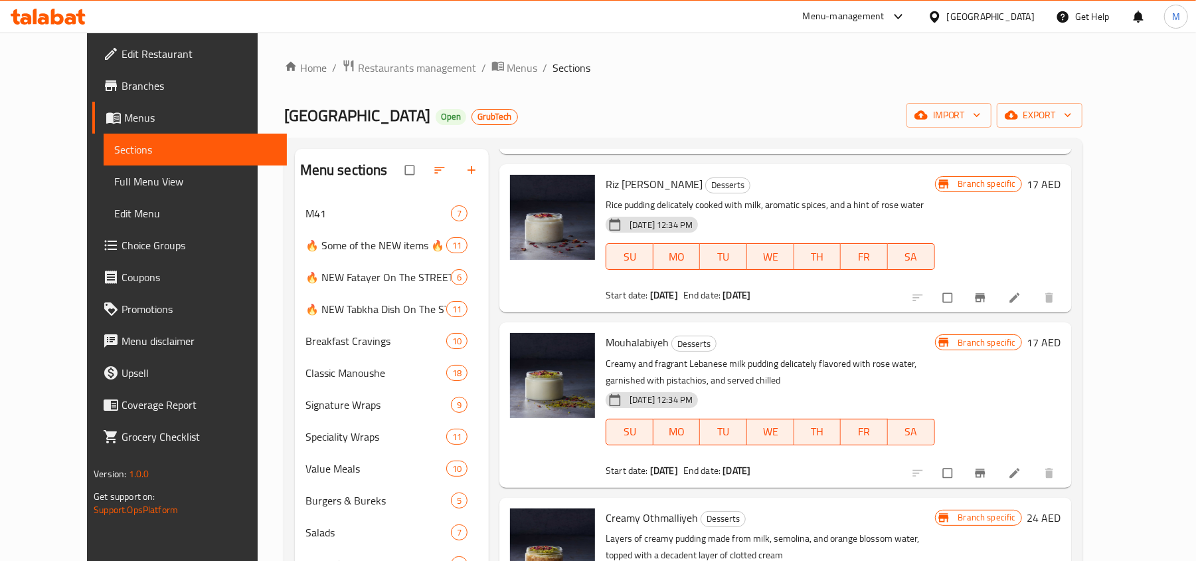
click at [632, 332] on span "Mouhalabiyeh" at bounding box center [637, 342] width 63 height 20
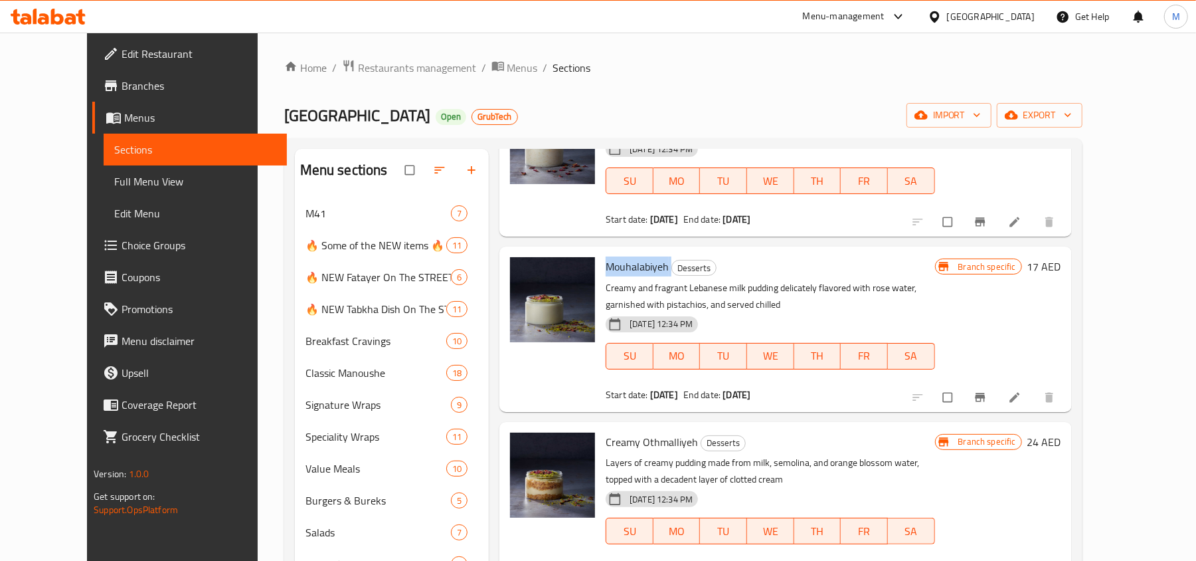
scroll to position [1505, 0]
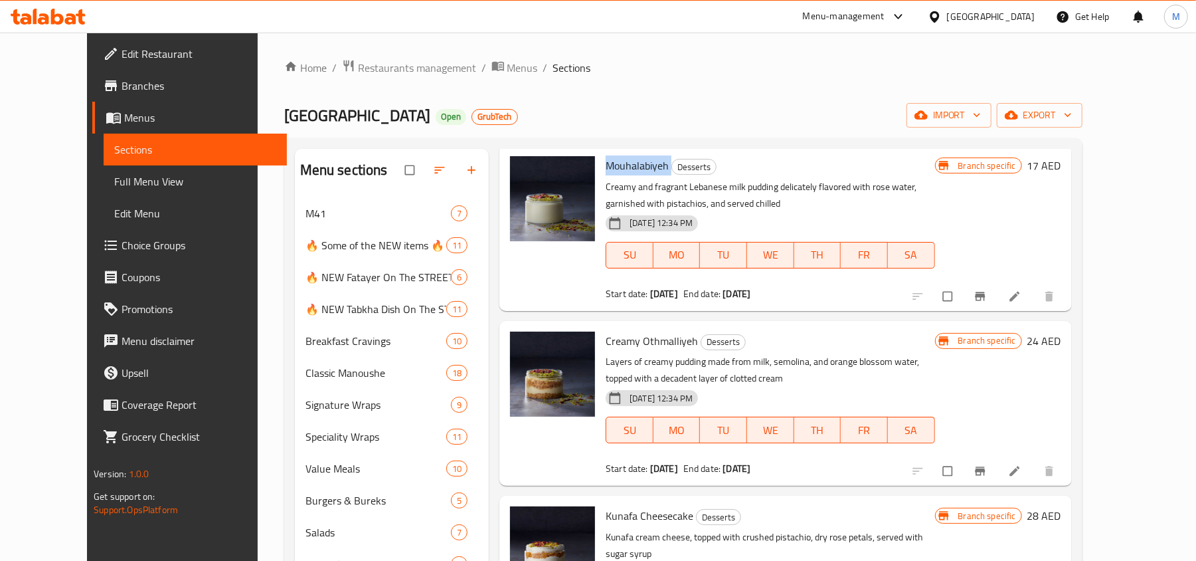
click at [626, 331] on span "Creamy Othmalliyeh" at bounding box center [652, 341] width 92 height 20
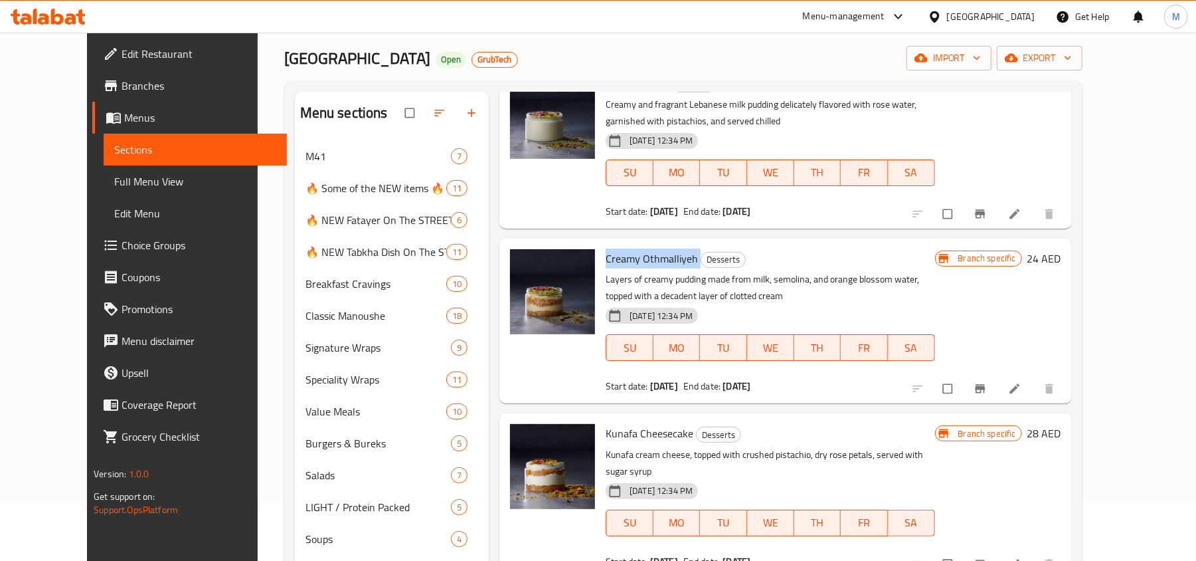
scroll to position [88, 0]
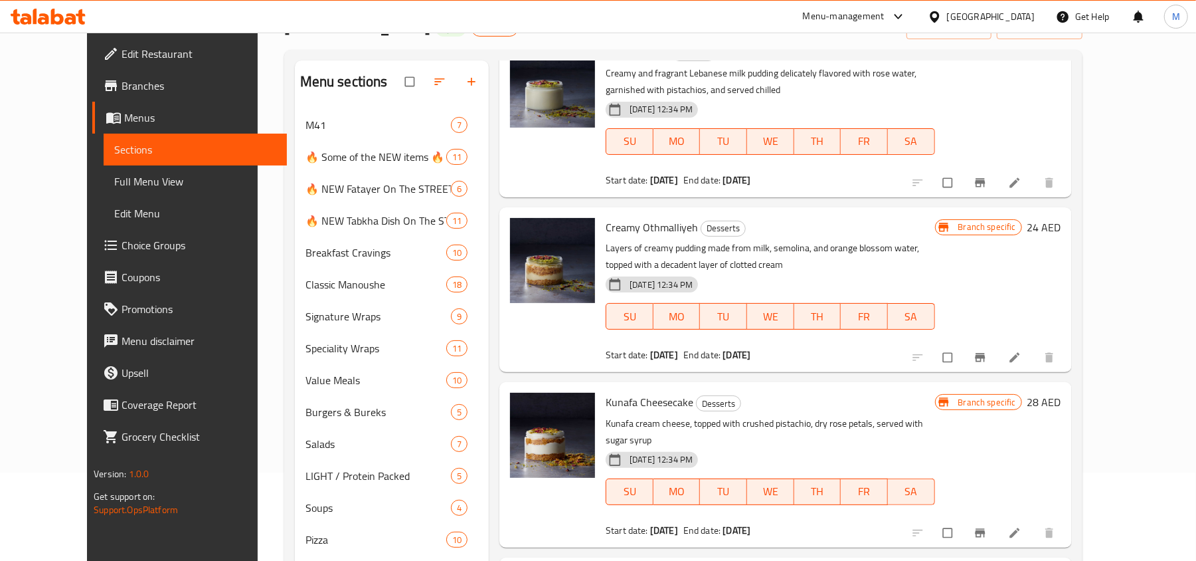
click at [628, 392] on span "Kunafa Cheesecake" at bounding box center [650, 402] width 88 height 20
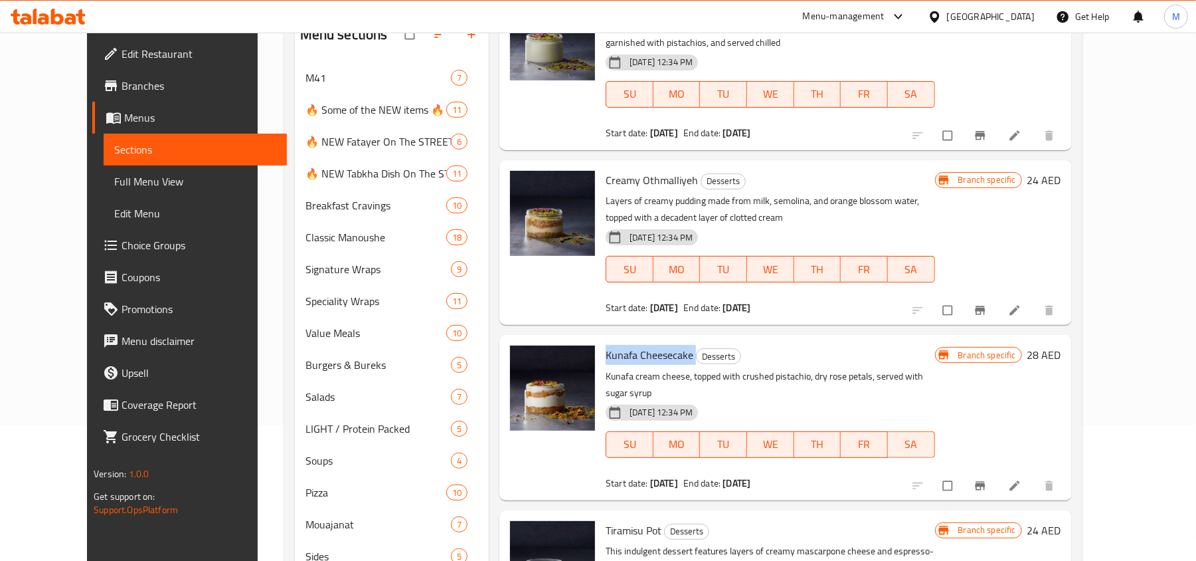
scroll to position [177, 0]
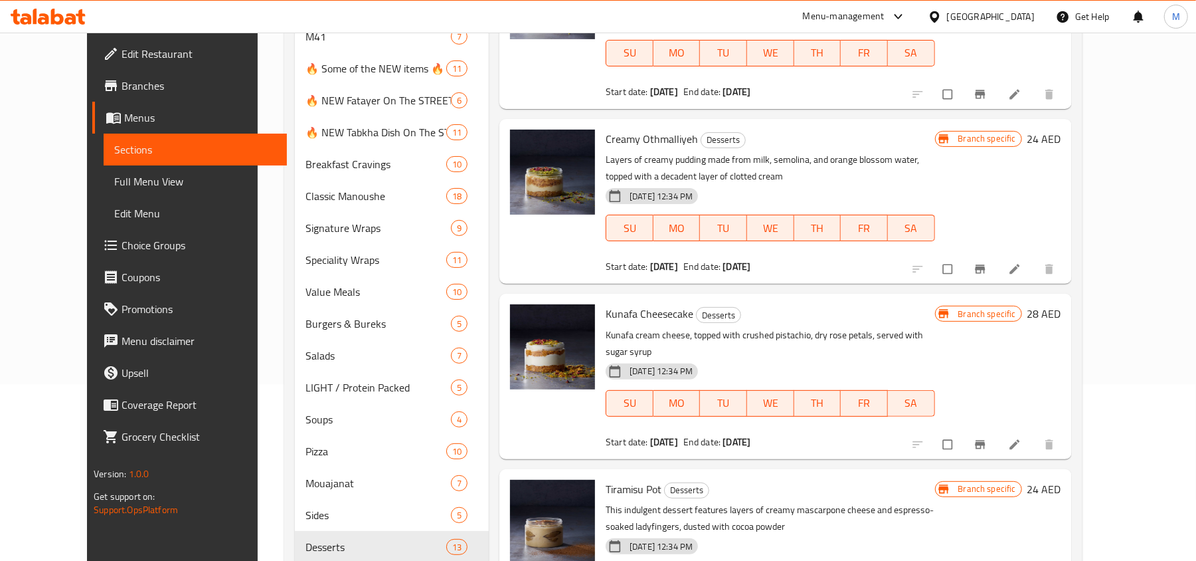
click at [632, 479] on span "Tiramisu Pot" at bounding box center [634, 489] width 56 height 20
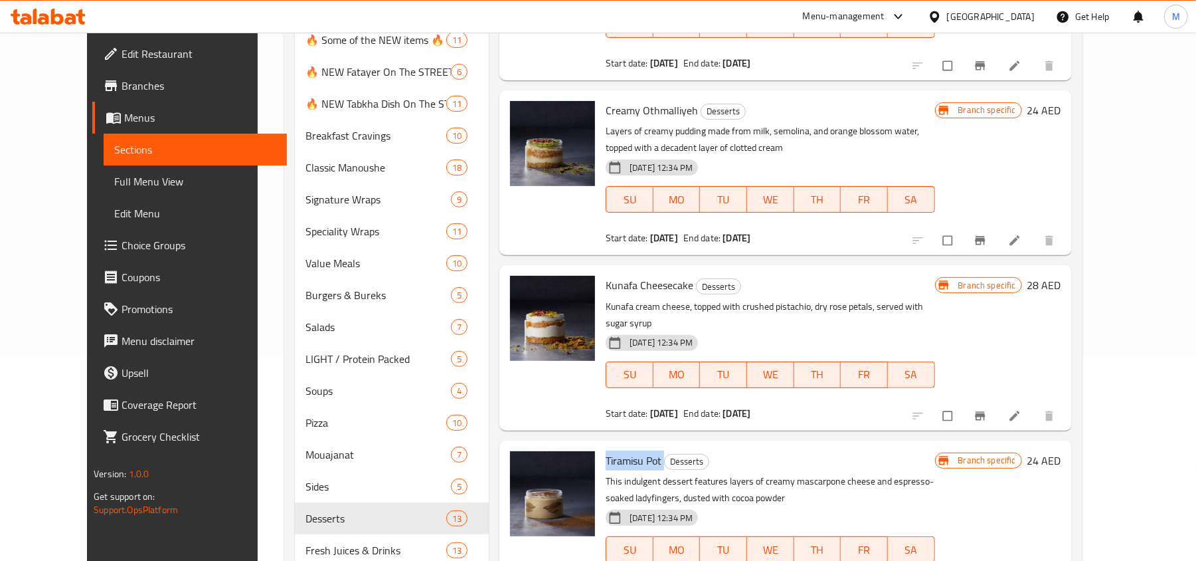
scroll to position [254, 0]
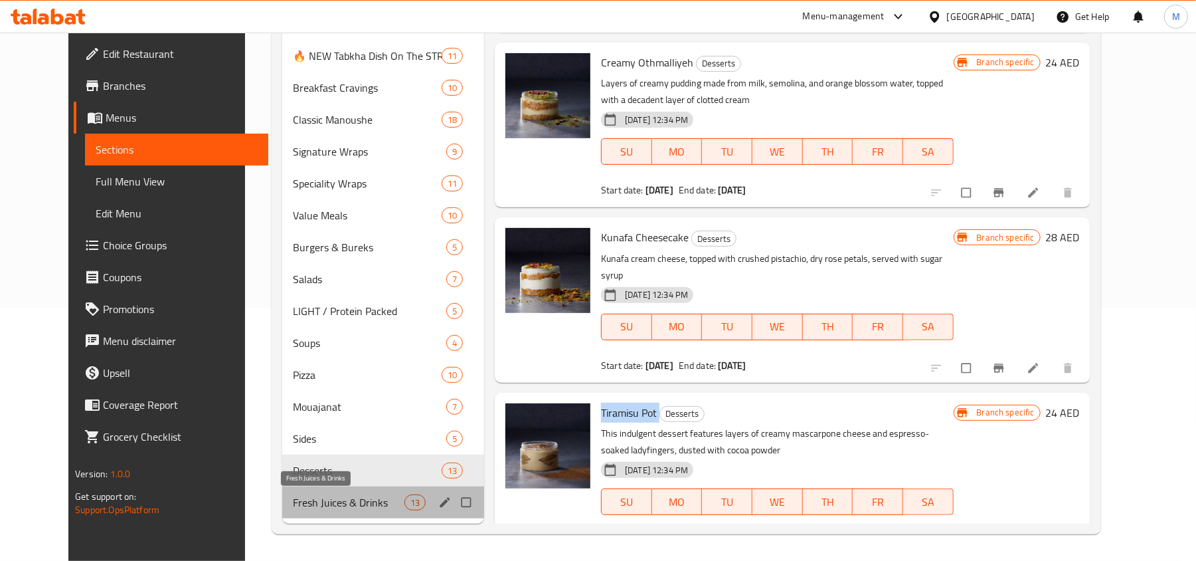
click at [306, 497] on span "Fresh Juices & Drinks" at bounding box center [349, 502] width 112 height 16
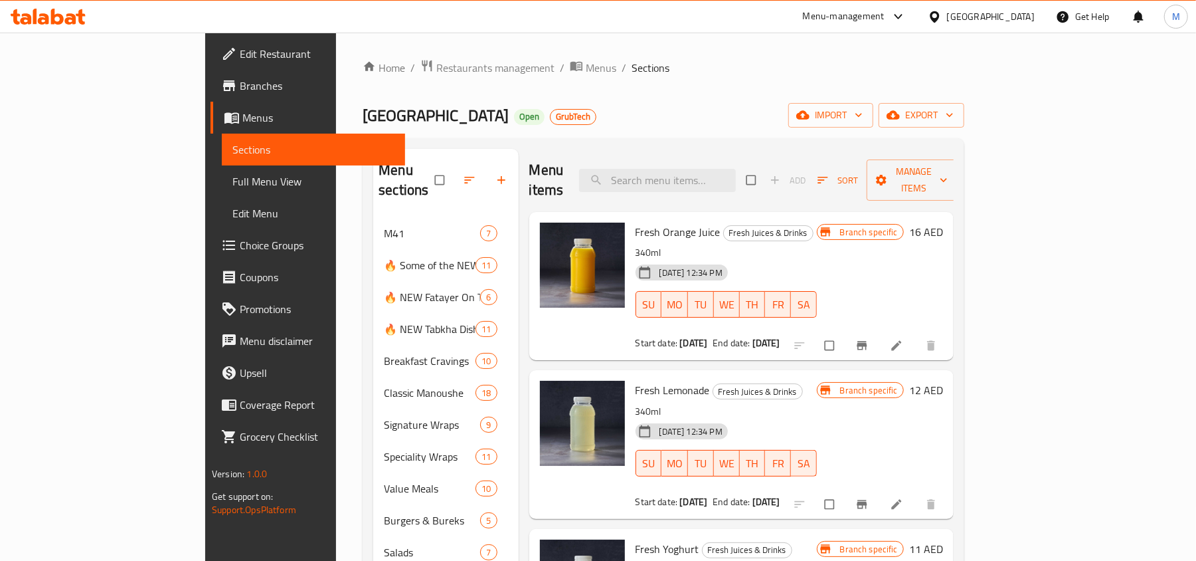
click at [644, 222] on span "Fresh Orange Juice" at bounding box center [678, 232] width 85 height 20
click at [636, 380] on span "Fresh Lemonade" at bounding box center [673, 390] width 74 height 20
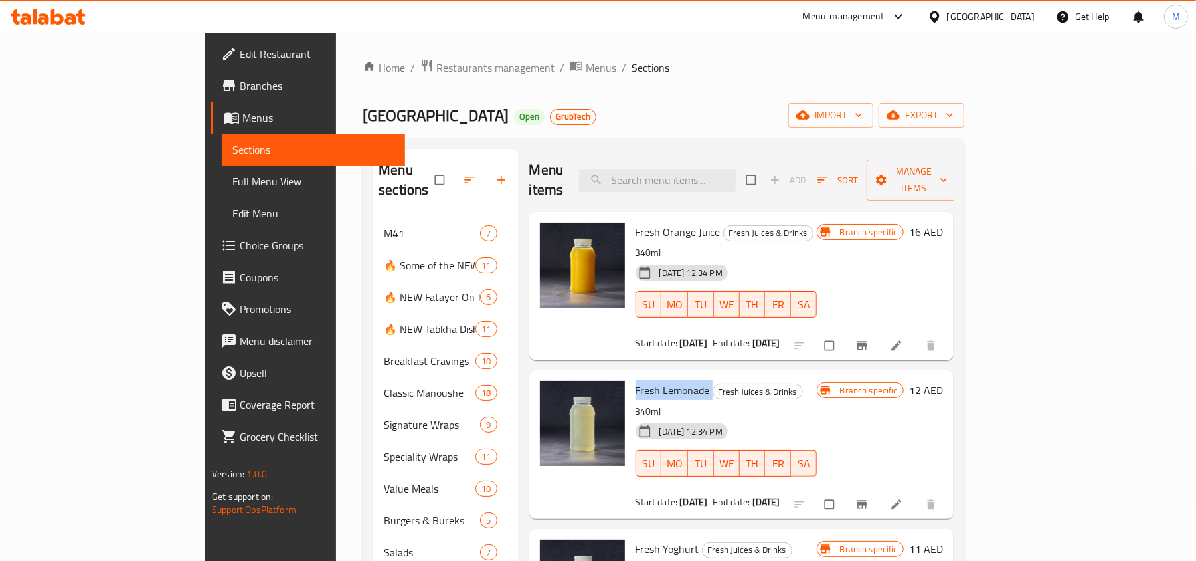
click at [636, 380] on span "Fresh Lemonade" at bounding box center [673, 390] width 74 height 20
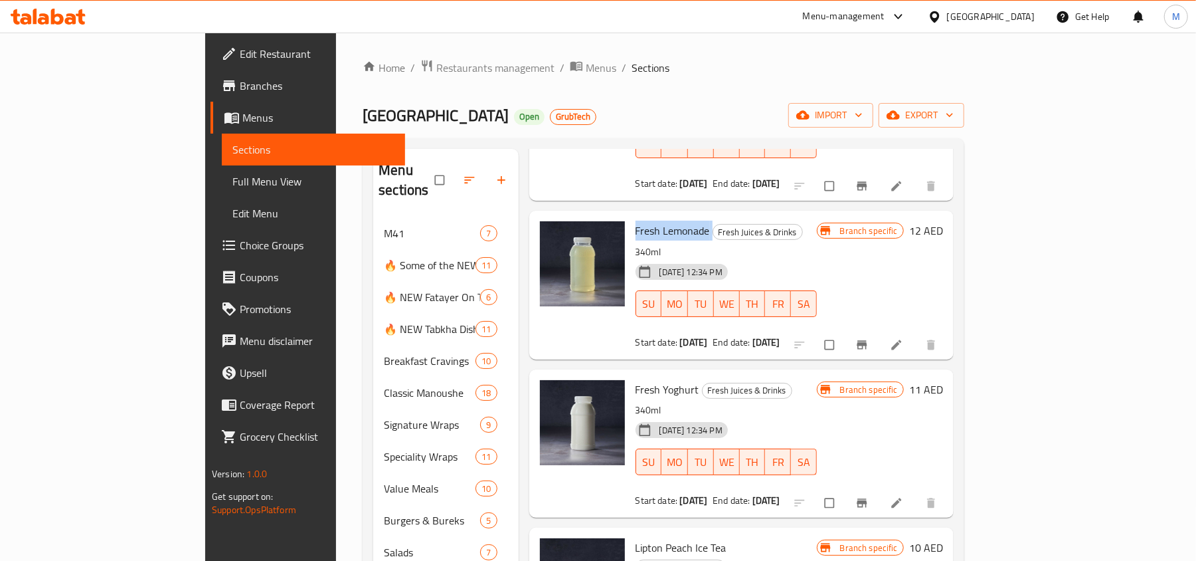
scroll to position [177, 0]
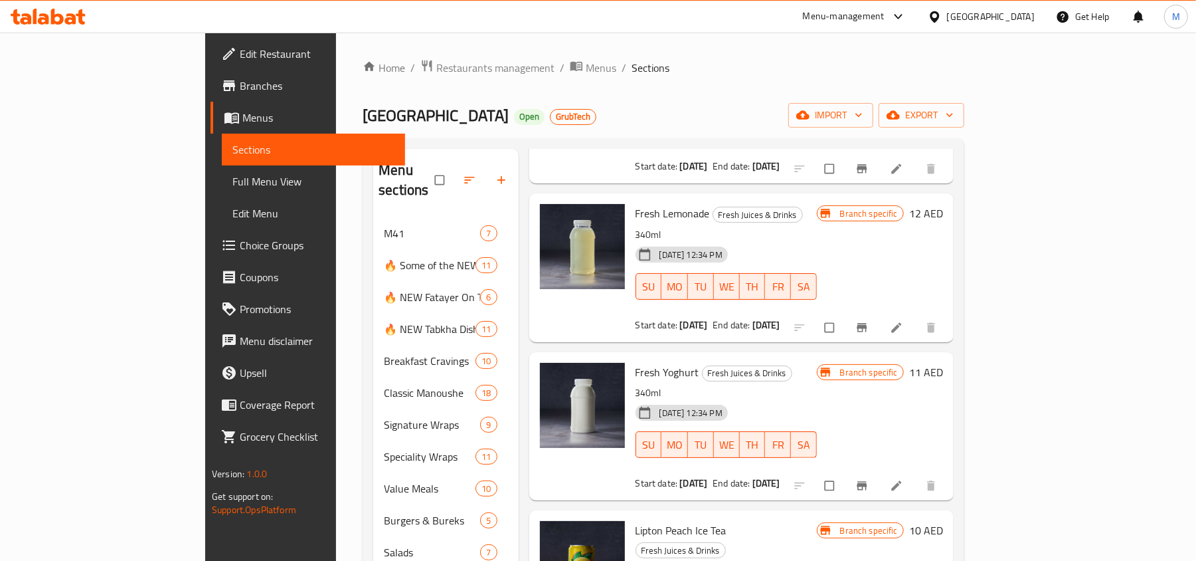
click at [636, 362] on span "Fresh Yoghurt" at bounding box center [668, 372] width 64 height 20
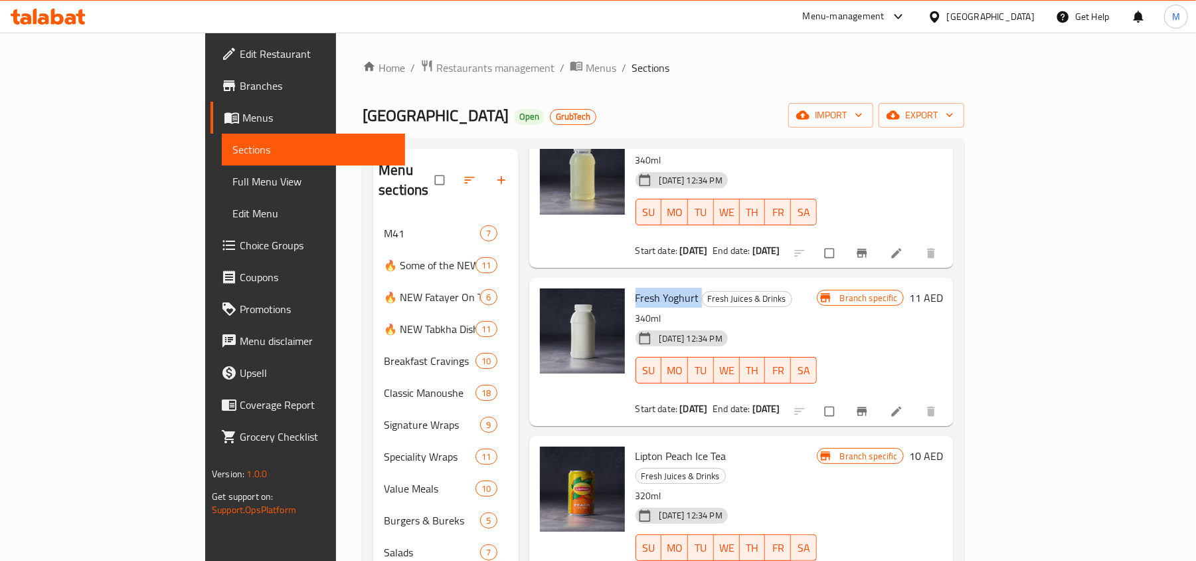
scroll to position [354, 0]
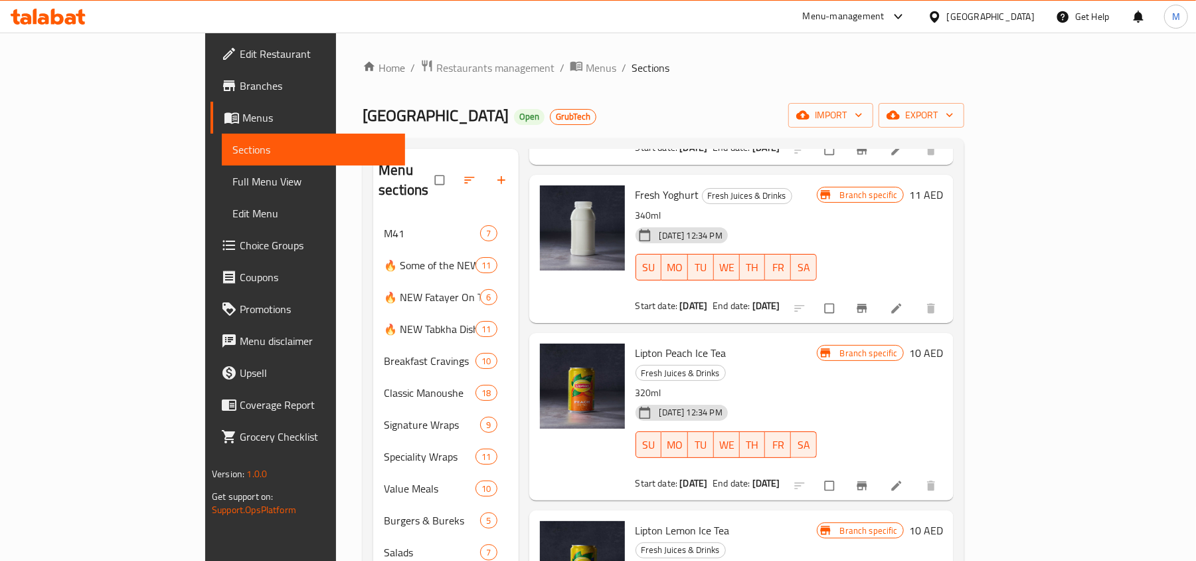
click at [638, 343] on span "Lipton Peach Ice Tea" at bounding box center [681, 353] width 91 height 20
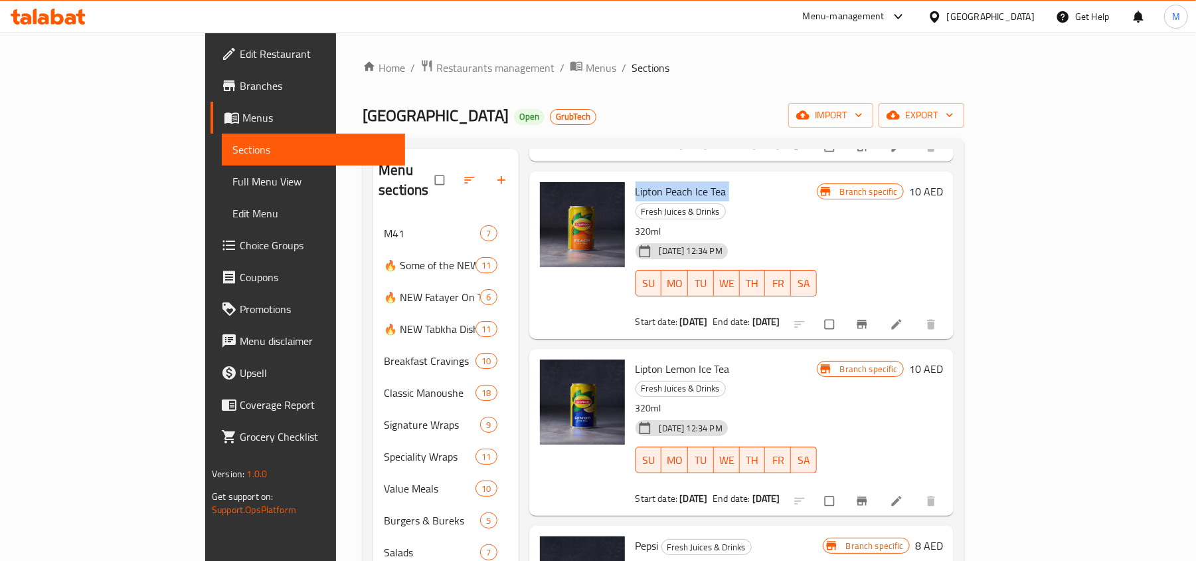
scroll to position [531, 0]
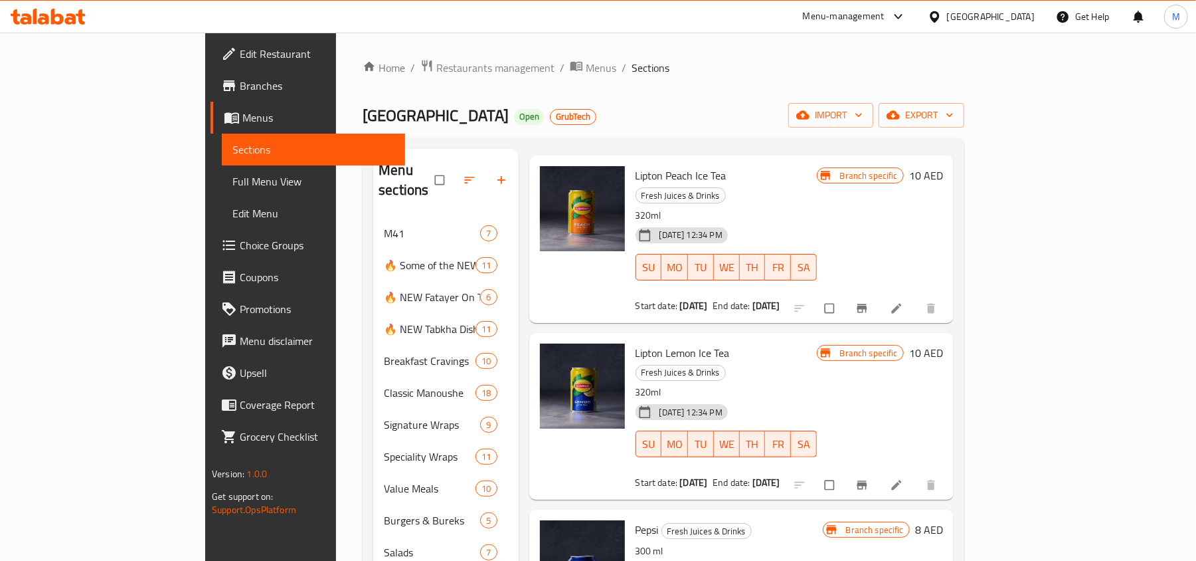
click at [636, 343] on span "Lipton Lemon Ice Tea" at bounding box center [683, 353] width 94 height 20
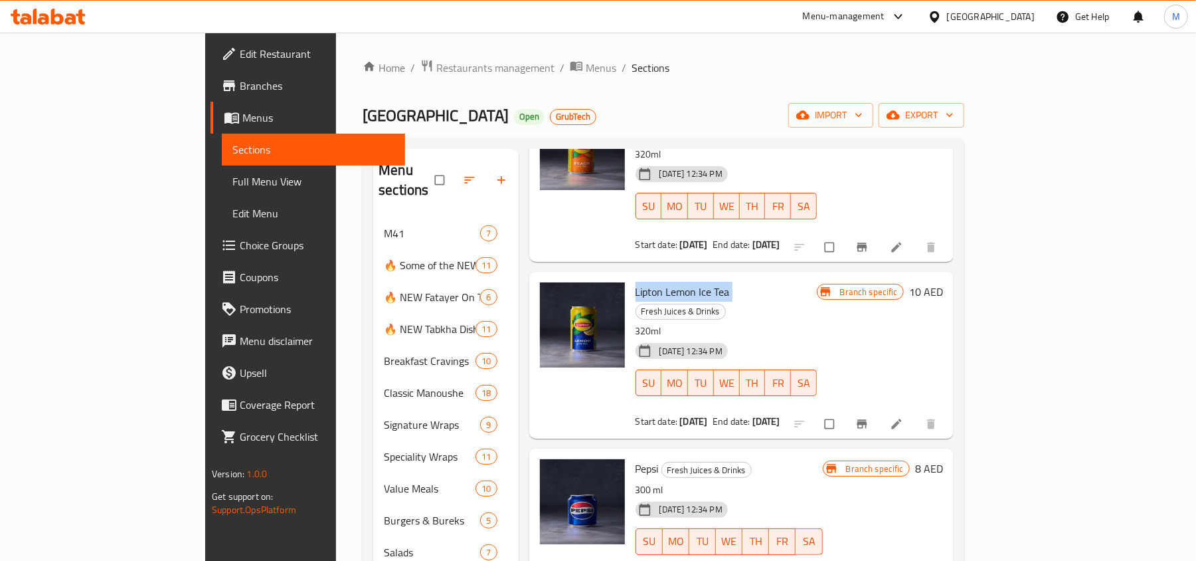
scroll to position [620, 0]
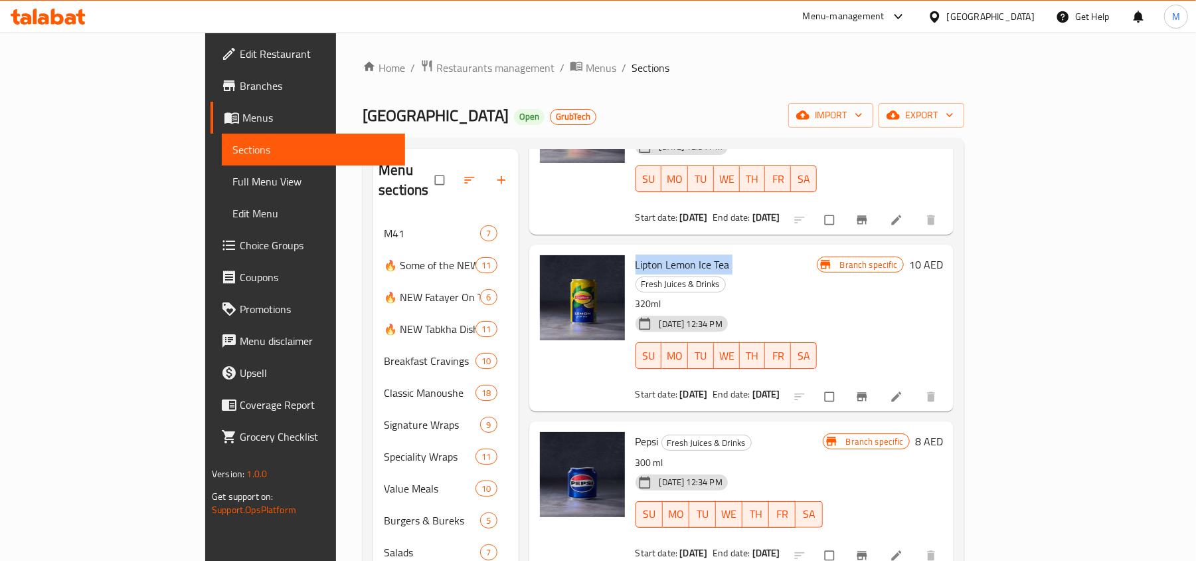
click at [662, 435] on span "Fresh Juices & Drinks" at bounding box center [706, 442] width 89 height 15
click at [636, 431] on span "Pepsi" at bounding box center [647, 441] width 23 height 20
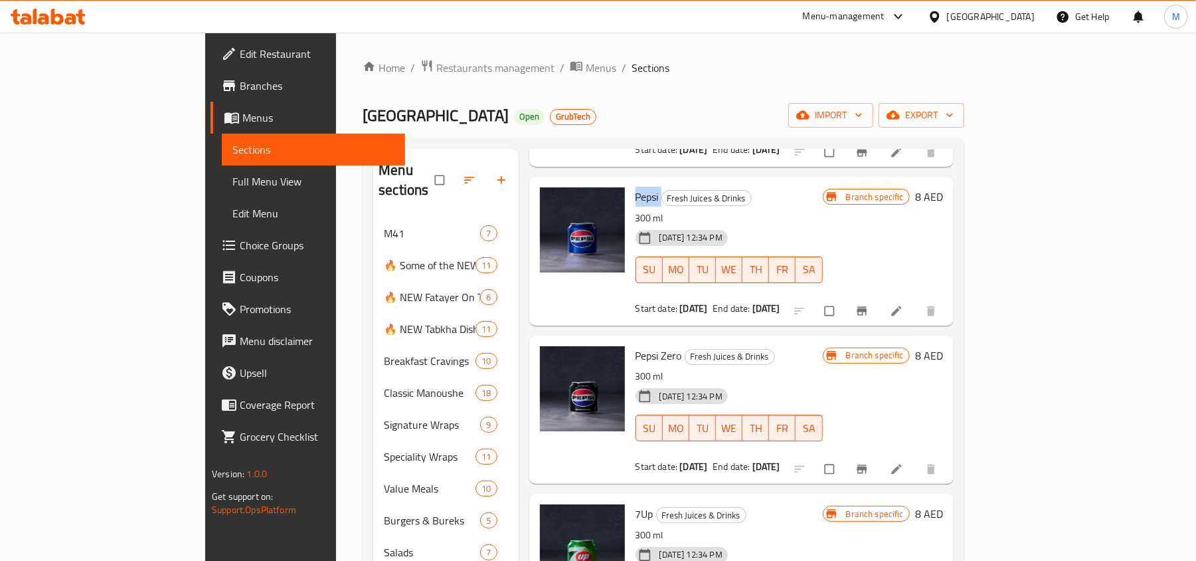
scroll to position [885, 0]
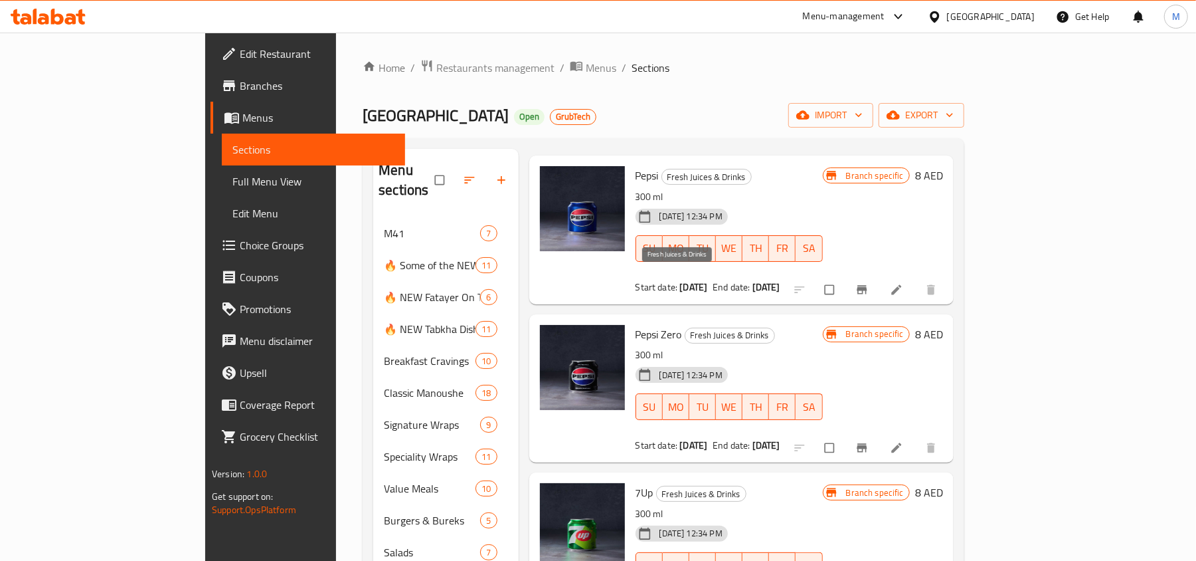
click at [636, 324] on span "Pepsi Zero" at bounding box center [659, 334] width 46 height 20
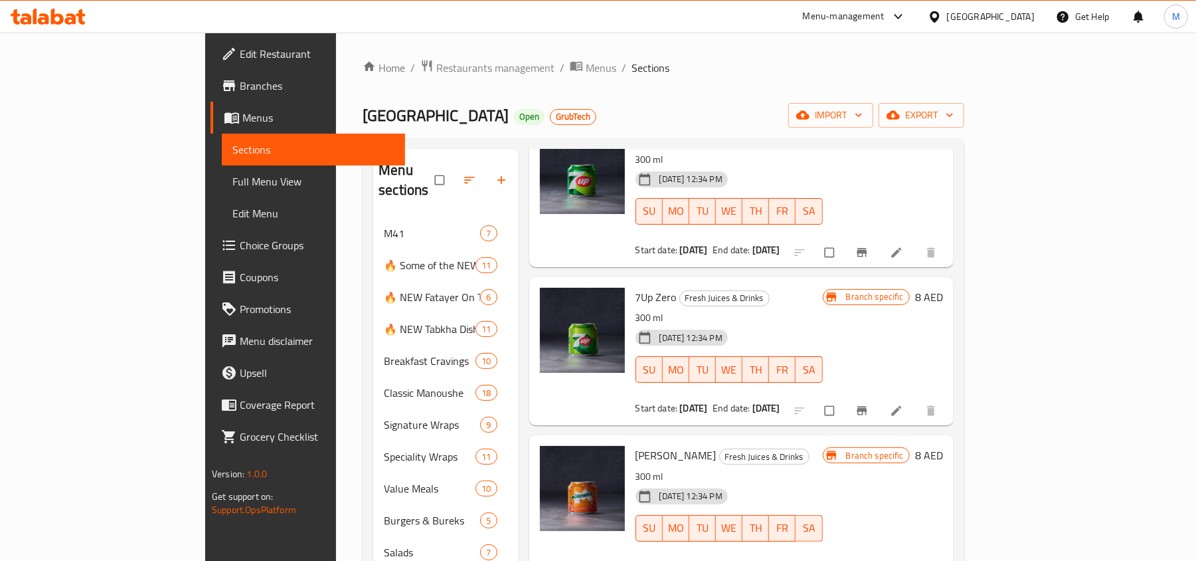
scroll to position [1328, 0]
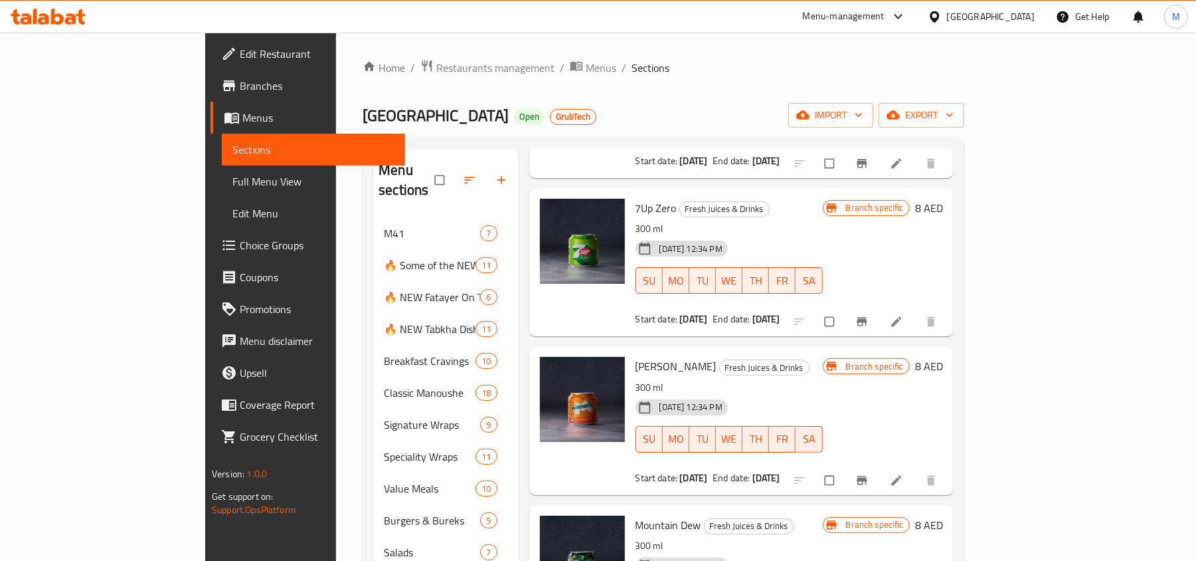
click at [636, 356] on span "[PERSON_NAME]" at bounding box center [676, 366] width 81 height 20
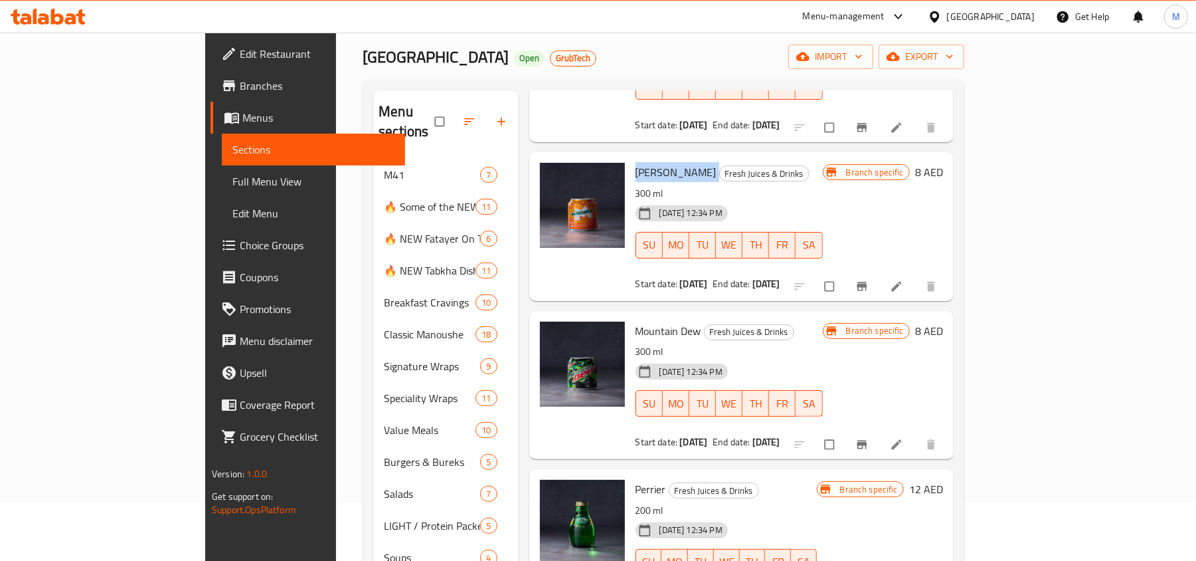
scroll to position [88, 0]
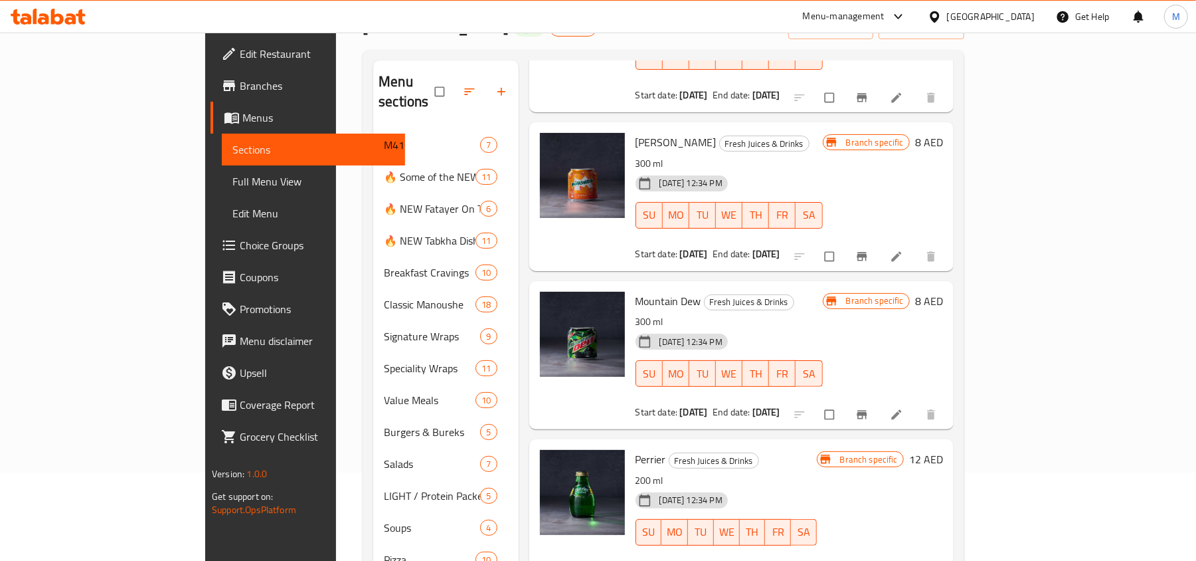
click at [636, 291] on span "Mountain Dew" at bounding box center [669, 301] width 66 height 20
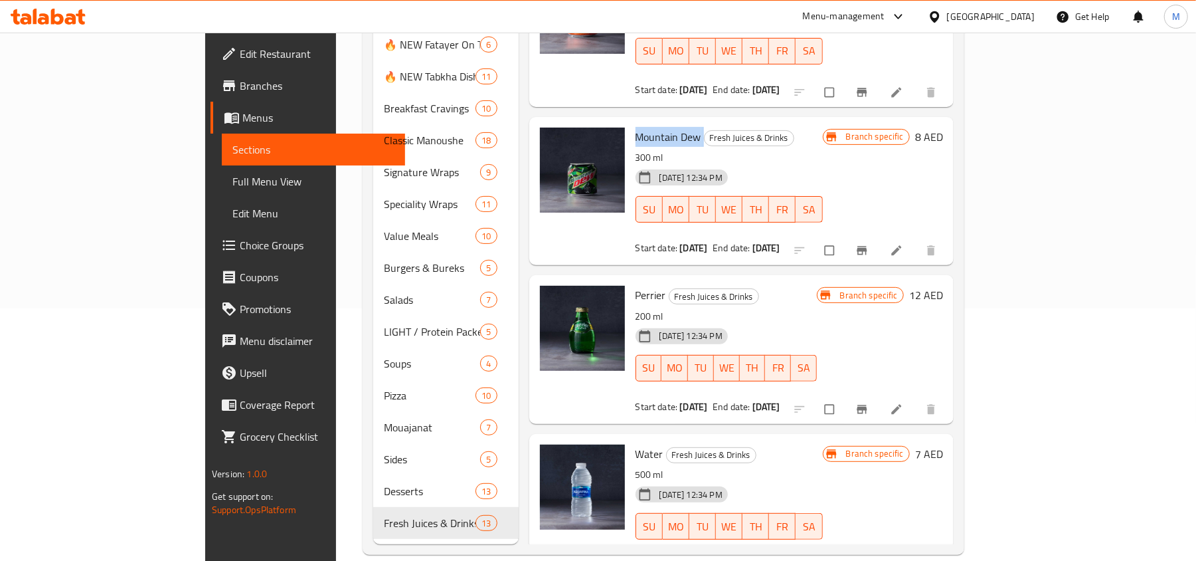
scroll to position [254, 0]
click at [636, 284] on span "Perrier" at bounding box center [651, 294] width 31 height 20
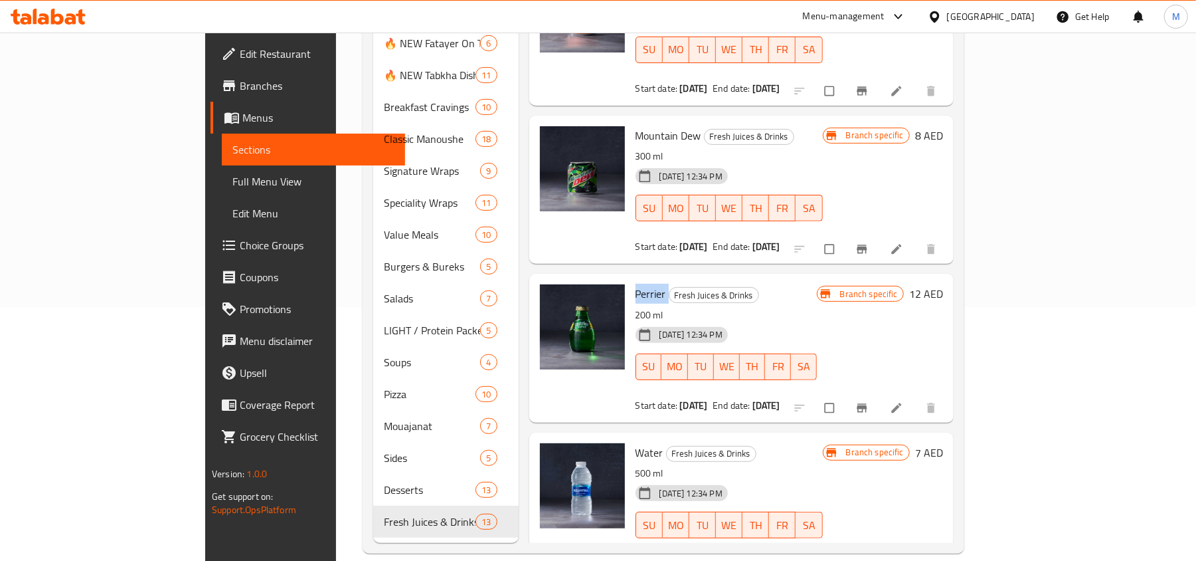
click at [636, 284] on span "Perrier" at bounding box center [651, 294] width 31 height 20
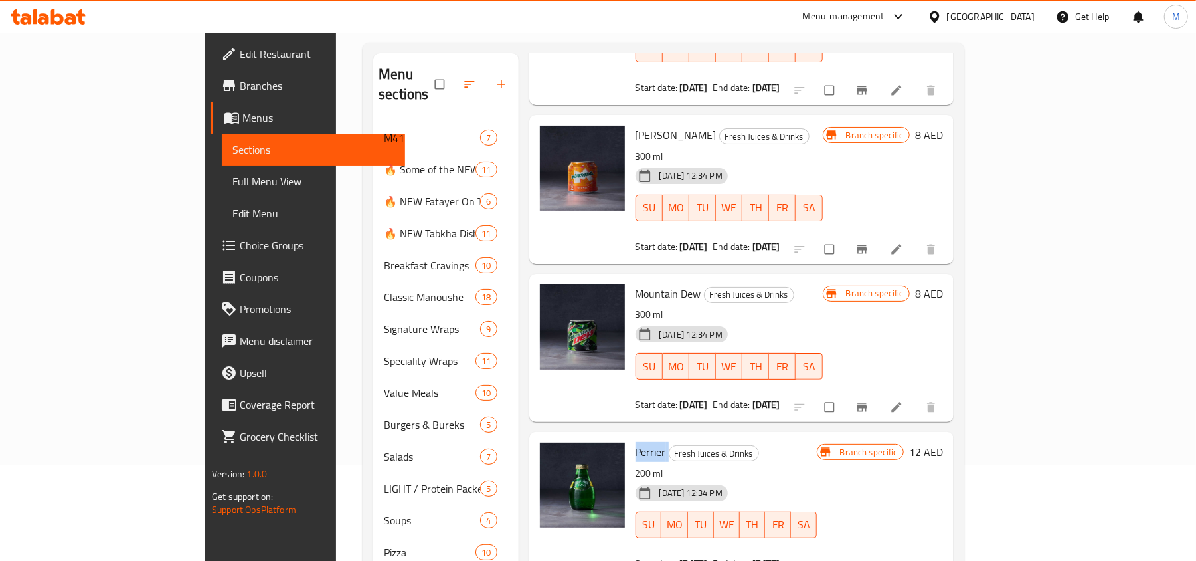
scroll to position [0, 0]
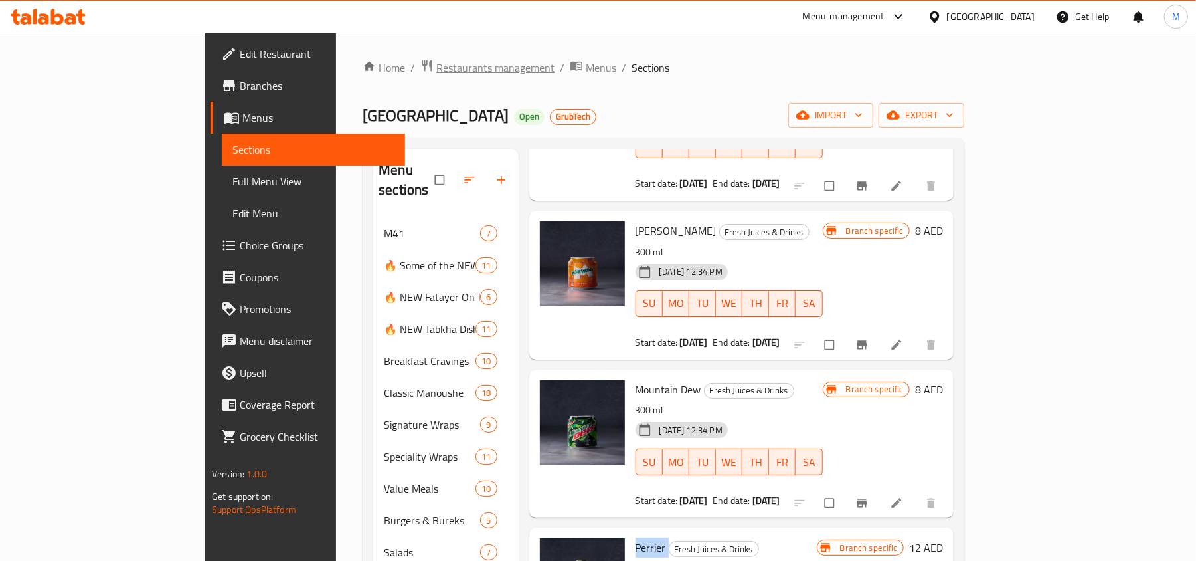
click at [436, 66] on span "Restaurants management" at bounding box center [495, 68] width 118 height 16
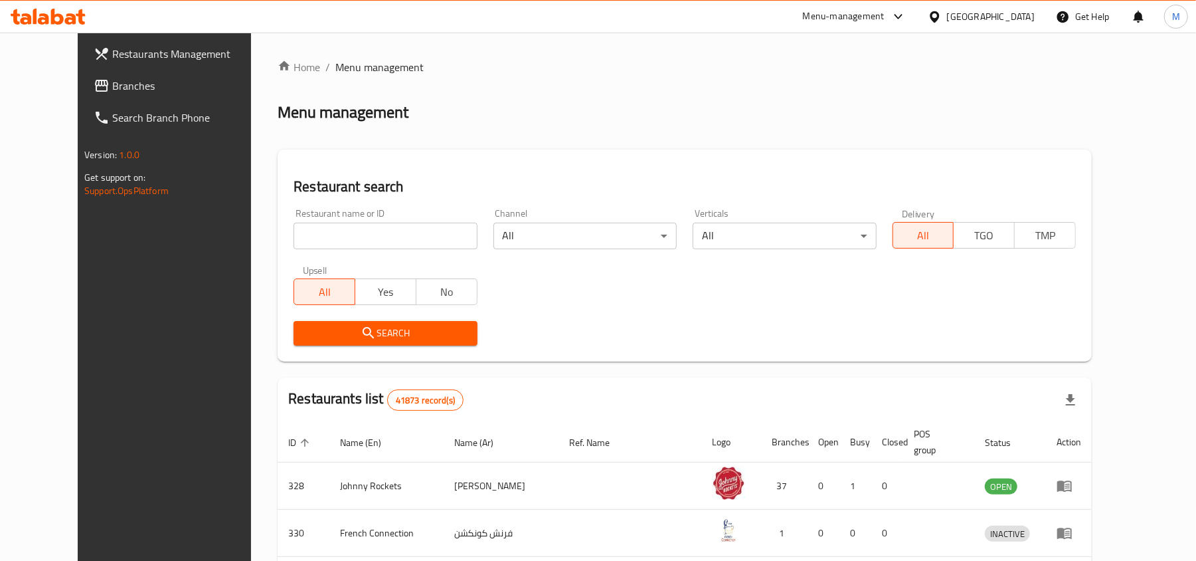
click at [354, 232] on input "search" at bounding box center [385, 235] width 183 height 27
paste input "8516"
type input "8516"
click at [304, 335] on span "Search" at bounding box center [385, 333] width 162 height 17
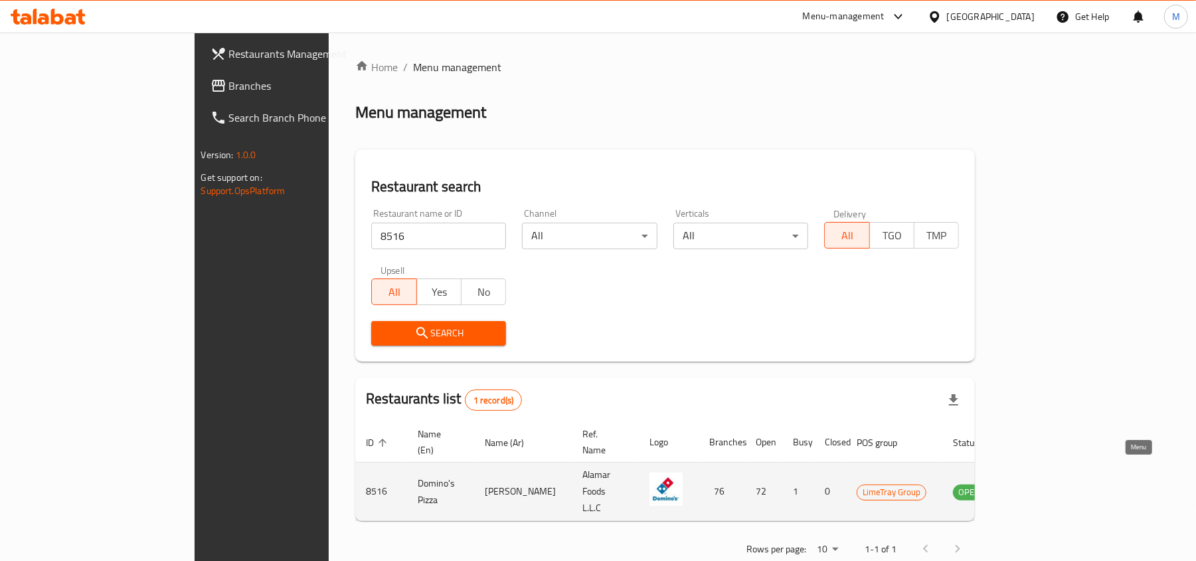
click at [1039, 483] on icon "enhanced table" at bounding box center [1031, 491] width 16 height 16
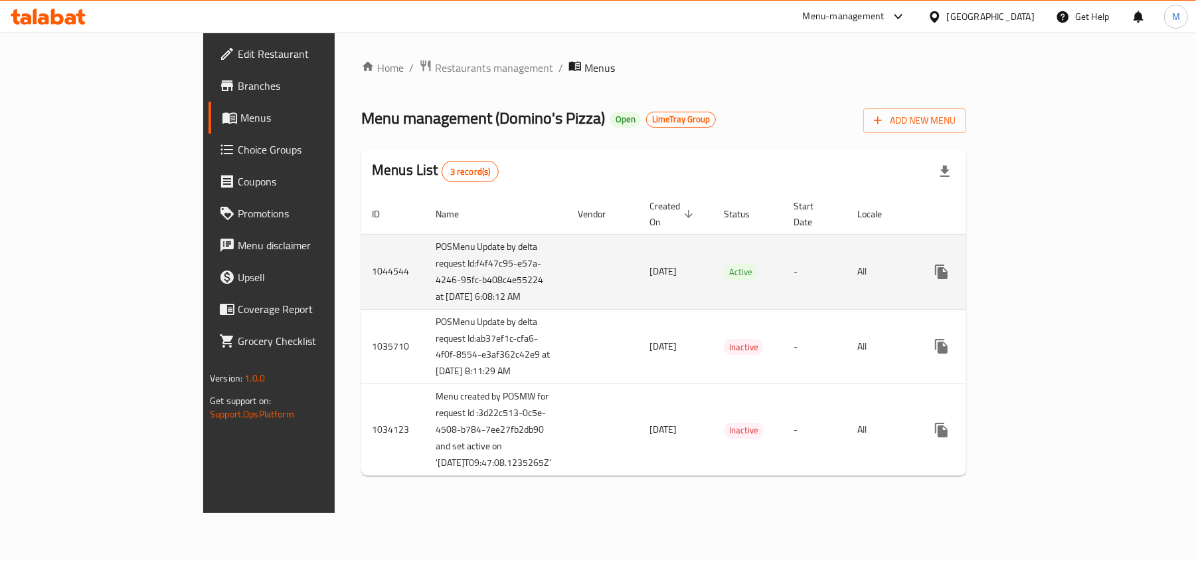
scroll to position [23, 0]
click at [1045, 264] on icon "enhanced table" at bounding box center [1037, 272] width 16 height 16
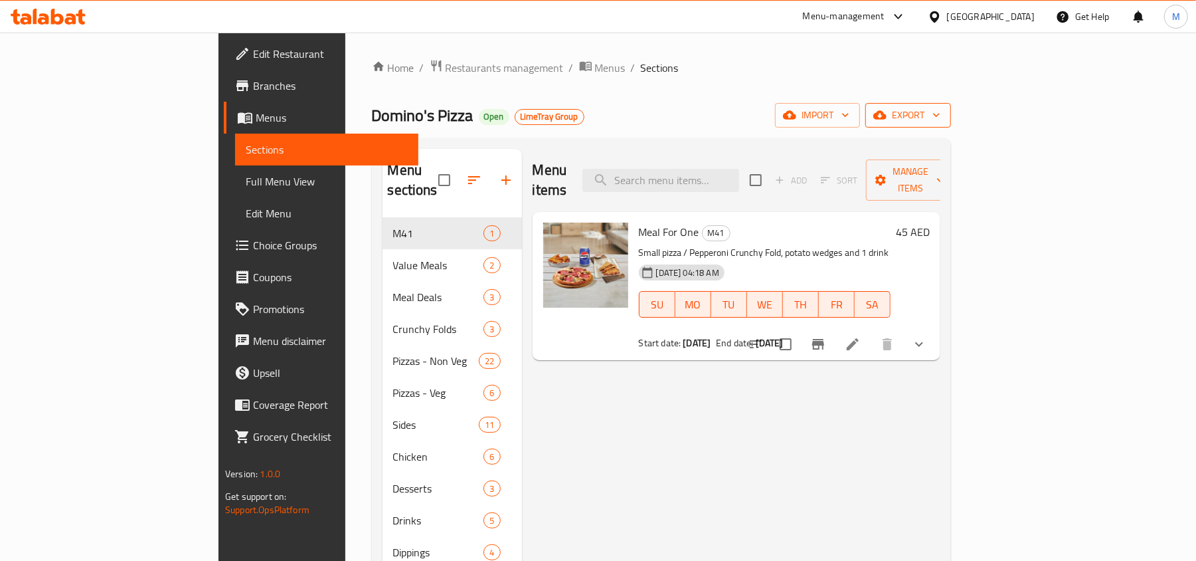
click at [940, 118] on span "export" at bounding box center [908, 115] width 64 height 17
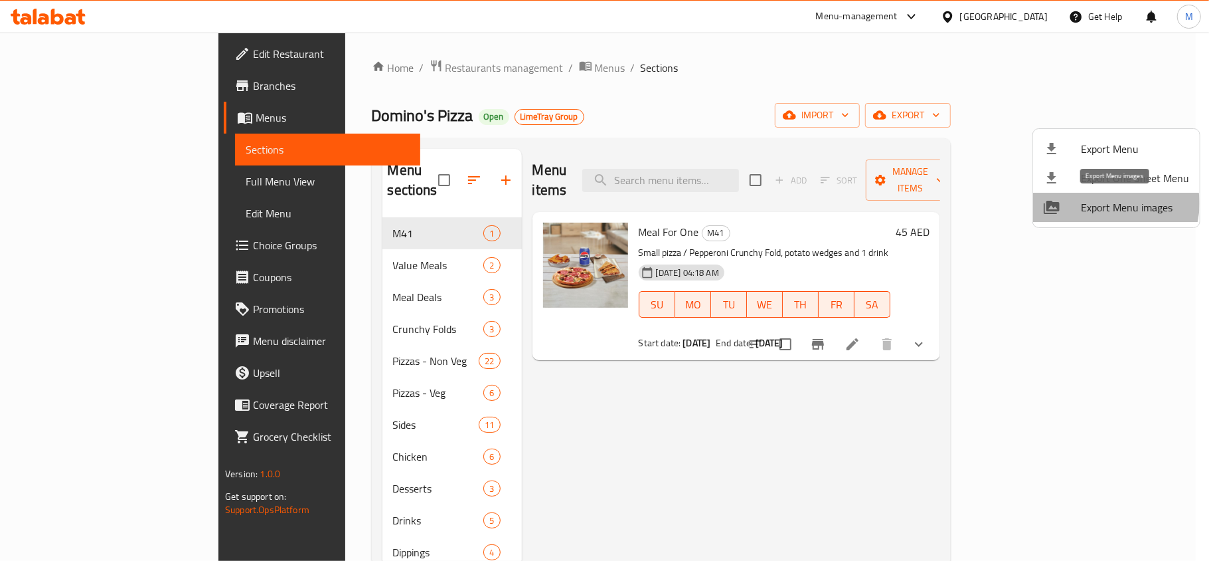
click at [1108, 203] on span "Export Menu images" at bounding box center [1135, 207] width 108 height 16
click at [365, 70] on div at bounding box center [604, 280] width 1209 height 561
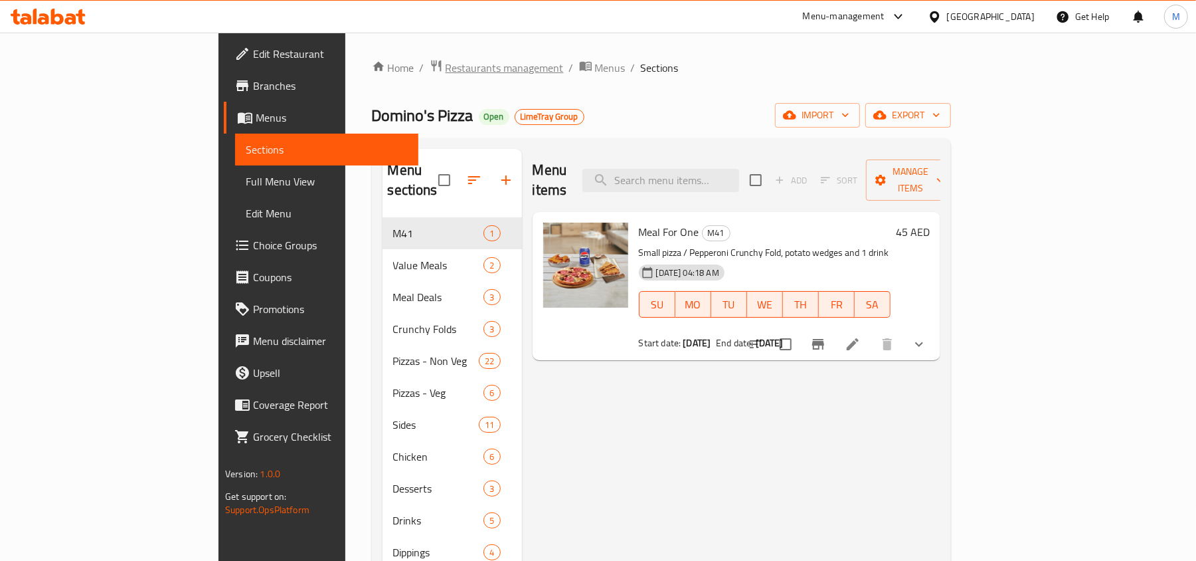
click at [446, 72] on span "Restaurants management" at bounding box center [505, 68] width 118 height 16
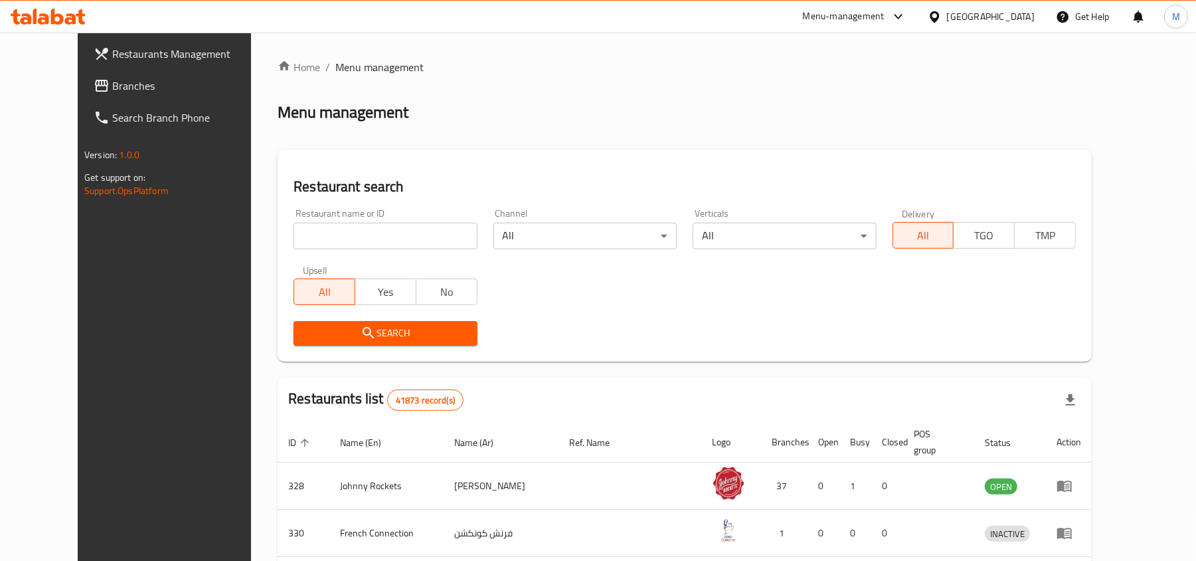
drag, startPoint x: 351, startPoint y: 243, endPoint x: 341, endPoint y: 248, distance: 11.3
click at [351, 243] on input "search" at bounding box center [385, 235] width 183 height 27
paste input "9850"
type input "9850"
click at [304, 335] on span "Search" at bounding box center [385, 333] width 162 height 17
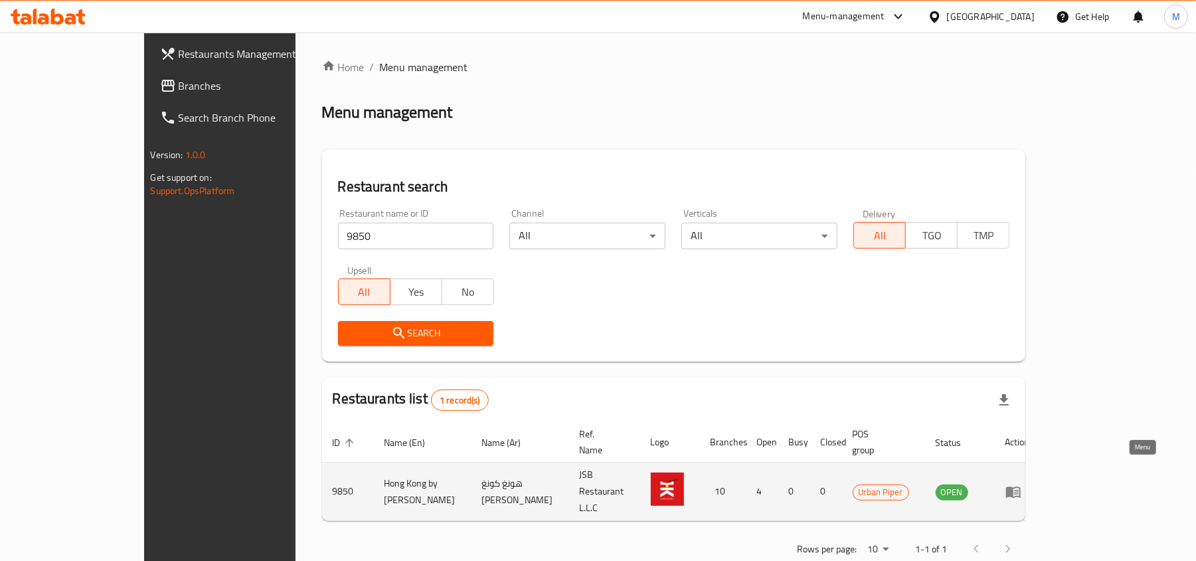
click at [1019, 489] on icon "enhanced table" at bounding box center [1016, 491] width 5 height 5
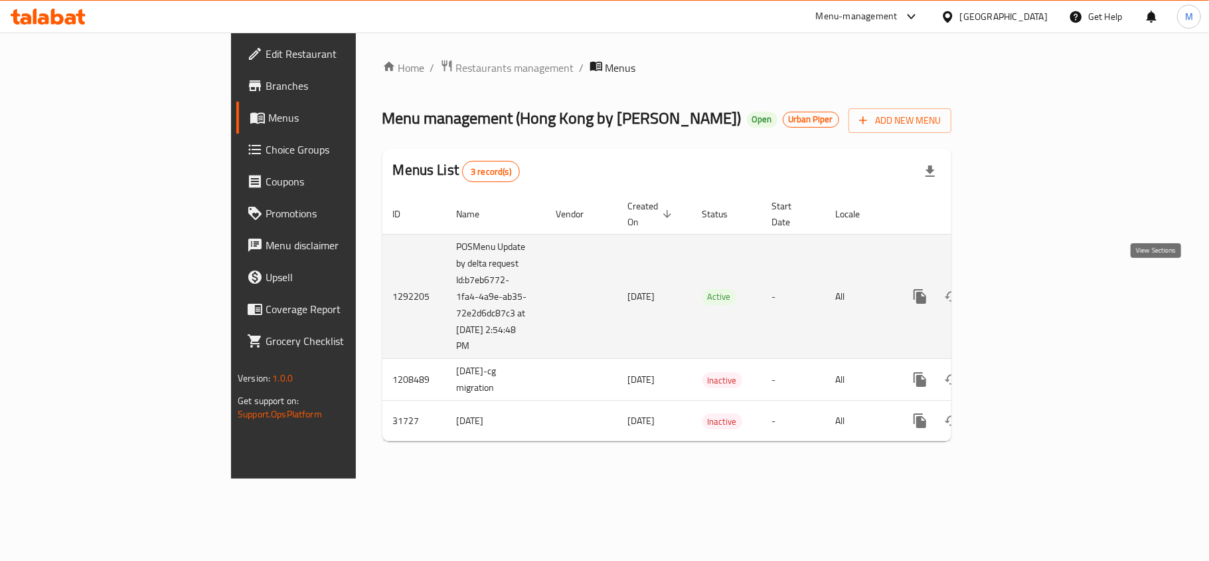
click at [1032, 280] on link "enhanced table" at bounding box center [1016, 296] width 32 height 32
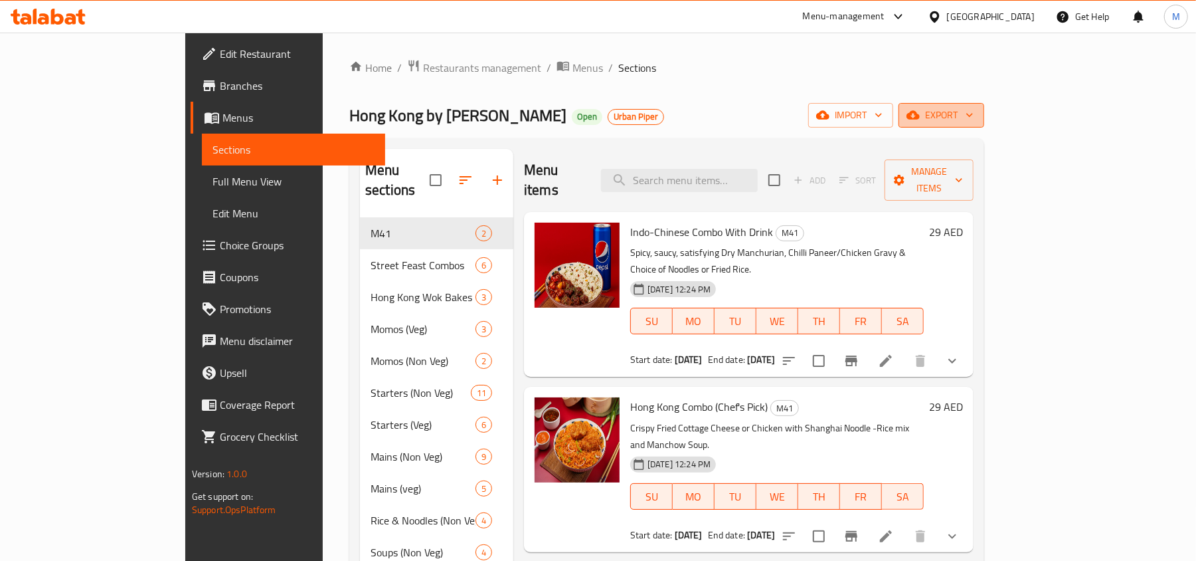
click at [974, 114] on span "export" at bounding box center [941, 115] width 64 height 17
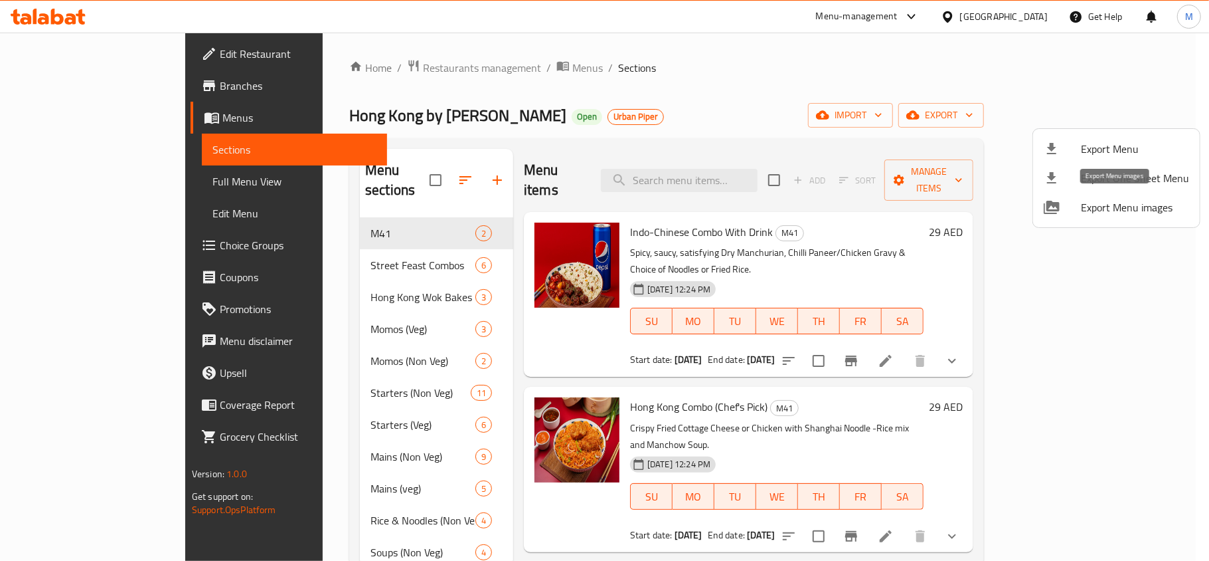
click at [1089, 209] on span "Export Menu images" at bounding box center [1135, 207] width 108 height 16
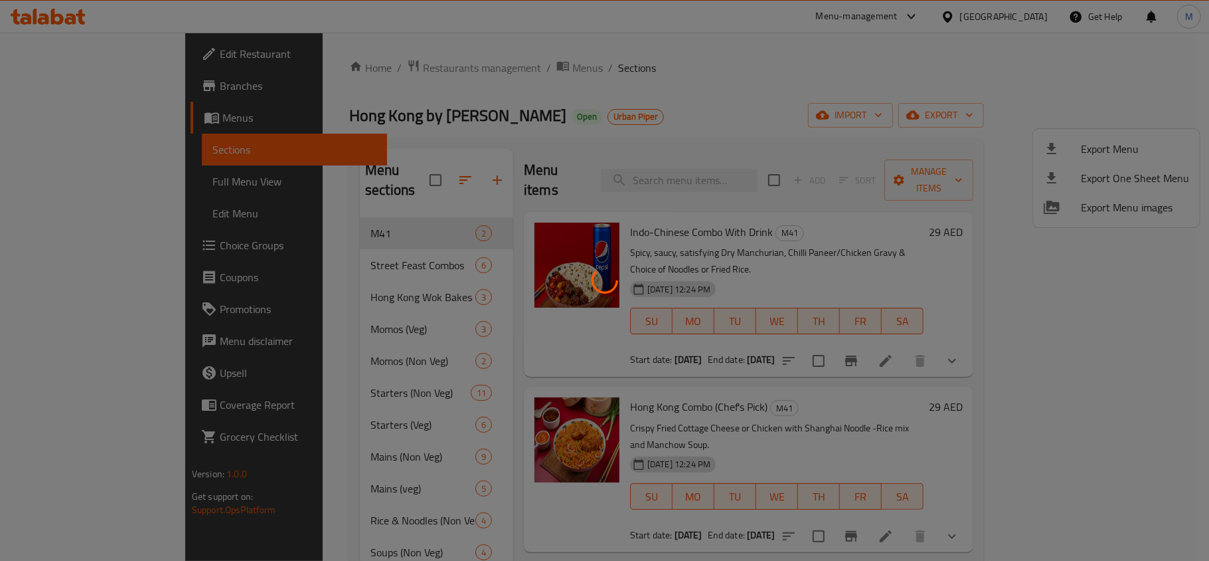
click at [1148, 107] on div at bounding box center [604, 280] width 1209 height 561
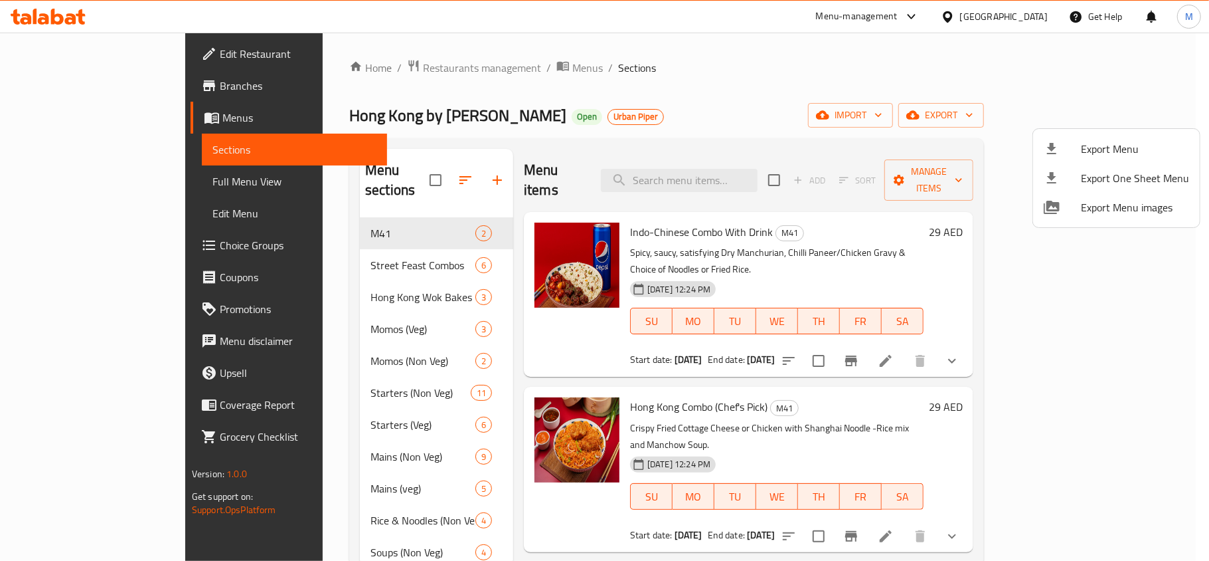
click at [1209, 296] on div at bounding box center [604, 280] width 1209 height 561
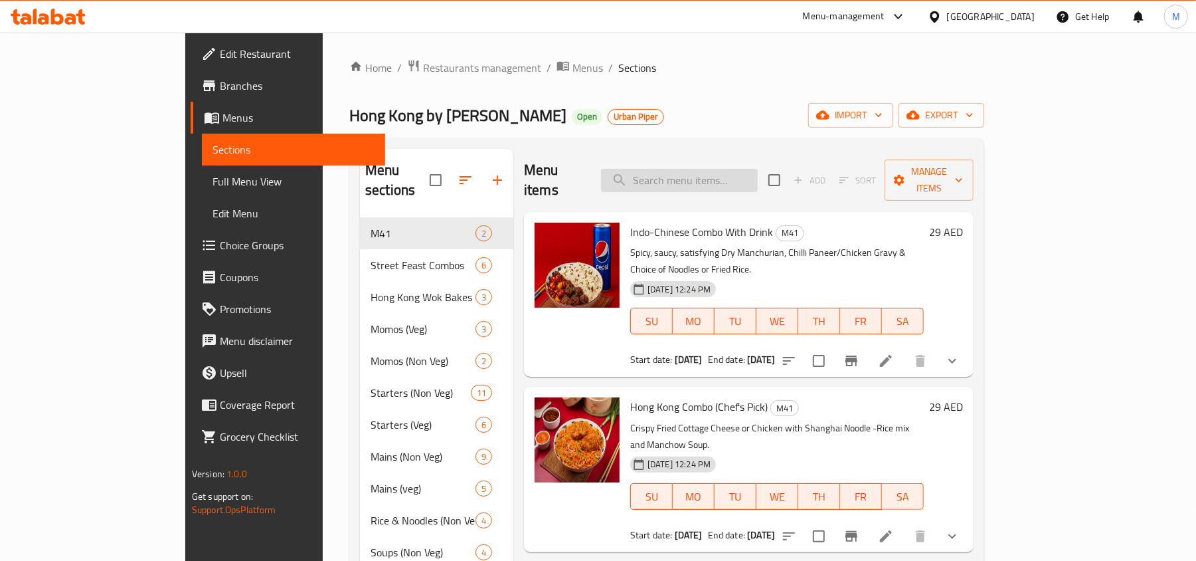
click at [744, 181] on input "search" at bounding box center [679, 180] width 157 height 23
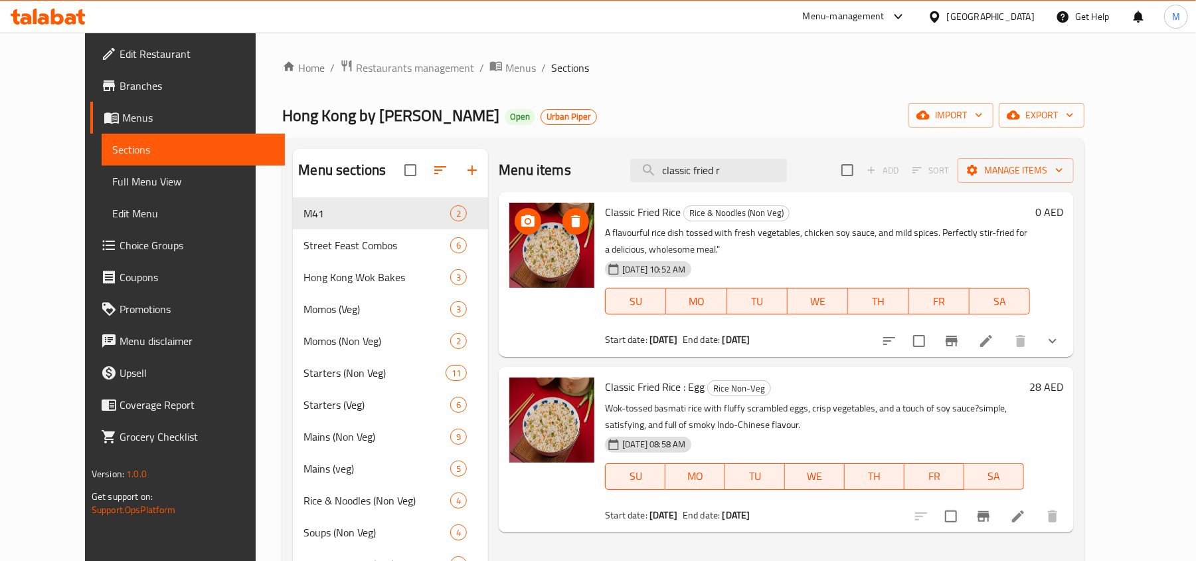
type input "classic fried r"
